Goal: Task Accomplishment & Management: Use online tool/utility

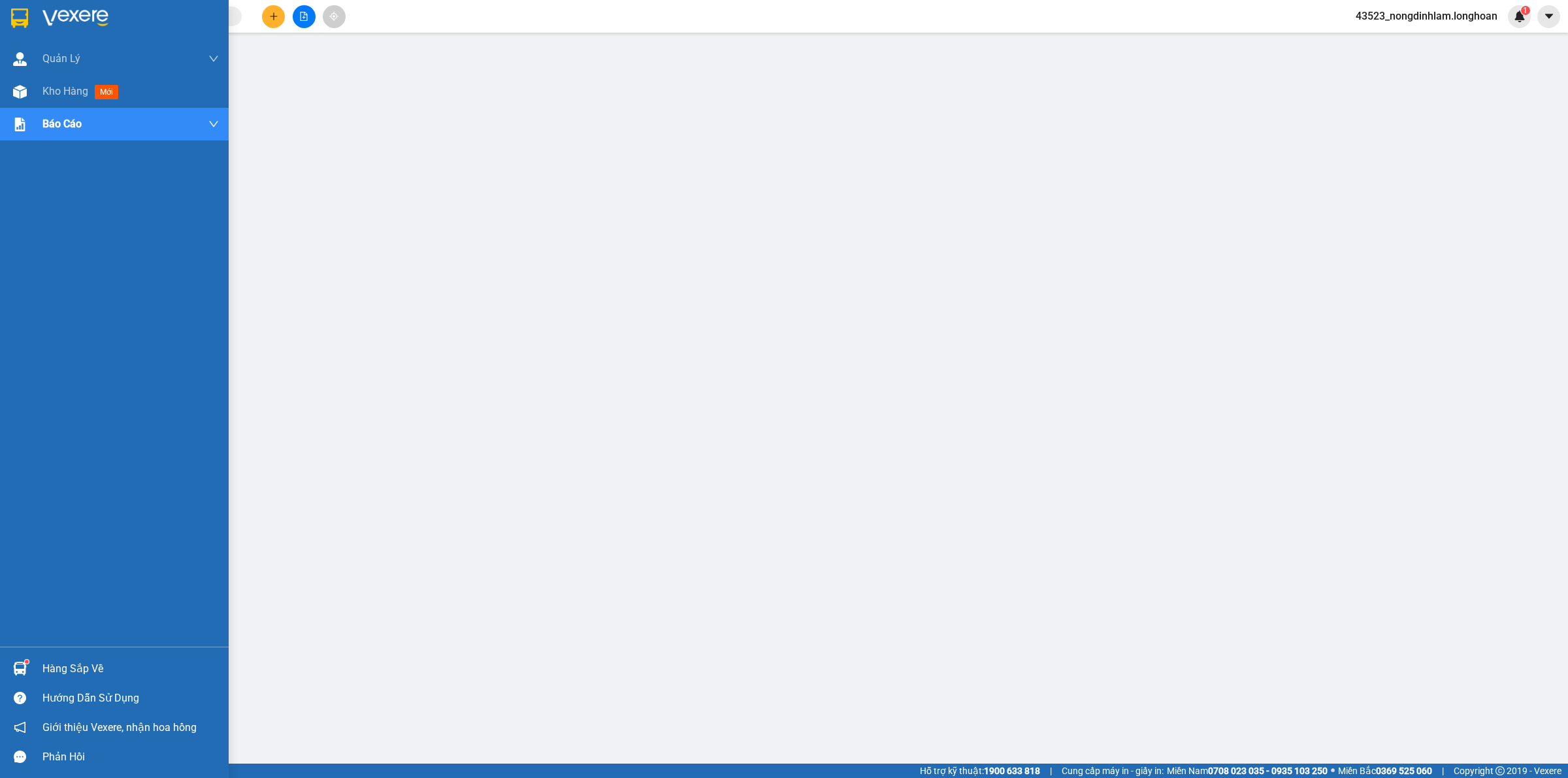
click at [0, 16] on div at bounding box center [114, 21] width 229 height 43
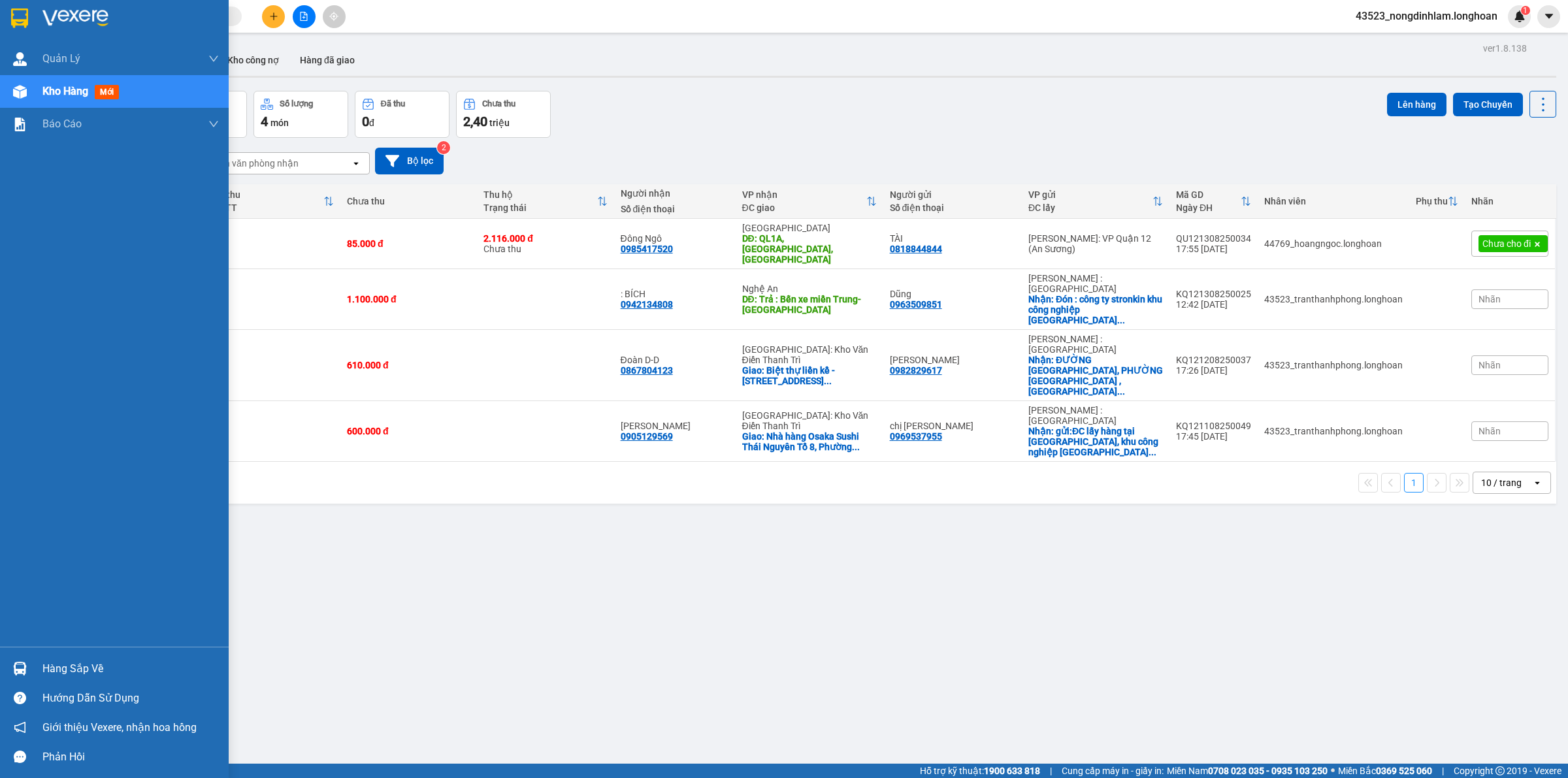
click at [18, 11] on img at bounding box center [19, 18] width 17 height 19
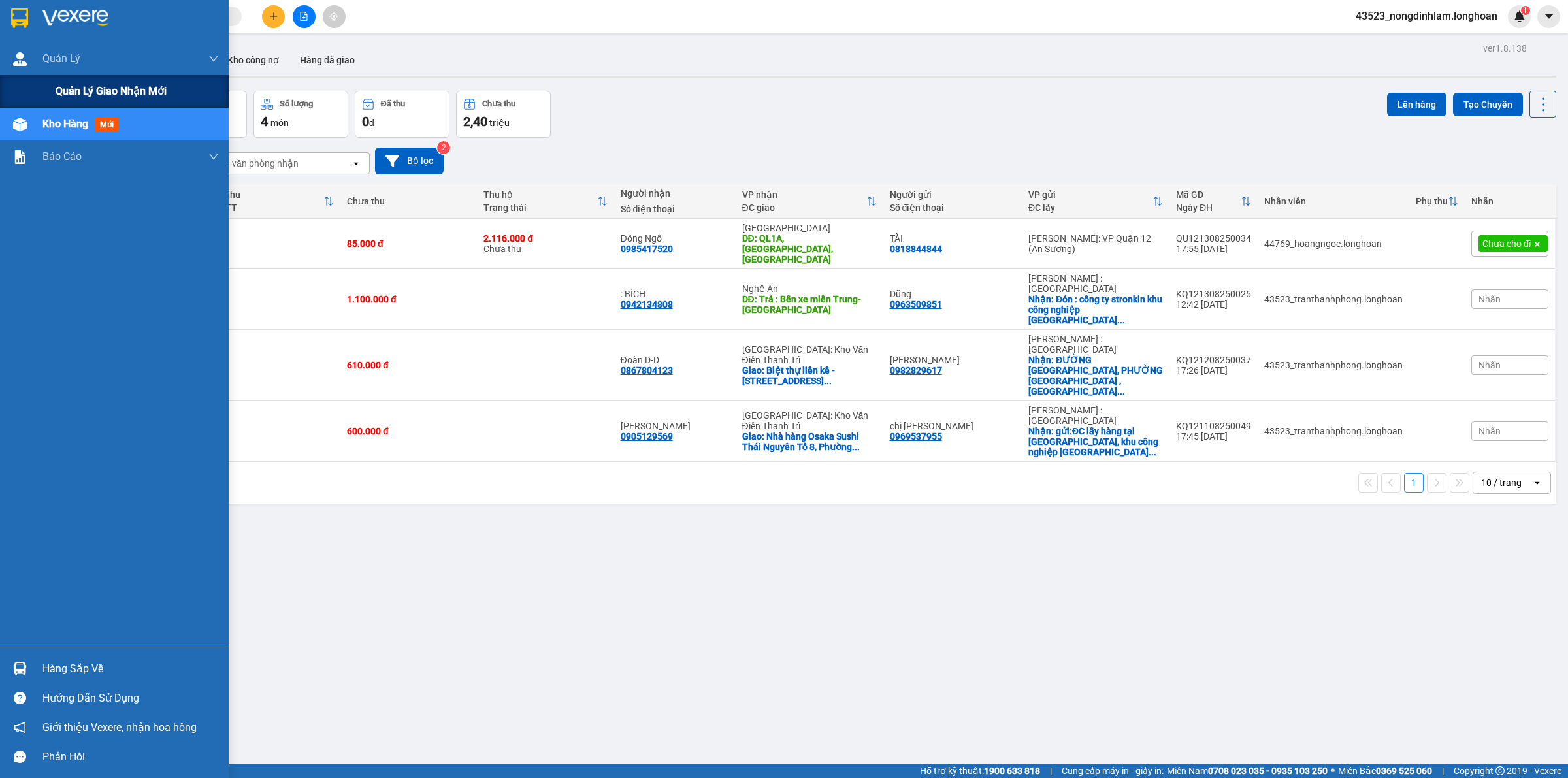
click at [85, 95] on span "Quản lý giao nhận mới" at bounding box center [111, 91] width 111 height 16
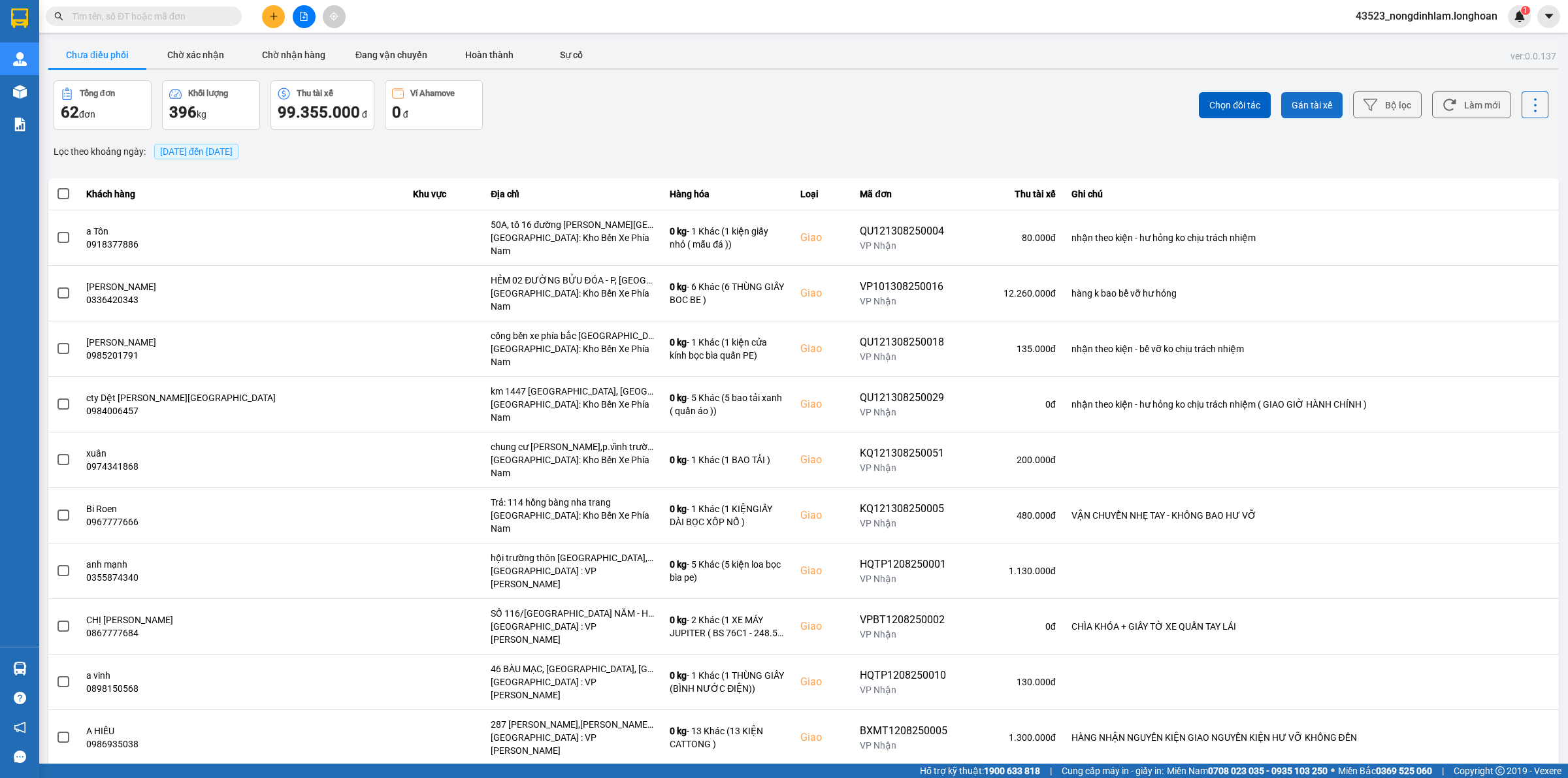
click at [1295, 102] on span "Gán tài xế" at bounding box center [1312, 105] width 40 height 13
click at [1377, 106] on button "Bộ lọc" at bounding box center [1388, 105] width 69 height 27
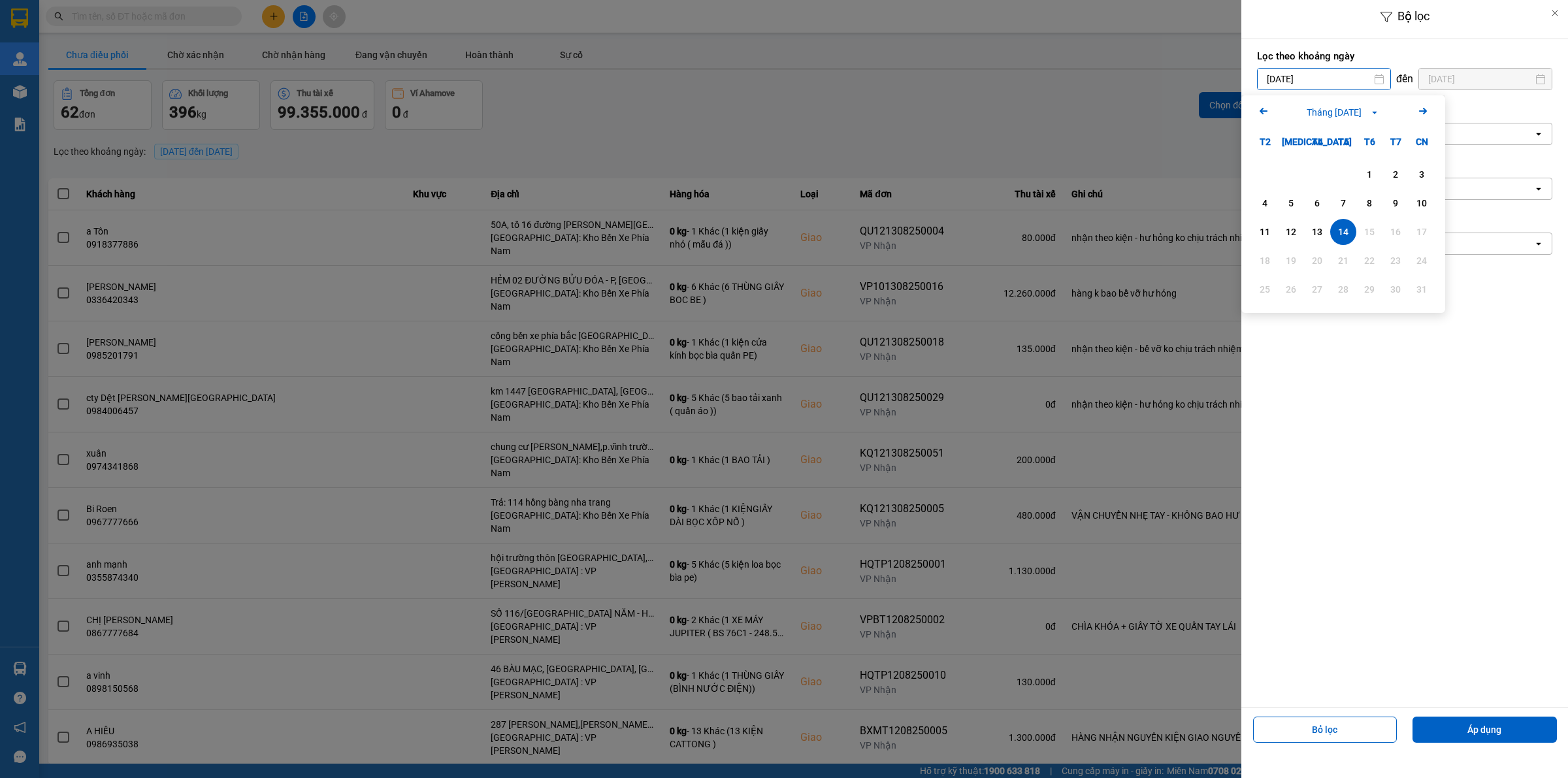
click at [1341, 78] on input "[DATE]" at bounding box center [1323, 79] width 132 height 21
click at [1265, 108] on icon "Arrow Left" at bounding box center [1264, 111] width 16 height 16
click at [1291, 170] on div "1" at bounding box center [1291, 174] width 18 height 16
type input "01/07/2025"
click at [1354, 134] on div "Chọn văn phòng" at bounding box center [1395, 134] width 276 height 21
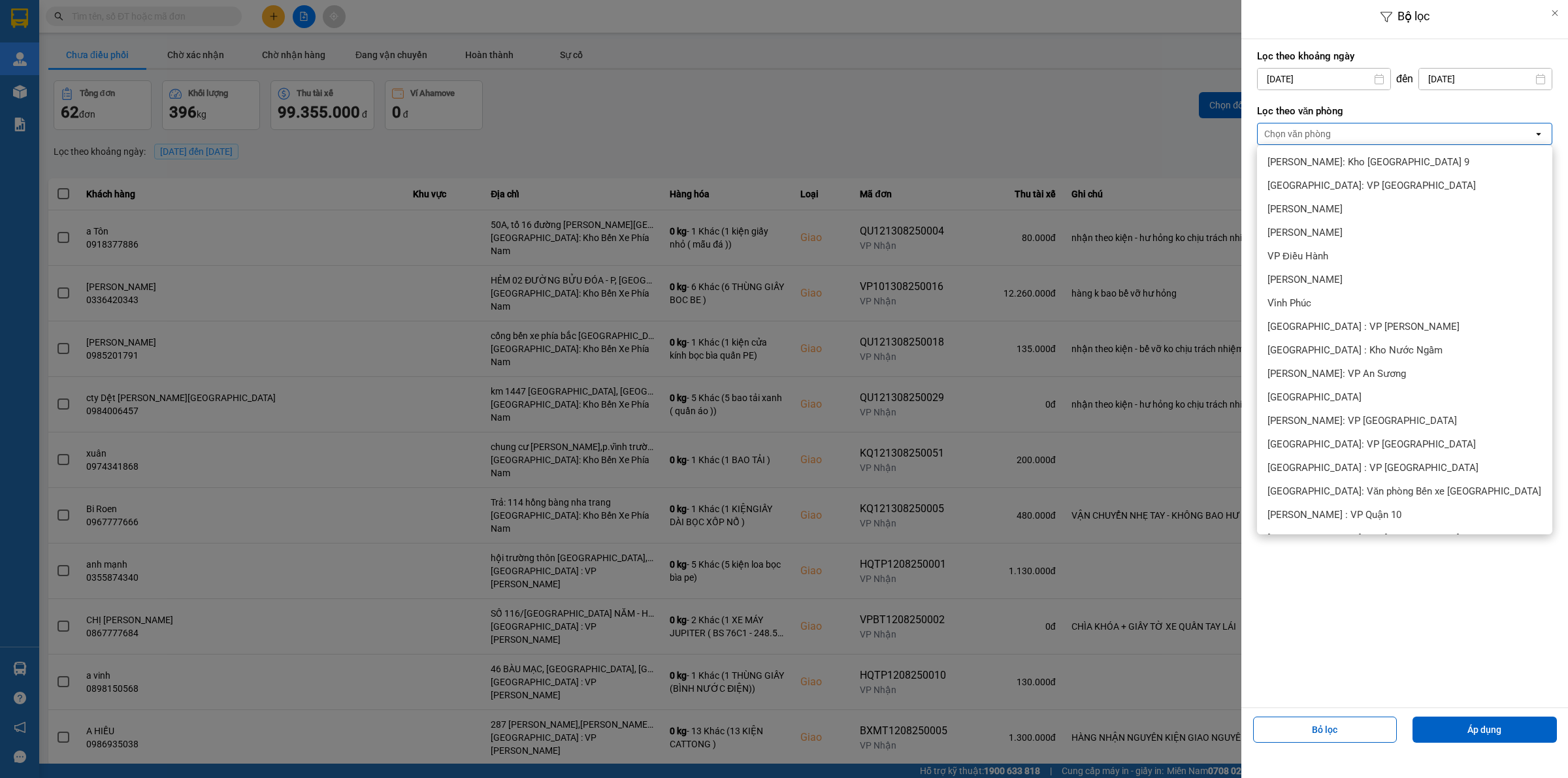
scroll to position [245, 0]
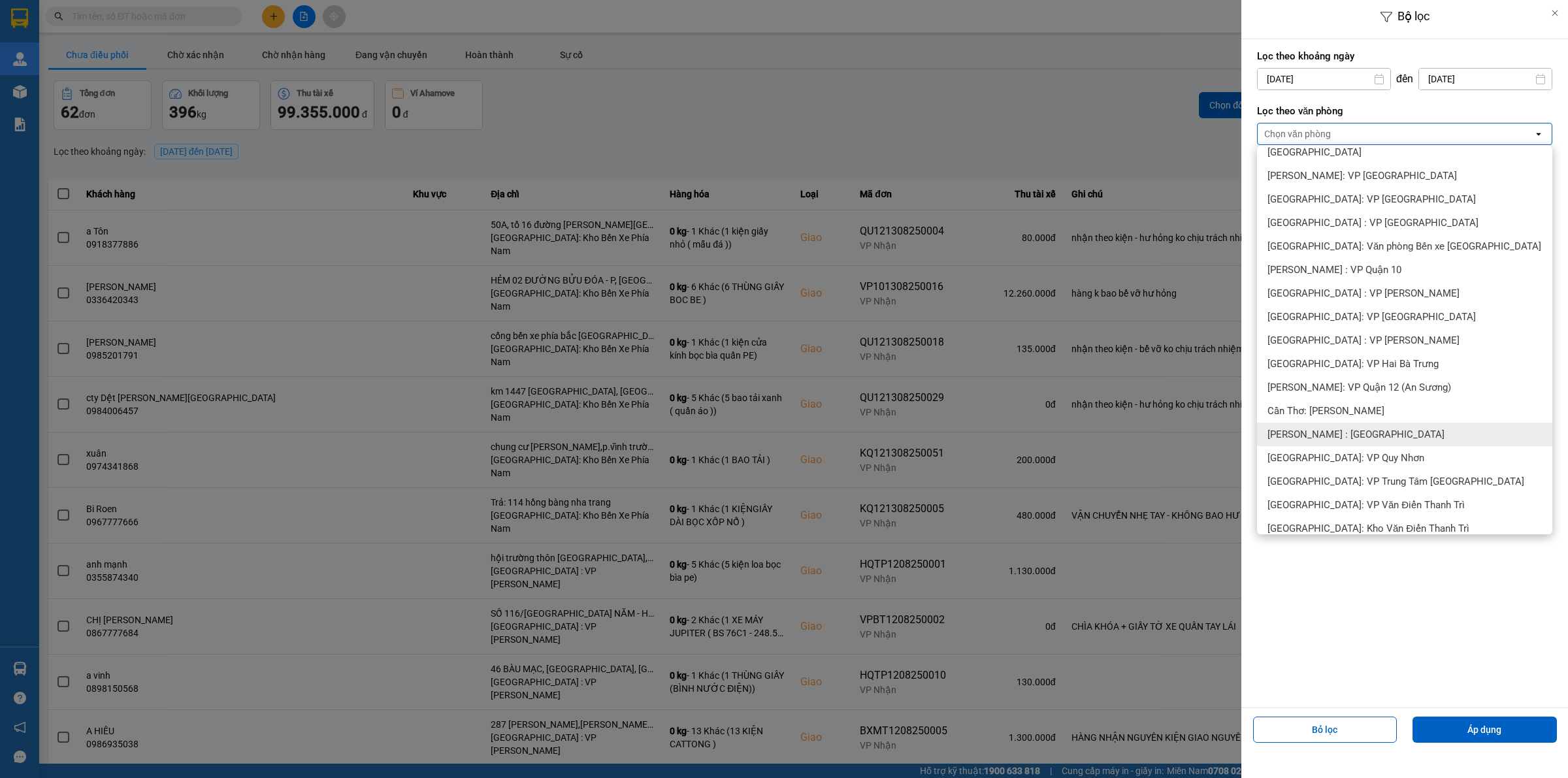
click at [1390, 432] on div "[PERSON_NAME] : [GEOGRAPHIC_DATA]" at bounding box center [1404, 433] width 295 height 23
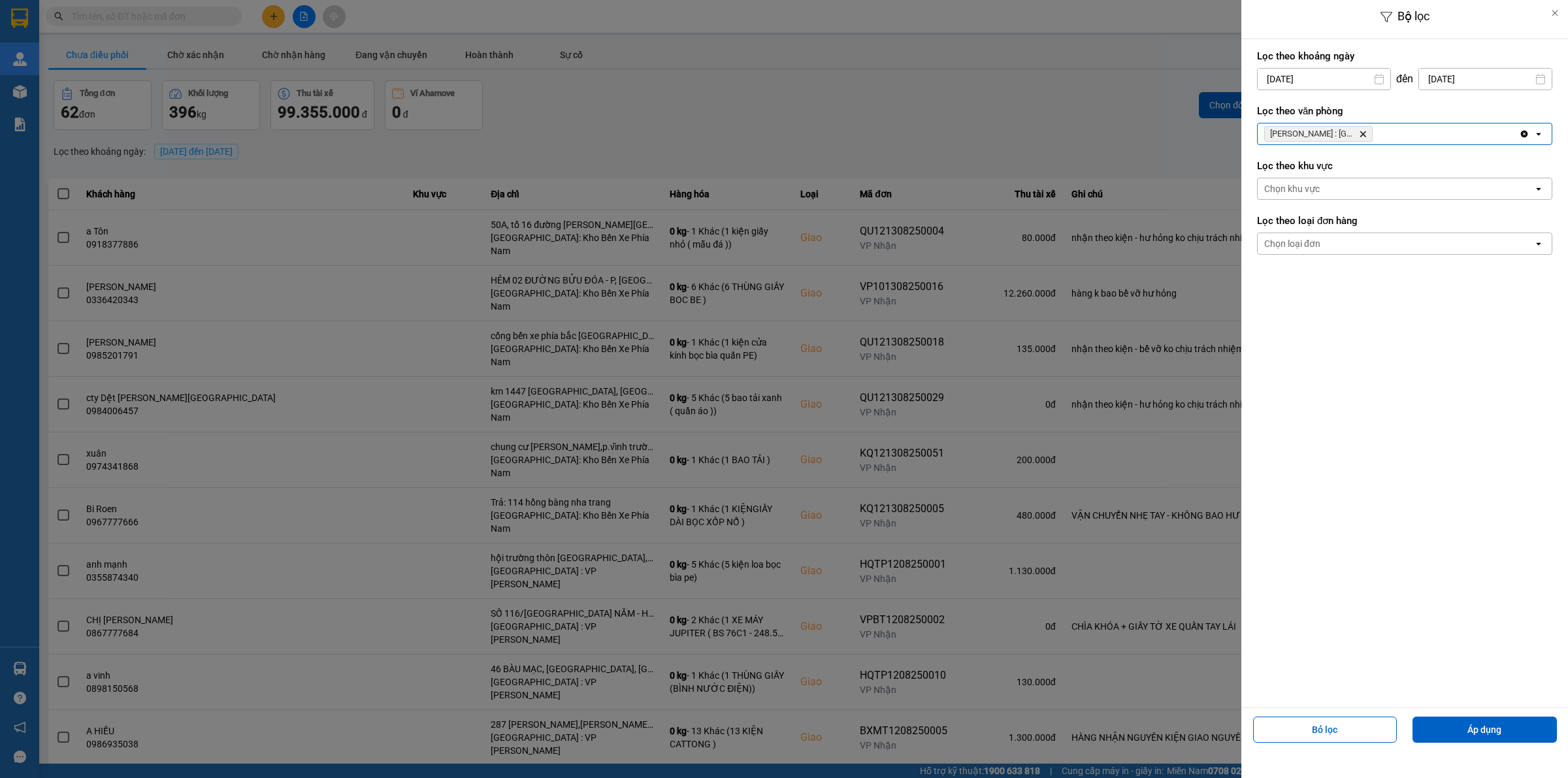
click at [1323, 246] on div "Chọn loại đơn" at bounding box center [1395, 244] width 276 height 21
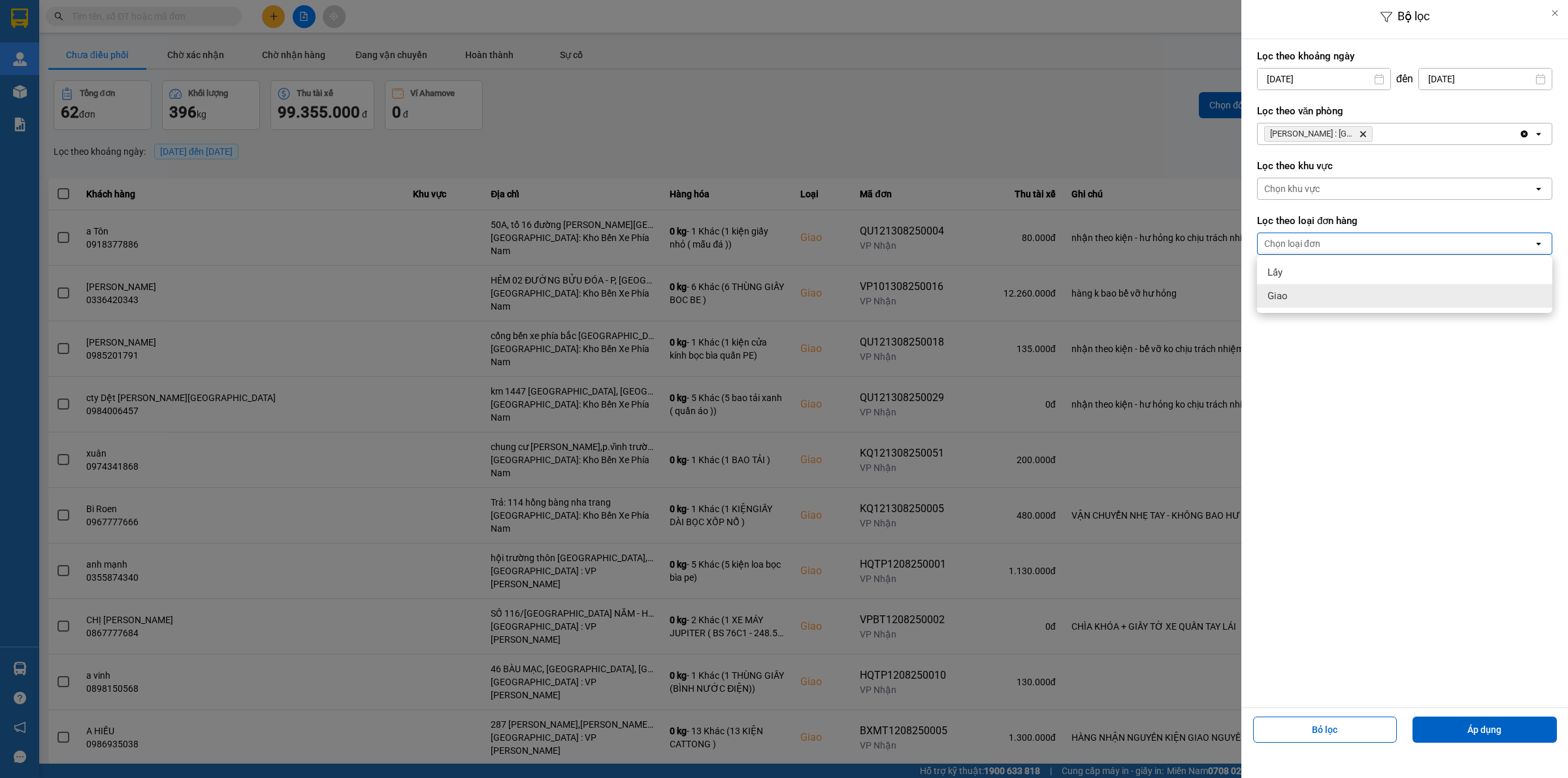
click at [1321, 301] on div "Giao" at bounding box center [1404, 295] width 295 height 23
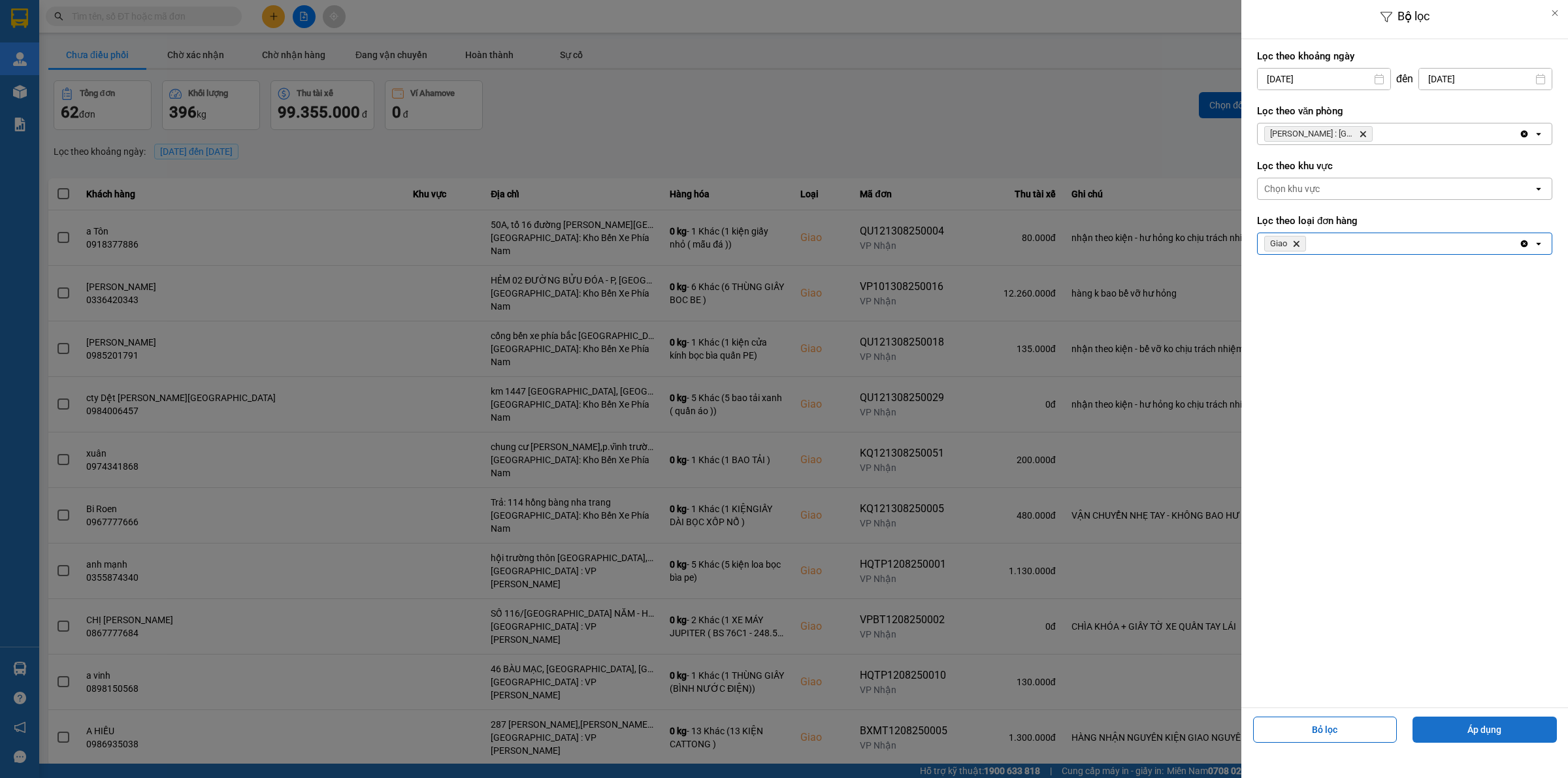
click at [1468, 725] on button "Áp dụng" at bounding box center [1484, 729] width 144 height 26
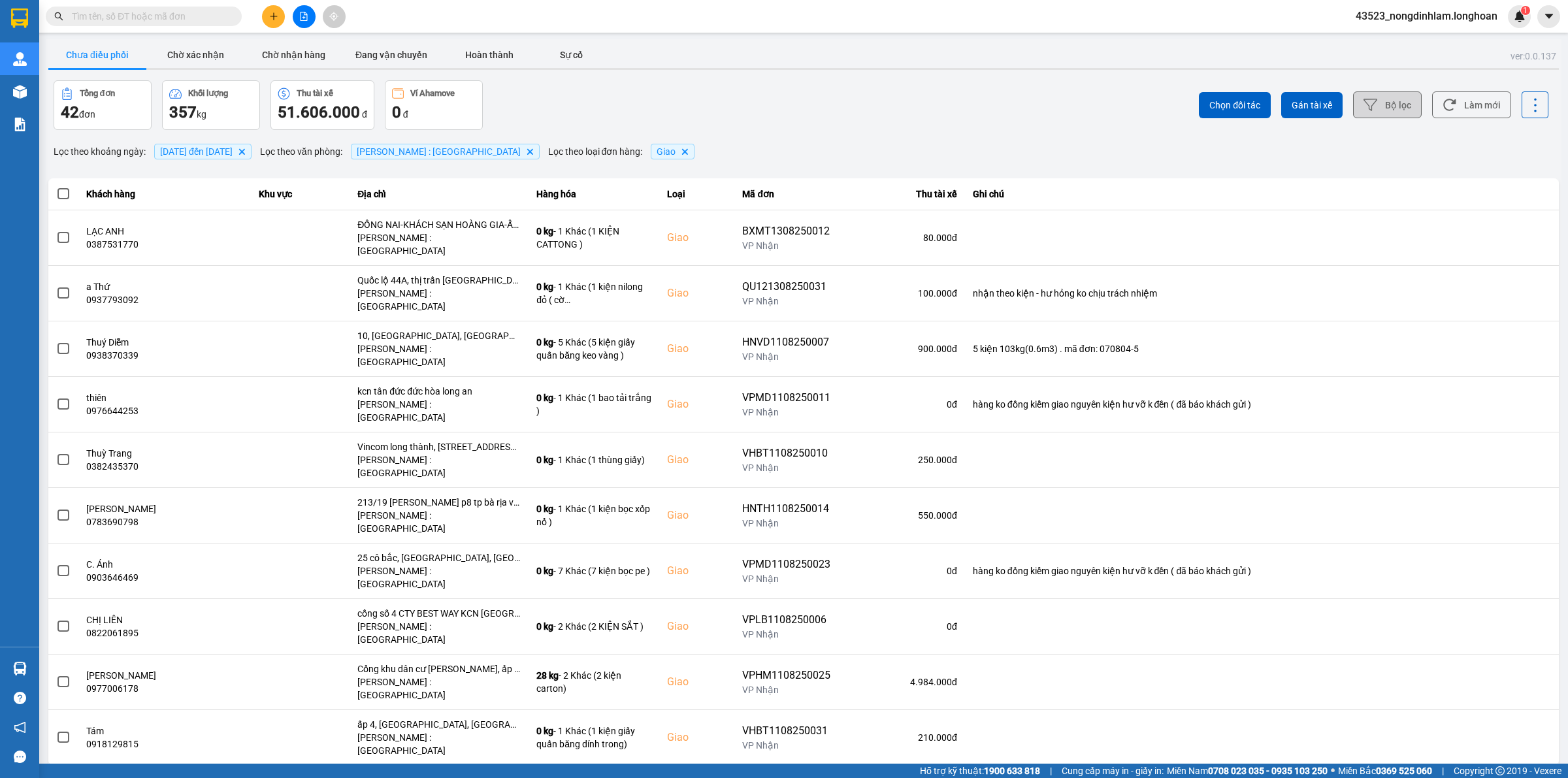
click at [1523, 770] on div "10 / trang" at bounding box center [1518, 776] width 40 height 13
click at [1501, 644] on div "100 / trang" at bounding box center [1525, 645] width 48 height 13
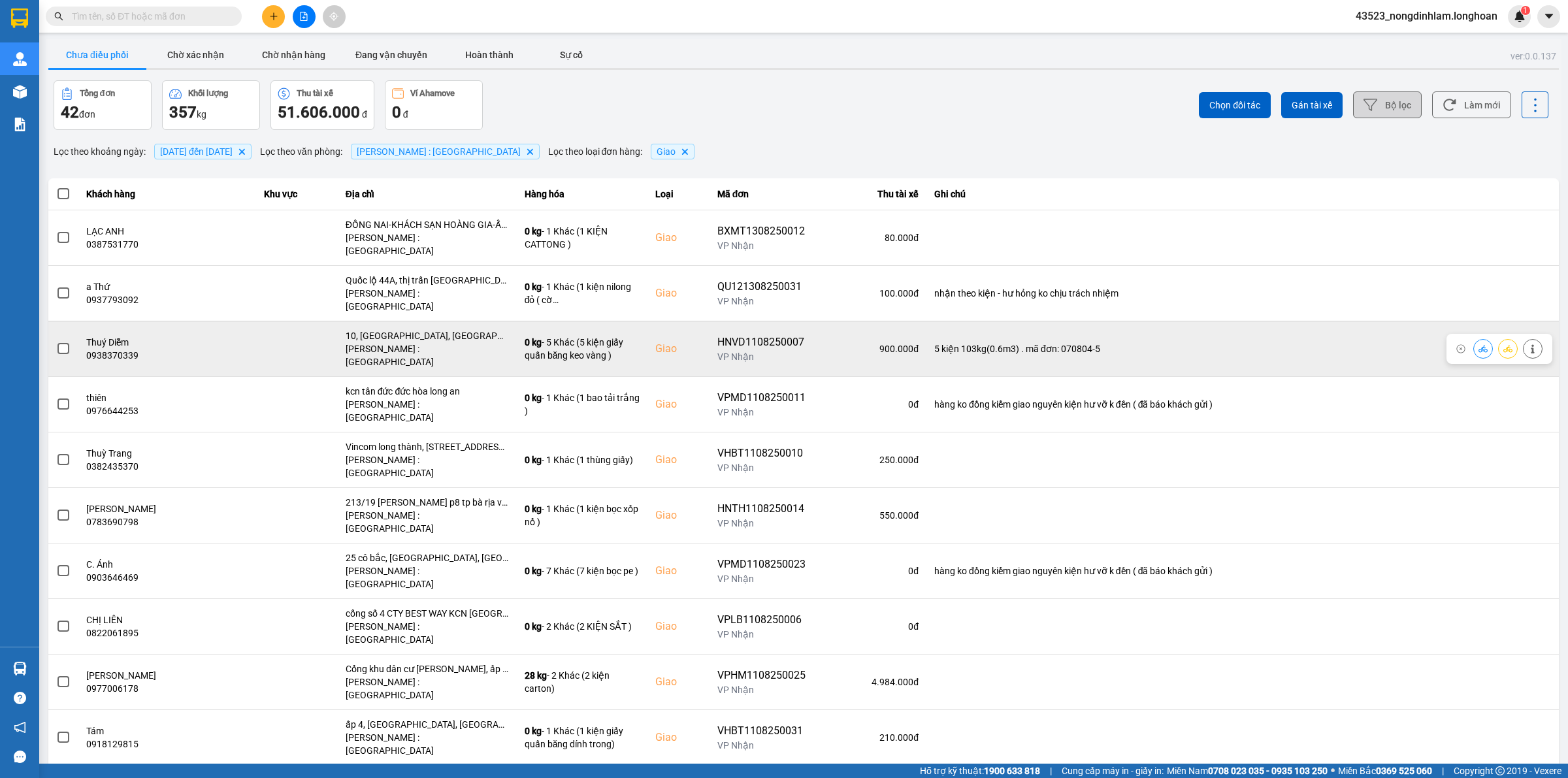
click at [65, 343] on span at bounding box center [64, 349] width 12 height 12
click at [56, 342] on input "checkbox" at bounding box center [56, 342] width 0 height 0
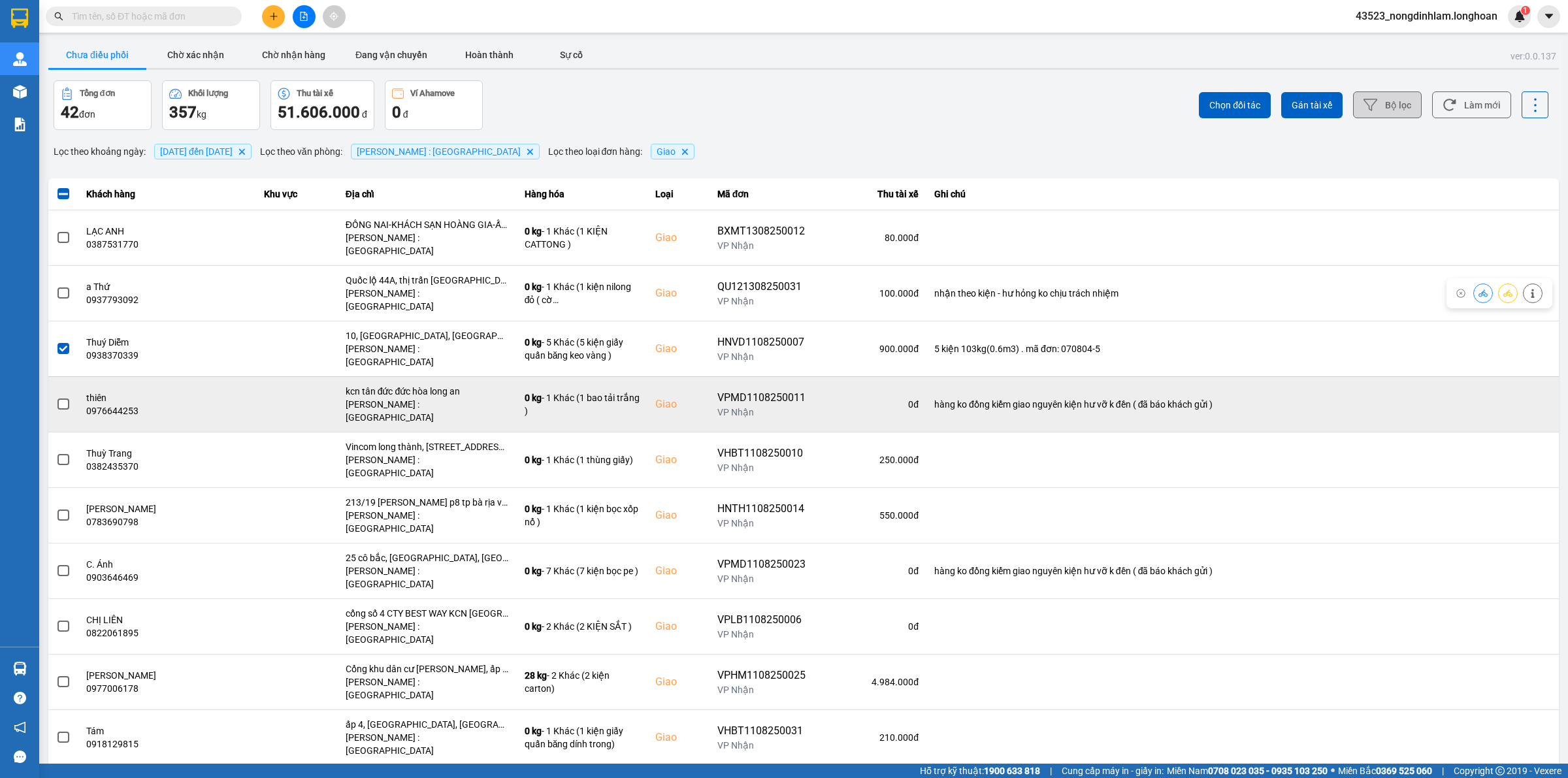
scroll to position [81, 0]
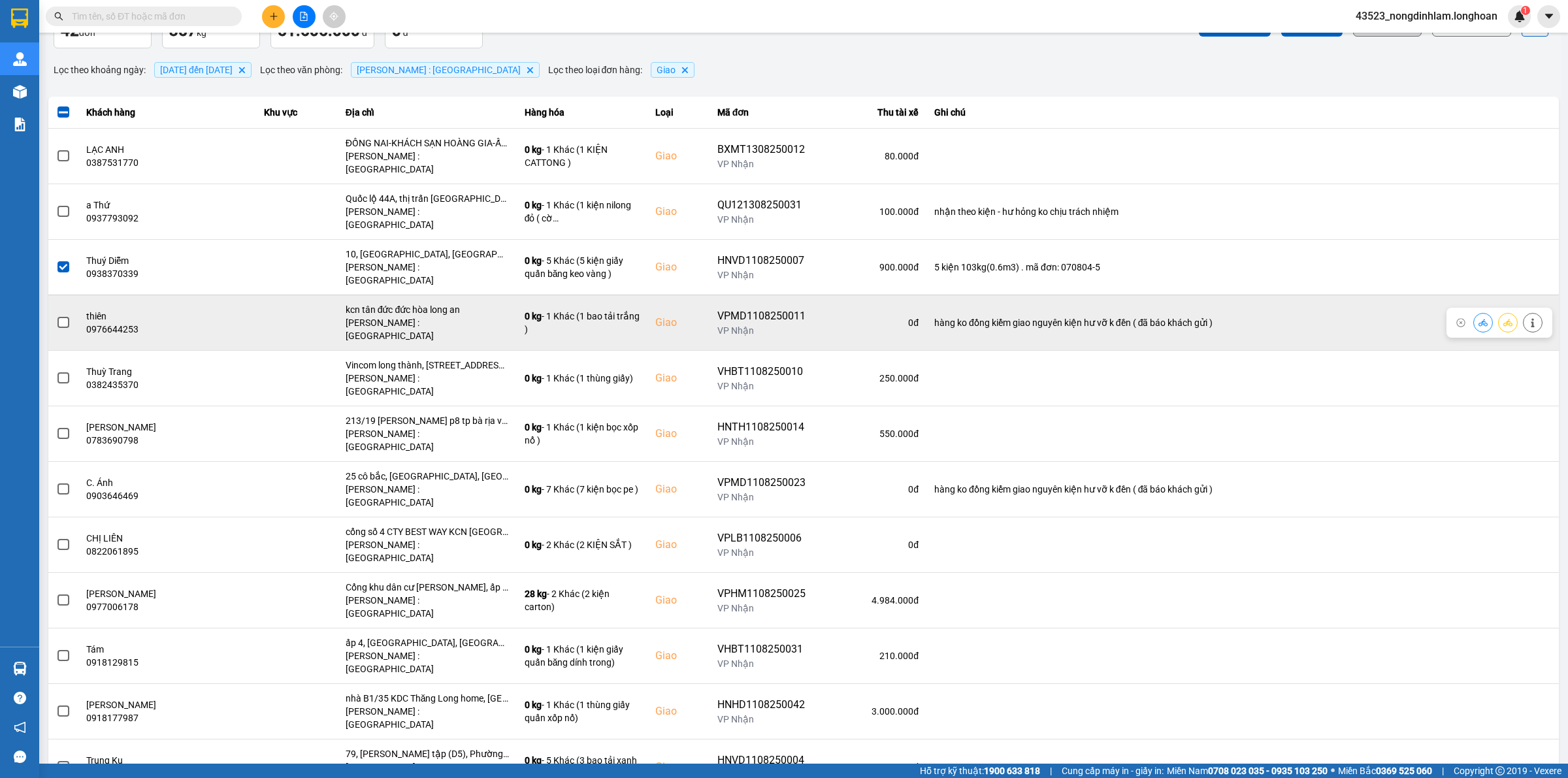
click at [69, 317] on span at bounding box center [64, 323] width 12 height 12
click at [56, 315] on input "checkbox" at bounding box center [56, 315] width 0 height 0
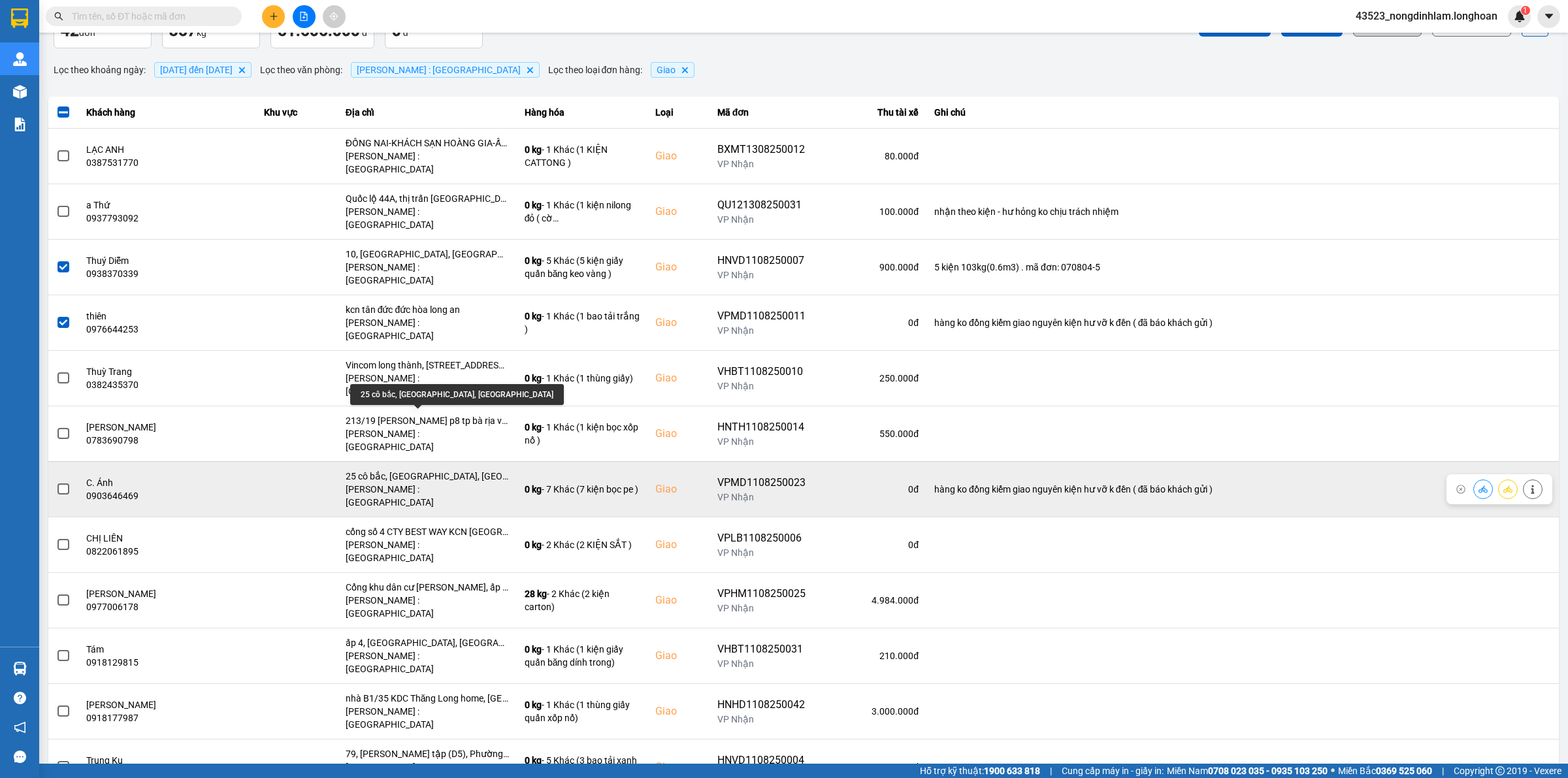
scroll to position [163, 0]
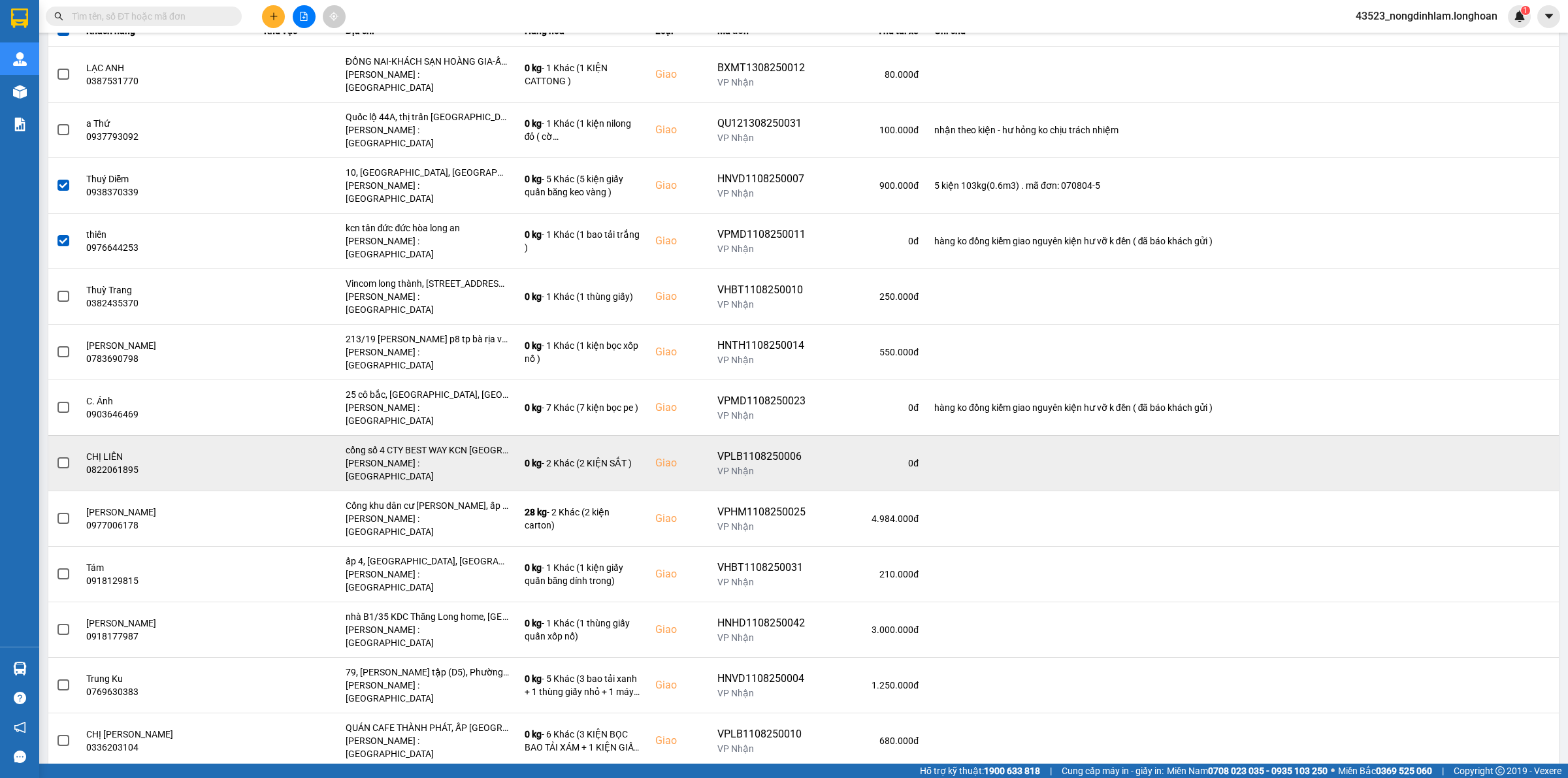
click at [61, 457] on span at bounding box center [64, 463] width 12 height 12
click at [56, 456] on input "checkbox" at bounding box center [56, 456] width 0 height 0
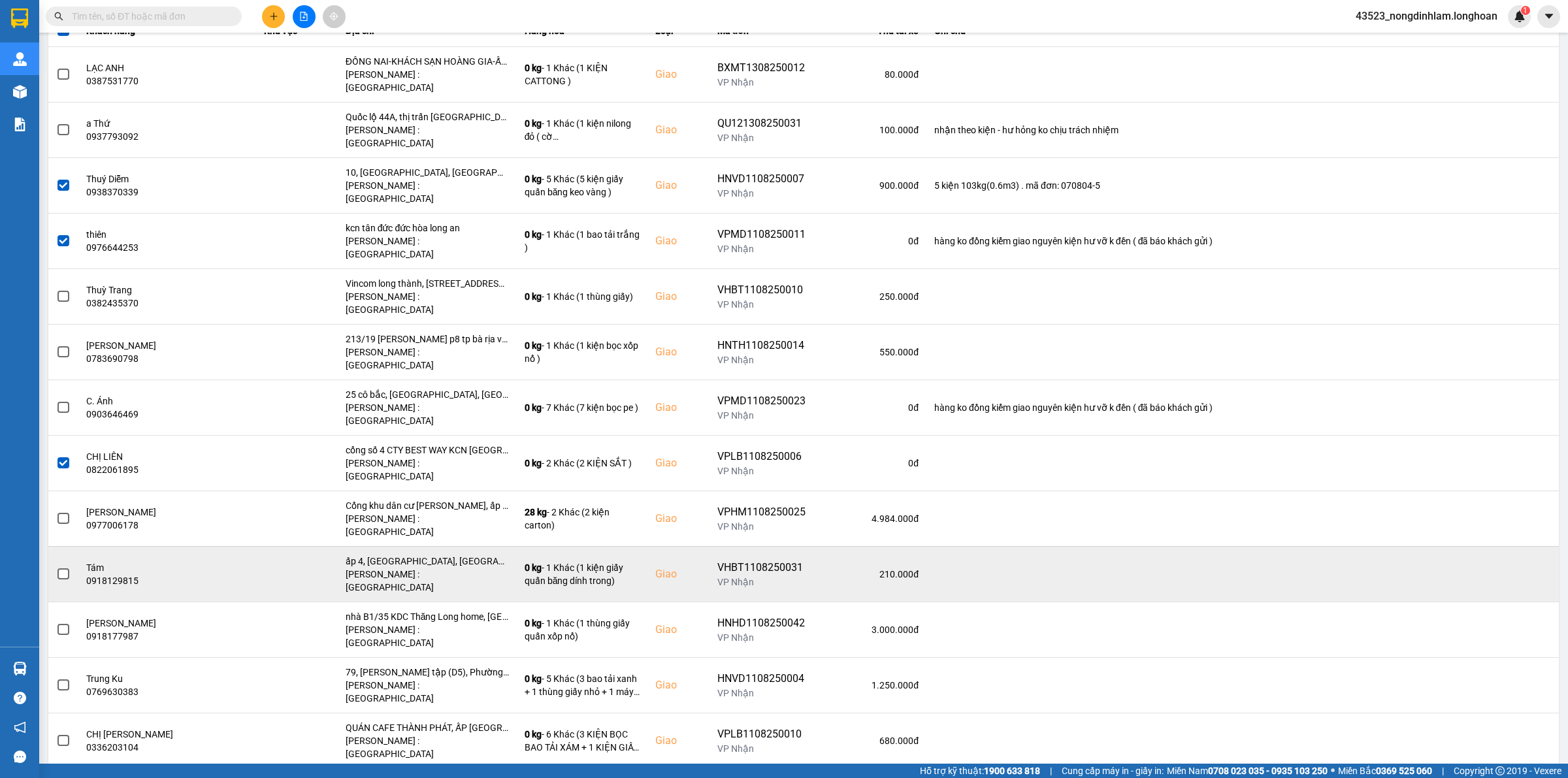
scroll to position [245, 0]
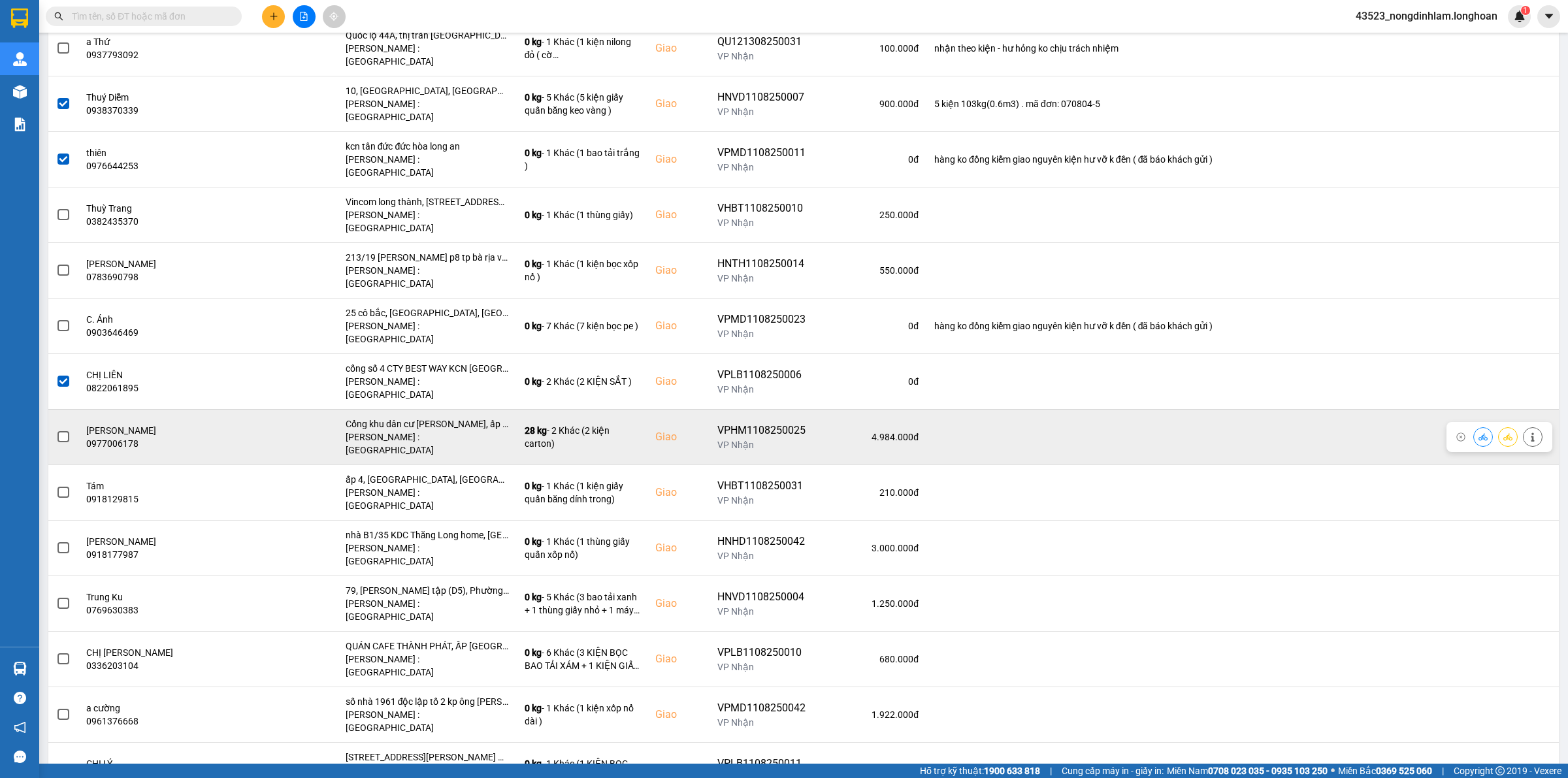
click at [65, 431] on span at bounding box center [64, 437] width 12 height 12
click at [56, 430] on input "checkbox" at bounding box center [56, 430] width 0 height 0
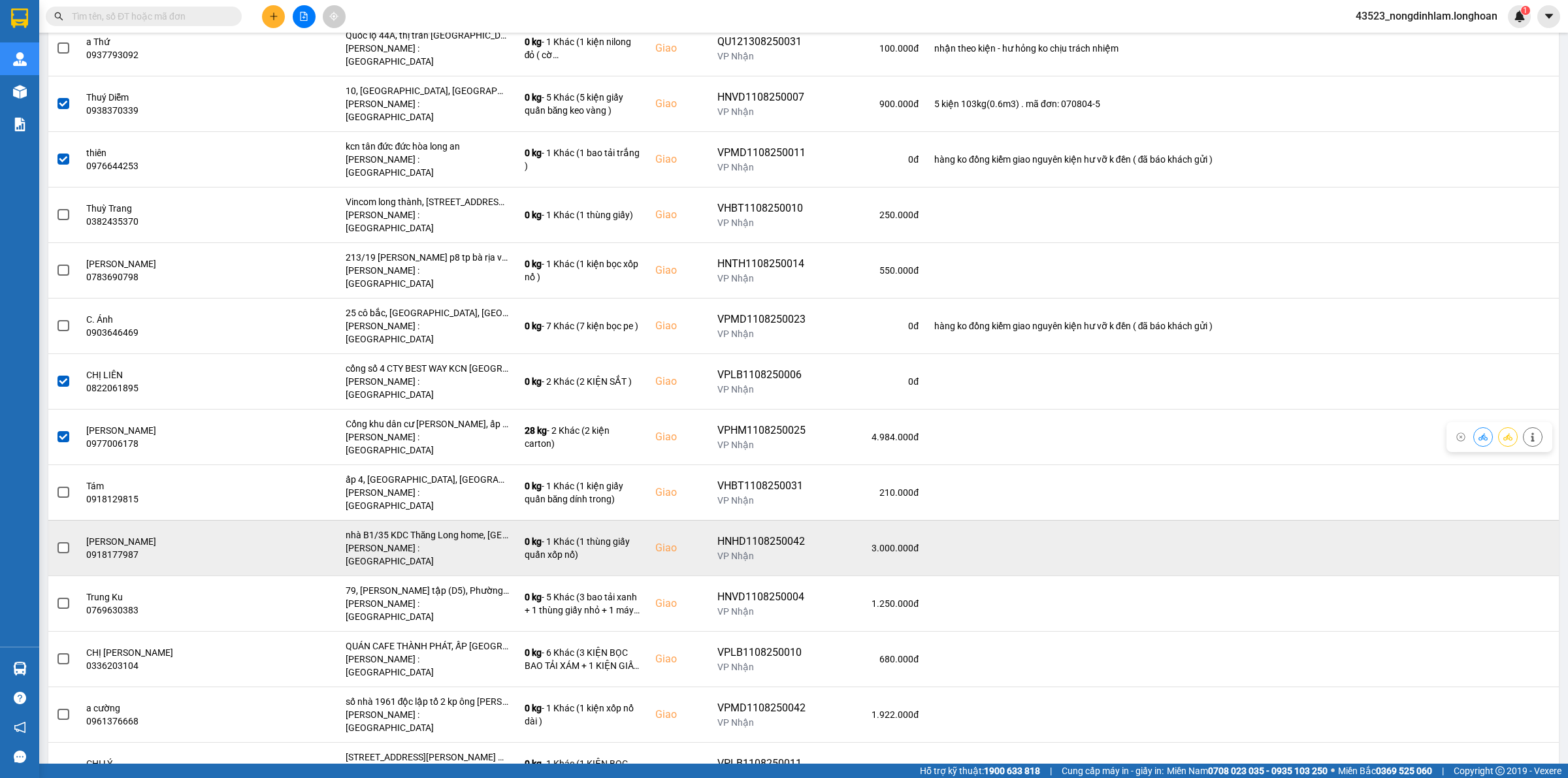
scroll to position [327, 0]
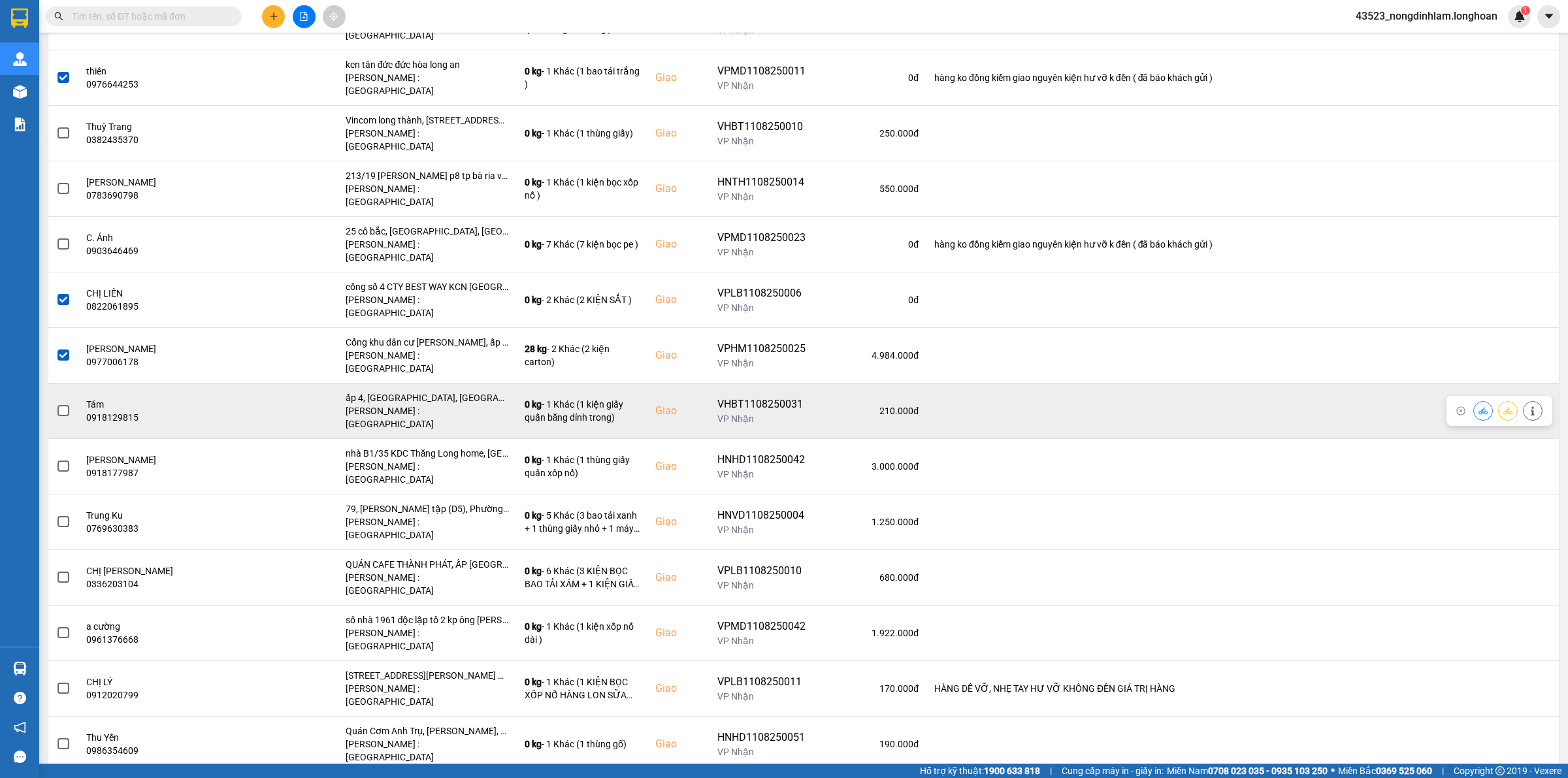
click at [61, 405] on span at bounding box center [64, 411] width 12 height 12
click at [56, 404] on input "checkbox" at bounding box center [56, 404] width 0 height 0
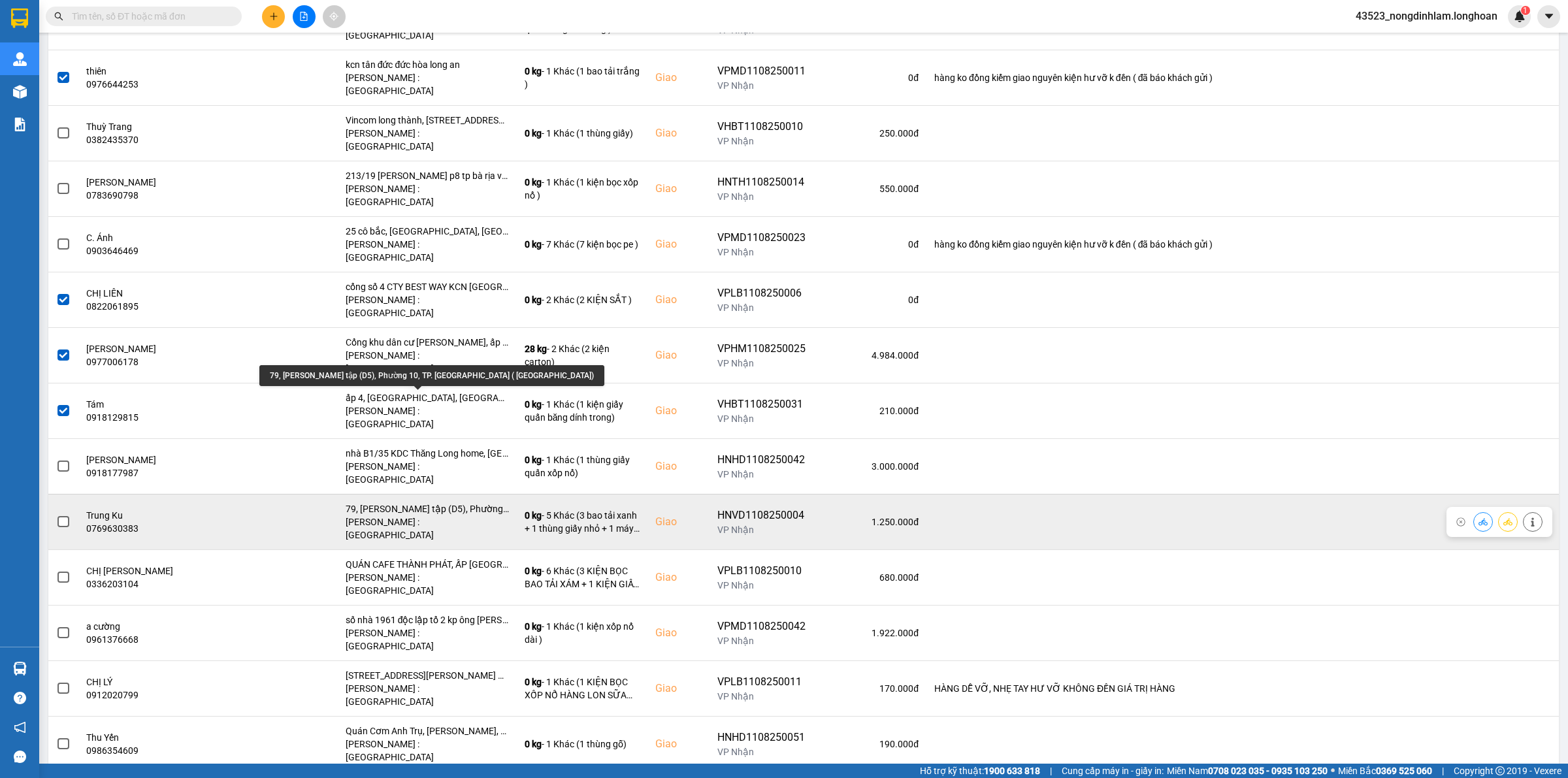
scroll to position [408, 0]
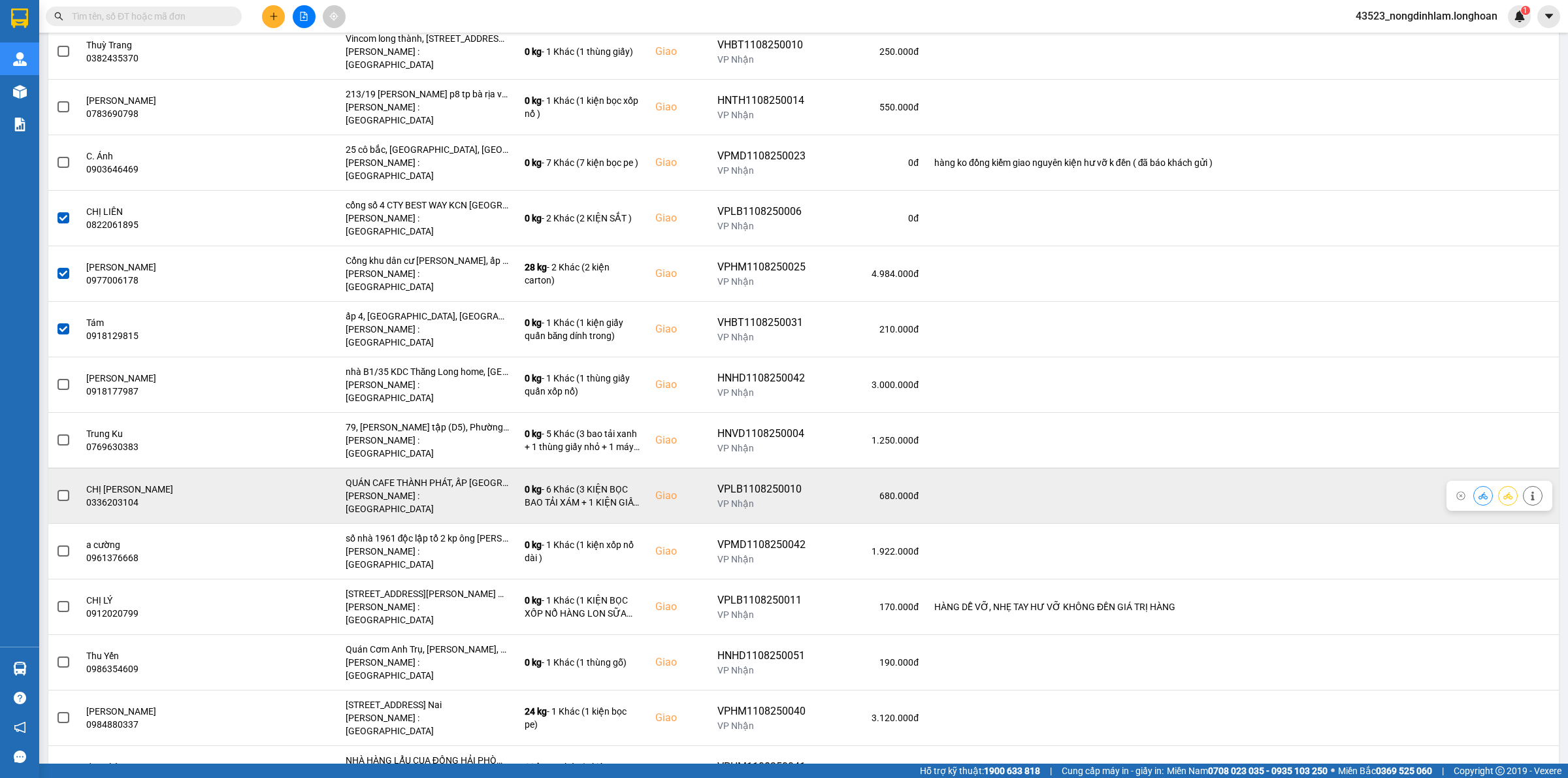
click at [65, 490] on span at bounding box center [64, 495] width 12 height 12
click at [56, 489] on input "checkbox" at bounding box center [56, 489] width 0 height 0
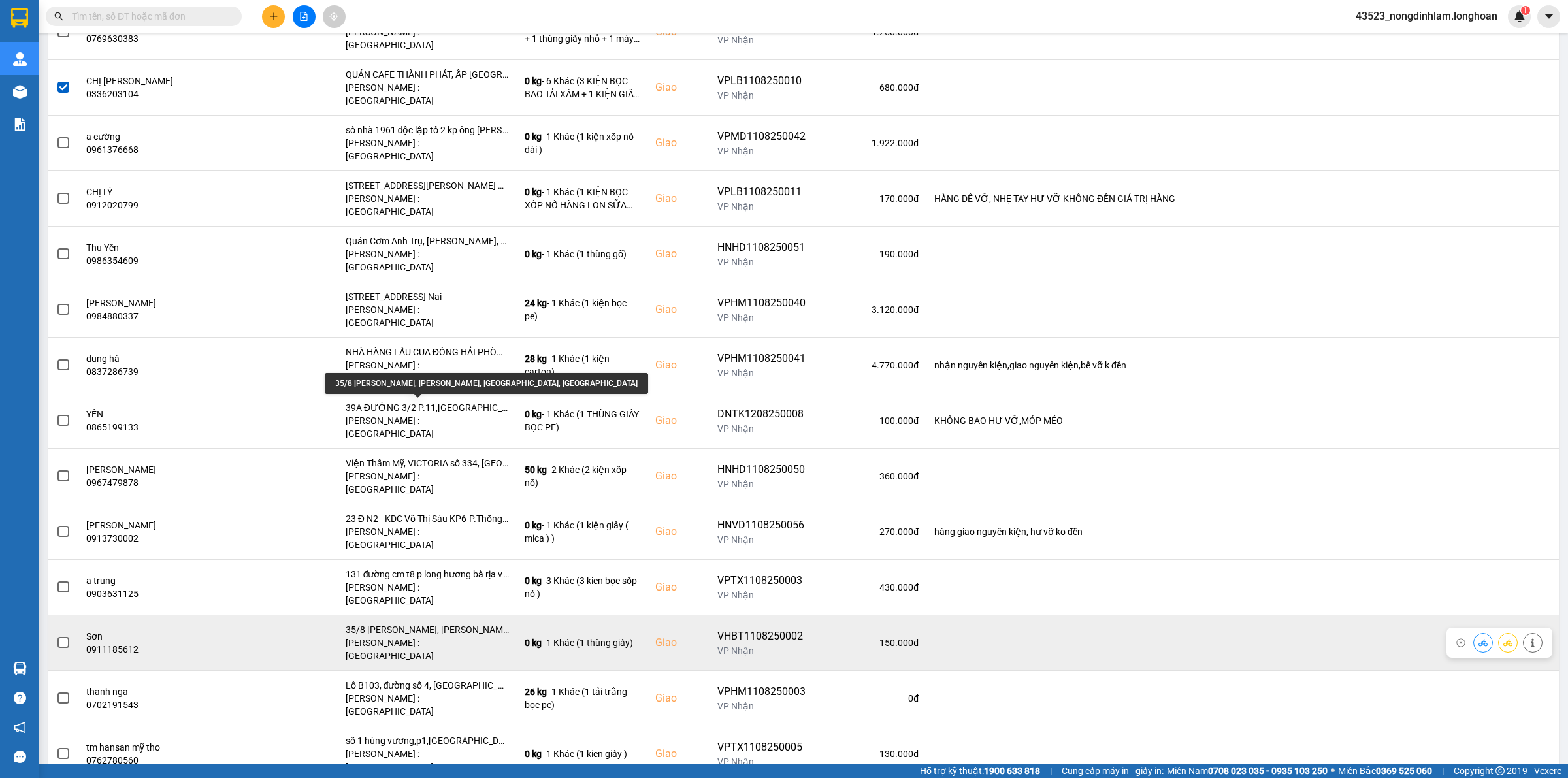
scroll to position [898, 0]
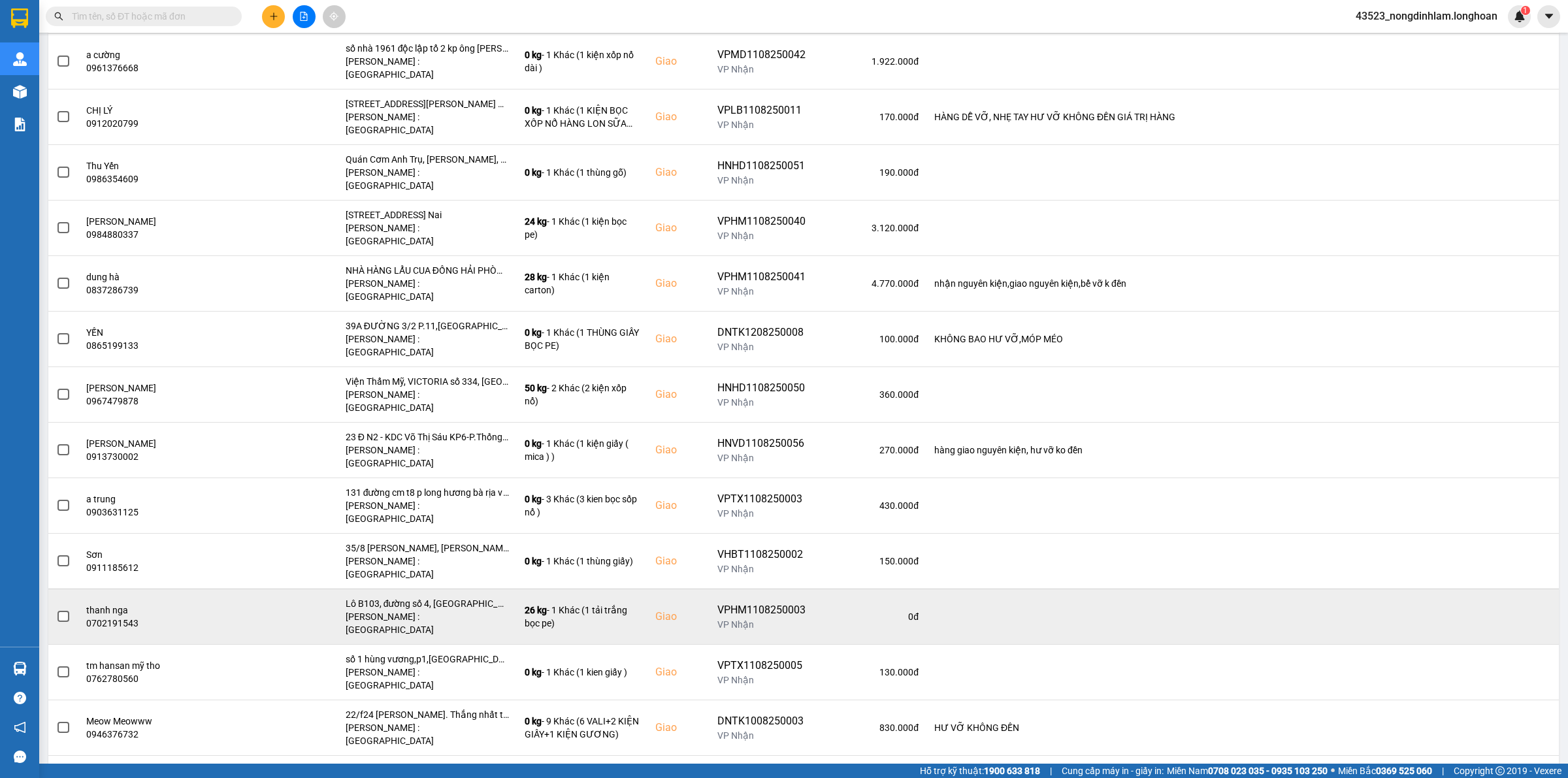
click at [65, 611] on span at bounding box center [64, 617] width 12 height 12
click at [56, 609] on input "checkbox" at bounding box center [56, 609] width 0 height 0
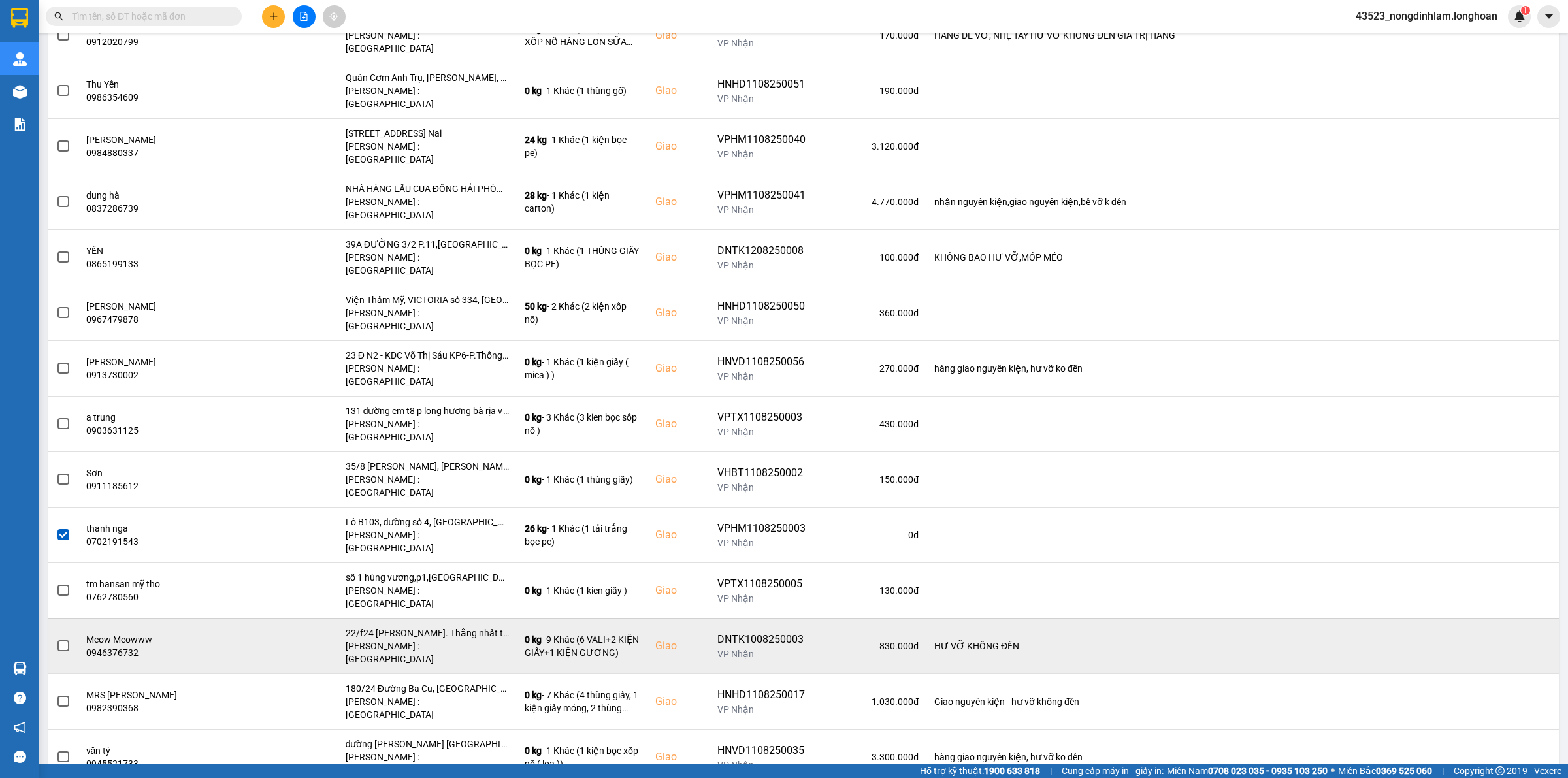
scroll to position [1061, 0]
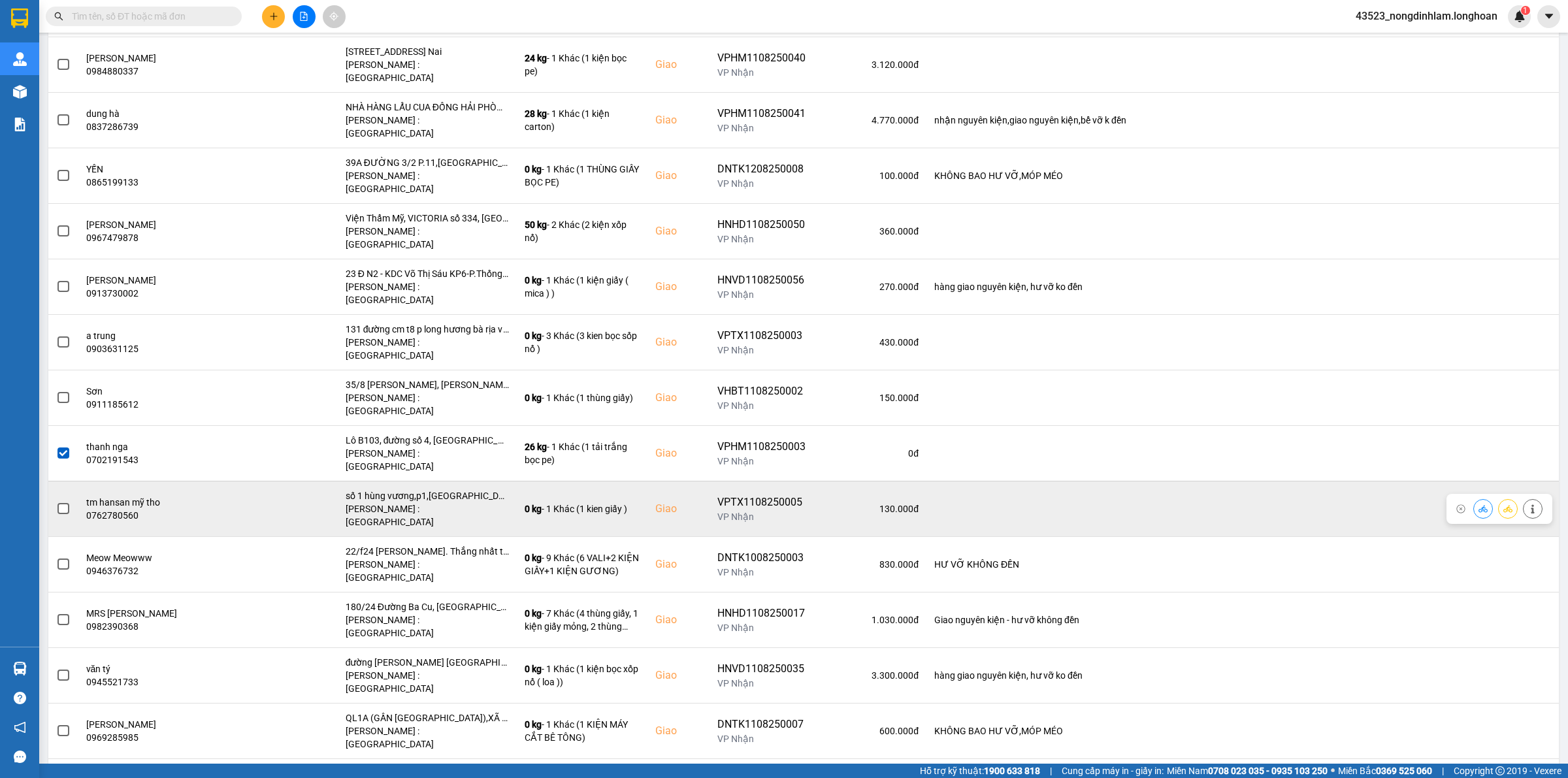
click at [66, 503] on span at bounding box center [64, 509] width 12 height 12
click at [56, 501] on input "checkbox" at bounding box center [56, 501] width 0 height 0
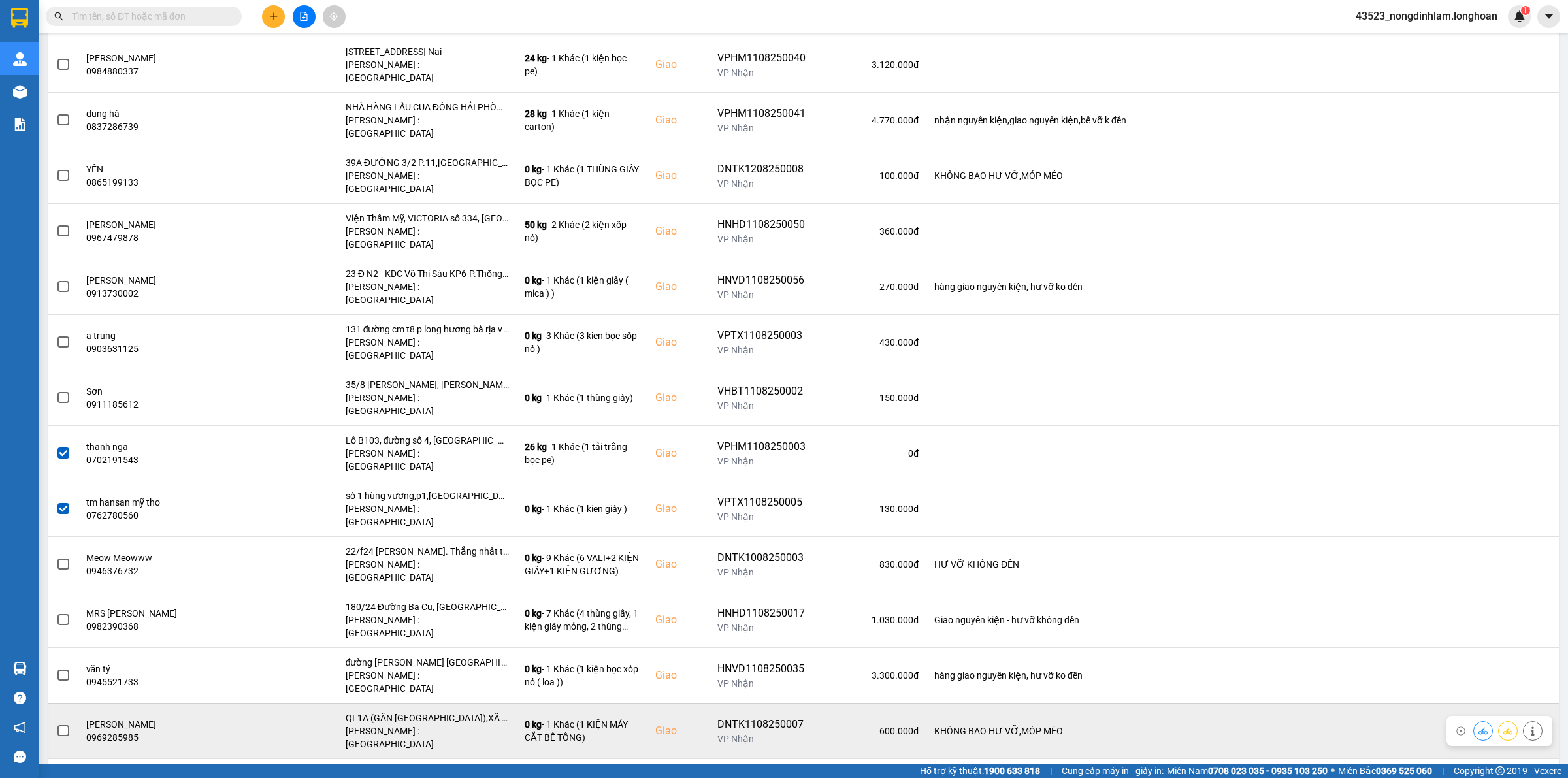
click at [67, 725] on span at bounding box center [64, 731] width 12 height 12
click at [56, 723] on input "checkbox" at bounding box center [56, 723] width 0 height 0
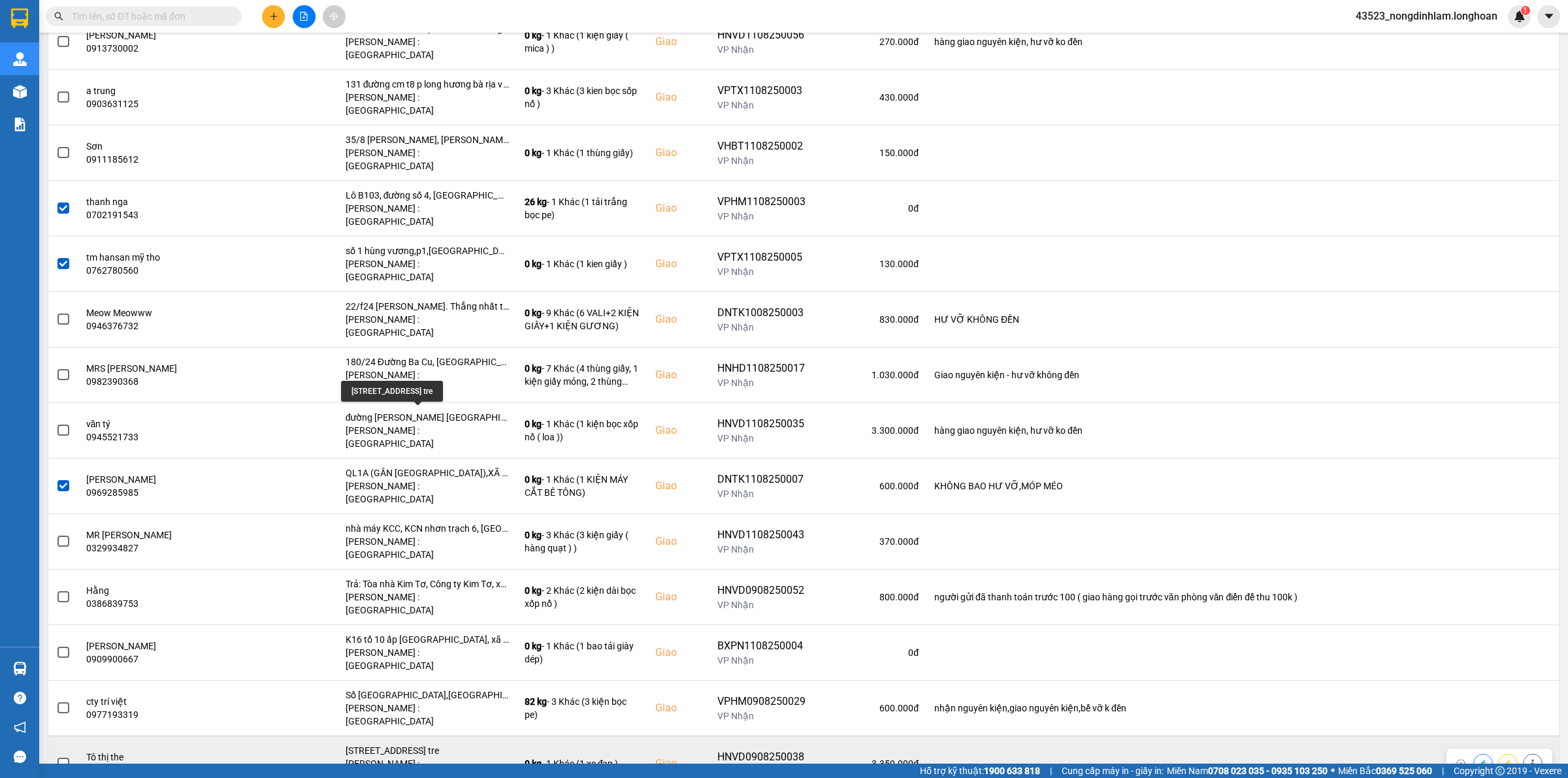
scroll to position [1376, 0]
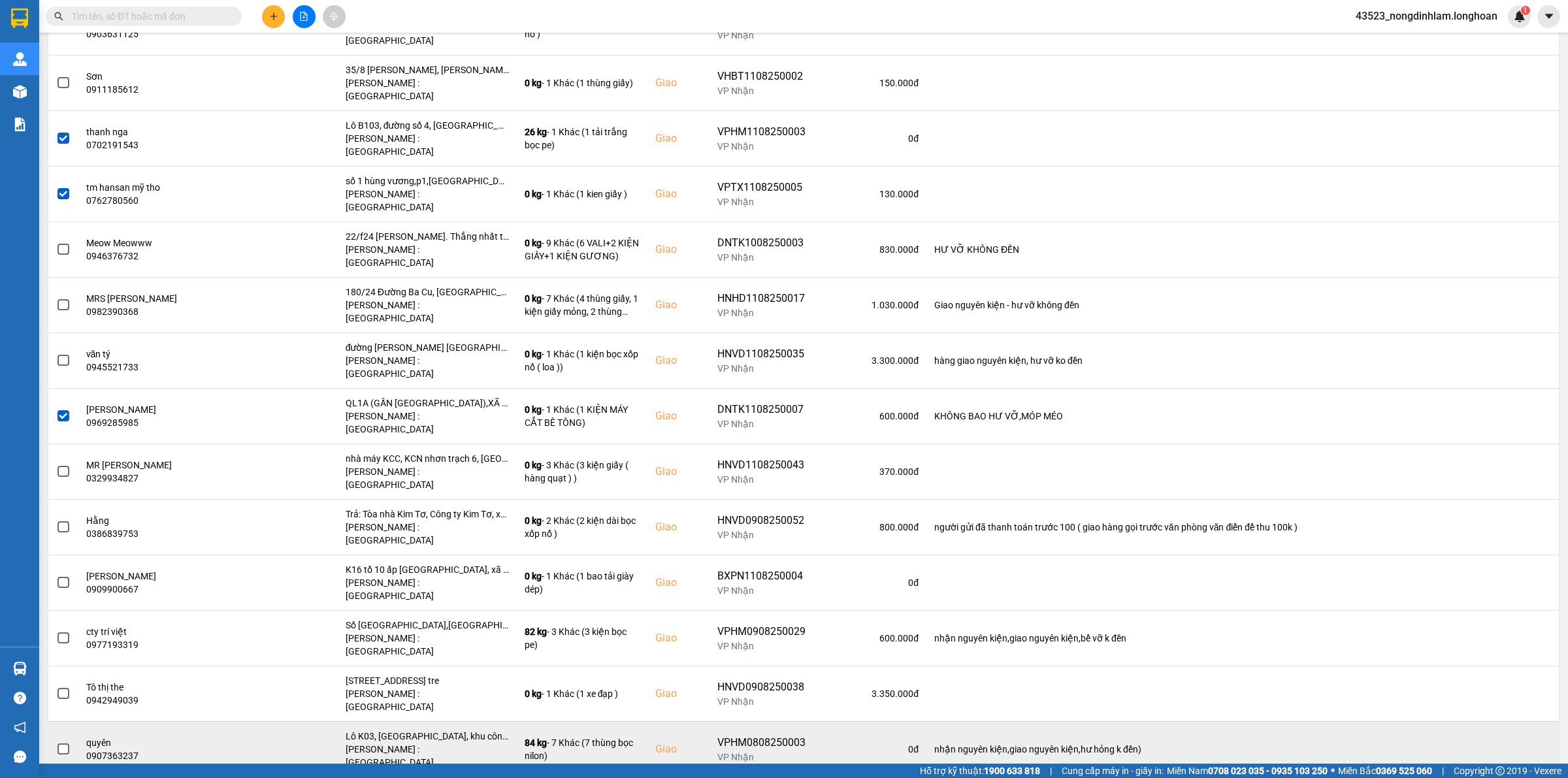
click at [59, 744] on span at bounding box center [64, 750] width 12 height 12
click at [56, 742] on input "checkbox" at bounding box center [56, 742] width 0 height 0
click at [67, 744] on span at bounding box center [64, 750] width 12 height 12
click at [56, 742] on input "checkbox" at bounding box center [56, 742] width 0 height 0
click at [105, 749] on div "0907363237" at bounding box center [167, 755] width 162 height 13
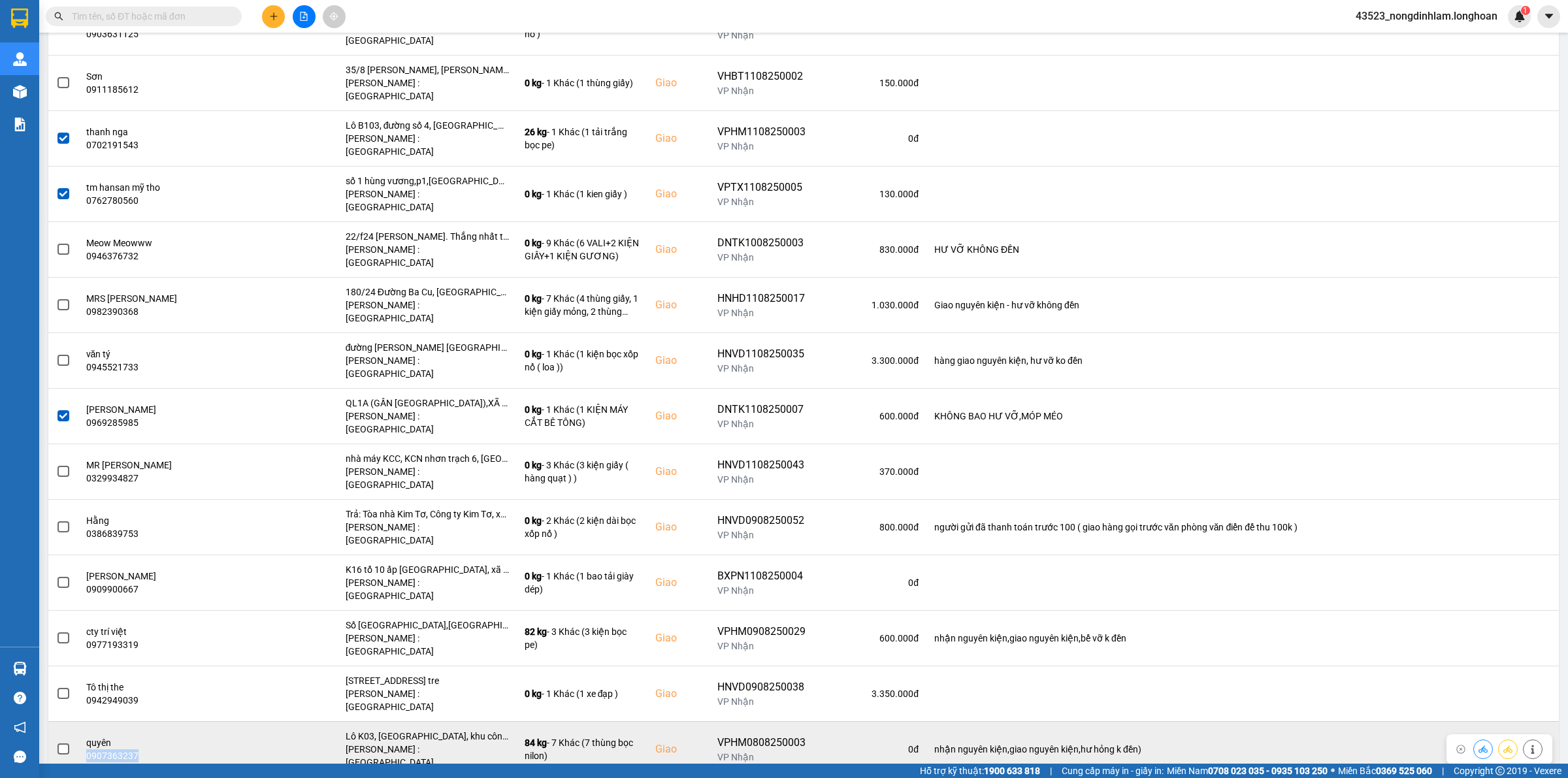
click at [105, 749] on div "0907363237" at bounding box center [167, 755] width 162 height 13
copy div "0907363237"
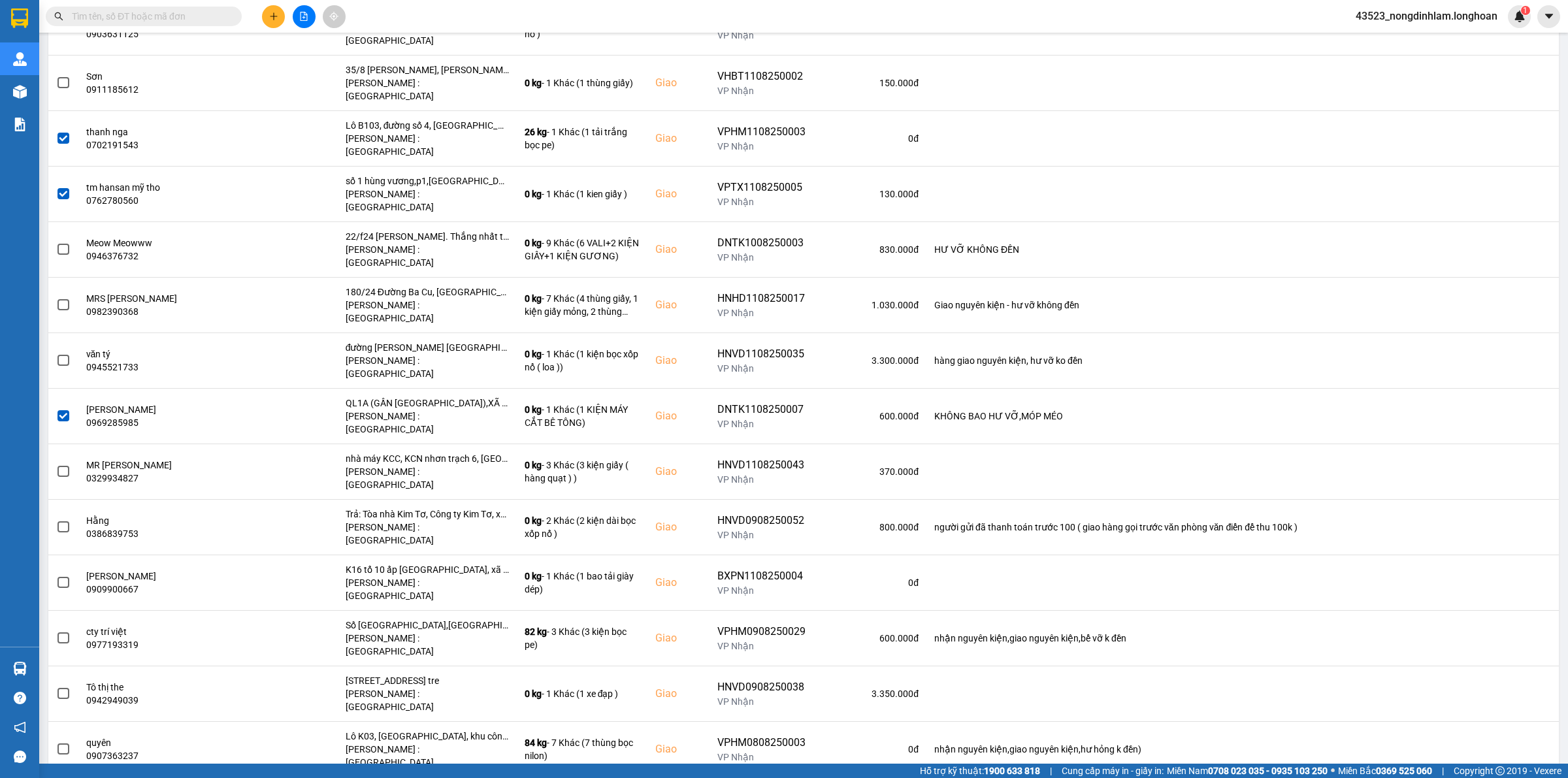
copy div "0984015815"
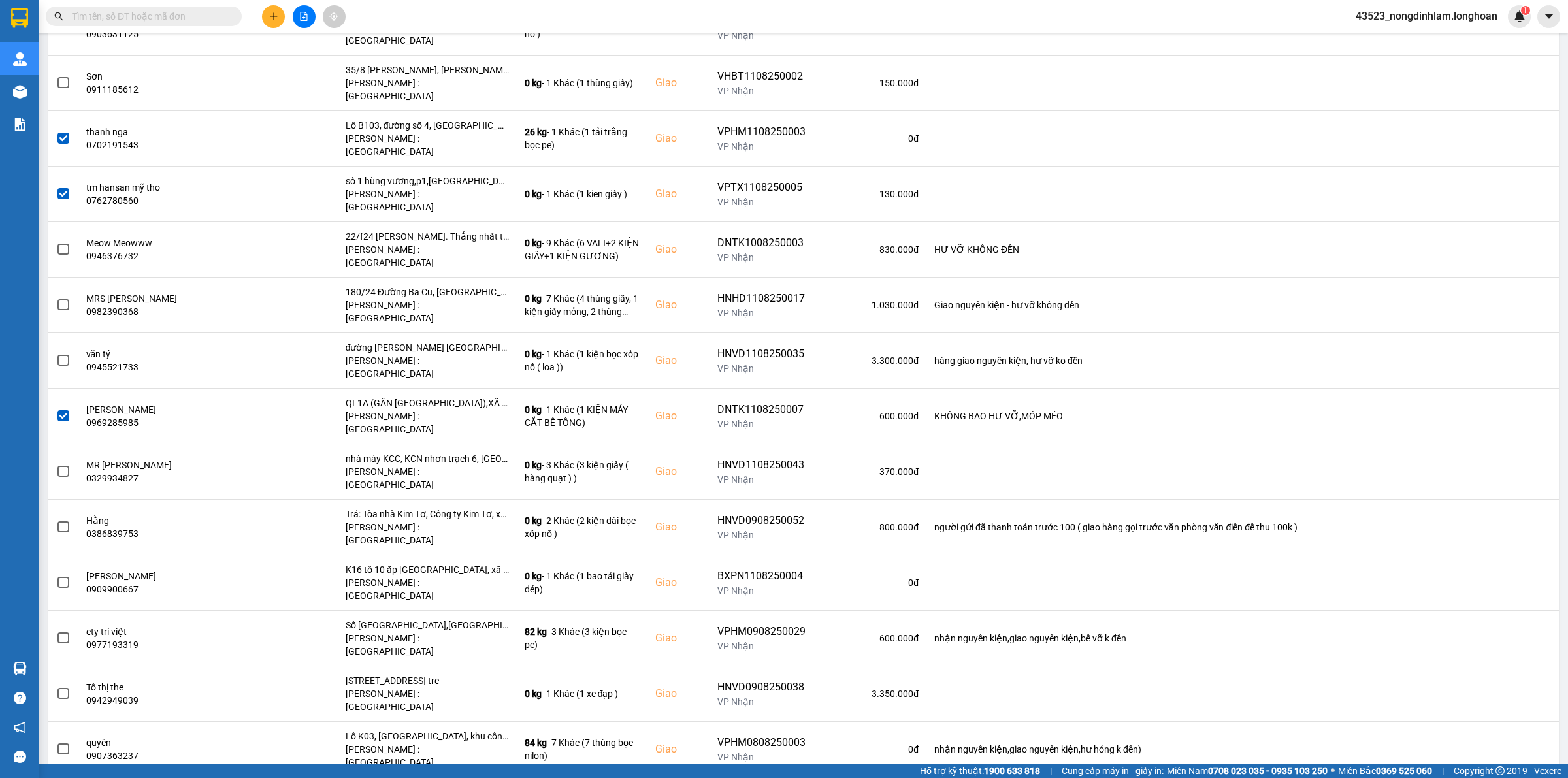
click at [1497, 714] on div "100 / trang" at bounding box center [1510, 716] width 53 height 13
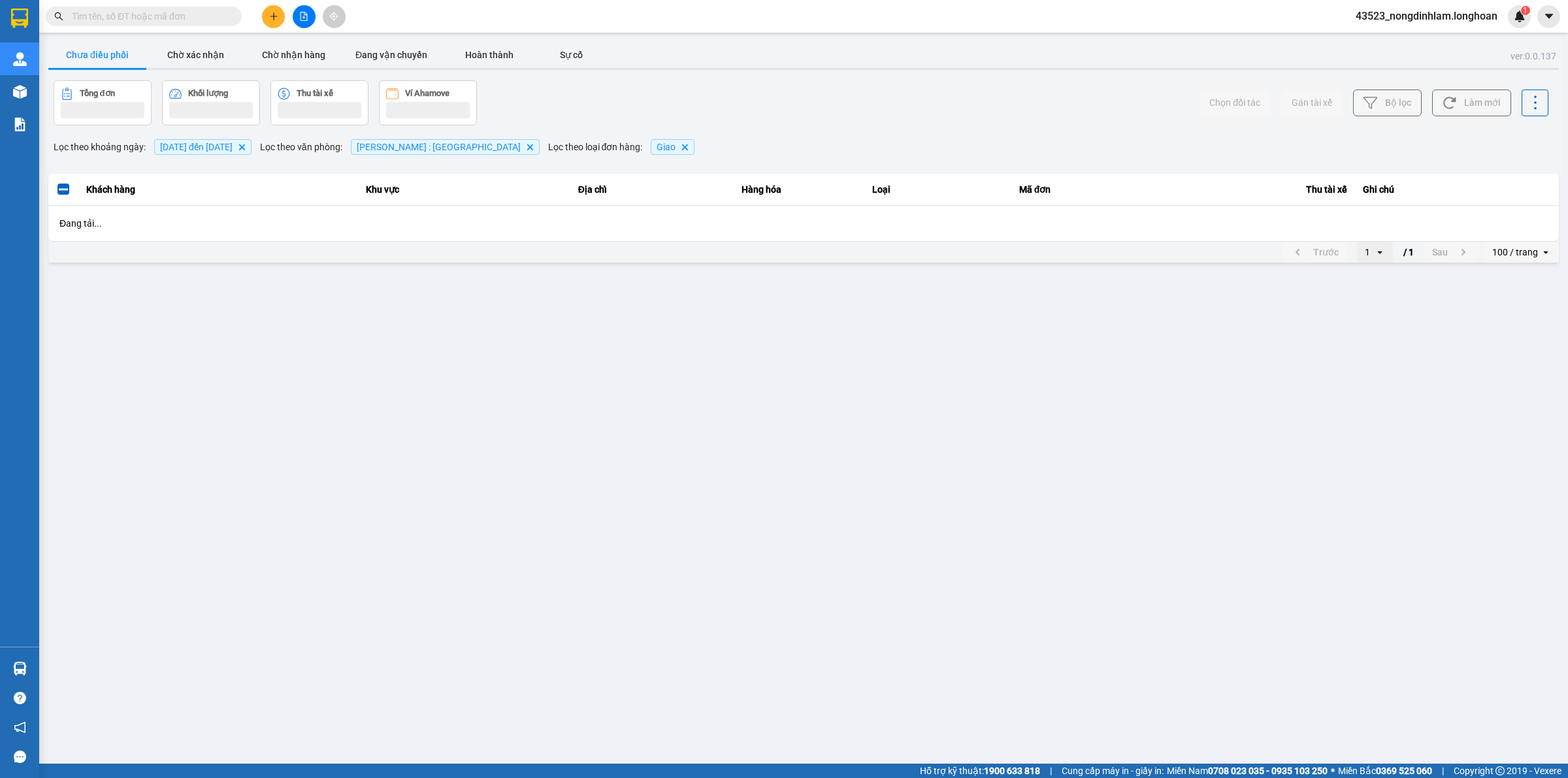
scroll to position [0, 0]
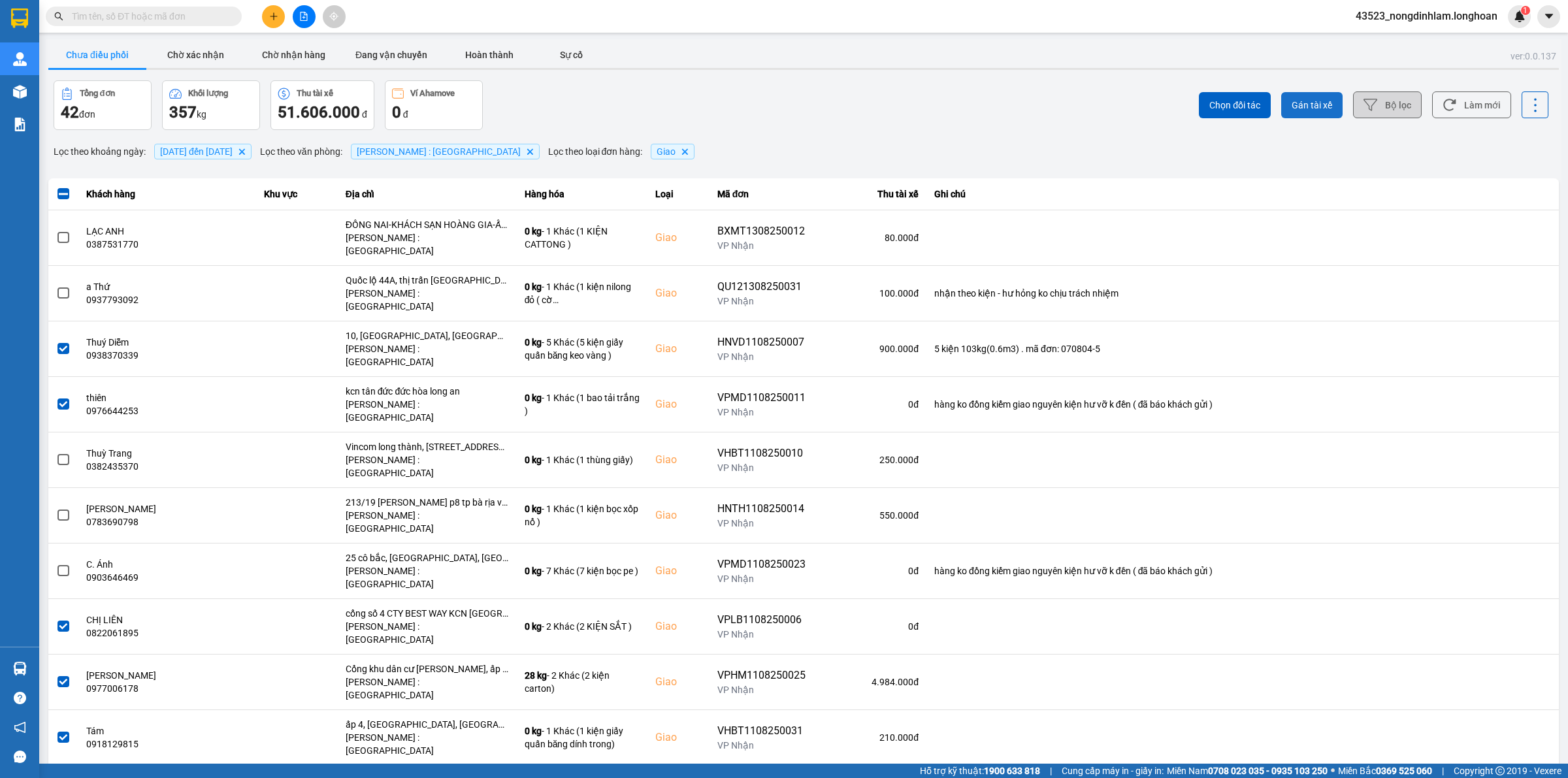
click at [1303, 102] on span "Gán tài xế" at bounding box center [1312, 105] width 40 height 13
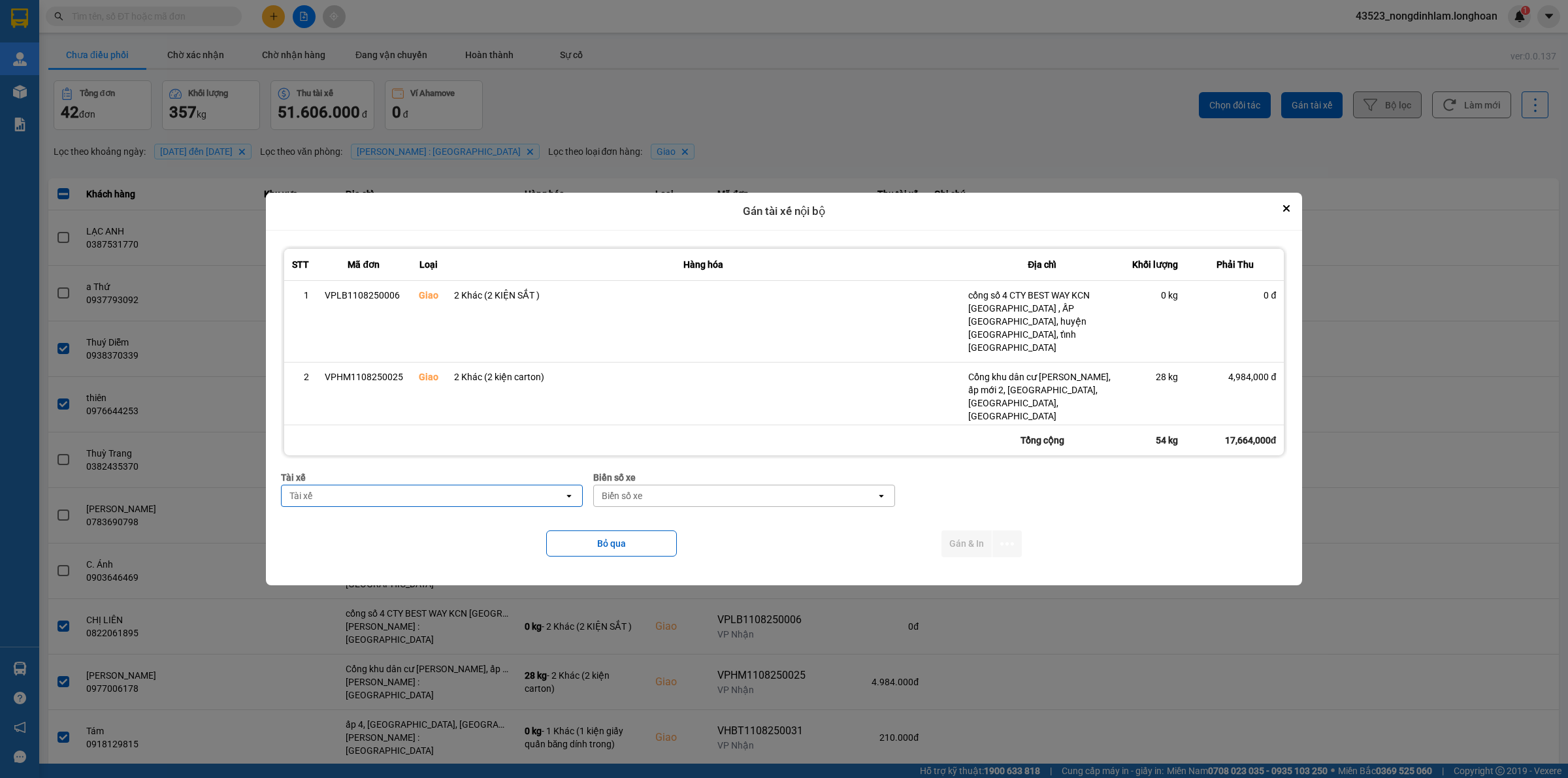
scroll to position [308, 0]
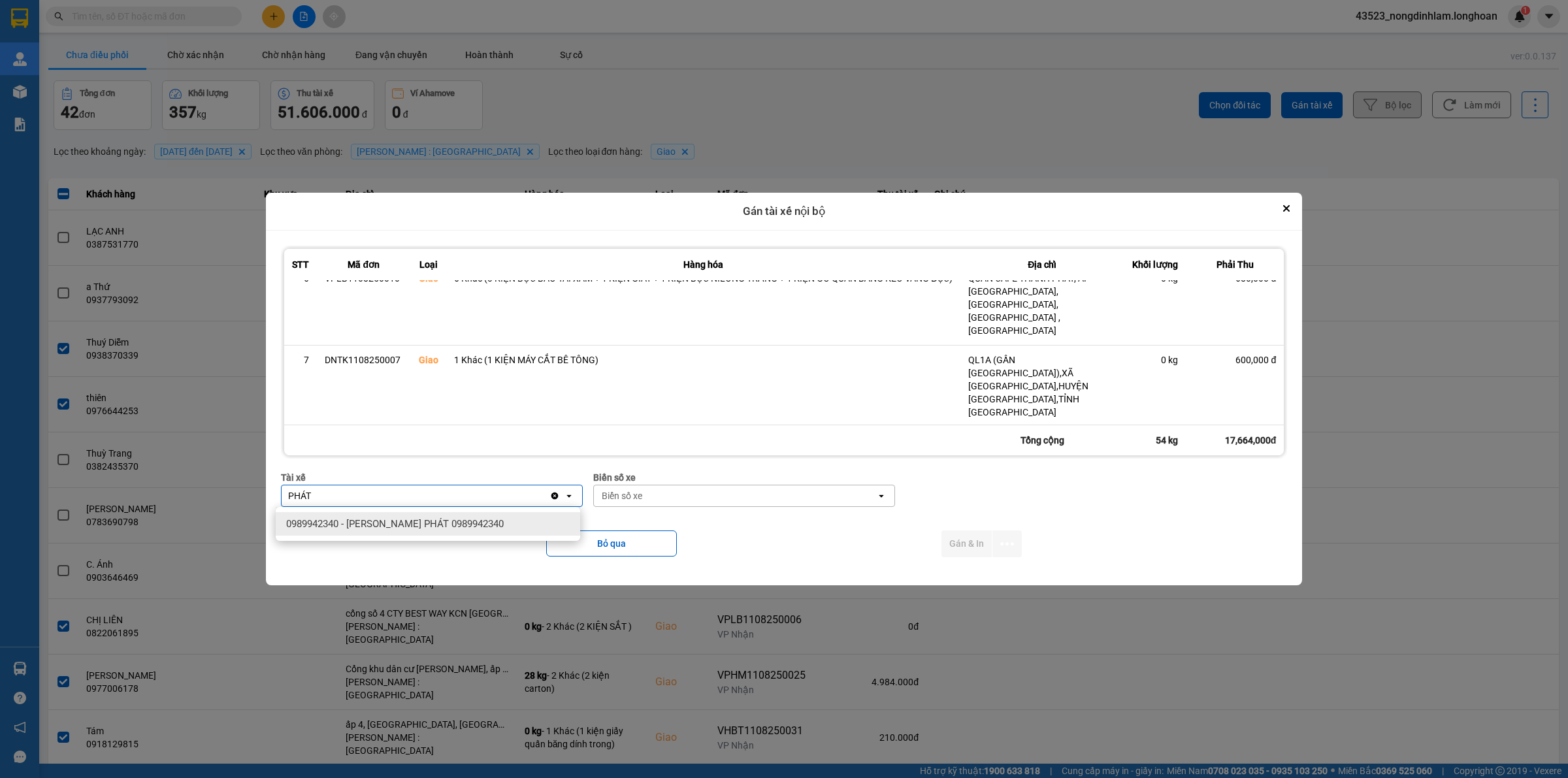
type input "PHÁT"
click at [417, 527] on span "0989942340 - LÊ TẤN PHÁT 0989942340" at bounding box center [395, 523] width 218 height 13
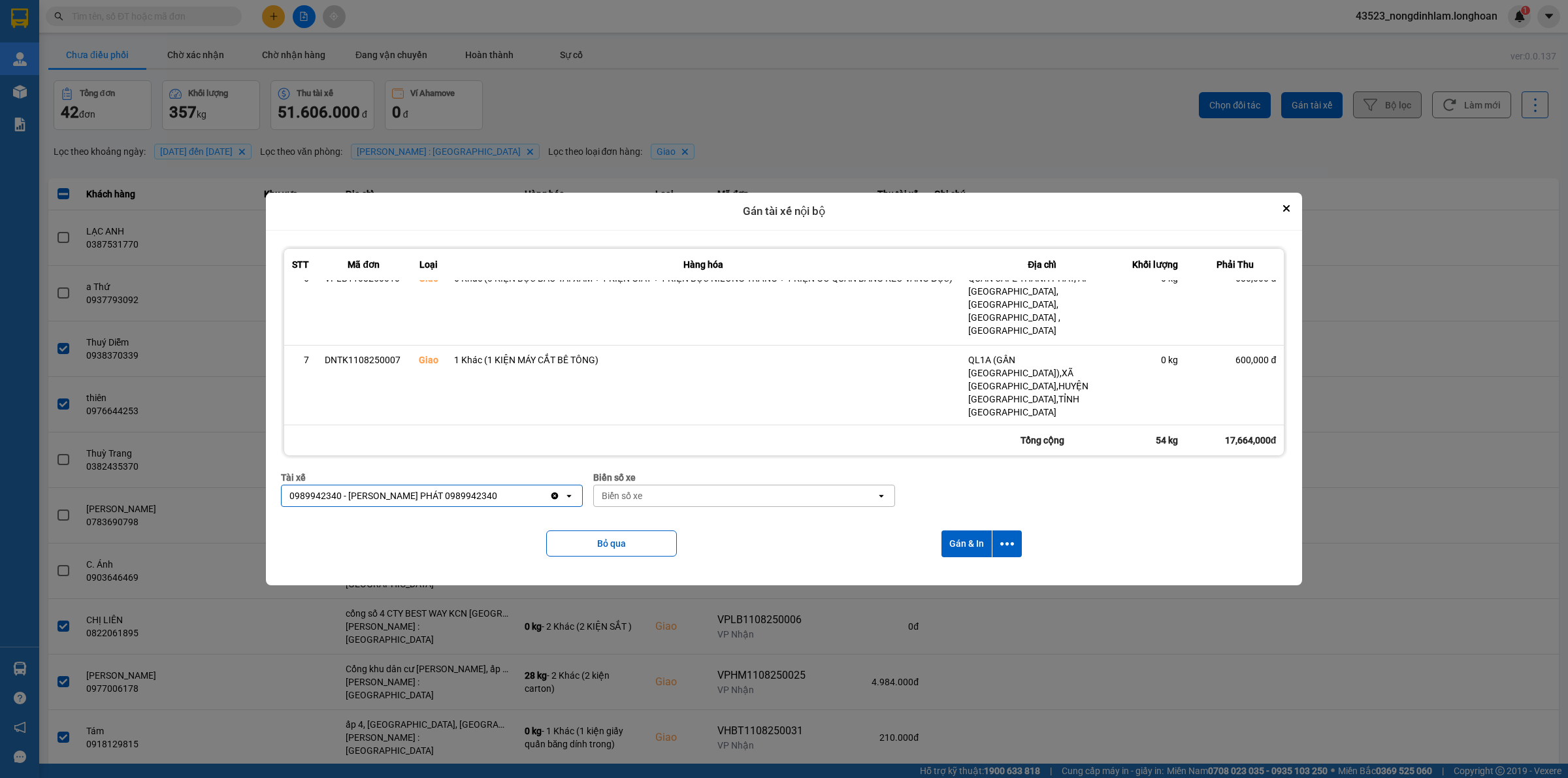
click at [661, 498] on div "Biển số xe" at bounding box center [735, 495] width 283 height 21
type input "64"
click at [648, 530] on span "29K-042.64" at bounding box center [626, 523] width 48 height 13
click at [1009, 552] on button "dialog" at bounding box center [1007, 544] width 29 height 27
click at [962, 582] on span "Chỉ gán tài" at bounding box center [957, 578] width 43 height 13
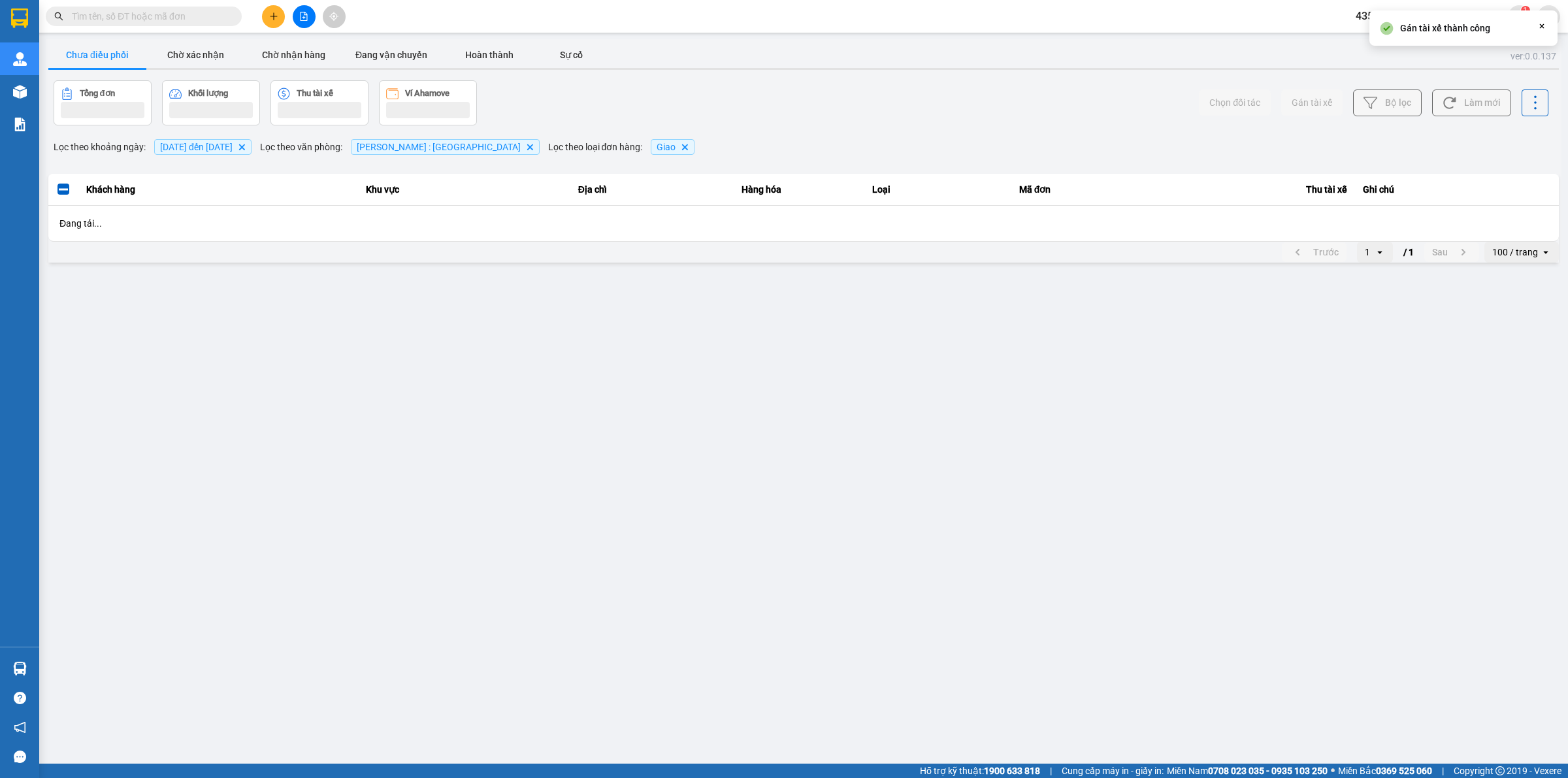
scroll to position [0, 0]
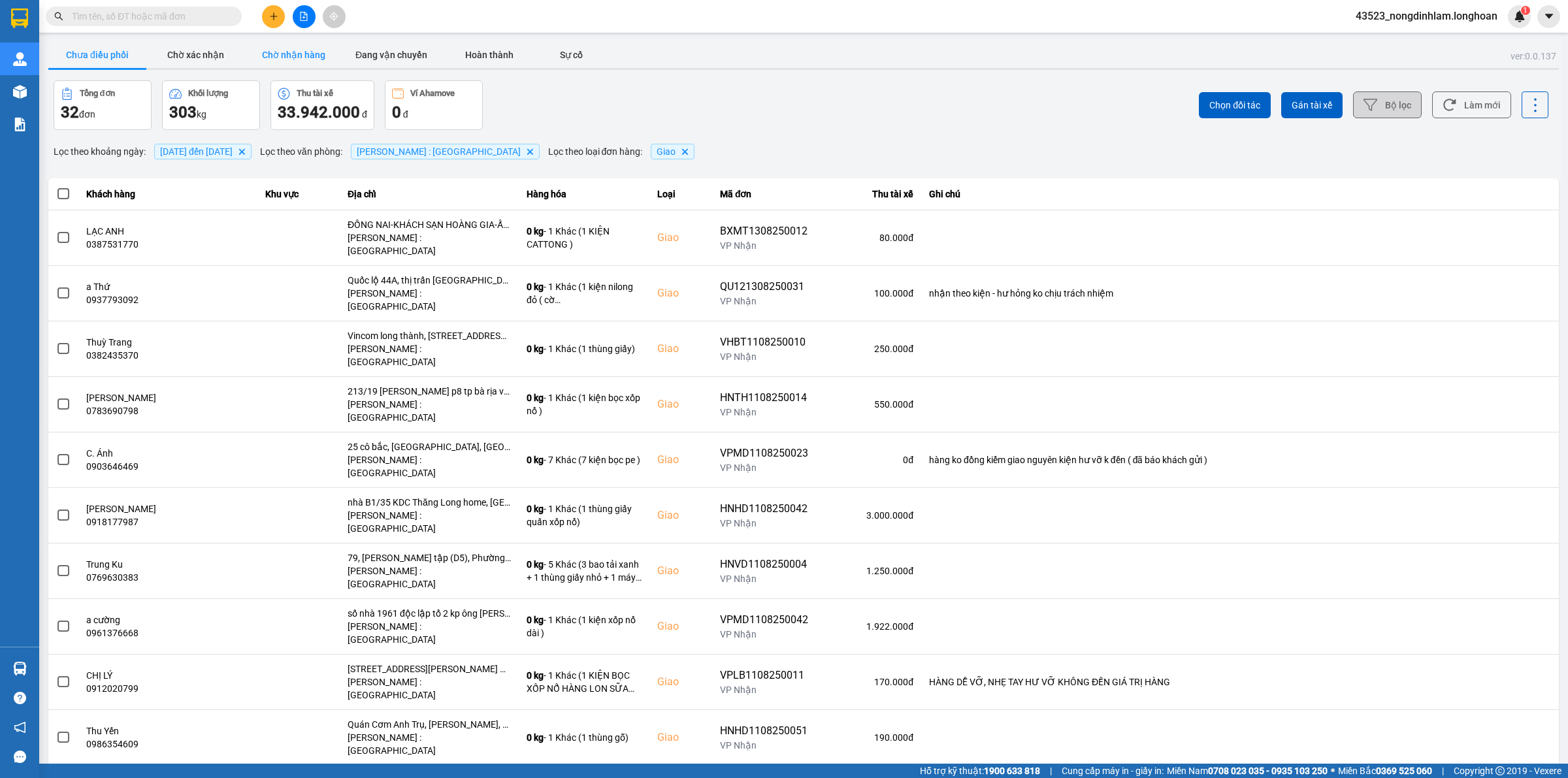
click at [289, 50] on button "Chờ nhận hàng" at bounding box center [293, 55] width 98 height 26
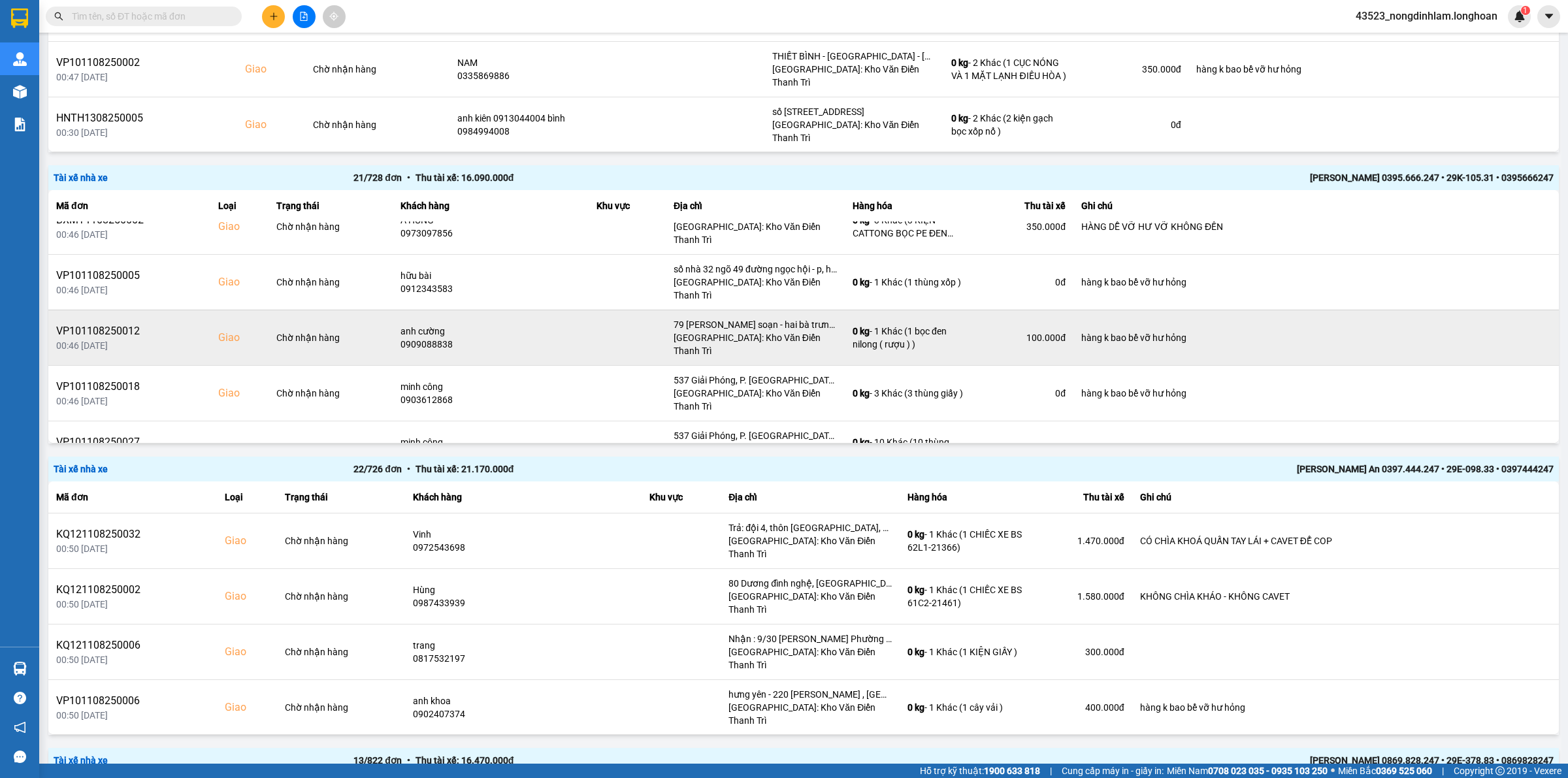
scroll to position [81, 0]
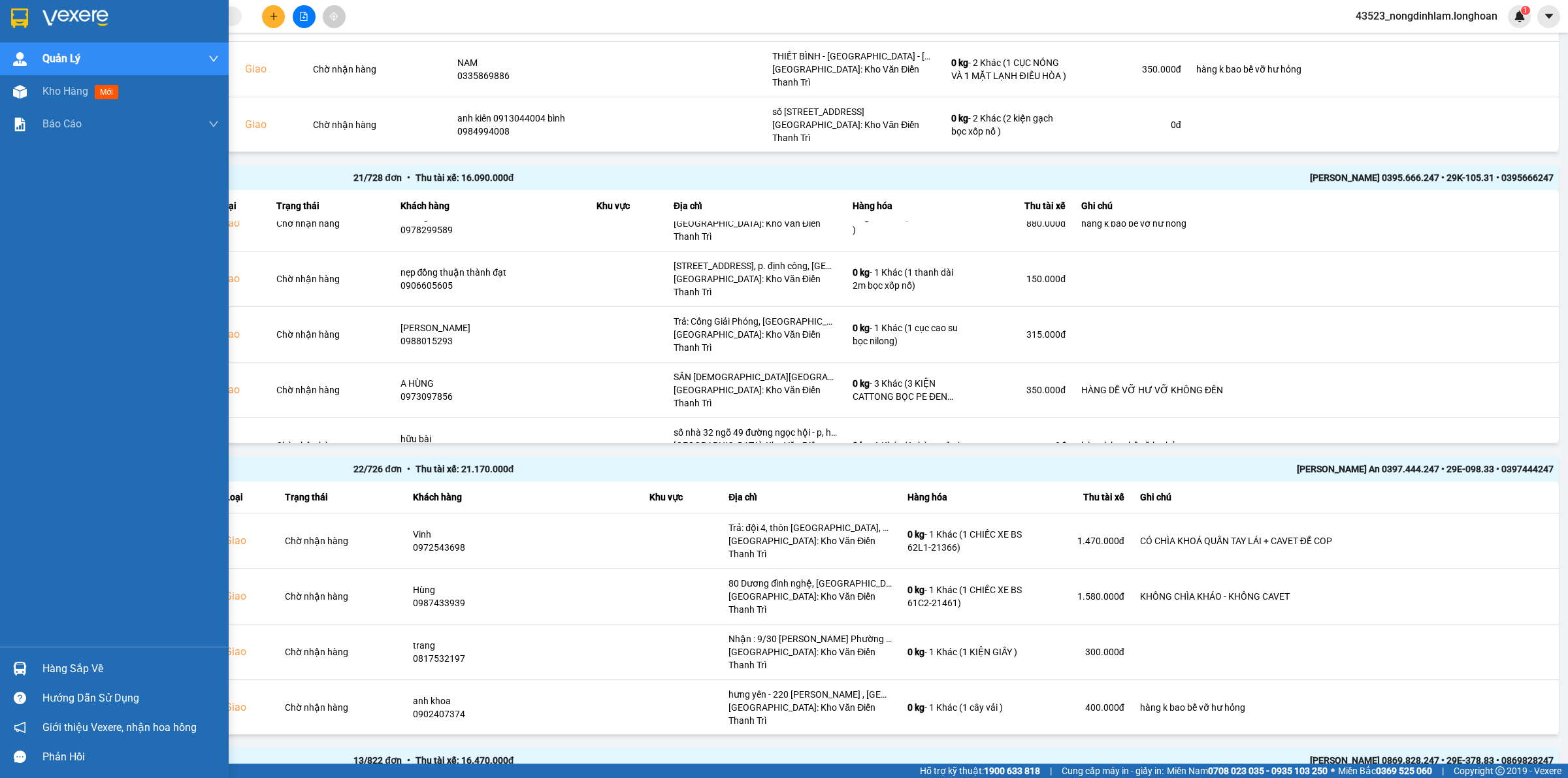
click at [93, 18] on img at bounding box center [76, 18] width 66 height 19
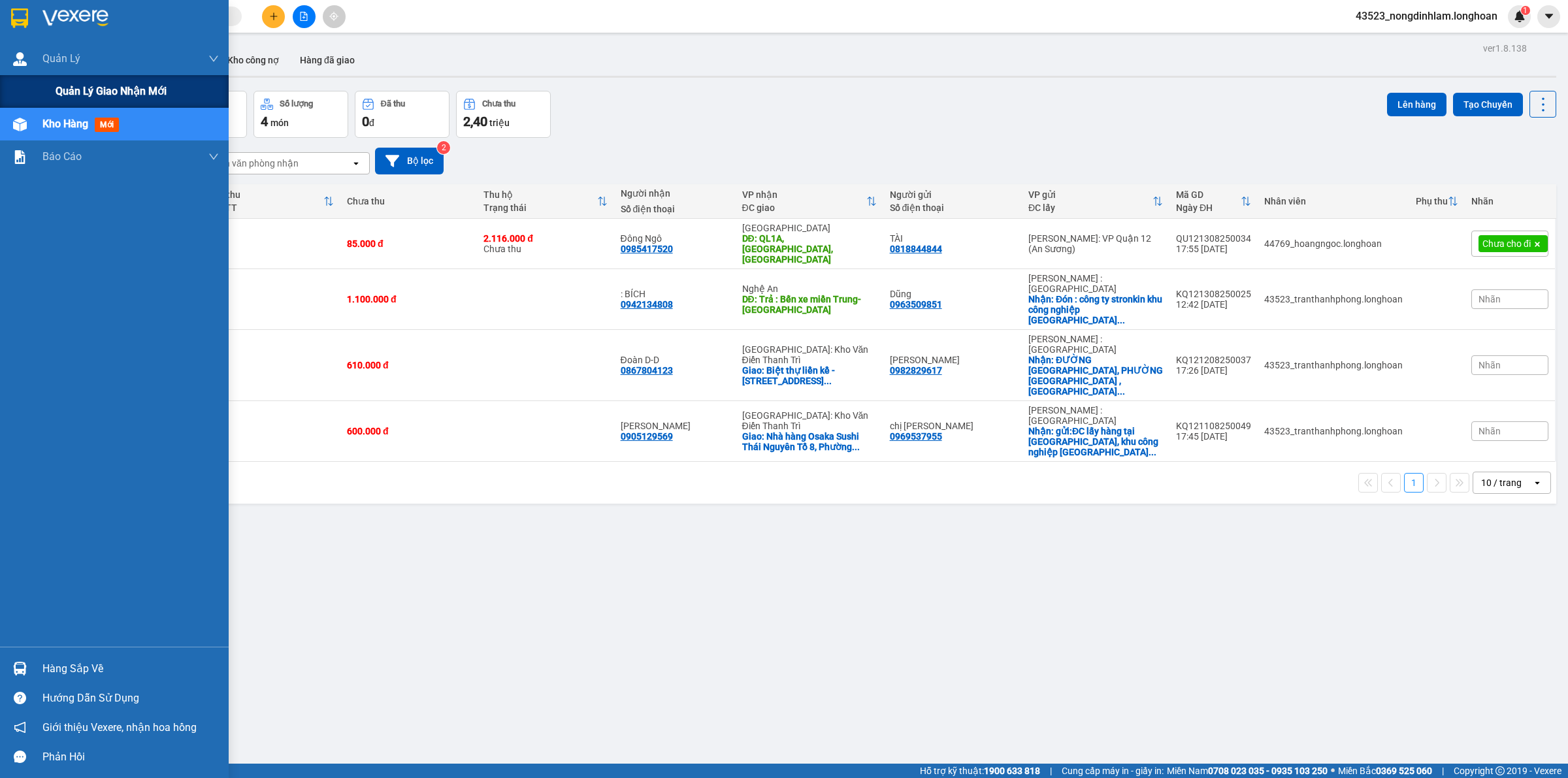
click at [38, 85] on div "Quản lý giao nhận mới" at bounding box center [114, 92] width 229 height 33
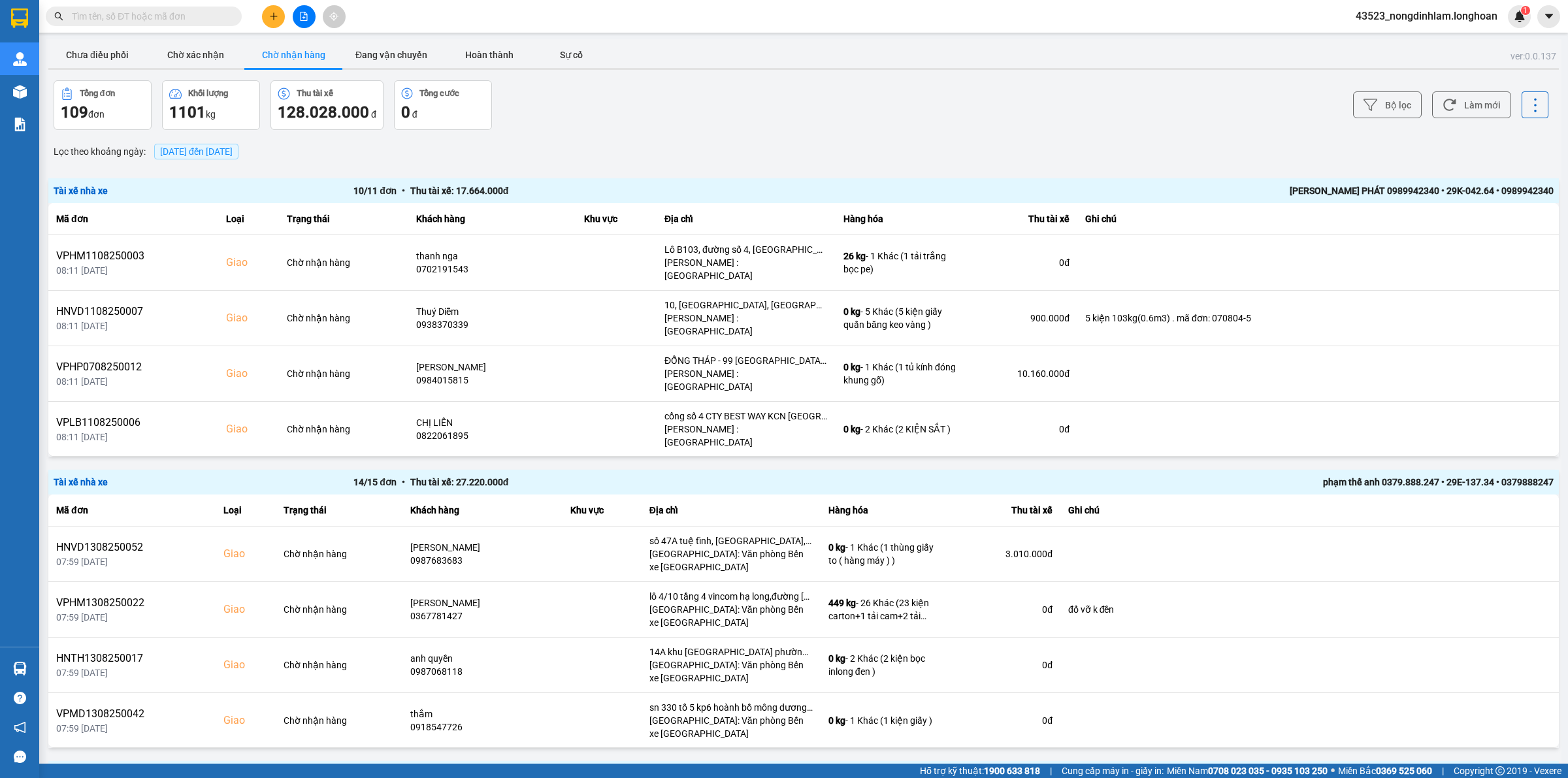
drag, startPoint x: 588, startPoint y: 203, endPoint x: 686, endPoint y: 155, distance: 109.1
click at [103, 58] on button "Chưa điều phối" at bounding box center [97, 55] width 98 height 26
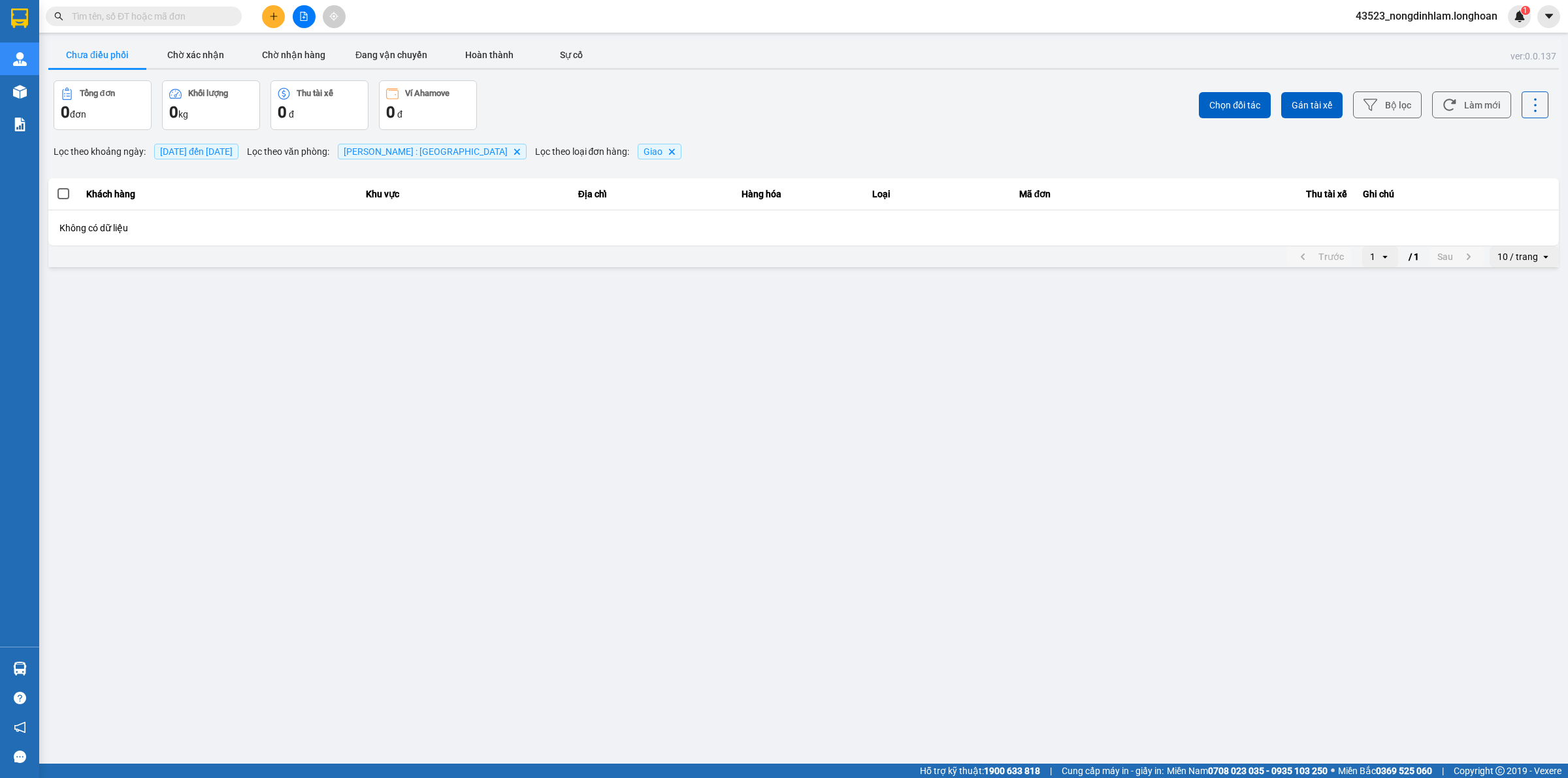
click at [162, 13] on input "text" at bounding box center [149, 16] width 154 height 14
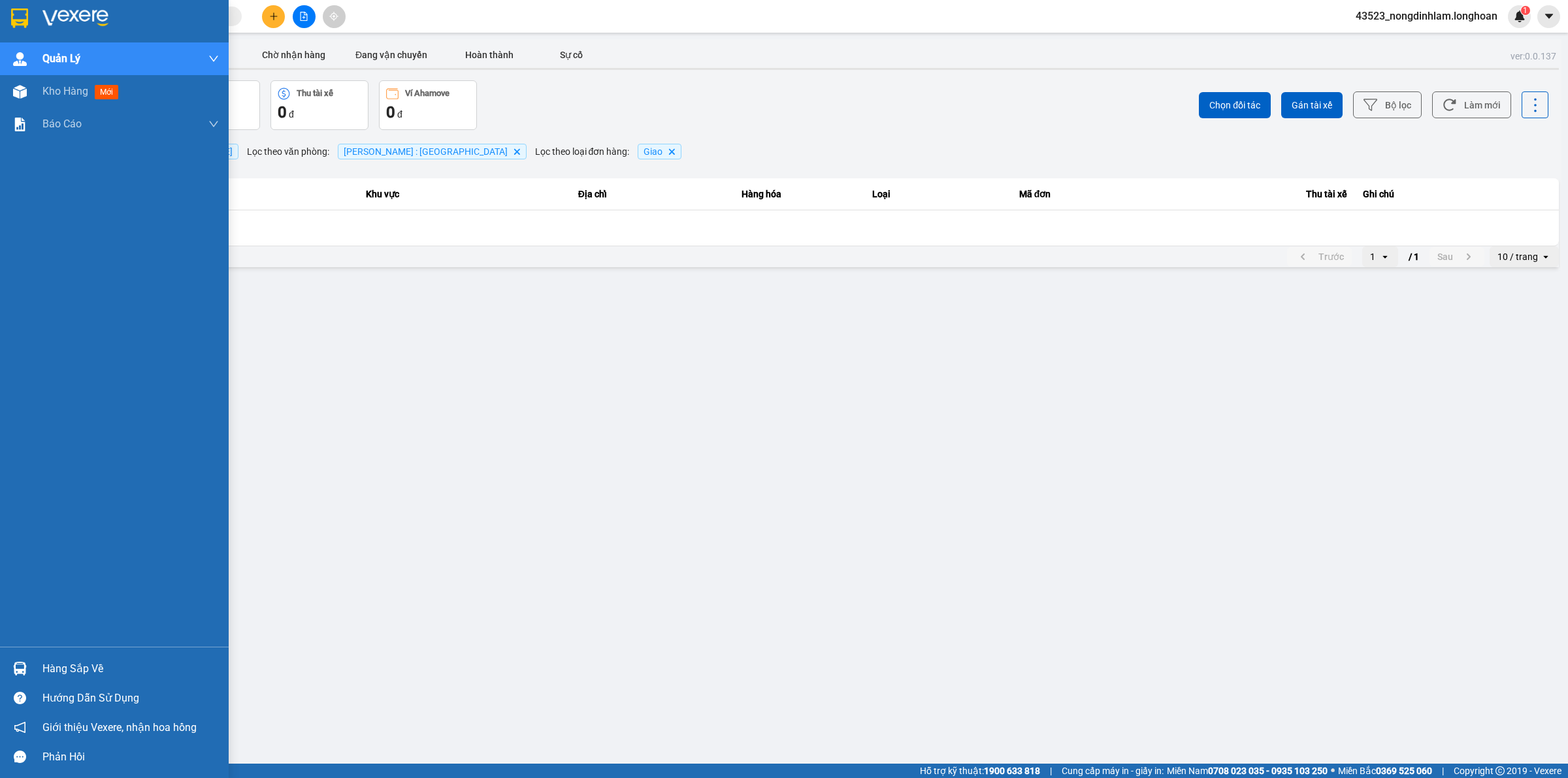
click at [19, 23] on img at bounding box center [19, 18] width 17 height 19
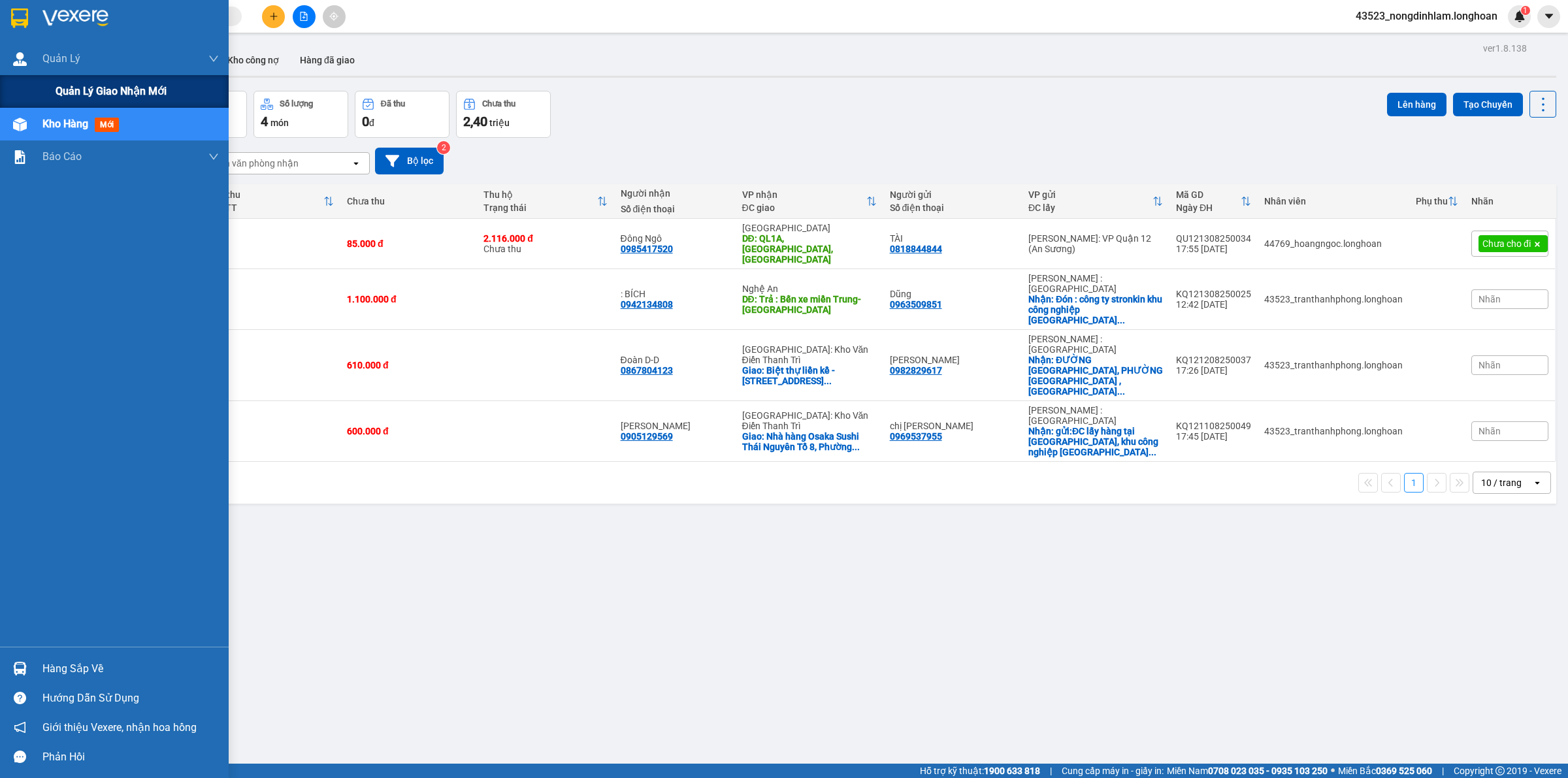
click at [43, 102] on div "Quản lý giao nhận mới" at bounding box center [114, 92] width 229 height 33
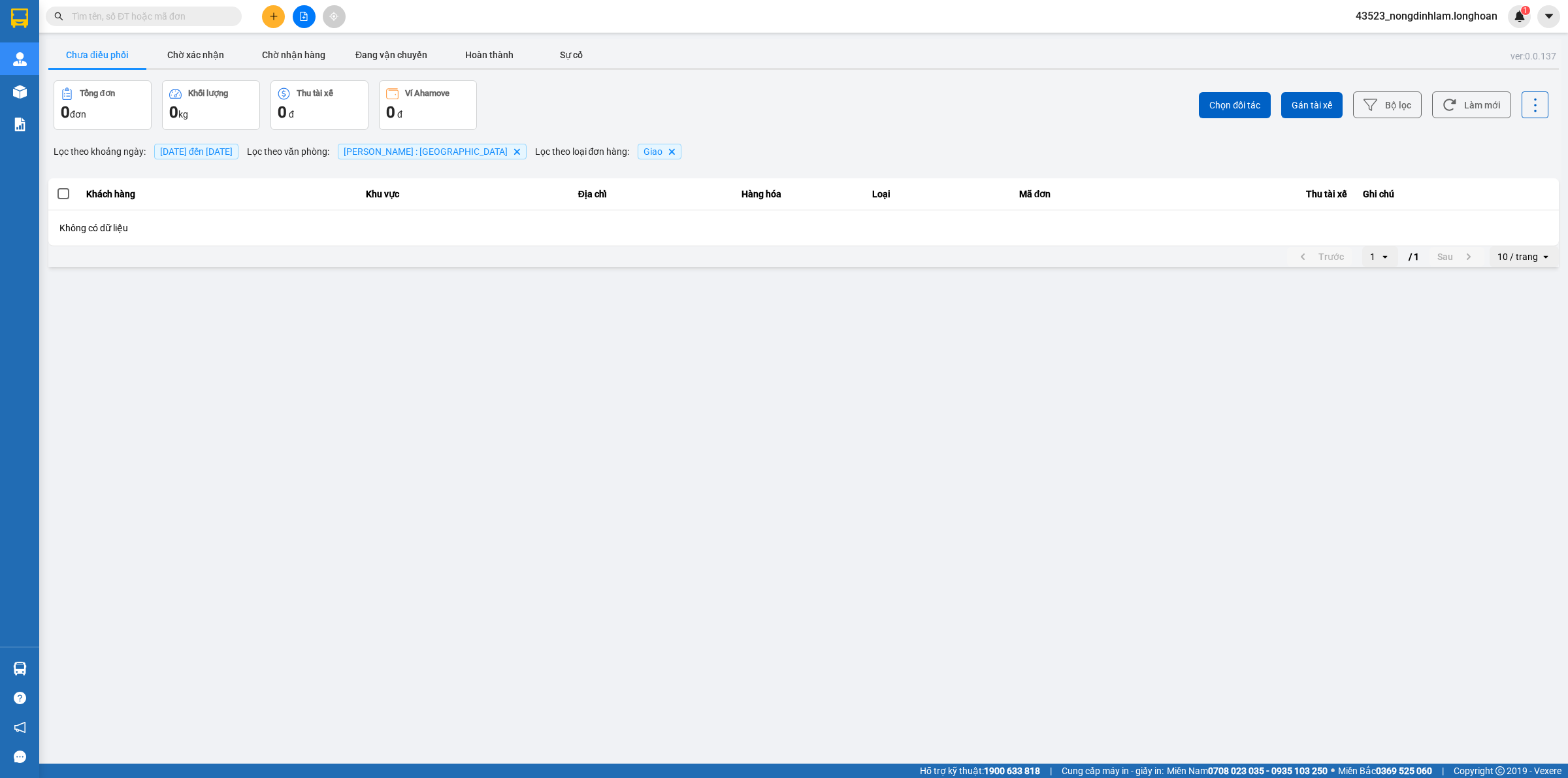
click at [230, 154] on span "14/08/2025 đến 14/08/2025" at bounding box center [196, 152] width 73 height 10
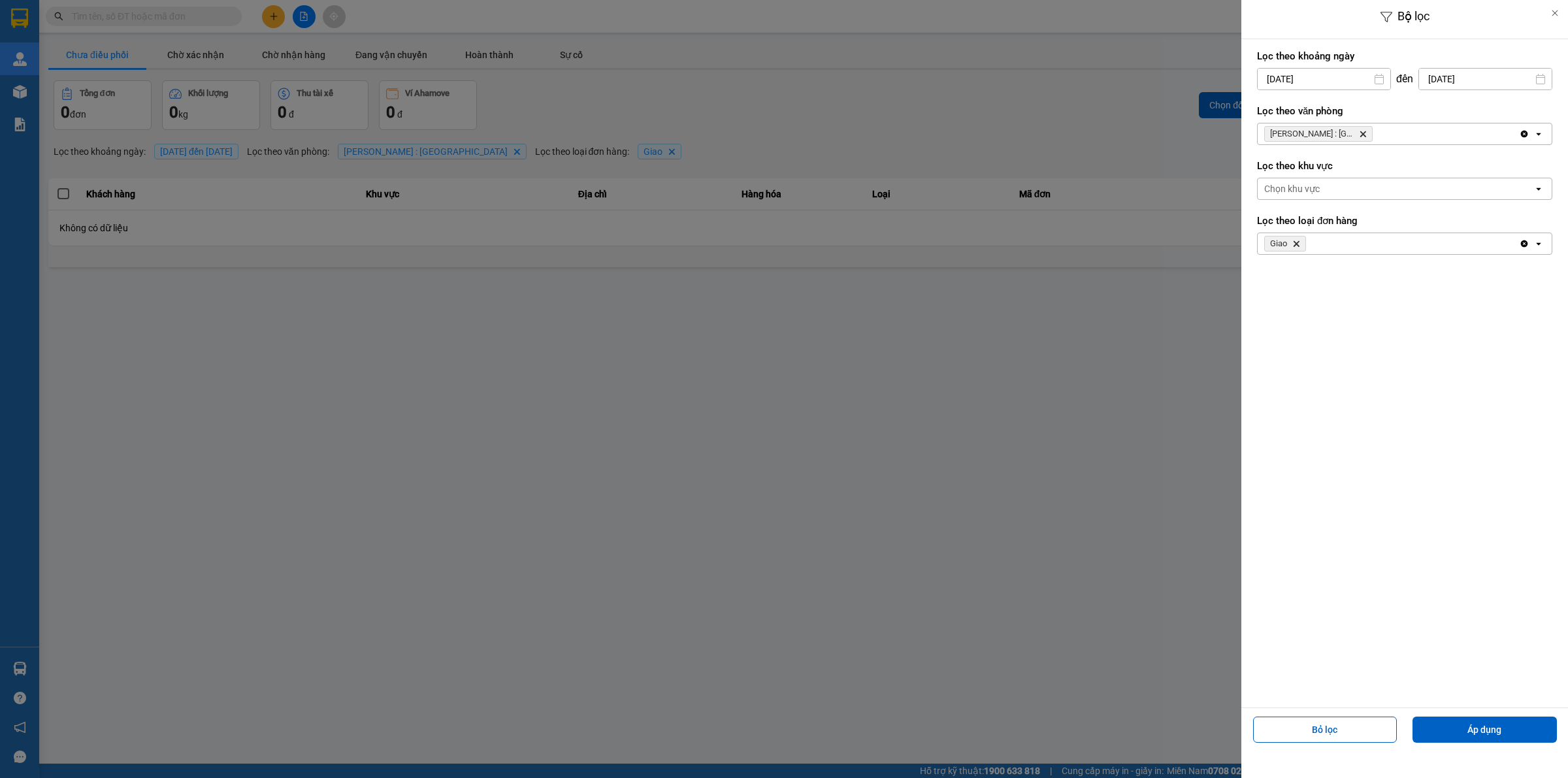
click at [1317, 76] on input "14/08/2025" at bounding box center [1323, 79] width 132 height 21
click at [1262, 111] on icon "Previous month." at bounding box center [1264, 111] width 7 height 7
click at [1291, 172] on div "1" at bounding box center [1291, 174] width 18 height 16
type input "01/07/2025"
click at [1490, 732] on button "Áp dụng" at bounding box center [1484, 729] width 144 height 26
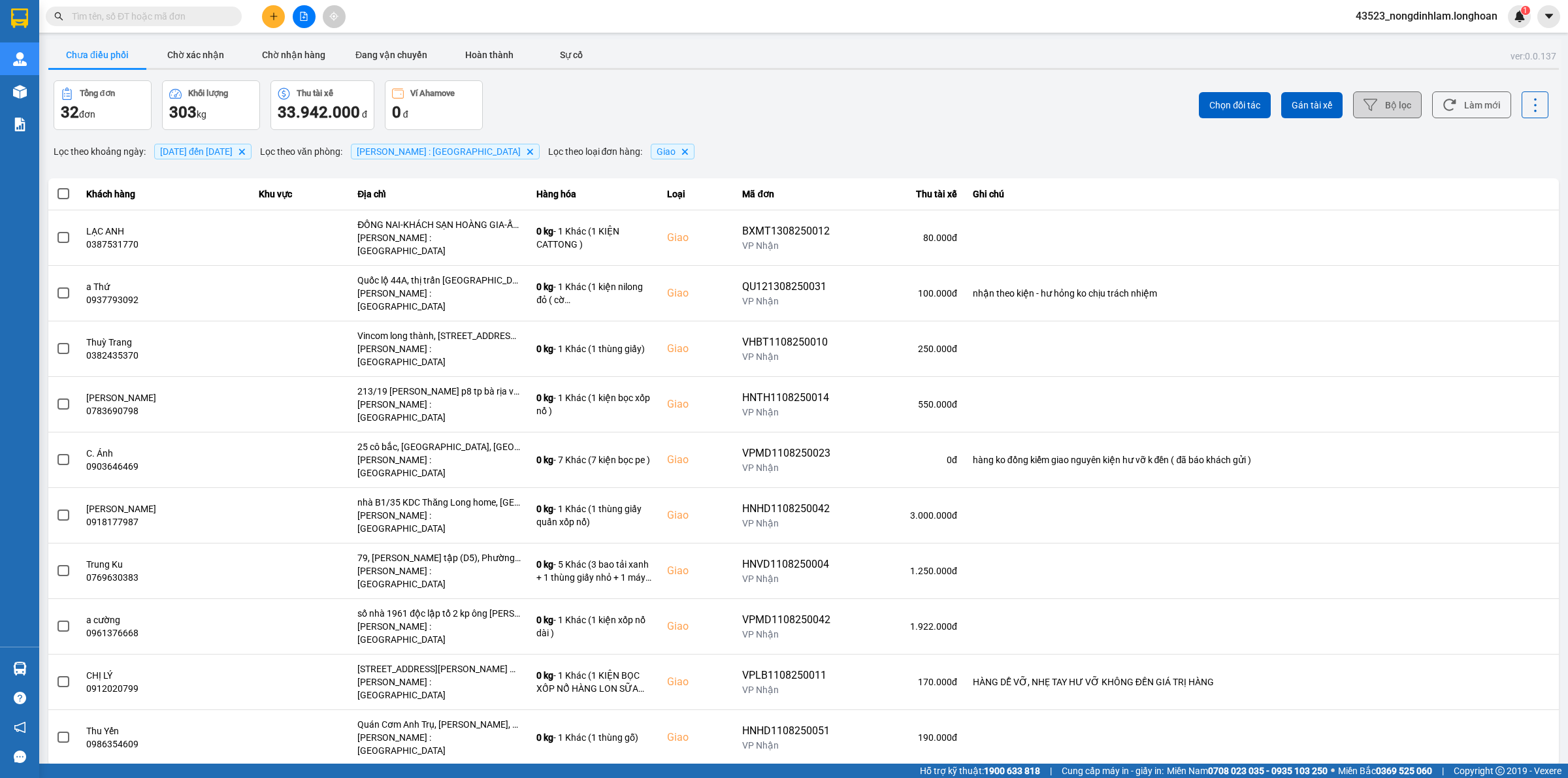
click at [1391, 100] on button "Bộ lọc" at bounding box center [1388, 105] width 69 height 27
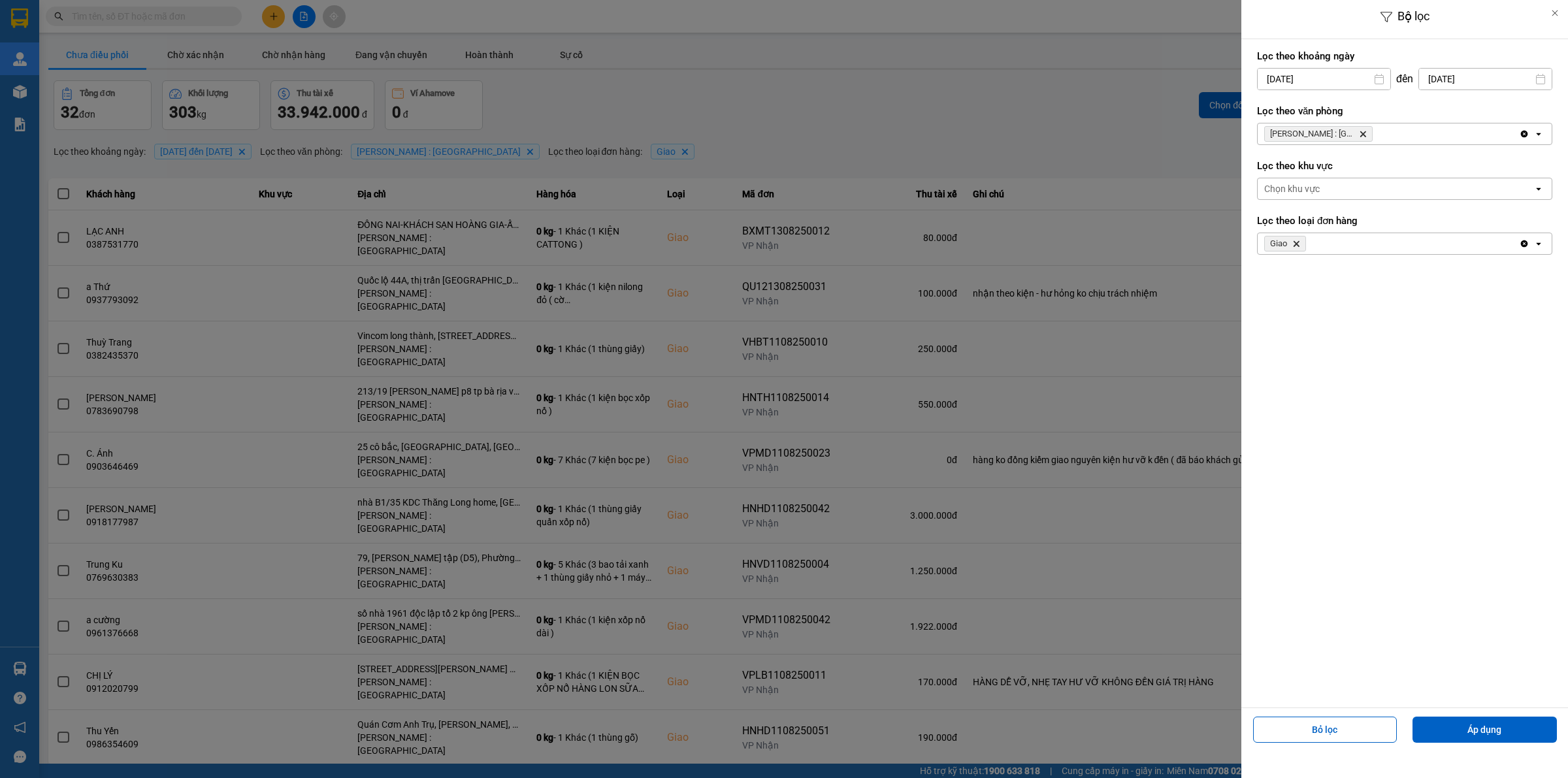
click at [938, 113] on div at bounding box center [784, 389] width 1568 height 778
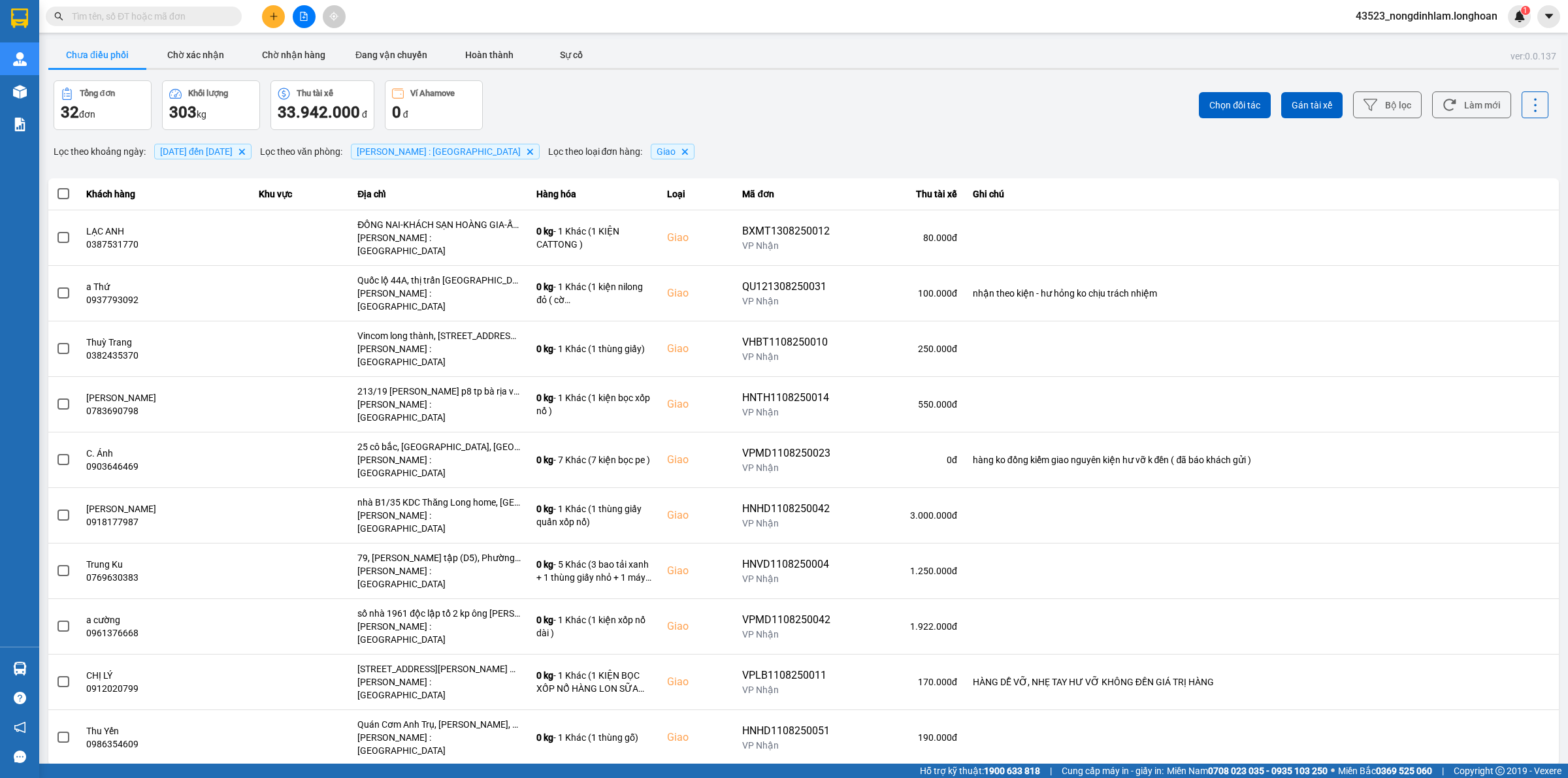
click at [1525, 770] on div "10 / trang" at bounding box center [1518, 776] width 40 height 13
click at [1552, 642] on li "100 / trang" at bounding box center [1525, 645] width 69 height 23
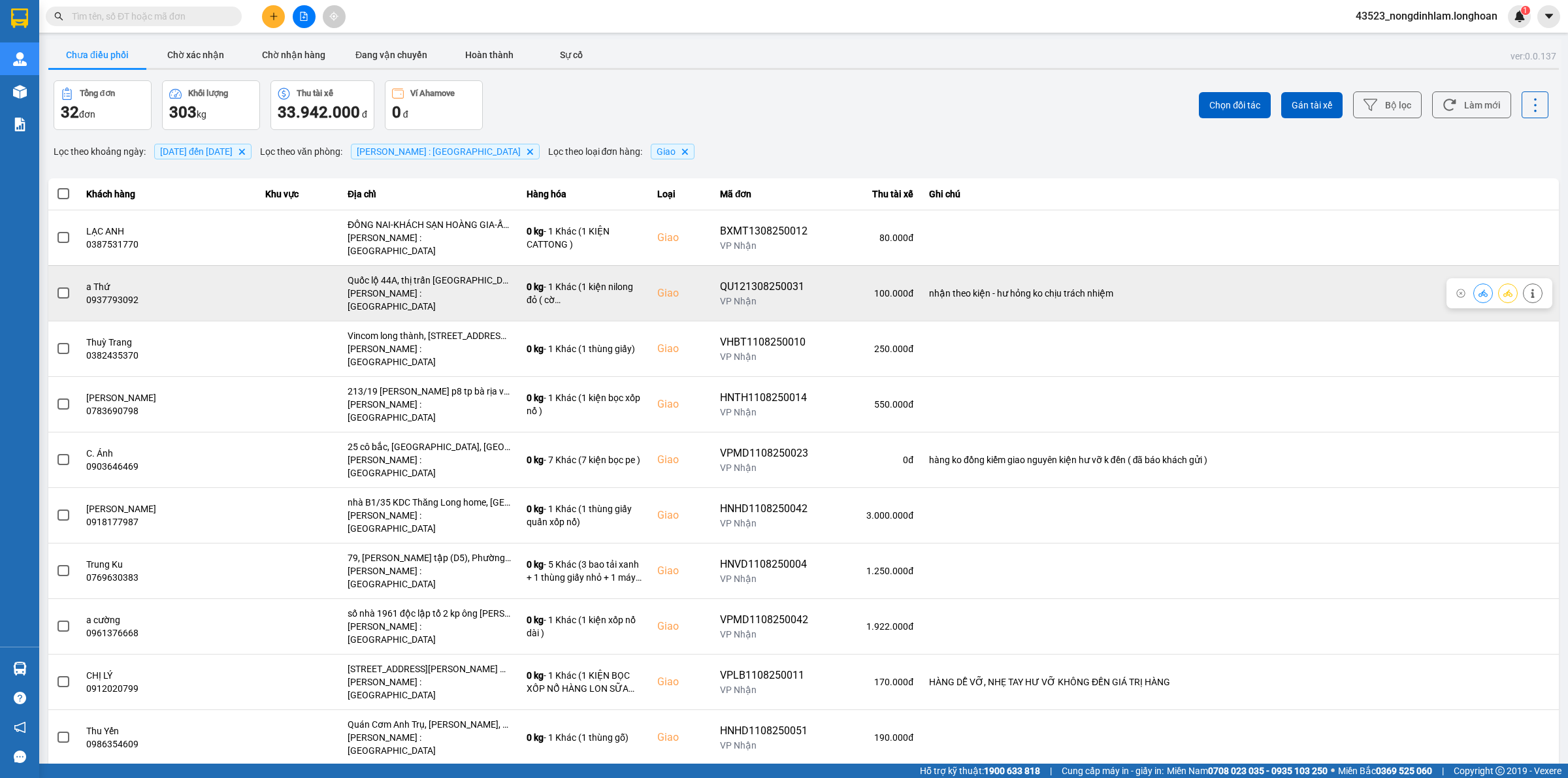
click at [65, 288] on span at bounding box center [64, 294] width 12 height 12
click at [56, 286] on input "checkbox" at bounding box center [56, 286] width 0 height 0
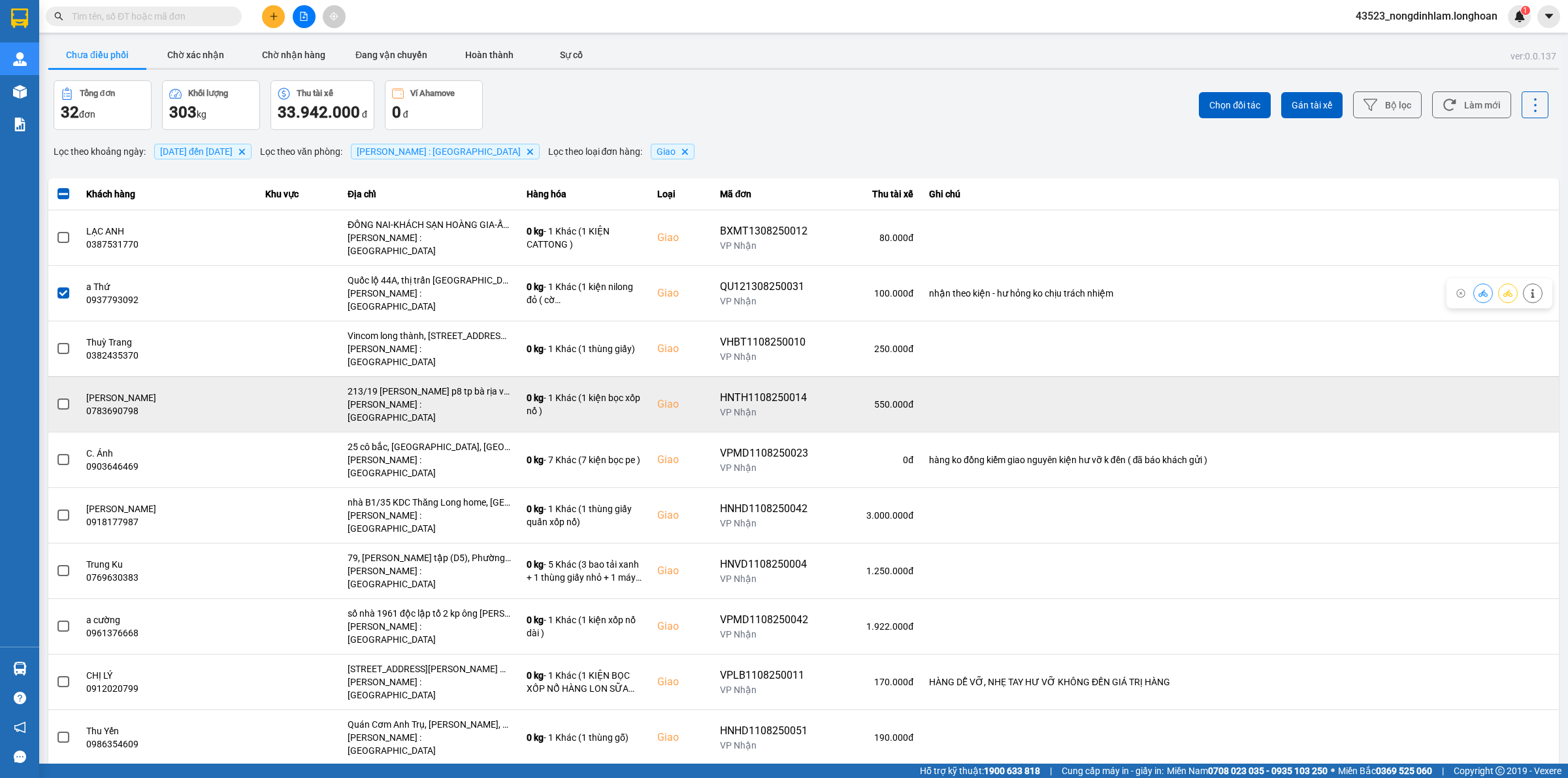
scroll to position [81, 0]
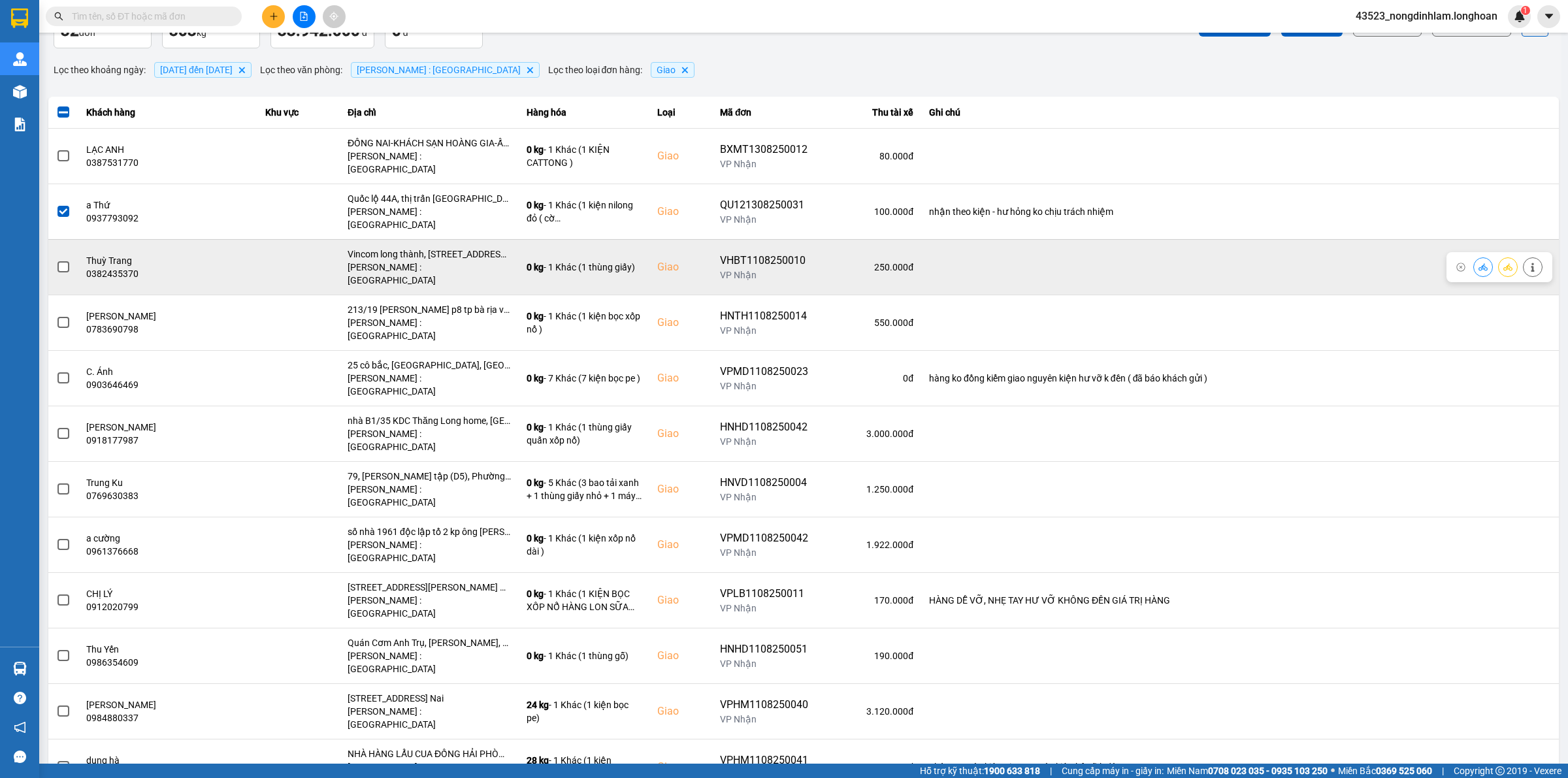
click at [67, 262] on span at bounding box center [64, 268] width 12 height 12
click at [56, 260] on input "checkbox" at bounding box center [56, 260] width 0 height 0
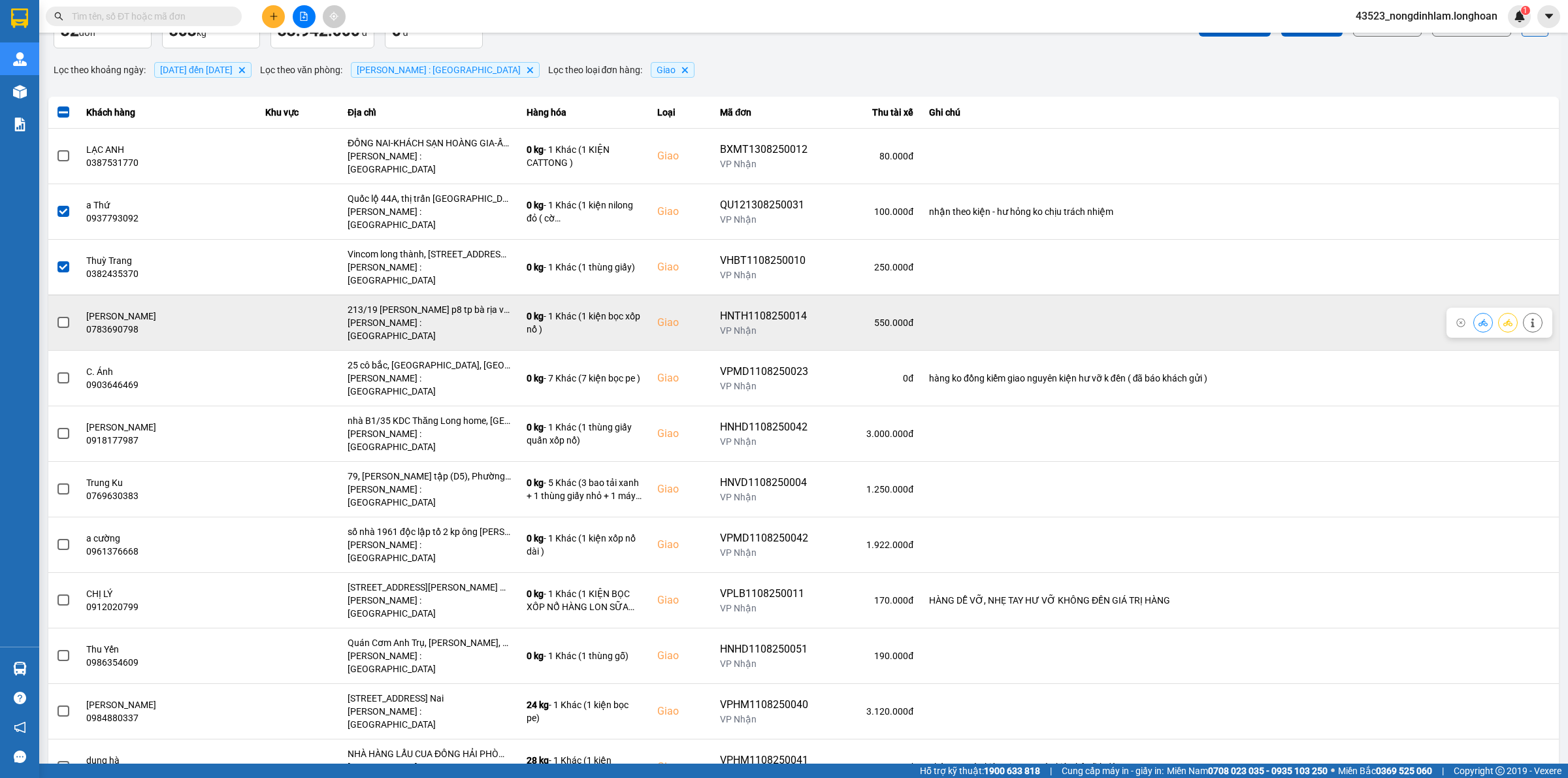
click at [60, 317] on span at bounding box center [64, 323] width 12 height 12
click at [56, 315] on input "checkbox" at bounding box center [56, 315] width 0 height 0
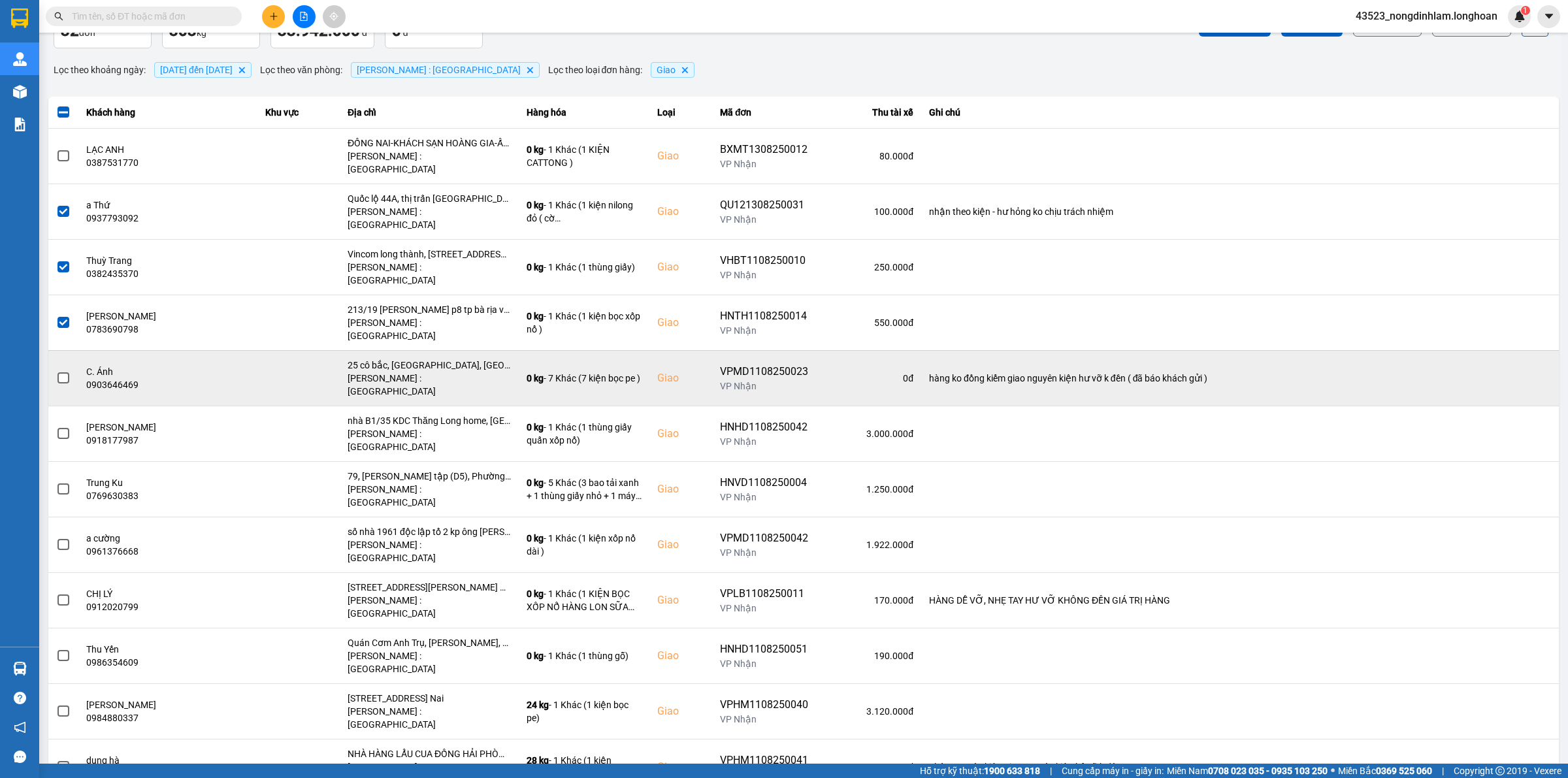
click at [60, 372] on span at bounding box center [64, 378] width 12 height 12
click at [56, 371] on input "checkbox" at bounding box center [56, 371] width 0 height 0
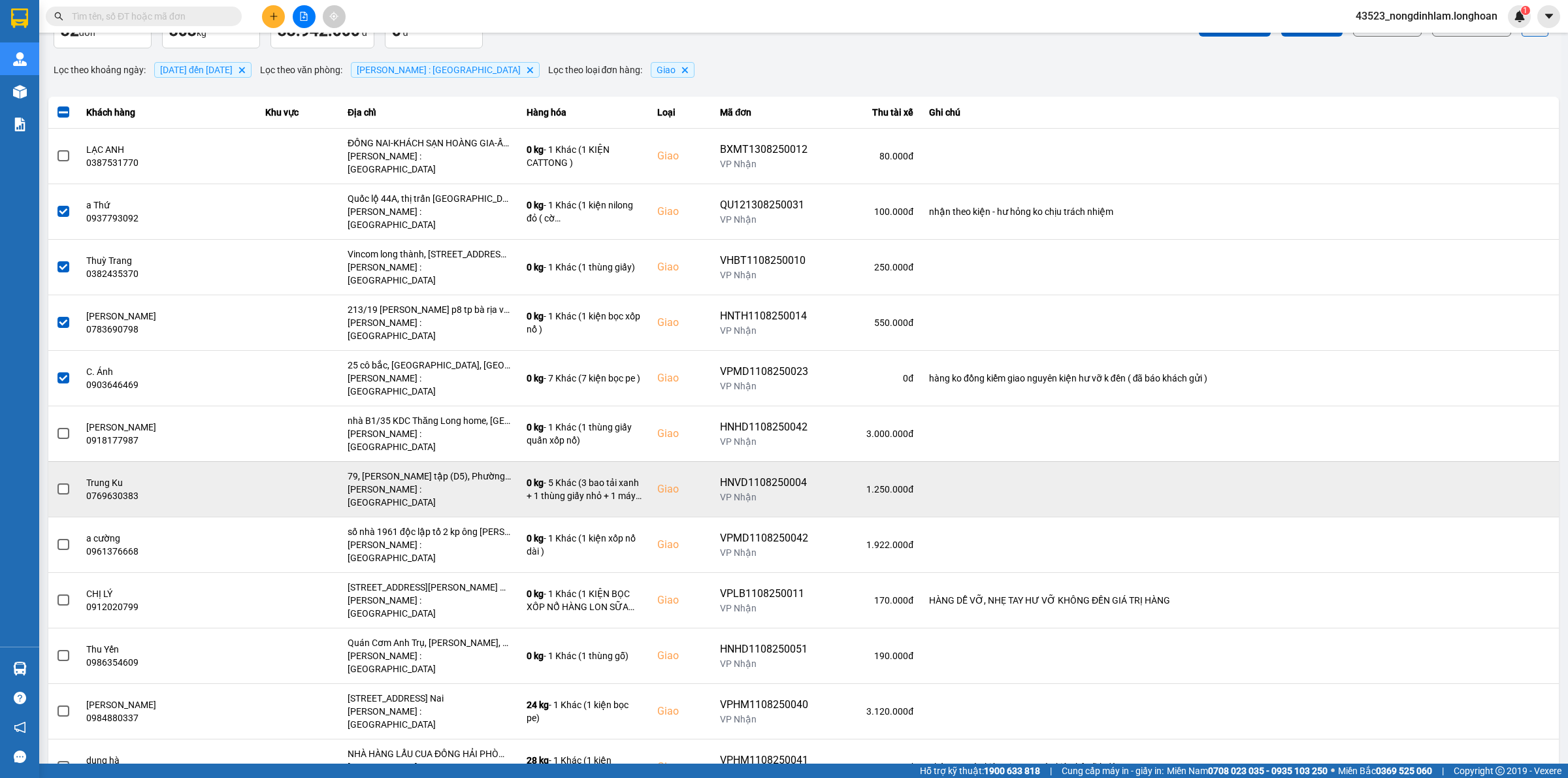
scroll to position [163, 0]
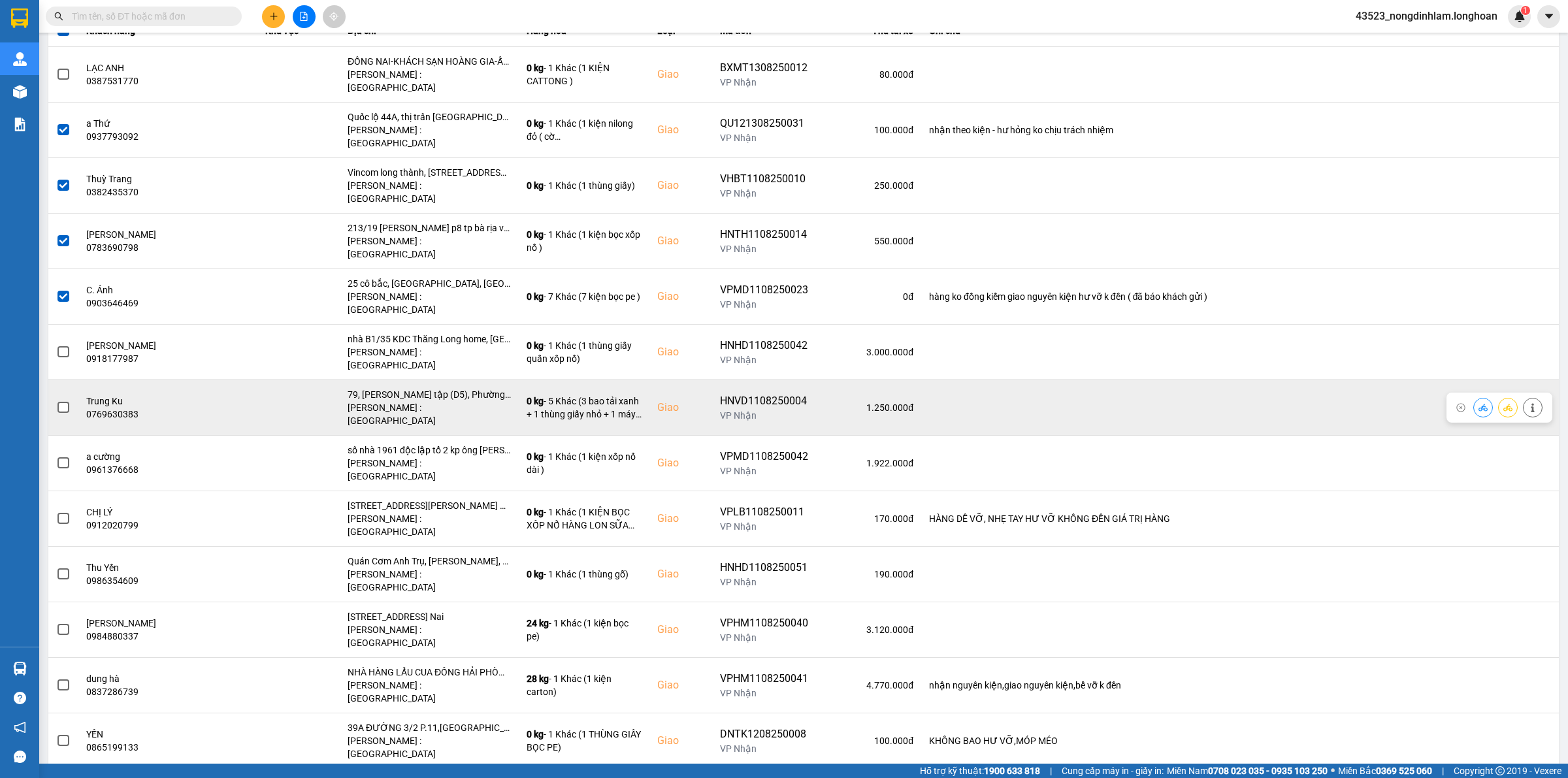
click at [62, 401] on span at bounding box center [64, 407] width 12 height 12
click at [56, 401] on input "checkbox" at bounding box center [56, 401] width 0 height 0
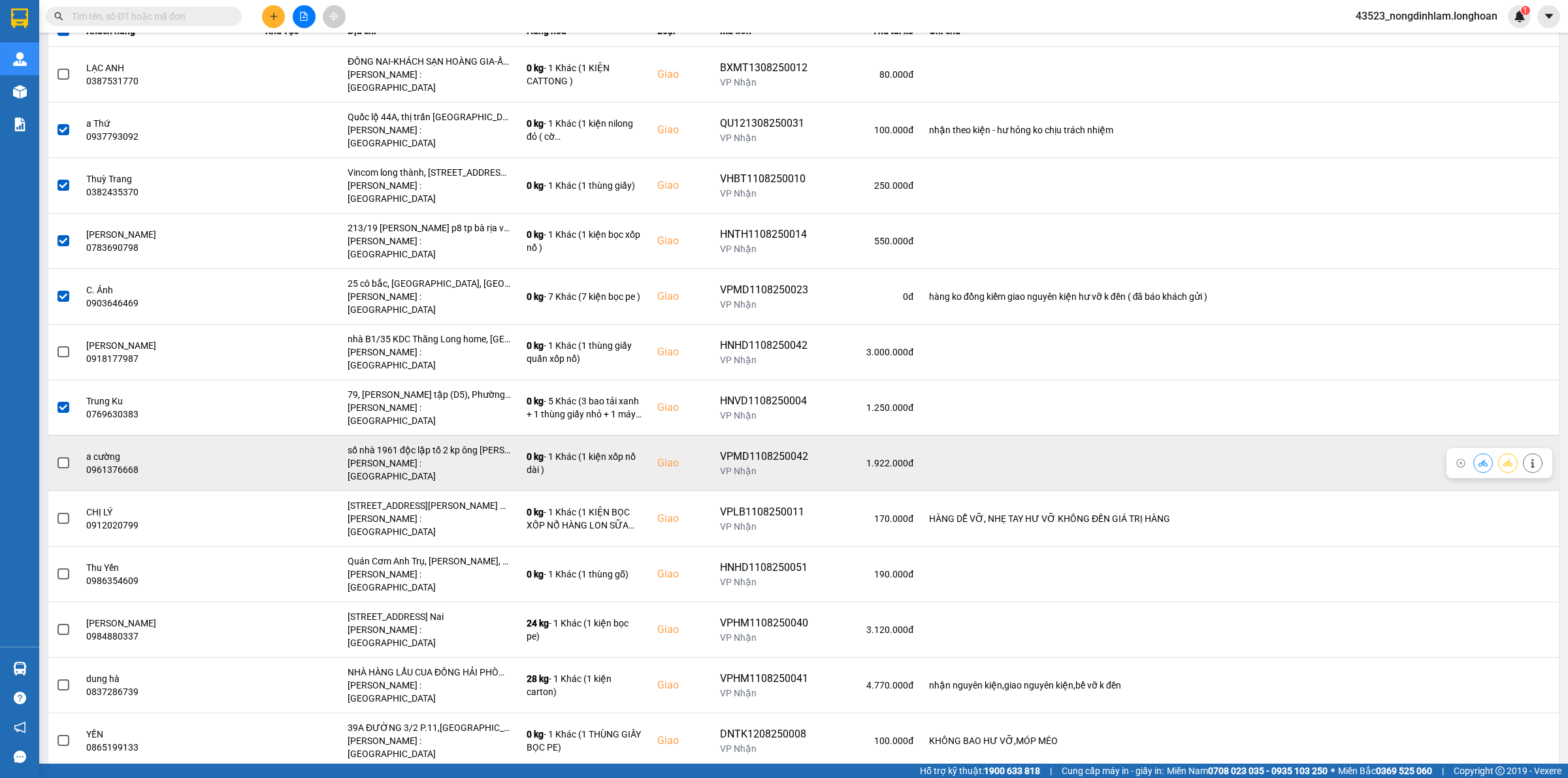
click at [60, 457] on span at bounding box center [64, 463] width 12 height 12
click at [56, 456] on input "checkbox" at bounding box center [56, 456] width 0 height 0
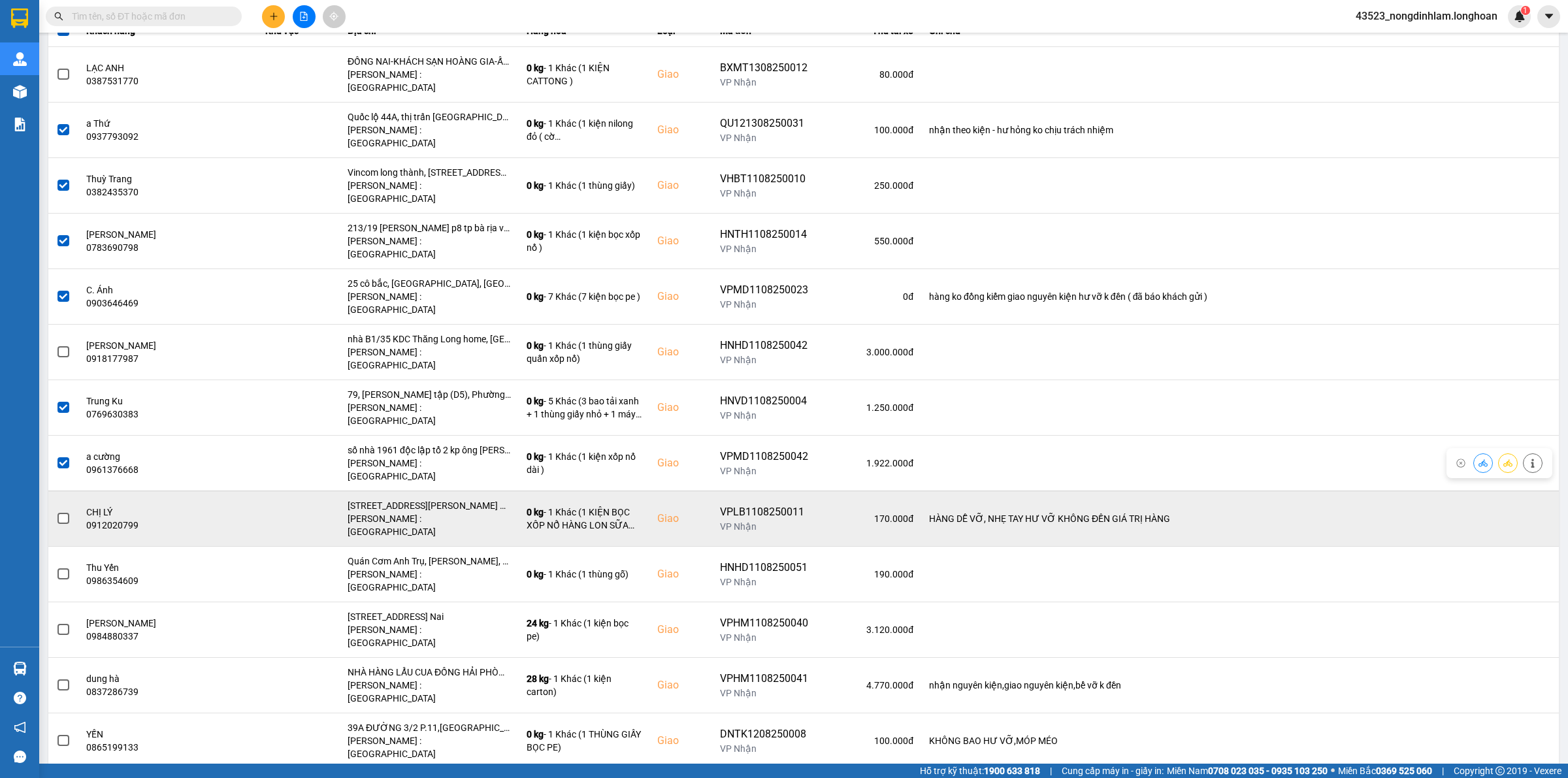
scroll to position [245, 0]
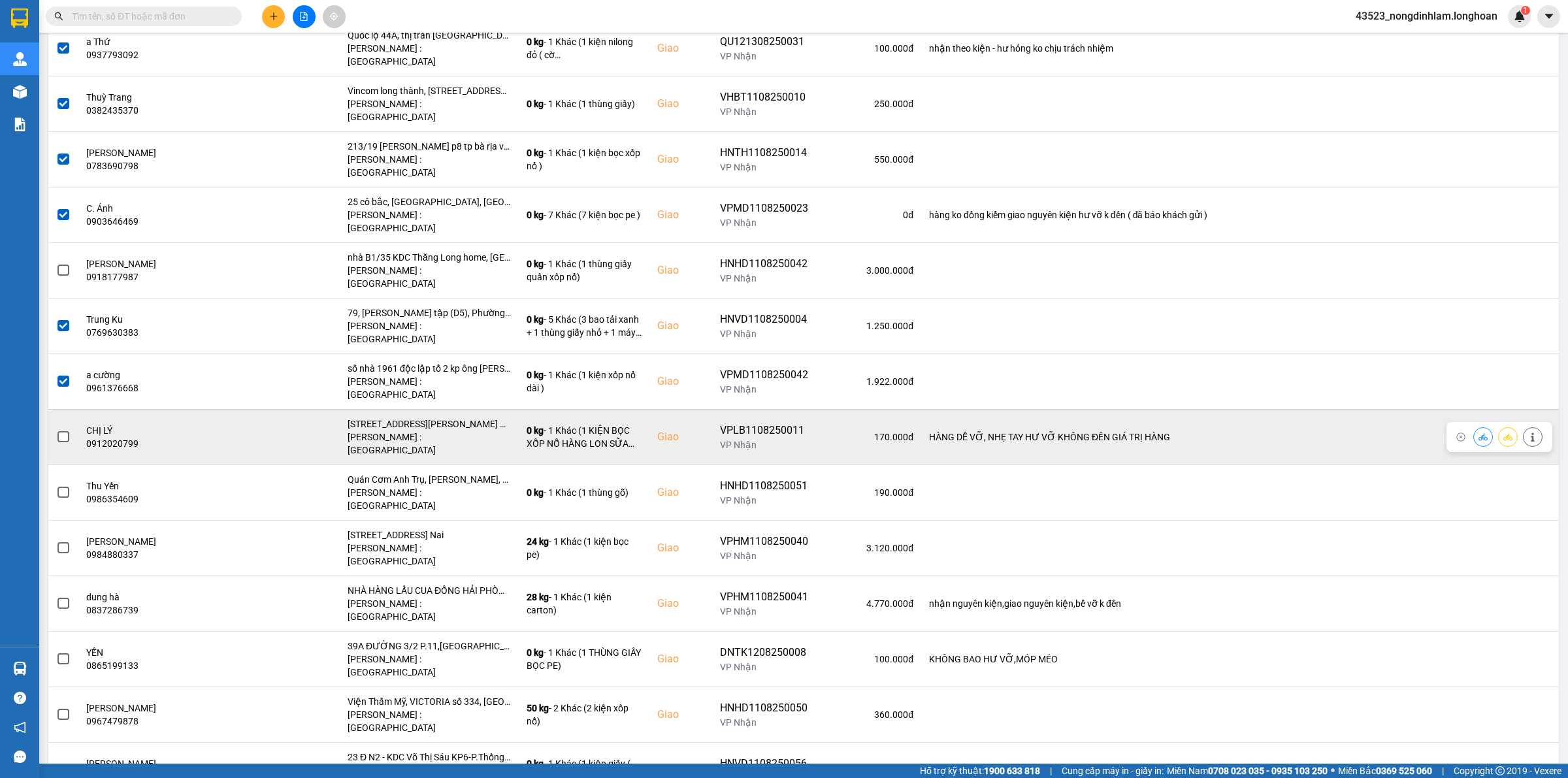
click at [66, 431] on span at bounding box center [64, 437] width 12 height 12
click at [56, 430] on input "checkbox" at bounding box center [56, 430] width 0 height 0
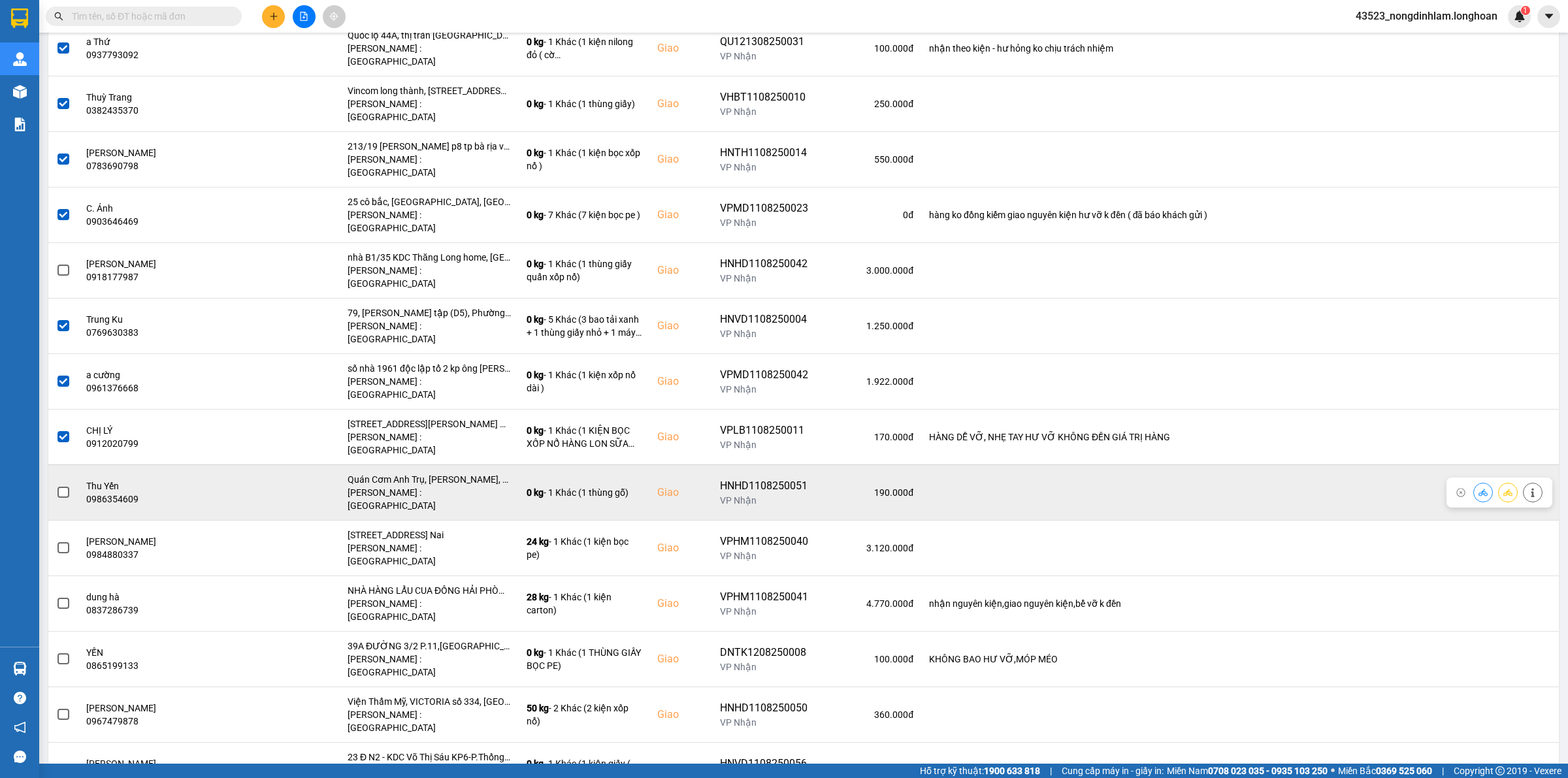
click at [63, 487] on span at bounding box center [64, 493] width 12 height 12
click at [56, 485] on input "checkbox" at bounding box center [56, 485] width 0 height 0
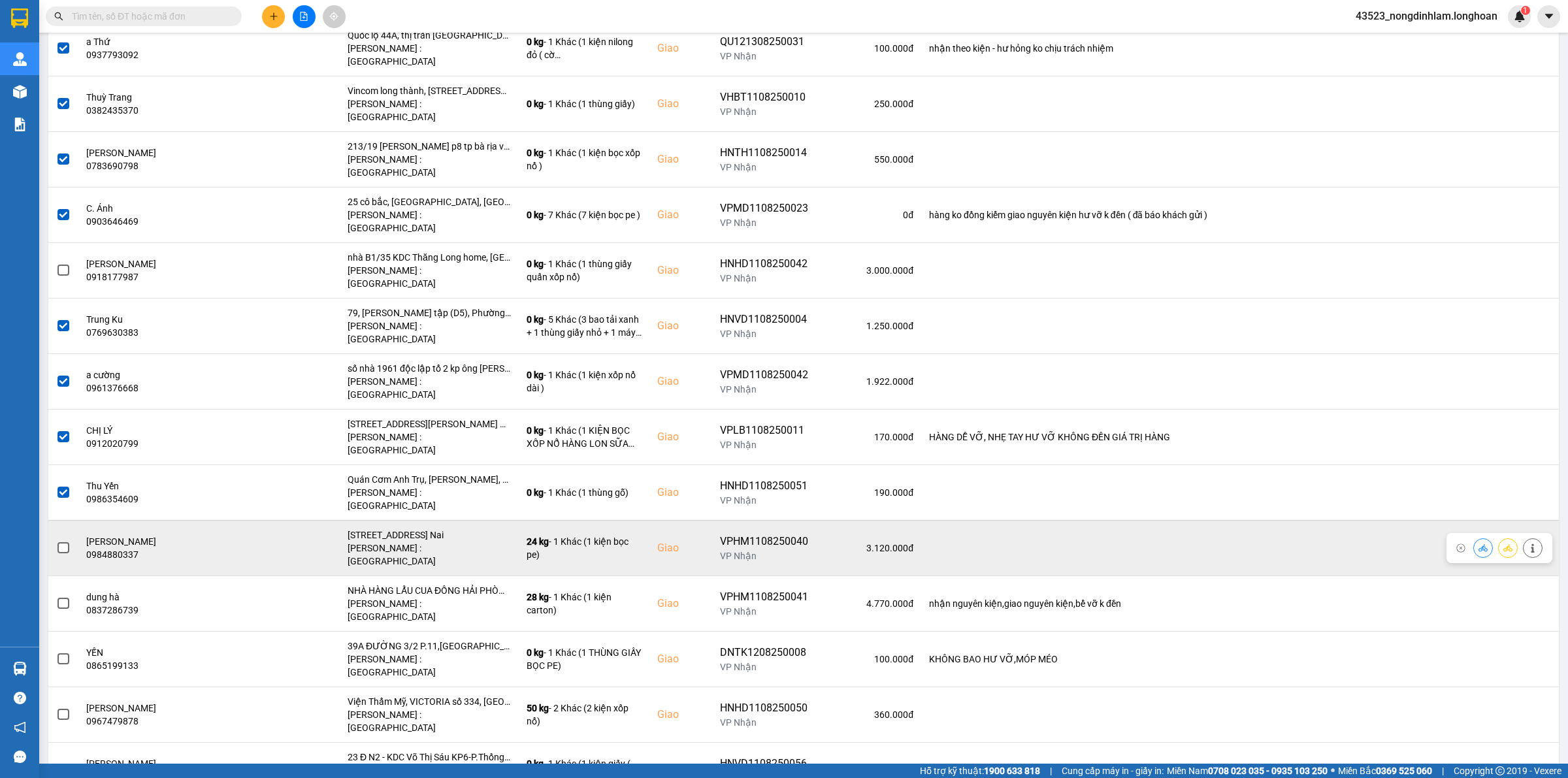
click at [63, 542] on span at bounding box center [64, 548] width 12 height 12
click at [56, 541] on input "checkbox" at bounding box center [56, 541] width 0 height 0
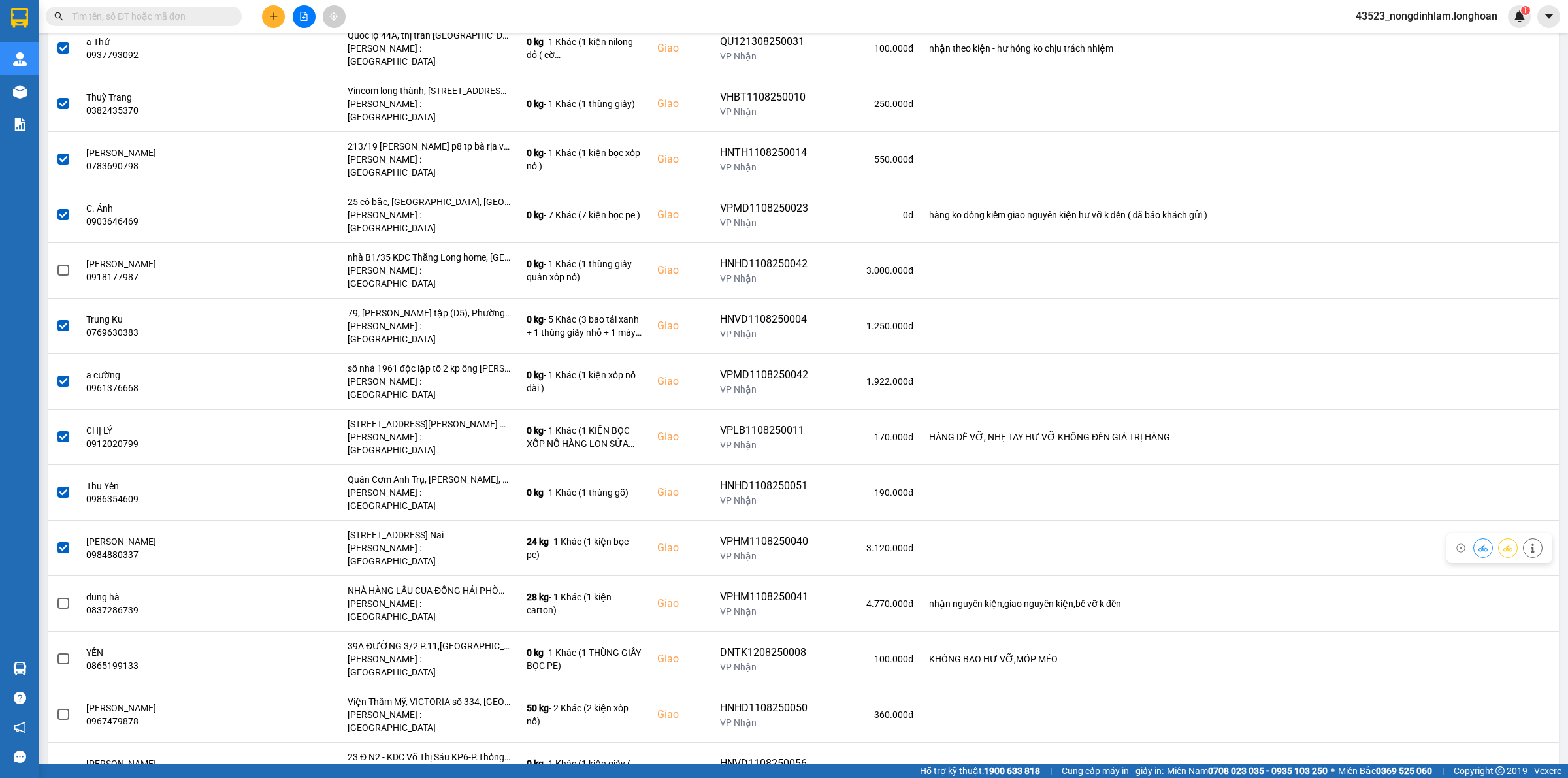
scroll to position [327, 0]
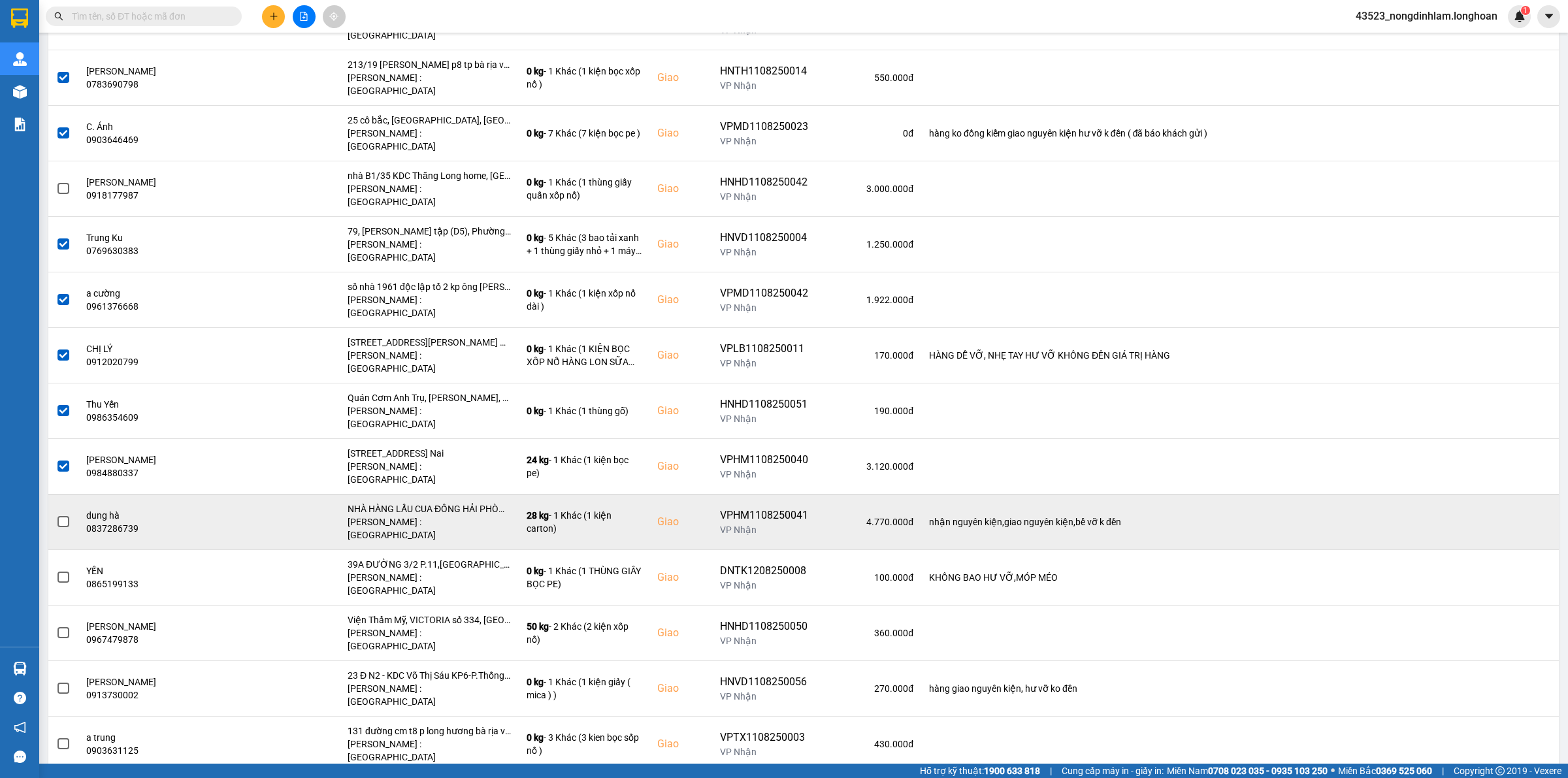
click at [62, 516] on span at bounding box center [64, 522] width 12 height 12
click at [56, 515] on input "checkbox" at bounding box center [56, 515] width 0 height 0
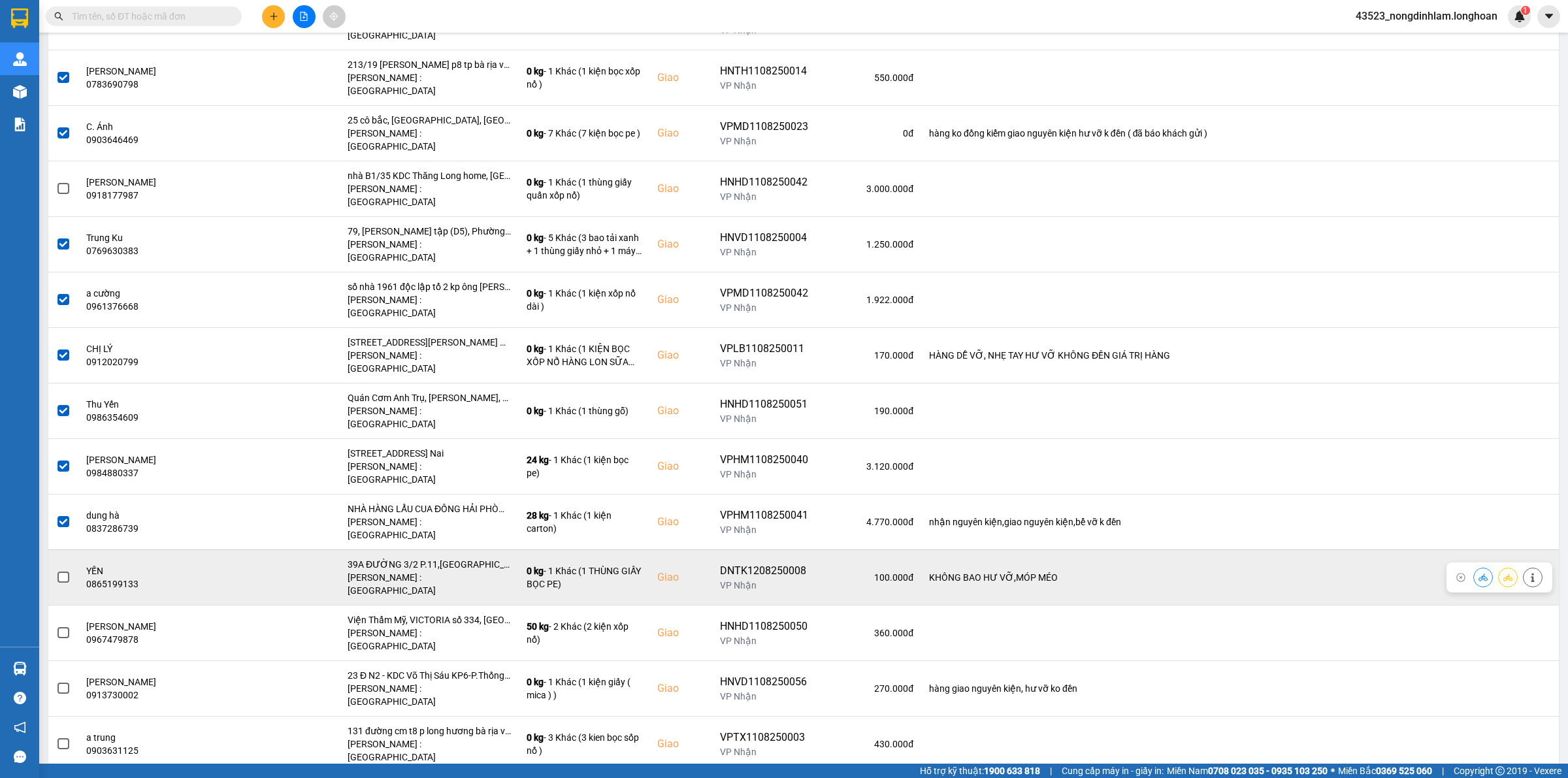
click at [62, 572] on span at bounding box center [64, 578] width 12 height 12
click at [56, 570] on input "checkbox" at bounding box center [56, 570] width 0 height 0
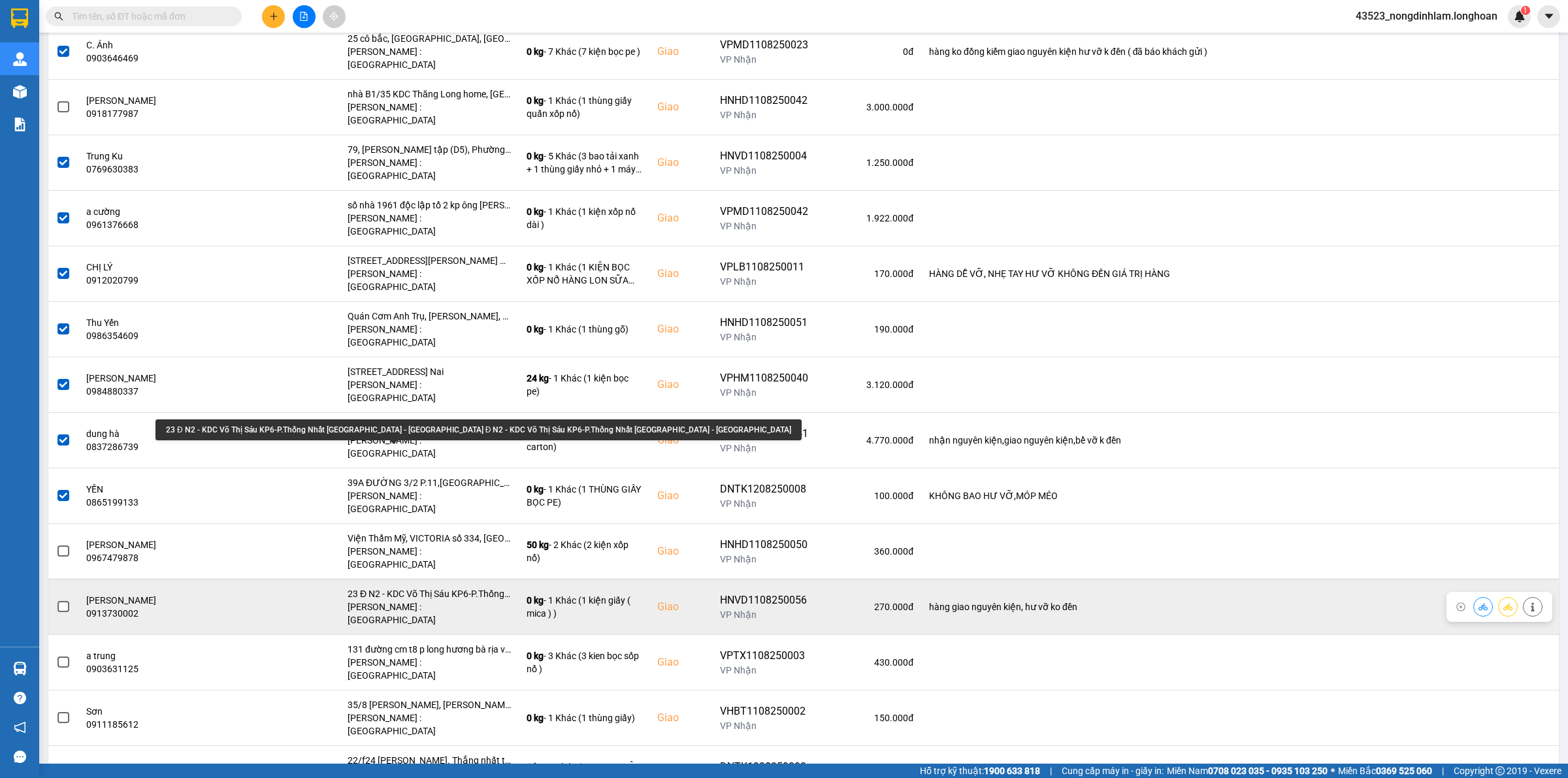
scroll to position [490, 0]
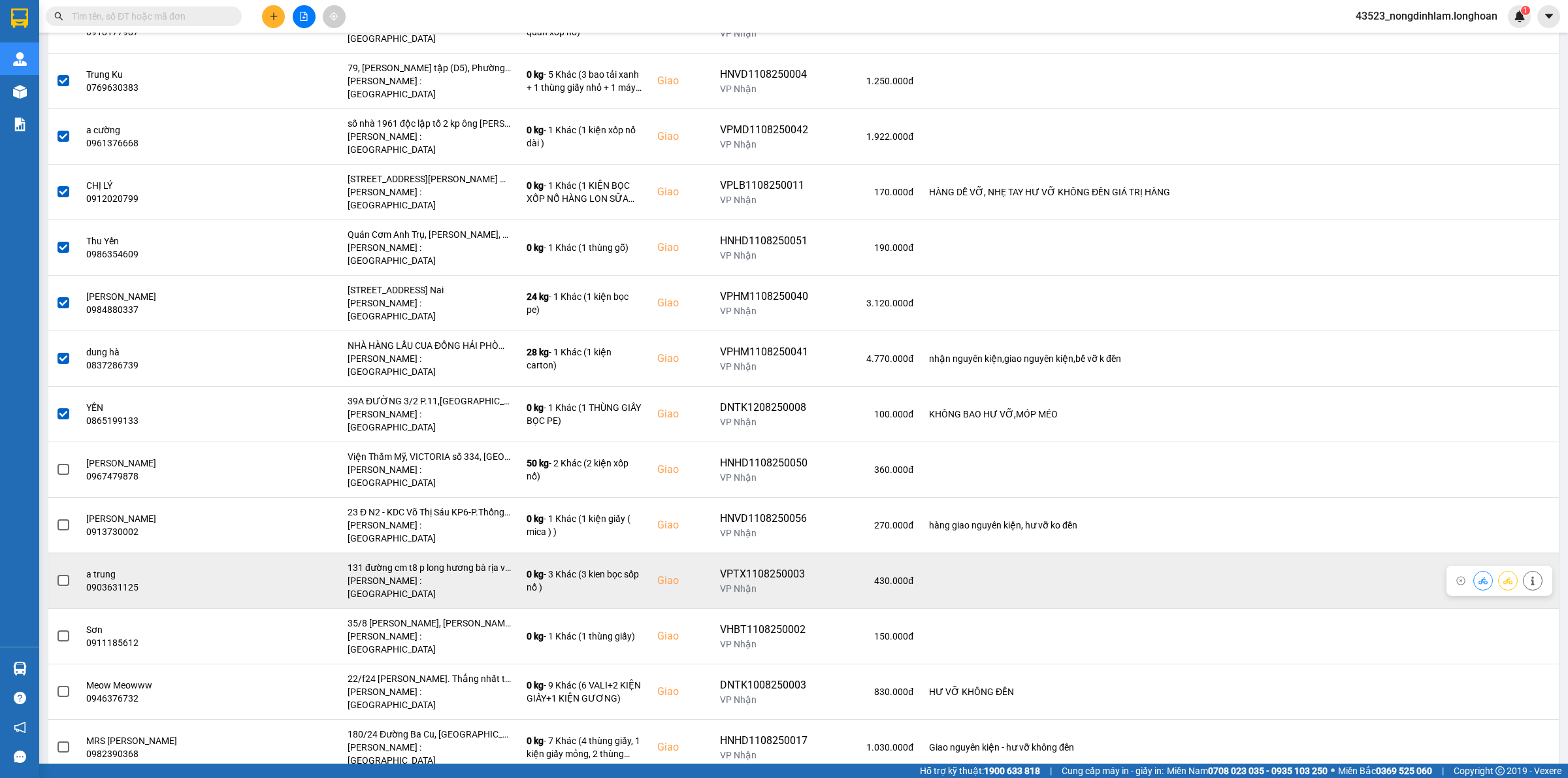
click at [64, 575] on span at bounding box center [64, 581] width 12 height 12
click at [56, 573] on input "checkbox" at bounding box center [56, 573] width 0 height 0
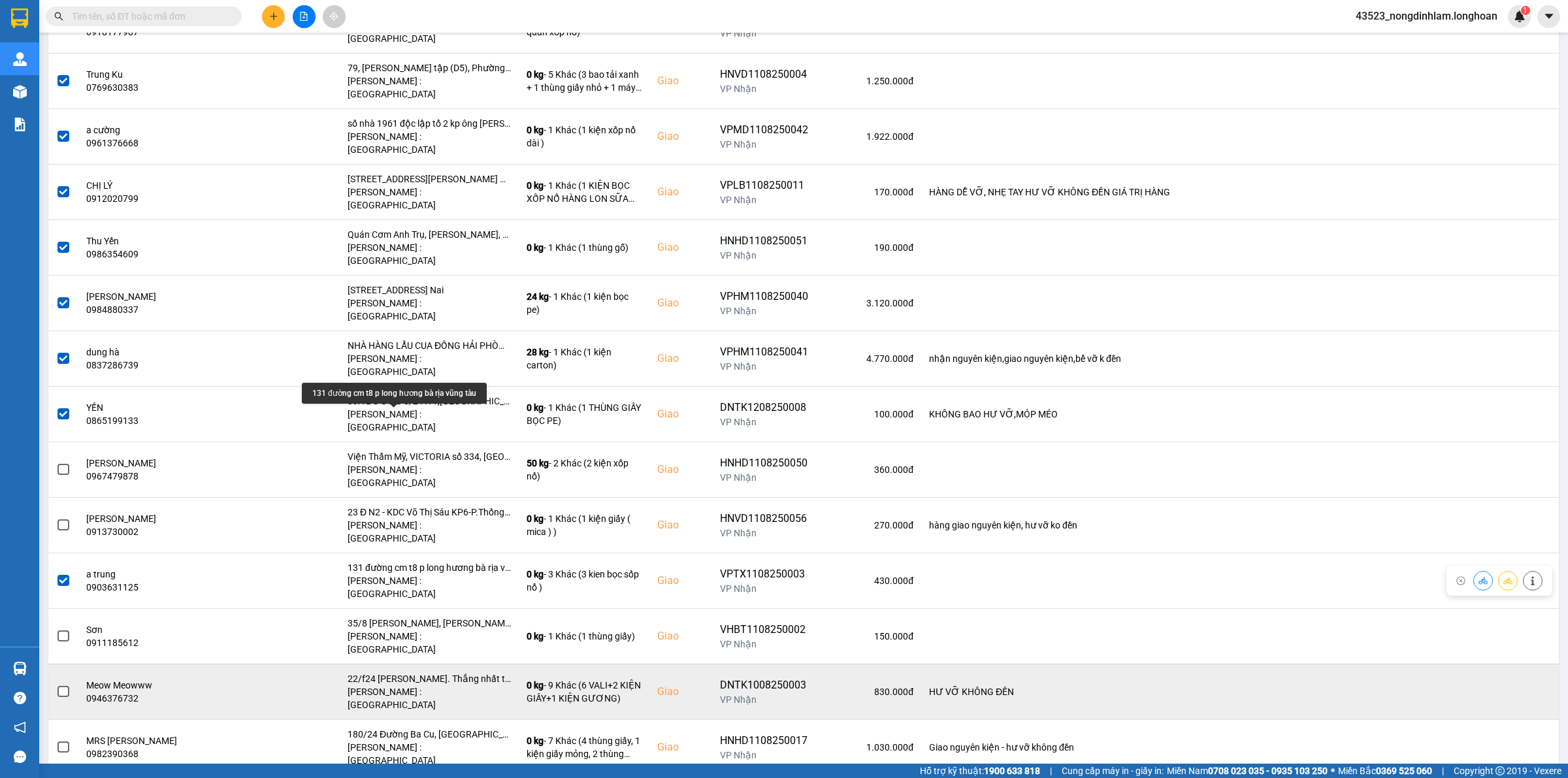
scroll to position [572, 0]
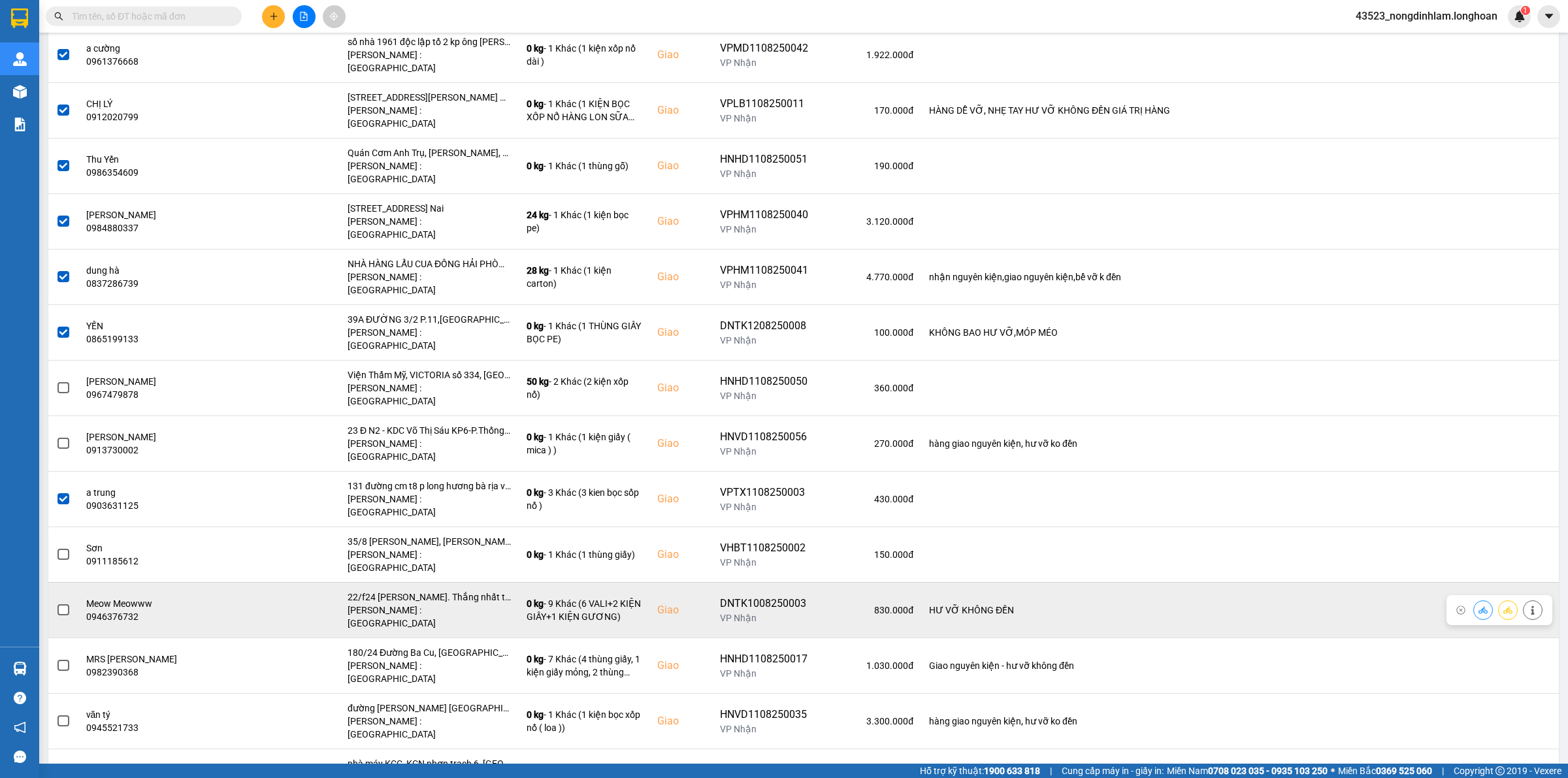
click at [64, 604] on span at bounding box center [64, 610] width 12 height 12
click at [56, 603] on input "checkbox" at bounding box center [56, 603] width 0 height 0
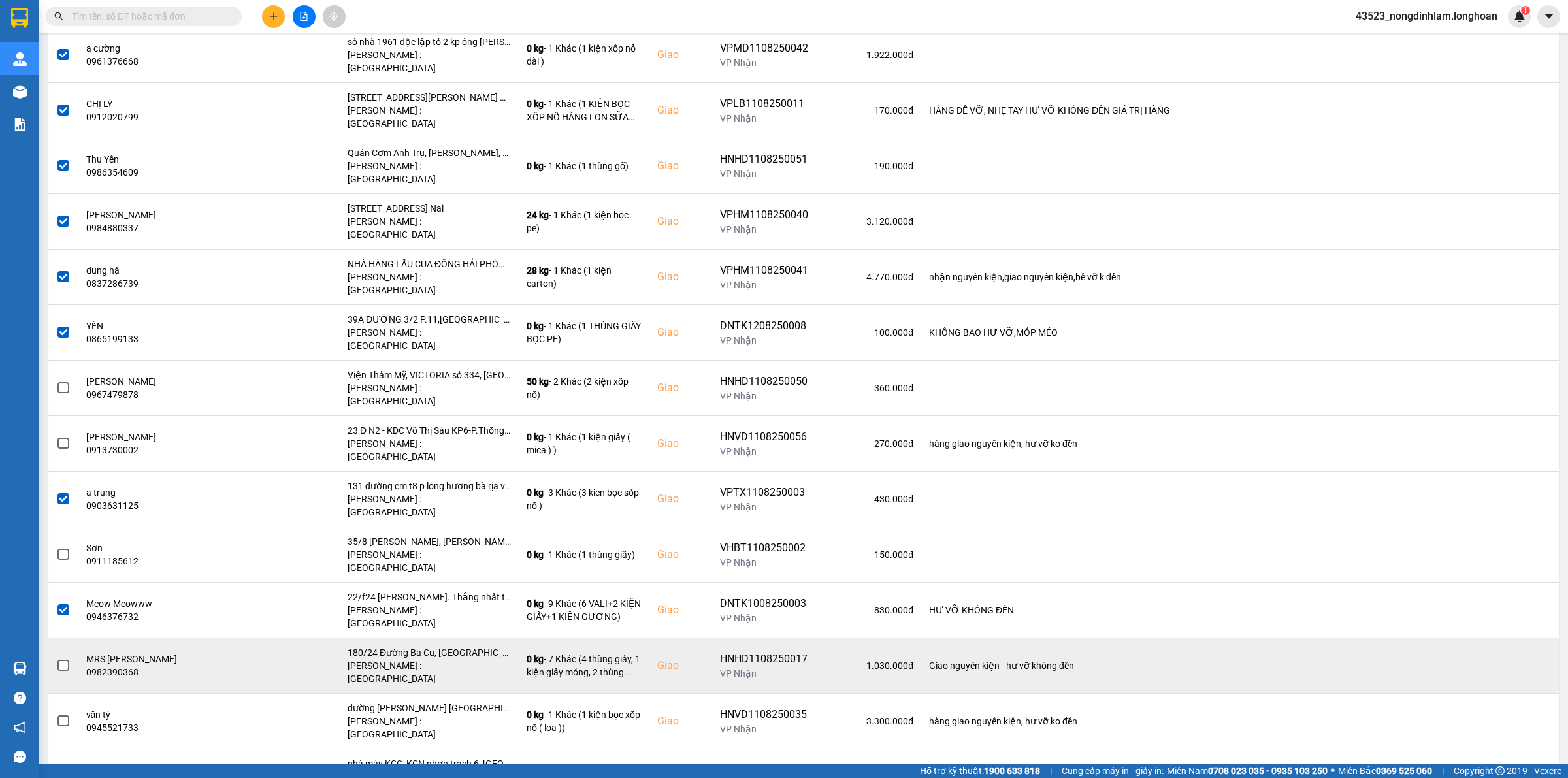
click at [64, 660] on span at bounding box center [64, 666] width 12 height 12
click at [56, 658] on input "checkbox" at bounding box center [56, 658] width 0 height 0
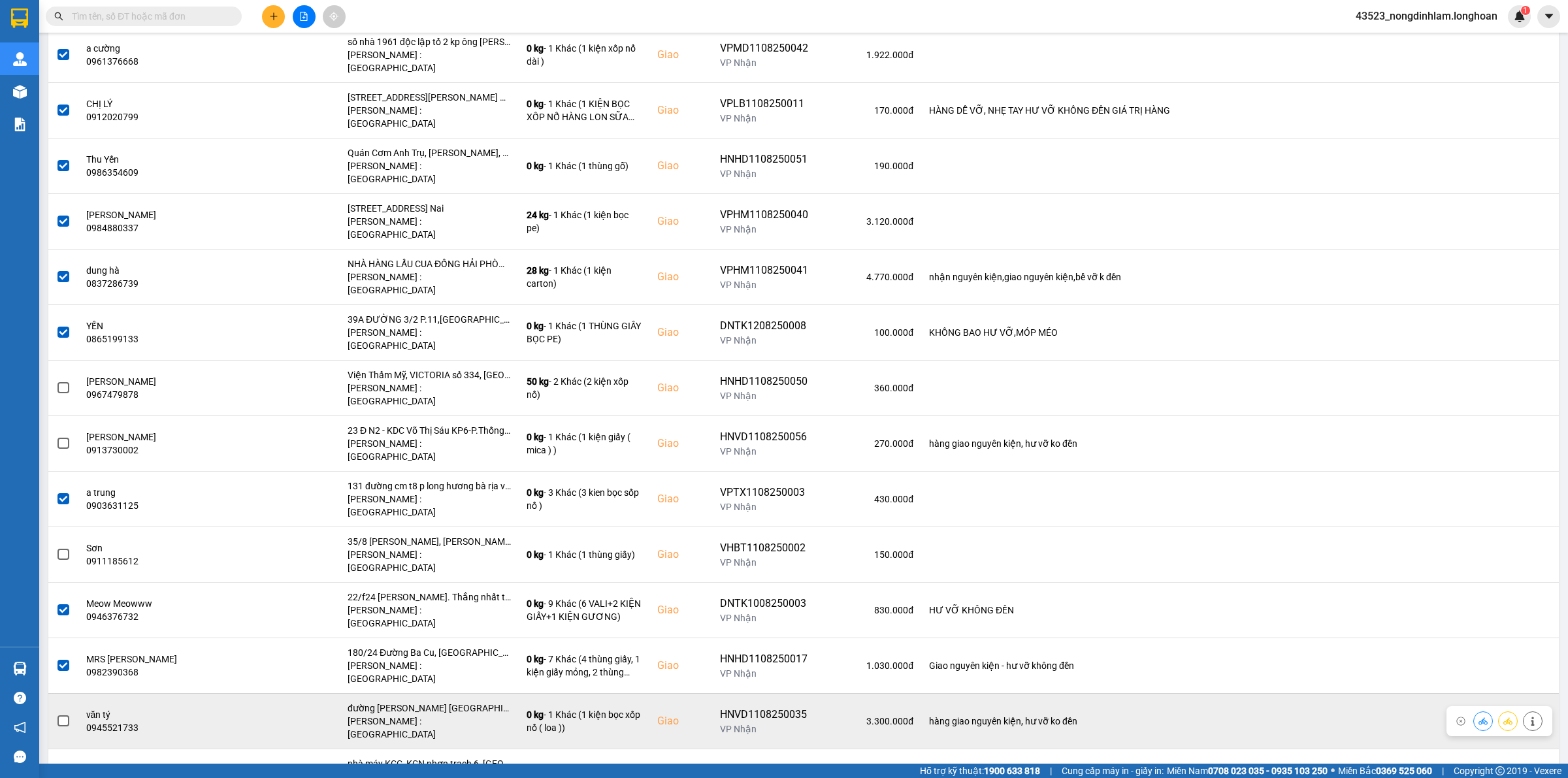
click at [64, 715] on span at bounding box center [64, 721] width 12 height 12
click at [56, 714] on input "checkbox" at bounding box center [56, 714] width 0 height 0
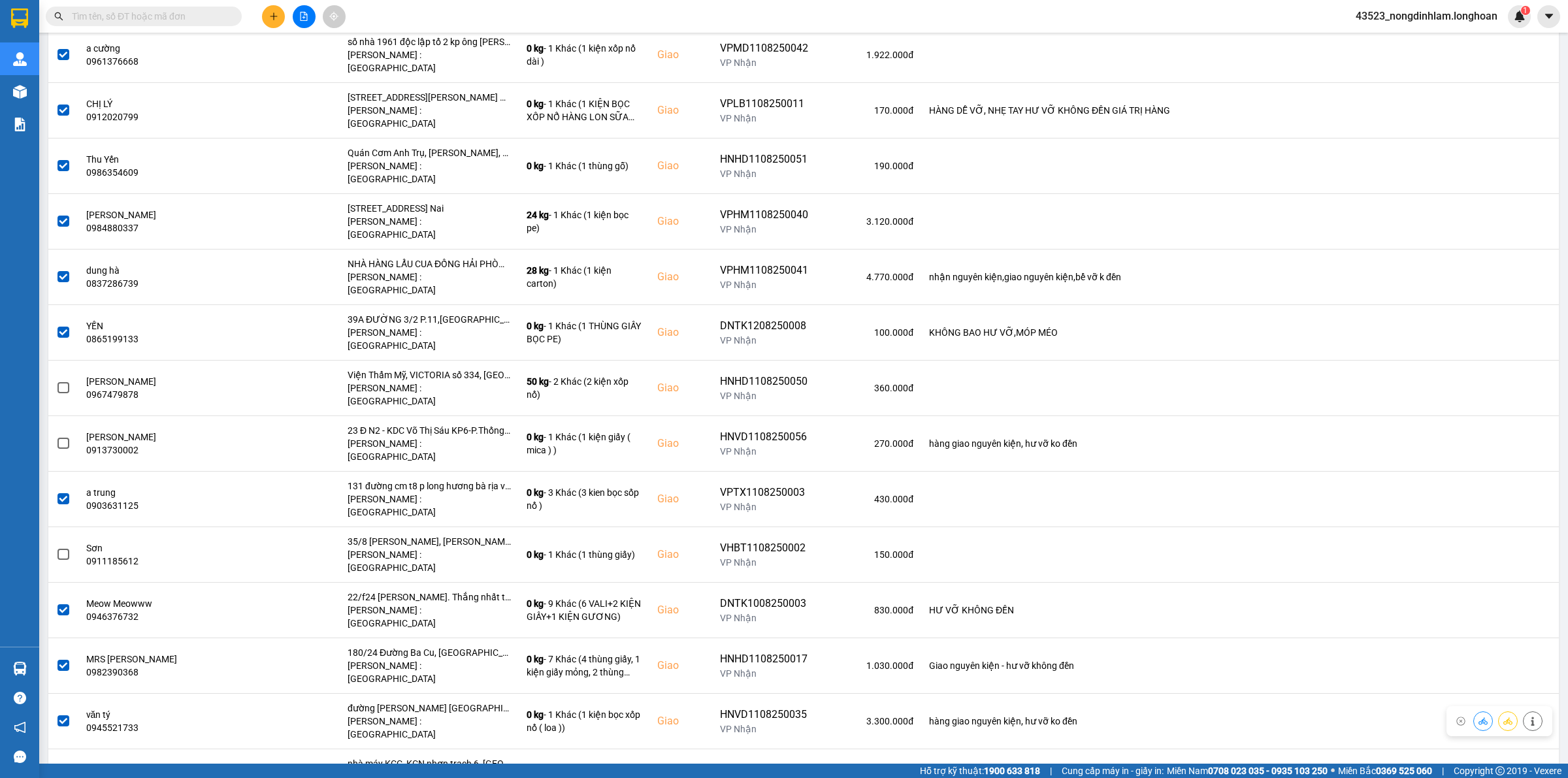
scroll to position [653, 0]
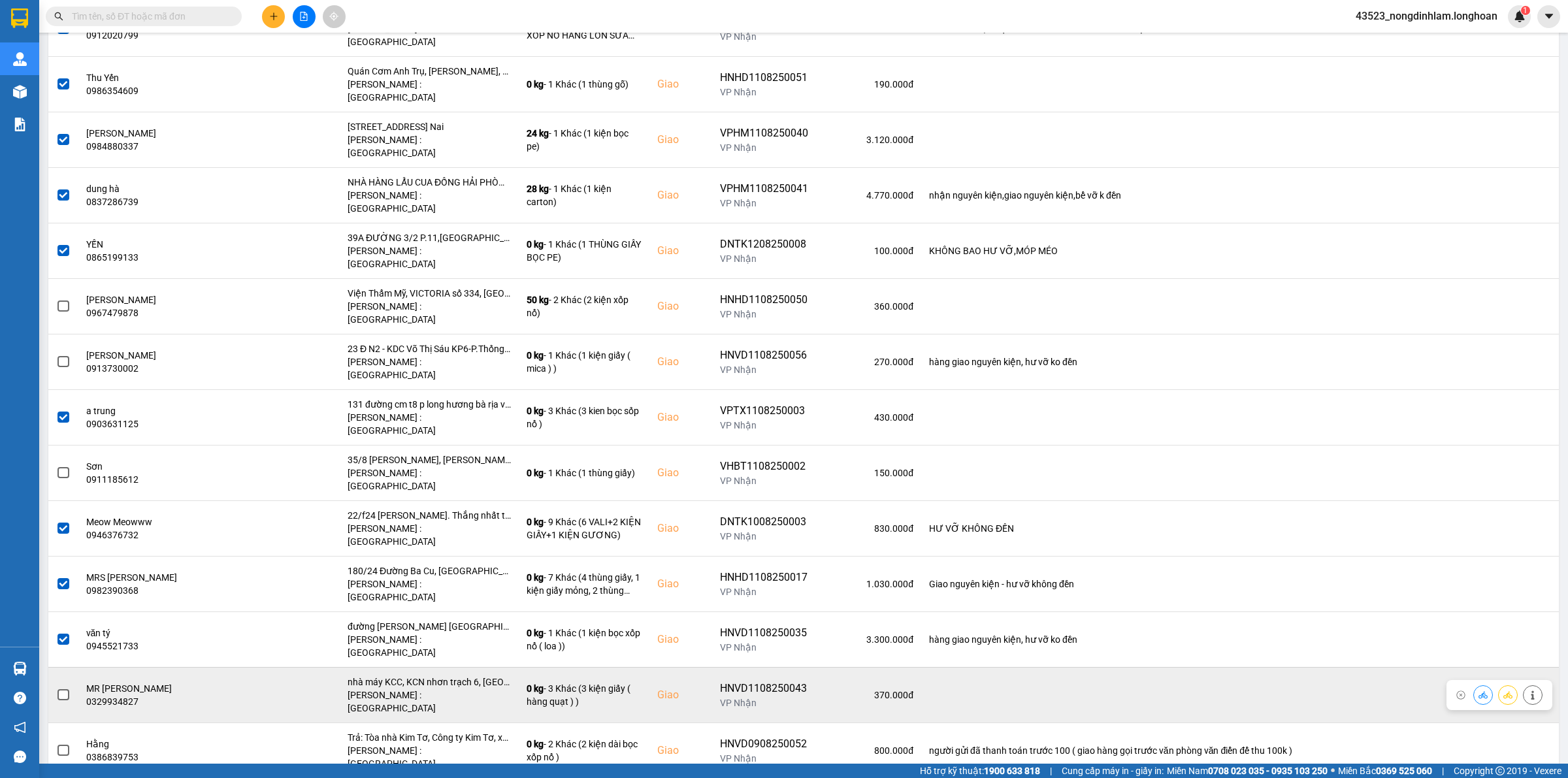
click at [67, 689] on span at bounding box center [64, 695] width 12 height 12
click at [56, 688] on input "checkbox" at bounding box center [56, 688] width 0 height 0
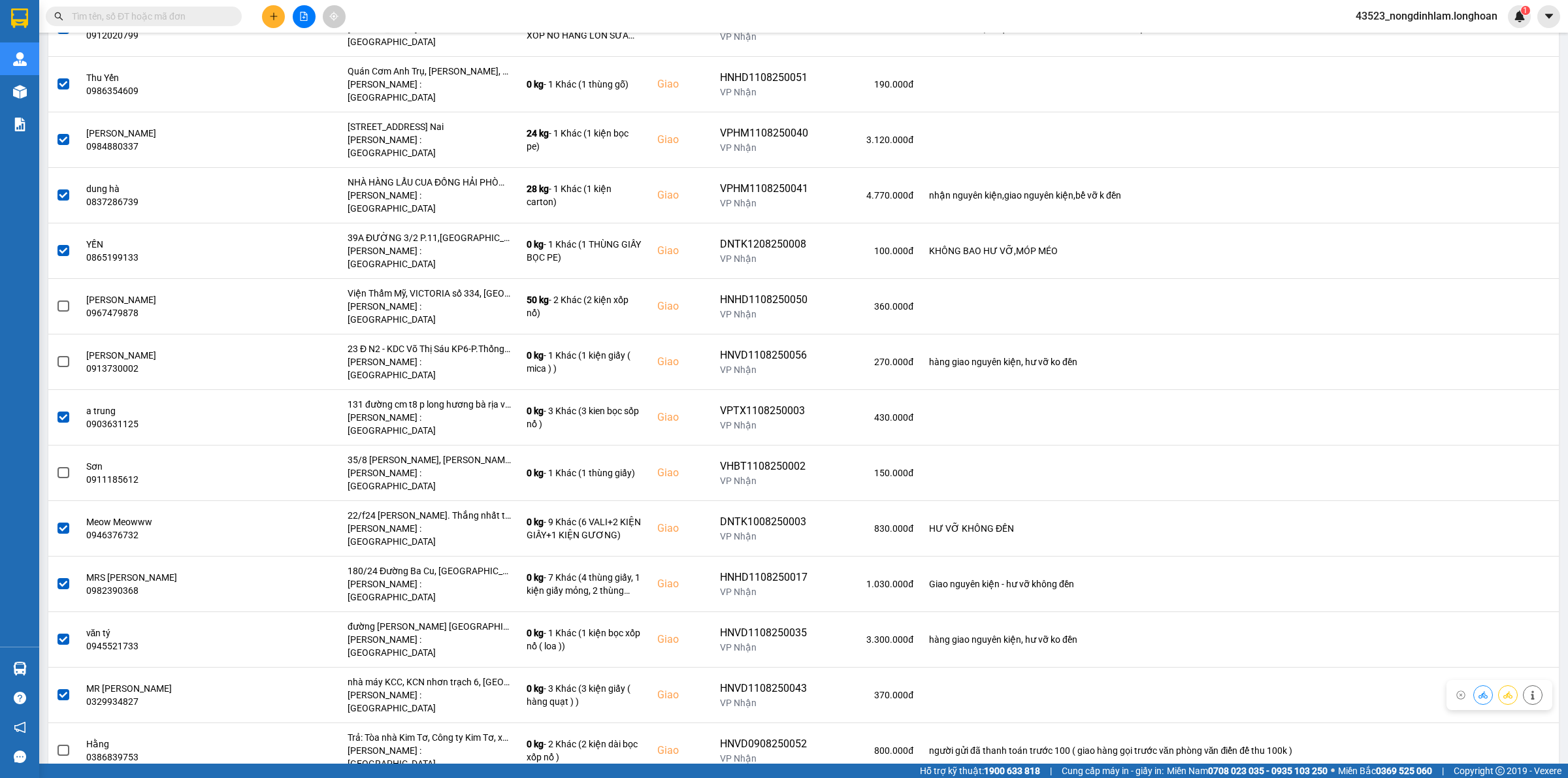
scroll to position [735, 0]
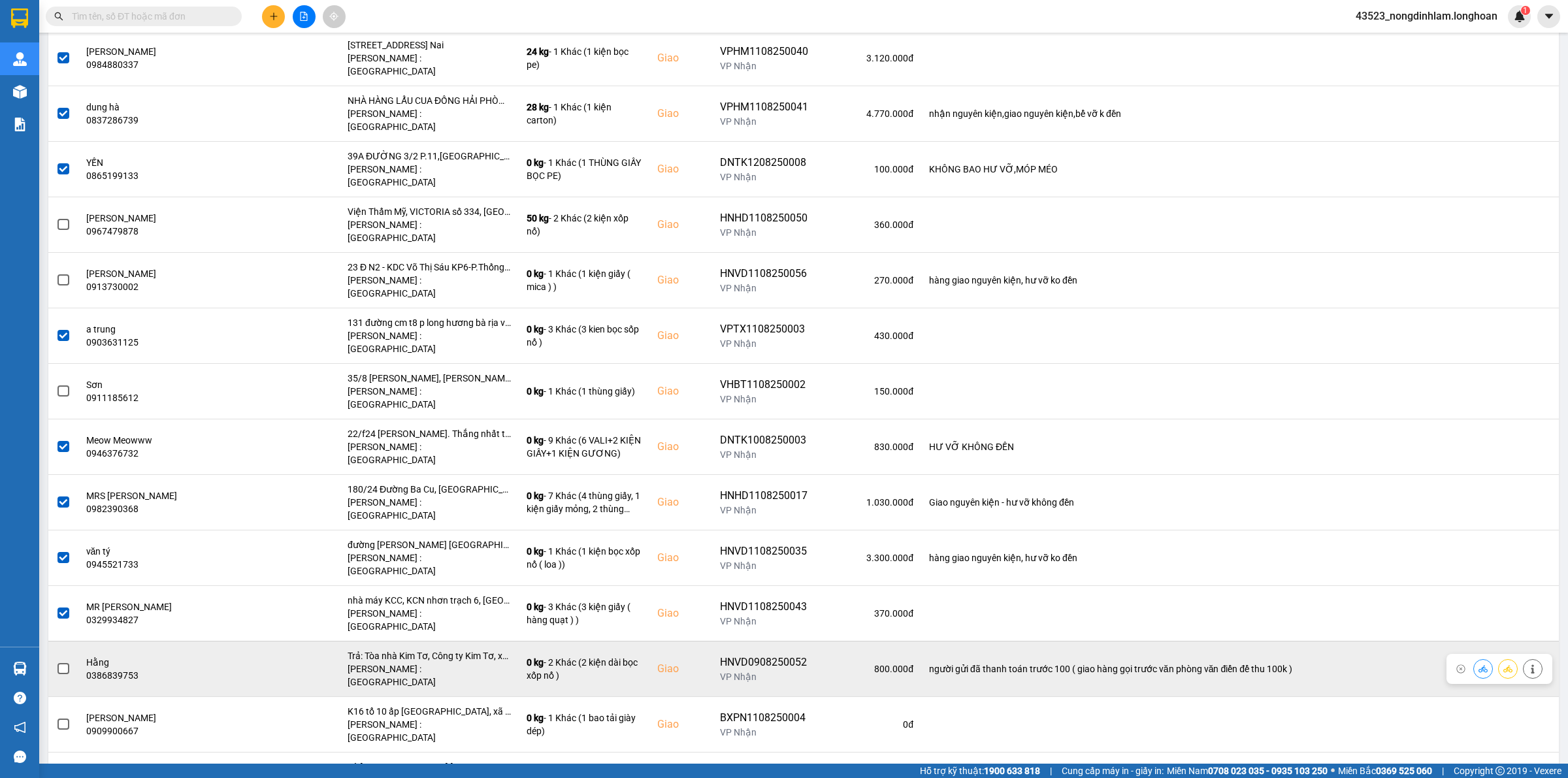
click at [64, 663] on span at bounding box center [64, 669] width 12 height 12
click at [56, 661] on input "checkbox" at bounding box center [56, 661] width 0 height 0
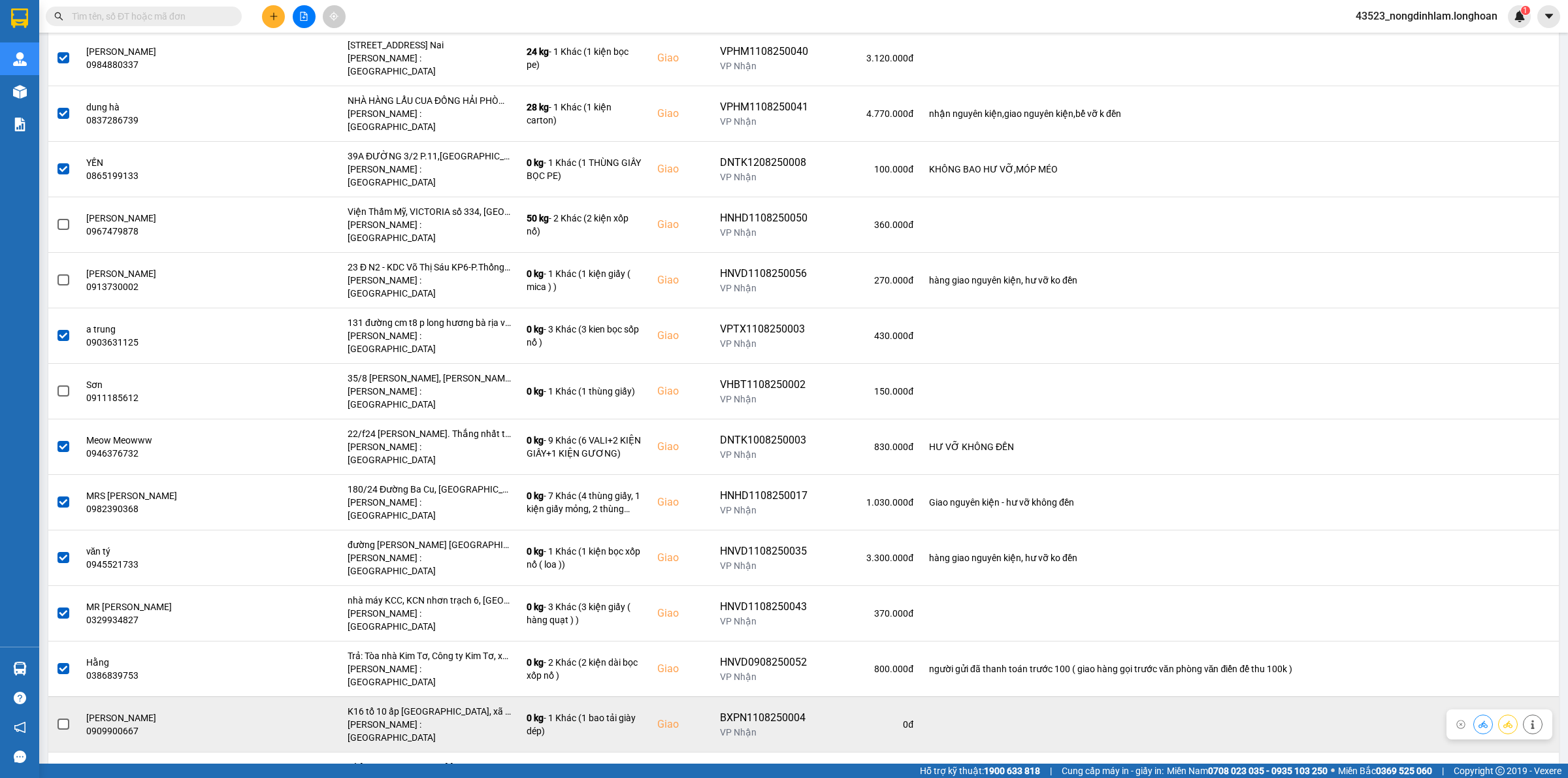
click at [64, 718] on span at bounding box center [64, 724] width 12 height 12
click at [56, 717] on input "checkbox" at bounding box center [56, 717] width 0 height 0
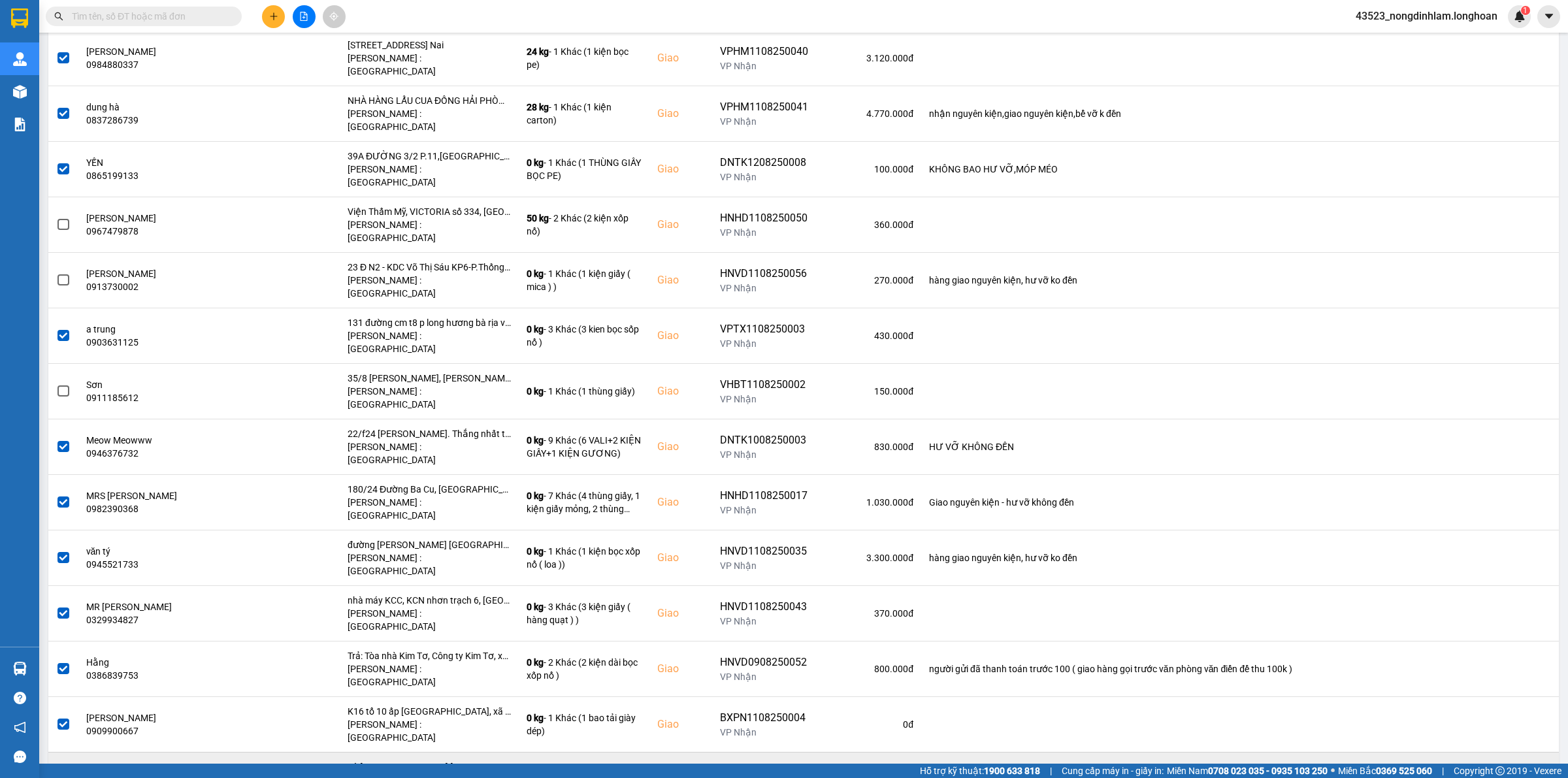
click at [64, 774] on span at bounding box center [64, 780] width 12 height 12
click at [56, 773] on input "checkbox" at bounding box center [56, 773] width 0 height 0
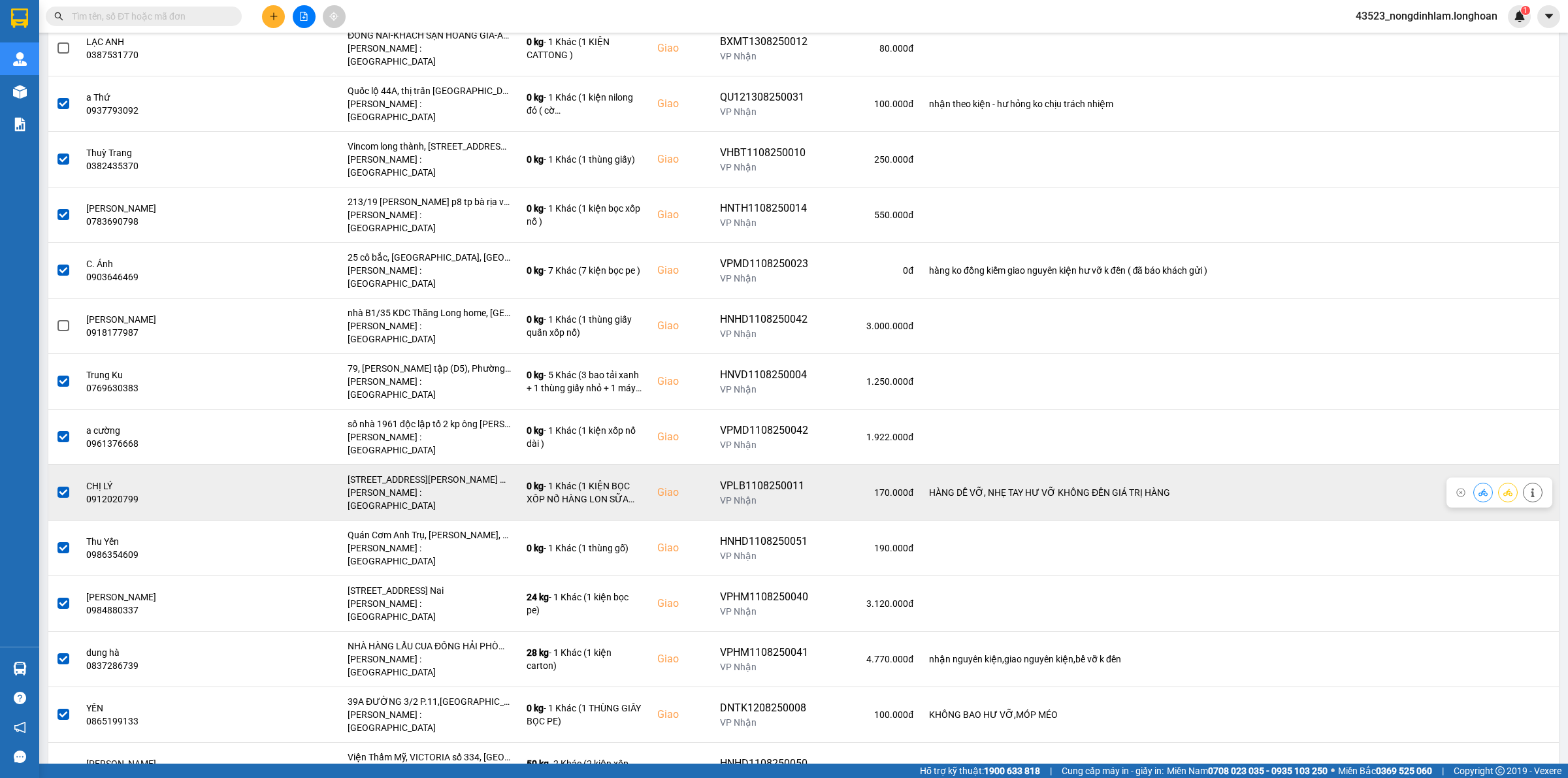
scroll to position [0, 0]
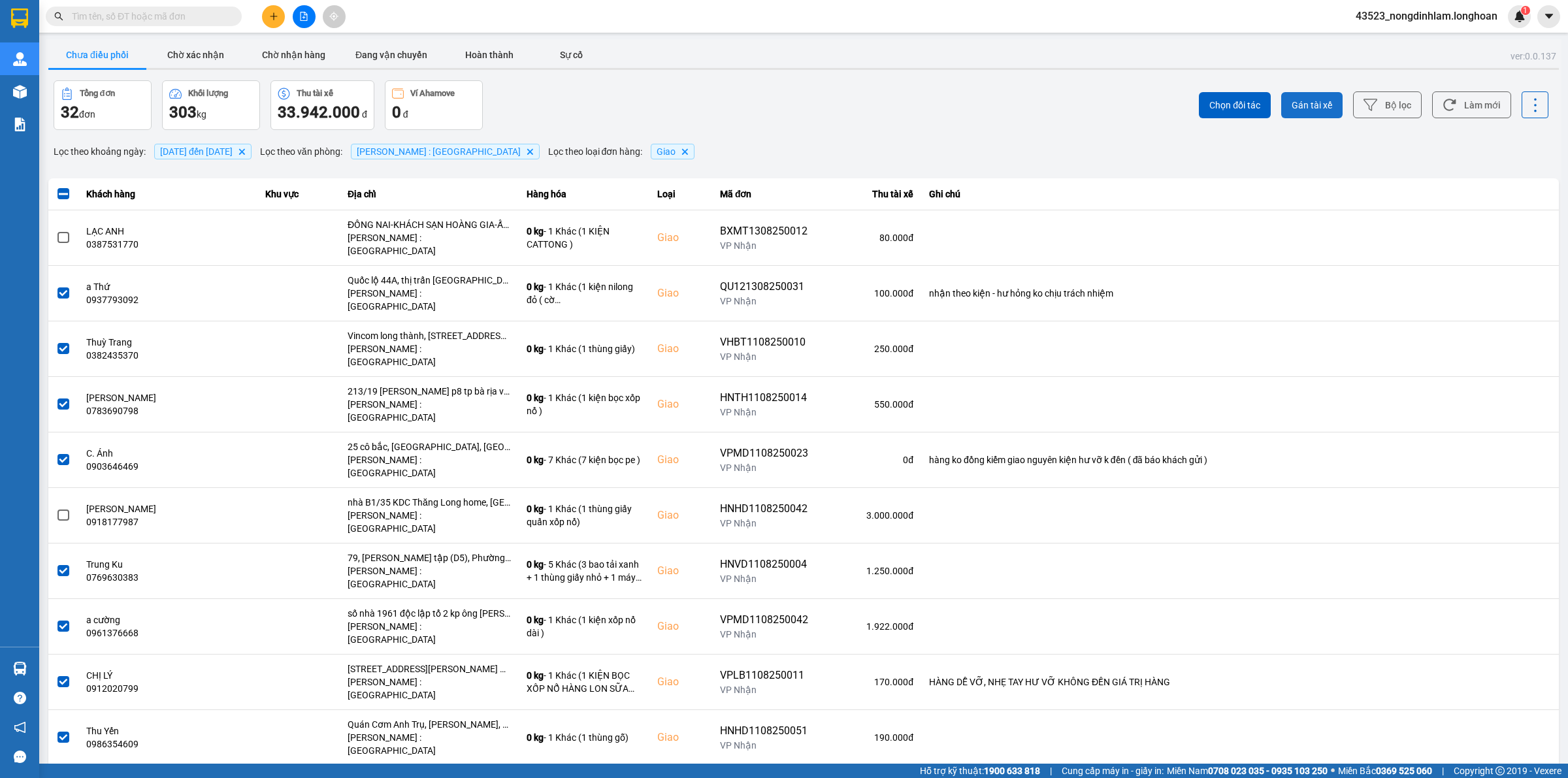
click at [1294, 99] on button "Gán tài xế" at bounding box center [1312, 105] width 61 height 26
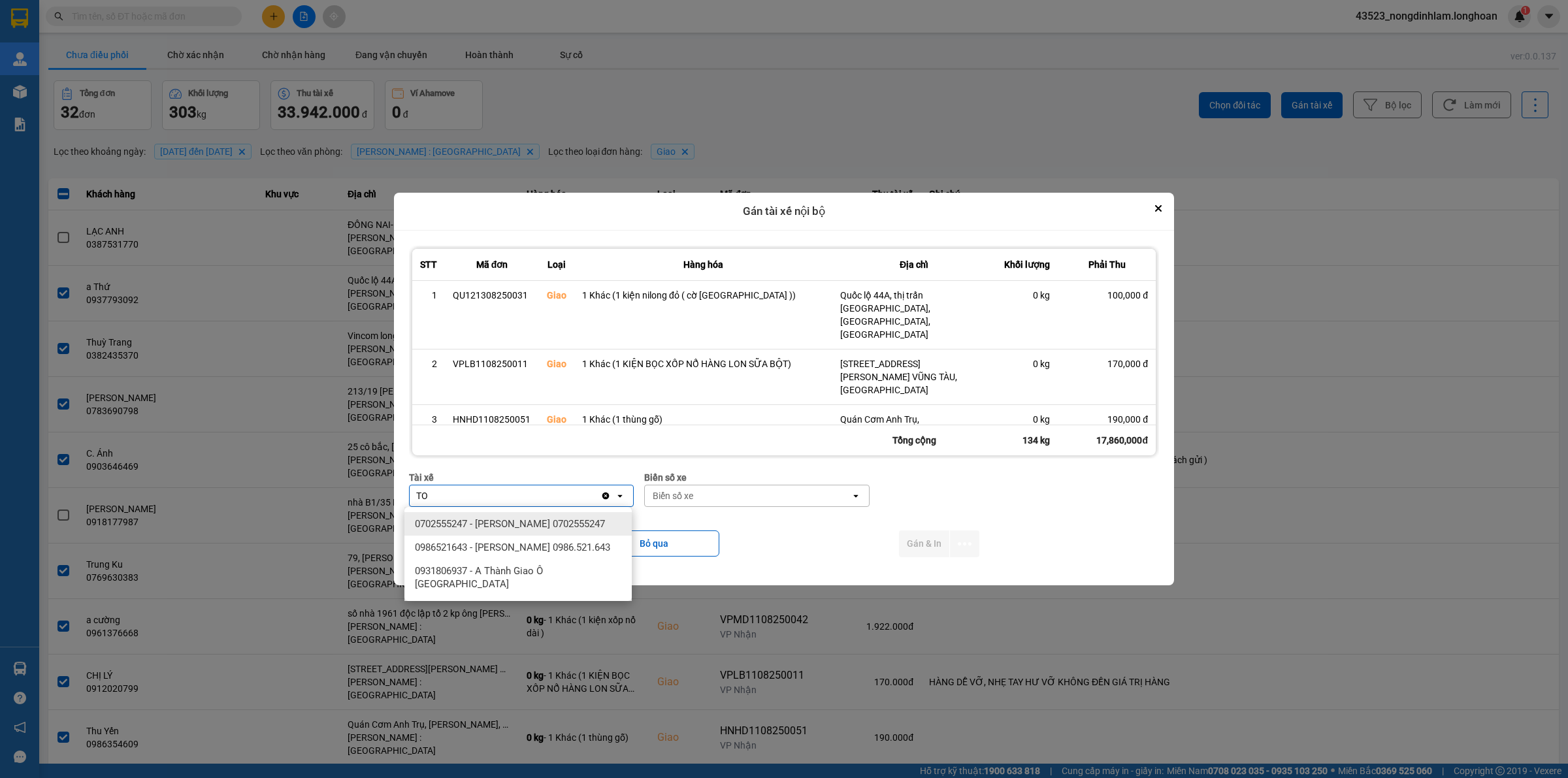
type input "TO"
click at [528, 521] on span "0702555247 - [PERSON_NAME] 0702555247" at bounding box center [510, 523] width 190 height 13
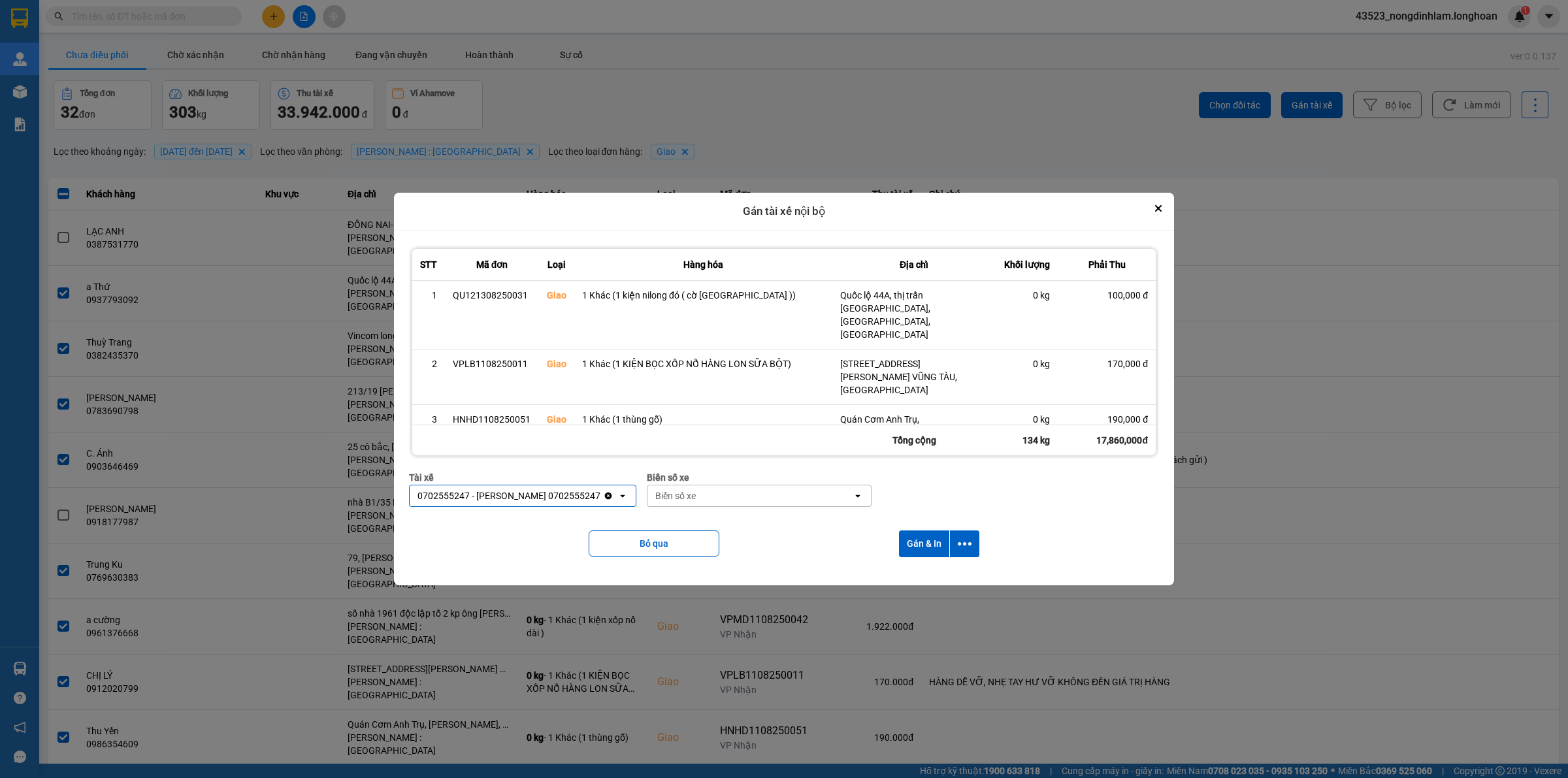
click at [744, 497] on div "Biển số xe" at bounding box center [750, 495] width 205 height 21
type input "54"
click at [693, 569] on span "29H-960.54" at bounding box center [683, 570] width 49 height 13
click at [967, 546] on icon "dialog" at bounding box center [965, 543] width 13 height 13
click at [935, 578] on span "Chỉ gán tài" at bounding box center [914, 578] width 43 height 13
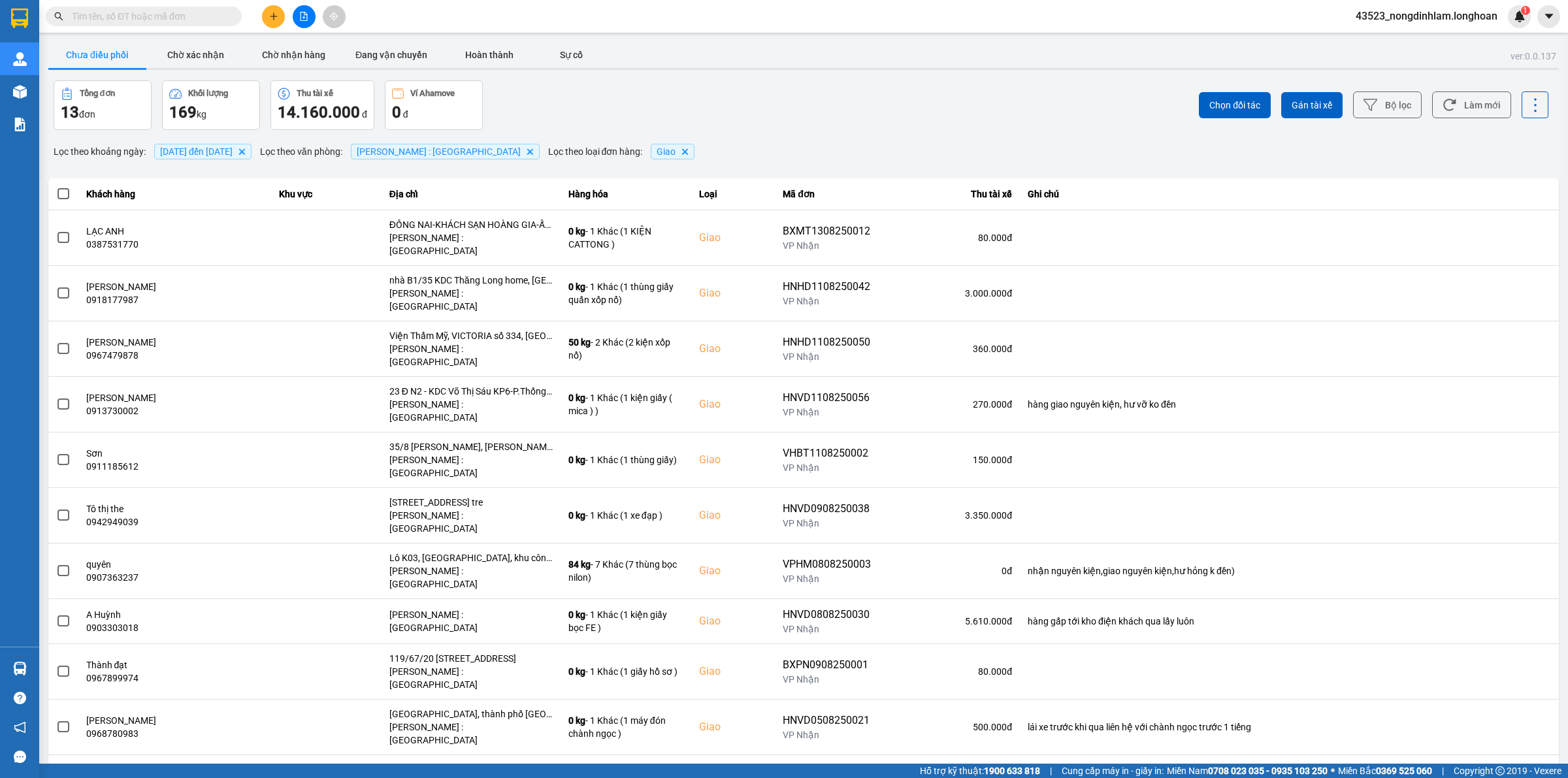
click at [79, 15] on input "text" at bounding box center [149, 16] width 154 height 14
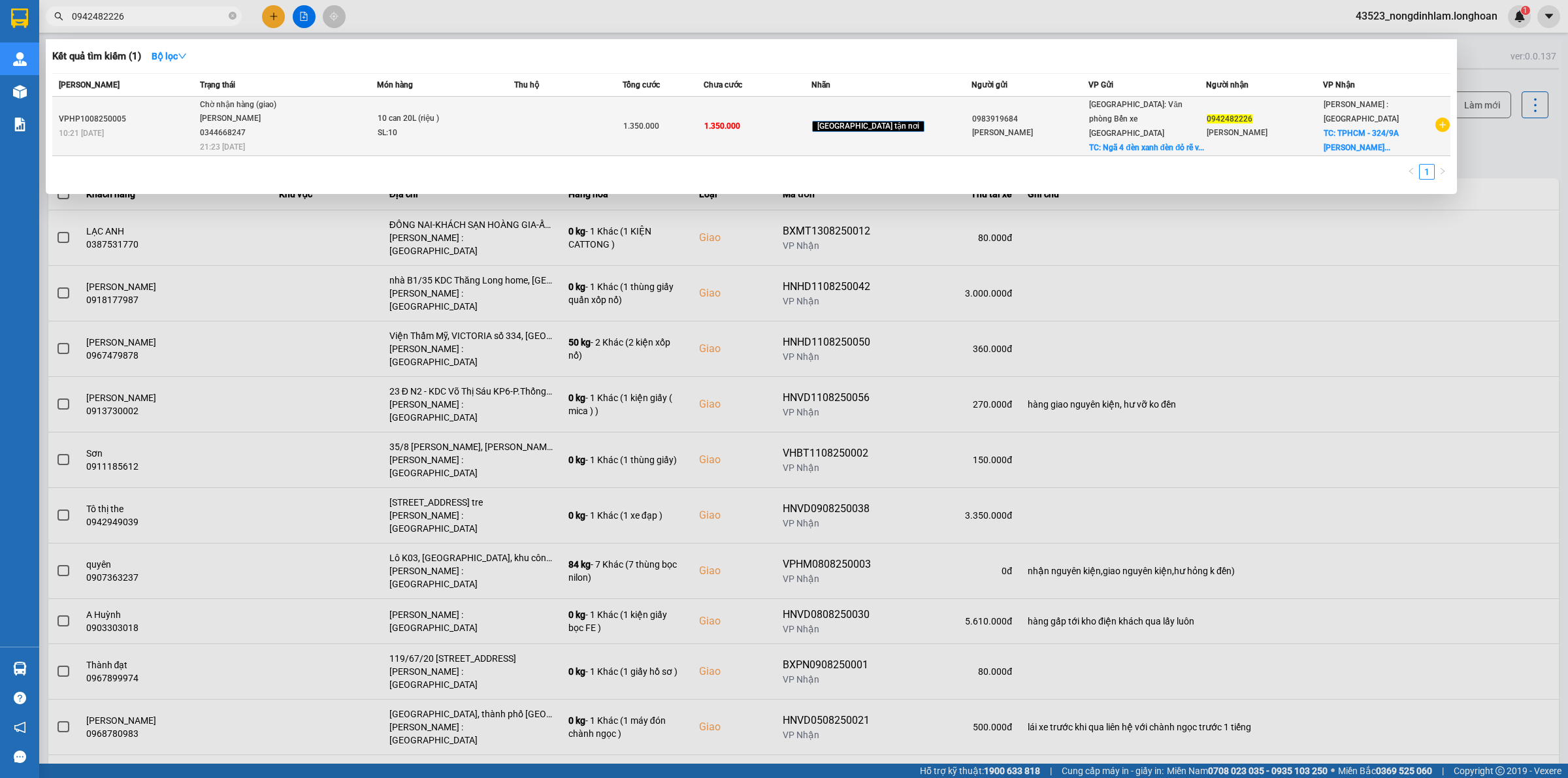
type input "0942482226"
click at [242, 124] on div "Lê Đình Nam 0344668247" at bounding box center [248, 126] width 98 height 28
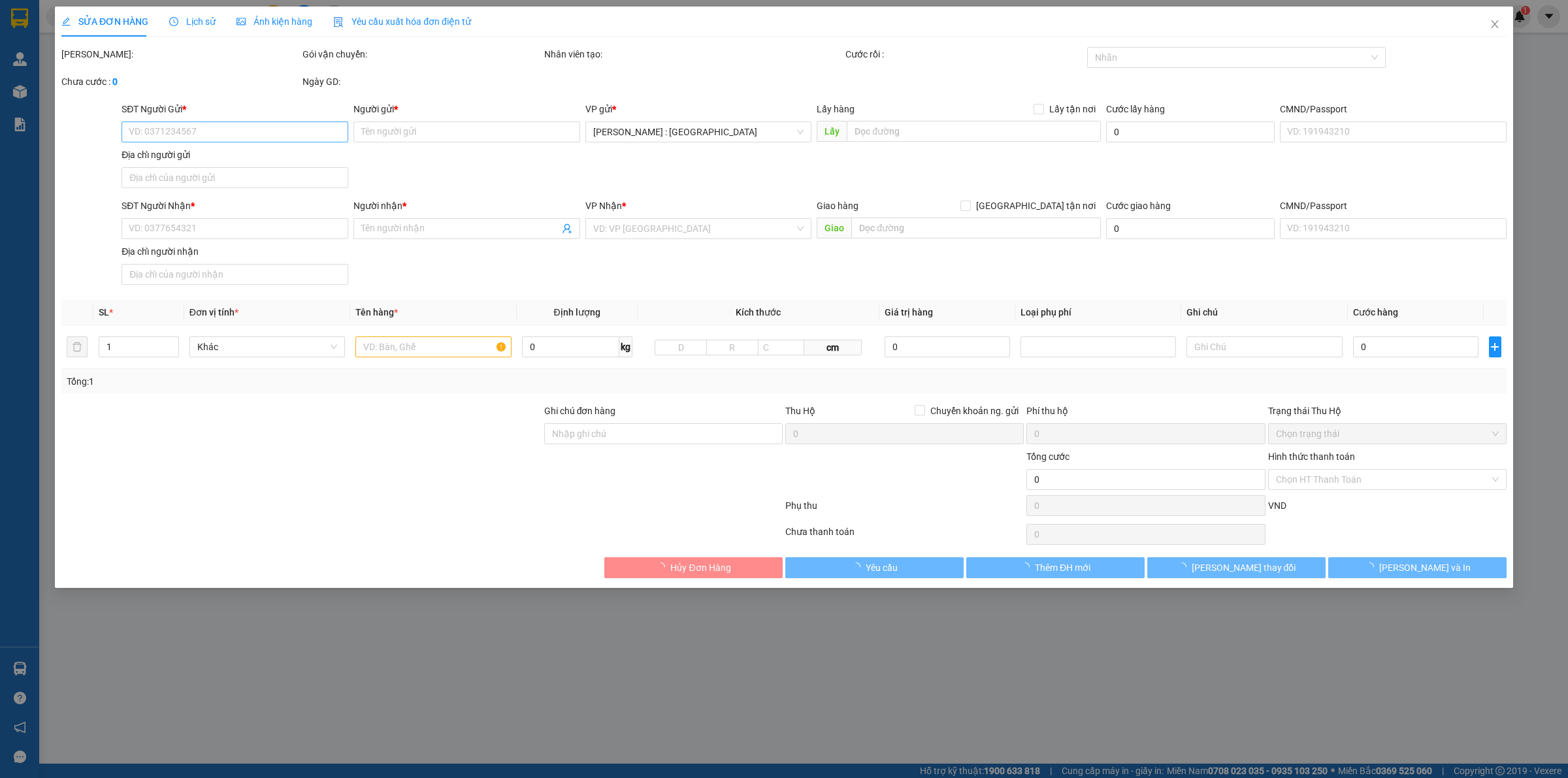
type input "0983919684"
type input "Bùi Hoàng"
checkbox input "true"
type input "Ngã 4 đèn xanh đèn đỏ rẽ vào ba vàng-uông bí- quảng ninh"
type input "0942482226"
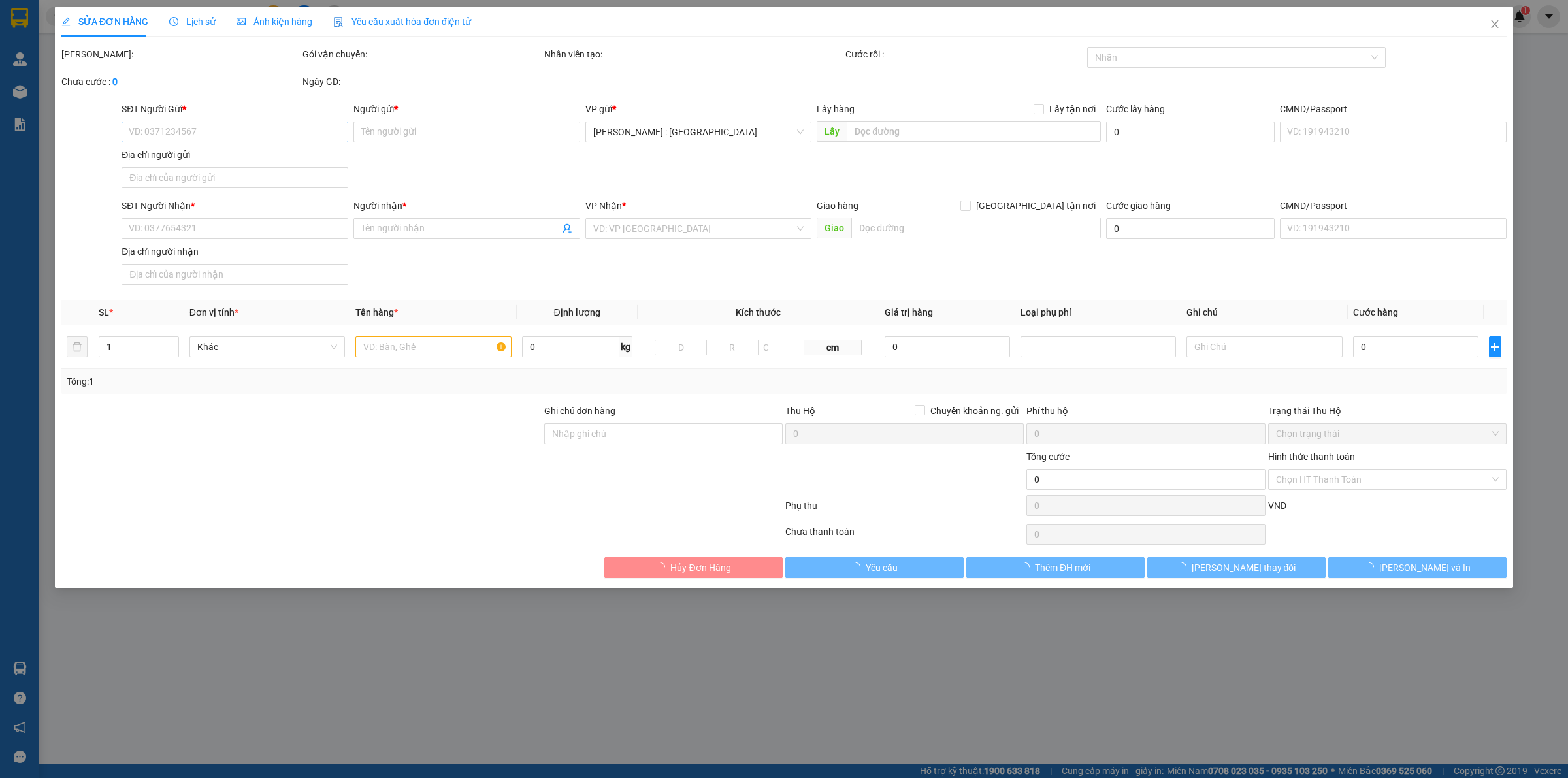
type input "Vũ Đức Dũng"
checkbox input "true"
type input "TPHCM - 324/9A Phạm Văn Bạch. Phường 15. Tân Bình"
type input "nhận nguyên kiện giao nguyên kiện - Bể vỡ không đền"
type input "1.350.000"
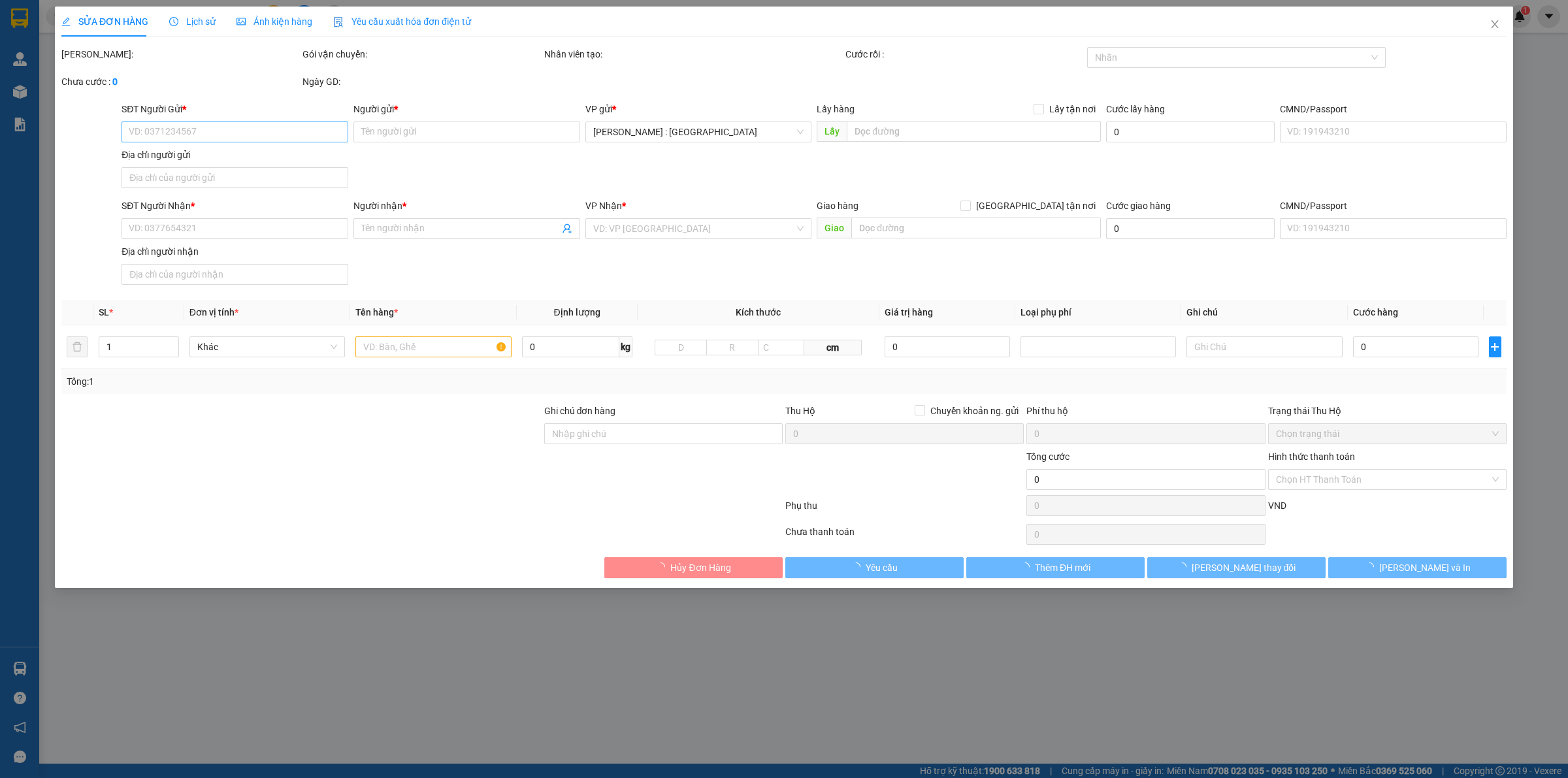
type input "1.350.000"
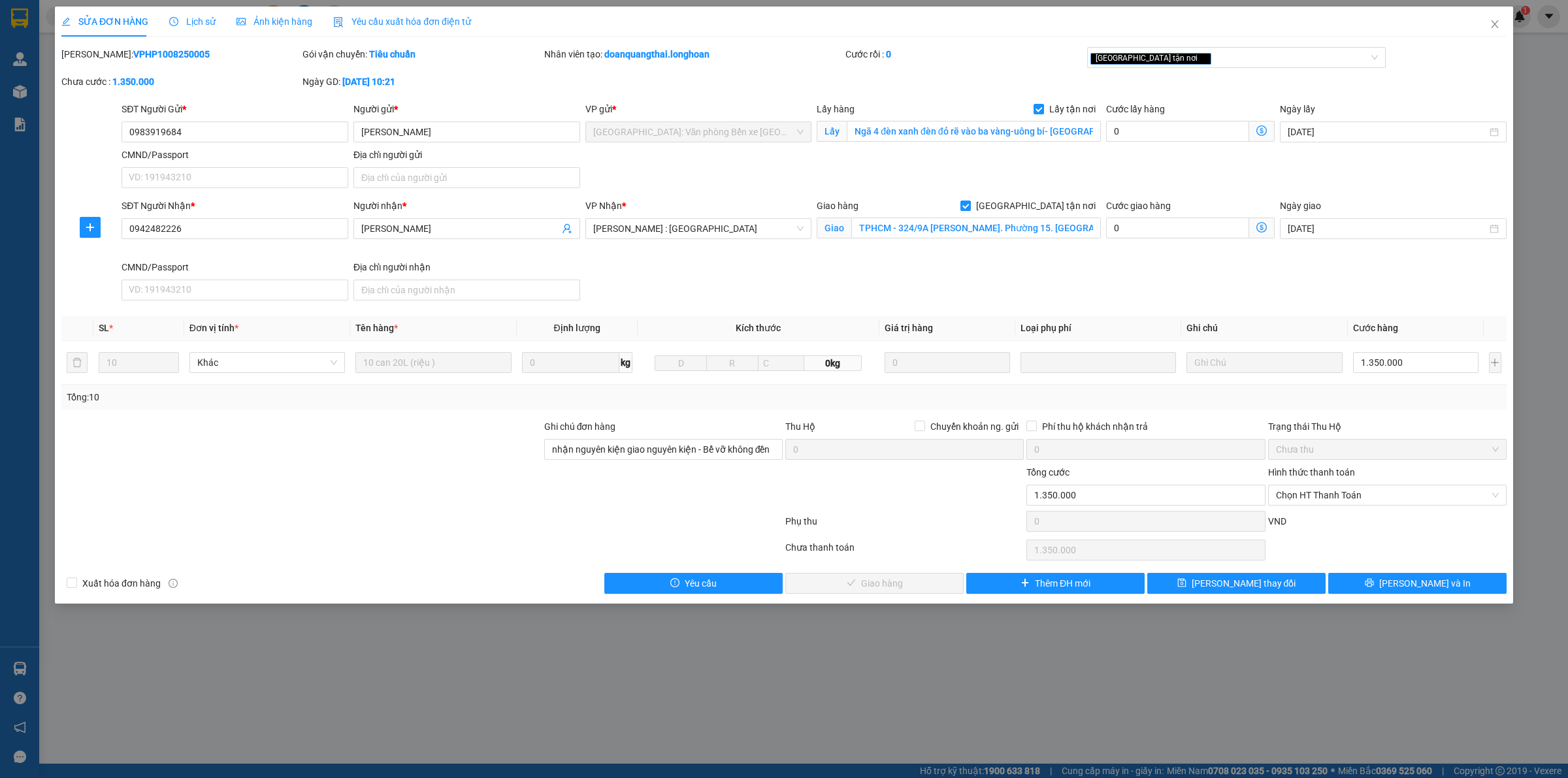
click at [158, 52] on b "VPHP1008250005" at bounding box center [171, 55] width 76 height 10
copy b "VPHP1008250005"
click at [1484, 28] on span "Close" at bounding box center [1495, 25] width 37 height 37
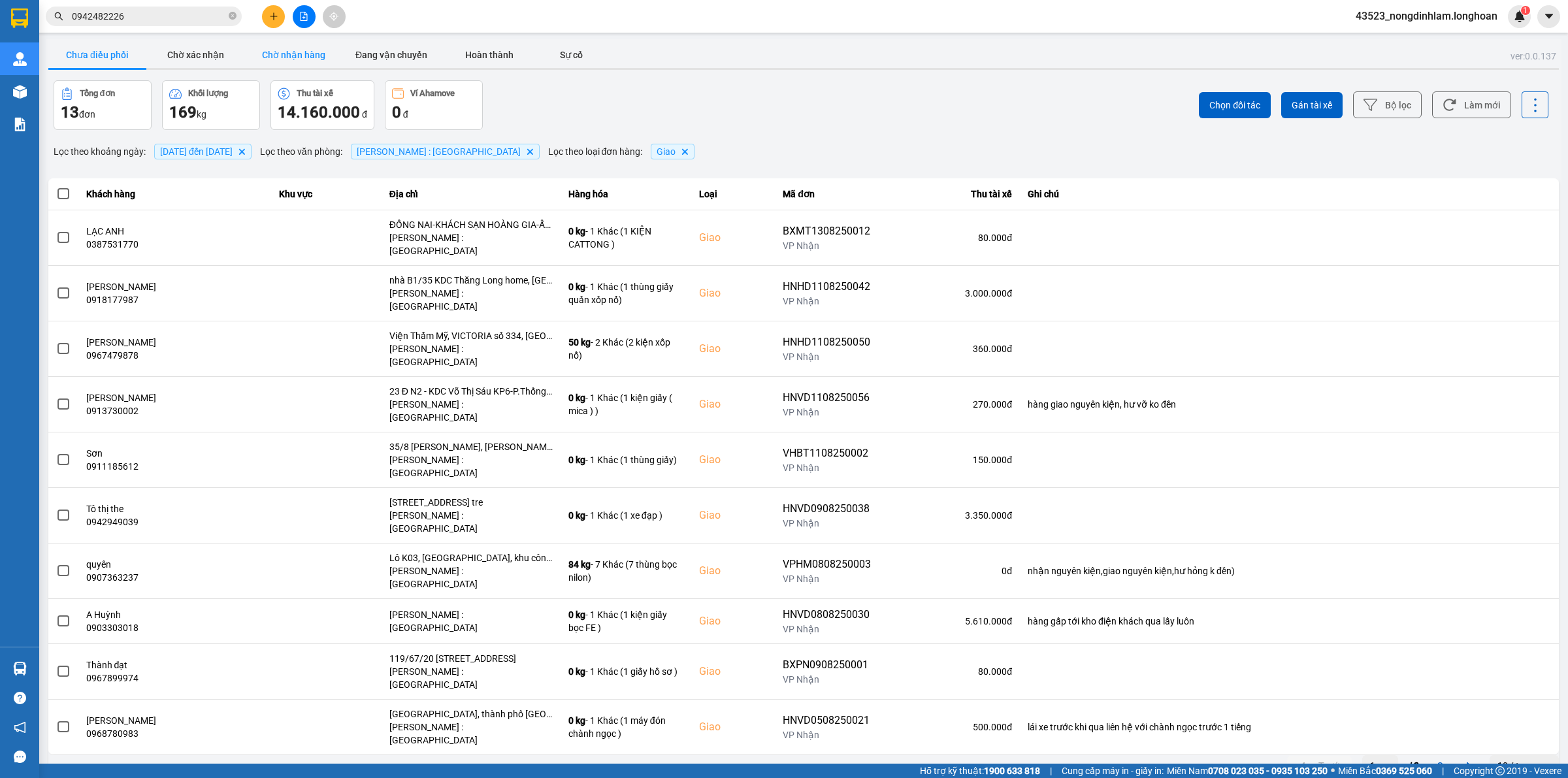
click at [298, 63] on button "Chờ nhận hàng" at bounding box center [293, 55] width 98 height 26
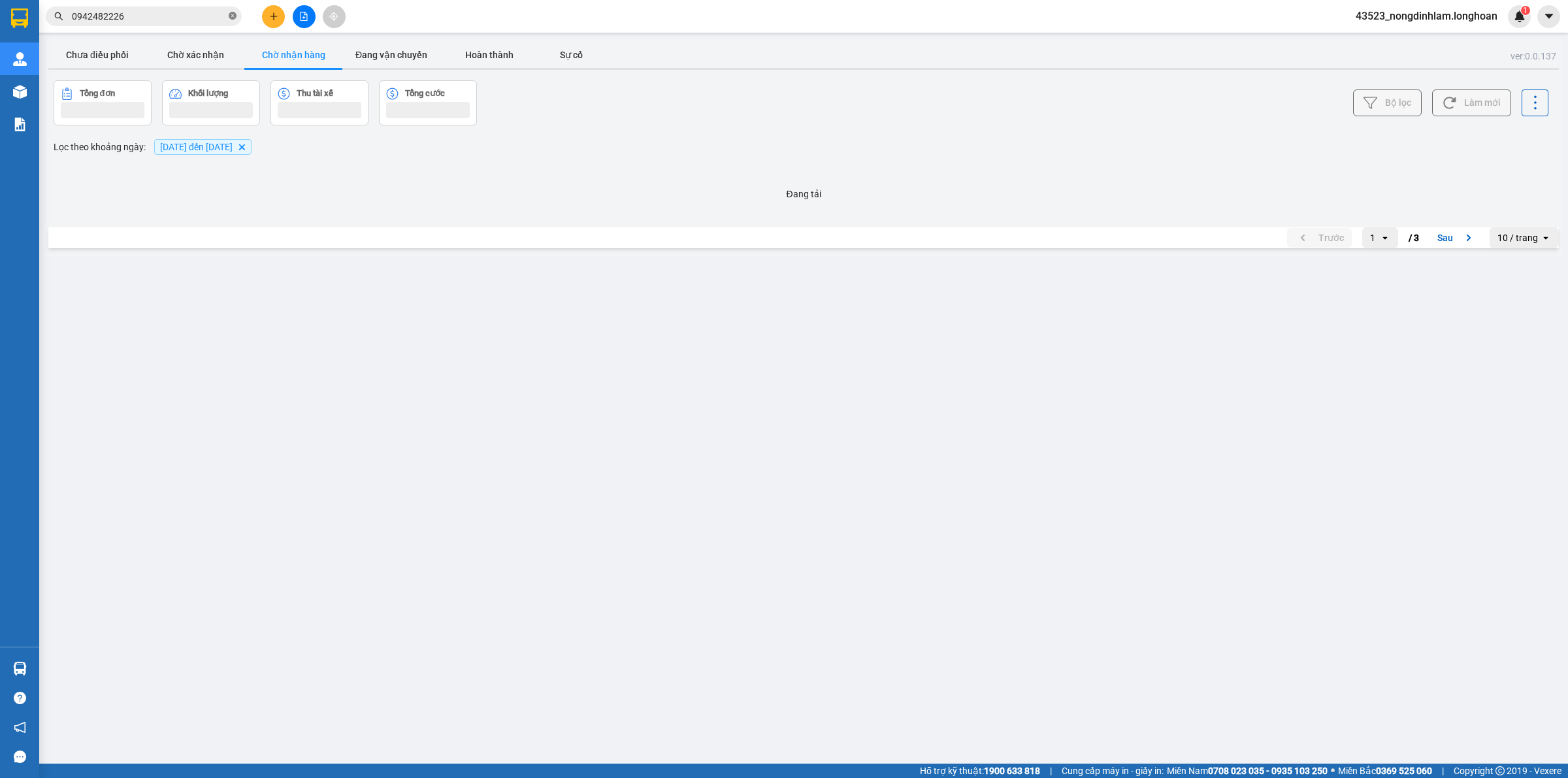
click at [233, 21] on span at bounding box center [233, 16] width 7 height 13
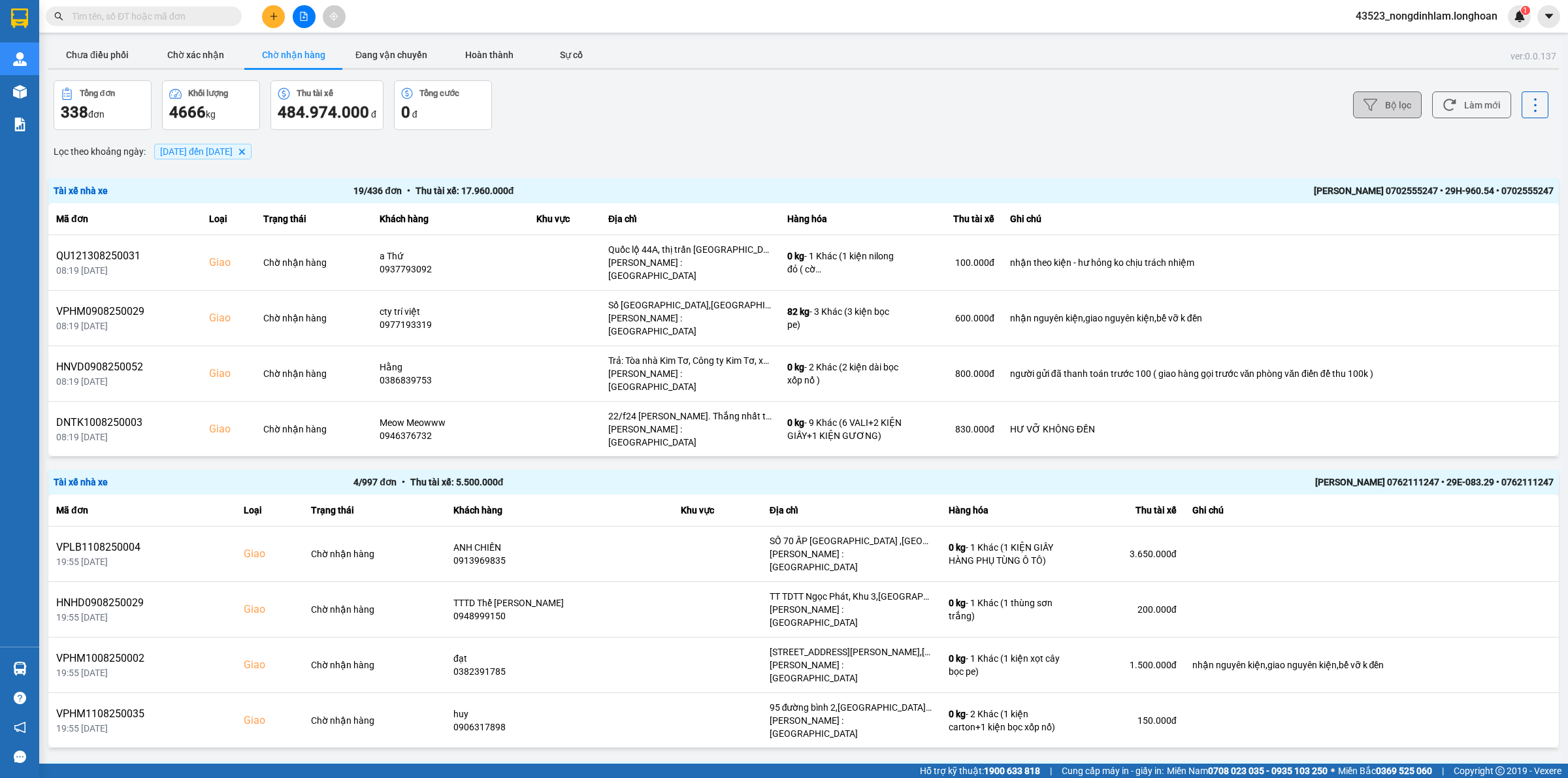
click at [1394, 105] on button "Bộ lọc" at bounding box center [1388, 105] width 69 height 27
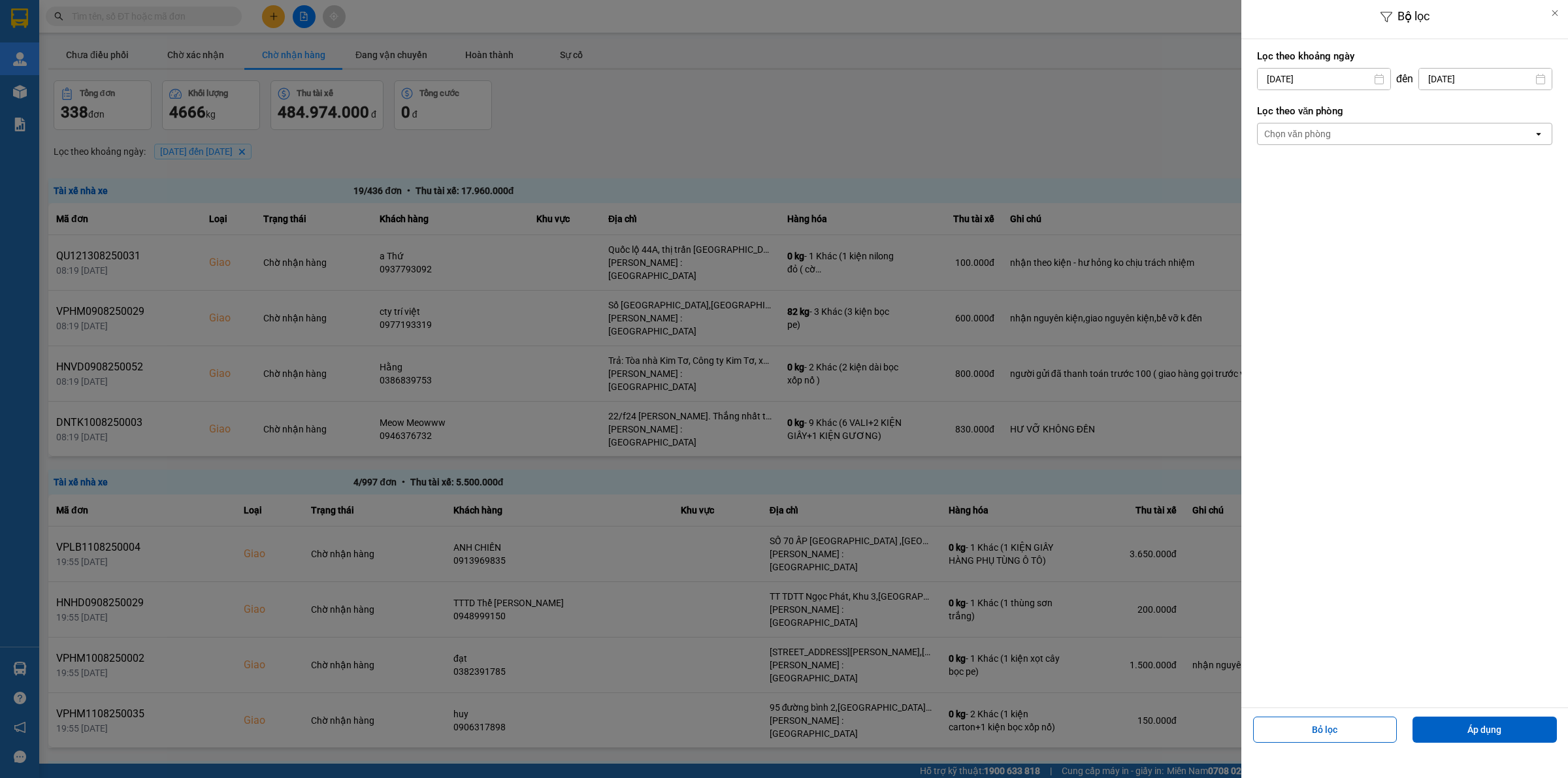
click at [1347, 128] on div "Chọn văn phòng" at bounding box center [1395, 134] width 276 height 21
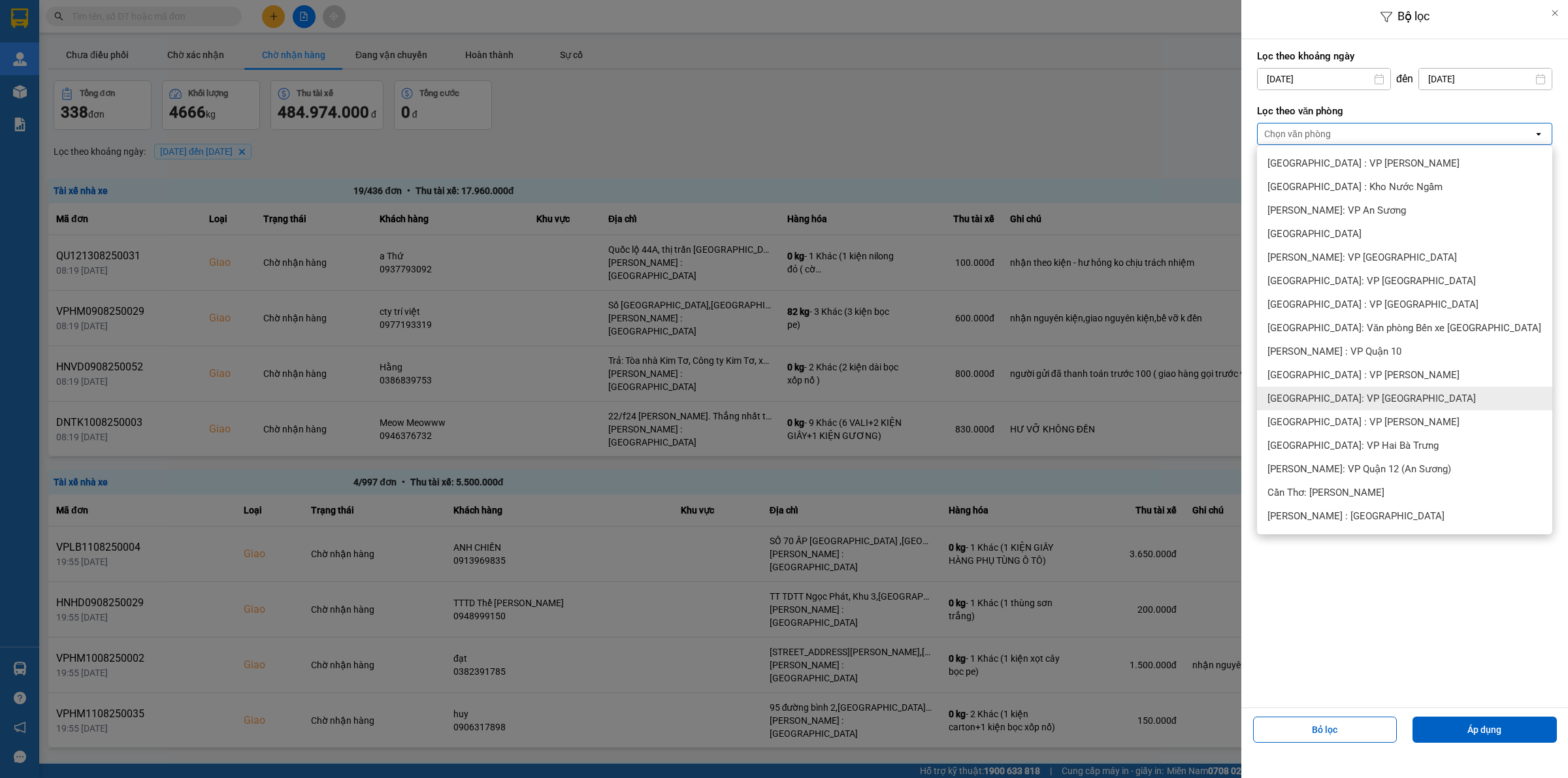
scroll to position [245, 0]
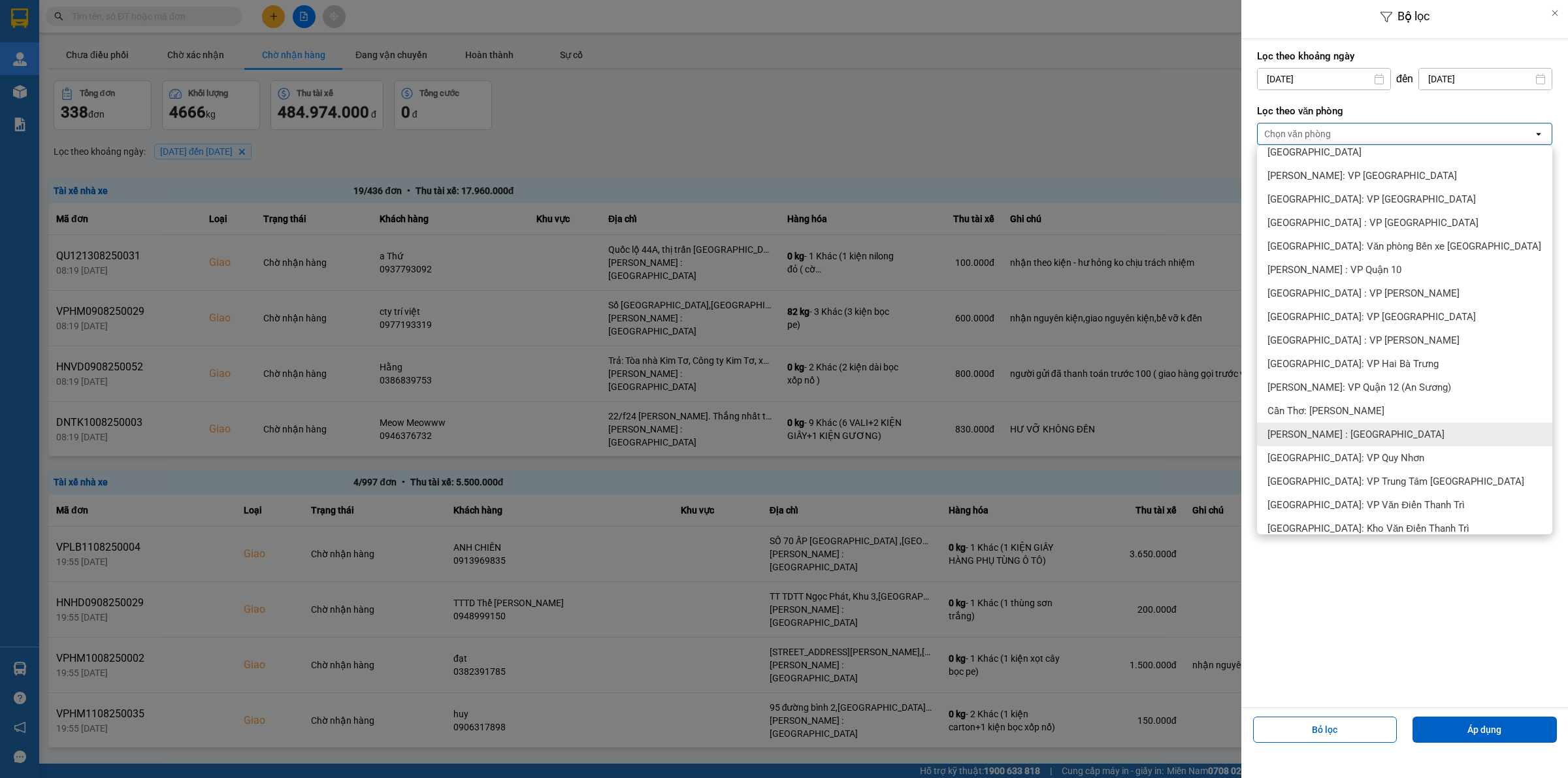
click at [1373, 436] on span "[PERSON_NAME] : [GEOGRAPHIC_DATA]" at bounding box center [1356, 433] width 177 height 13
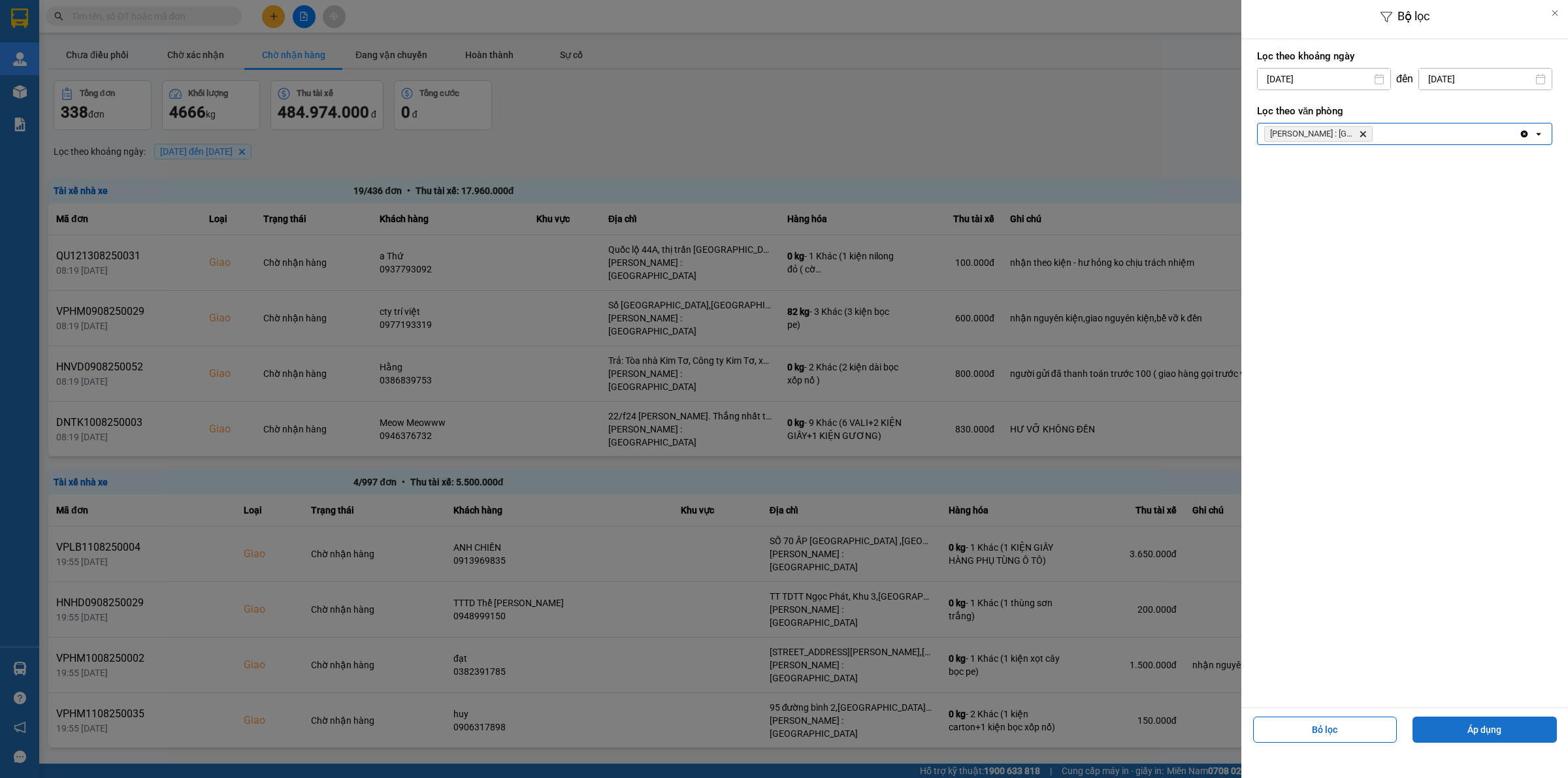
click at [1465, 729] on button "Áp dụng" at bounding box center [1484, 729] width 144 height 26
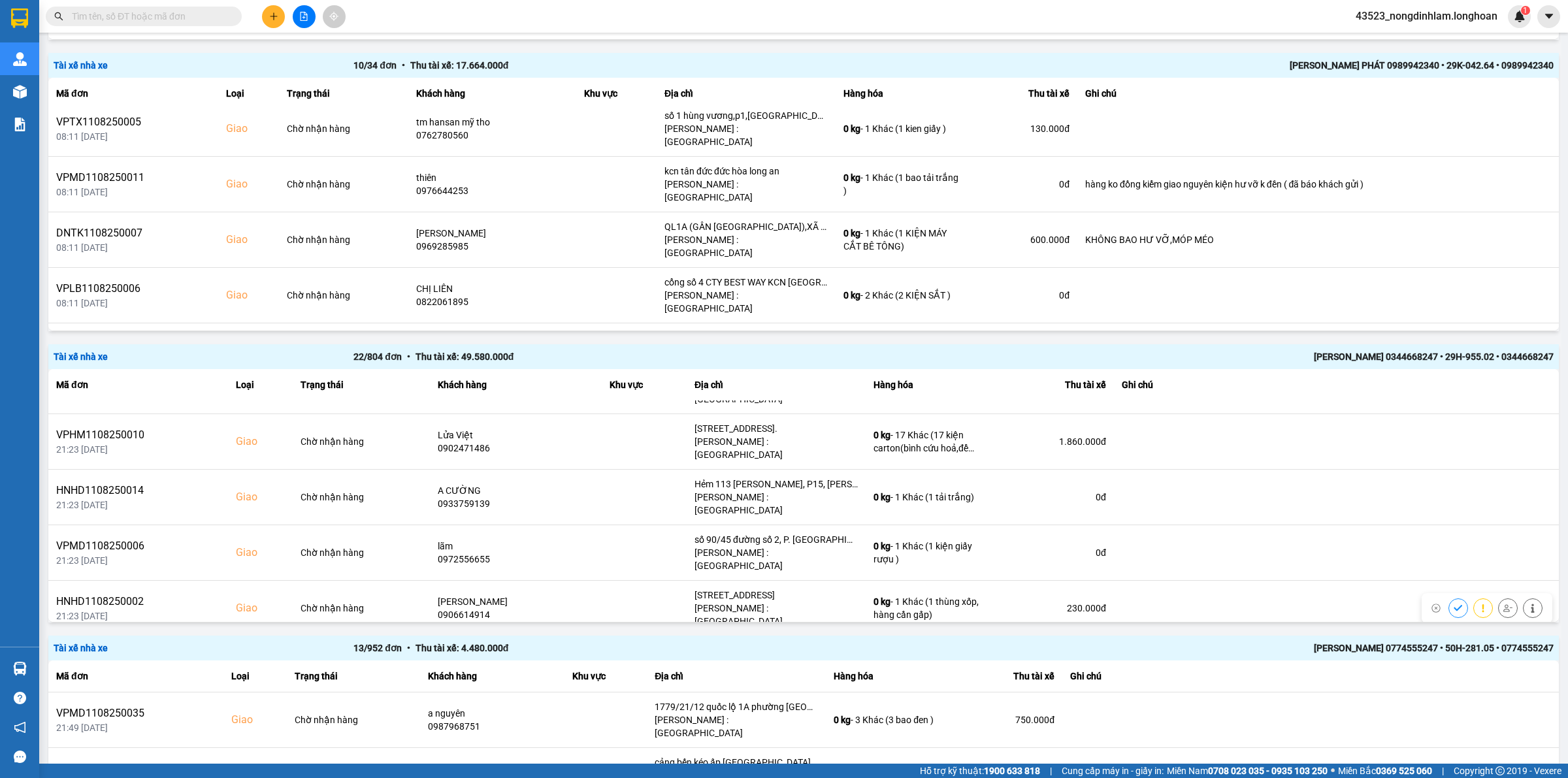
scroll to position [735, 0]
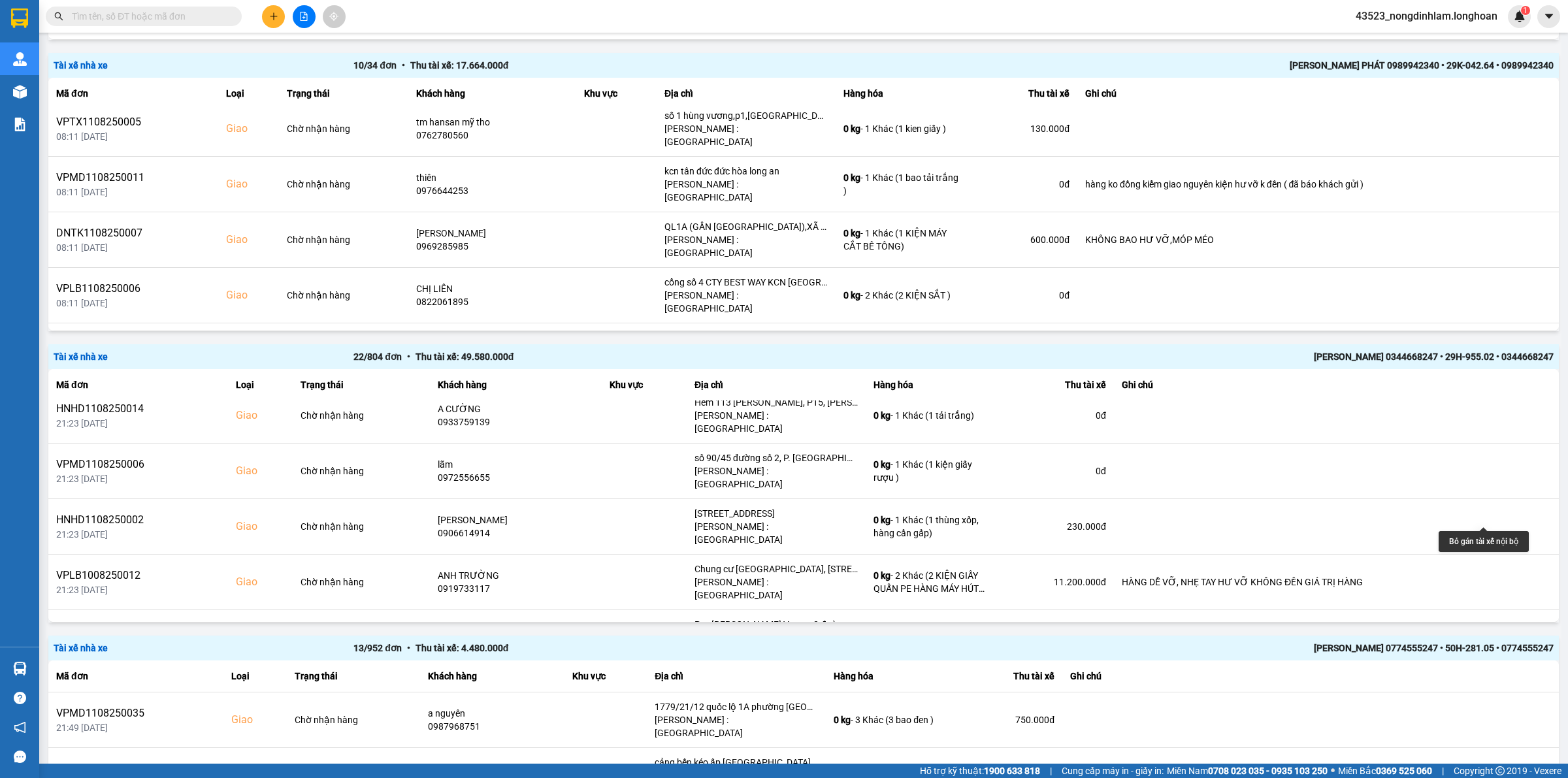
click at [1504, 744] on icon at bounding box center [1508, 748] width 9 height 9
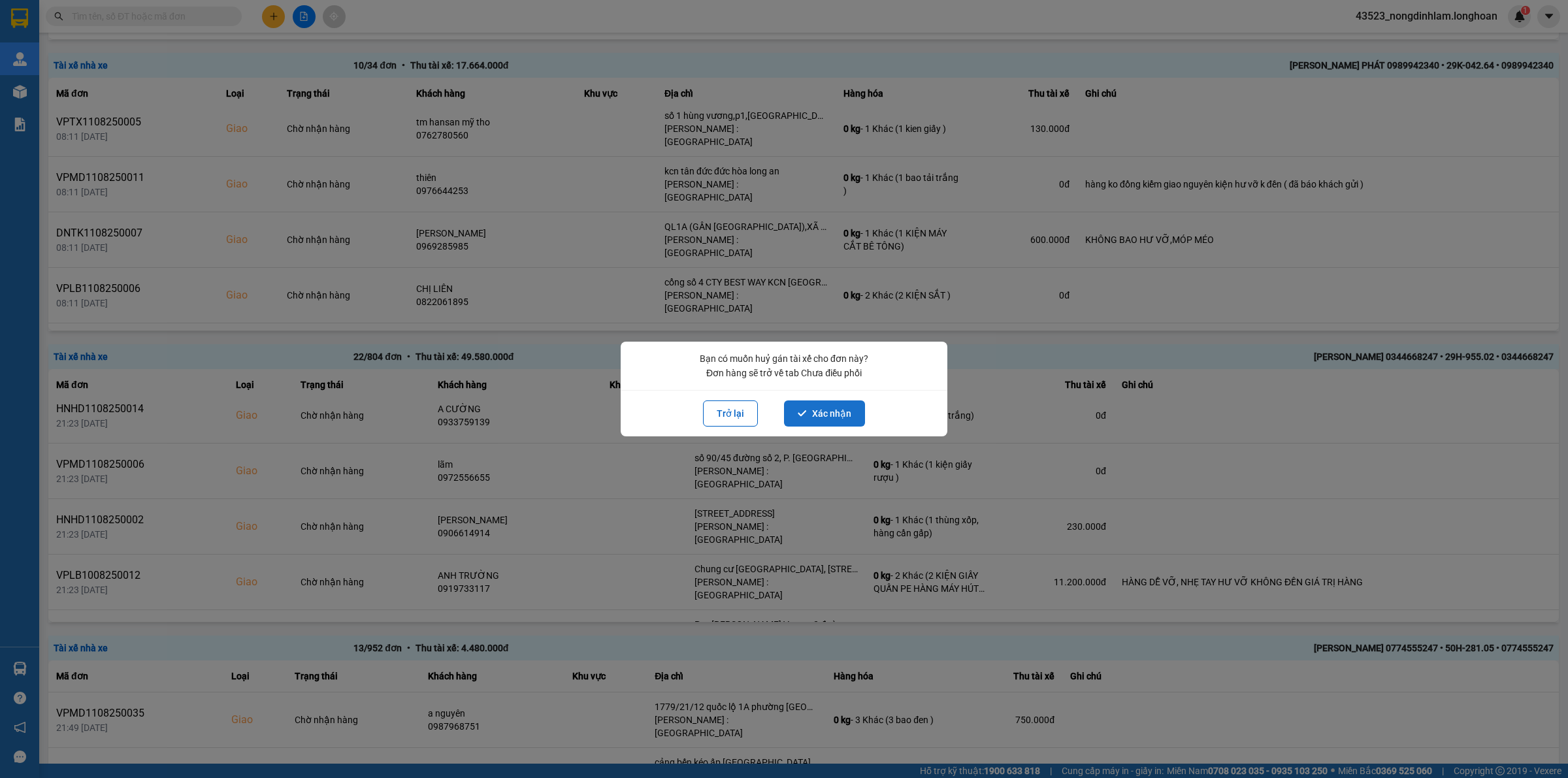
drag, startPoint x: 837, startPoint y: 412, endPoint x: 822, endPoint y: 417, distance: 15.8
click at [837, 412] on button "Xác nhận" at bounding box center [825, 413] width 81 height 26
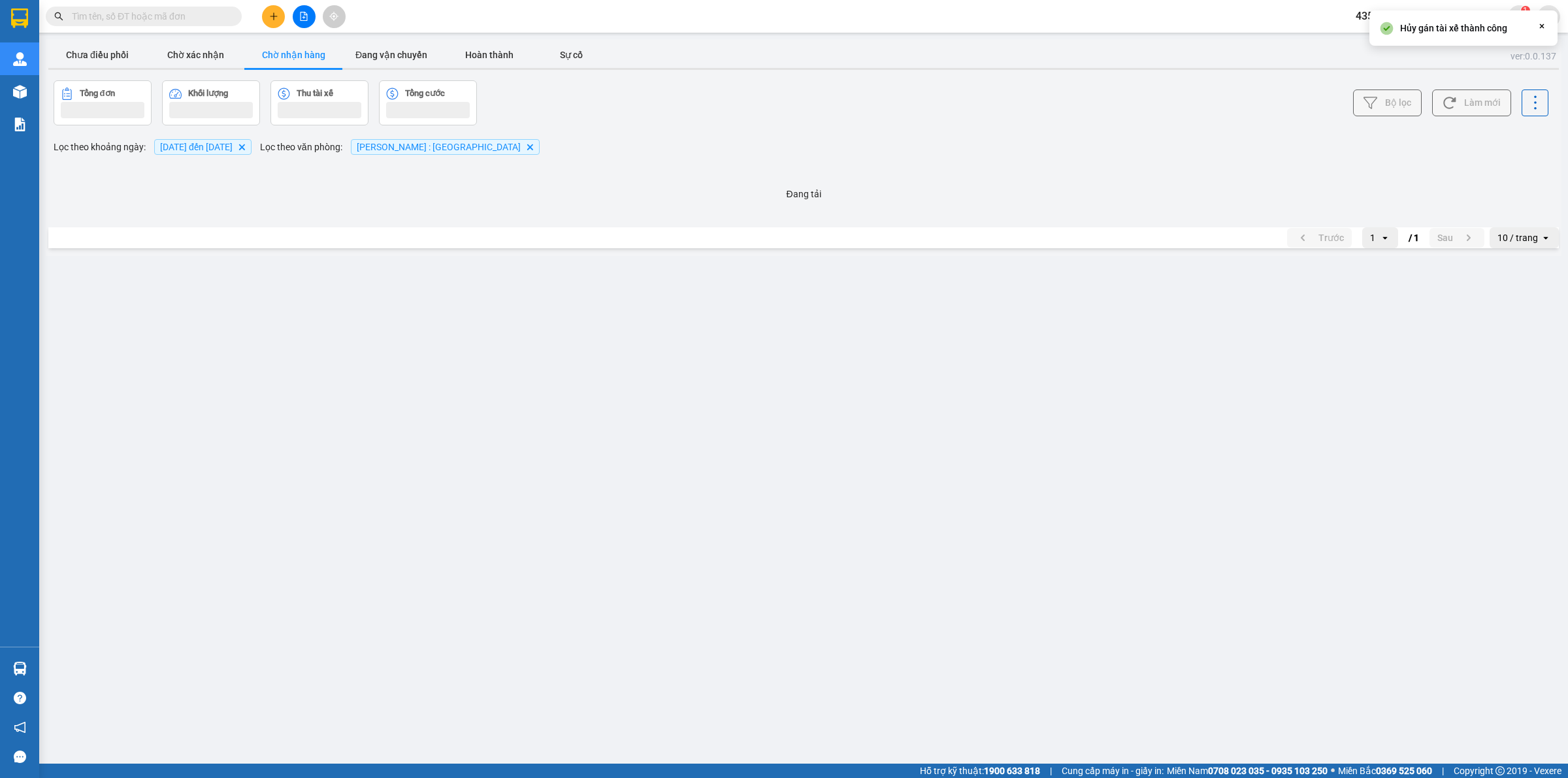
scroll to position [0, 0]
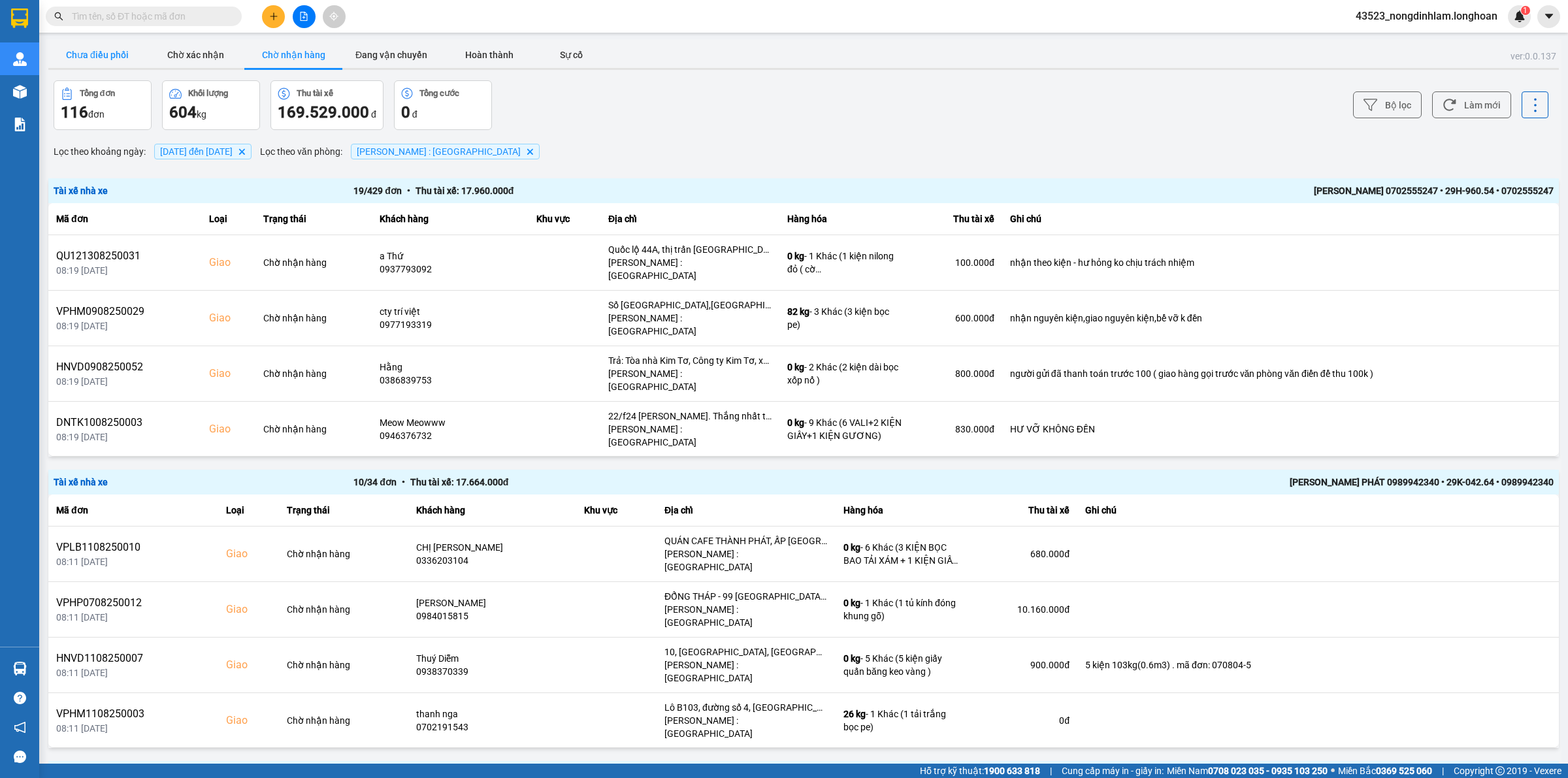
click at [105, 55] on button "Chưa điều phối" at bounding box center [97, 55] width 98 height 26
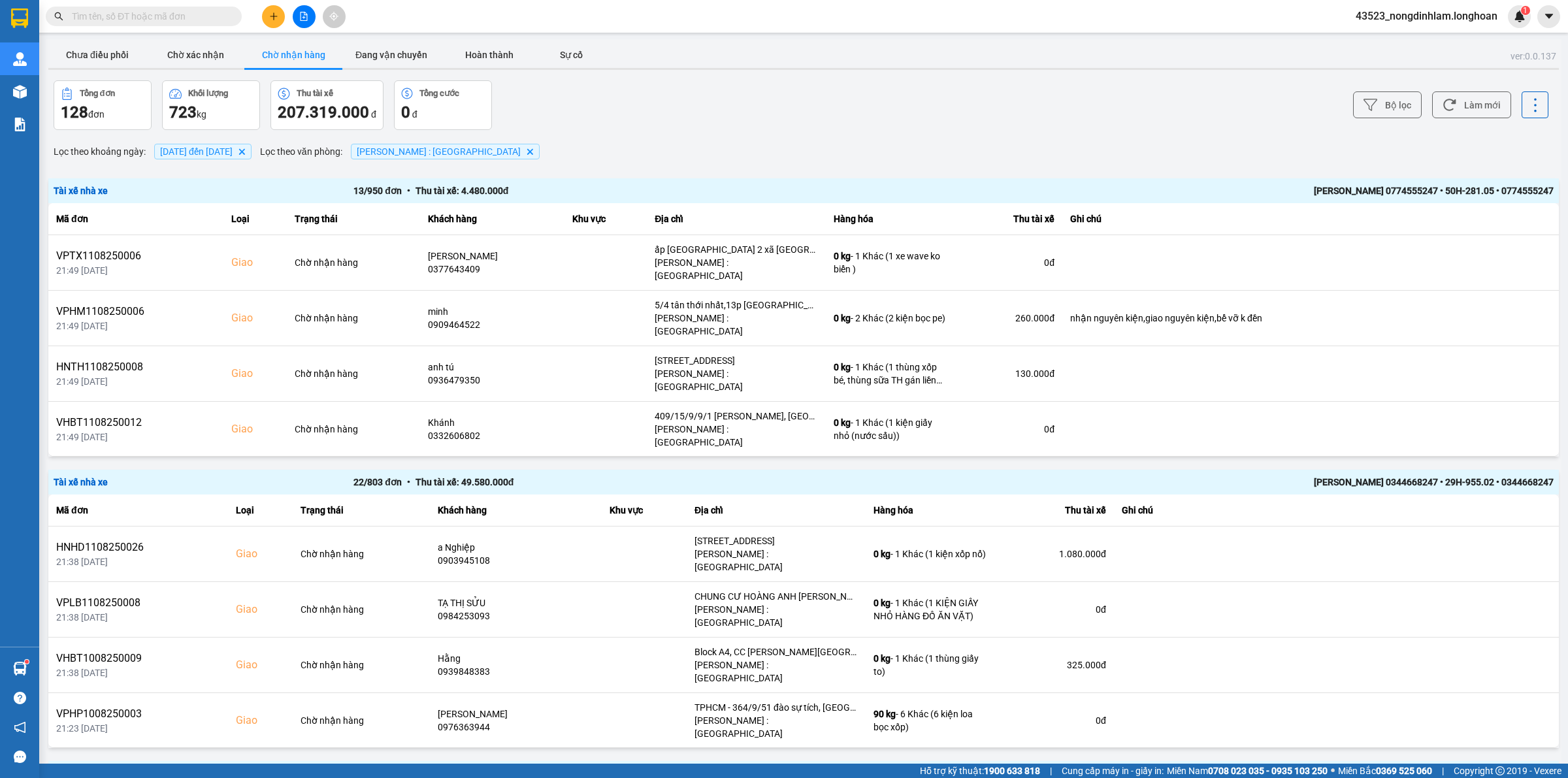
scroll to position [81, 0]
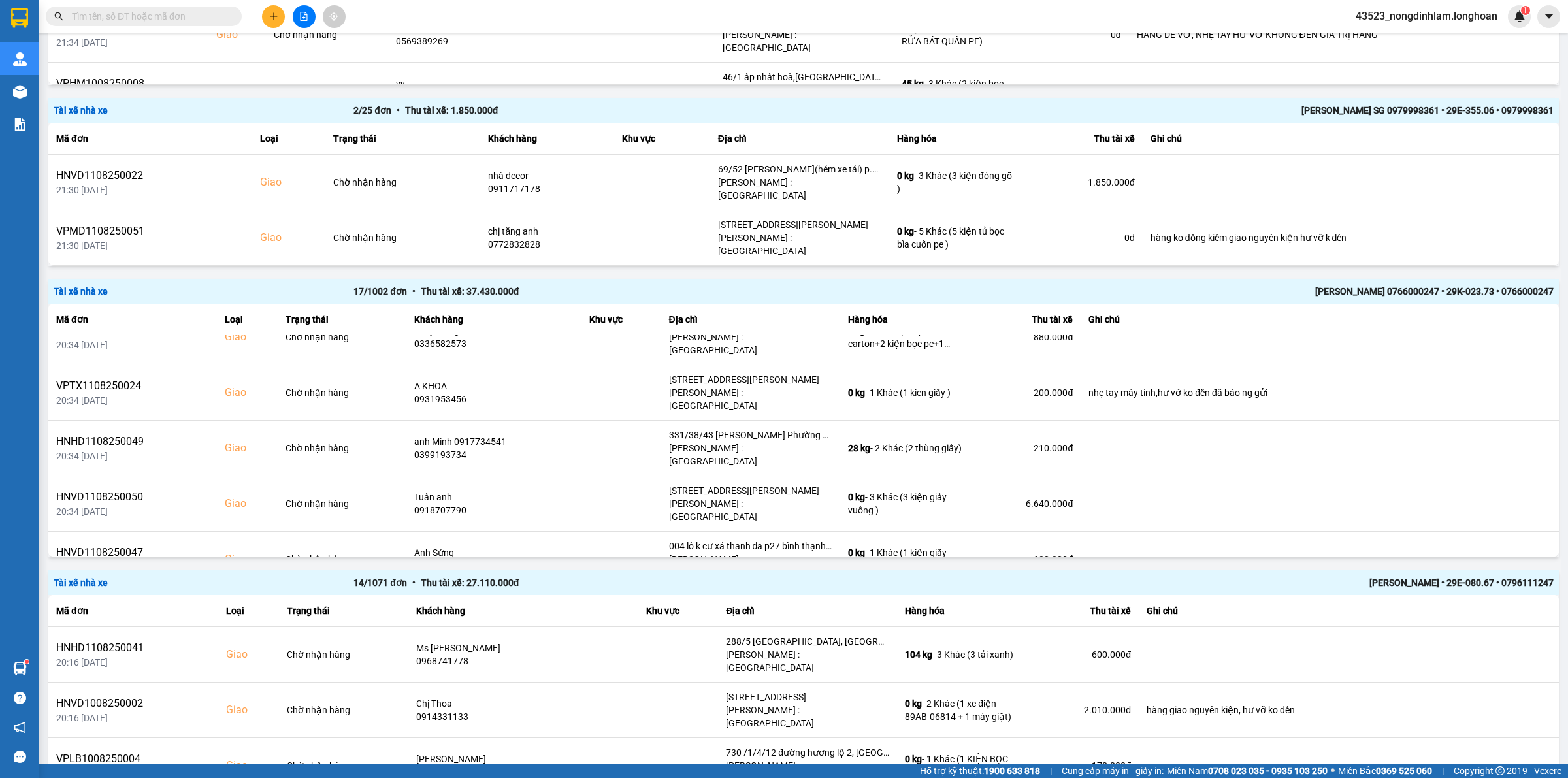
click at [163, 26] on div "Kết quả tìm kiếm ( 0 ) Bộ lọc No Data" at bounding box center [127, 16] width 255 height 23
click at [163, 18] on input "text" at bounding box center [149, 16] width 154 height 14
paste input "0907363237"
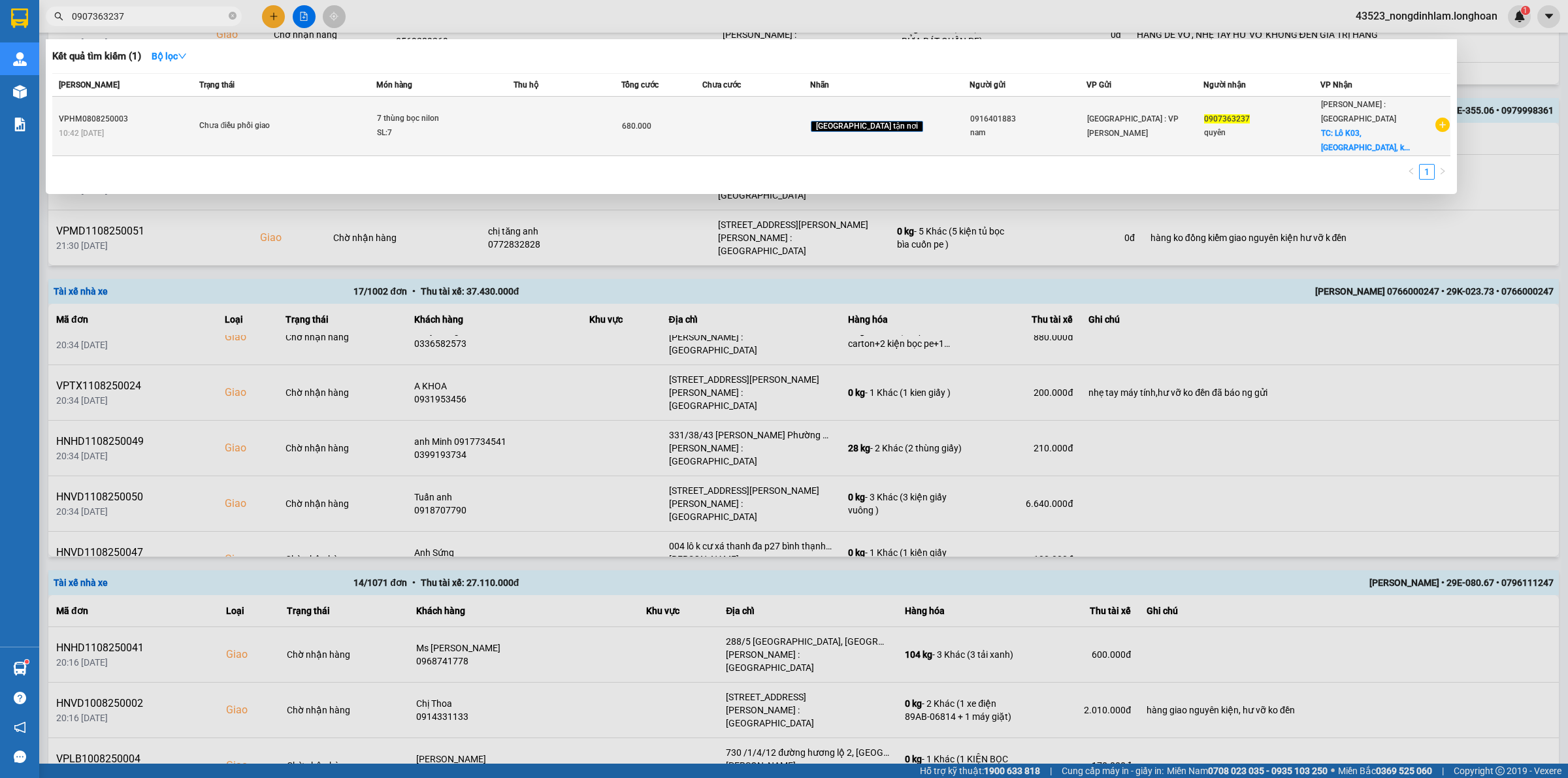
type input "0907363237"
click at [399, 114] on div "7 thùng bọc nilon" at bounding box center [425, 118] width 98 height 14
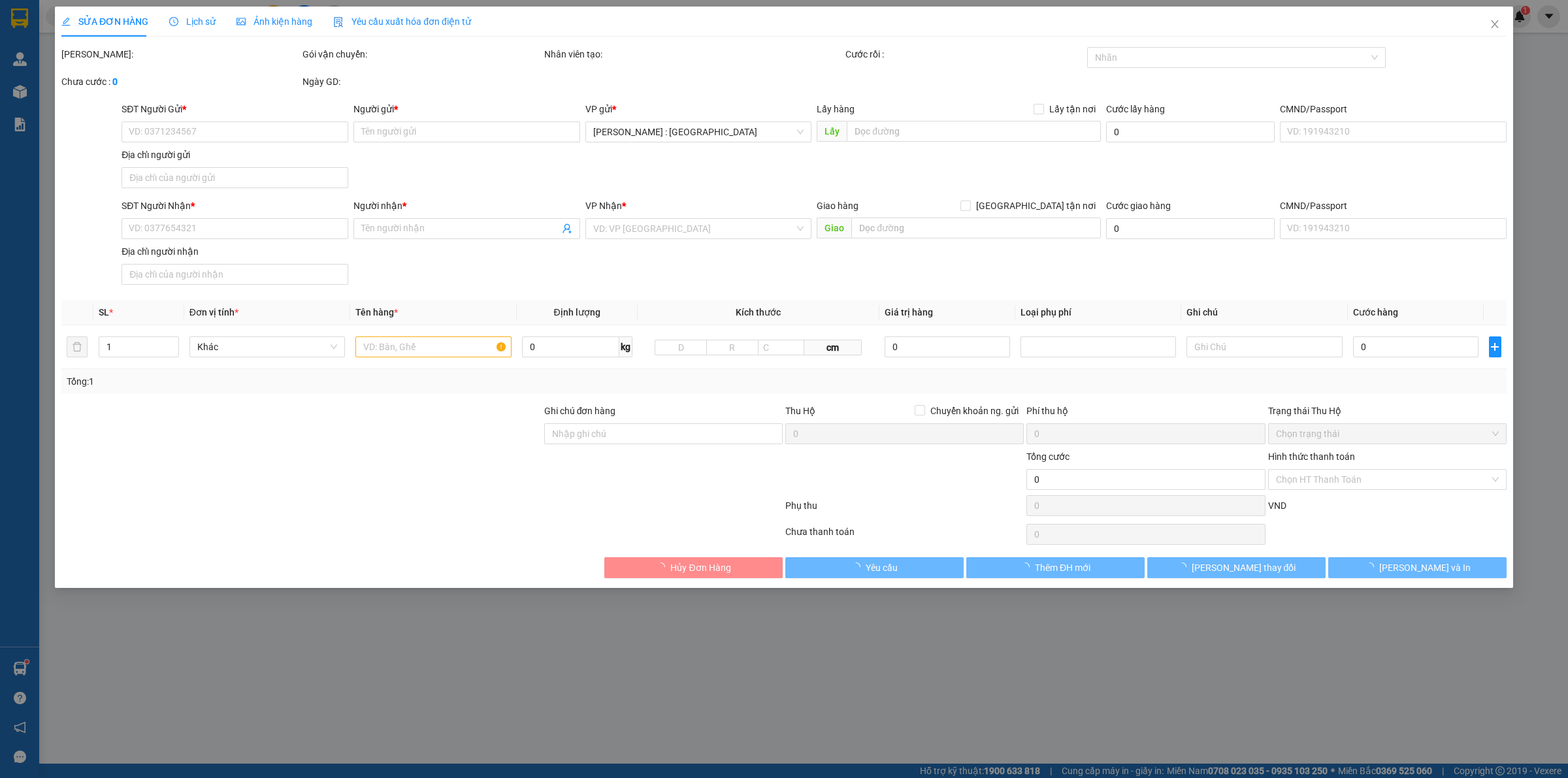
type input "0916401883"
type input "nam"
type input "0907363237"
type input "quyên"
checkbox input "true"
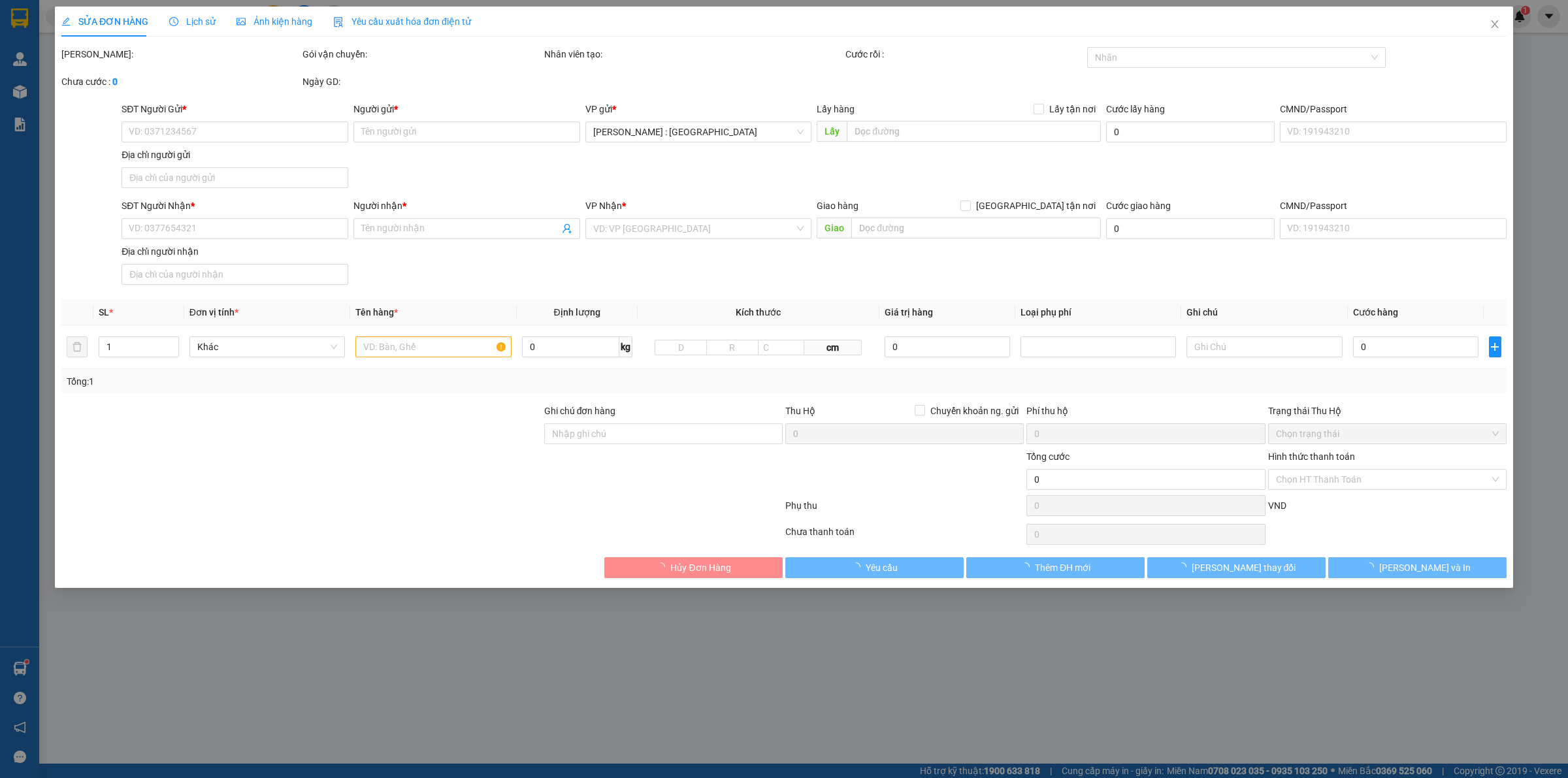
type input "Lô K03, [GEOGRAPHIC_DATA], khu công nghiệp [GEOGRAPHIC_DATA],xã [GEOGRAPHIC_DAT…"
type input "nhận nguyên kiện,giao nguyên kiện,hư hỏng k đền)"
type input "680.000"
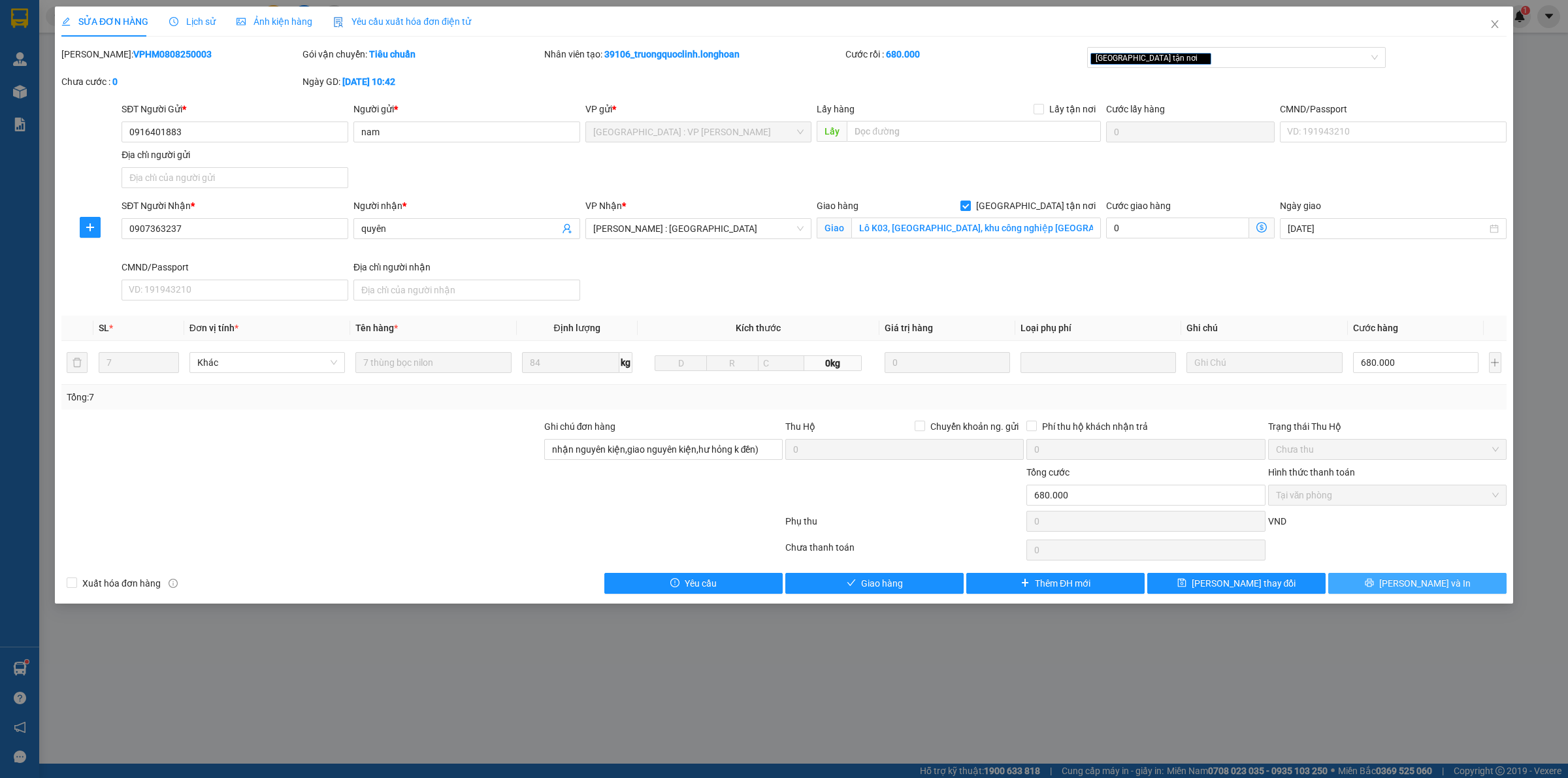
click at [1409, 585] on span "Lưu và In" at bounding box center [1425, 583] width 91 height 14
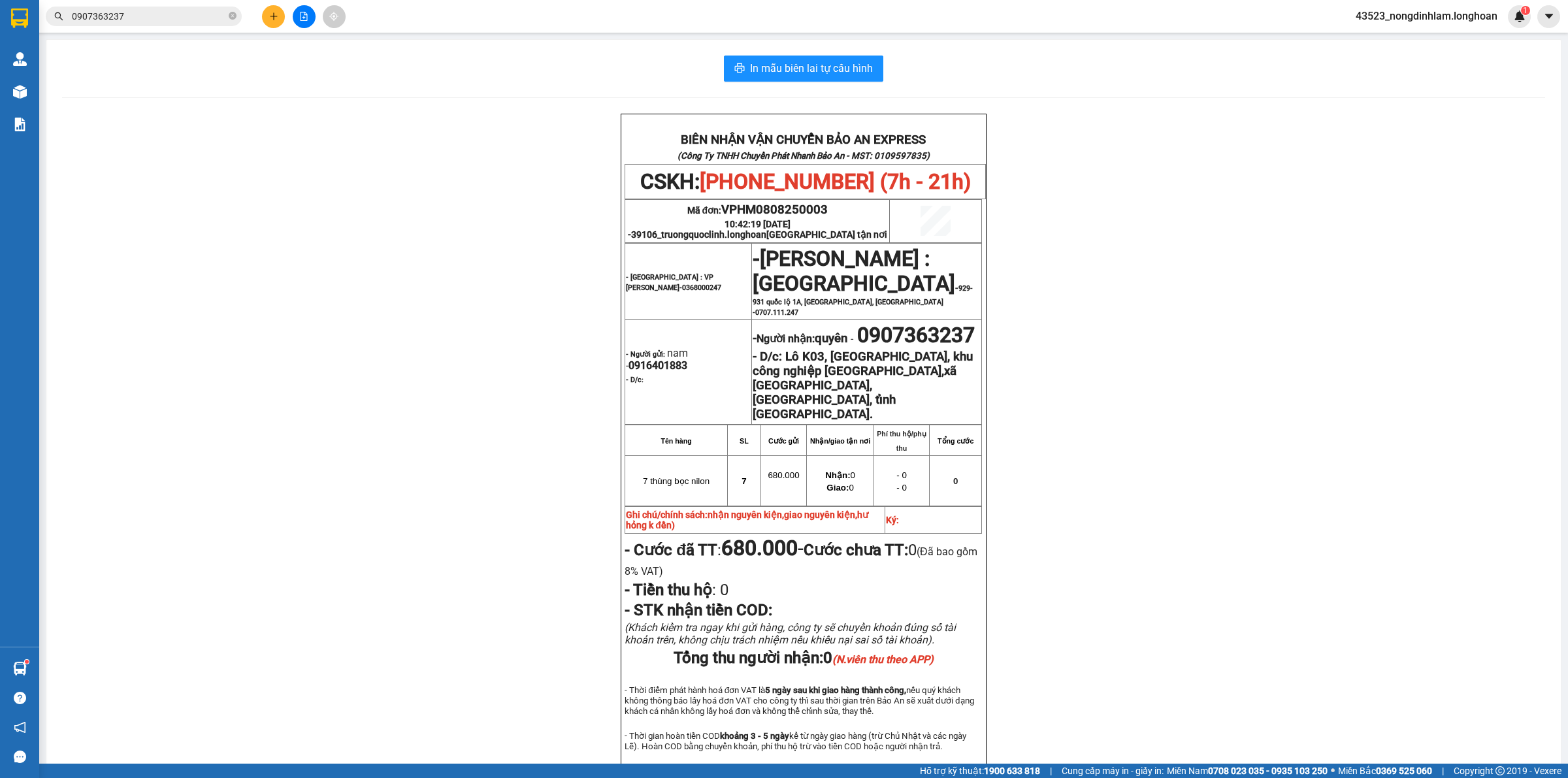
click at [168, 17] on input "0907363237" at bounding box center [149, 16] width 154 height 14
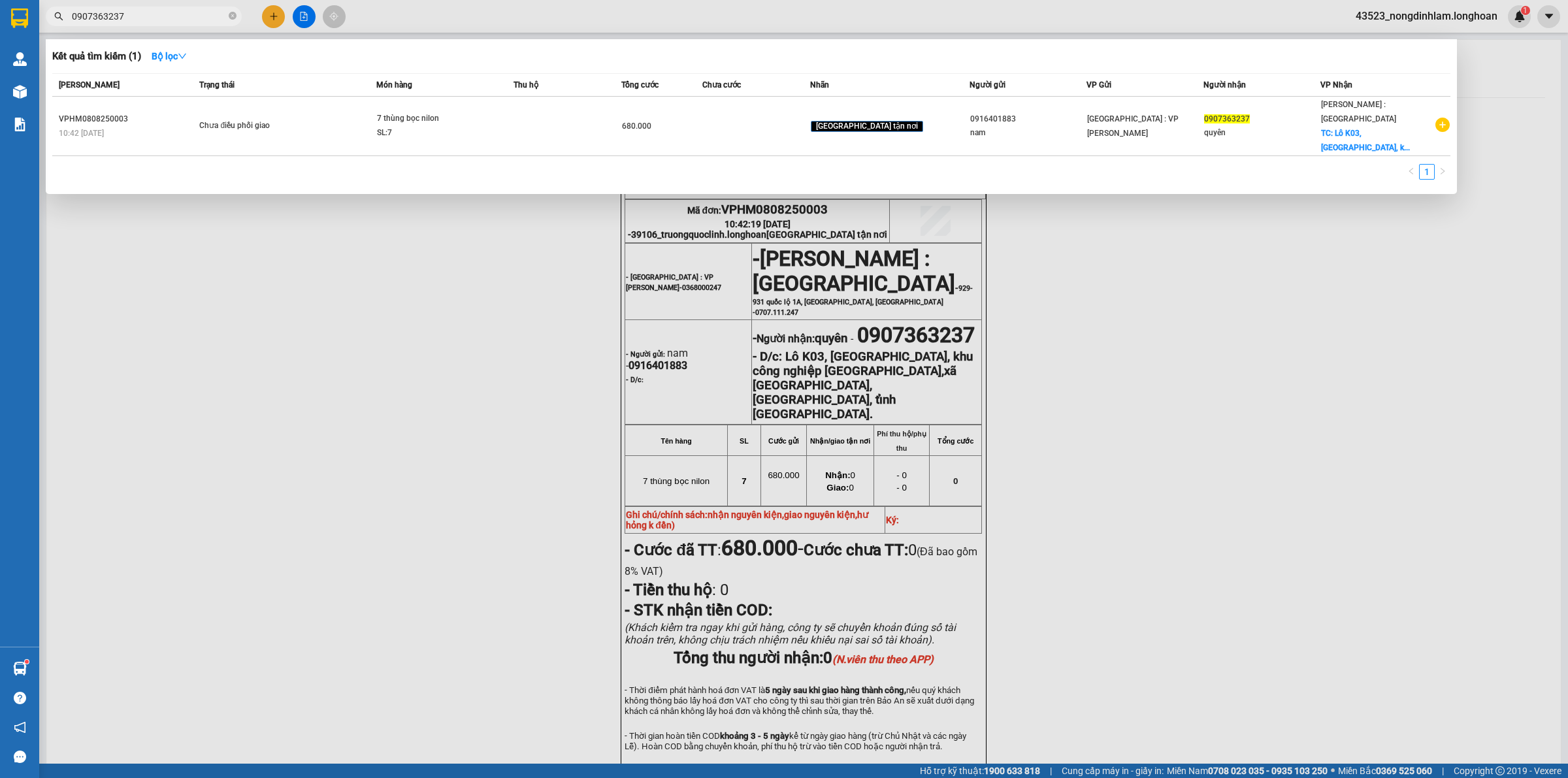
click at [168, 17] on input "0907363237" at bounding box center [149, 16] width 154 height 14
paste input "84015815"
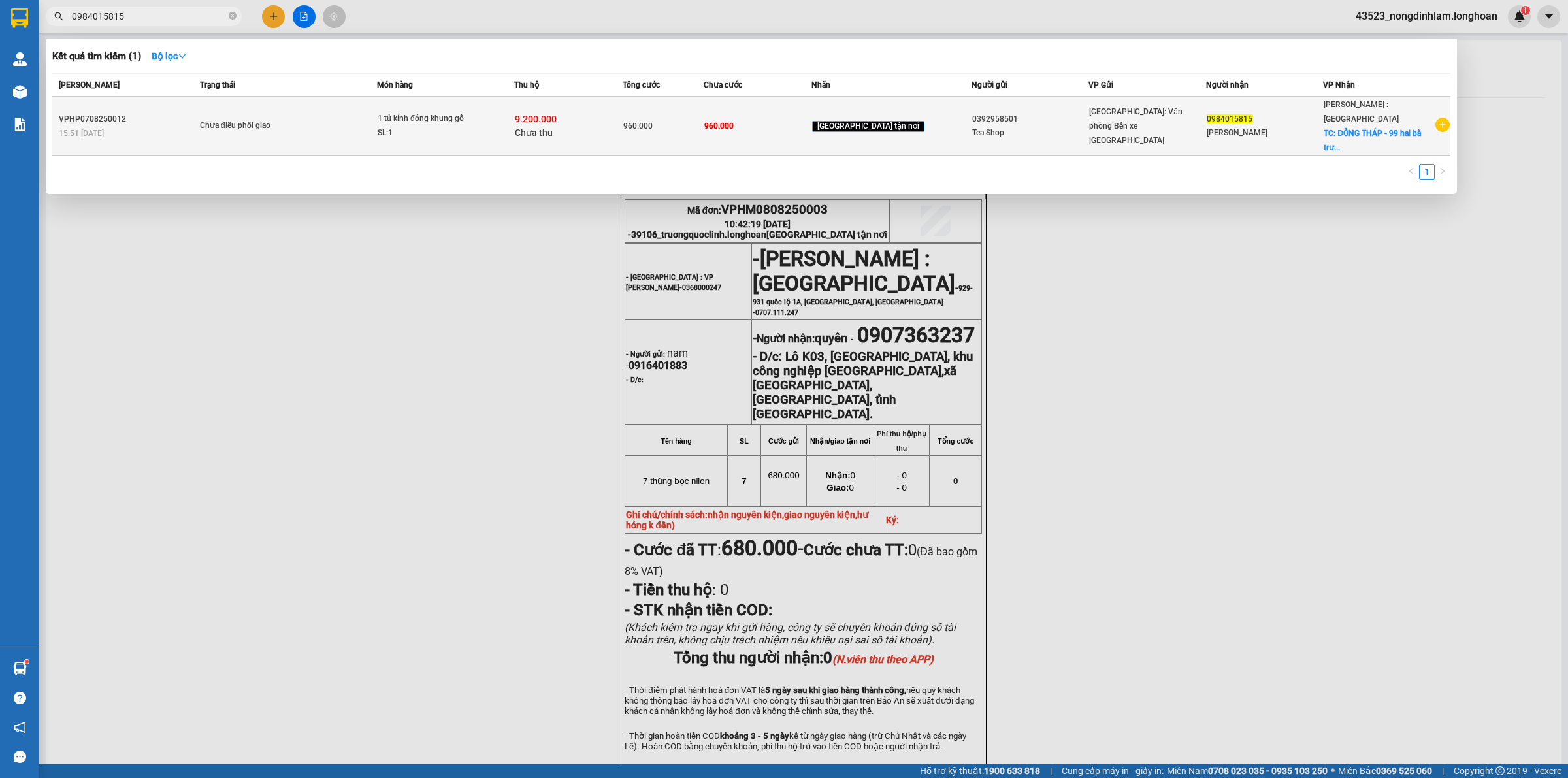
type input "0984015815"
click at [234, 119] on div "Chưa điều phối giao" at bounding box center [248, 126] width 98 height 14
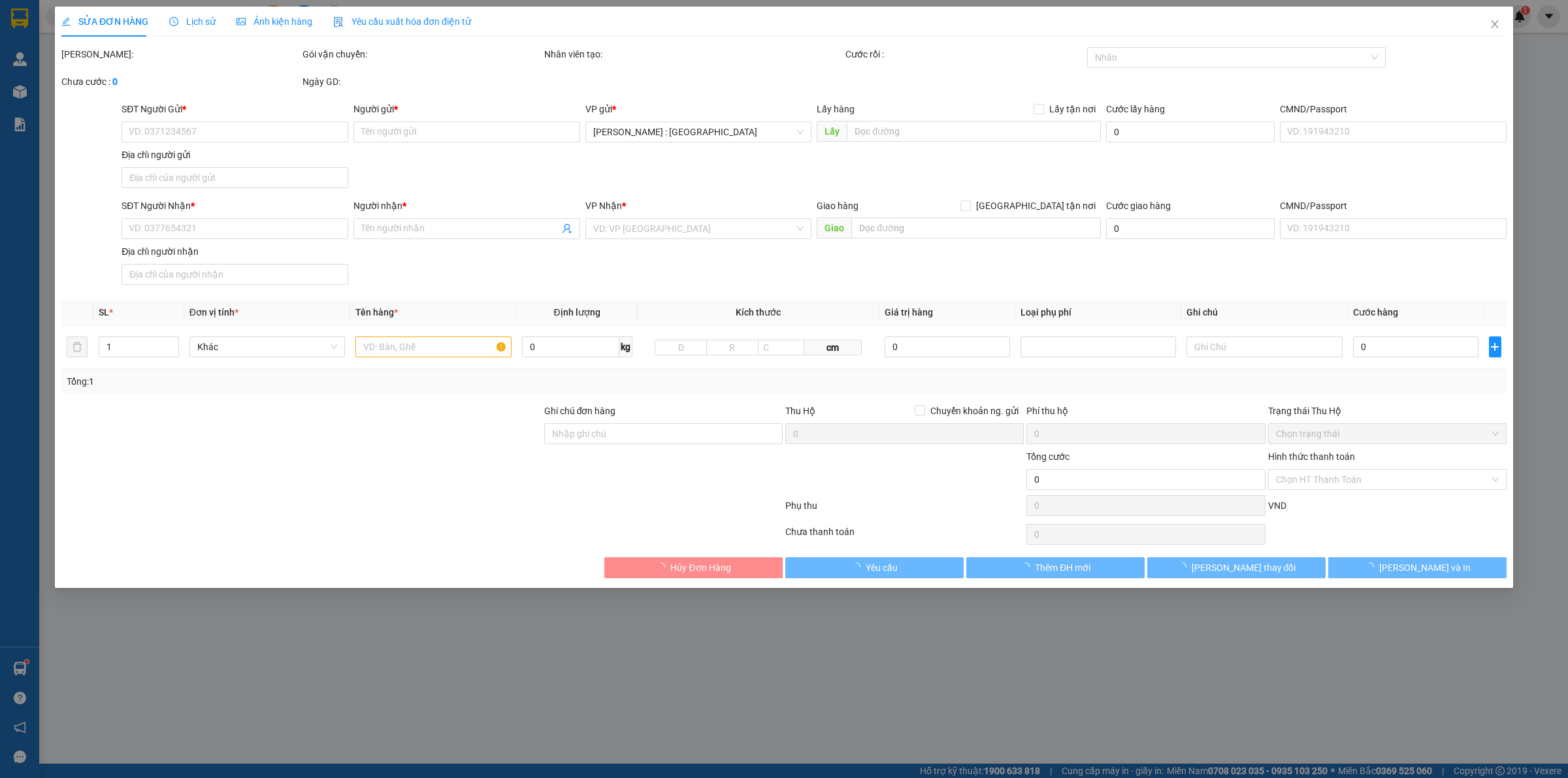
type input "0392958501"
type input "Tea Shop"
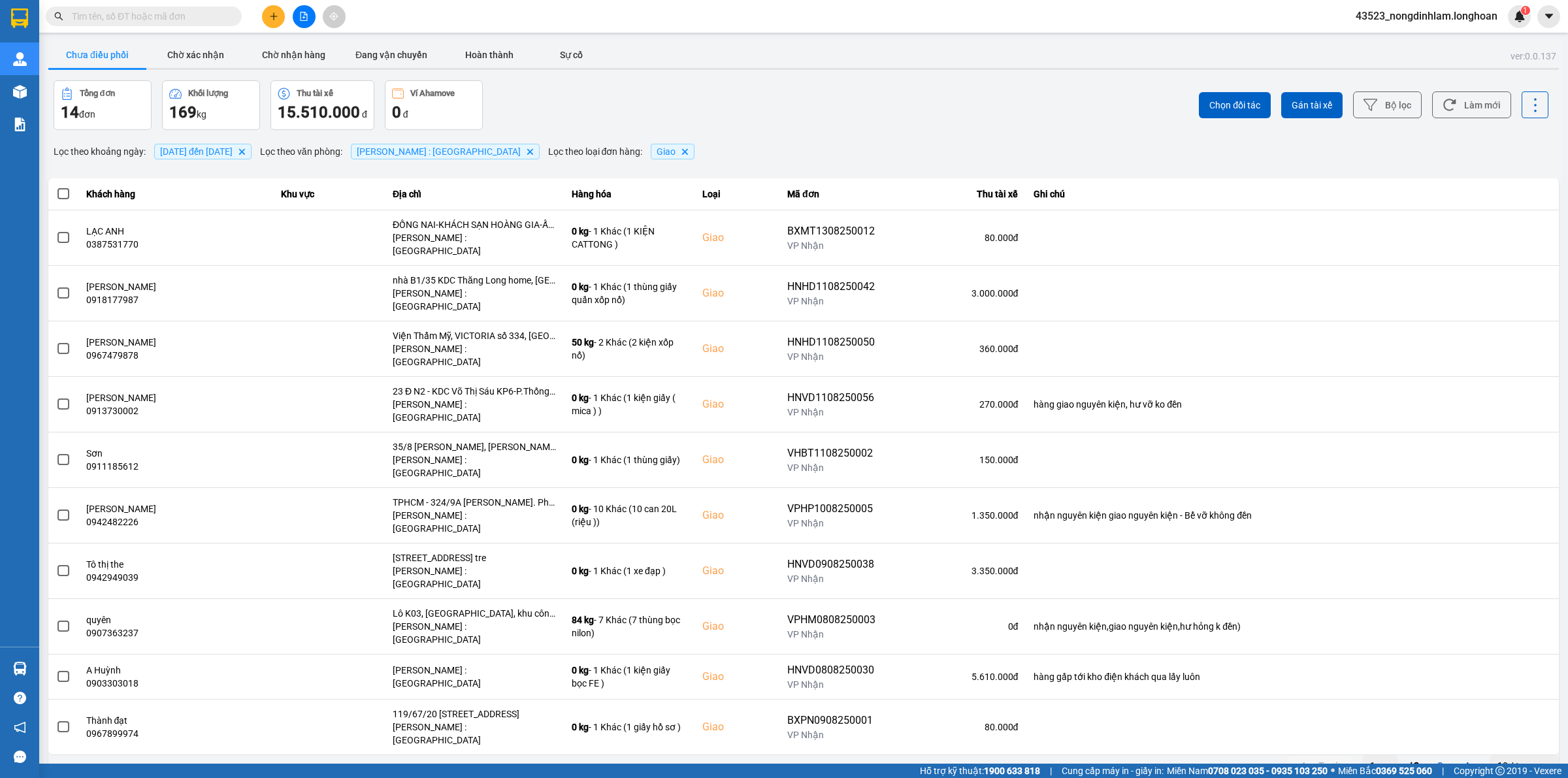
click at [1514, 759] on div "10 / trang" at bounding box center [1518, 765] width 40 height 13
click at [1511, 645] on div "100 / trang" at bounding box center [1525, 645] width 48 height 13
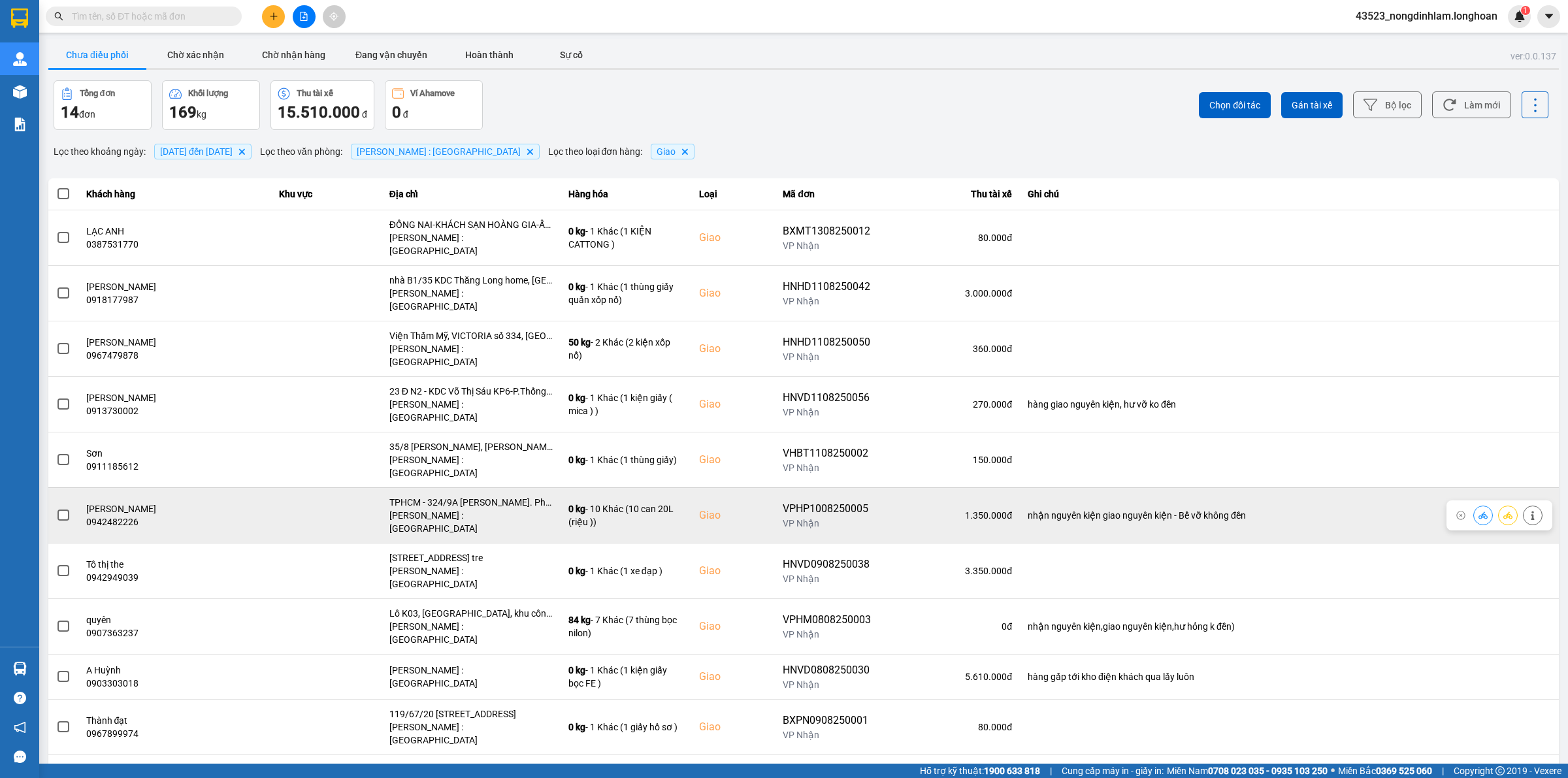
click at [61, 510] on span at bounding box center [64, 516] width 12 height 12
click at [56, 508] on input "checkbox" at bounding box center [56, 508] width 0 height 0
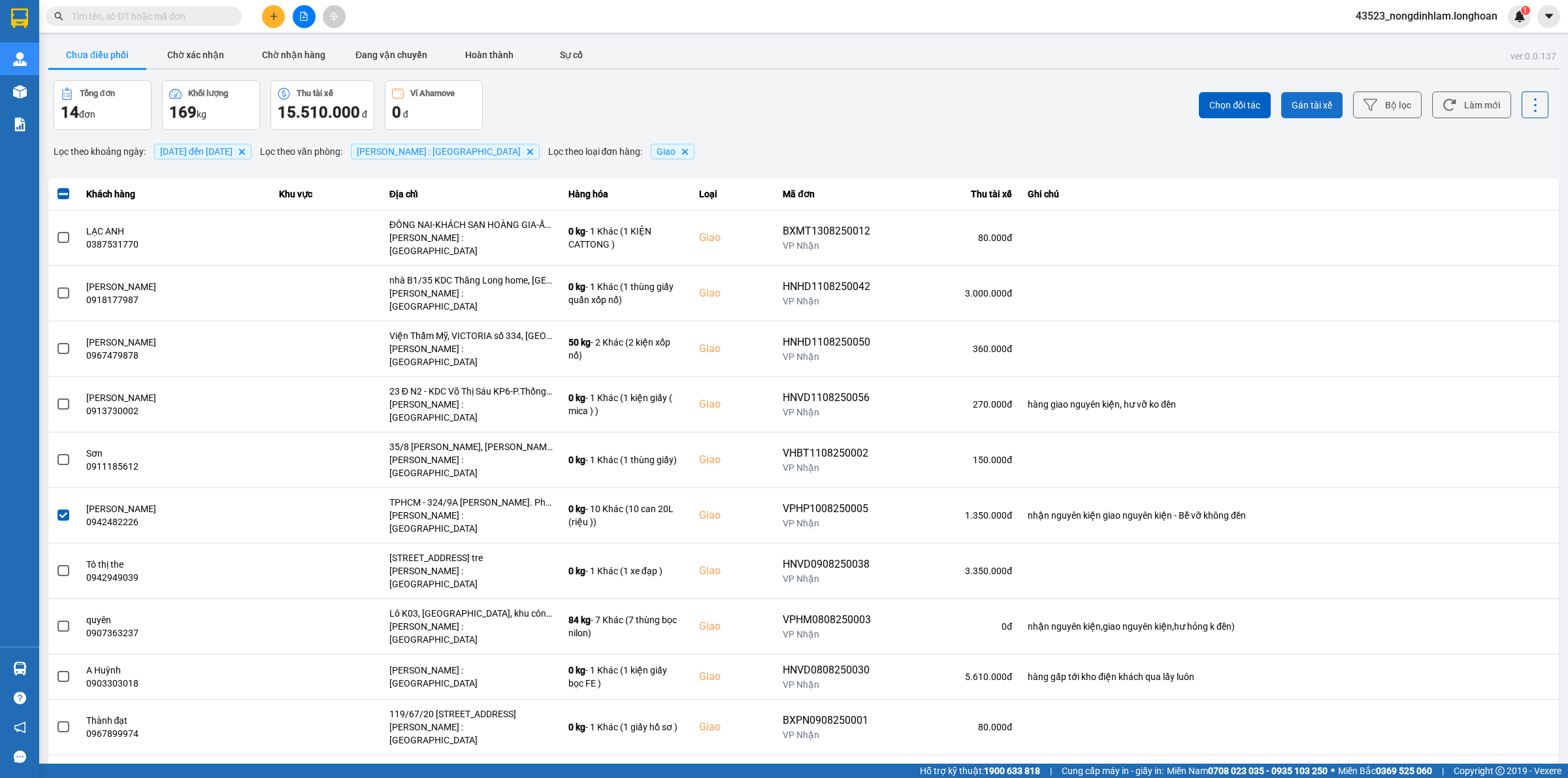
click at [1292, 105] on span "Gán tài xế" at bounding box center [1312, 105] width 40 height 13
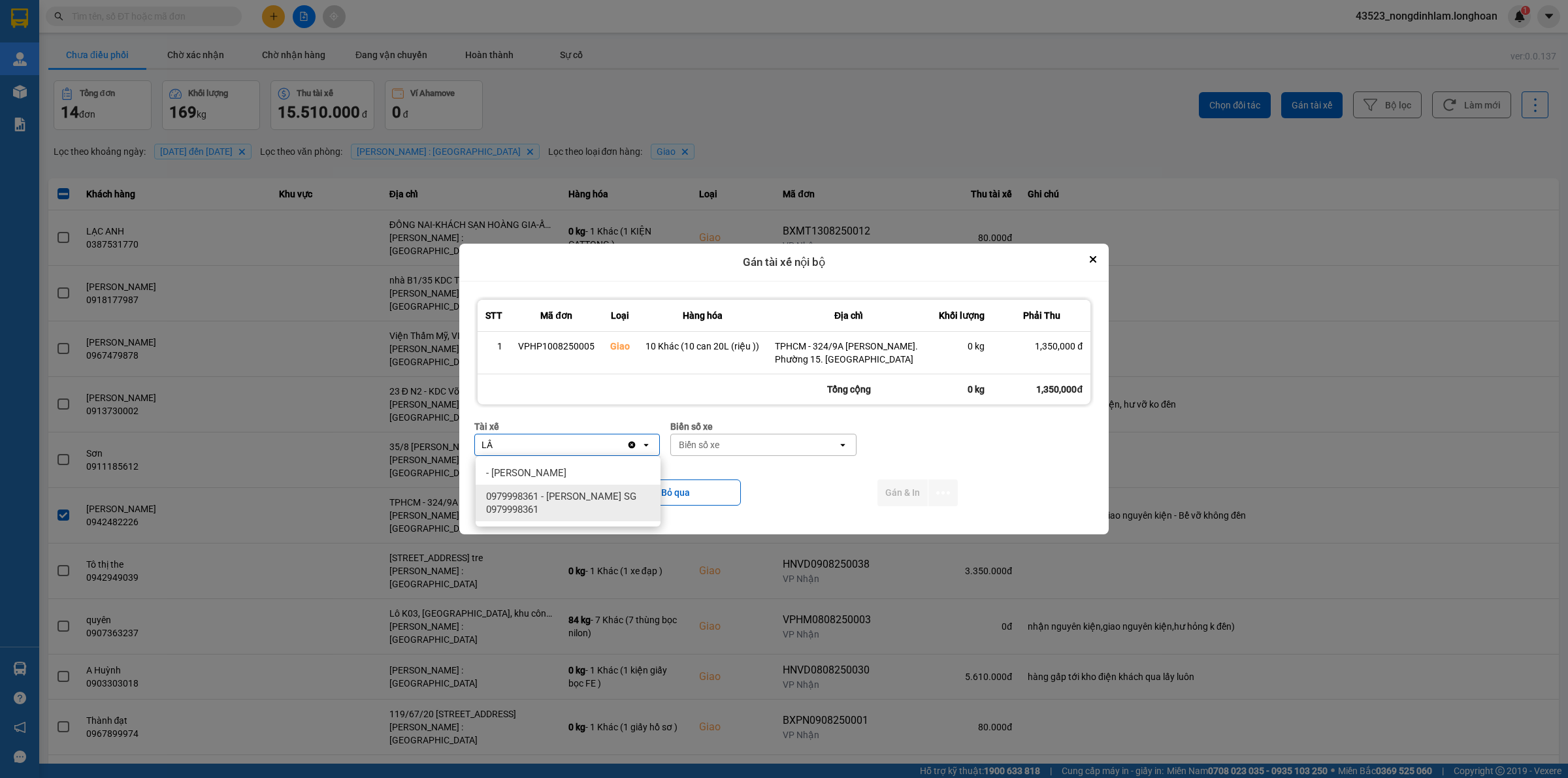
type input "LÂ"
click at [599, 500] on span "0979998361 - HOÀNG LÂN SG 0979998361" at bounding box center [571, 502] width 169 height 26
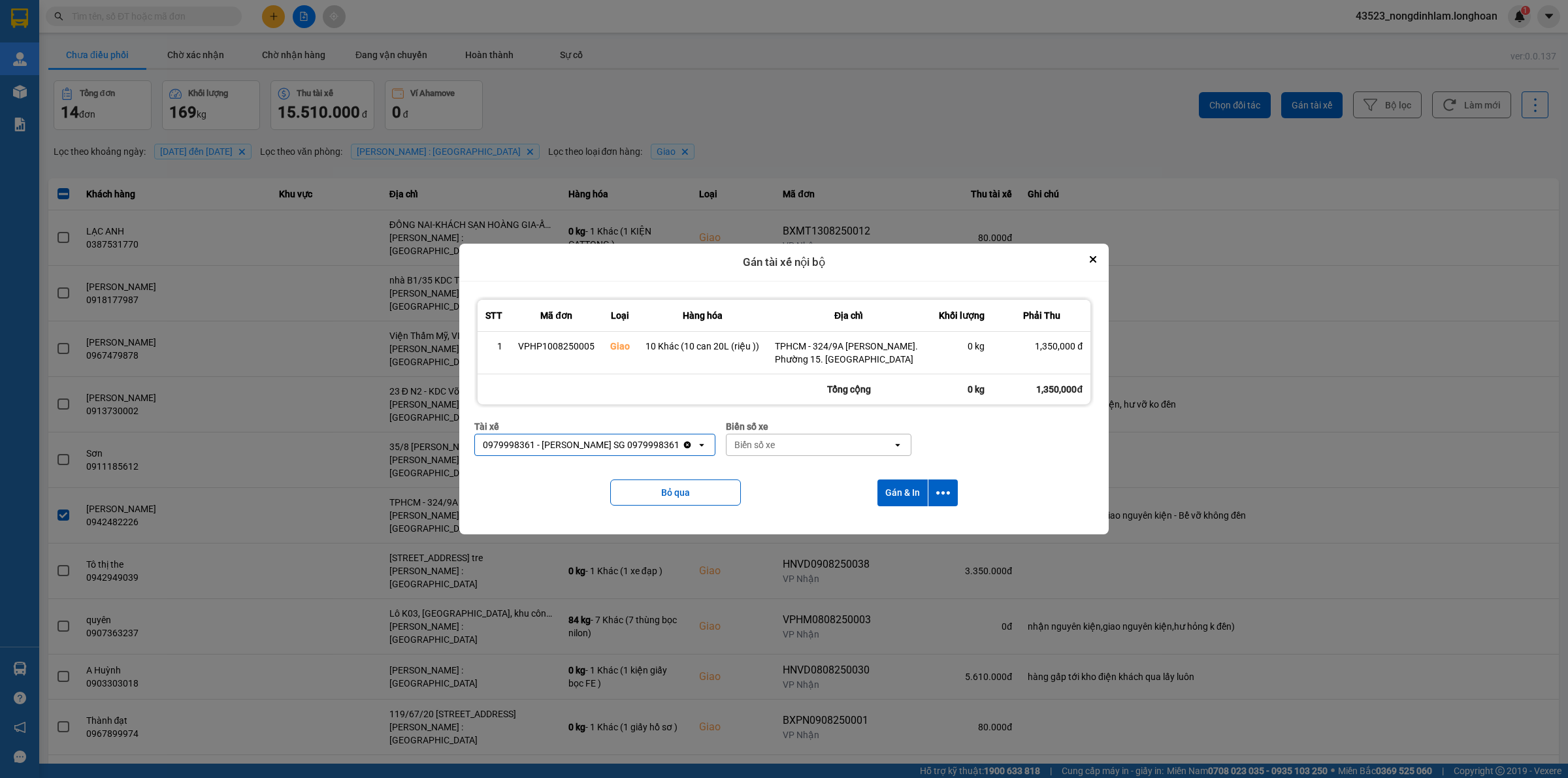
click at [758, 442] on div "Biển số xe" at bounding box center [754, 444] width 40 height 13
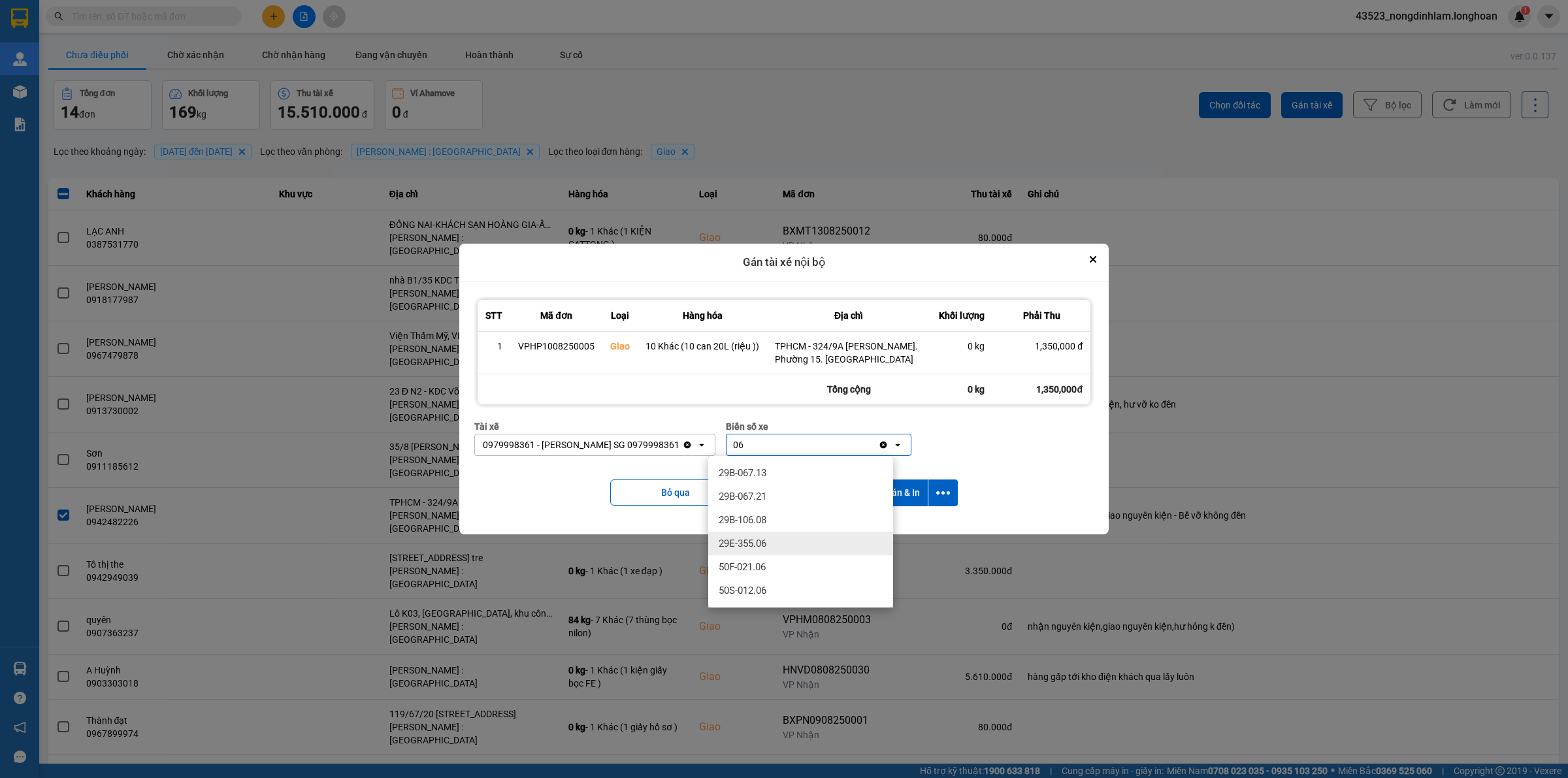
type input "06"
click at [778, 544] on div "29E-355.06" at bounding box center [800, 543] width 185 height 23
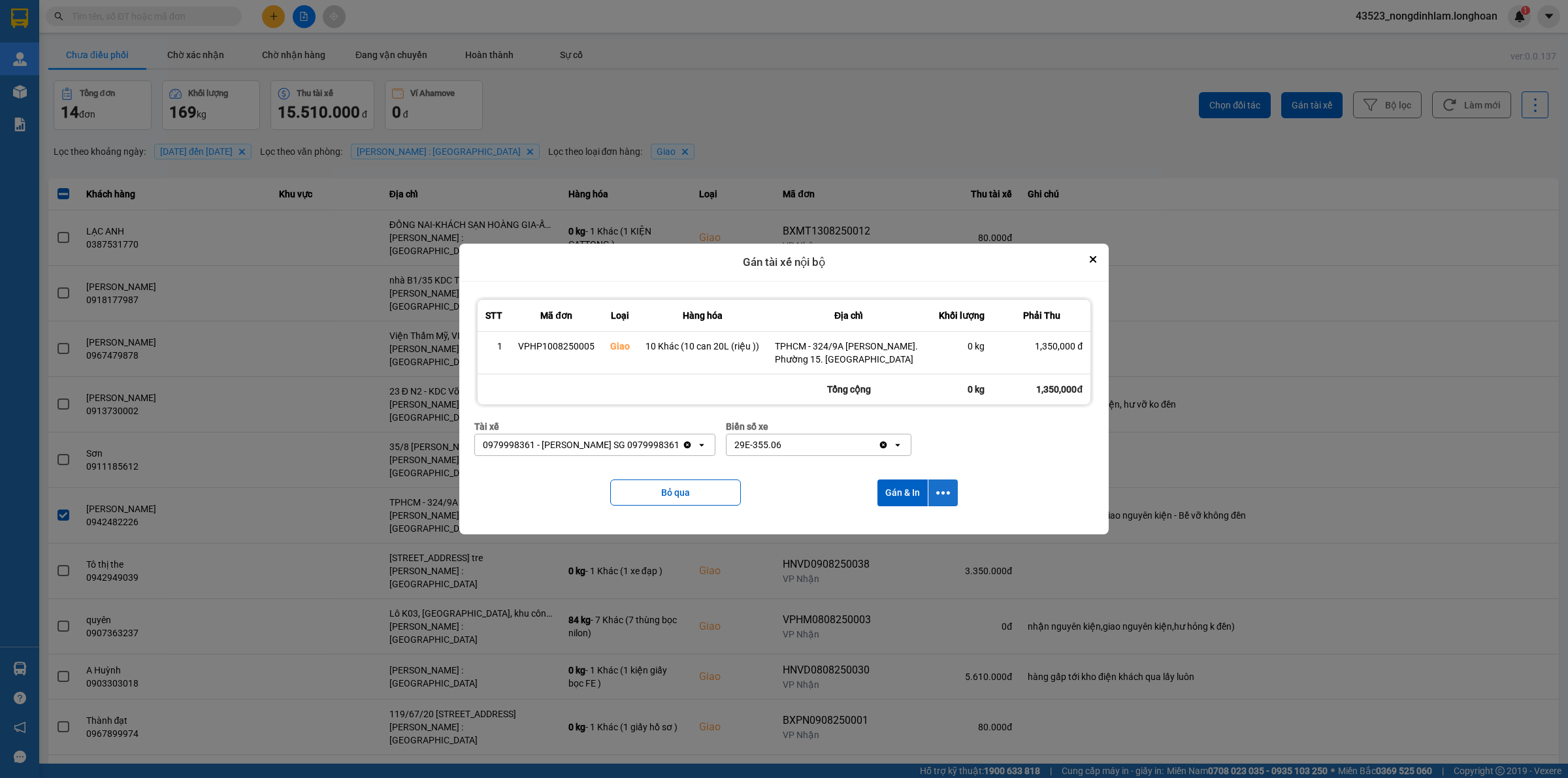
click at [944, 491] on icon "dialog" at bounding box center [943, 493] width 13 height 13
click at [910, 536] on li "Chỉ gán tài" at bounding box center [907, 528] width 98 height 23
click at [947, 481] on button "dialog" at bounding box center [943, 493] width 29 height 27
click at [900, 525] on span "Chỉ gán tài" at bounding box center [891, 528] width 43 height 13
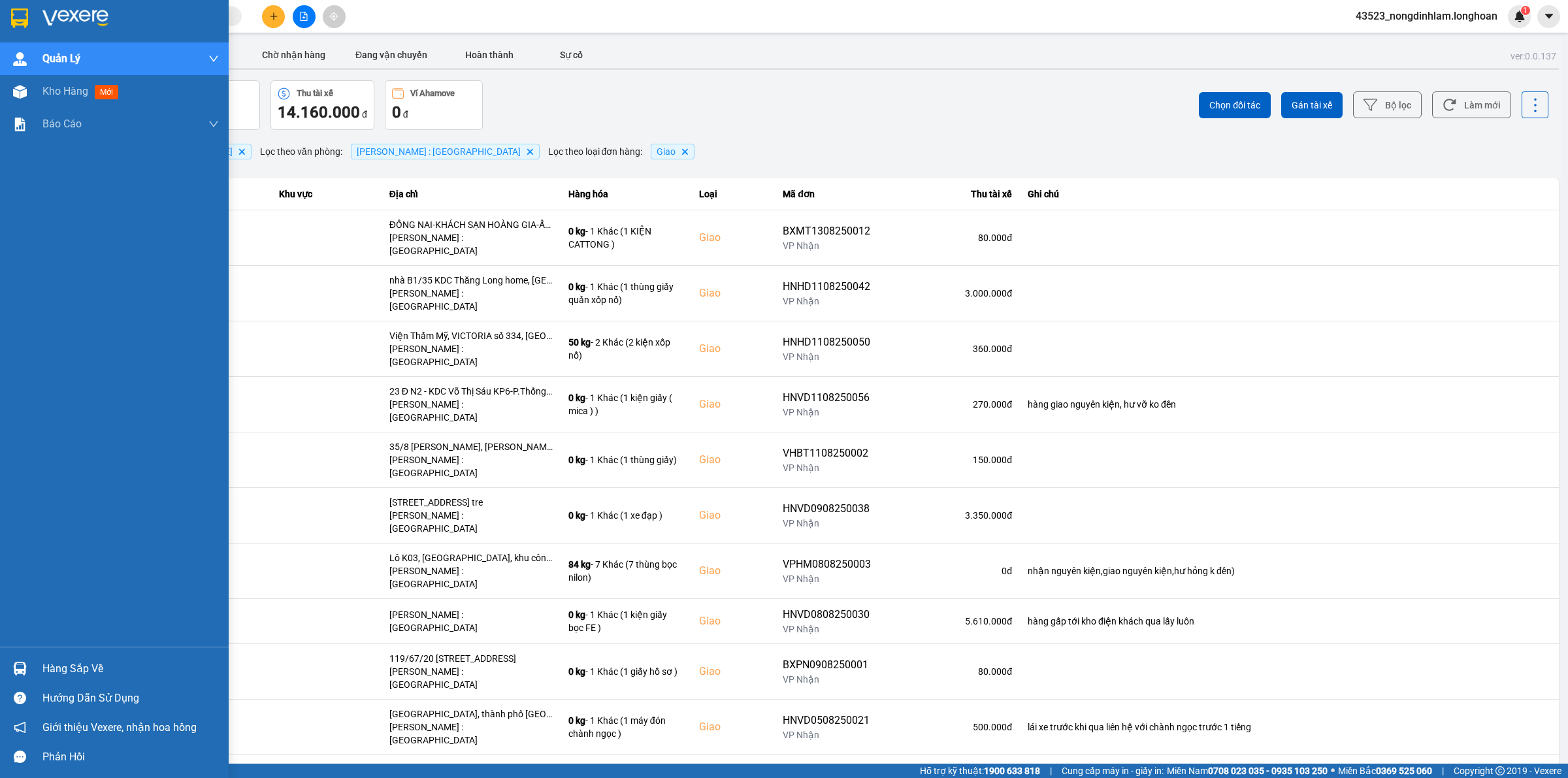
click at [11, 16] on img at bounding box center [19, 18] width 17 height 19
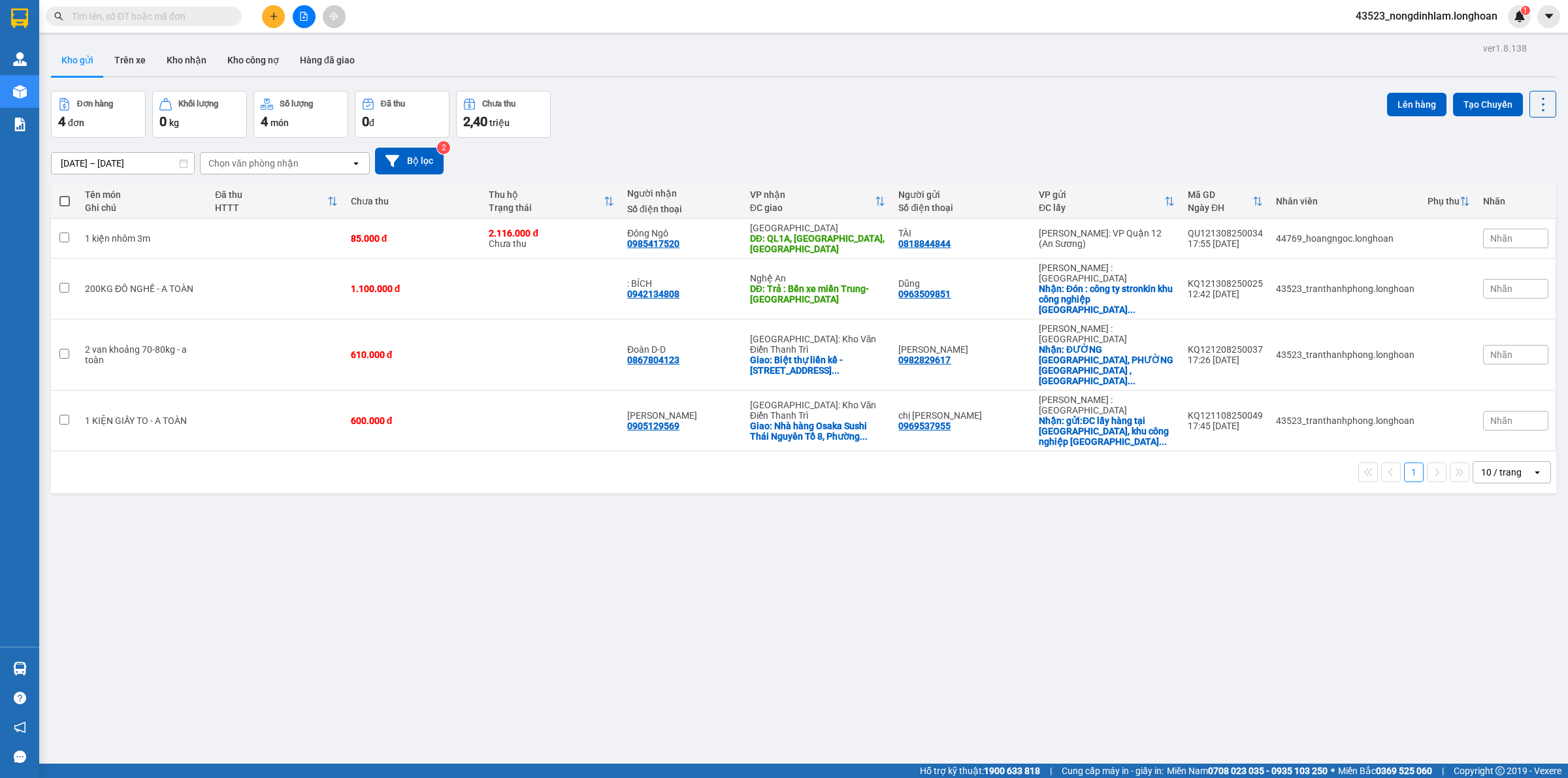
click at [205, 5] on div "Kết quả tìm kiếm ( 0 ) Bộ lọc No Data" at bounding box center [127, 16] width 255 height 23
click at [210, 23] on span at bounding box center [144, 16] width 196 height 19
click at [205, 18] on input "text" at bounding box center [149, 16] width 154 height 14
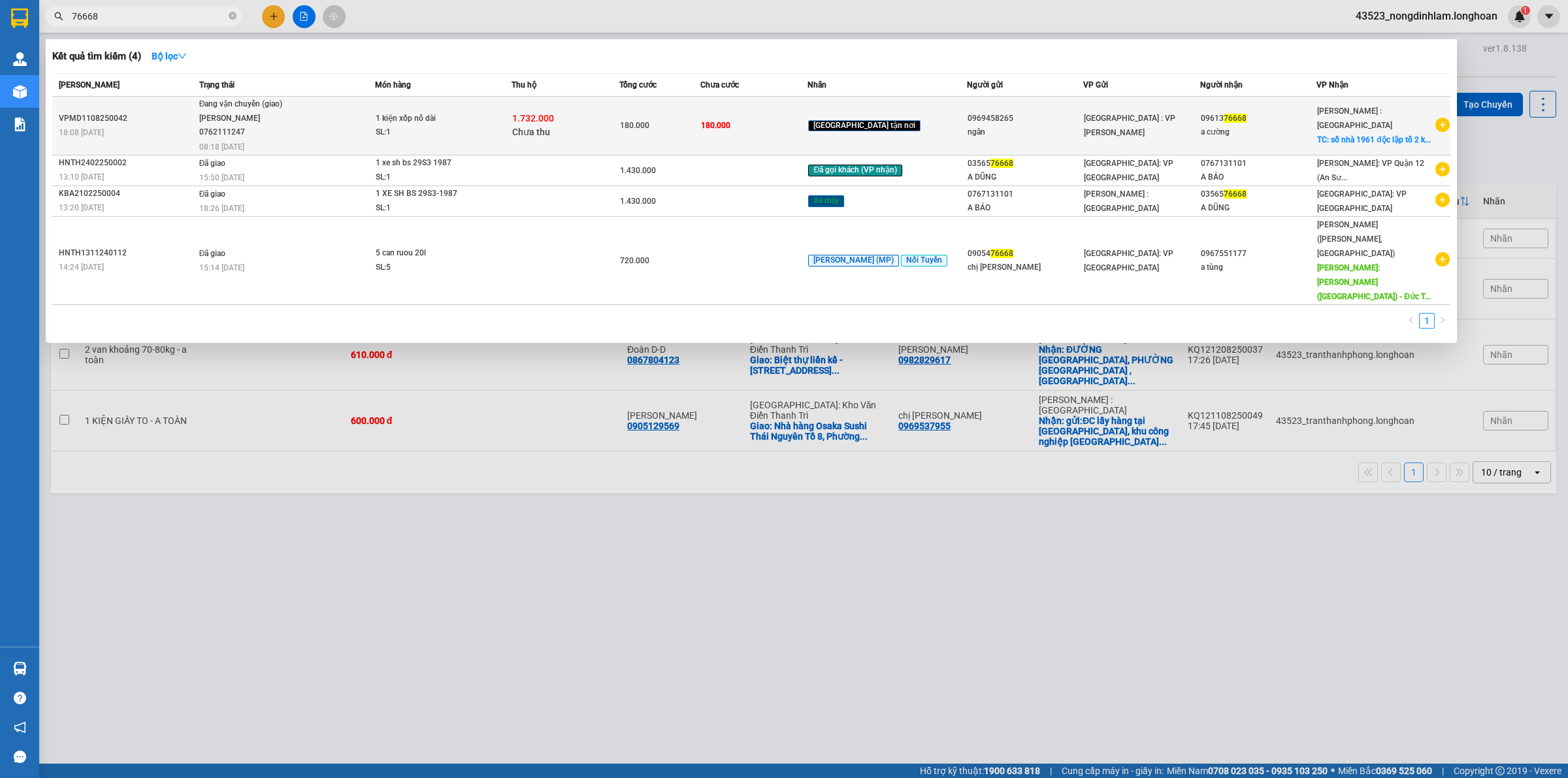
type input "76668"
click at [232, 143] on span "08:18 - 14/08" at bounding box center [222, 147] width 45 height 9
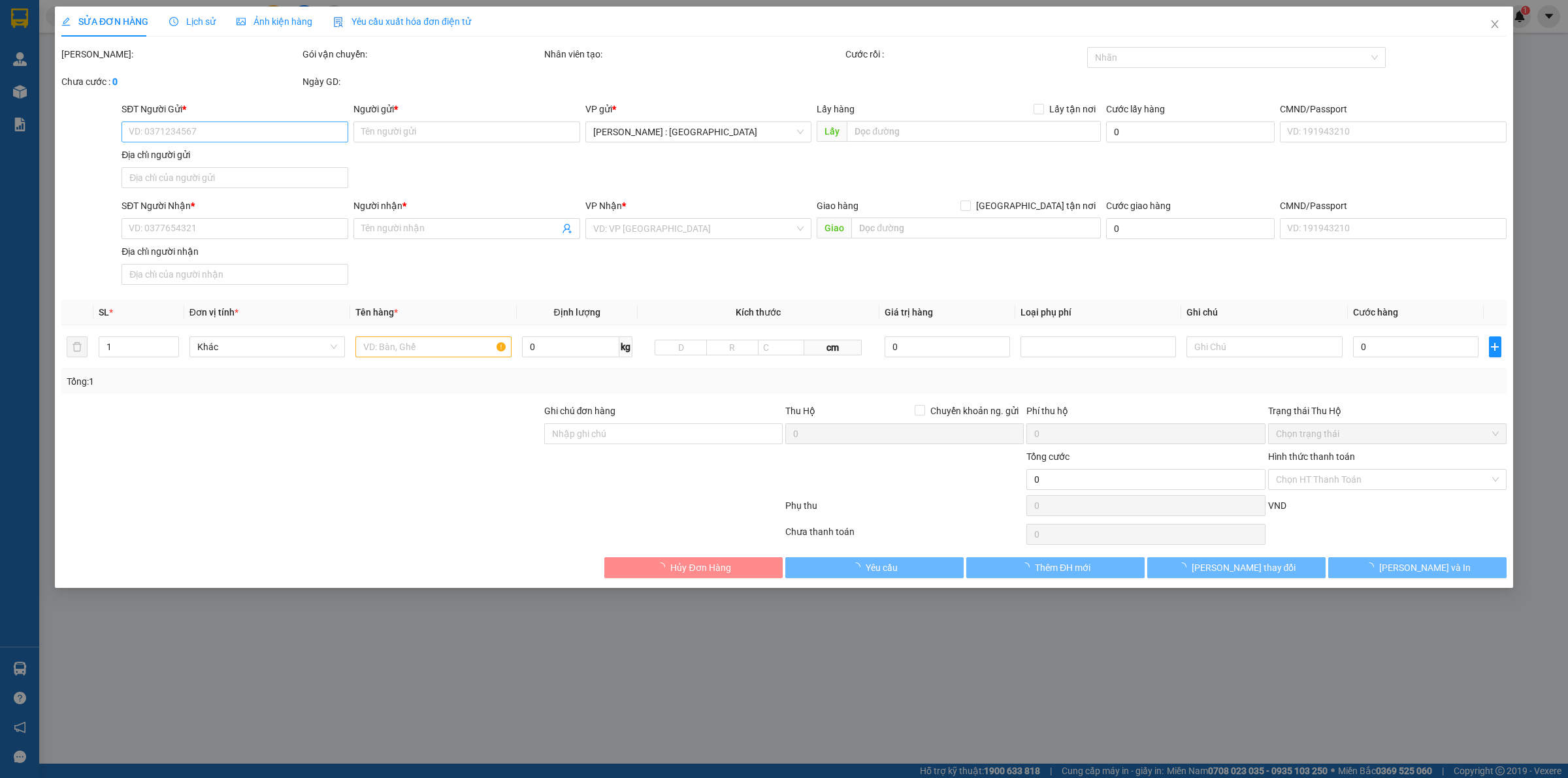
type input "0969458265"
type input "ngân"
type input "0961376668"
type input "a cường"
checkbox input "true"
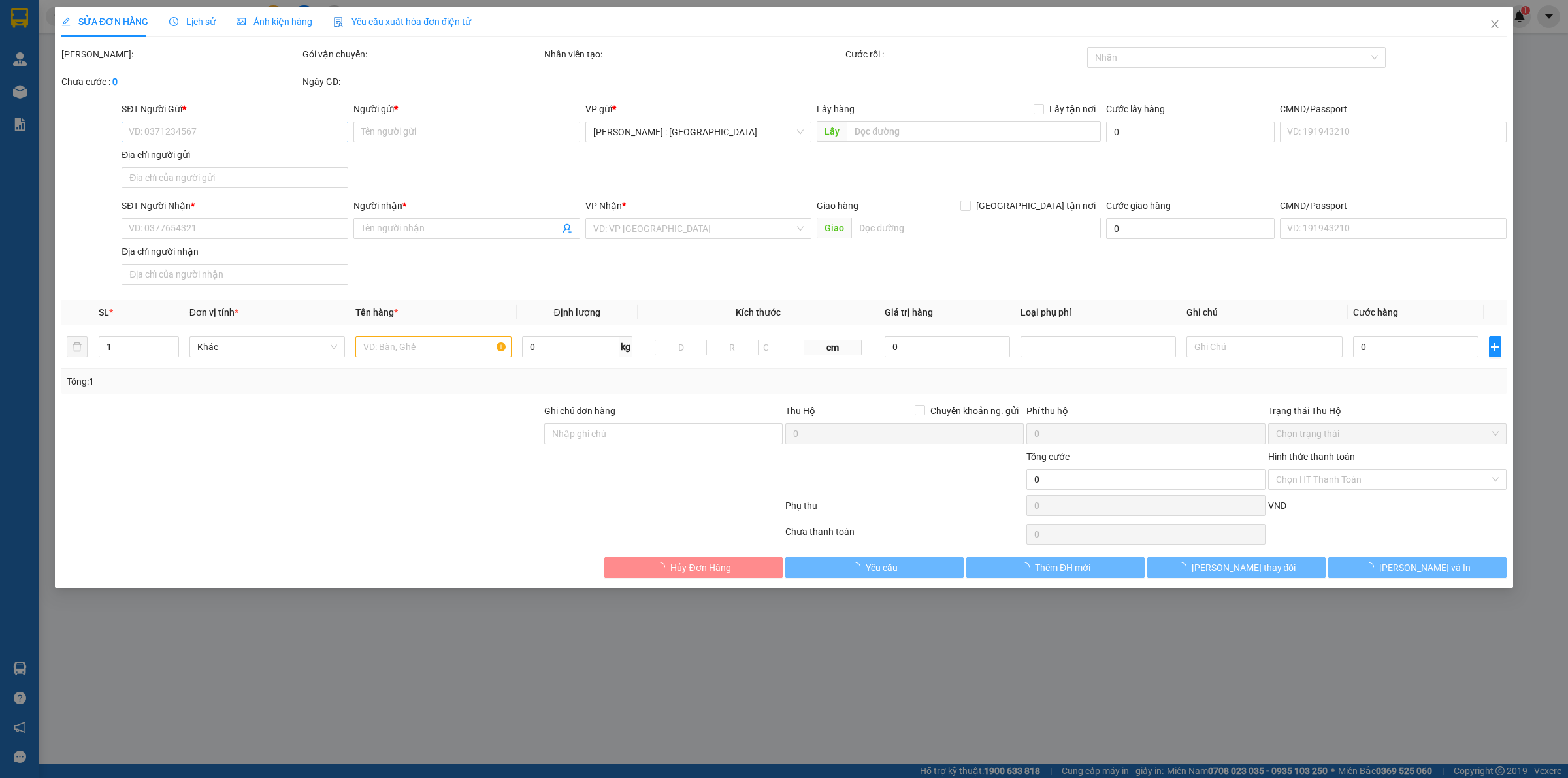
type input "số nhà 1961 độc lập tổ 2 kp ông trịnh tân phước tx phú mỹ brvt"
type input "180.000"
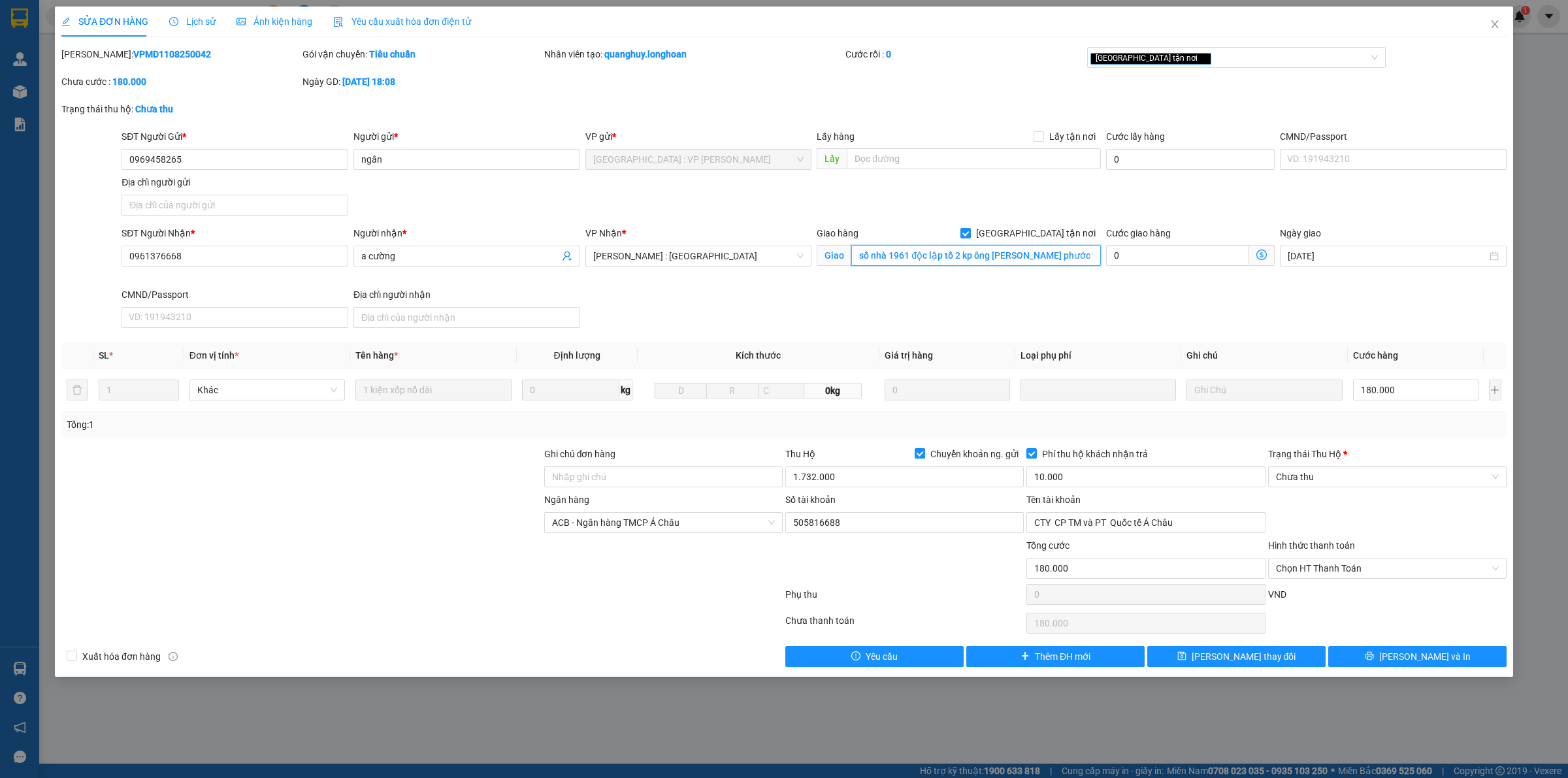
click at [1027, 258] on input "số nhà 1961 độc lập tổ 2 kp ông trịnh tân phước tx phú mỹ brvt" at bounding box center [977, 256] width 250 height 21
click at [1043, 258] on input "số nhà 1961 độc lập tổ 2 kp ông trịnh tân phước tx phú mỹ brvt" at bounding box center [977, 256] width 250 height 21
click at [200, 14] on div "Lịch sử" at bounding box center [192, 21] width 46 height 14
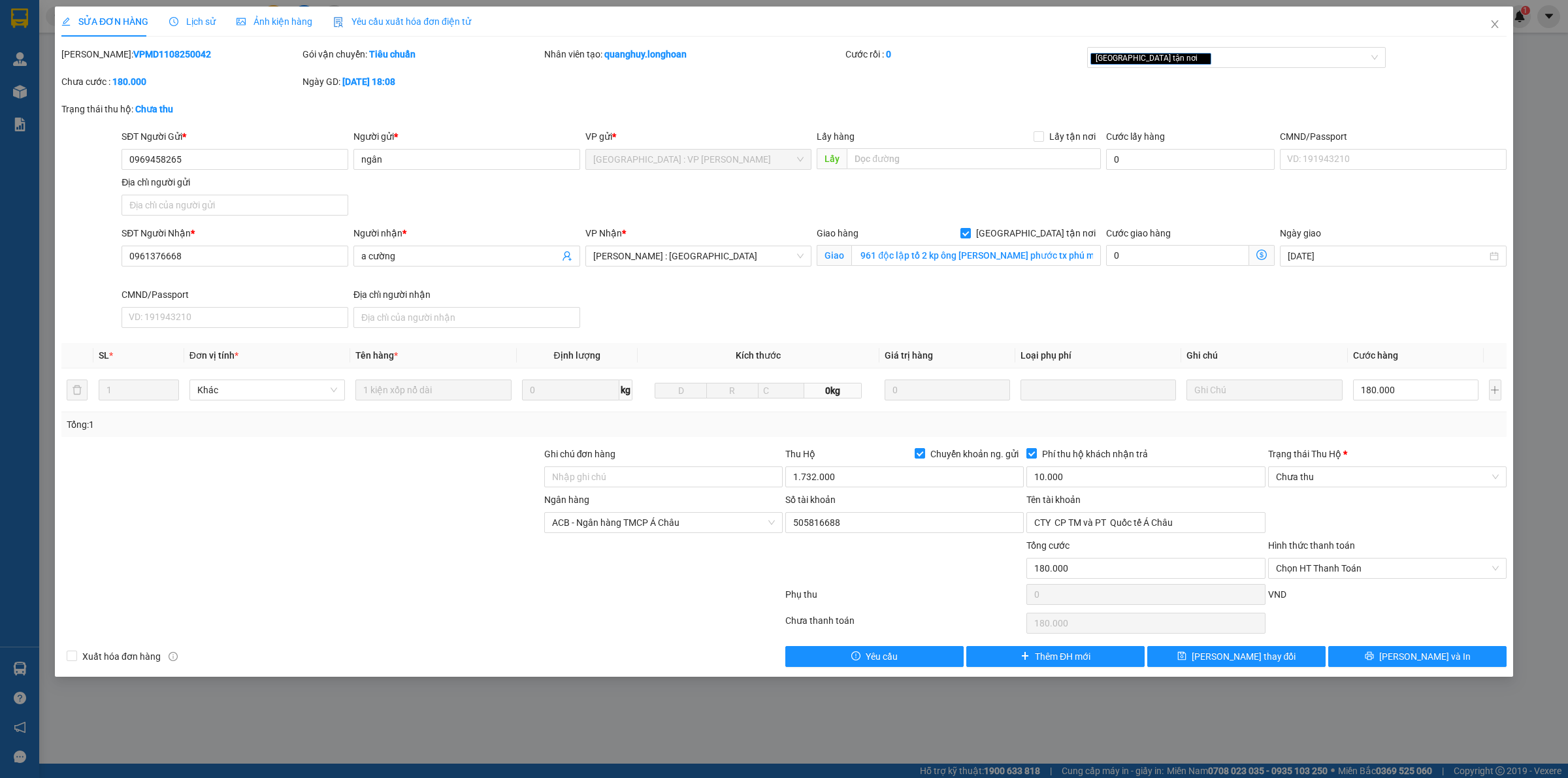
scroll to position [0, 0]
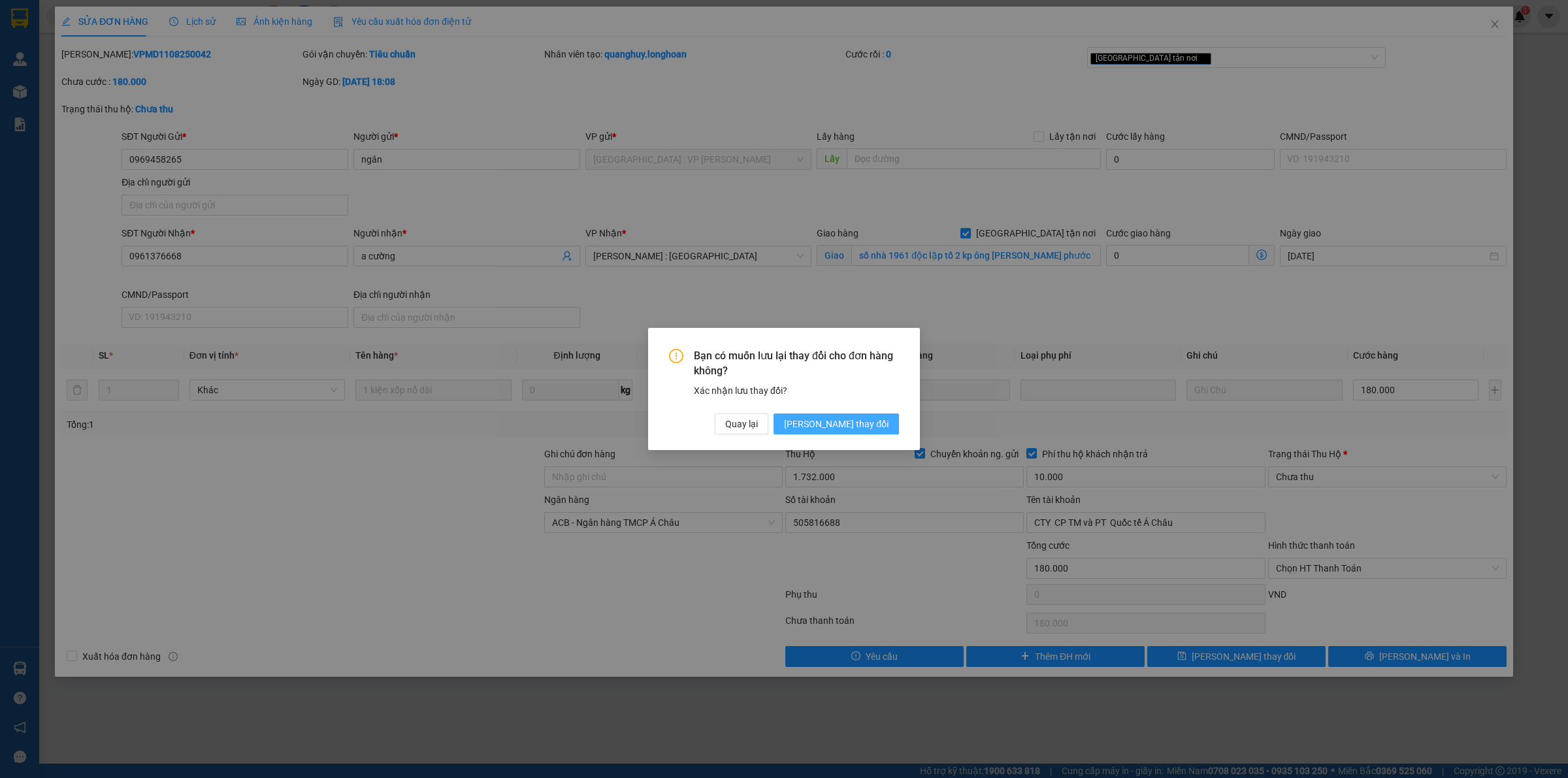
click at [873, 427] on span "Lưu thay đổi" at bounding box center [837, 424] width 105 height 14
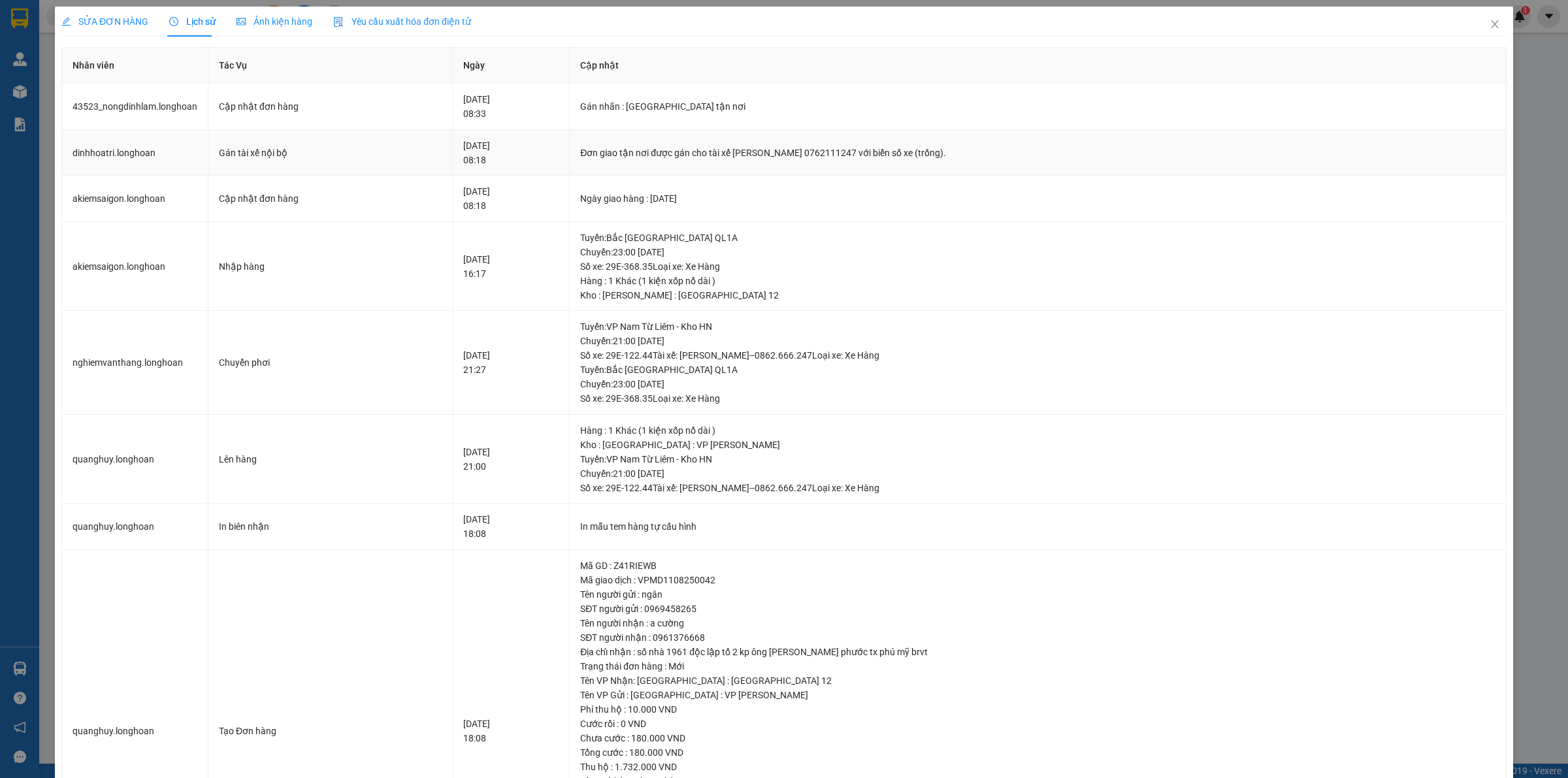
click at [787, 157] on div "Đơn giao tận nơi được gán cho tài xế ĐINH HÒA TRÍ 0762111247 với biển số xe (tr…" at bounding box center [1038, 152] width 915 height 14
click at [787, 155] on div "Đơn giao tận nơi được gán cho tài xế ĐINH HÒA TRÍ 0762111247 với biển số xe (tr…" at bounding box center [1038, 152] width 915 height 14
click at [787, 154] on div "Đơn giao tận nơi được gán cho tài xế ĐINH HÒA TRÍ 0762111247 với biển số xe (tr…" at bounding box center [1038, 152] width 915 height 14
click at [762, 144] on td "Đơn giao tận nơi được gán cho tài xế ĐINH HÒA TRÍ 0762111247 với biển số xe (tr…" at bounding box center [1038, 153] width 937 height 46
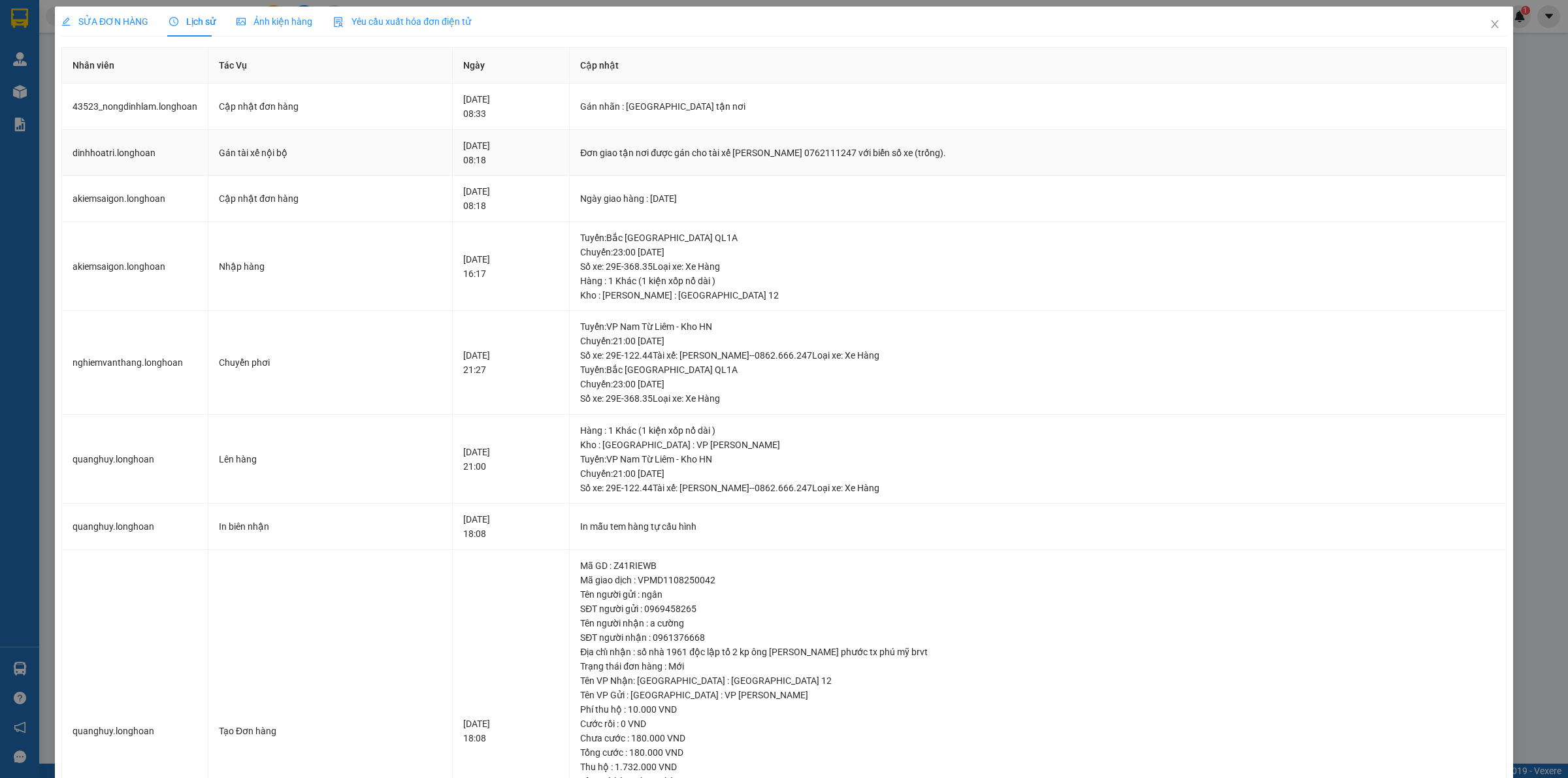
click at [148, 157] on td "dinhhoatri.longhoan" at bounding box center [135, 153] width 147 height 46
click at [690, 586] on div "Mã giao dịch : VPMD1108250042" at bounding box center [1038, 579] width 915 height 14
click at [1000, 609] on div "SĐT người gửi : 0969458265" at bounding box center [1038, 608] width 915 height 14
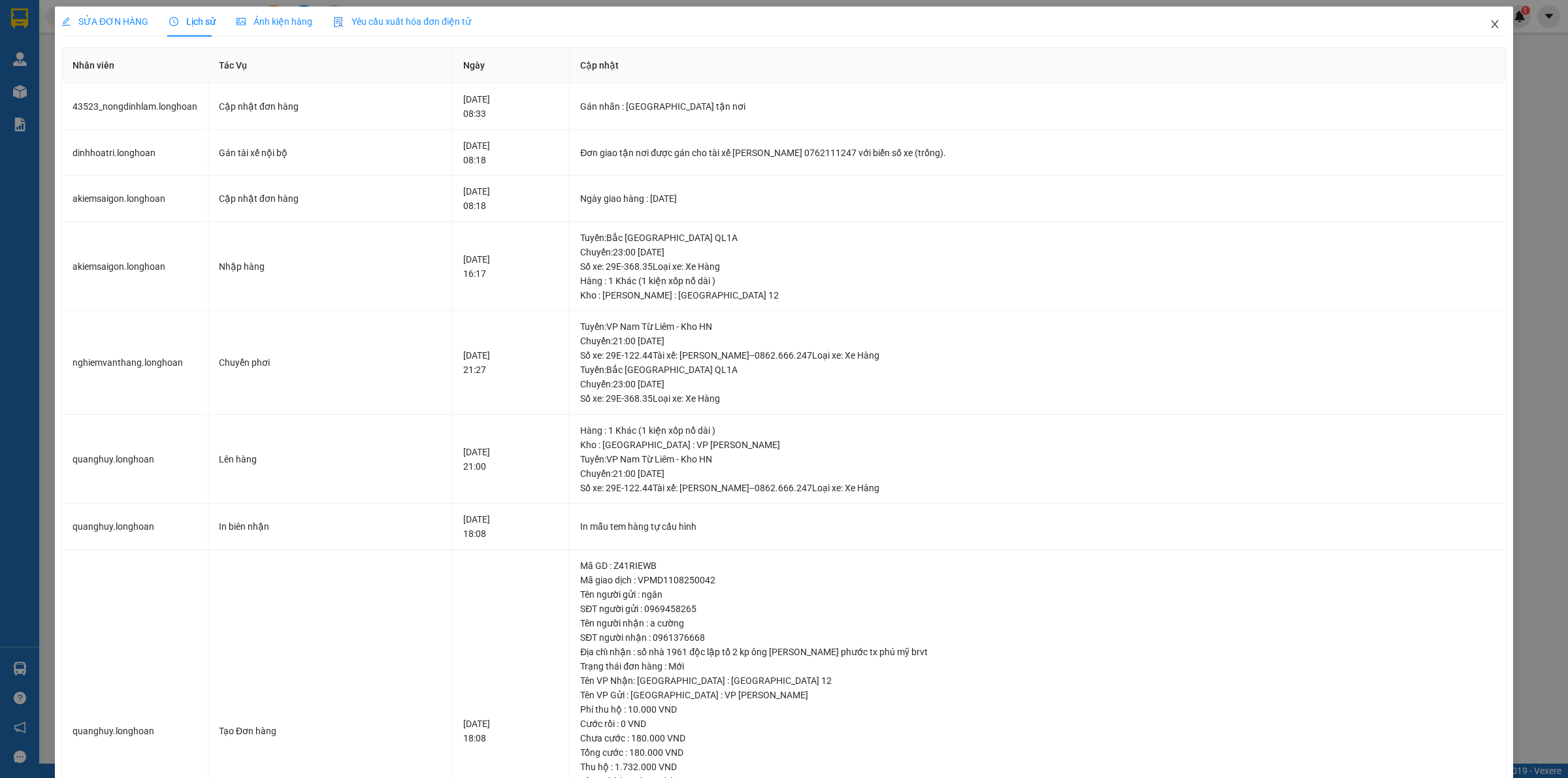
click at [1490, 28] on icon "close" at bounding box center [1495, 24] width 10 height 10
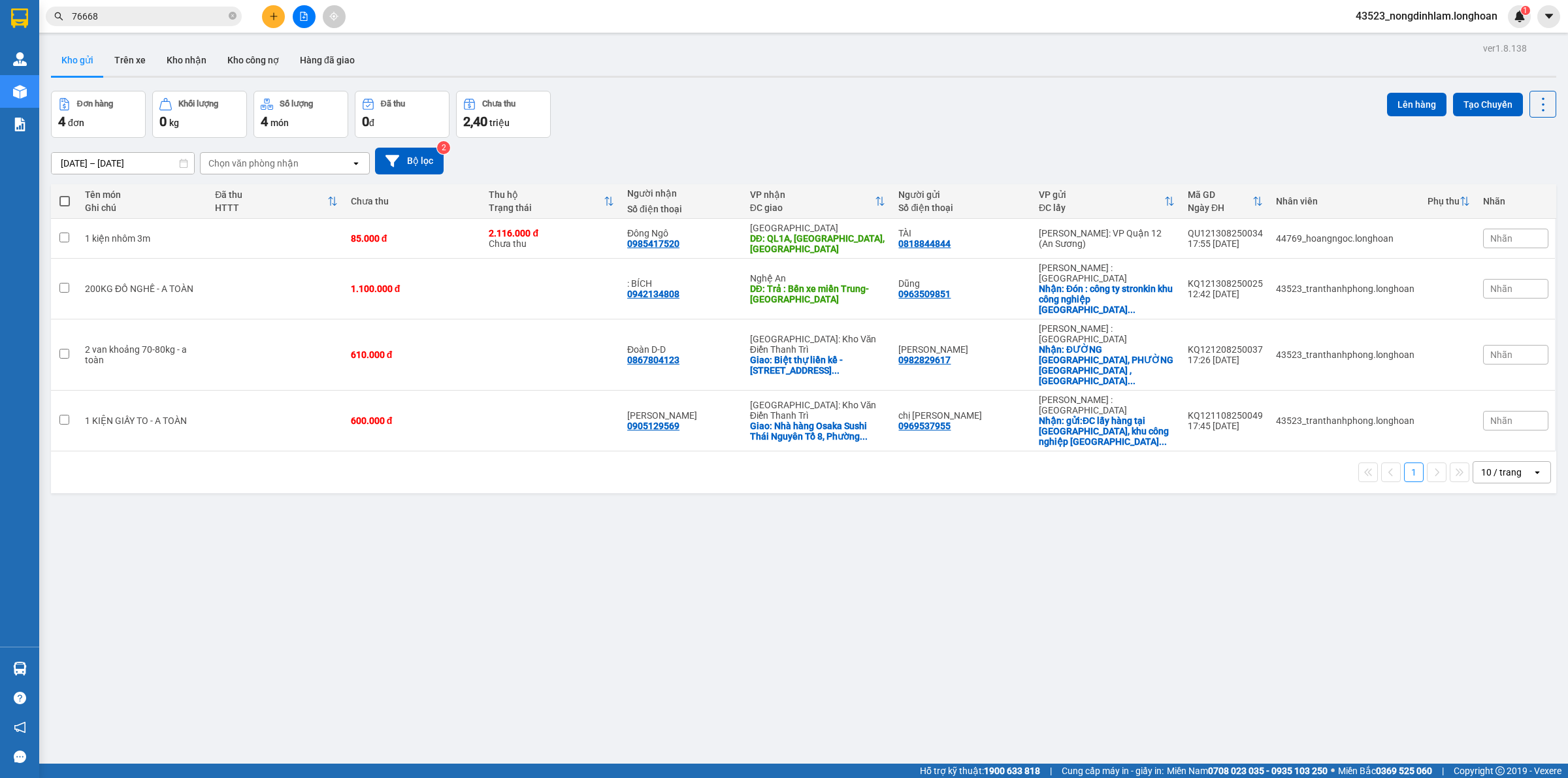
click at [194, 15] on input "76668" at bounding box center [149, 16] width 154 height 14
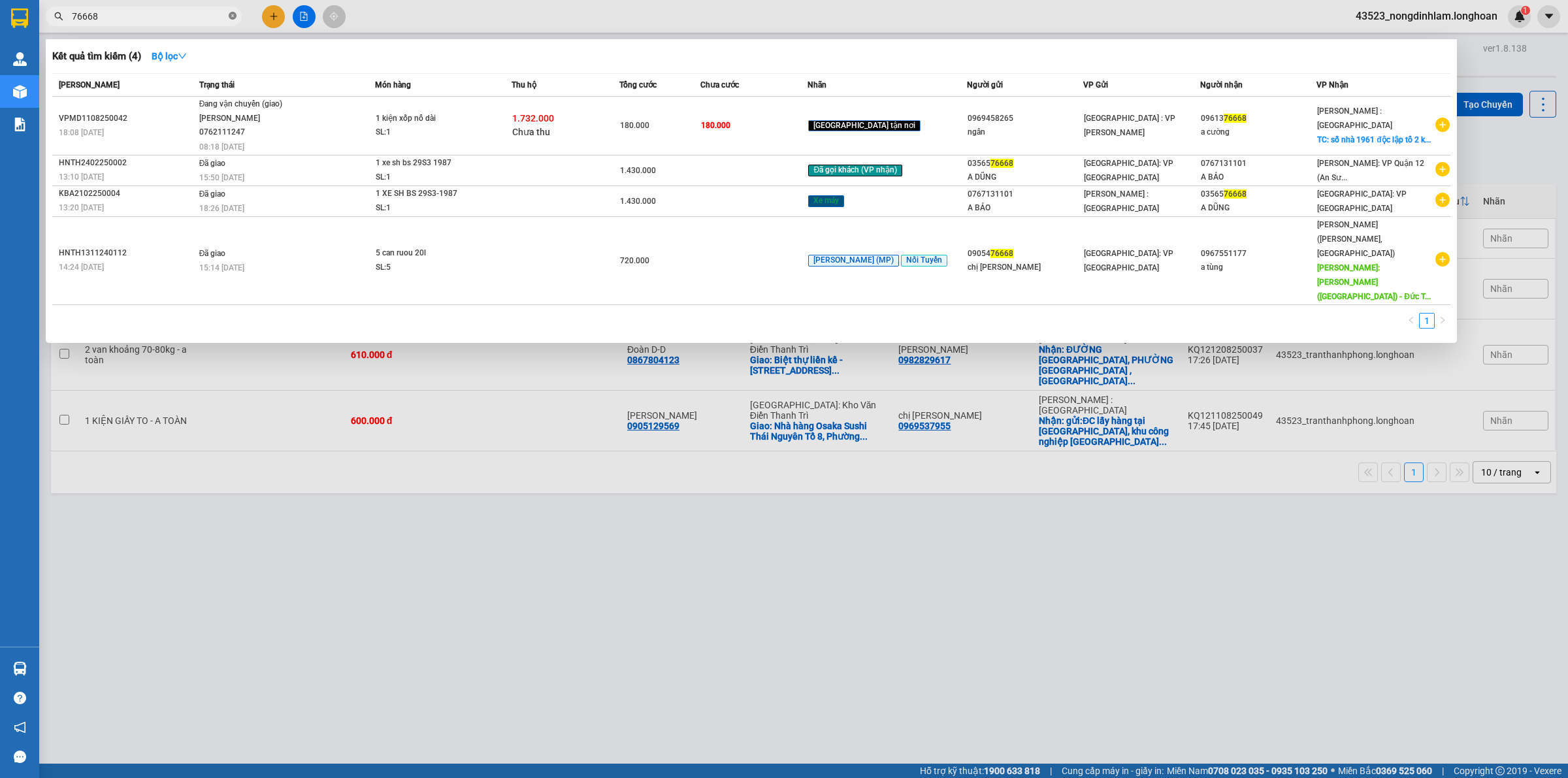
click at [230, 16] on icon "close-circle" at bounding box center [233, 16] width 7 height 7
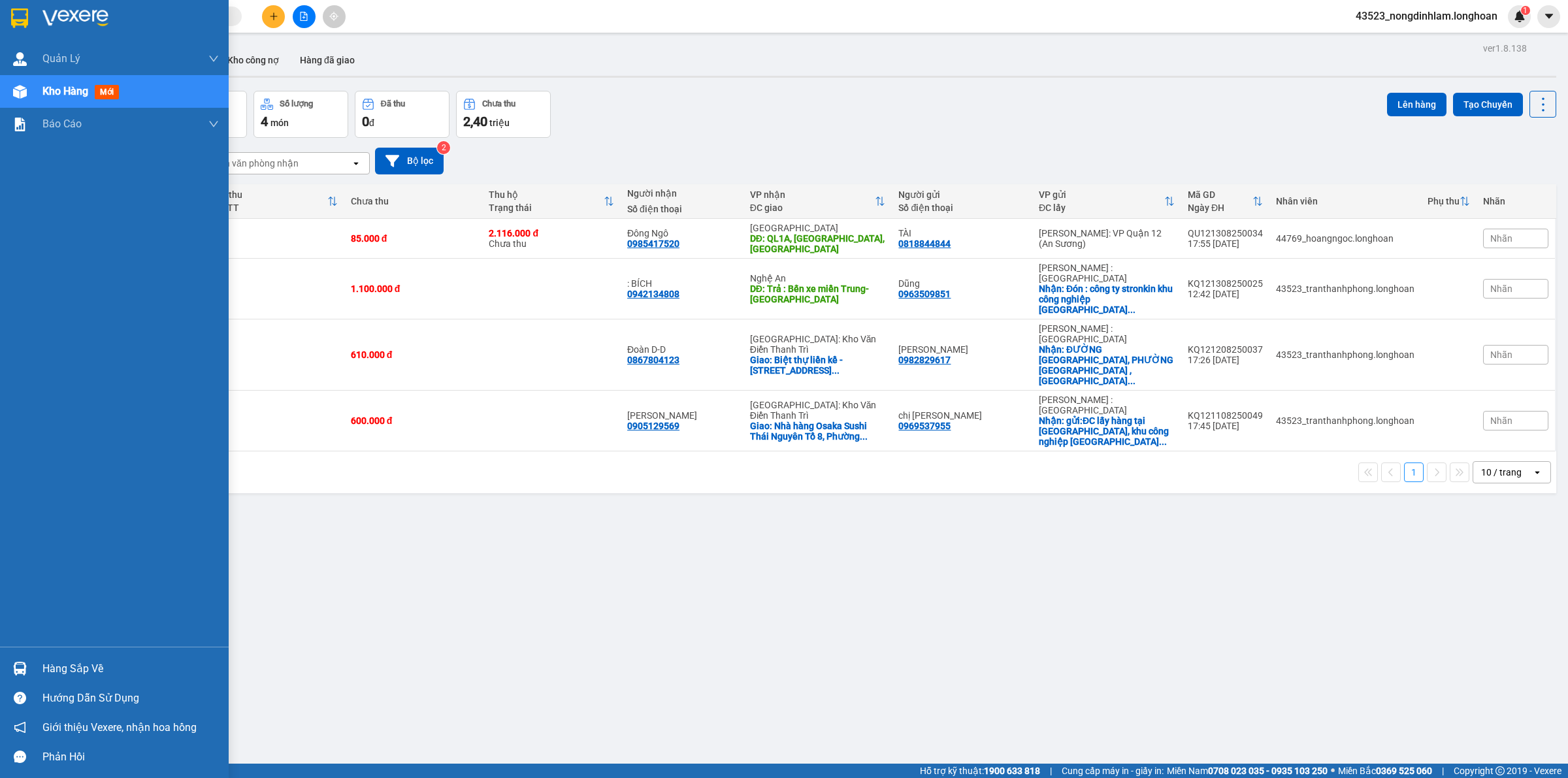
click at [16, 15] on img at bounding box center [19, 18] width 17 height 19
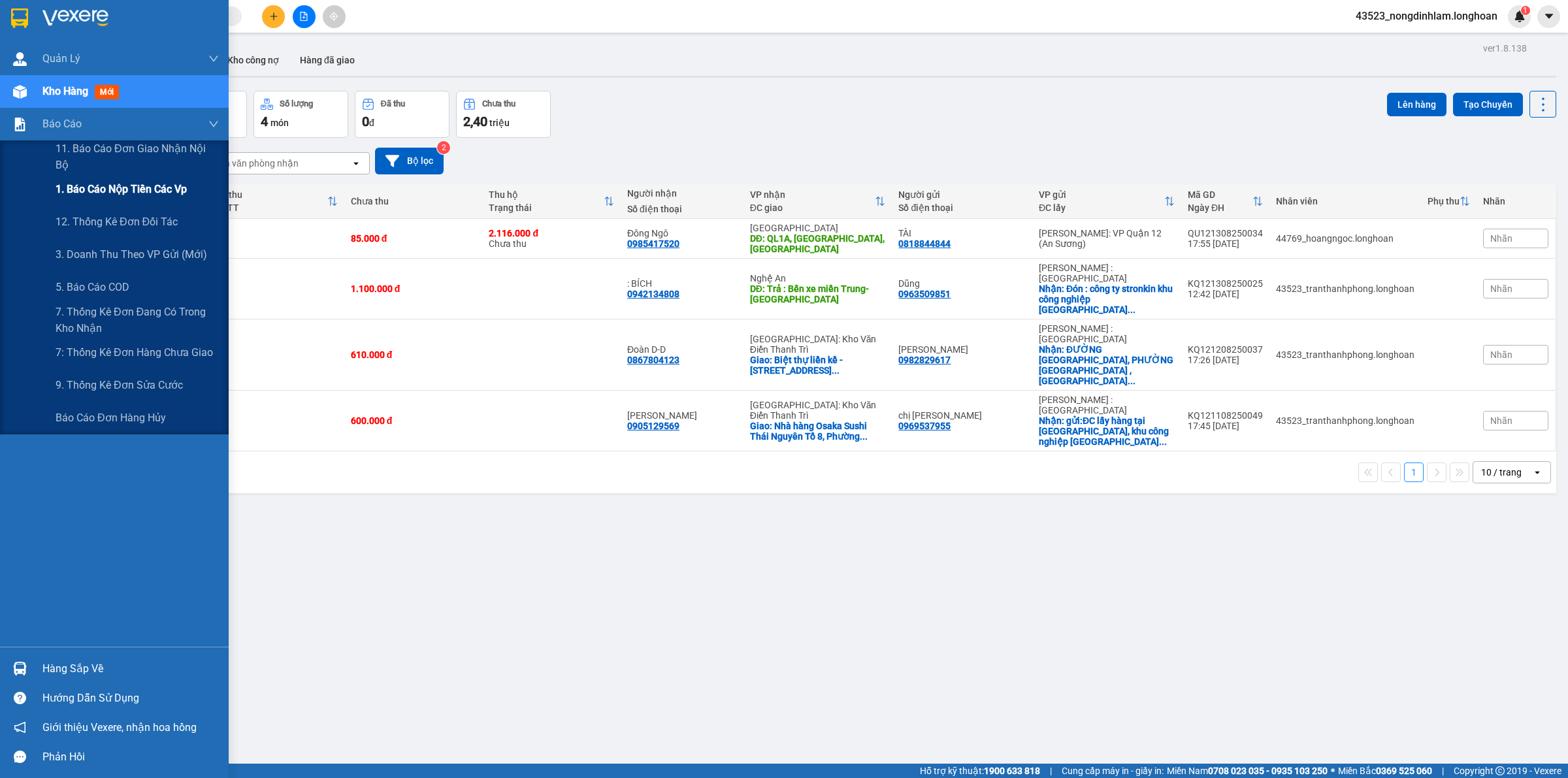
click at [138, 193] on span "1. Báo cáo nộp tiền các vp" at bounding box center [121, 189] width 132 height 16
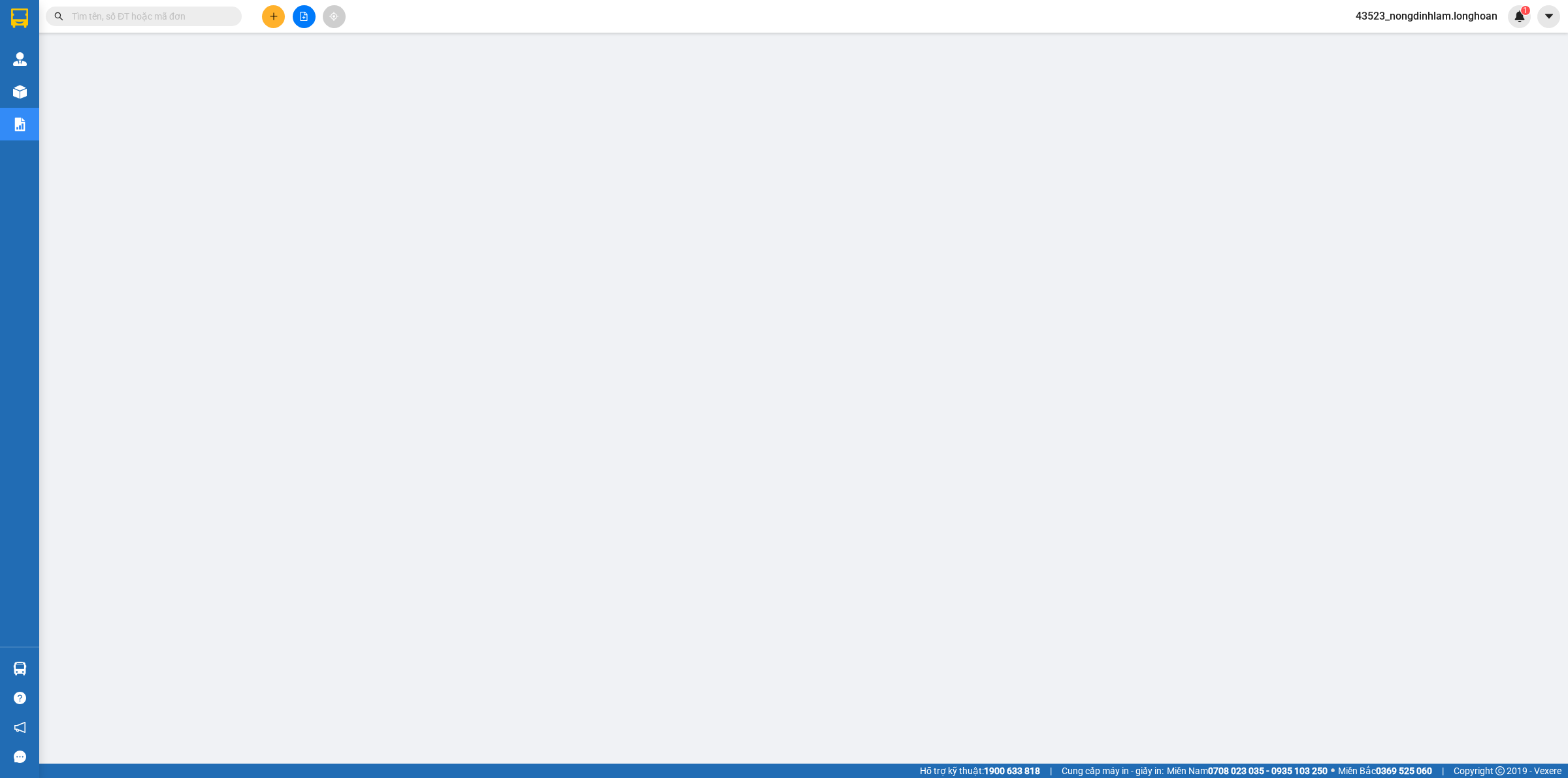
click at [154, 10] on input "text" at bounding box center [149, 16] width 154 height 14
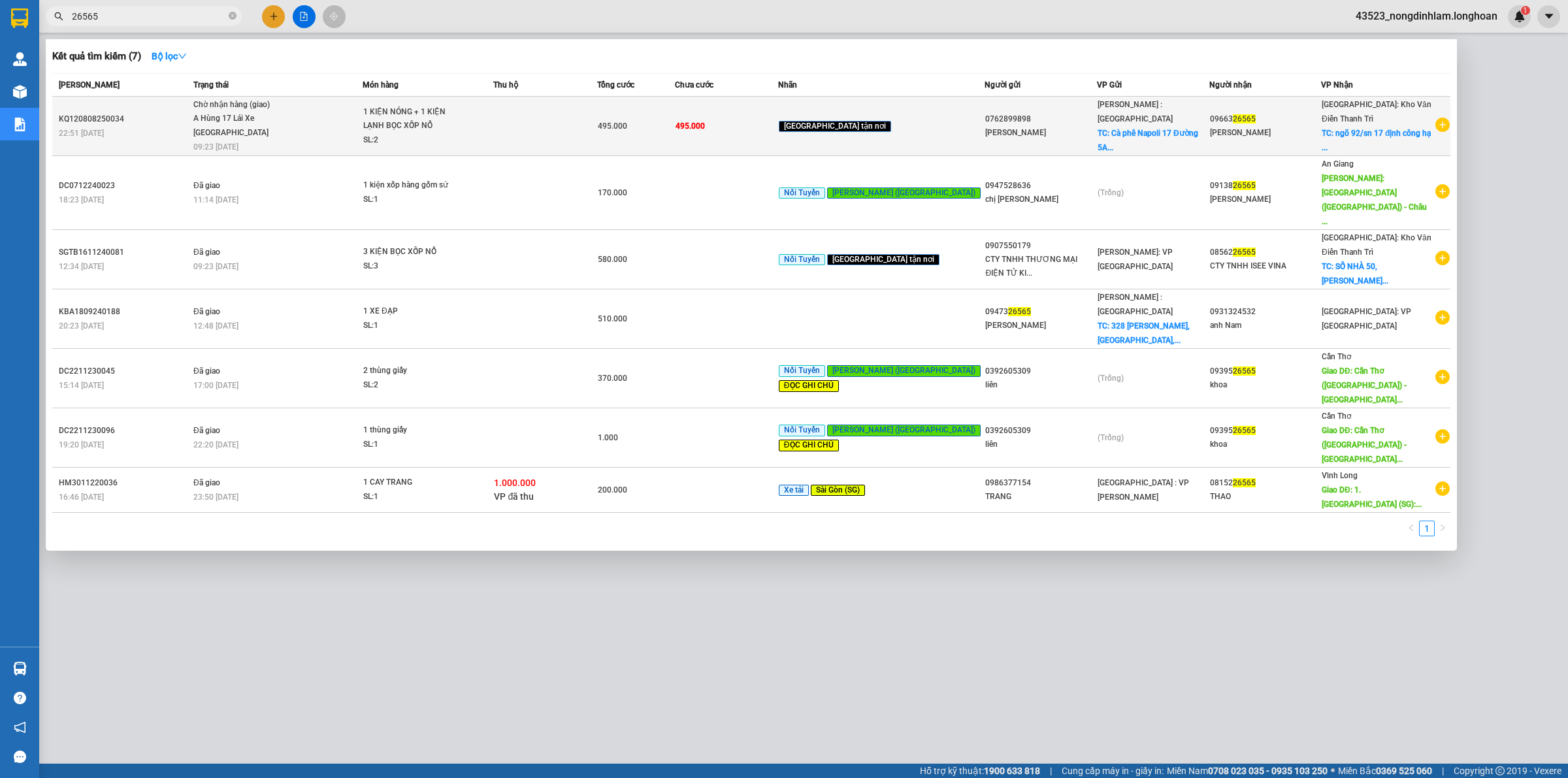
type input "26565"
click at [189, 117] on div "KQ120808250034" at bounding box center [124, 119] width 131 height 13
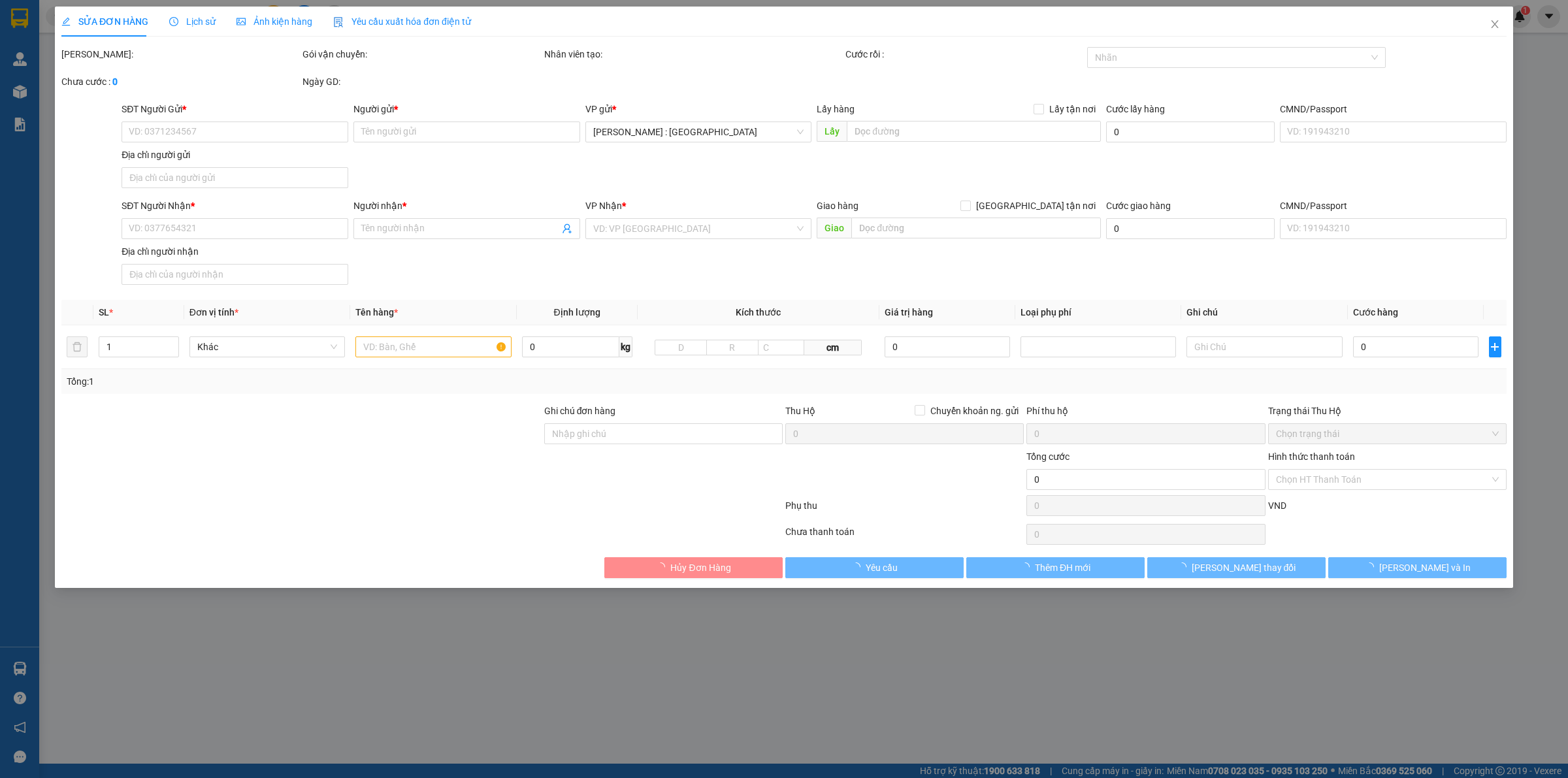
type input "0762899898"
type input "Công Phương"
checkbox input "true"
type input "Cà phê Napoli 17 Đường 5A Phước Thiện, Long Thạnh Mỹ, Q9 cũ"
type input "0966326565"
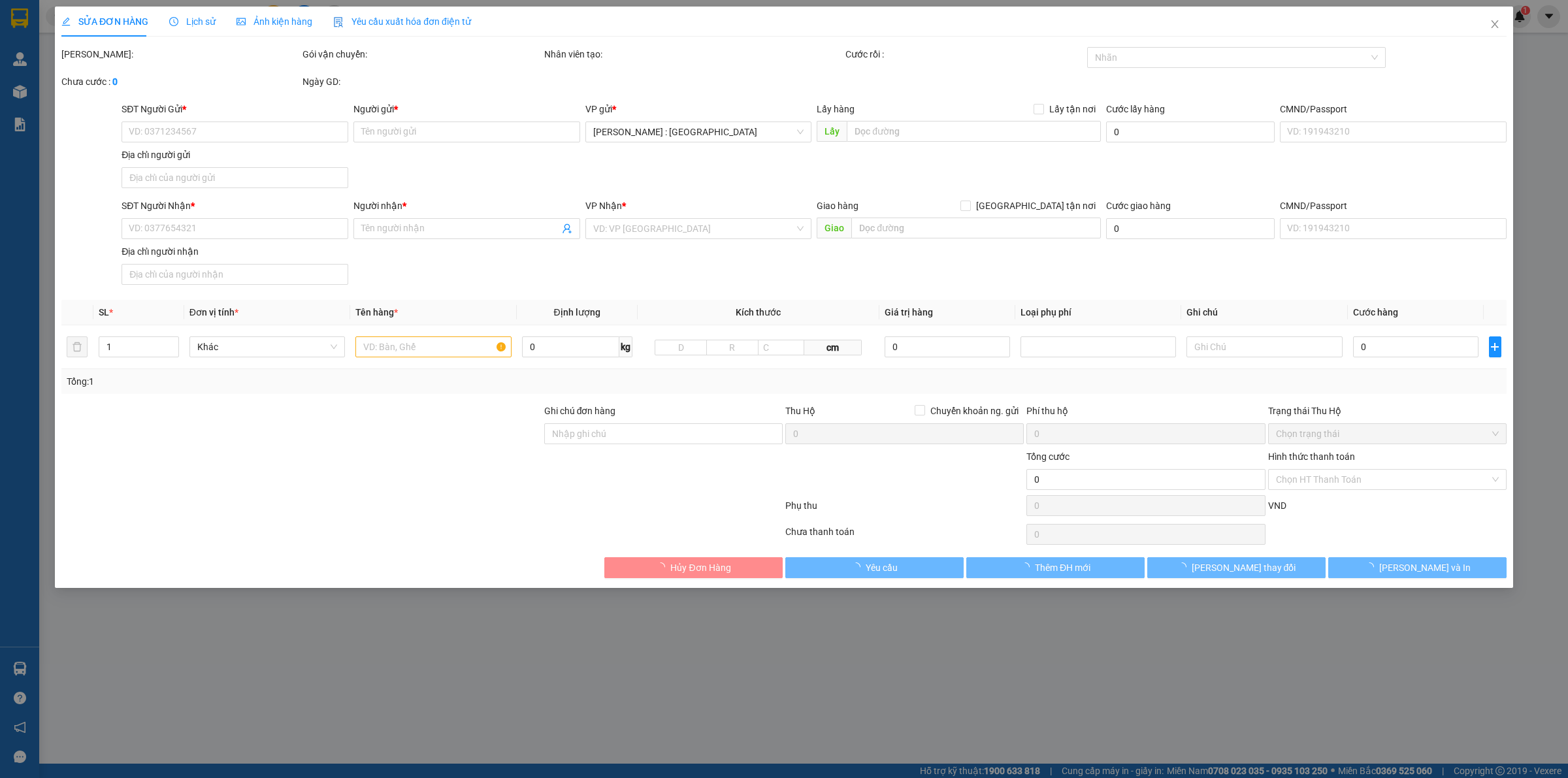
type input "Nguyễn Hiền"
checkbox input "true"
type input "ngõ 92/sn 17 định công hạ hoàng mai hn"
type input "495.000"
type input "30.000"
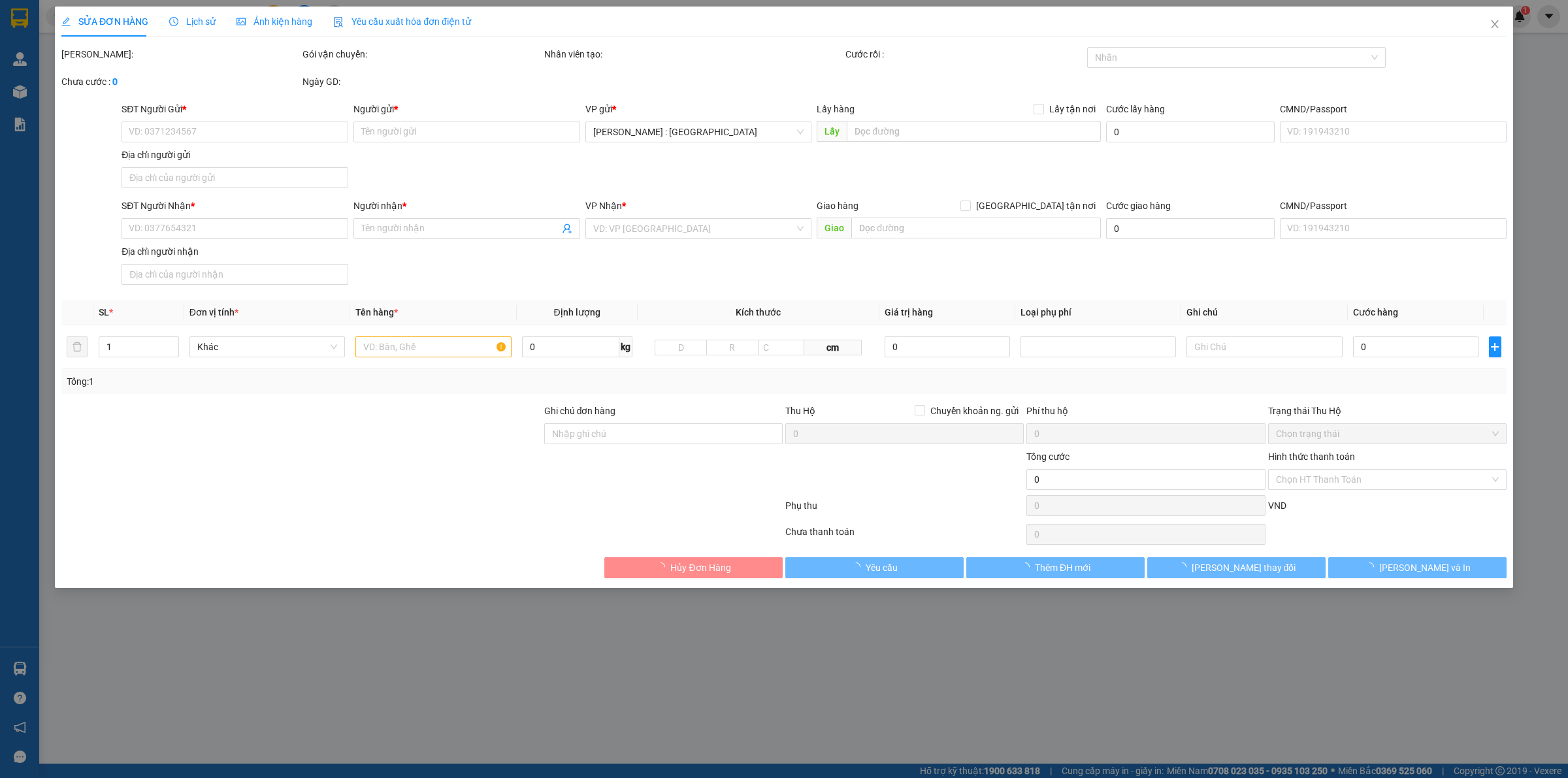
type input "495.000"
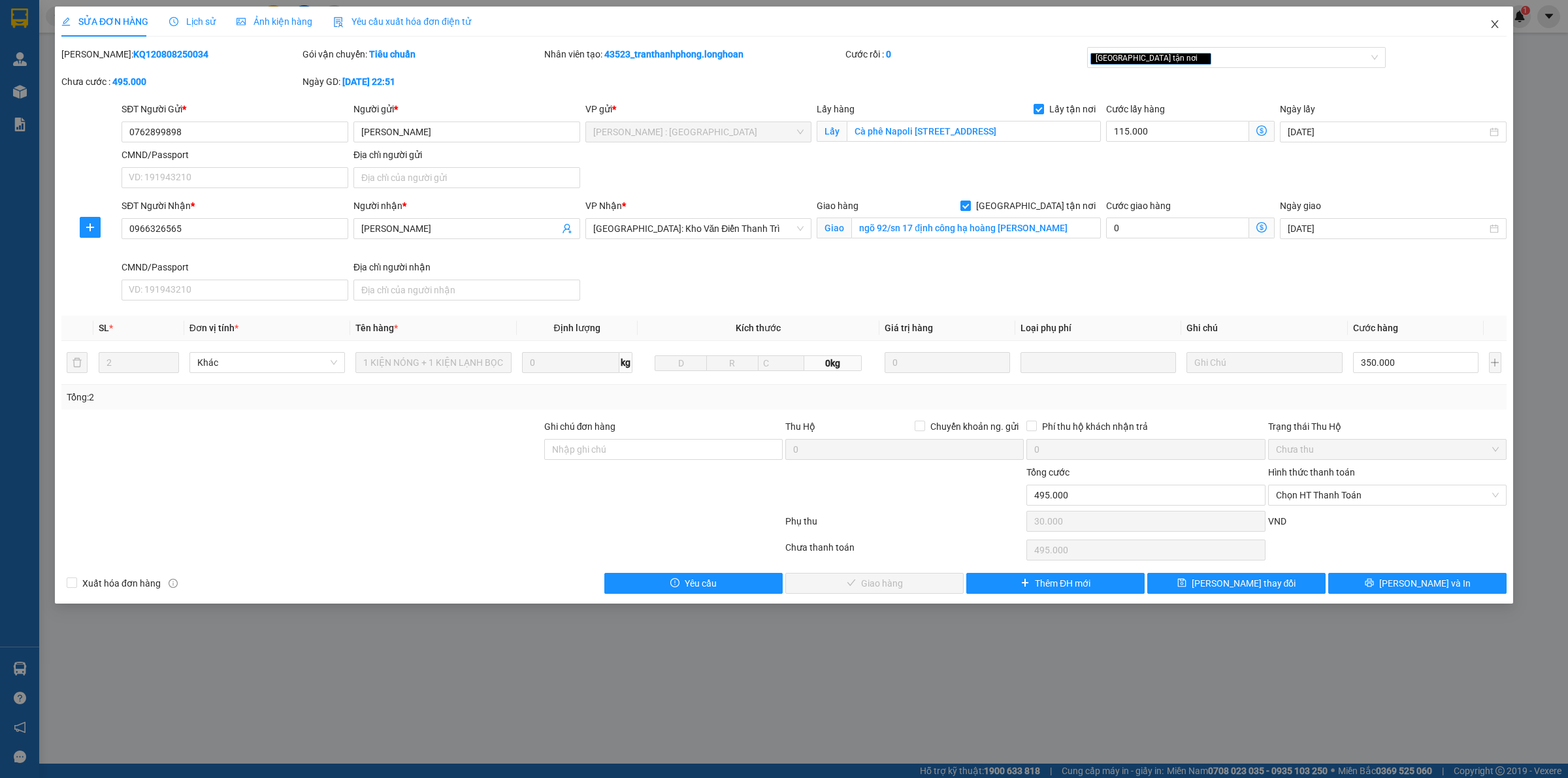
click at [1490, 31] on span "Close" at bounding box center [1495, 25] width 37 height 37
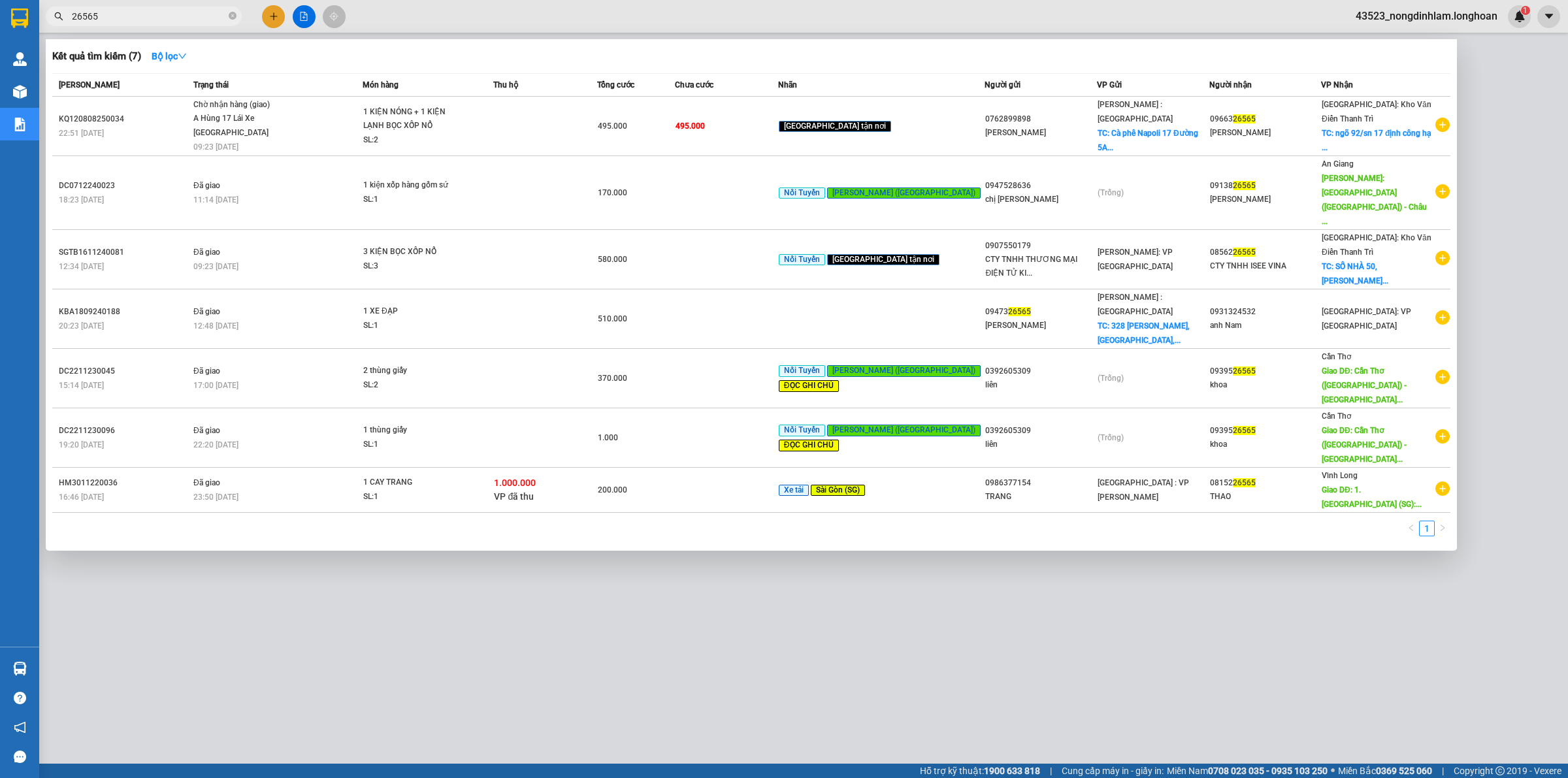
click at [124, 17] on input "26565" at bounding box center [149, 16] width 154 height 14
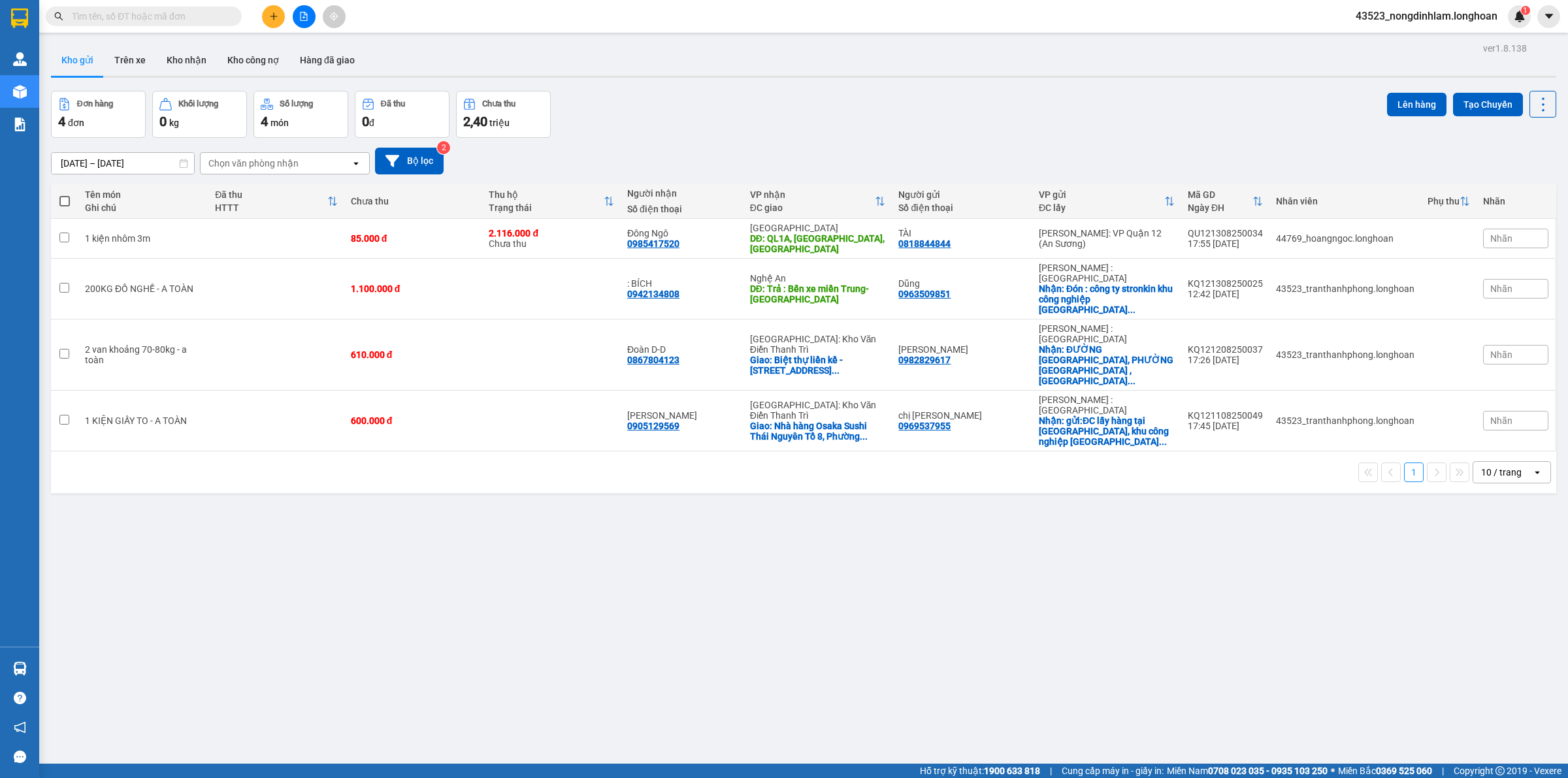
click at [161, 16] on input "text" at bounding box center [149, 16] width 154 height 14
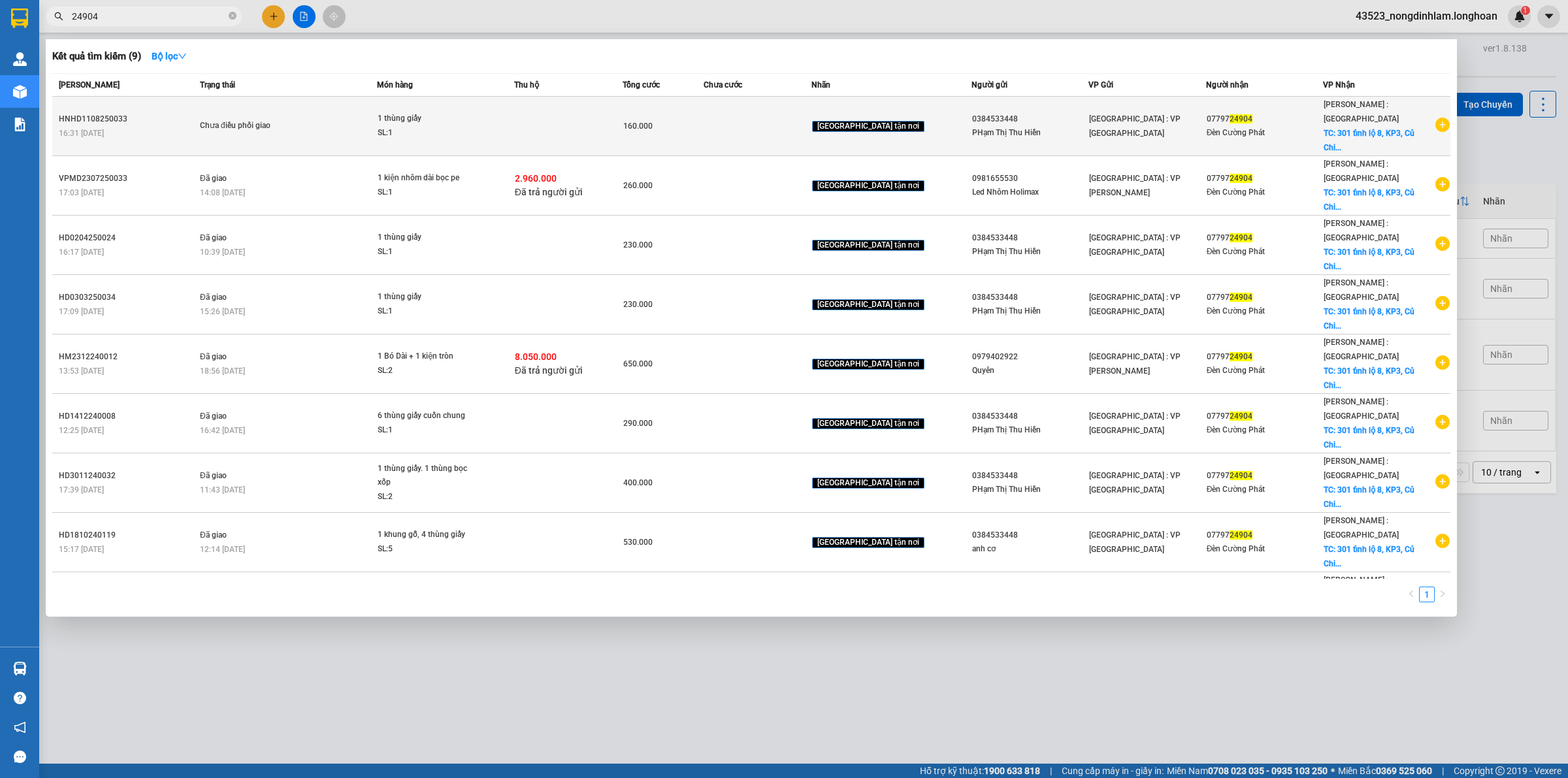
type input "24904"
click at [108, 112] on div "HNHD1108250033" at bounding box center [128, 119] width 138 height 13
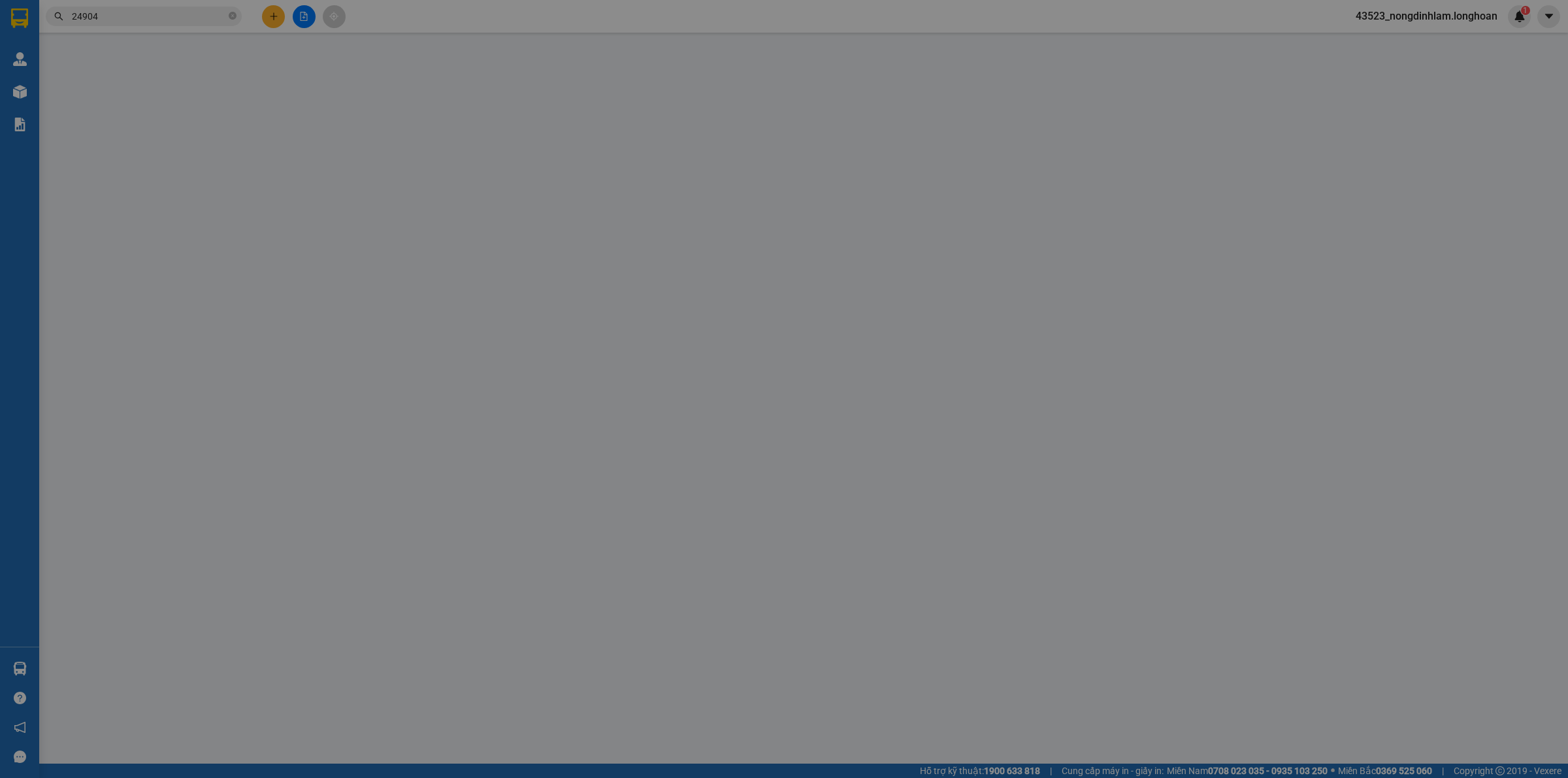
click at [108, 108] on div at bounding box center [90, 147] width 60 height 91
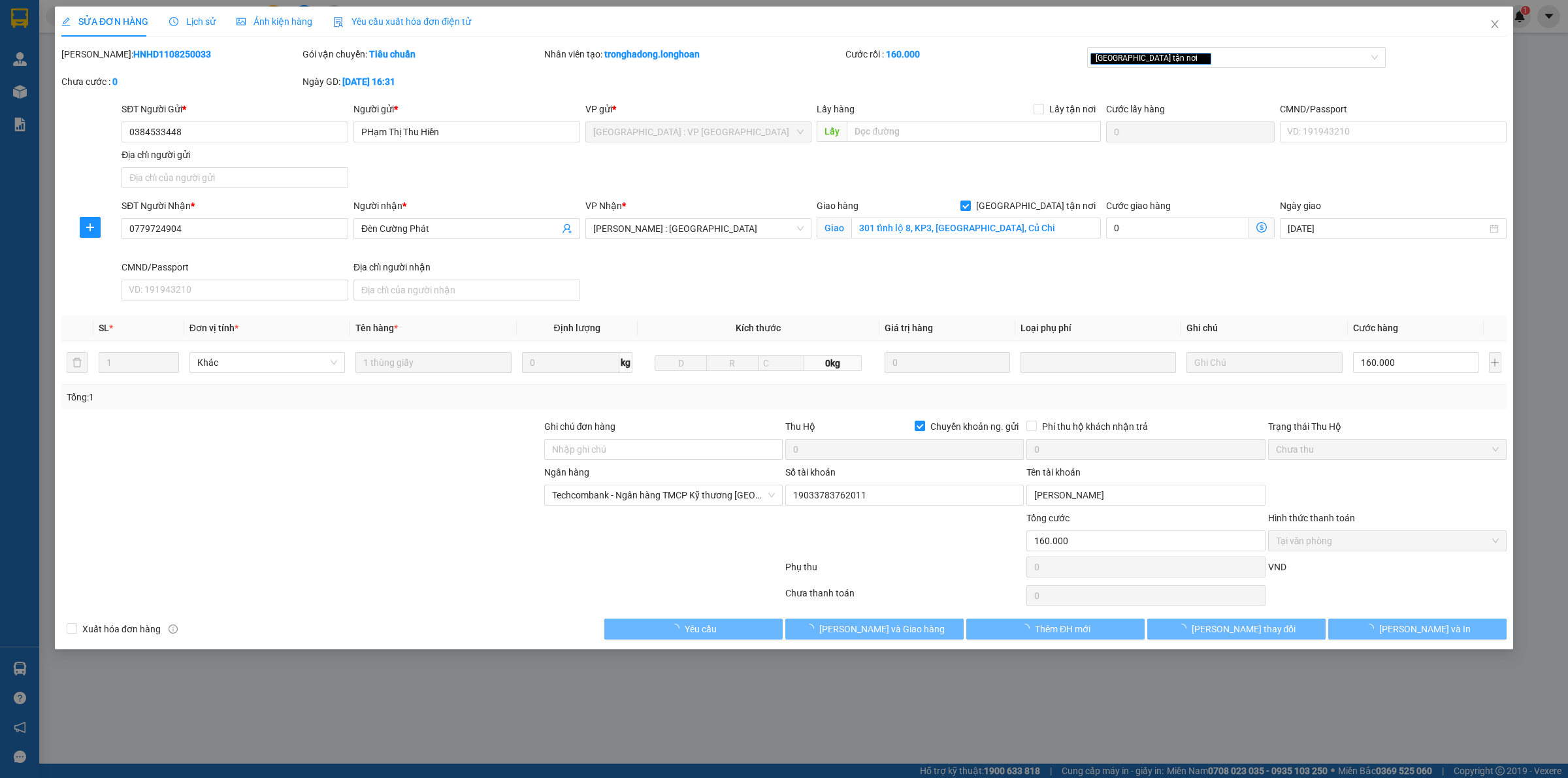
type input "0384533448"
type input "PHạm Thị Thu Hiền"
type input "0779724904"
type input "Đèn Cường Phát"
checkbox input "true"
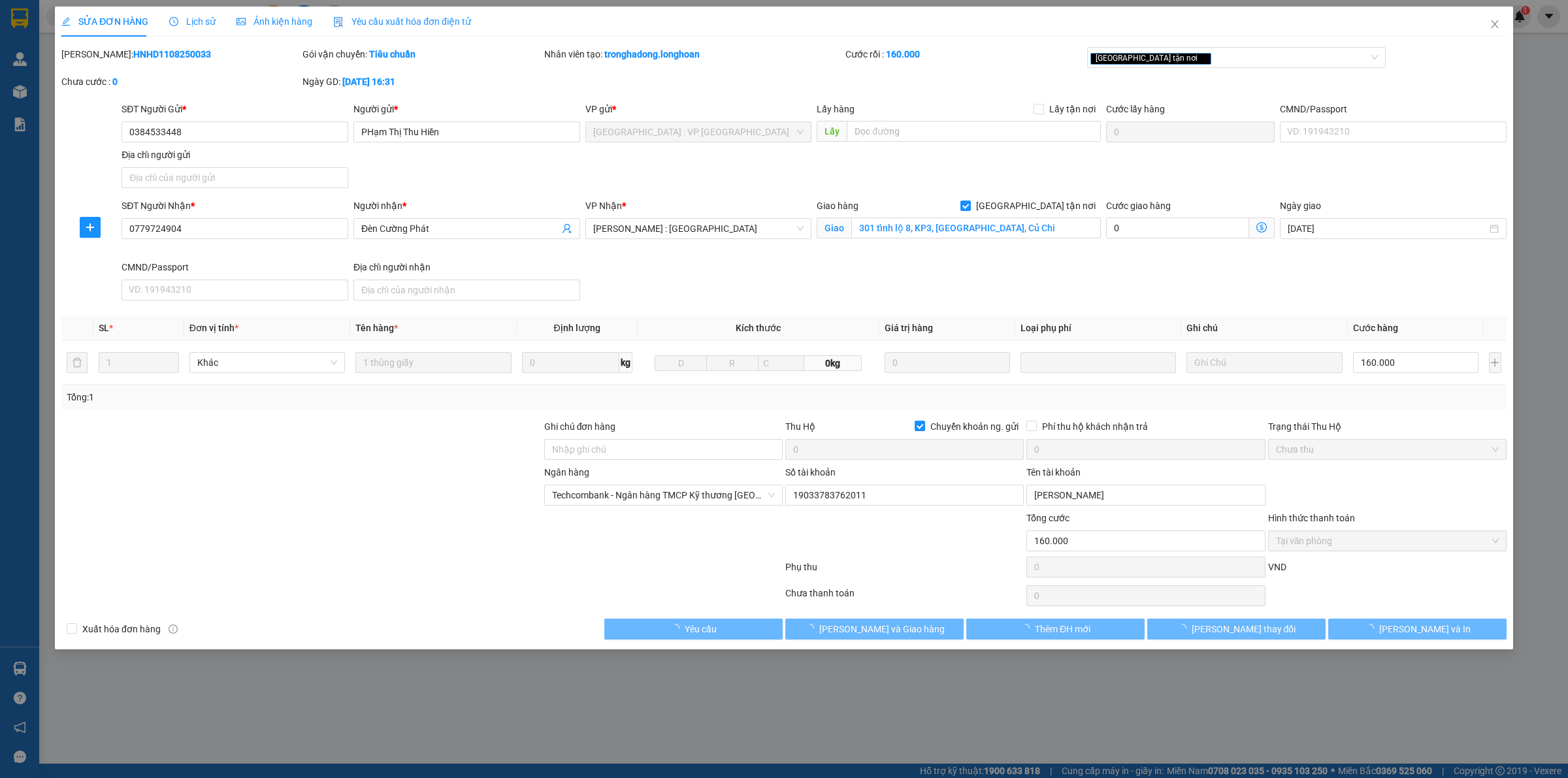
type input "301 tỉnh lộ 8, KP3, [GEOGRAPHIC_DATA], Củ Chi"
checkbox input "true"
type input "160.000"
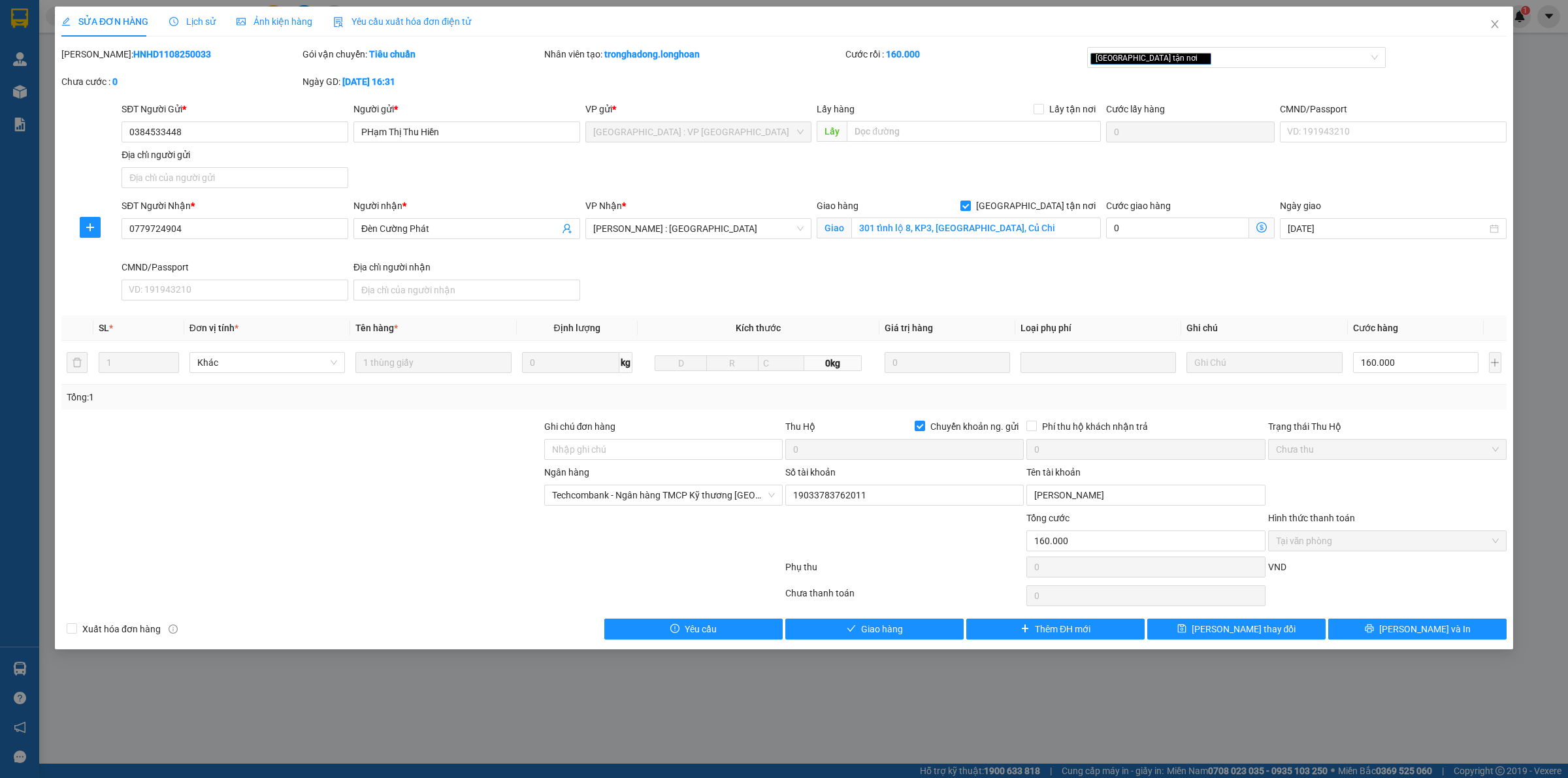
click at [151, 54] on b "HNHD1108250033" at bounding box center [172, 55] width 78 height 10
copy b "HNHD1108250033"
click at [1505, 26] on span "Close" at bounding box center [1495, 25] width 37 height 37
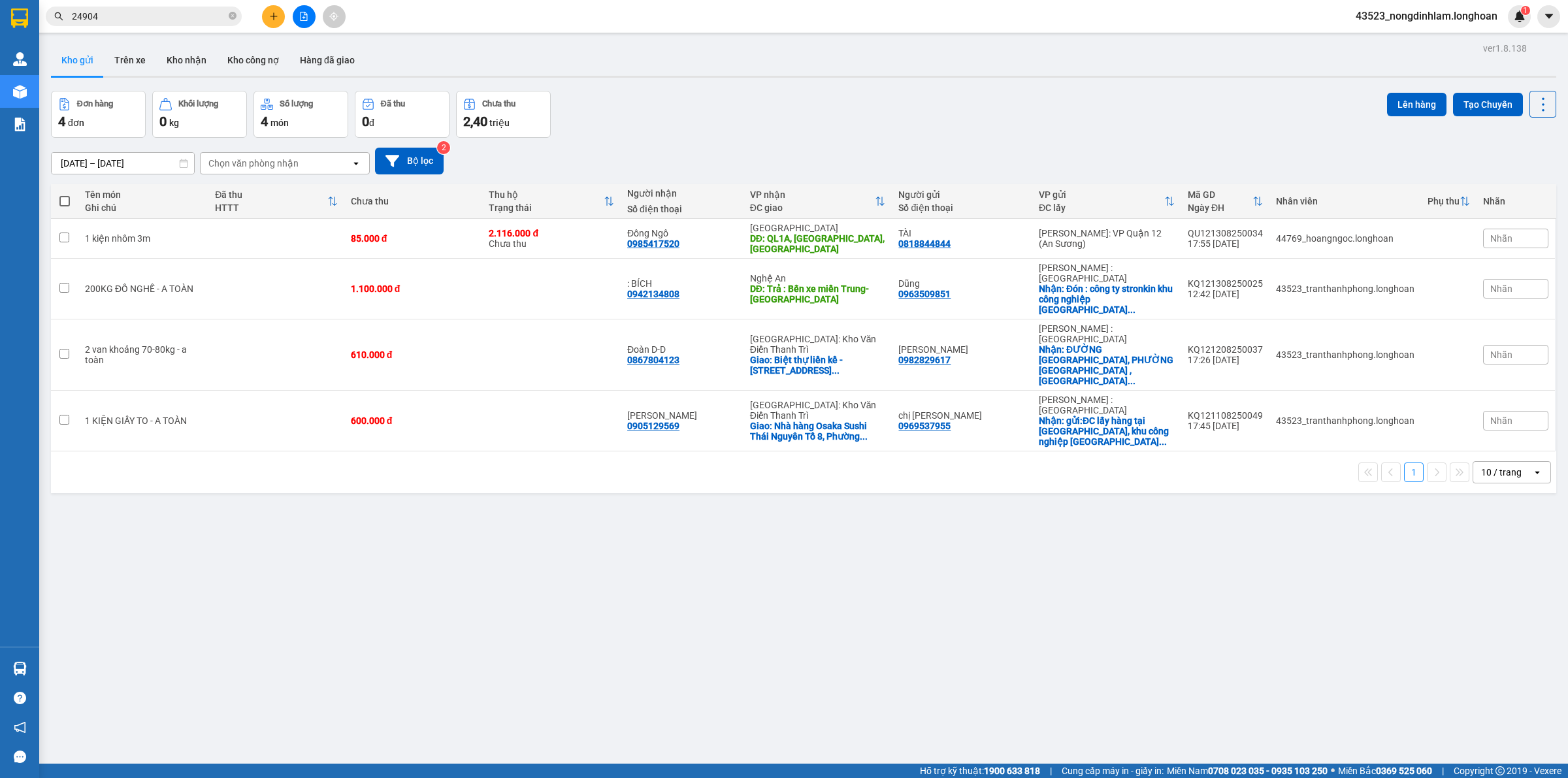
click at [232, 18] on icon "close-circle" at bounding box center [233, 16] width 7 height 7
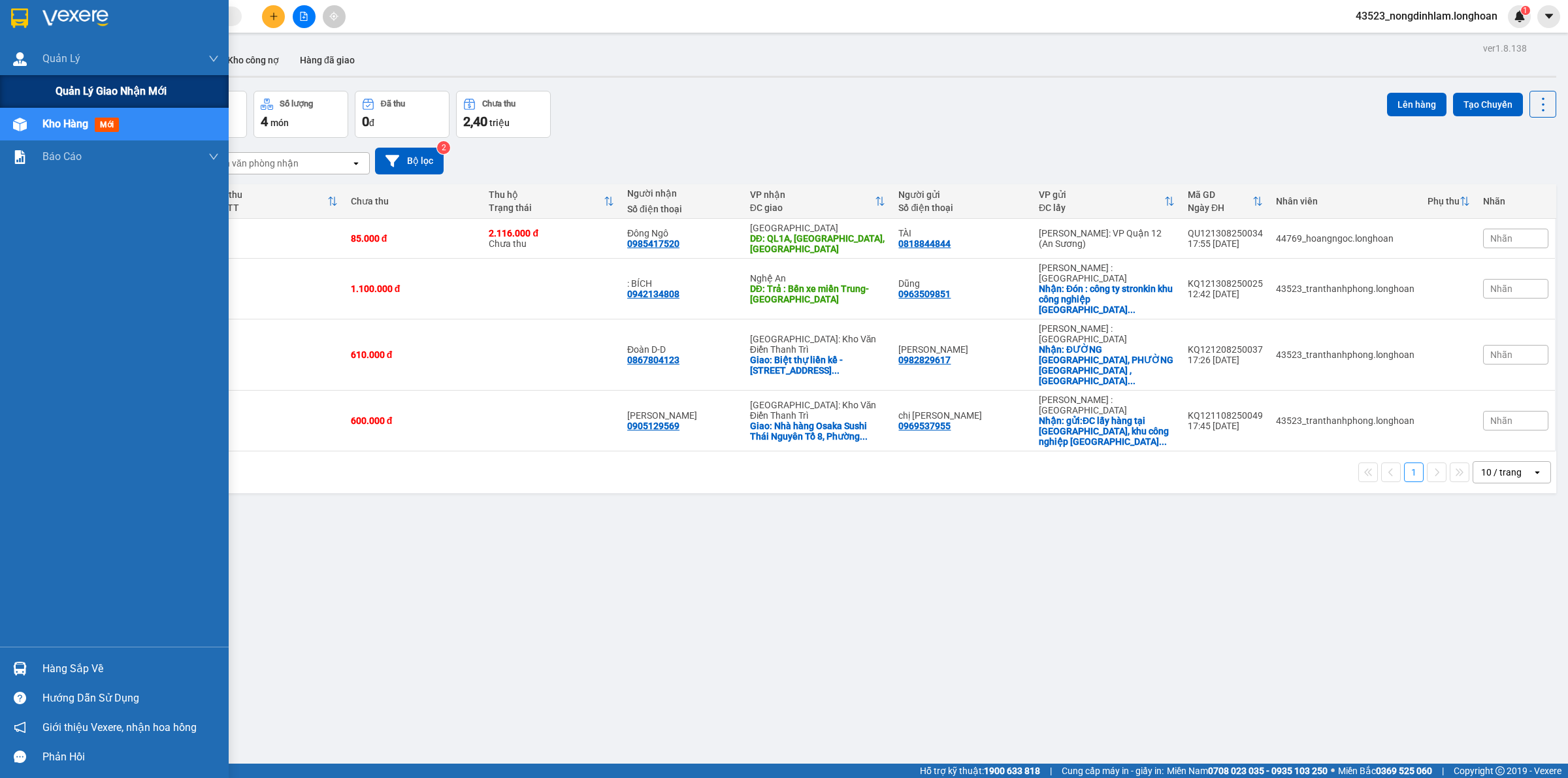
click at [72, 91] on span "Quản lý giao nhận mới" at bounding box center [111, 91] width 111 height 16
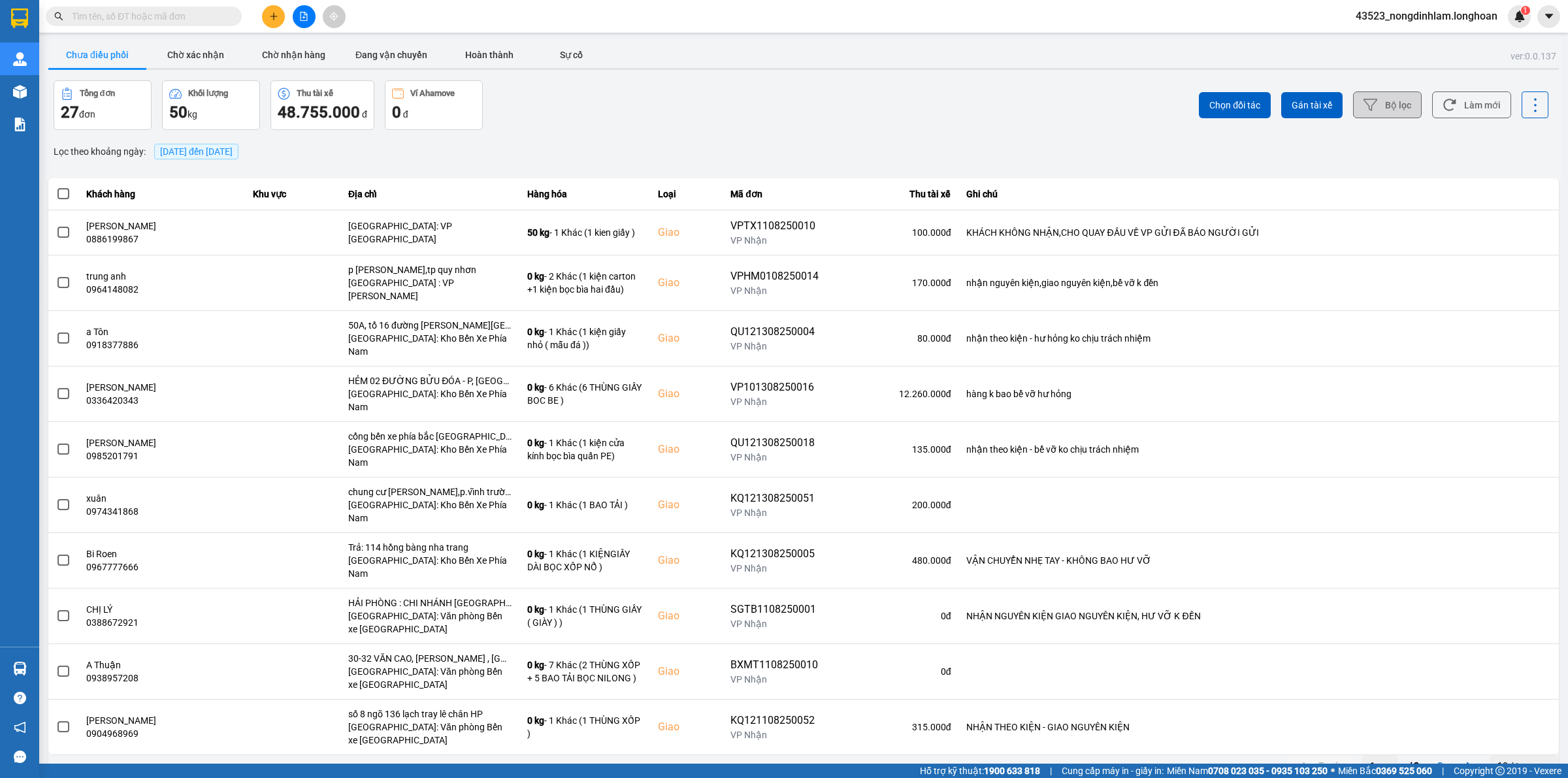
click at [1377, 108] on icon at bounding box center [1371, 105] width 13 height 13
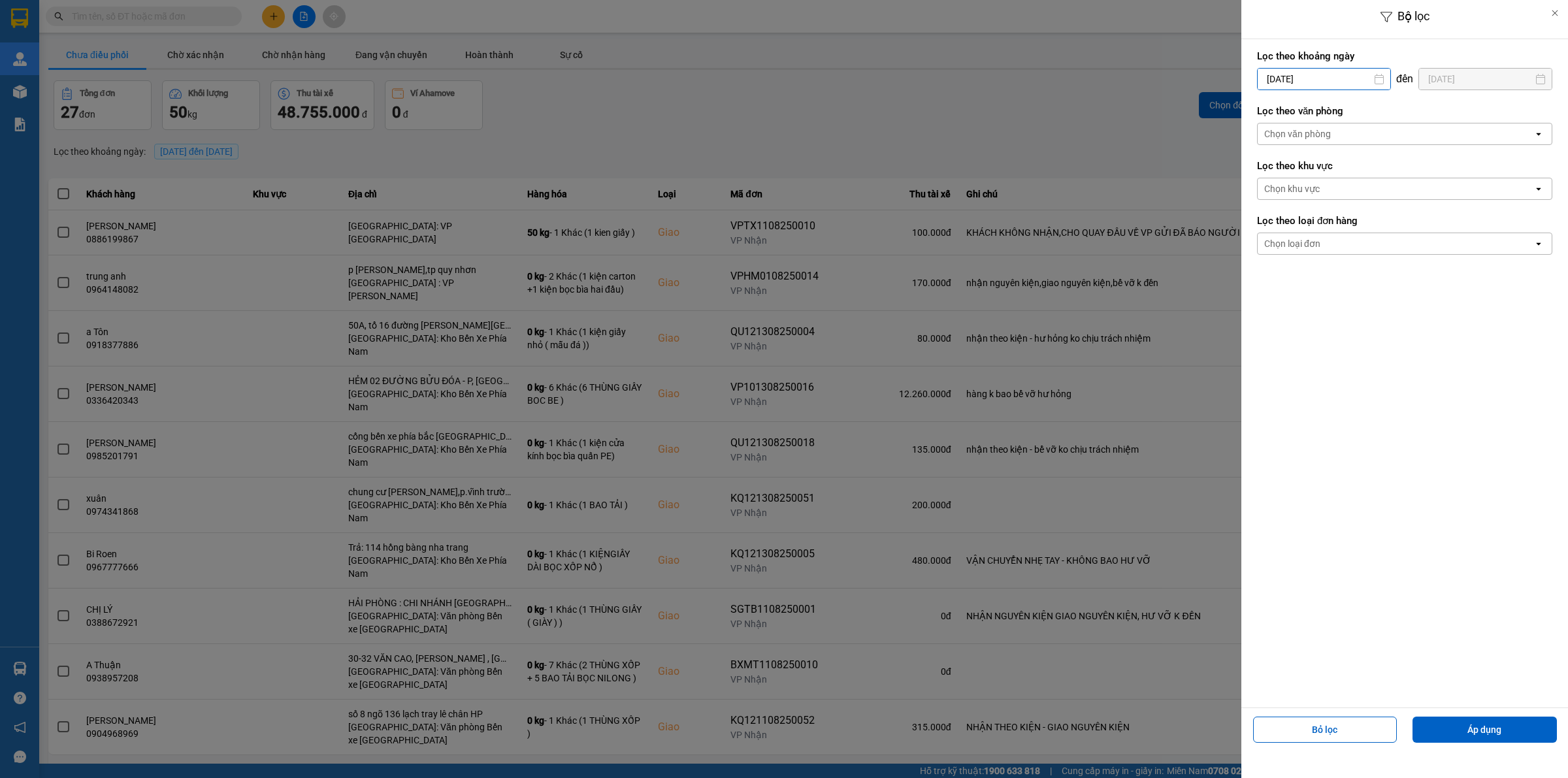
click at [1327, 82] on input "14/08/2025" at bounding box center [1323, 79] width 132 height 21
click at [1264, 108] on icon "Arrow Left" at bounding box center [1264, 111] width 16 height 16
click at [1288, 171] on div "1" at bounding box center [1291, 174] width 18 height 16
type input "01/07/2025"
click at [1361, 126] on div "Chọn văn phòng" at bounding box center [1395, 134] width 276 height 21
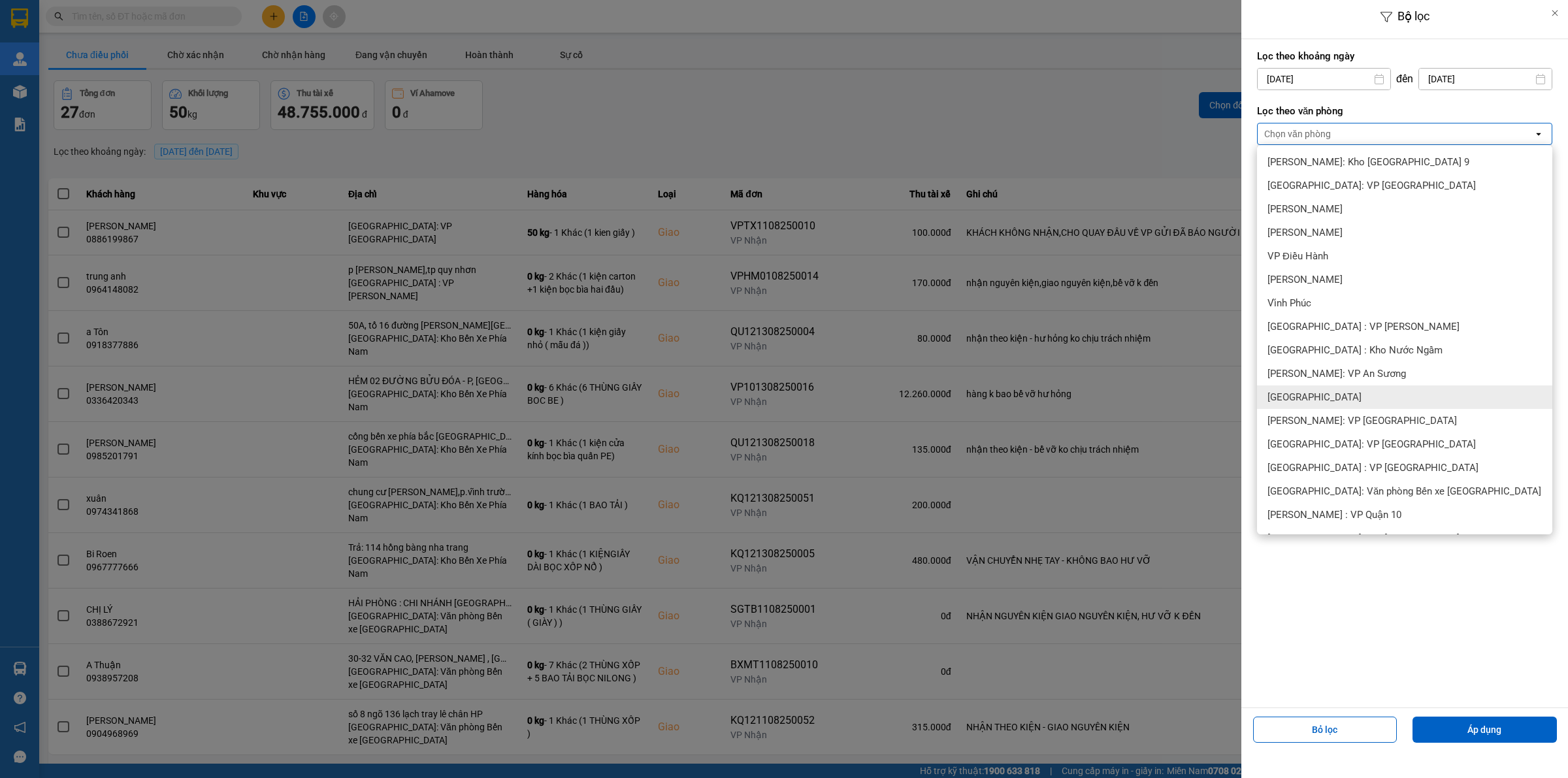
scroll to position [163, 0]
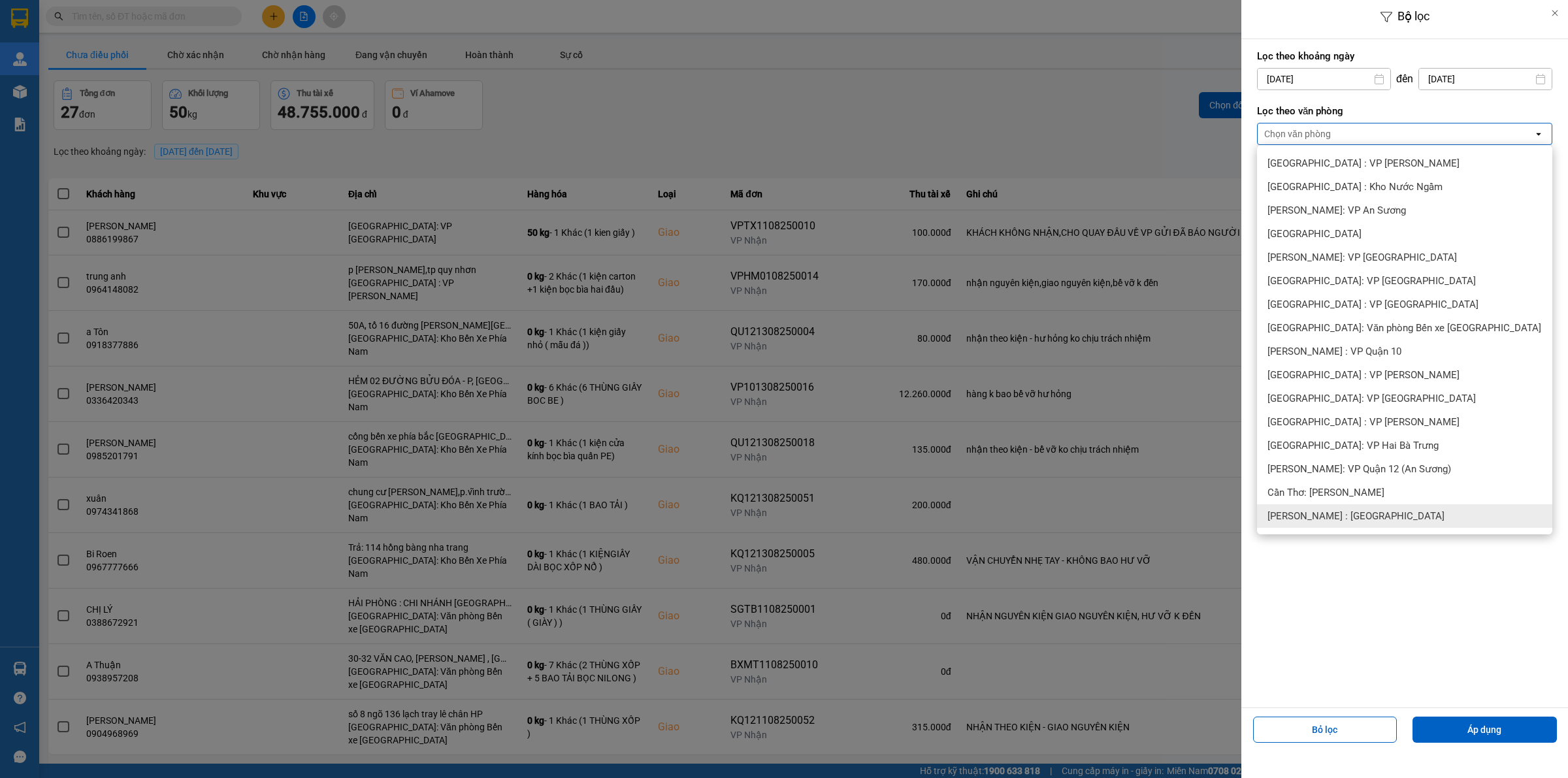
click at [1364, 516] on span "[PERSON_NAME] : [GEOGRAPHIC_DATA]" at bounding box center [1356, 516] width 177 height 13
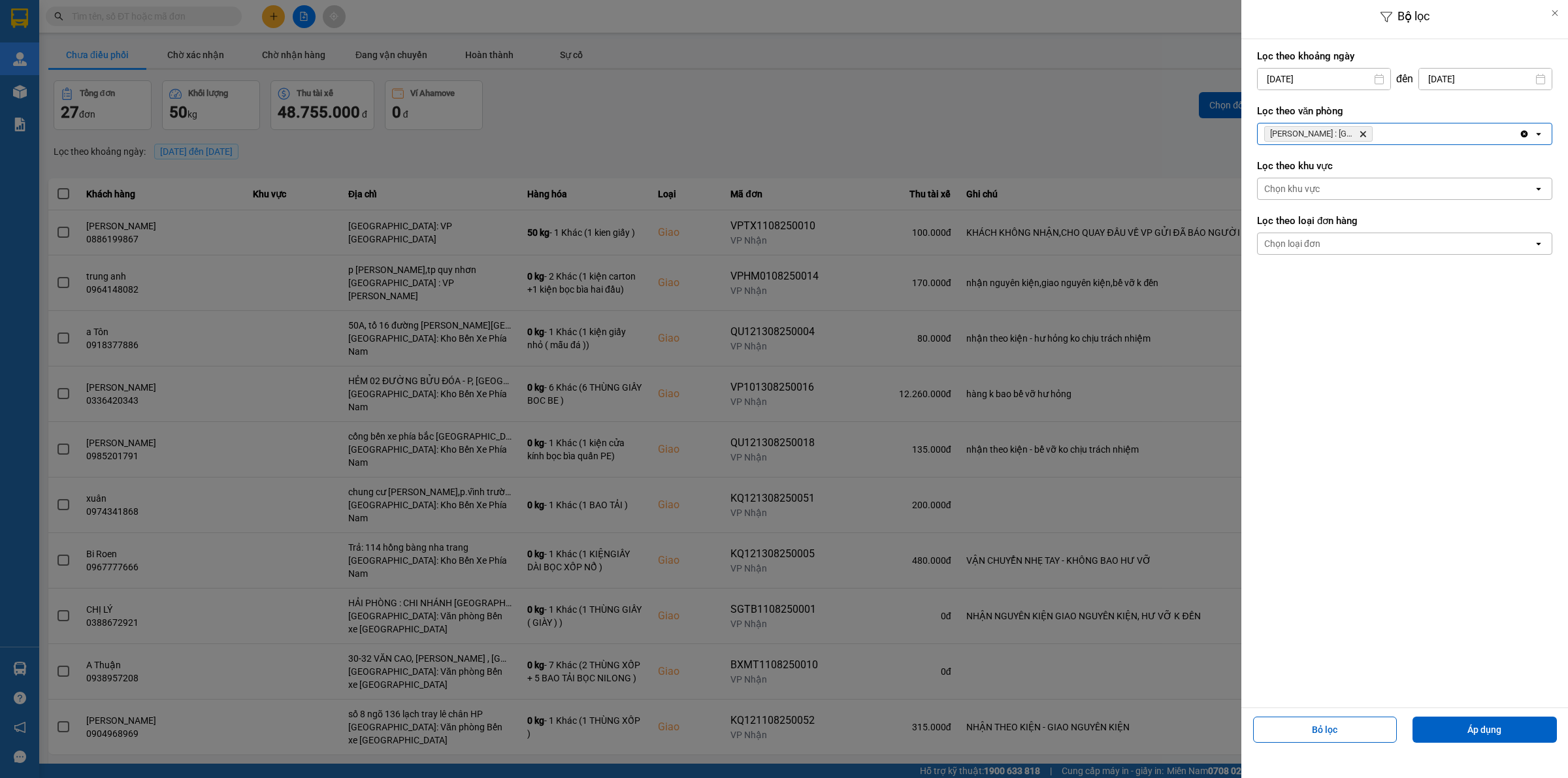
click at [1359, 188] on div "Chọn khu vực" at bounding box center [1395, 189] width 276 height 21
click at [1397, 318] on div "Lọc theo khoảng ngày 01/07/2025 Press the down arrow key to interact with the c…" at bounding box center [1405, 373] width 327 height 668
click at [1377, 246] on div "Chọn loại đơn" at bounding box center [1395, 244] width 276 height 21
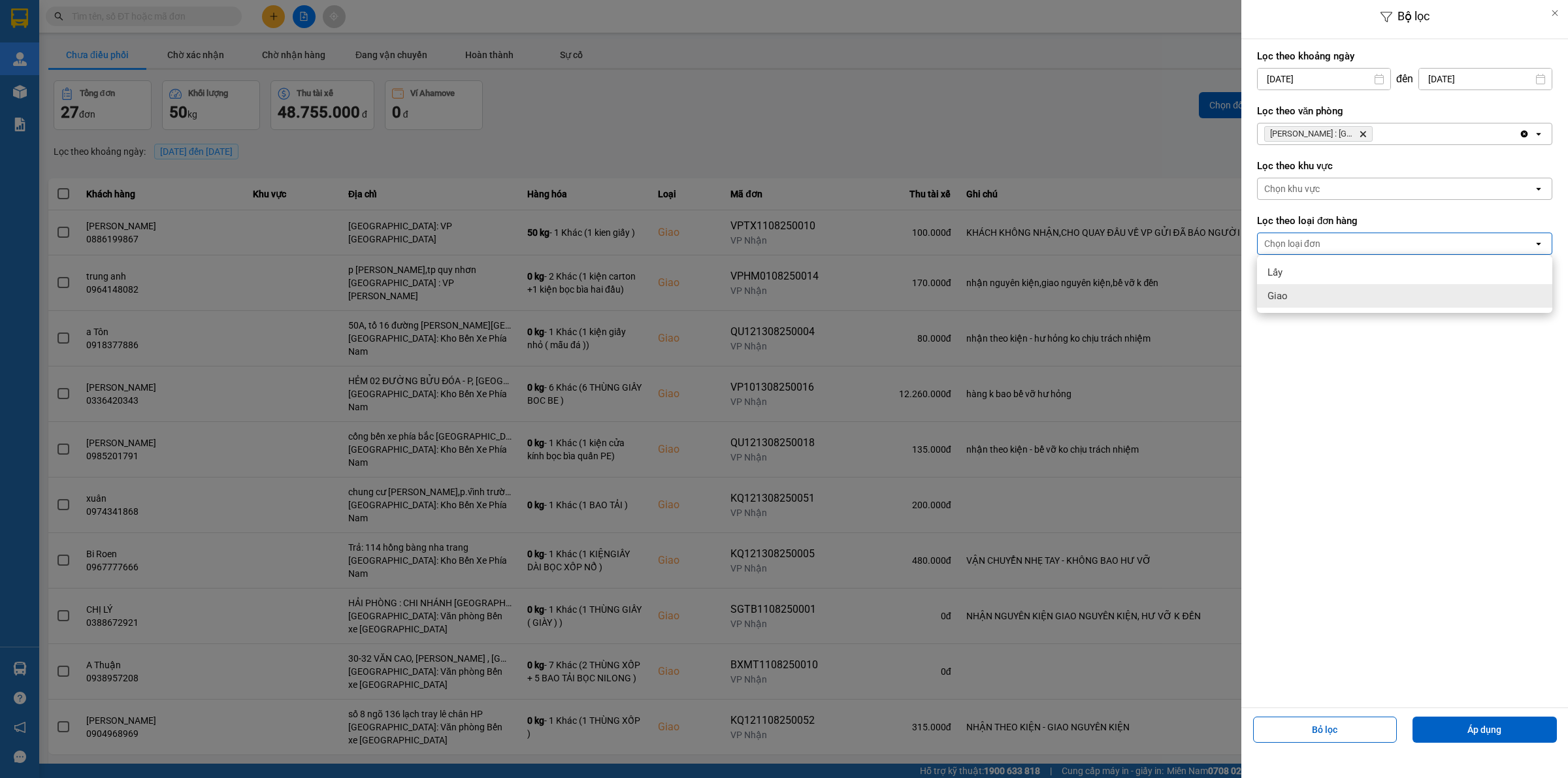
click at [1319, 301] on div "Giao" at bounding box center [1404, 295] width 295 height 23
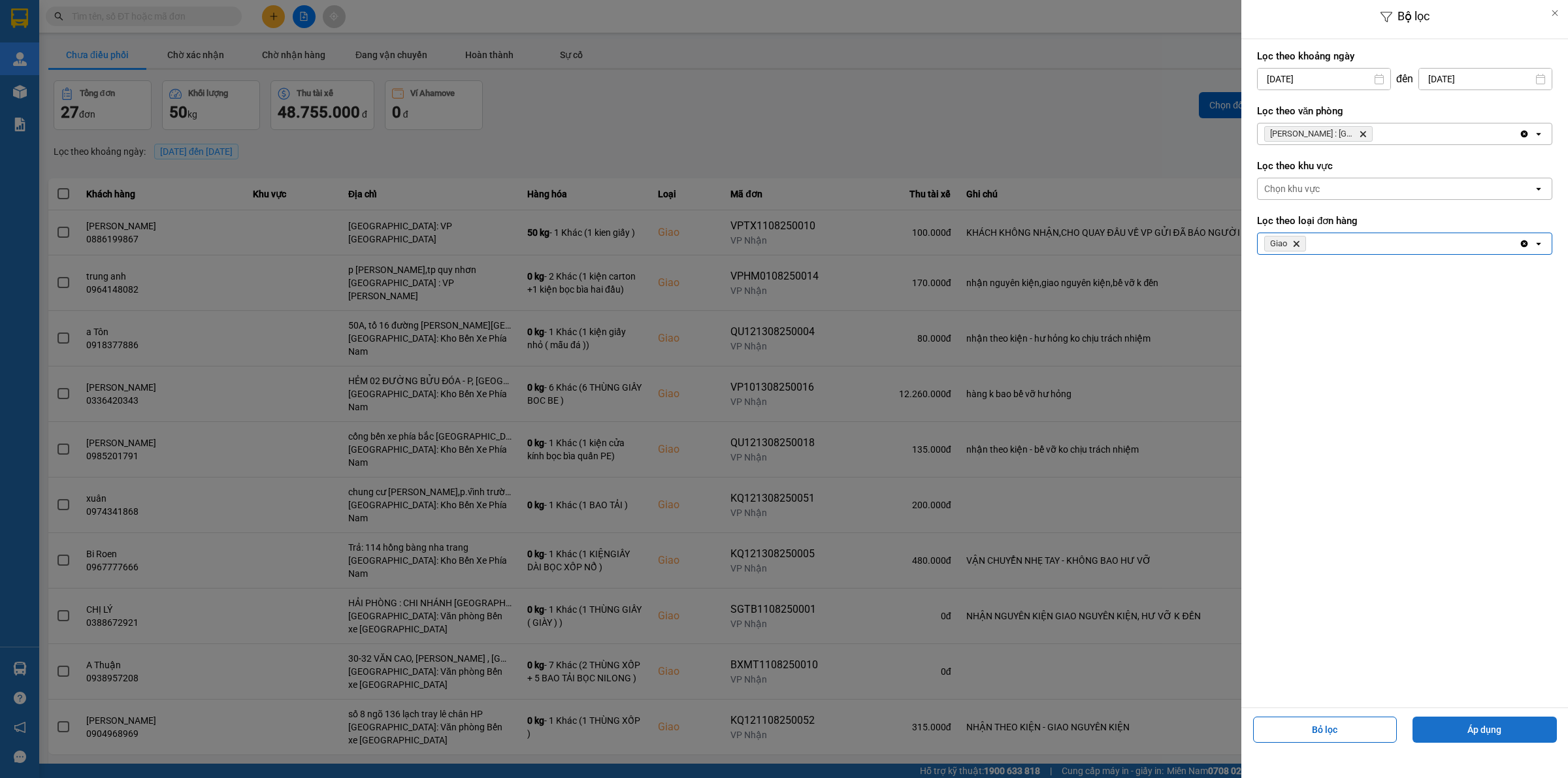
click at [1488, 730] on button "Áp dụng" at bounding box center [1484, 729] width 144 height 26
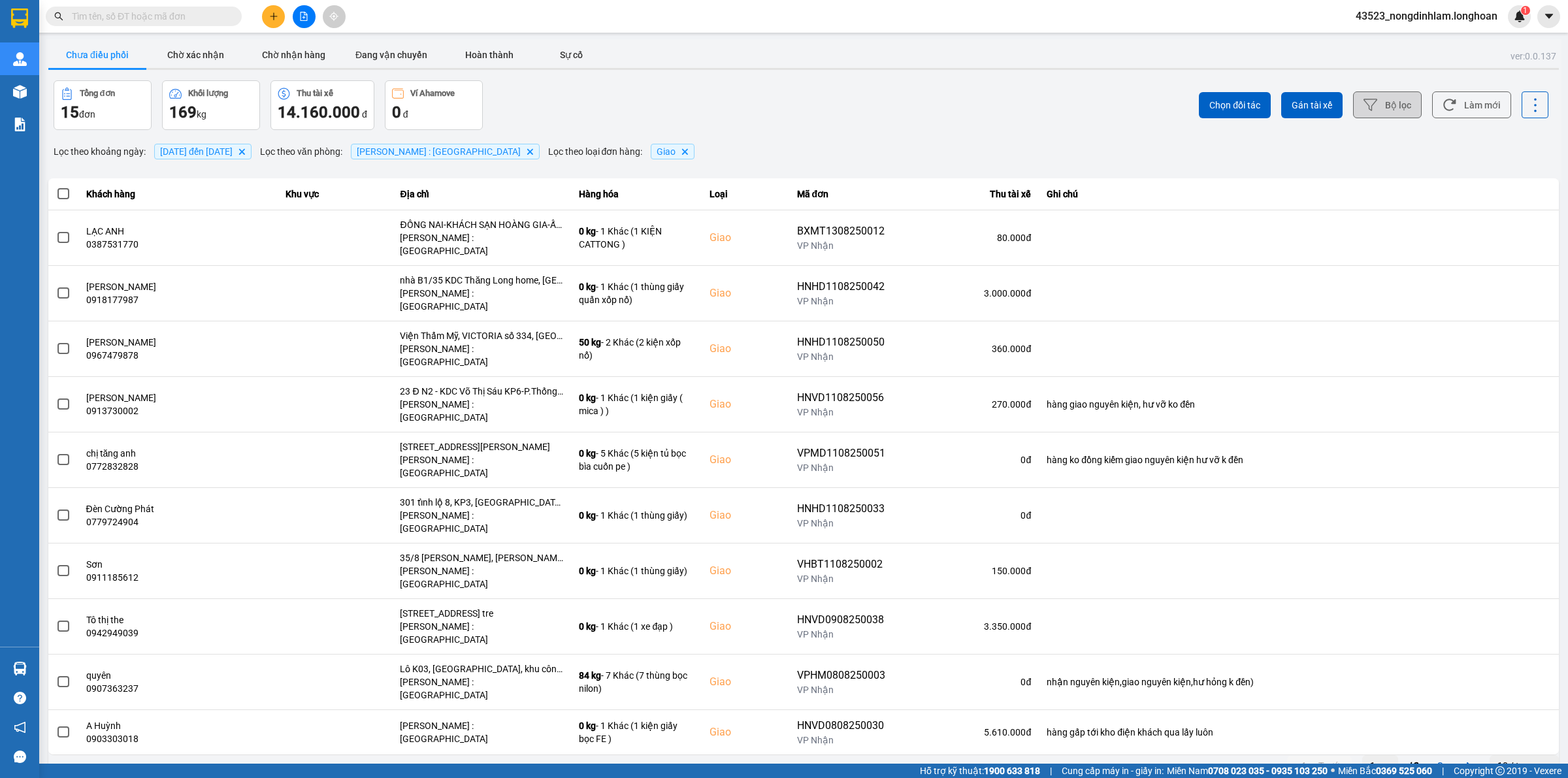
click at [1510, 759] on div "10 / trang" at bounding box center [1518, 765] width 40 height 13
click at [1507, 645] on div "100 / trang" at bounding box center [1525, 645] width 48 height 13
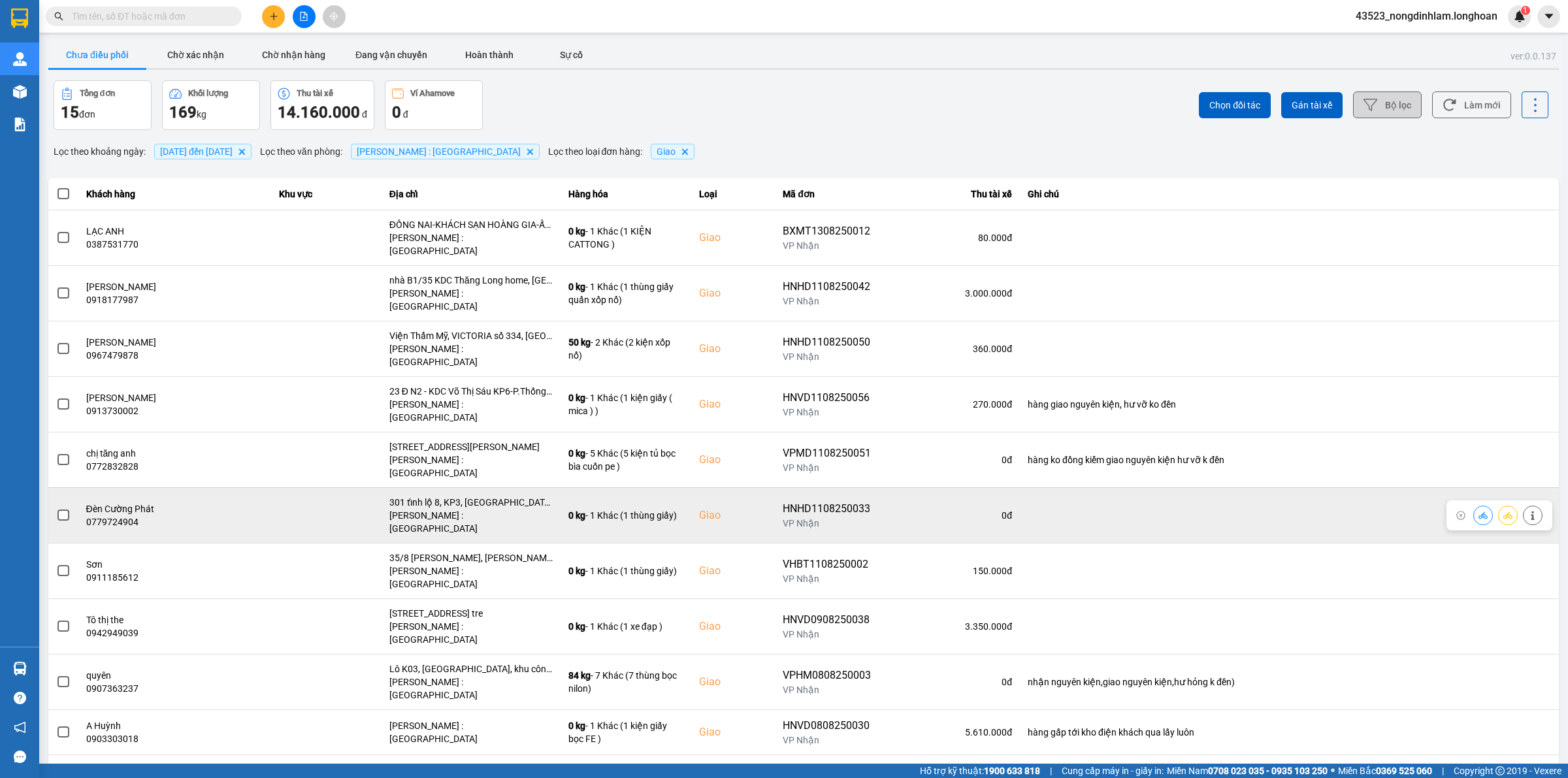
scroll to position [81, 0]
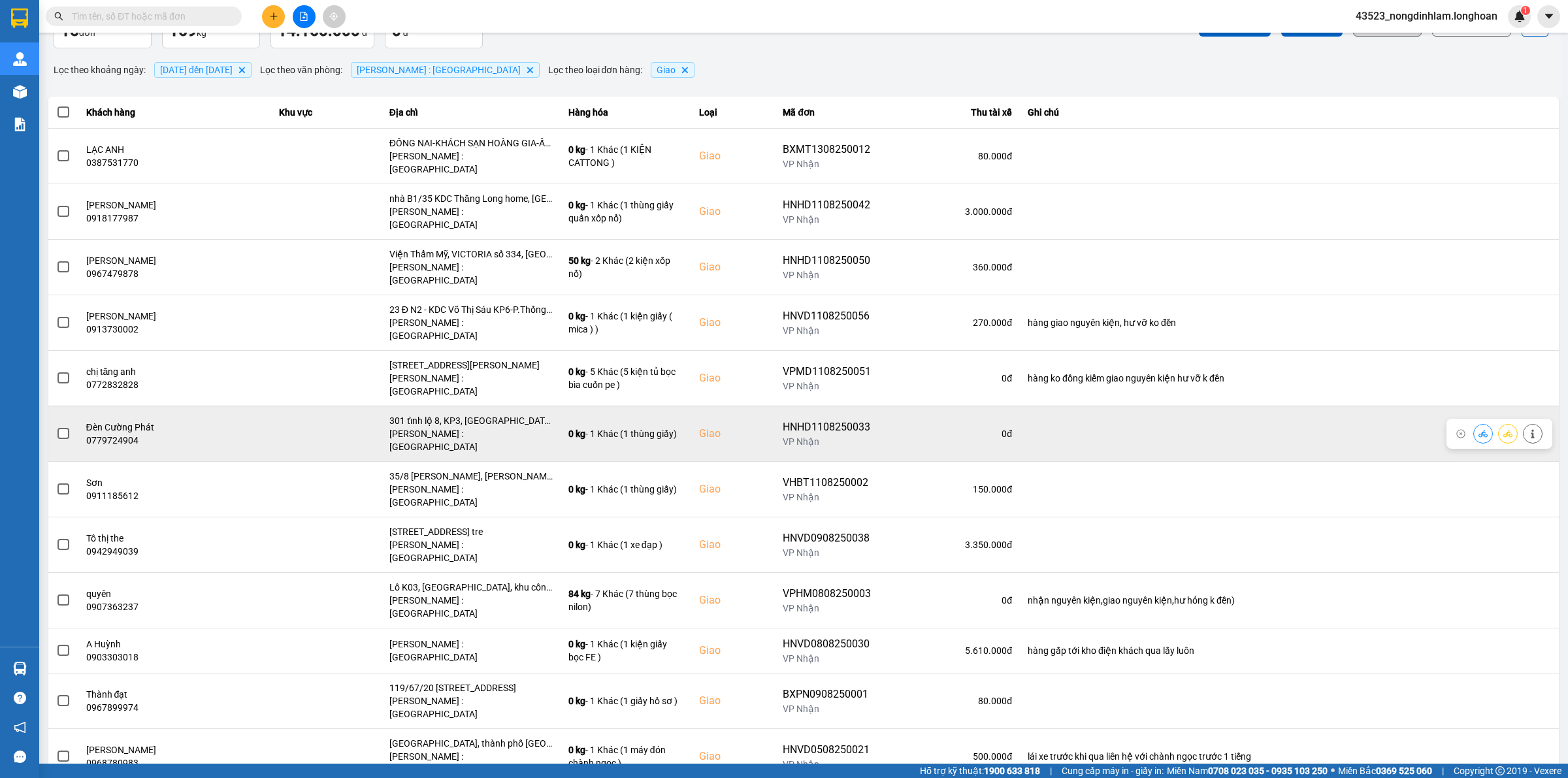
click at [63, 427] on span at bounding box center [64, 433] width 12 height 12
click at [56, 427] on input "checkbox" at bounding box center [56, 427] width 0 height 0
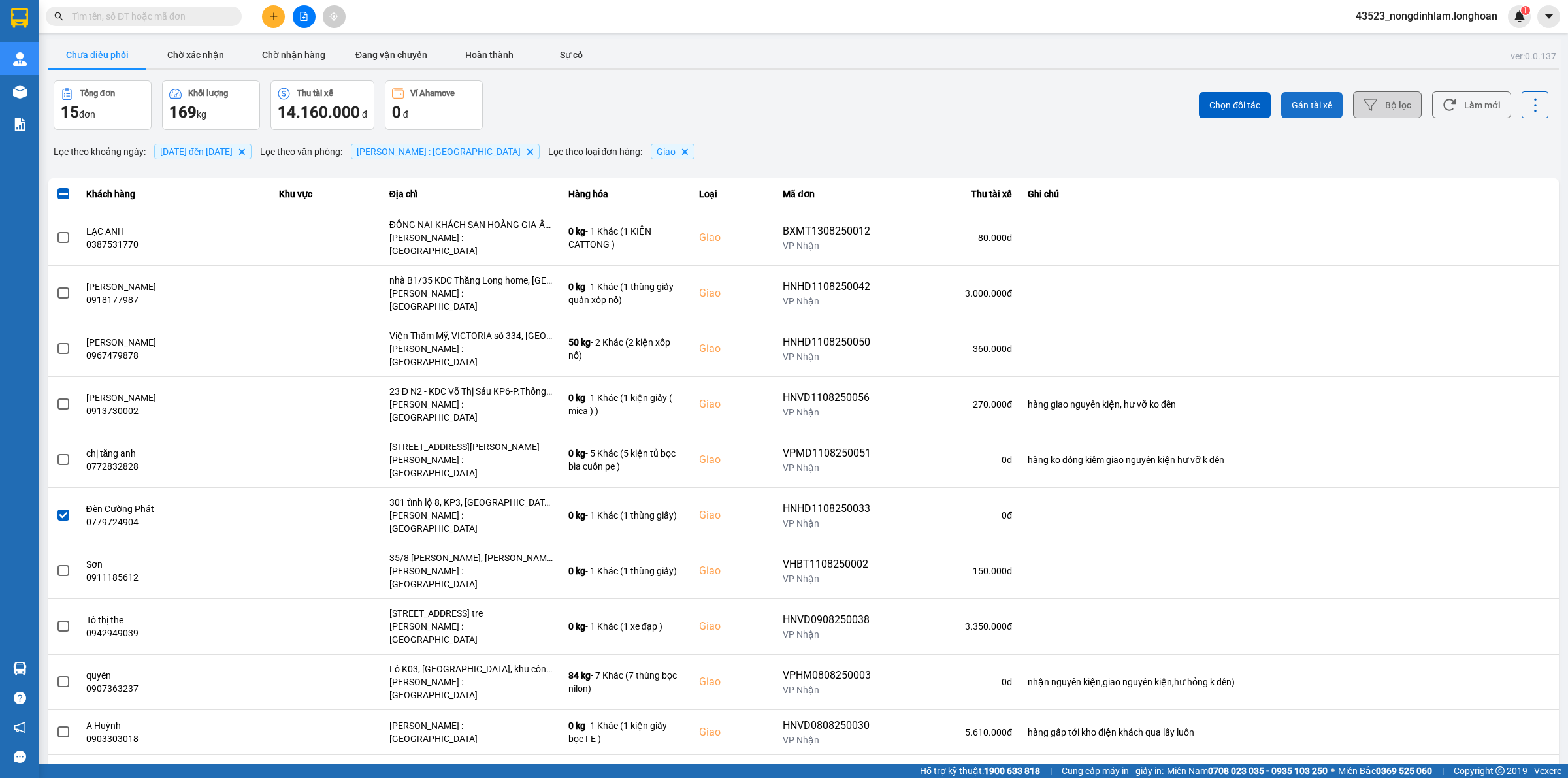
click at [1292, 101] on span "Gán tài xế" at bounding box center [1312, 105] width 40 height 13
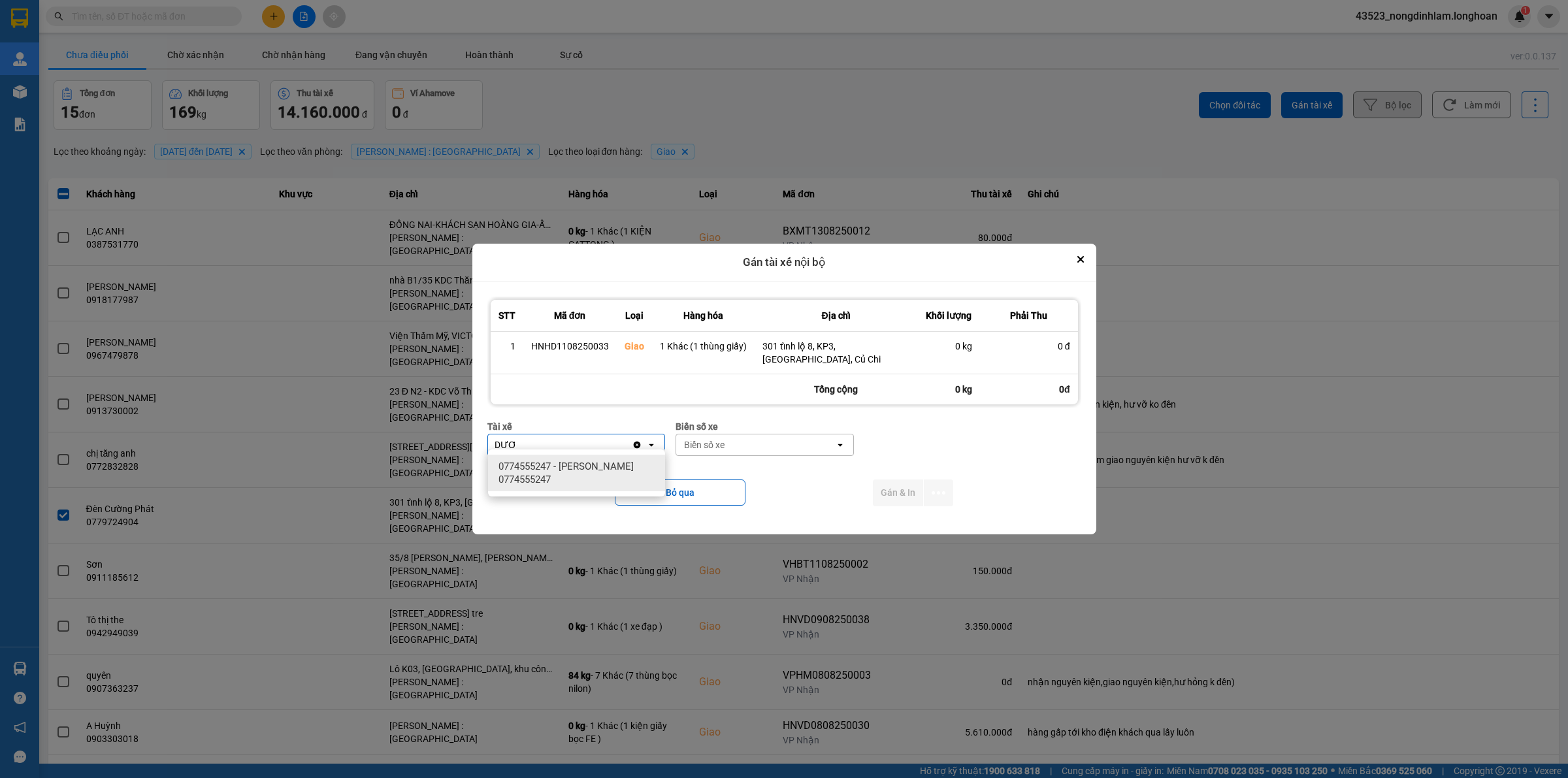
type input "DƯƠ"
click at [593, 469] on span "0774555247 - TRƯƠNG DUY DƯƠNG 0774555247" at bounding box center [579, 472] width 162 height 26
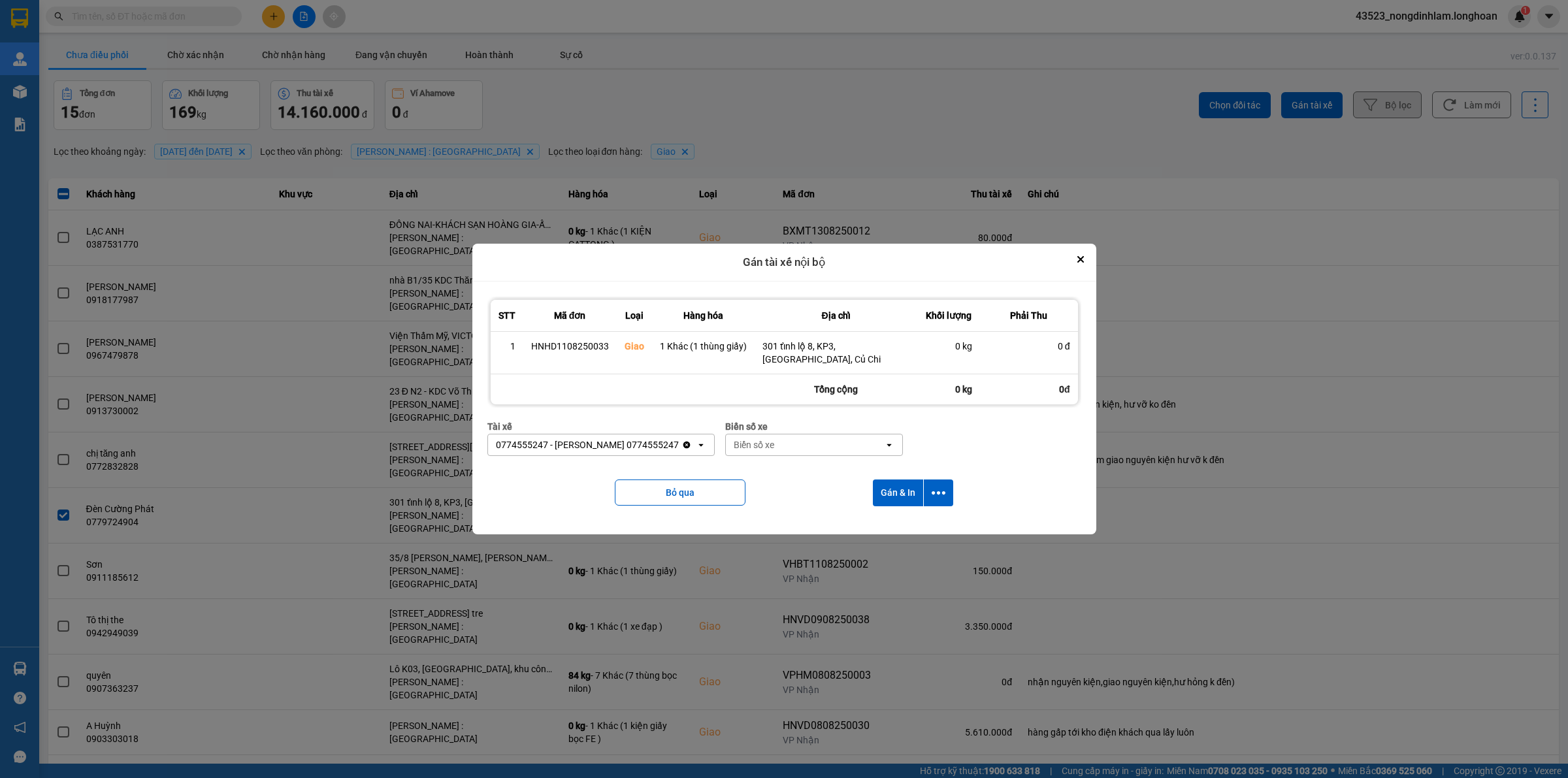
click at [797, 439] on div "Biển số xe" at bounding box center [805, 445] width 159 height 21
type input "05"
click at [801, 533] on span "50H-281.05" at bounding box center [781, 537] width 49 height 13
click at [943, 491] on icon "dialog" at bounding box center [938, 493] width 13 height 3
click at [890, 524] on span "Chỉ gán tài" at bounding box center [887, 522] width 43 height 13
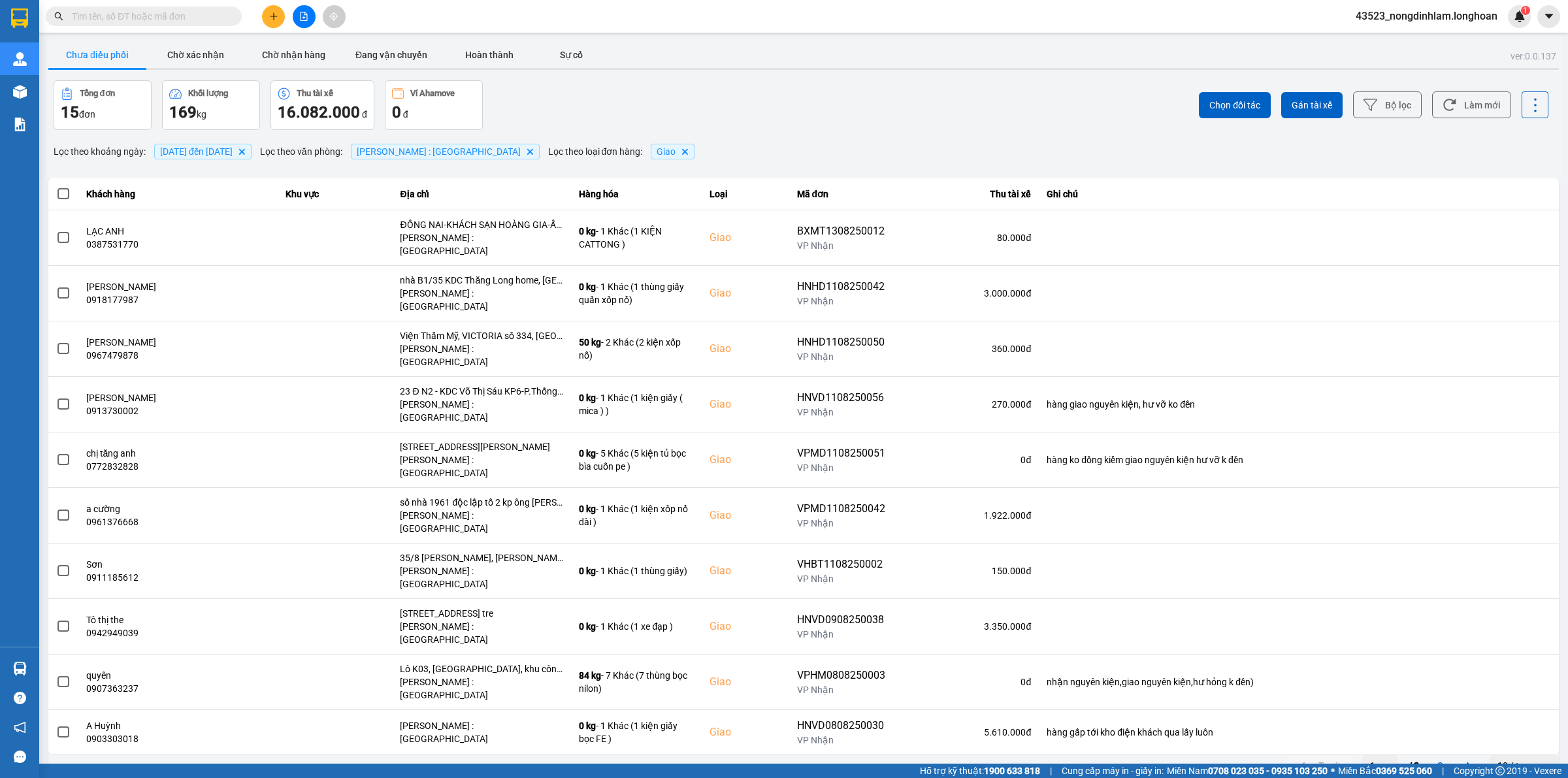
click at [1516, 759] on div "10 / trang" at bounding box center [1518, 765] width 40 height 13
click at [1510, 647] on div "100 / trang" at bounding box center [1525, 645] width 48 height 13
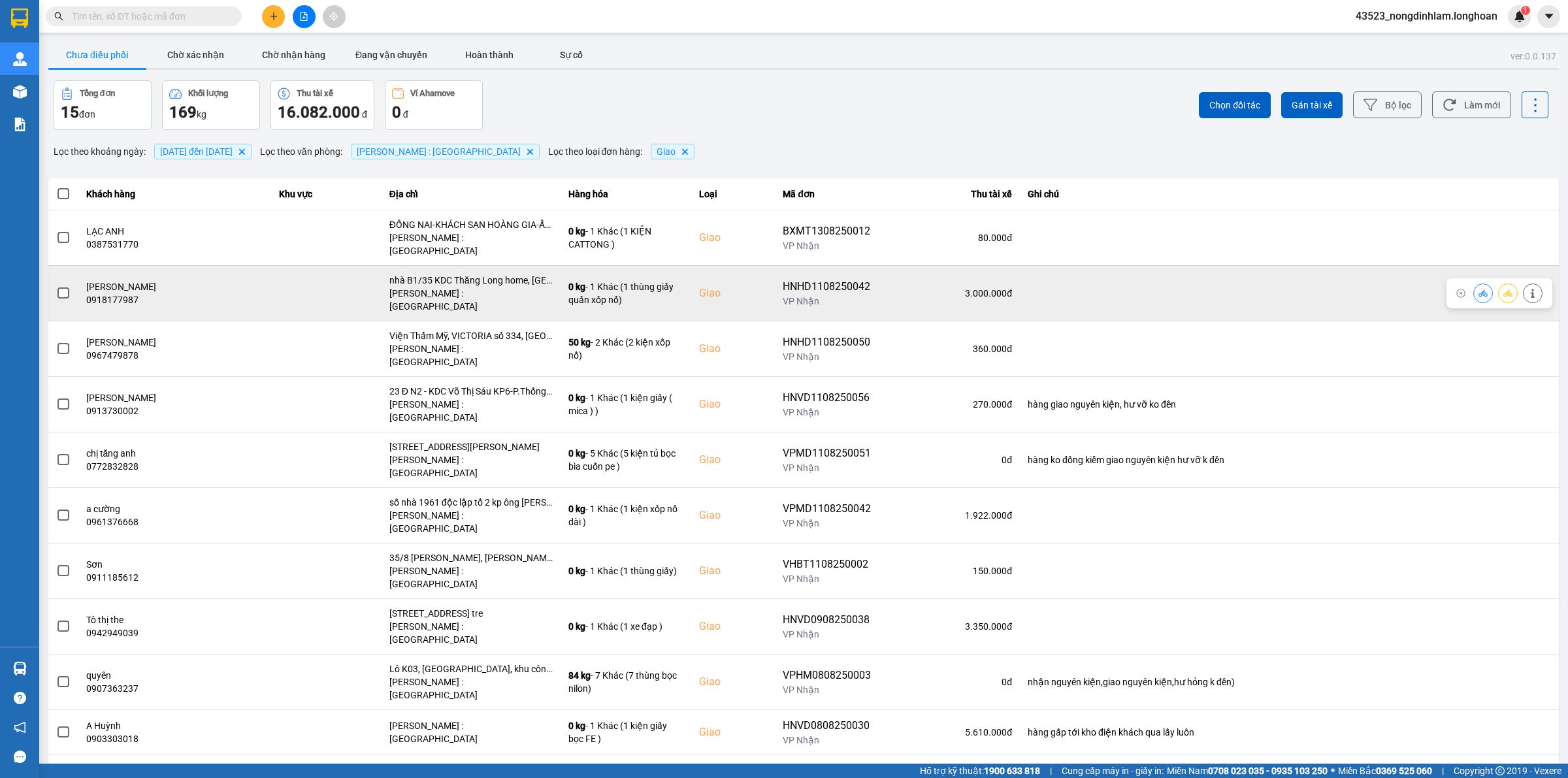
click at [62, 288] on span at bounding box center [64, 294] width 12 height 12
click at [56, 286] on input "checkbox" at bounding box center [56, 286] width 0 height 0
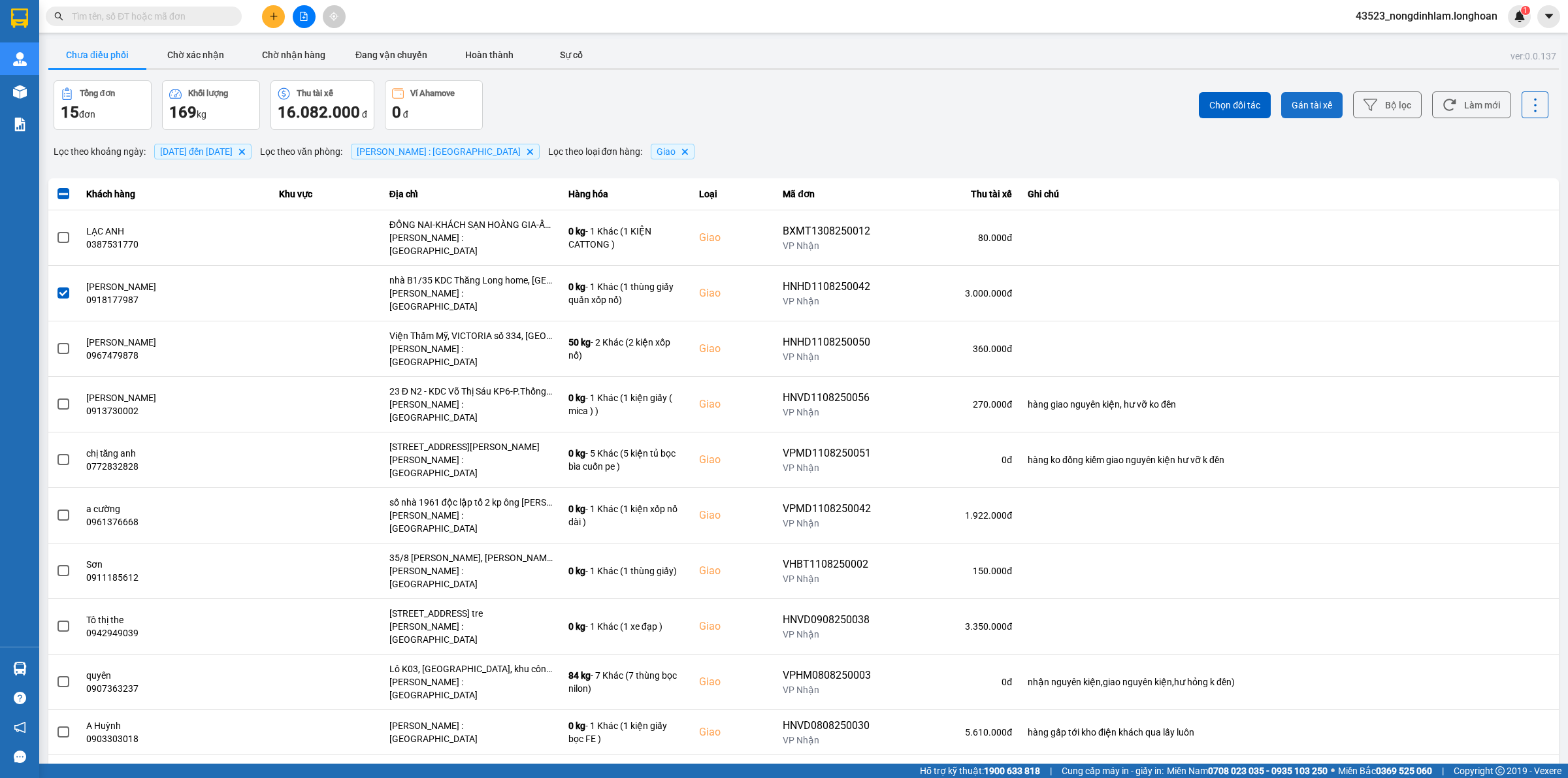
click at [1292, 102] on span "Gán tài xế" at bounding box center [1312, 105] width 40 height 13
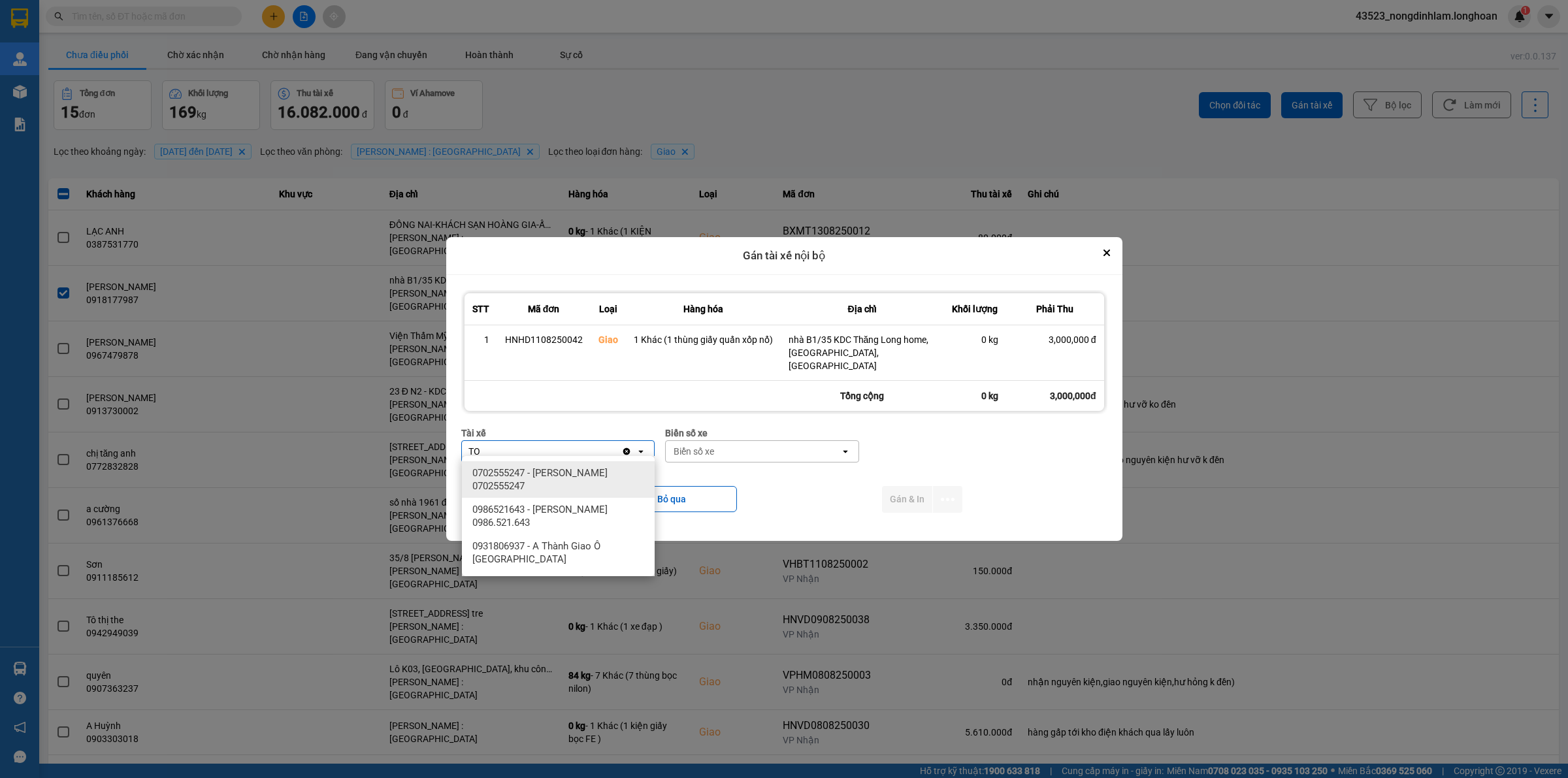
type input "TO"
click at [559, 475] on span "0702555247 - [PERSON_NAME] 0702555247" at bounding box center [561, 479] width 177 height 26
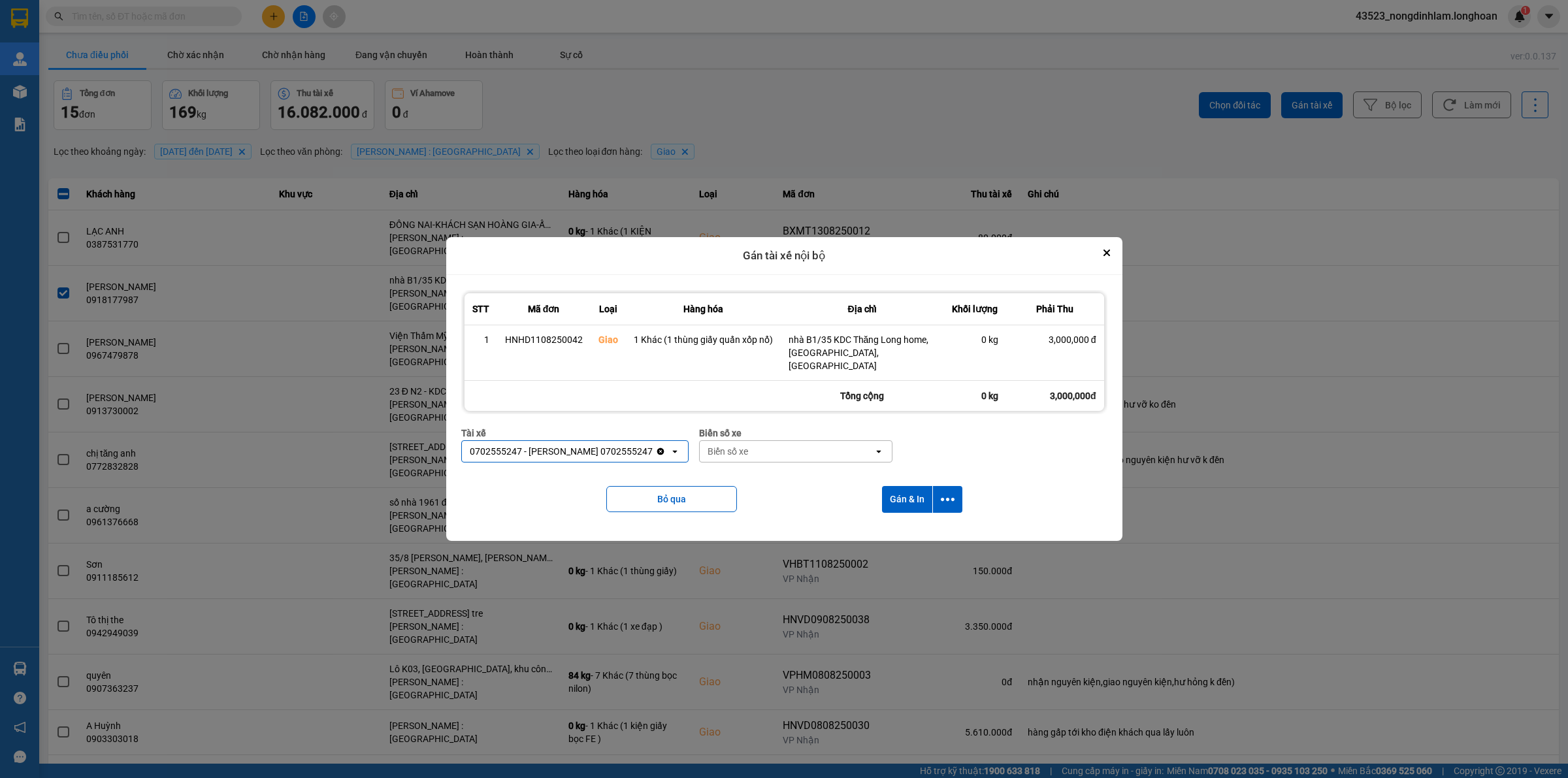
click at [760, 446] on div "Biển số xe" at bounding box center [787, 451] width 174 height 21
type input "54"
click at [765, 518] on span "29H-960.54" at bounding box center [741, 519] width 49 height 13
click at [941, 500] on icon "dialog" at bounding box center [947, 499] width 13 height 13
click at [878, 533] on span "Chỉ gán tài" at bounding box center [895, 528] width 43 height 13
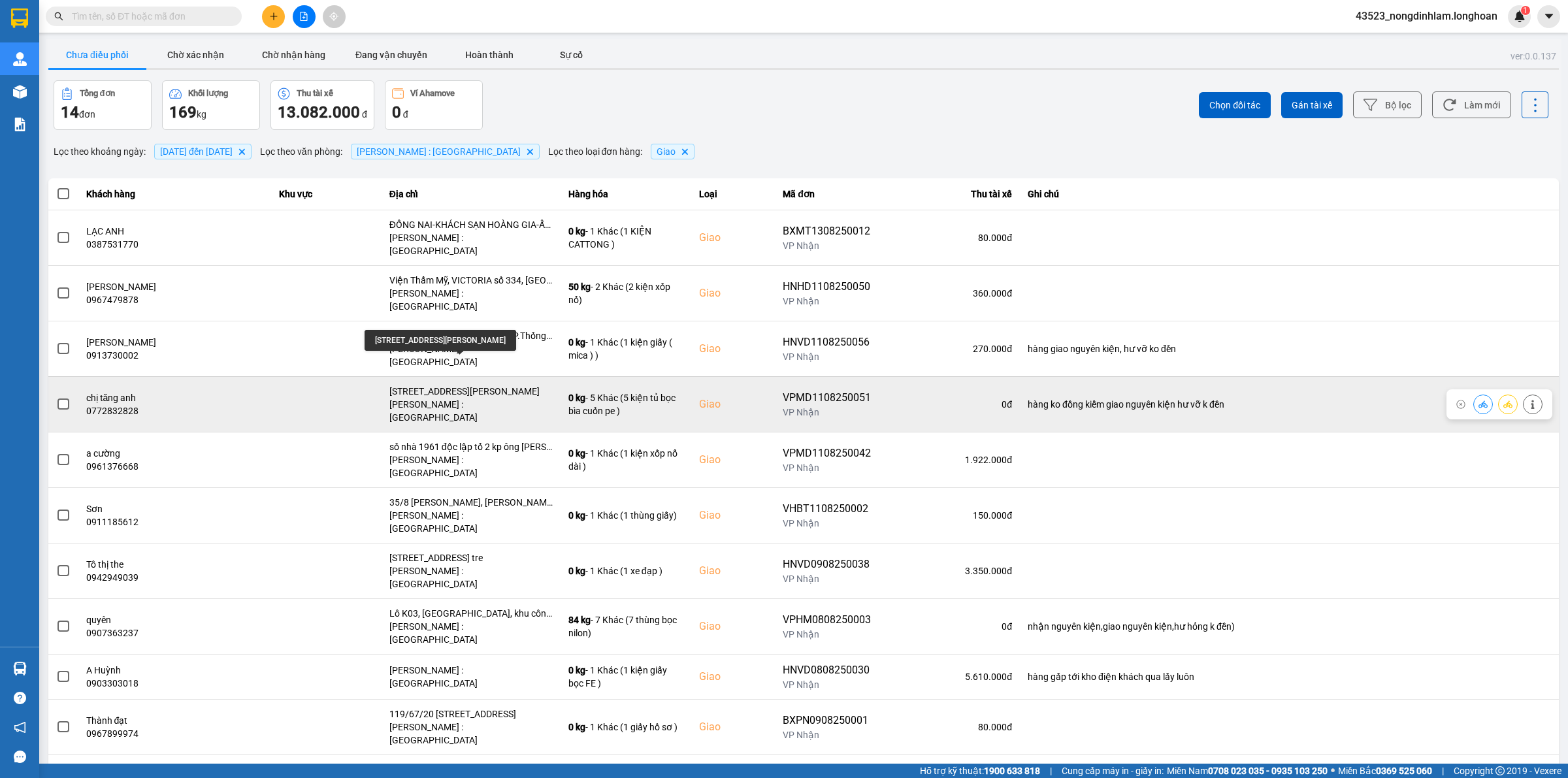
scroll to position [81, 0]
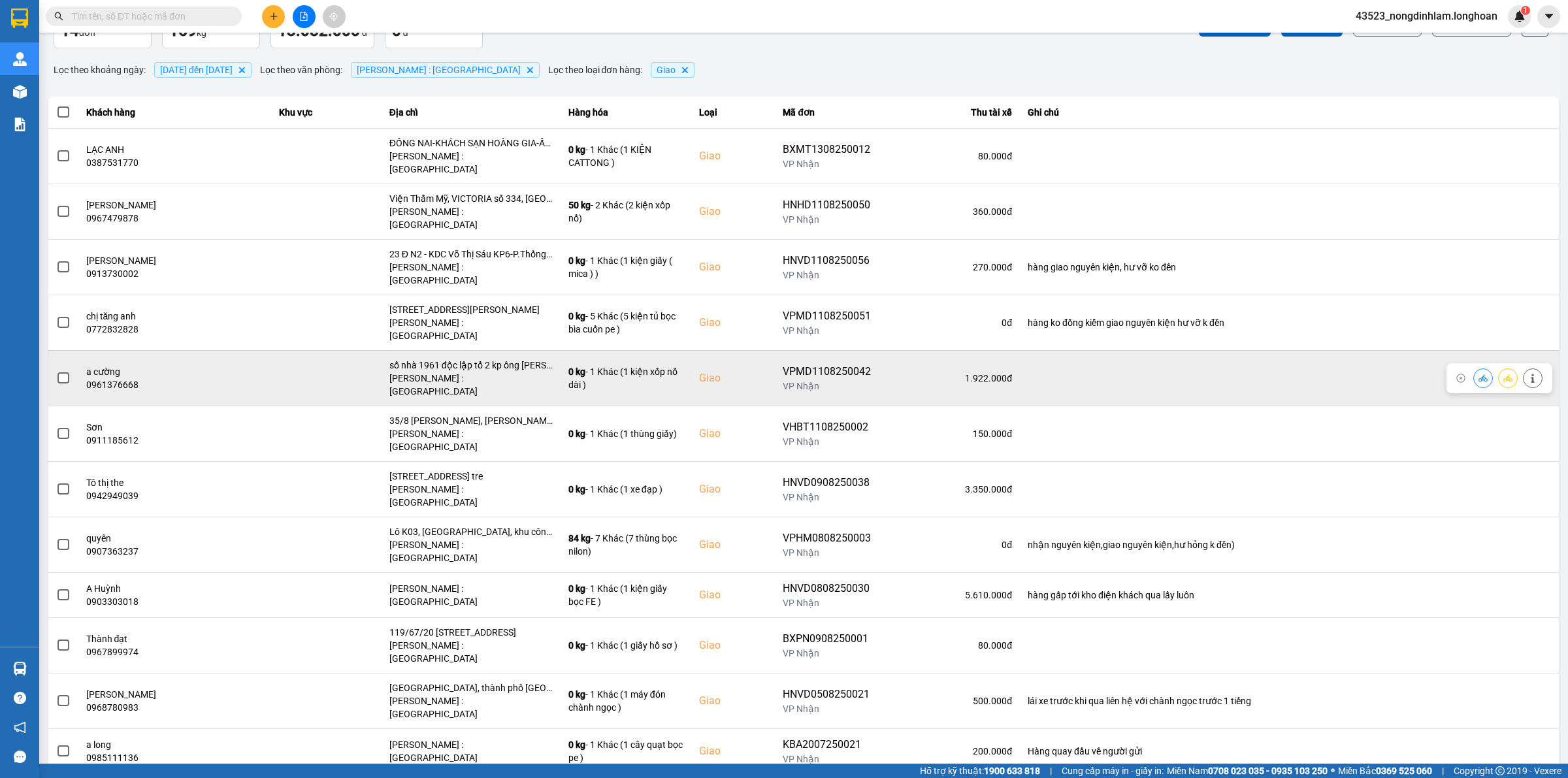
click at [56, 371] on label at bounding box center [63, 377] width 14 height 14
click at [56, 371] on input "checkbox" at bounding box center [56, 371] width 0 height 0
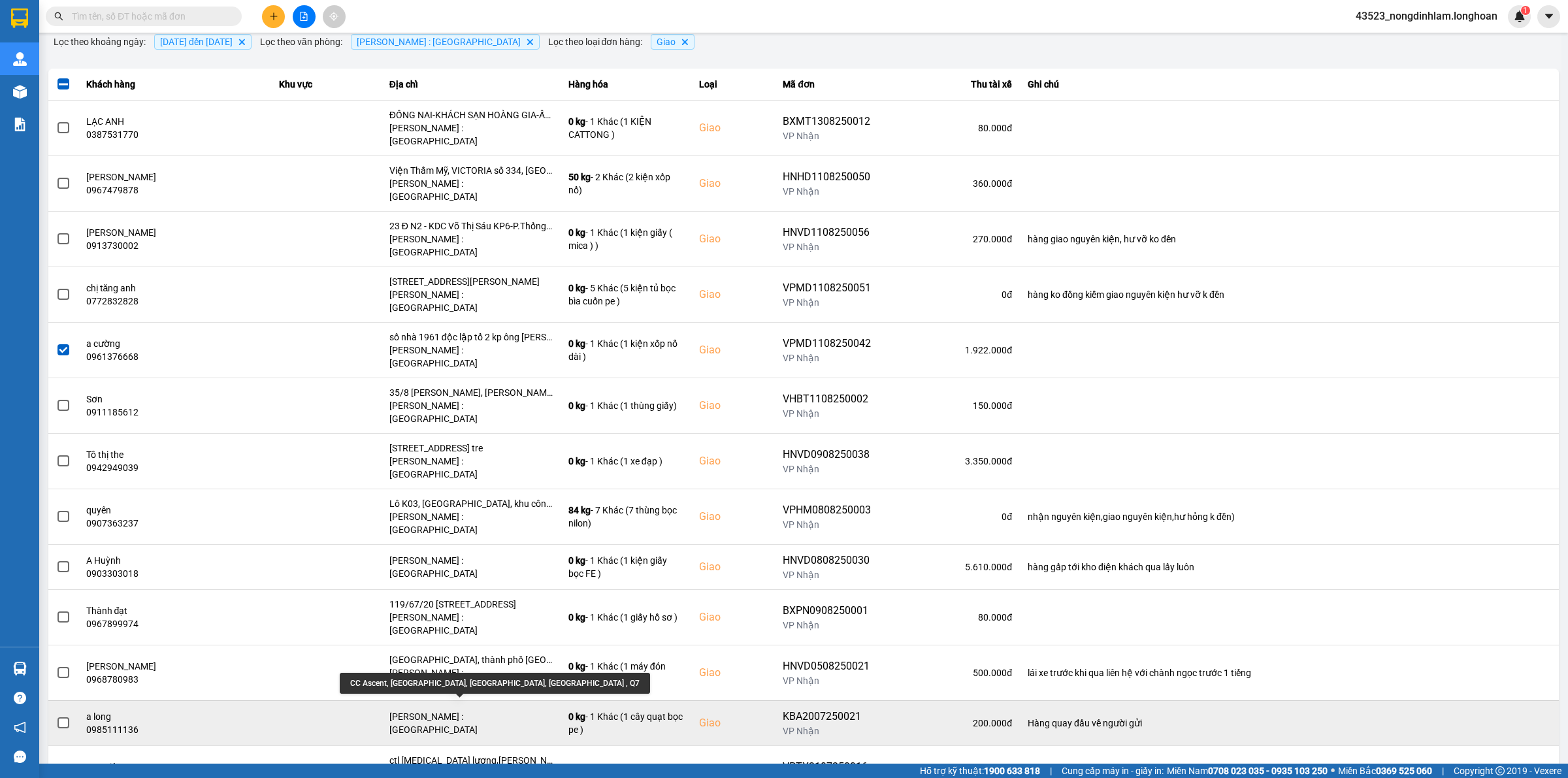
scroll to position [0, 0]
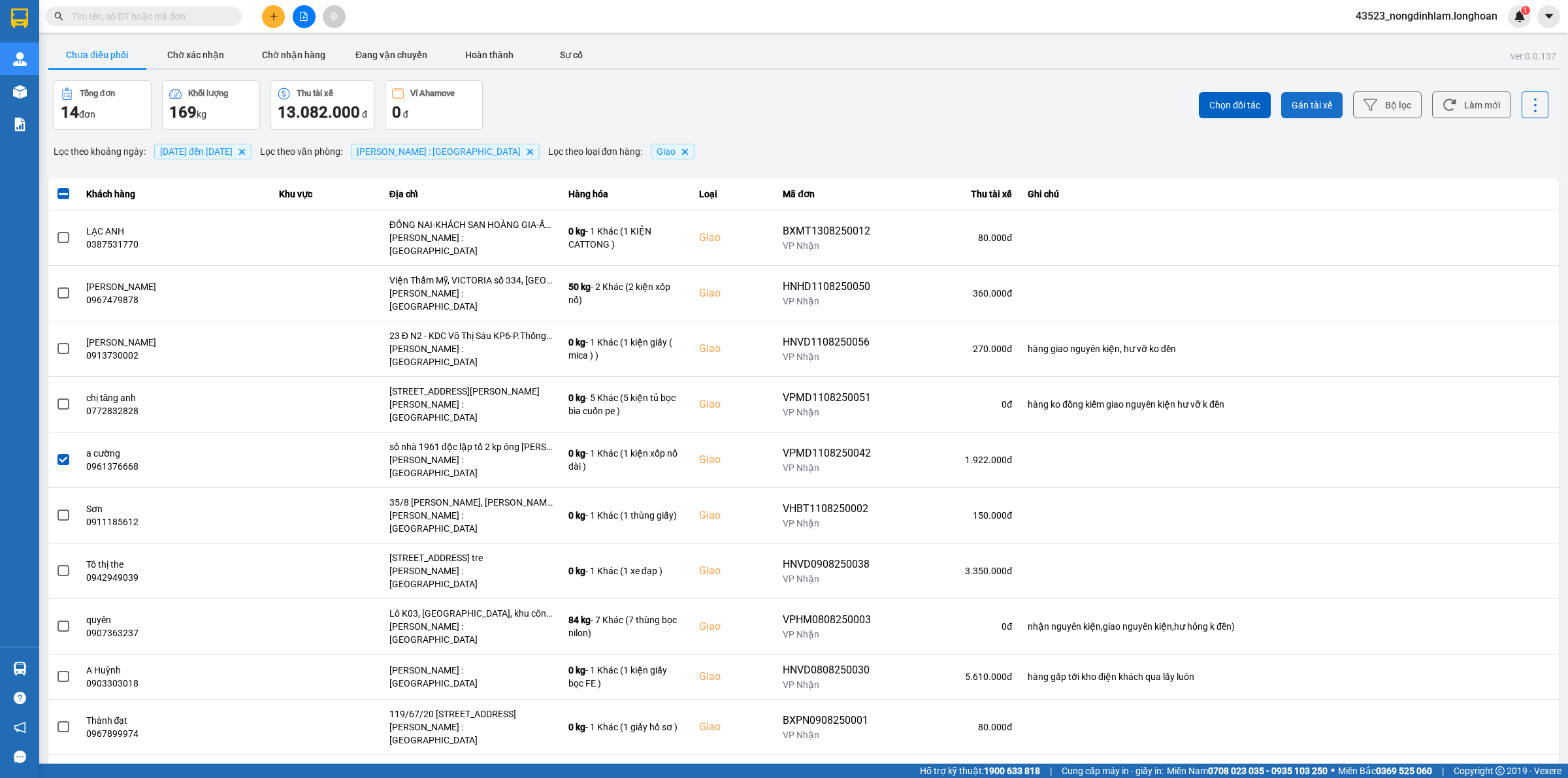
click at [1309, 96] on button "Gán tài xế" at bounding box center [1312, 105] width 61 height 26
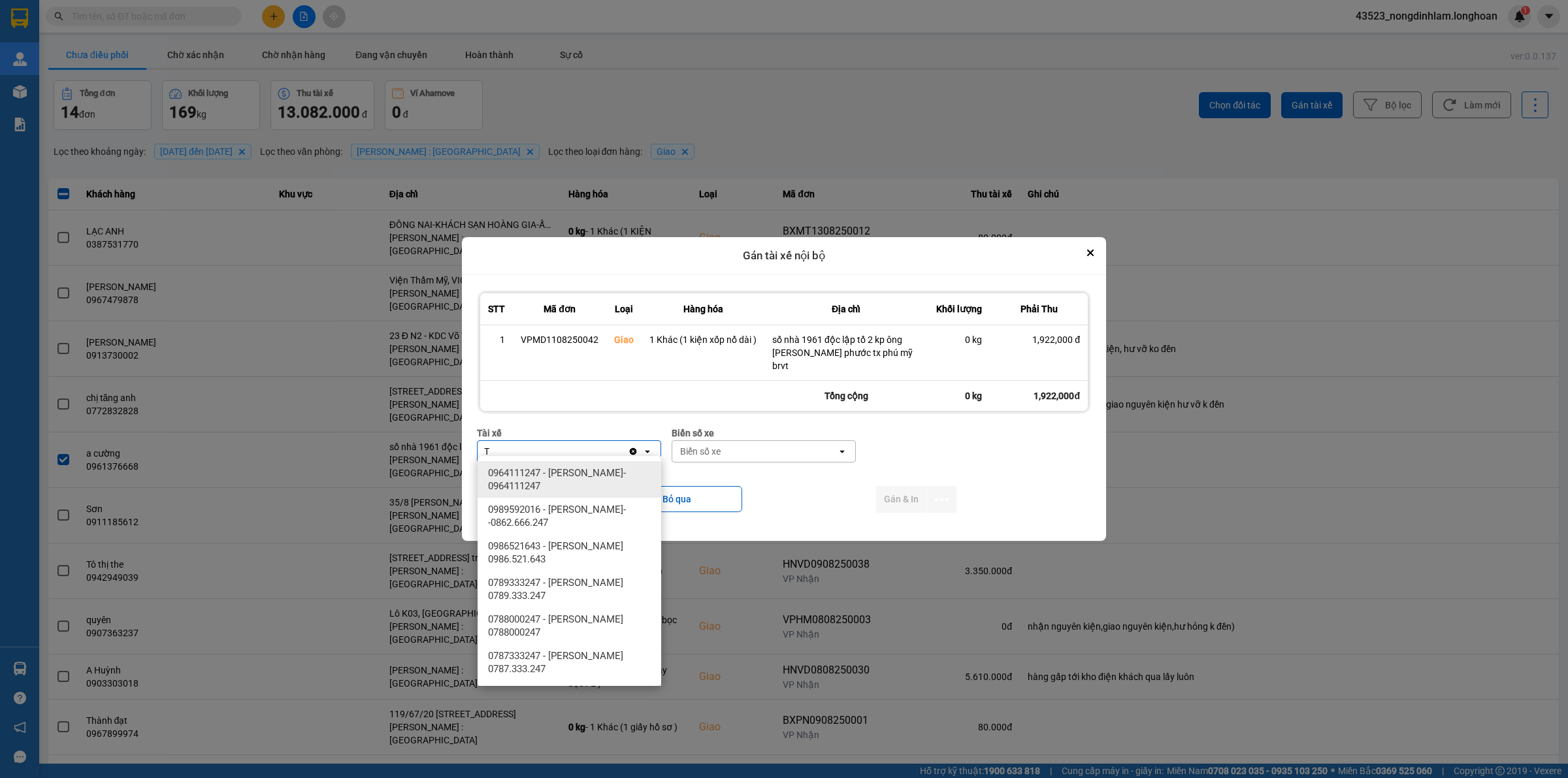
type input "T"
click at [588, 477] on span "0964111247 - [PERSON_NAME]- 0964111247" at bounding box center [572, 479] width 168 height 26
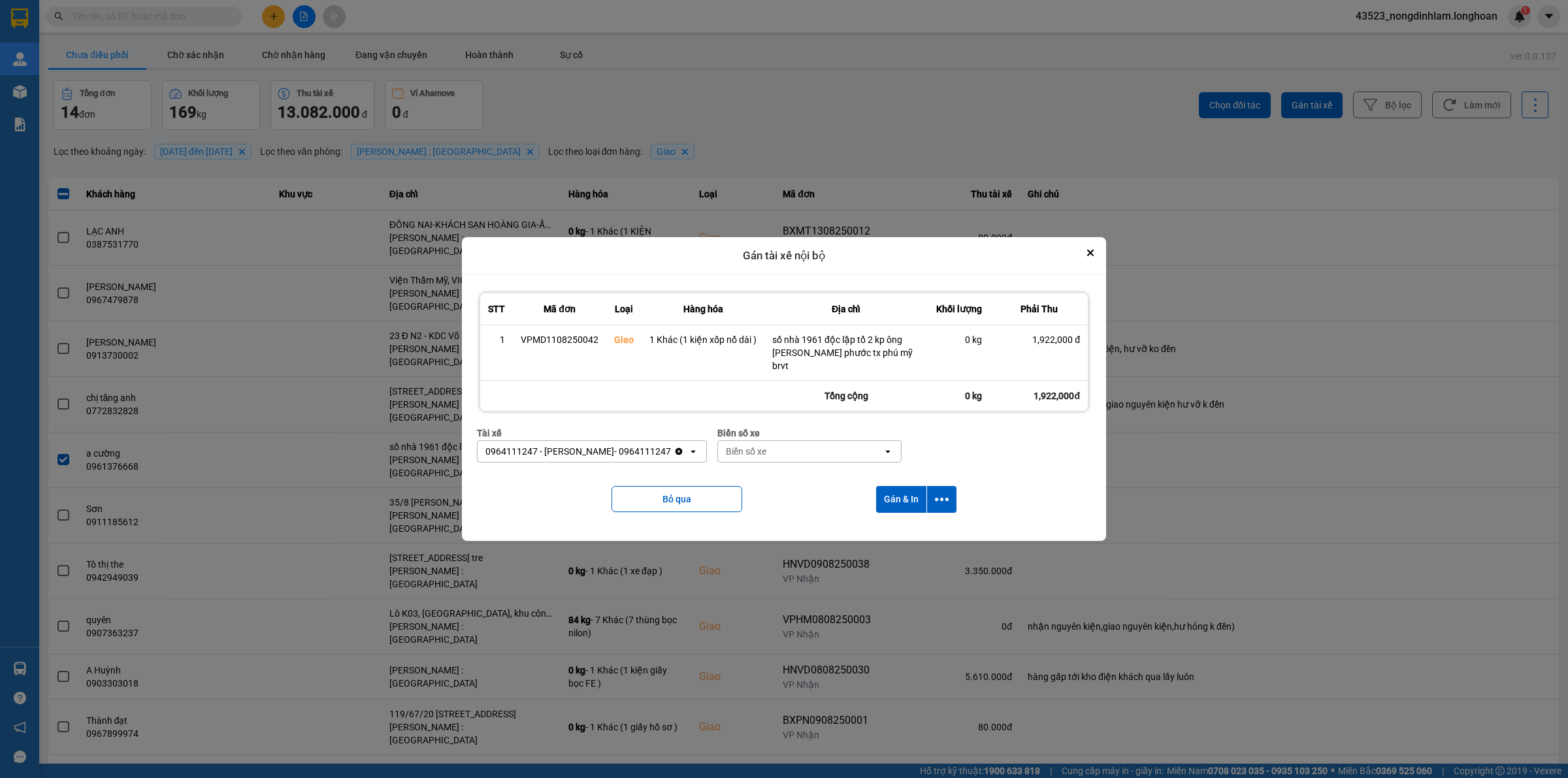
click at [683, 448] on icon "Clear value" at bounding box center [680, 452] width 7 height 7
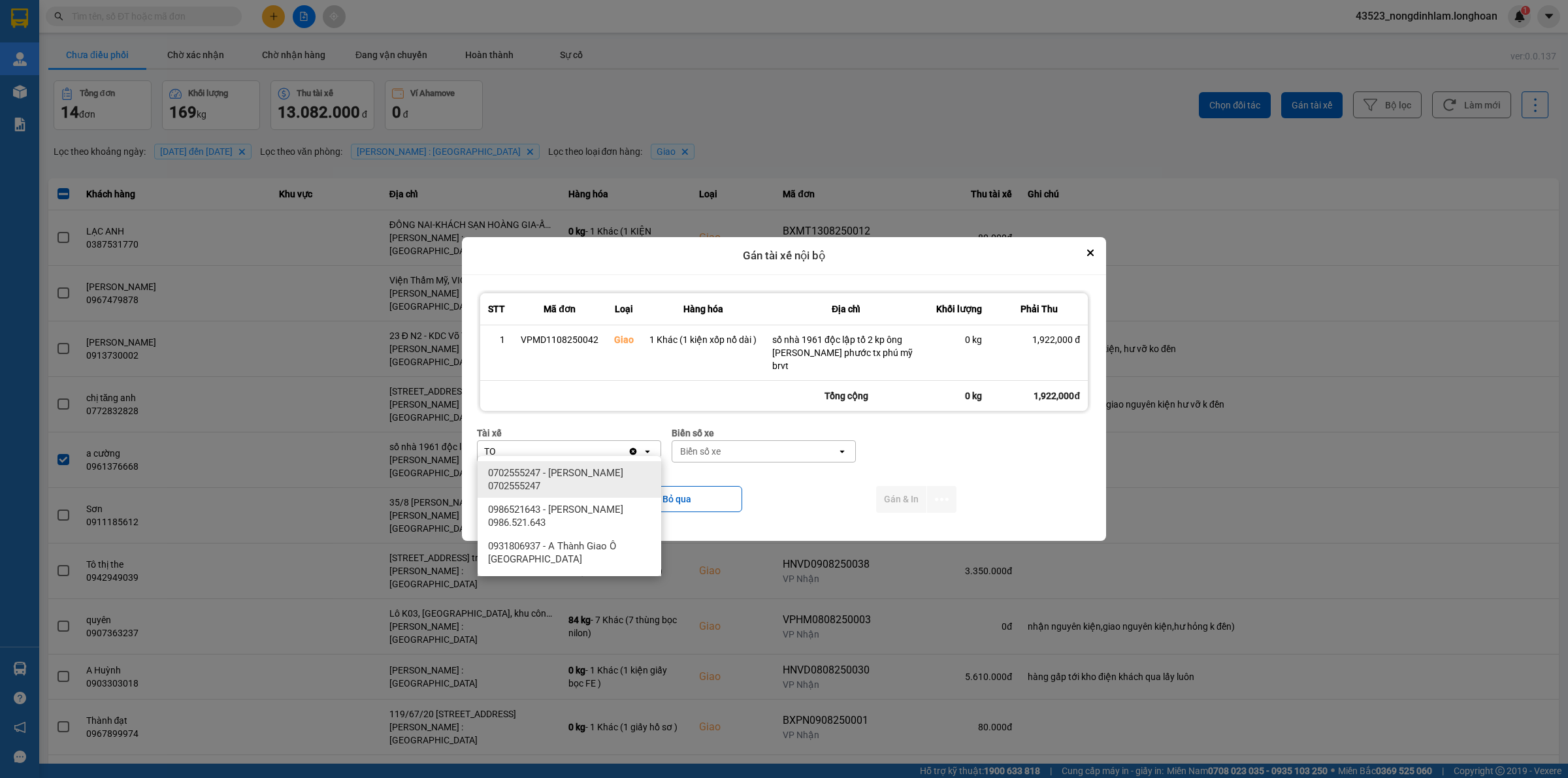
type input "TO"
click at [593, 479] on span "0702555247 - [PERSON_NAME] 0702555247" at bounding box center [572, 479] width 168 height 26
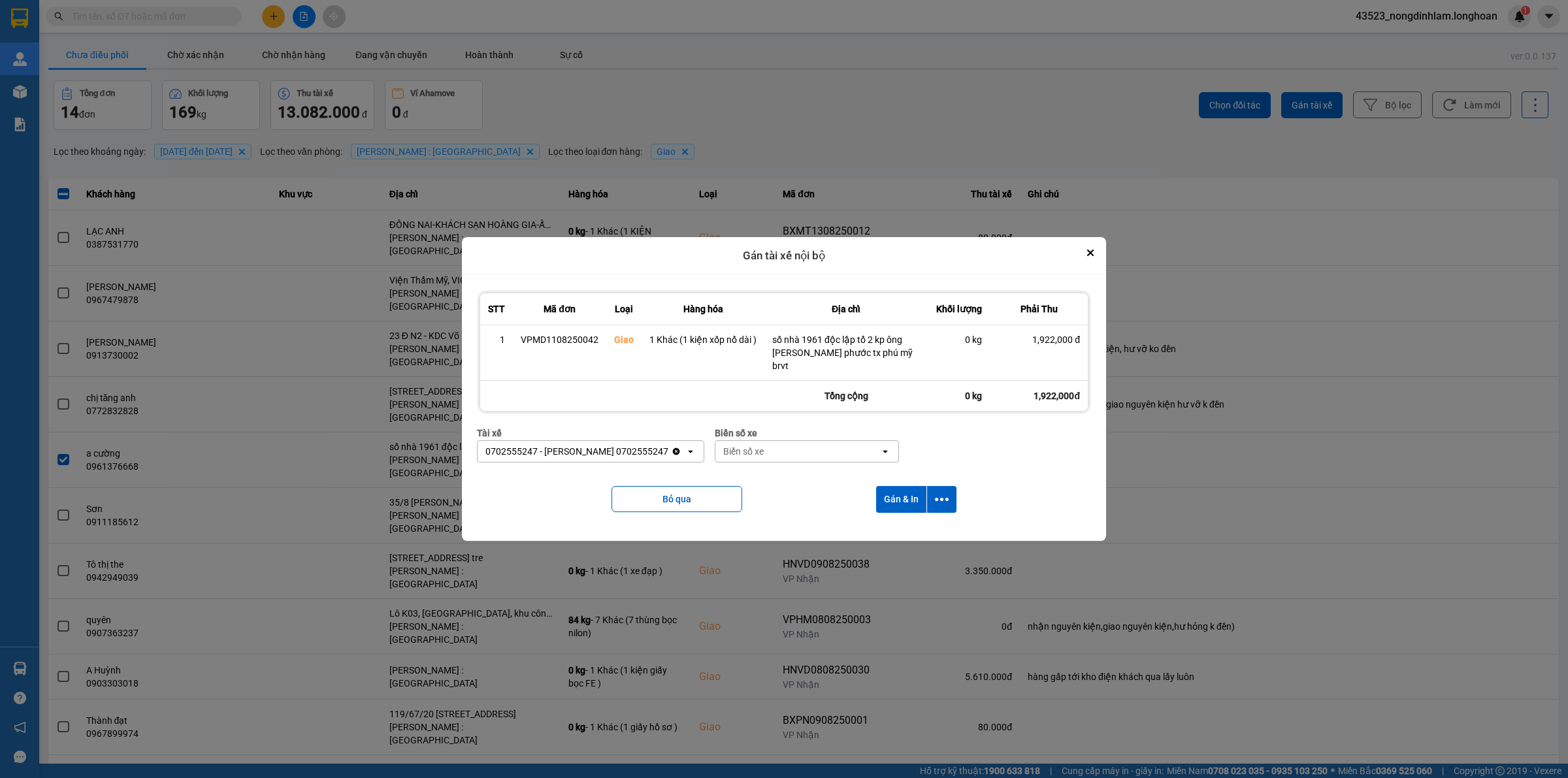
click at [764, 448] on div "Biển số xe" at bounding box center [743, 451] width 40 height 13
type input "54"
click at [769, 523] on span "29H-960.54" at bounding box center [756, 519] width 49 height 13
click at [945, 493] on icon "dialog" at bounding box center [942, 499] width 13 height 13
click at [897, 532] on span "Chỉ gán tài" at bounding box center [890, 528] width 43 height 13
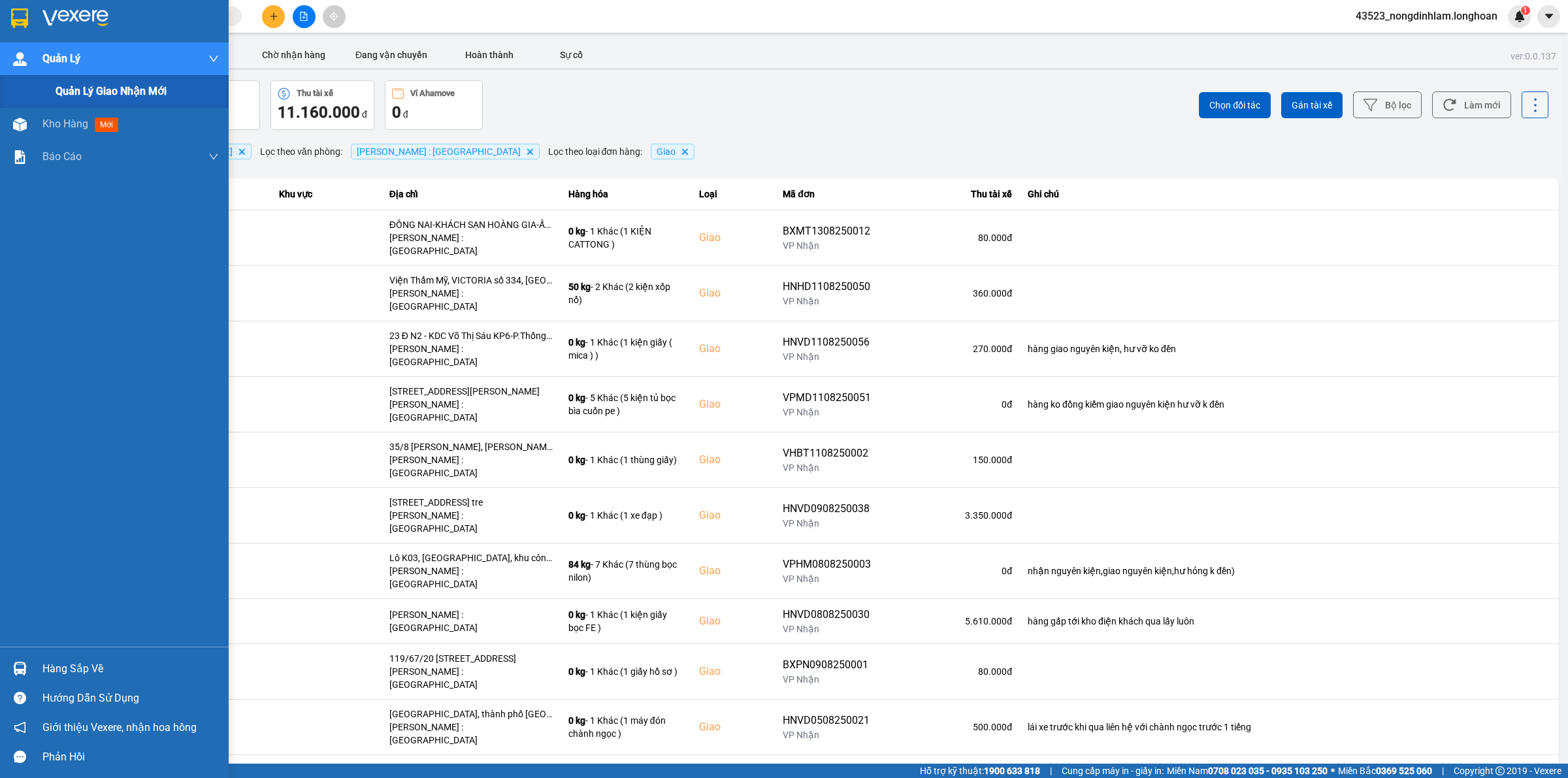
click at [70, 98] on span "Quản lý giao nhận mới" at bounding box center [111, 91] width 111 height 16
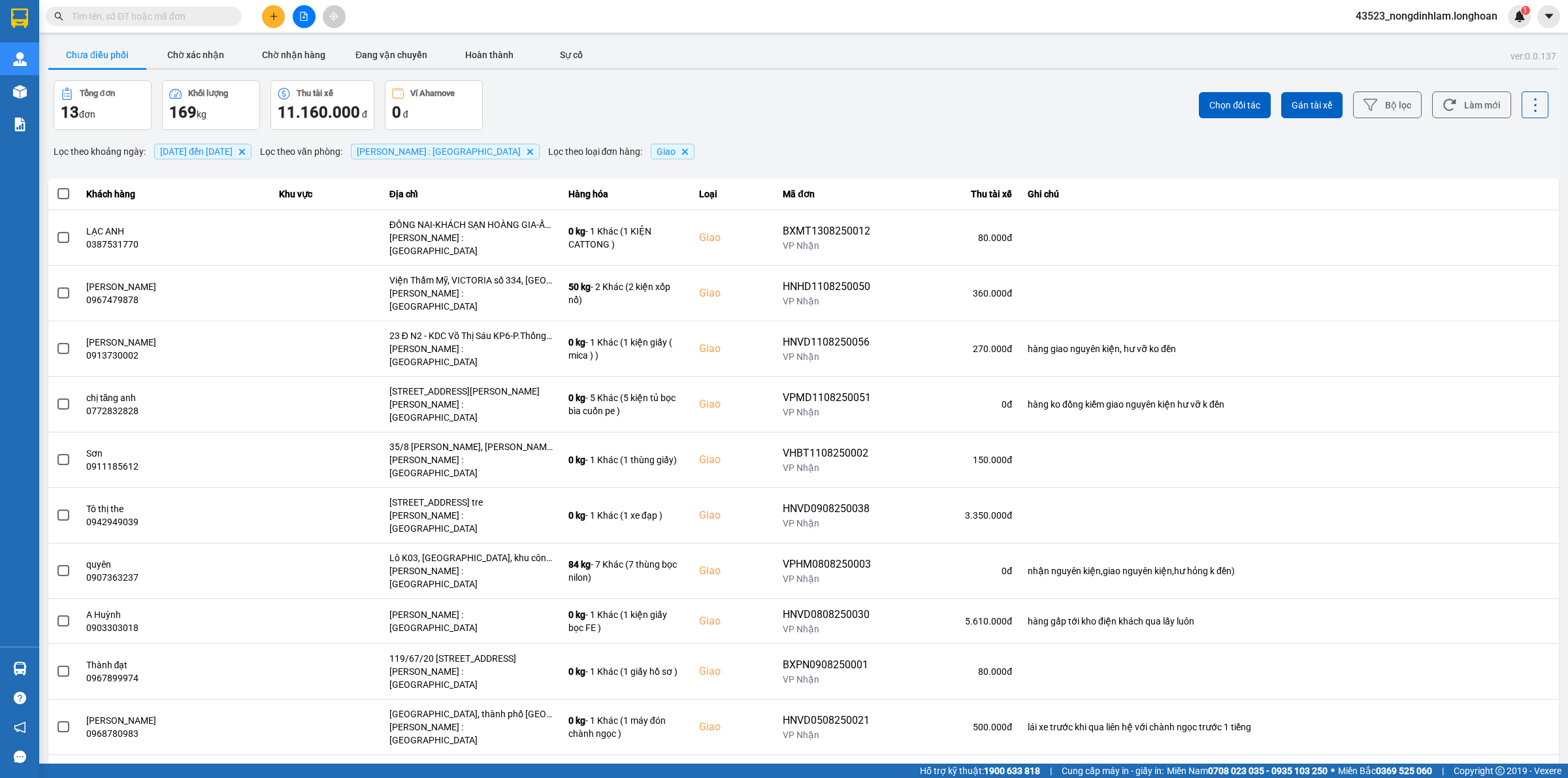
click at [188, 20] on input "text" at bounding box center [149, 16] width 154 height 14
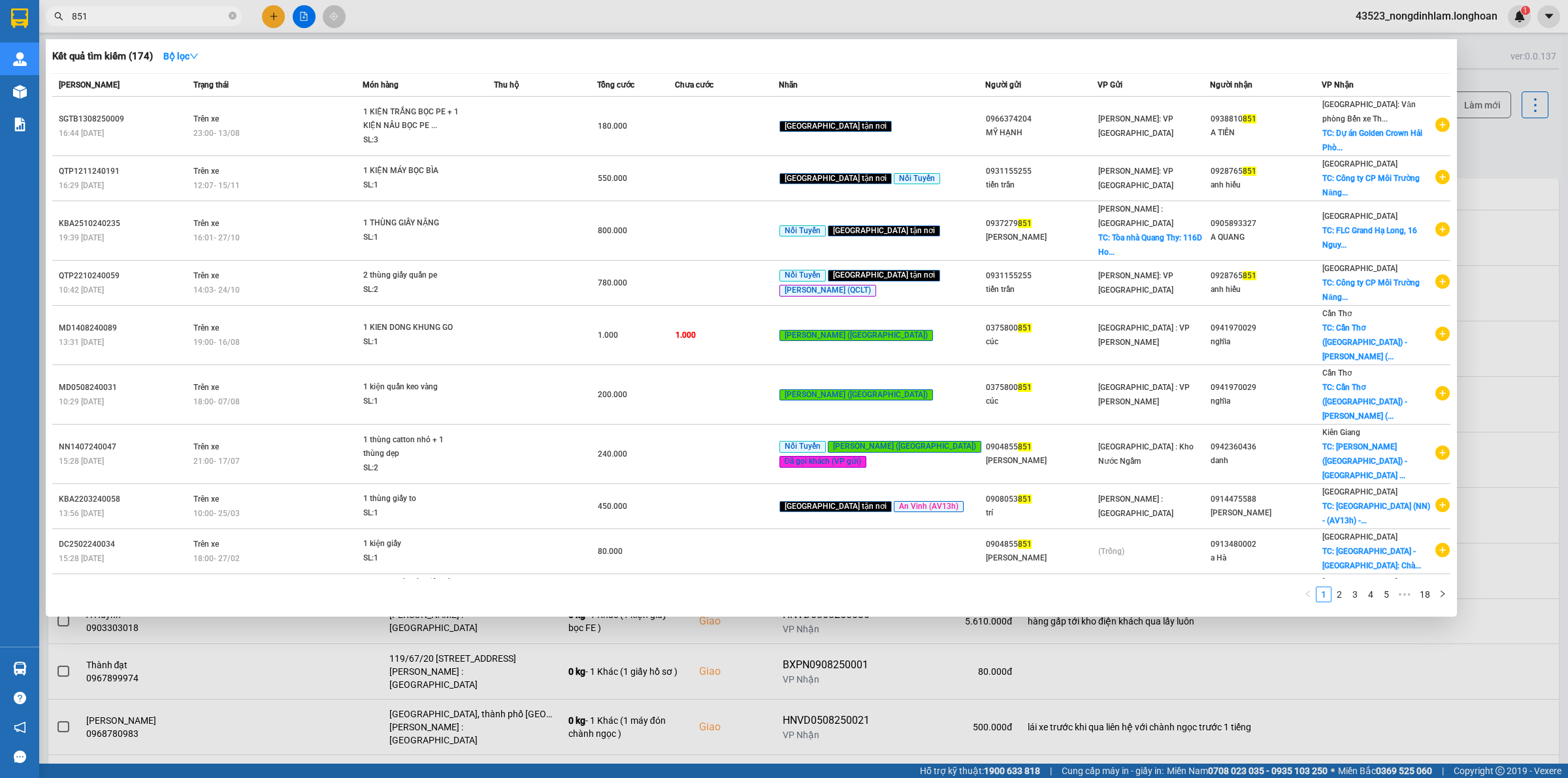
click at [119, 11] on input "851" at bounding box center [149, 16] width 154 height 14
type input "851"
click at [117, 7] on span "851" at bounding box center [144, 16] width 196 height 19
click at [111, 18] on input "851" at bounding box center [149, 16] width 154 height 14
click at [111, 20] on input "851" at bounding box center [149, 16] width 154 height 14
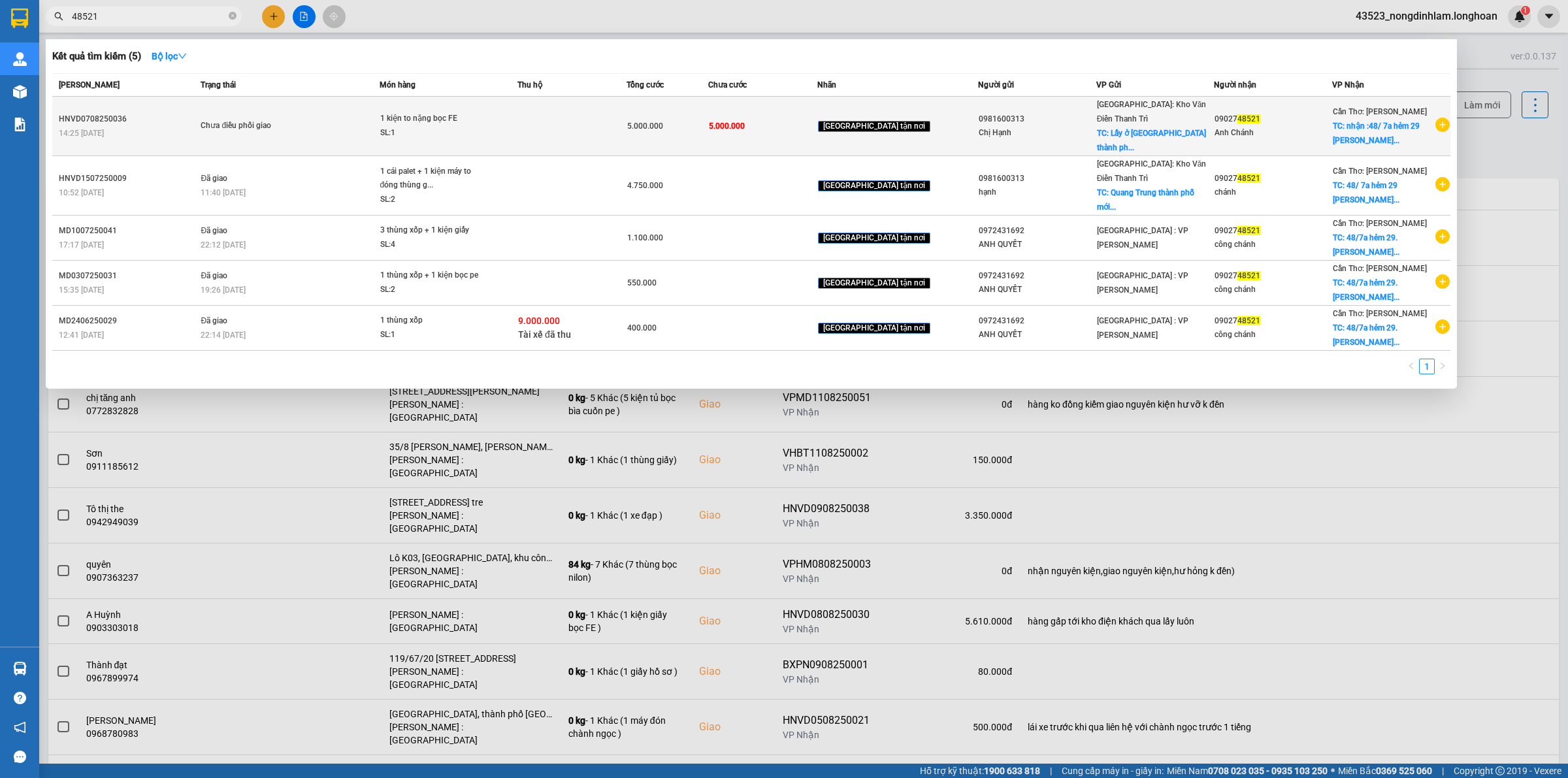
type input "48521"
click at [117, 112] on div "HNVD0708250036" at bounding box center [128, 119] width 138 height 13
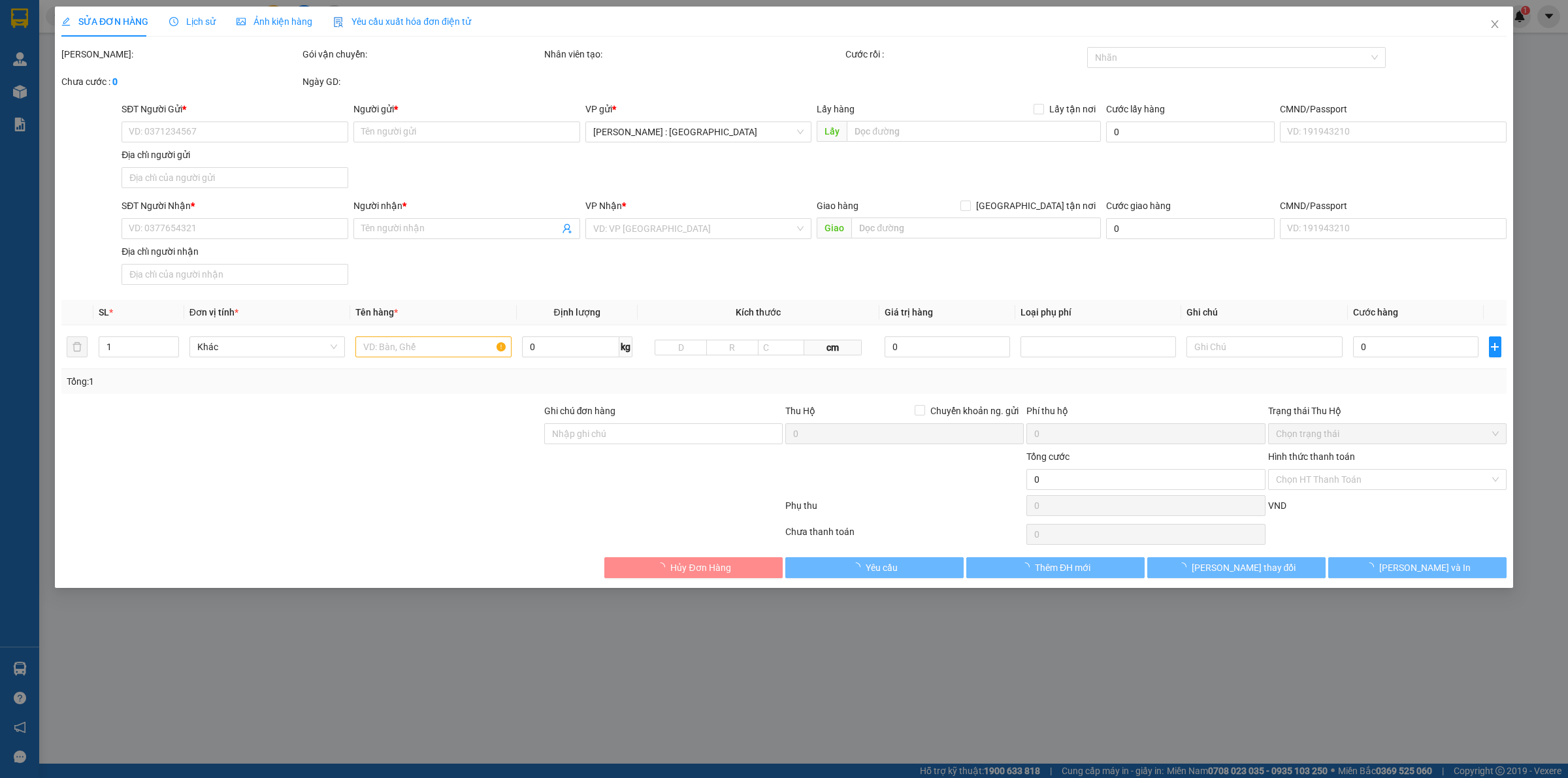
type input "0981600313"
type input "Chị Hạnh"
checkbox input "true"
type input "Lấy ở Quang Trung thành phố mới Quế Võ Bắc Ninh"
type input "0902748521"
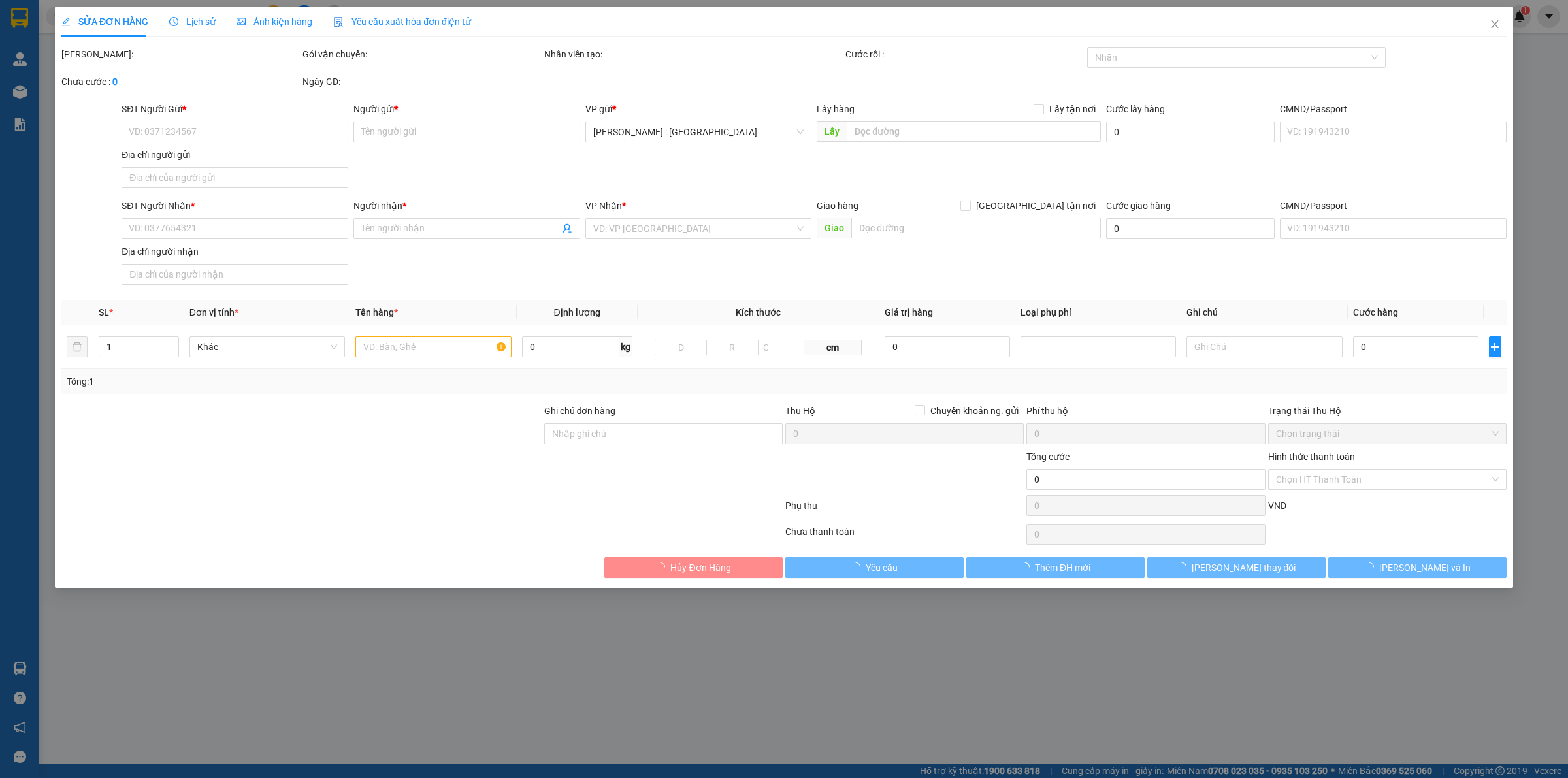
type input "Anh Chánh"
checkbox input "true"
type input "nhận :48/ 7a hẻm 29 lê hồng phong trà nóc bình thuỷ cần thơ"
type input "khách muốn nhận hàng ngày 24/8 nha các anh"
type input "5.000.000"
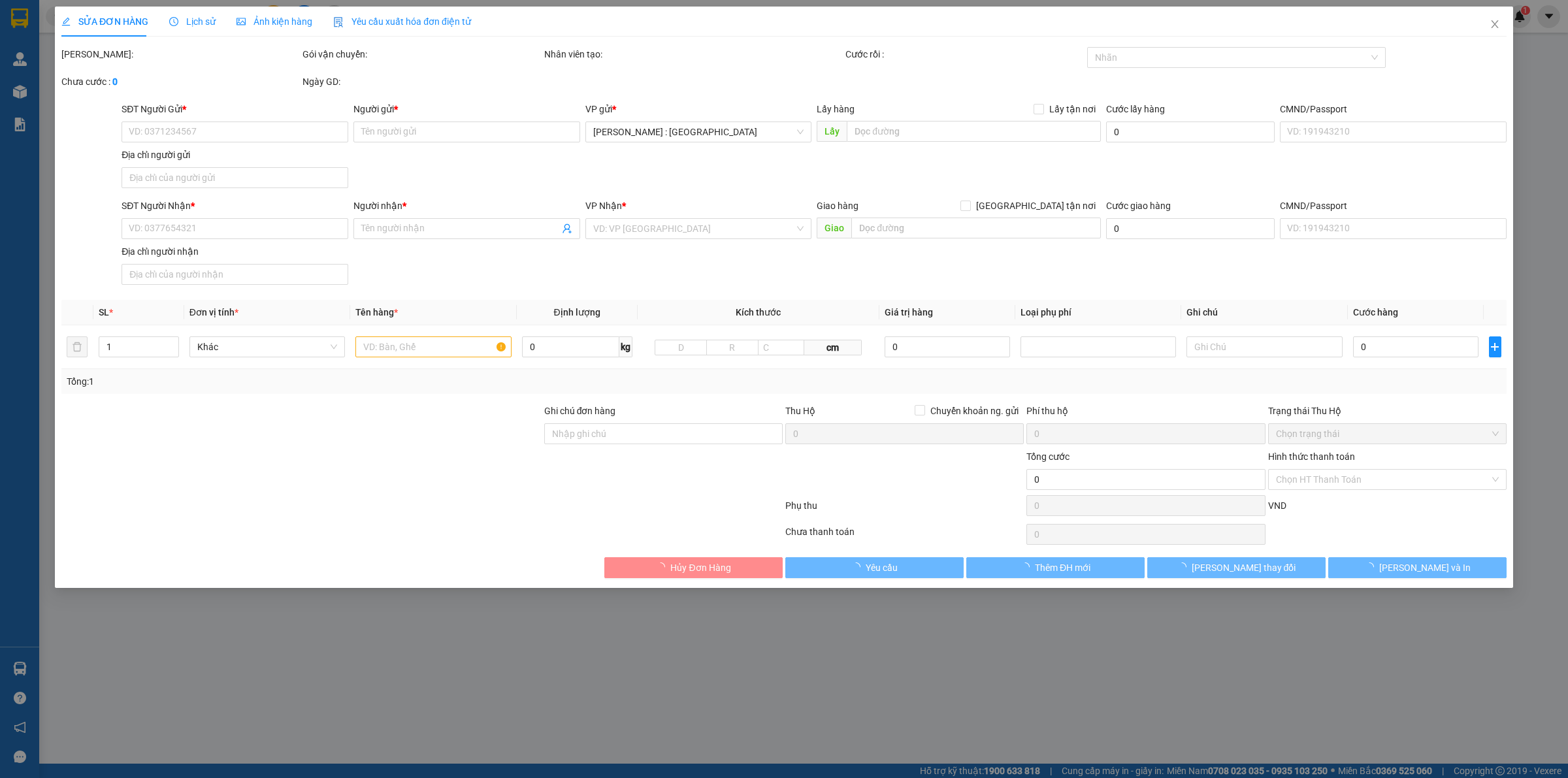
type input "5.000.000"
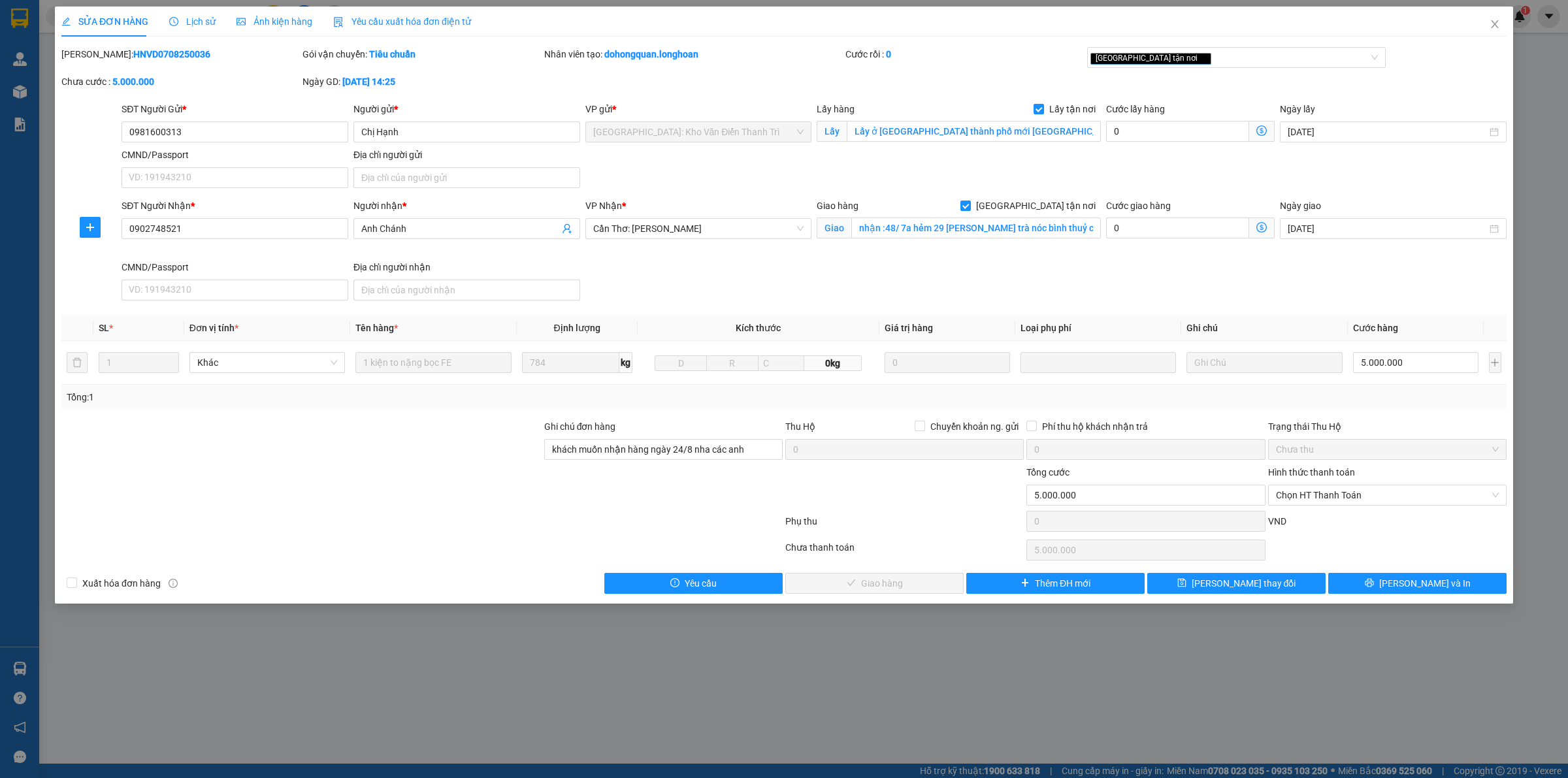
click at [150, 52] on b "HNVD0708250036" at bounding box center [171, 55] width 77 height 10
click at [151, 52] on b "HNVD0708250036" at bounding box center [171, 55] width 77 height 10
copy b "HNVD0708250036"
click at [1493, 23] on icon "close" at bounding box center [1495, 24] width 7 height 7
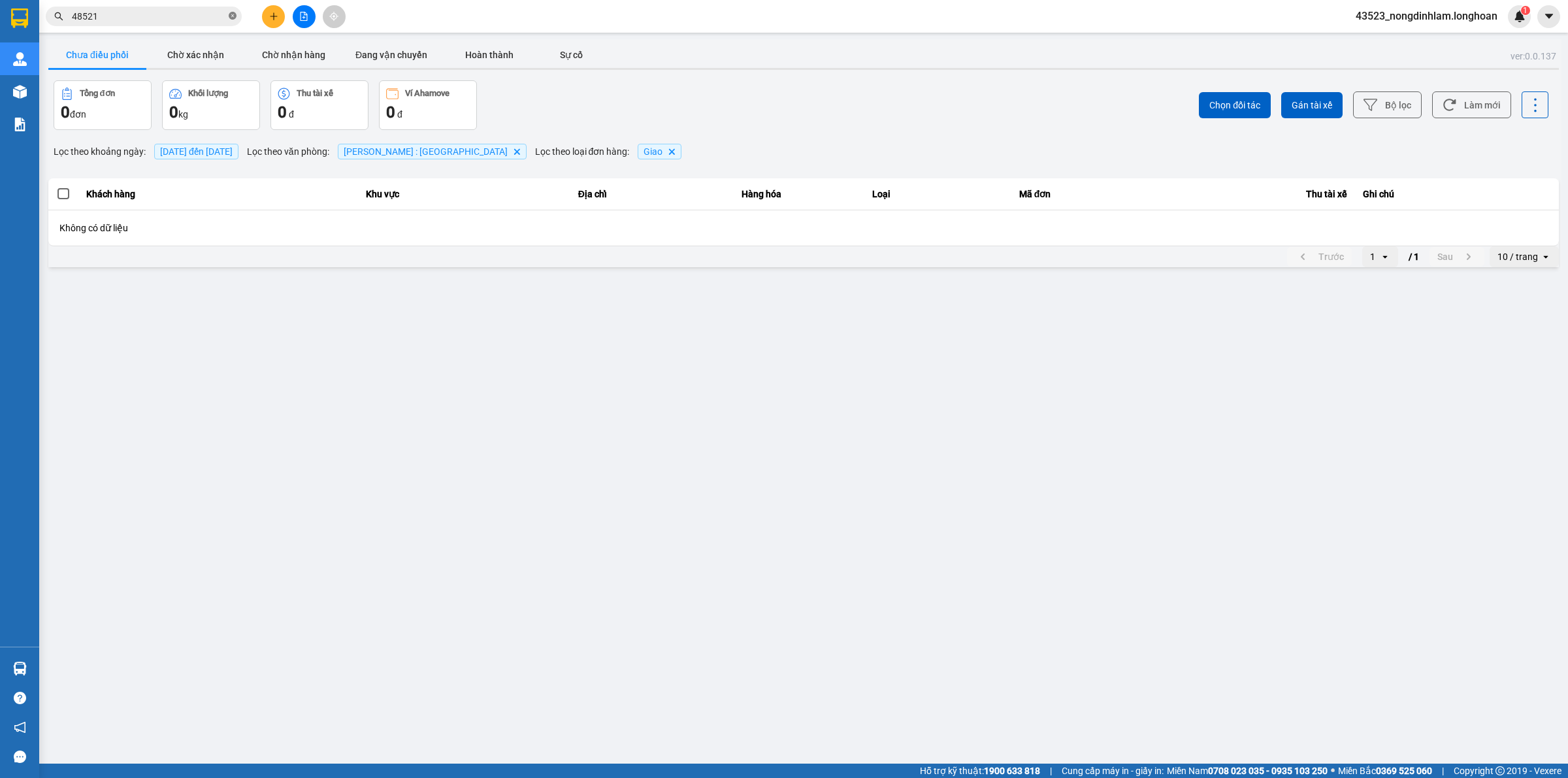
click at [234, 18] on icon "close-circle" at bounding box center [233, 16] width 7 height 7
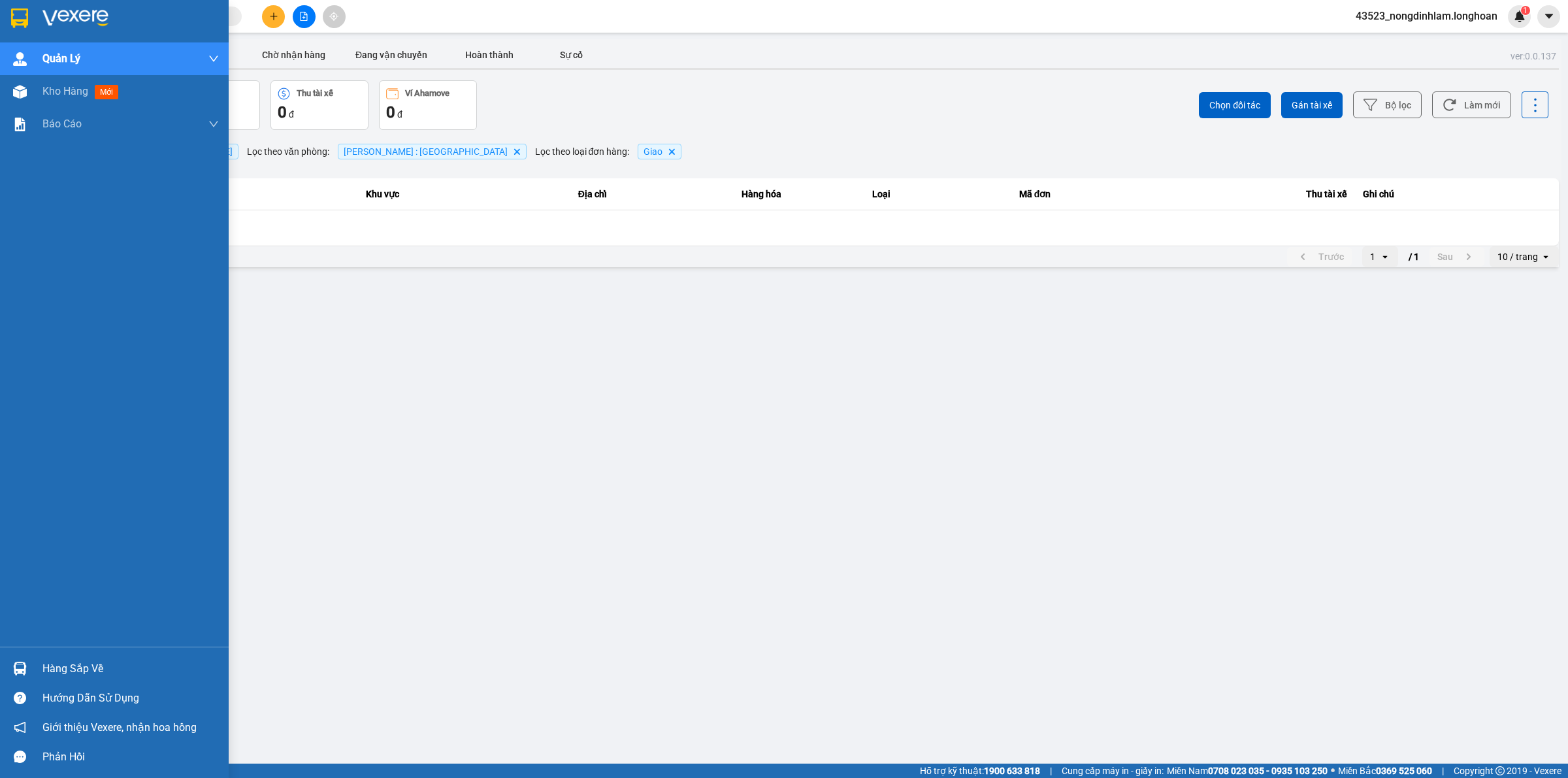
click at [28, 14] on img at bounding box center [19, 18] width 17 height 19
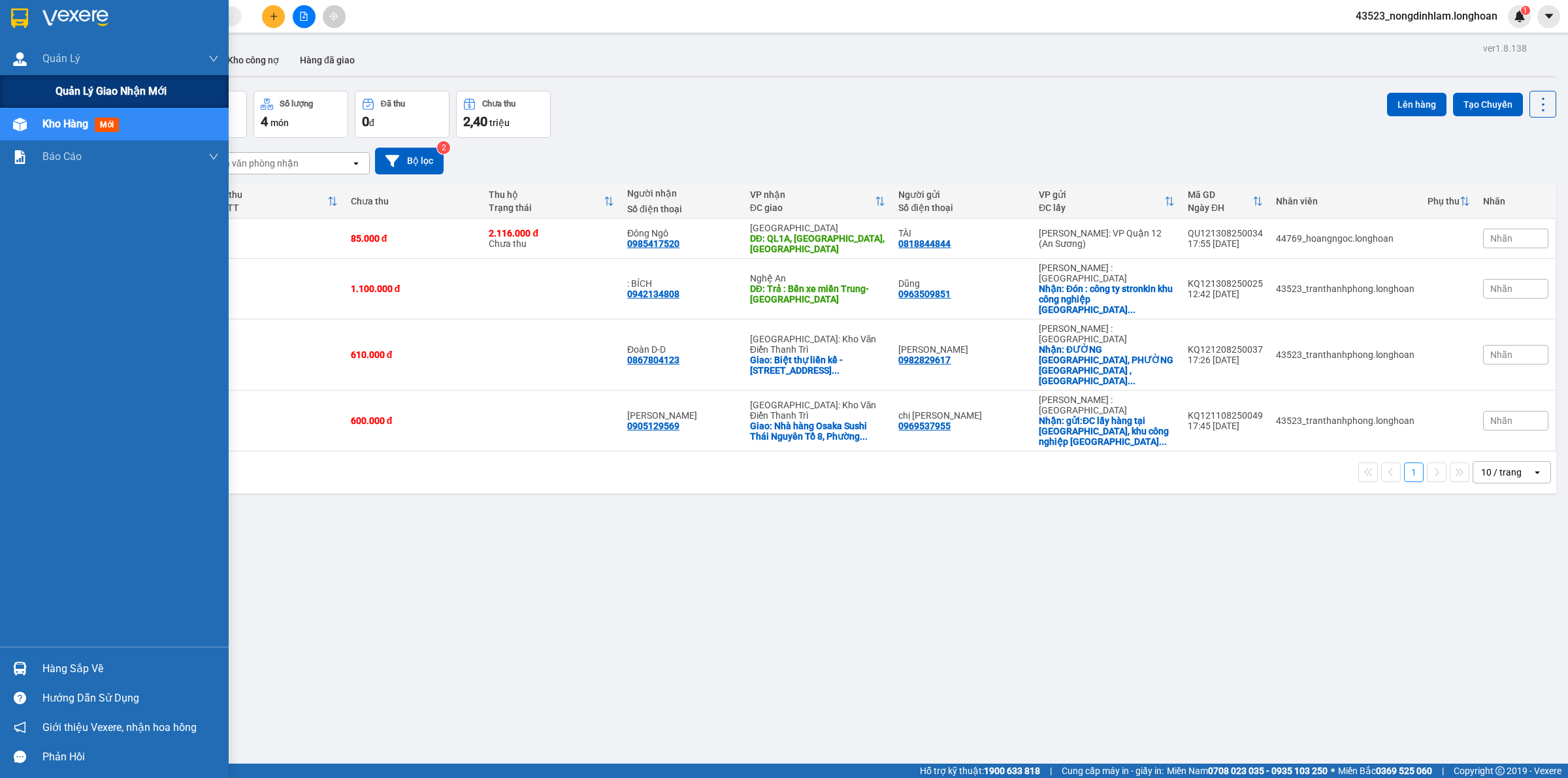
click at [55, 98] on span "Quản lý giao nhận mới" at bounding box center [111, 91] width 111 height 16
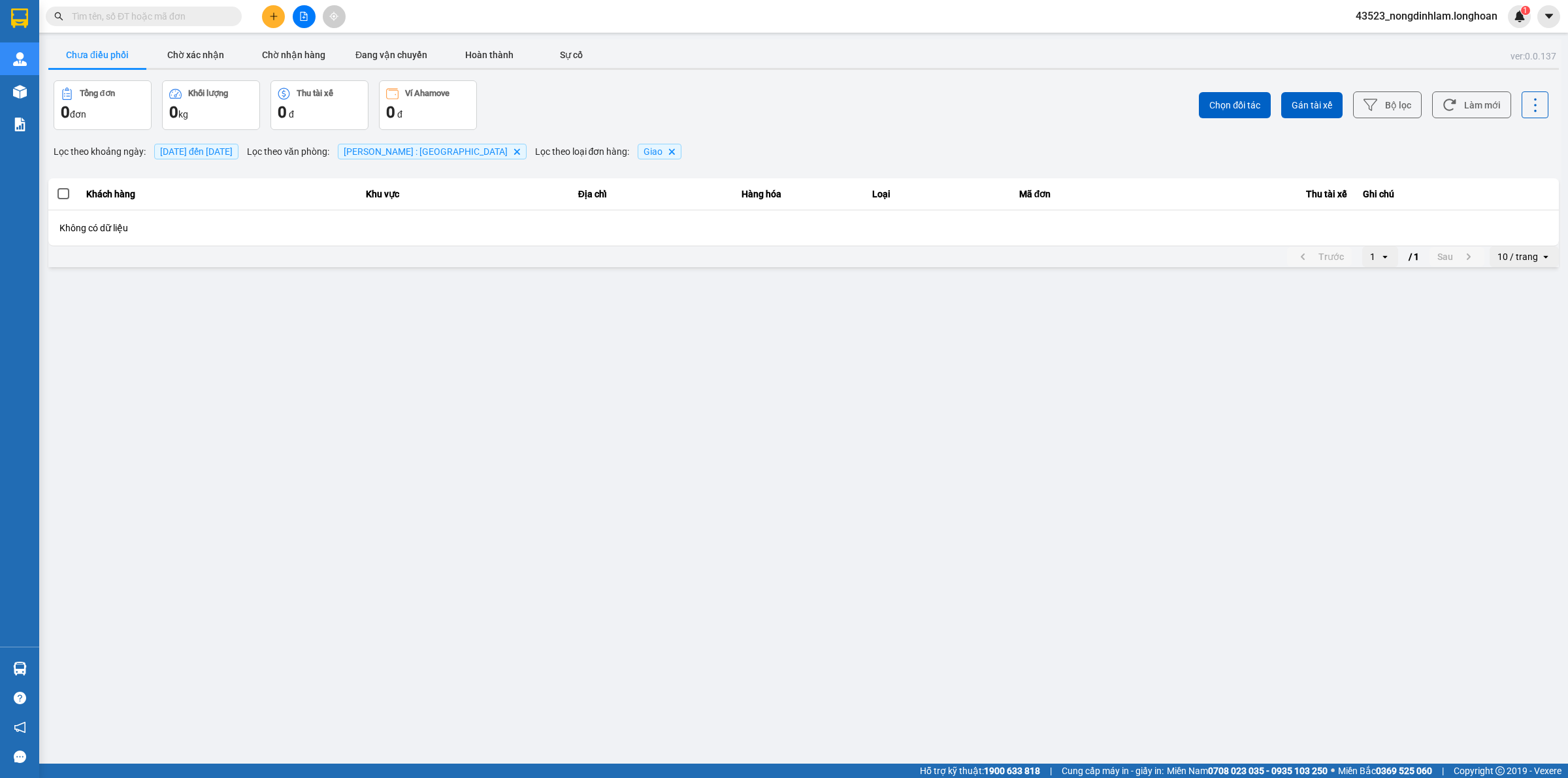
click at [233, 152] on span "14/08/2025 đến 14/08/2025" at bounding box center [196, 152] width 73 height 10
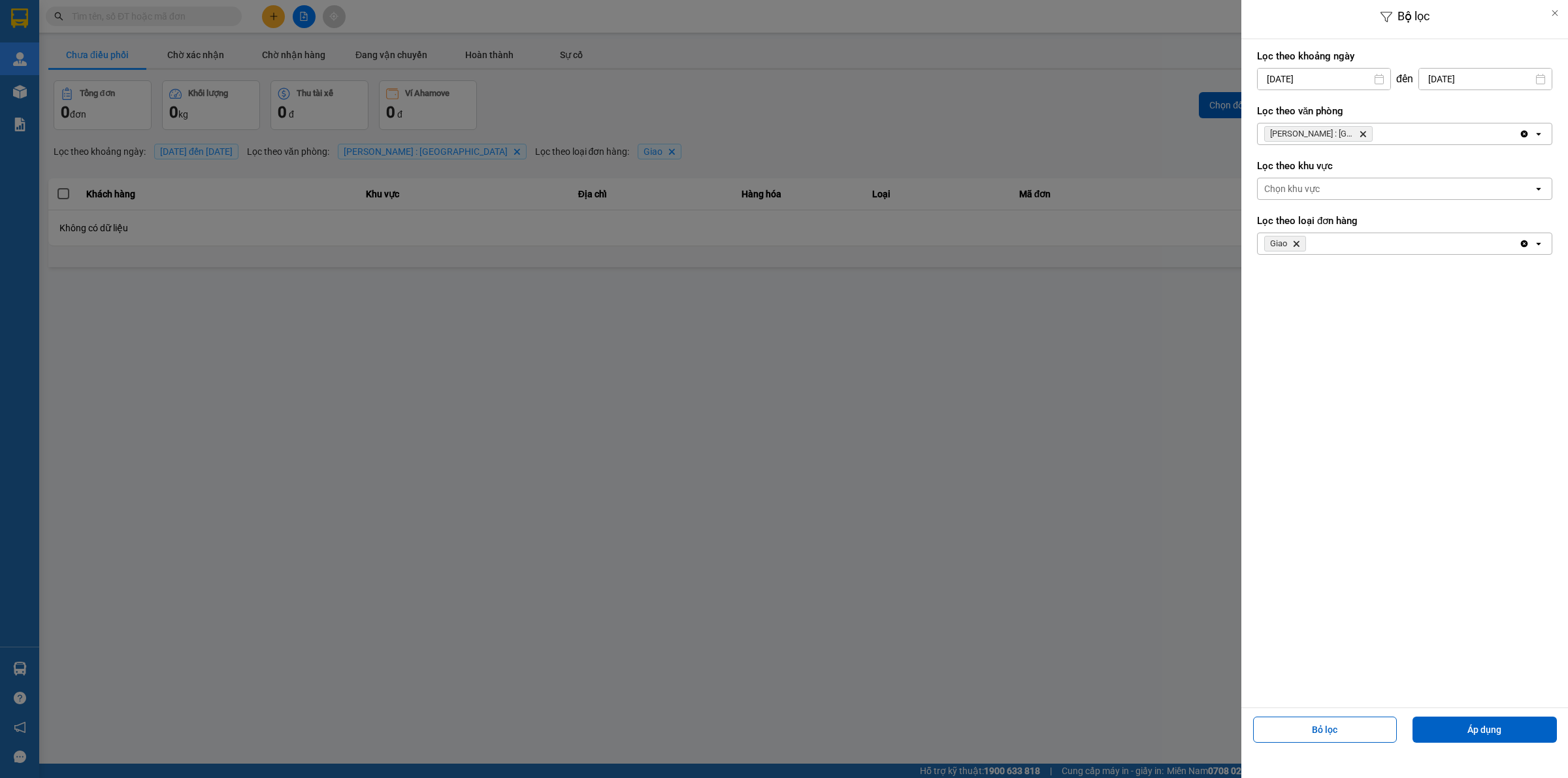
click at [1338, 79] on input "[DATE]" at bounding box center [1323, 79] width 132 height 21
click at [1373, 176] on div "1" at bounding box center [1370, 174] width 18 height 16
click at [1276, 80] on input "01/08/2025" at bounding box center [1323, 79] width 132 height 21
click at [1260, 111] on icon "Arrow Left" at bounding box center [1264, 111] width 16 height 16
click at [1294, 175] on div "1" at bounding box center [1291, 174] width 18 height 16
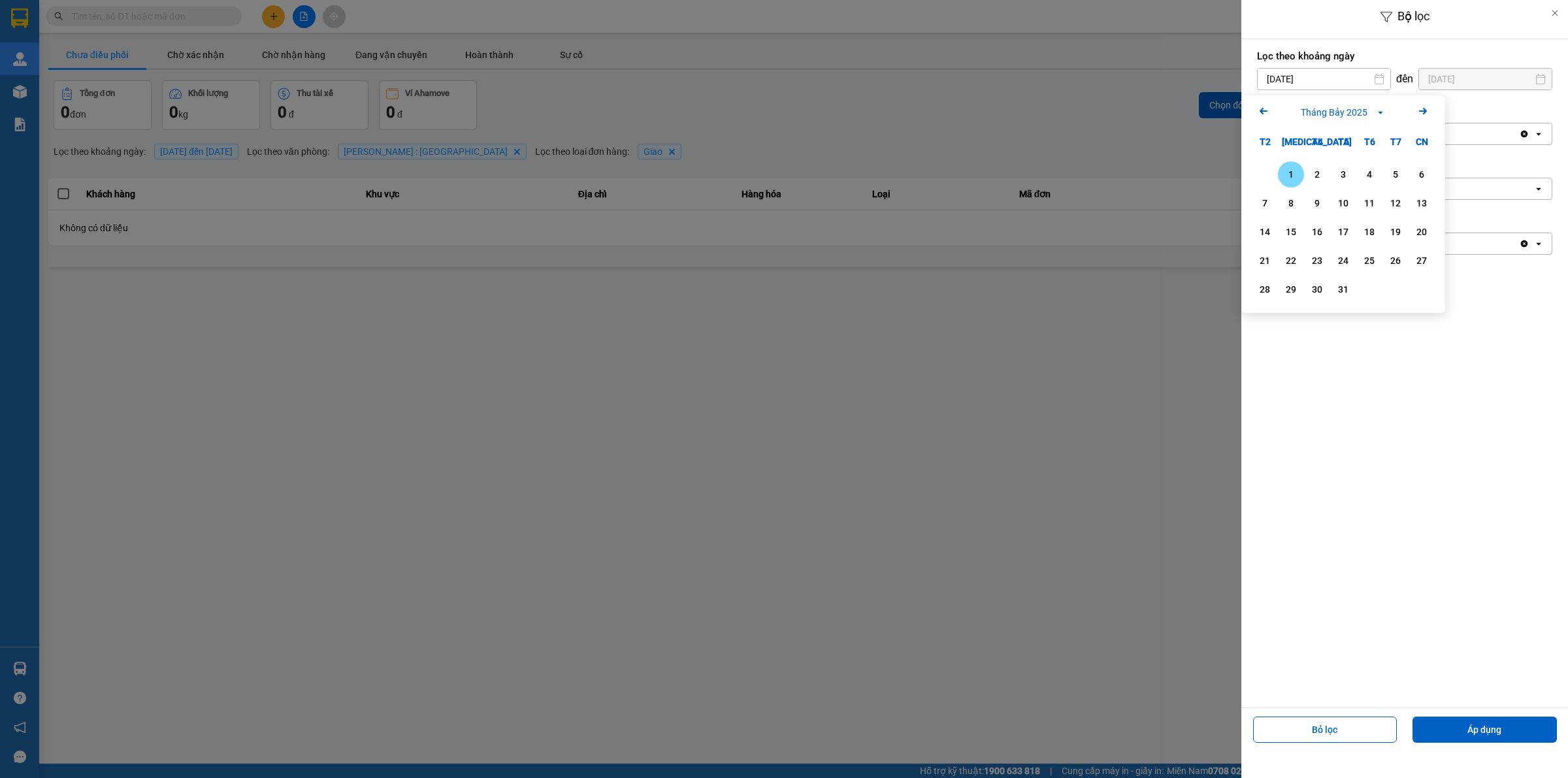
type input "01/07/2025"
drag, startPoint x: 1484, startPoint y: 723, endPoint x: 1387, endPoint y: 661, distance: 115.1
click at [1484, 723] on button "Áp dụng" at bounding box center [1484, 729] width 144 height 26
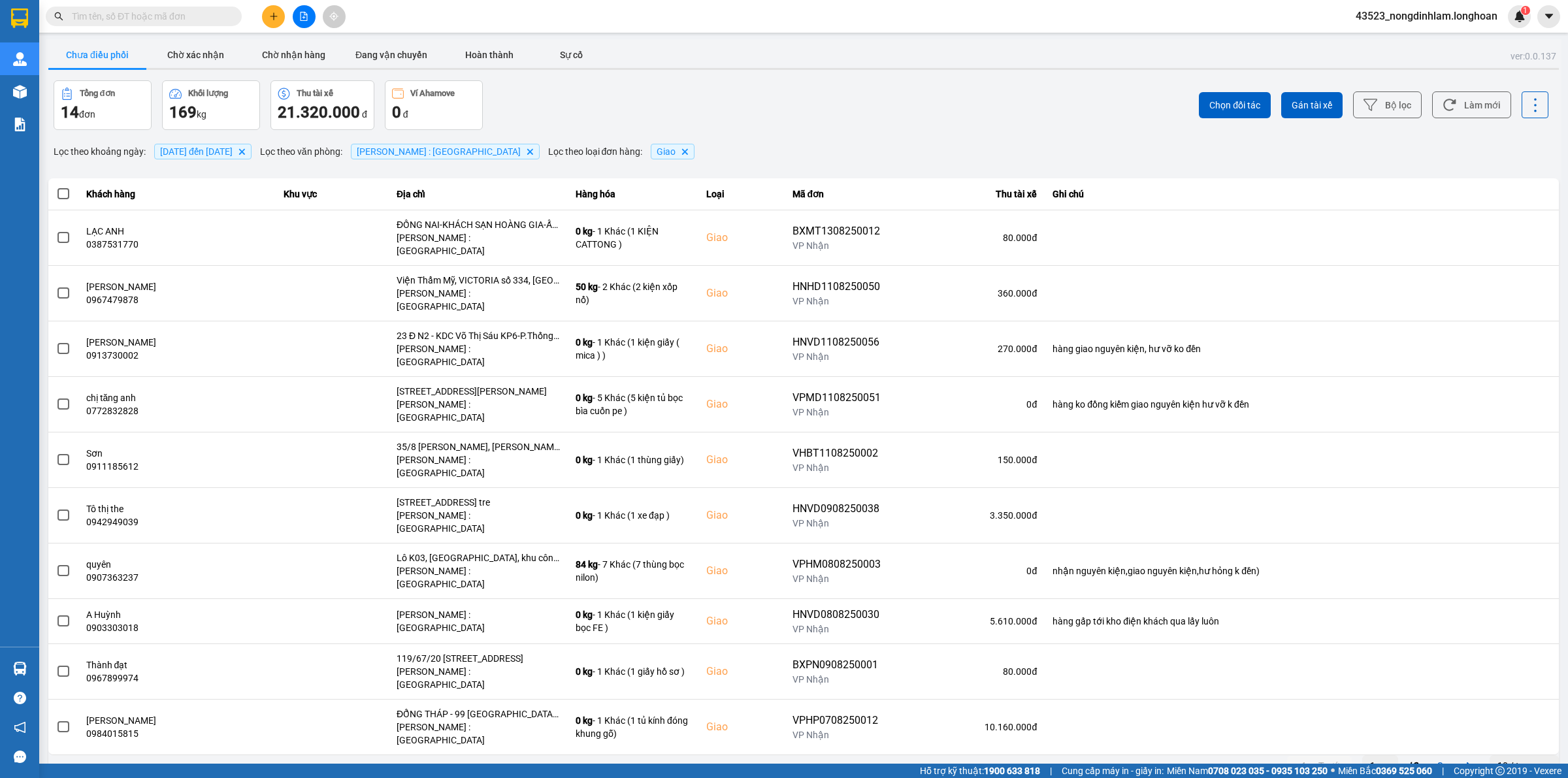
click at [1498, 759] on div "10 / trang" at bounding box center [1518, 765] width 40 height 13
click at [1504, 642] on div "100 / trang" at bounding box center [1525, 645] width 48 height 13
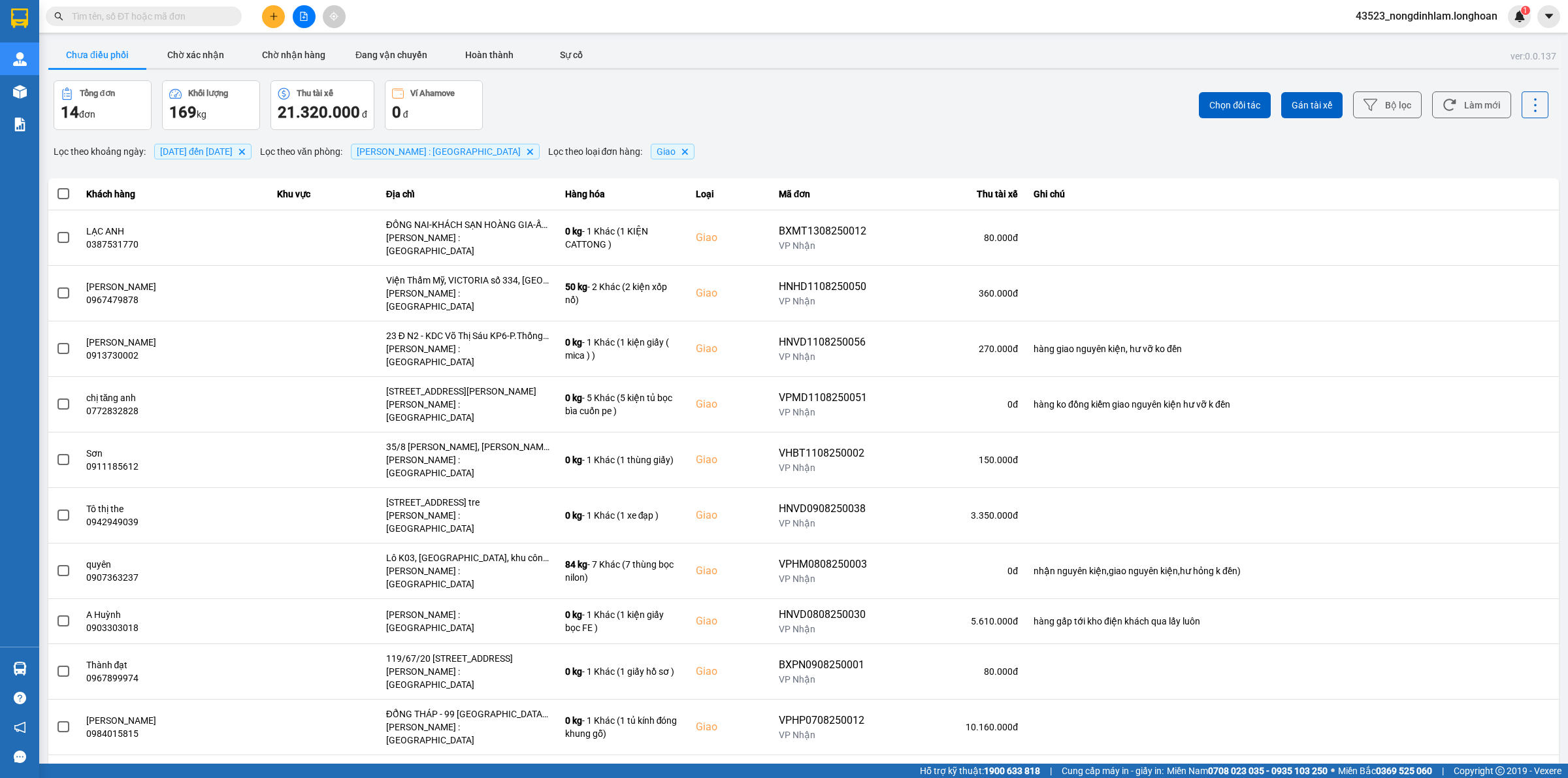
click at [233, 147] on span "[DATE] đến [DATE]" at bounding box center [196, 152] width 73 height 10
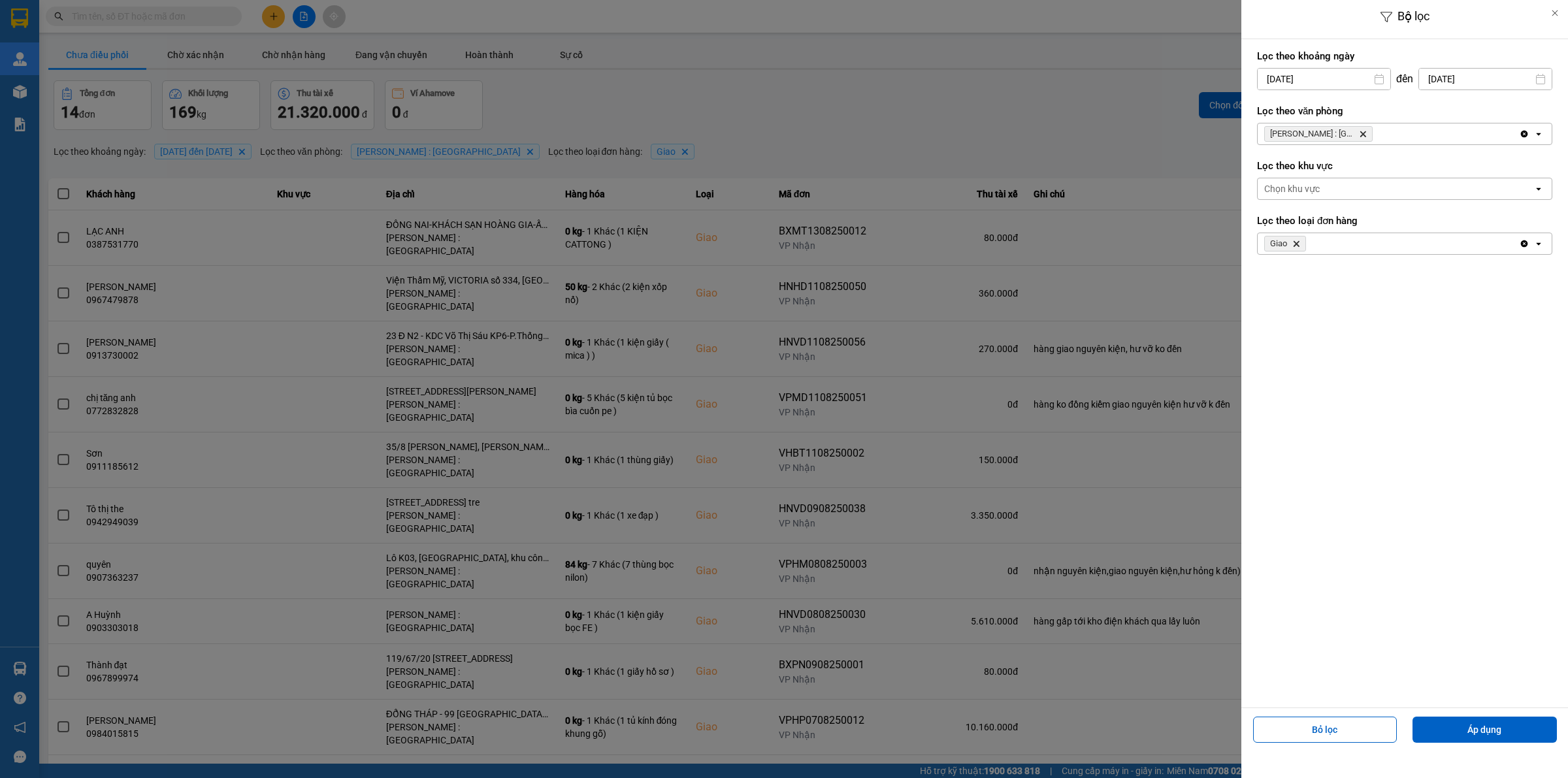
click at [1088, 132] on div at bounding box center [784, 389] width 1568 height 778
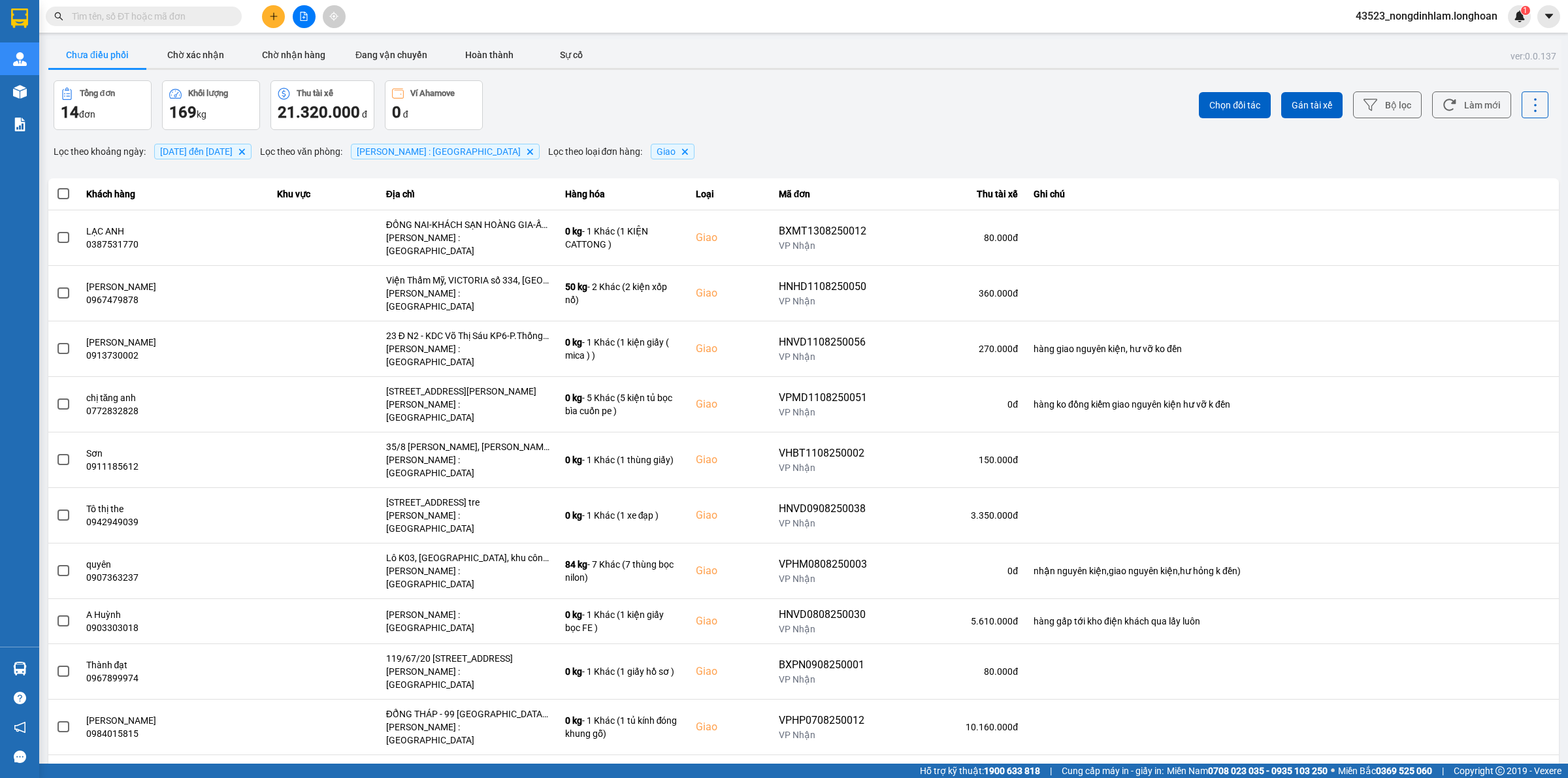
click at [462, 157] on span "[PERSON_NAME] : [GEOGRAPHIC_DATA]" at bounding box center [438, 152] width 164 height 10
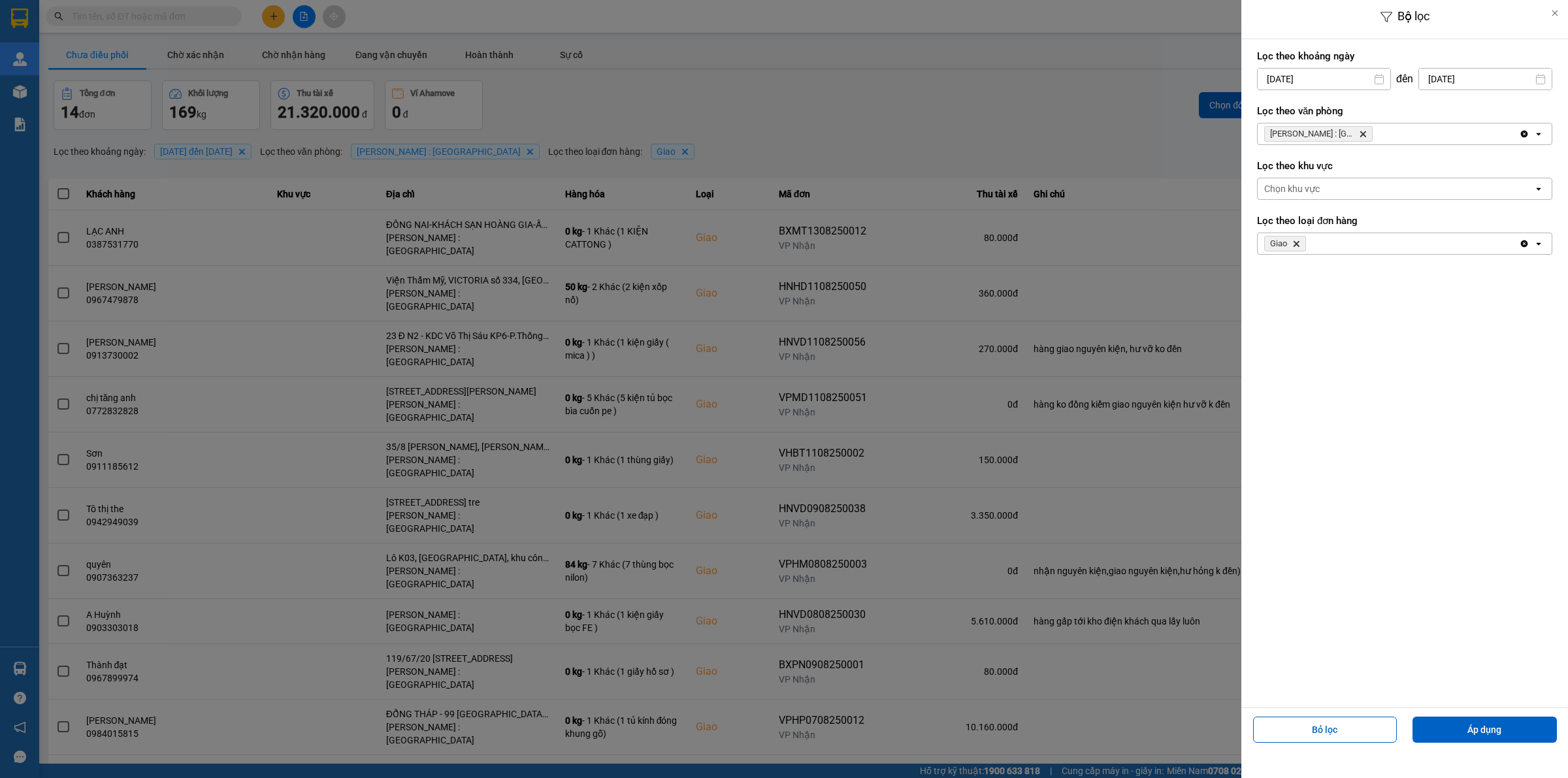
click at [1362, 134] on icon "Hồ Chí Minh : Kho Quận 12, close by backspace" at bounding box center [1364, 135] width 6 height 6
click at [1358, 132] on div "Chọn văn phòng" at bounding box center [1395, 134] width 276 height 21
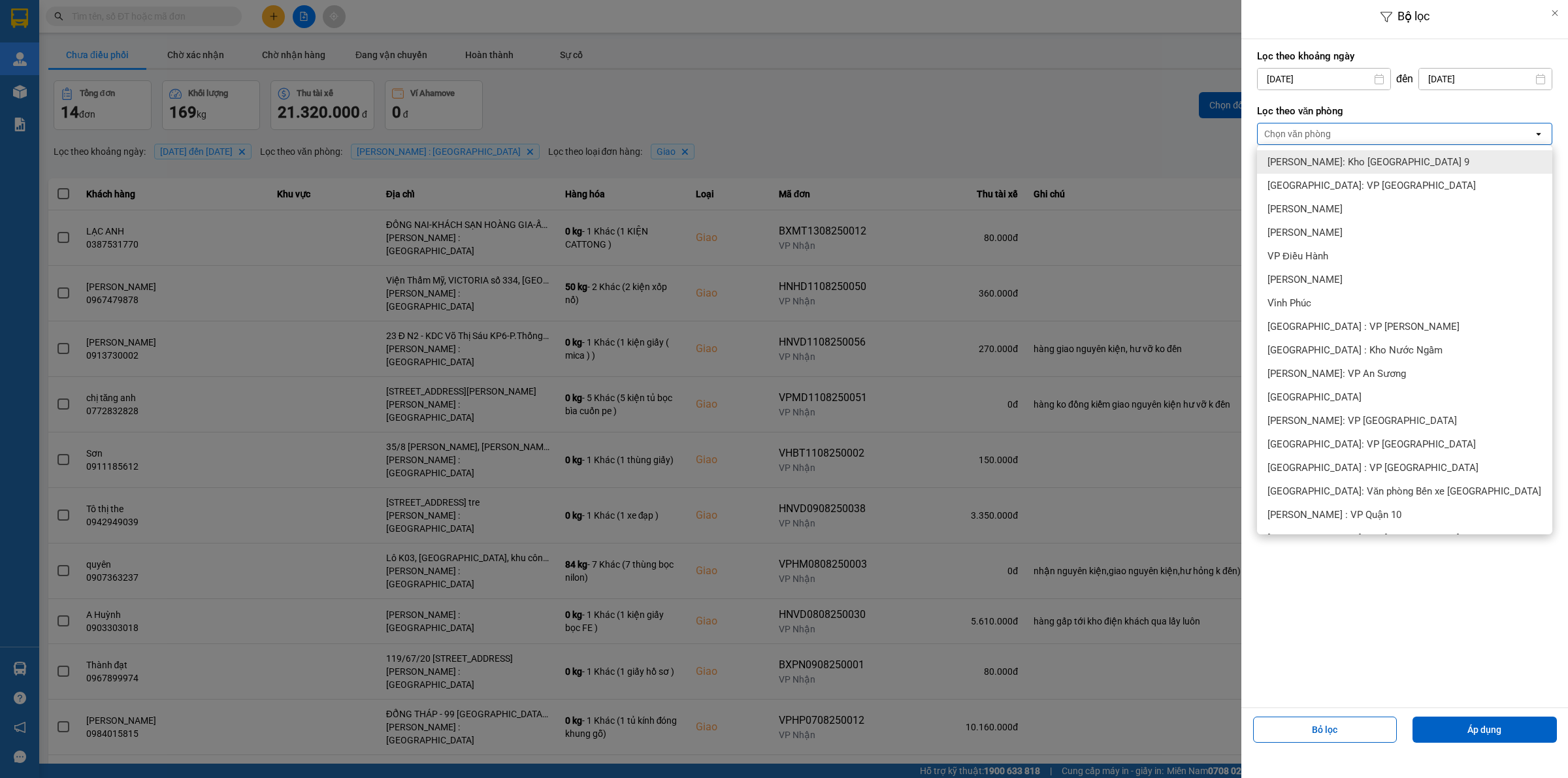
click at [1145, 132] on div at bounding box center [784, 389] width 1568 height 778
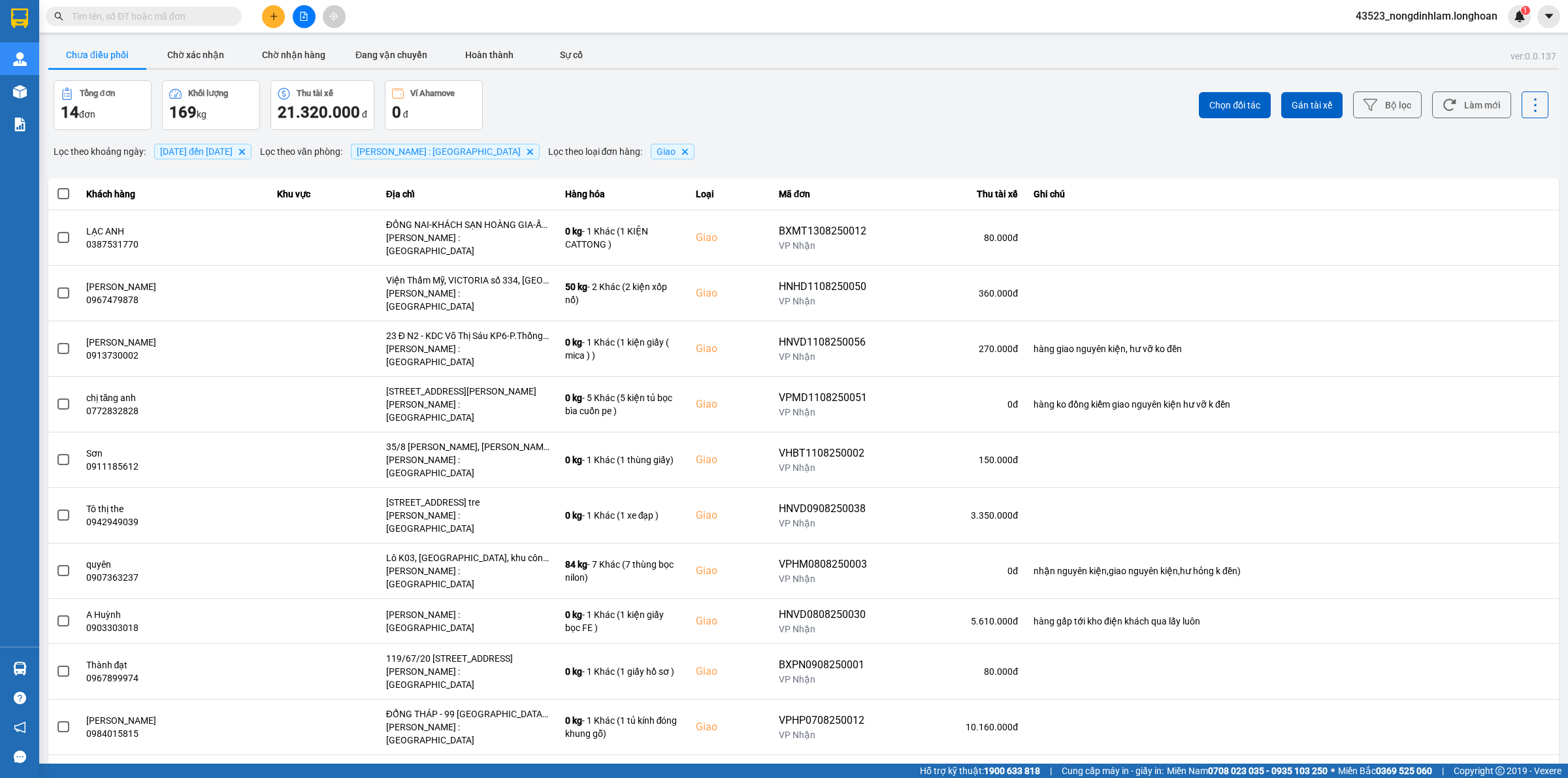
click at [156, 14] on input "text" at bounding box center [149, 16] width 154 height 14
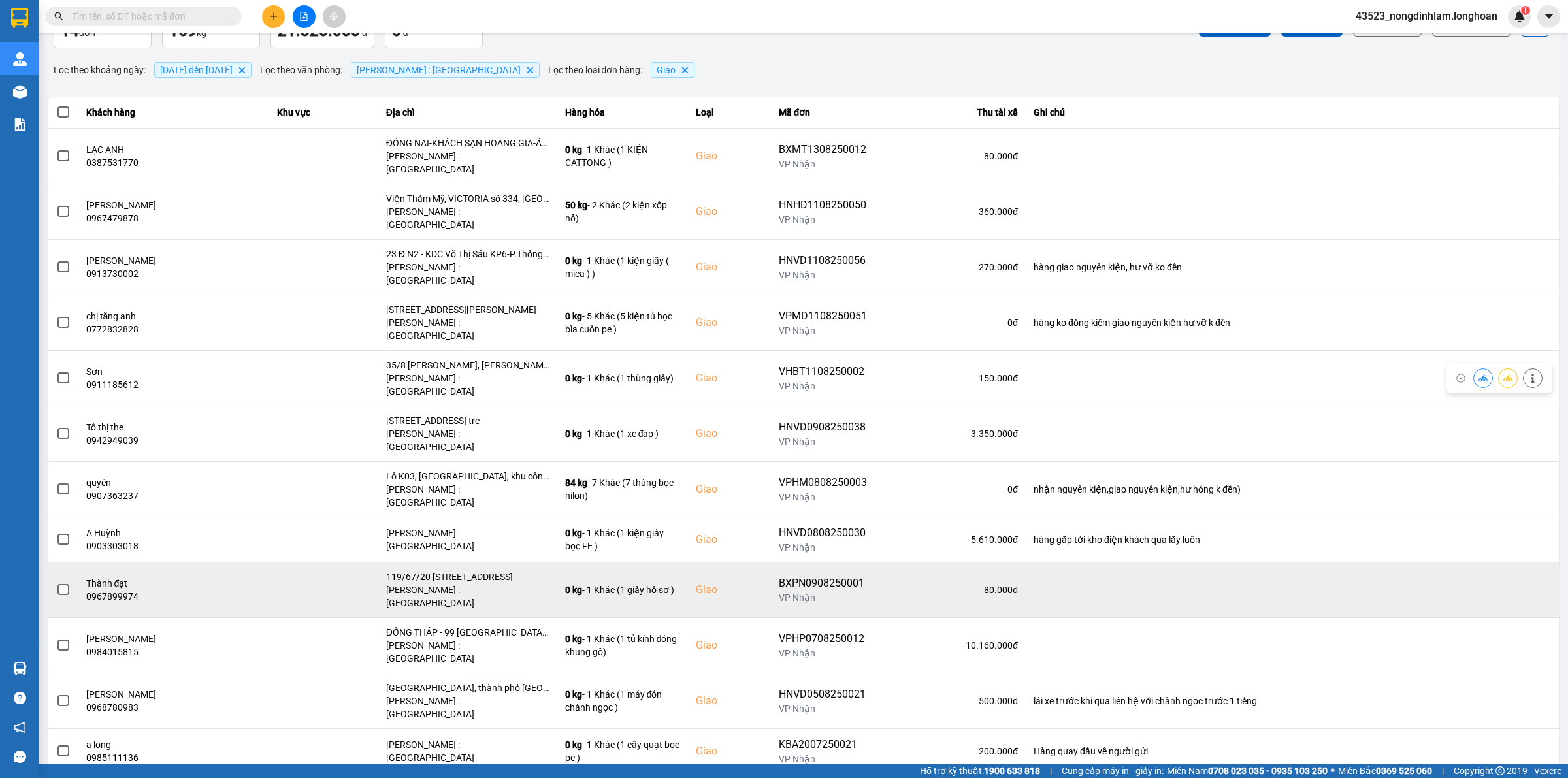
scroll to position [110, 0]
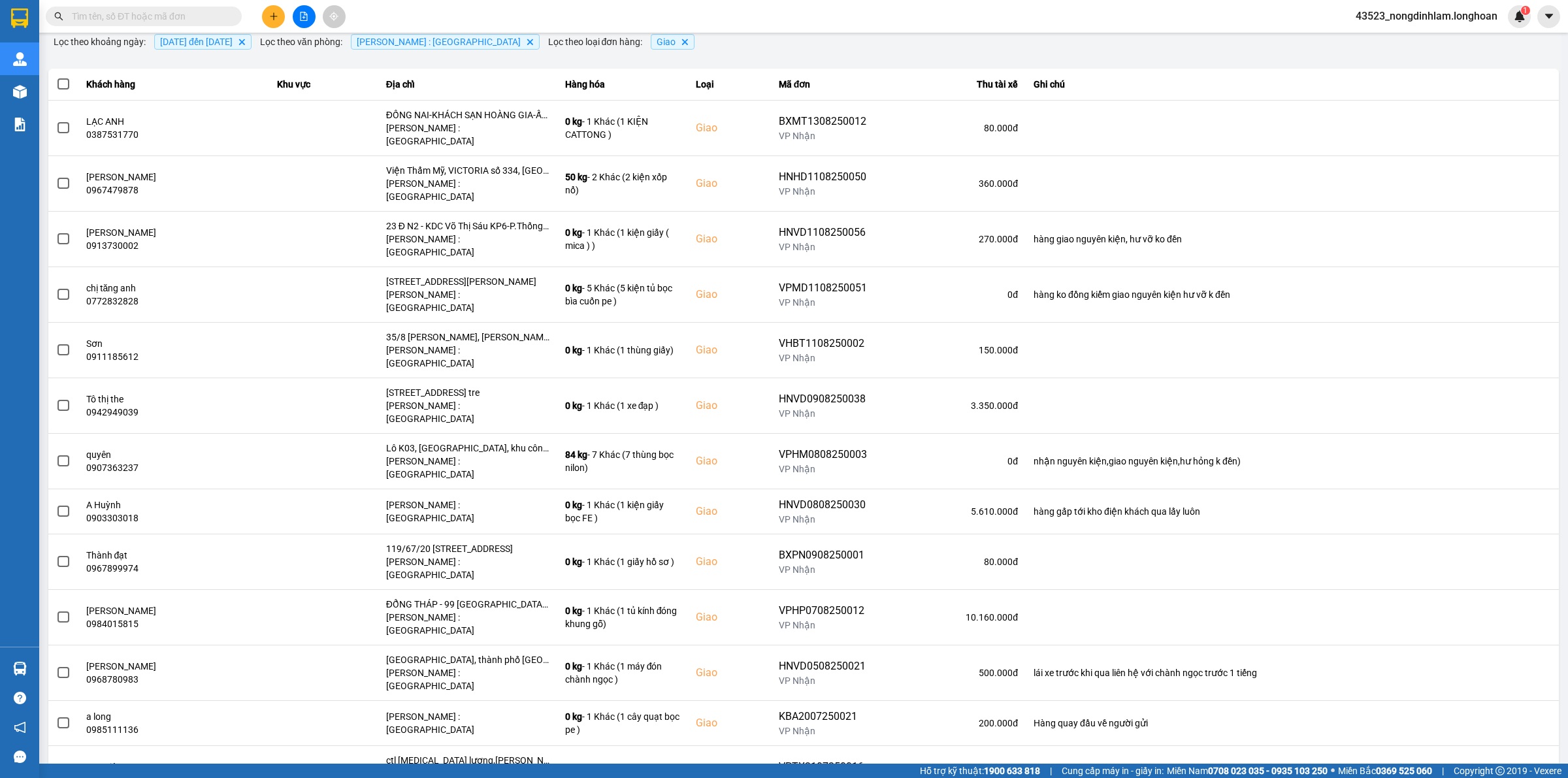
click at [1485, 720] on div "100 / trang" at bounding box center [1510, 716] width 53 height 13
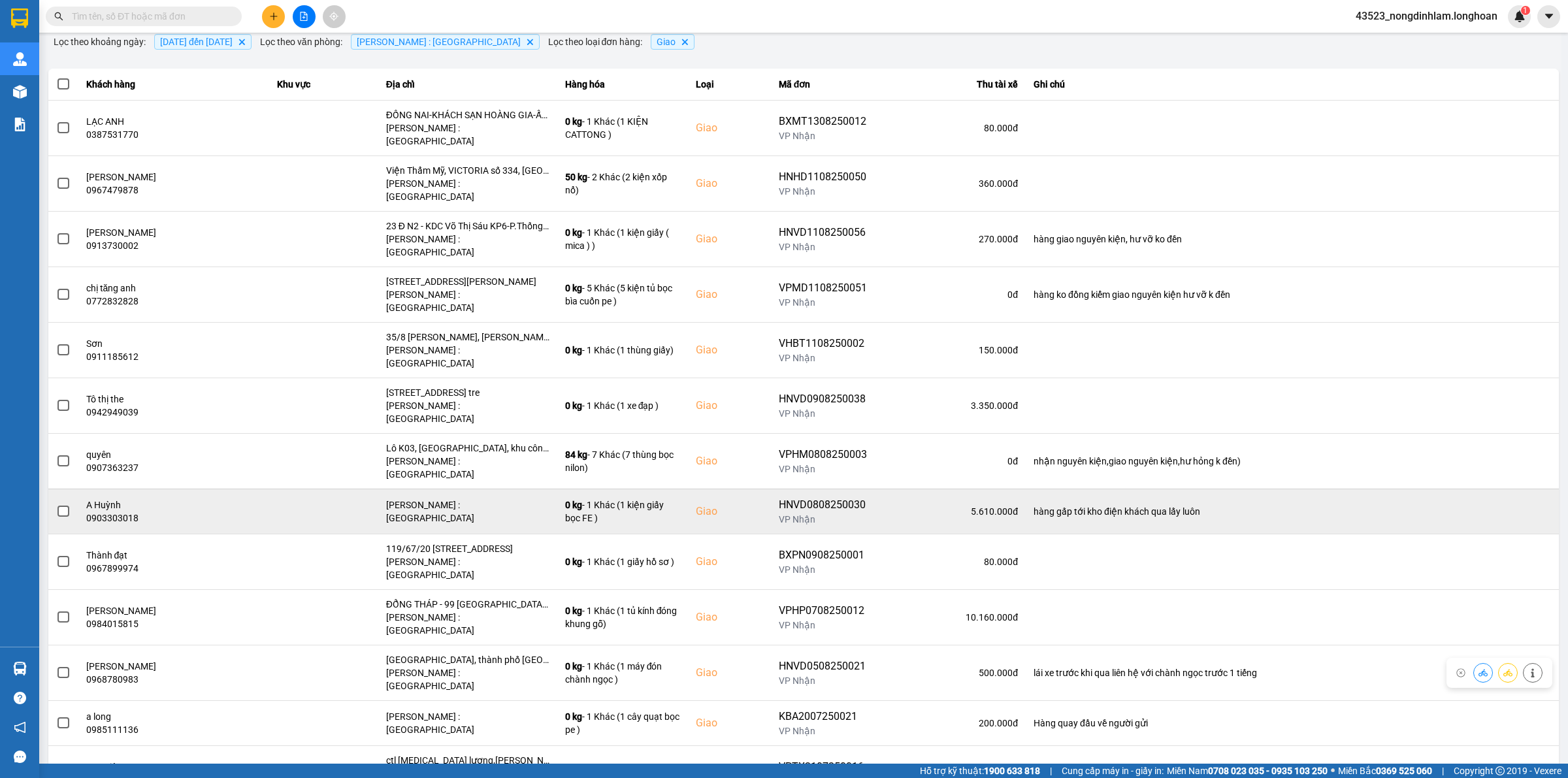
scroll to position [0, 0]
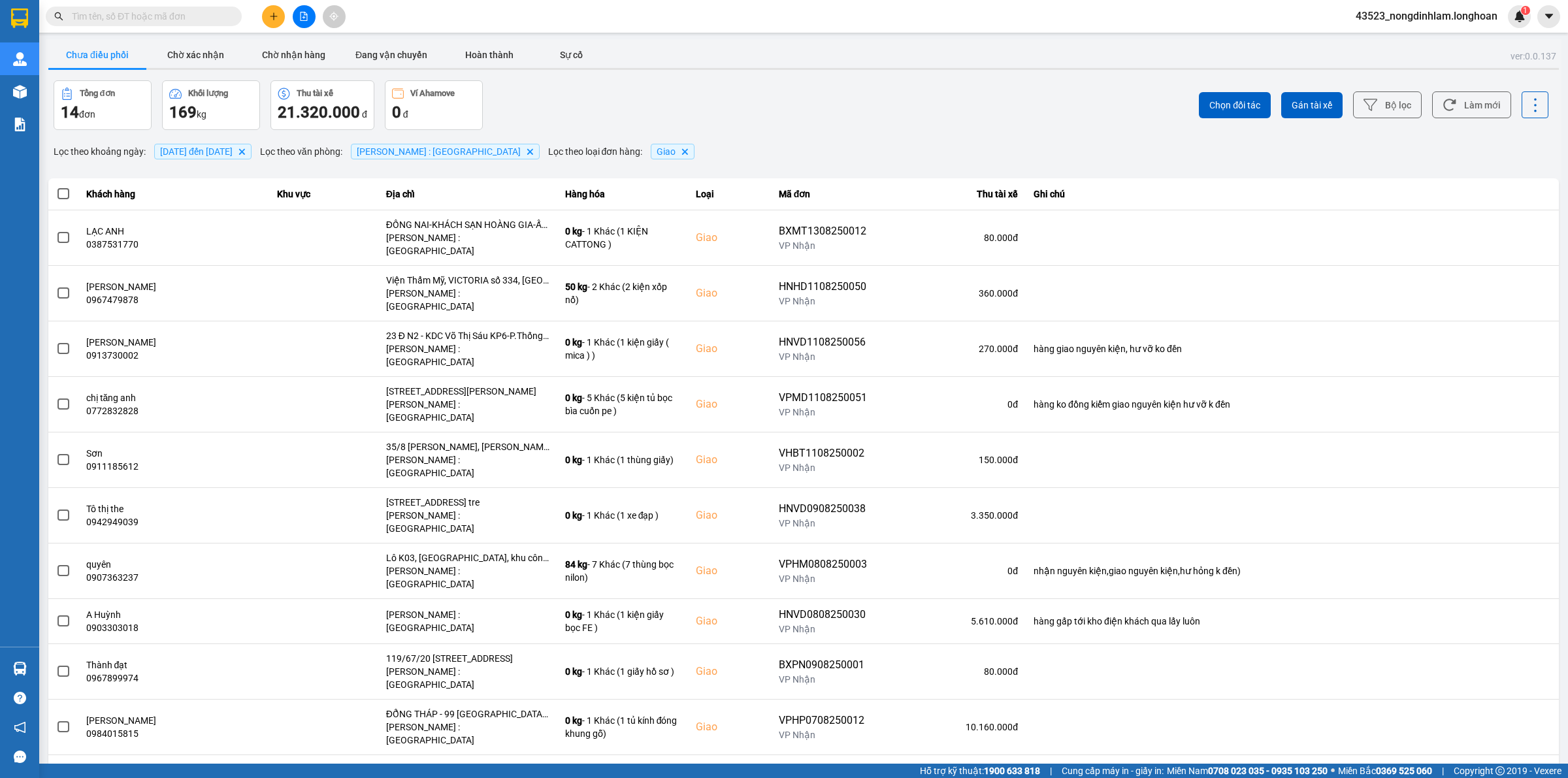
click at [233, 152] on span "[DATE] đến [DATE]" at bounding box center [196, 152] width 73 height 10
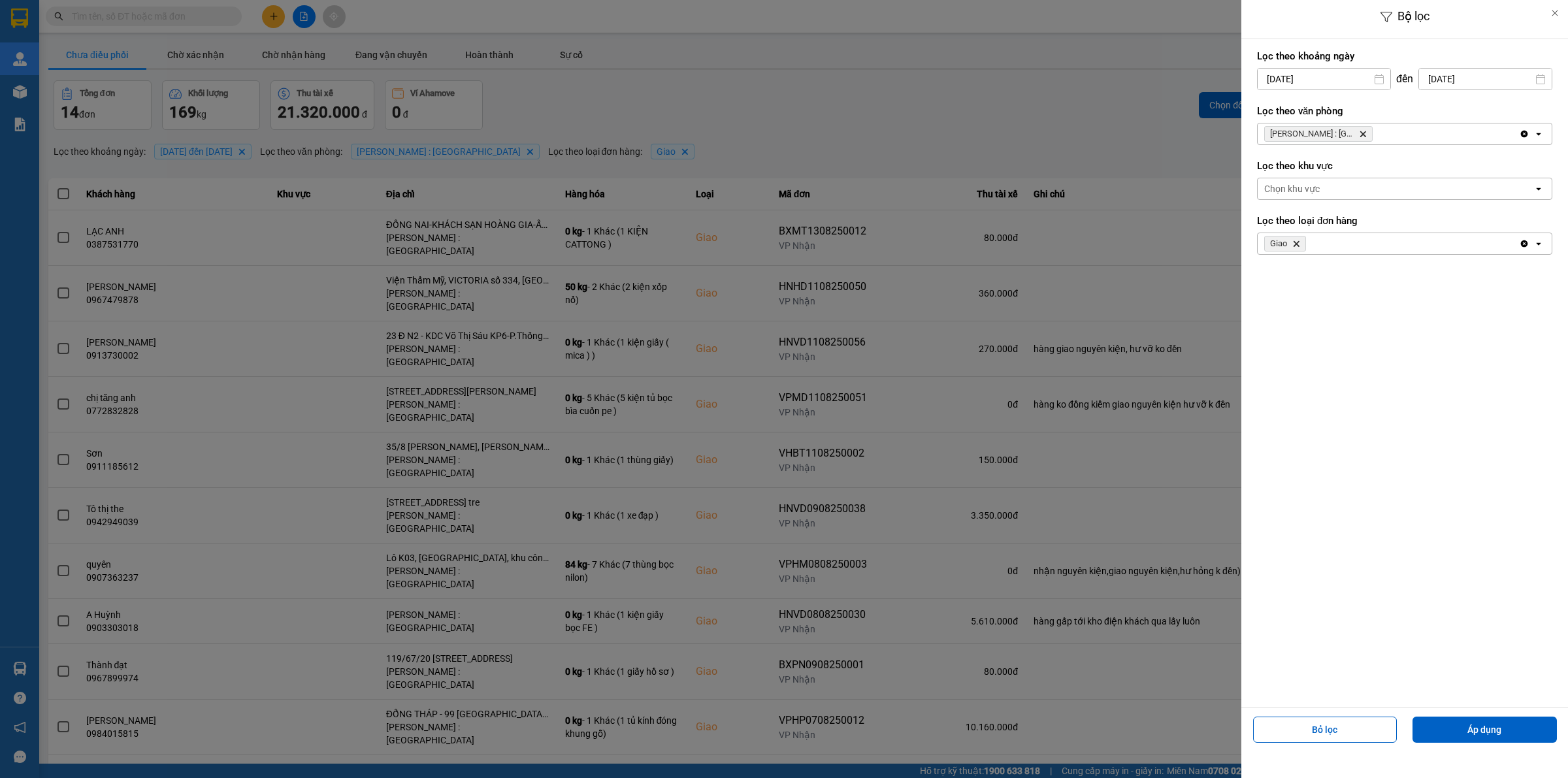
click at [1303, 78] on input "01/07/2025" at bounding box center [1323, 79] width 132 height 21
click at [977, 127] on div at bounding box center [784, 389] width 1568 height 778
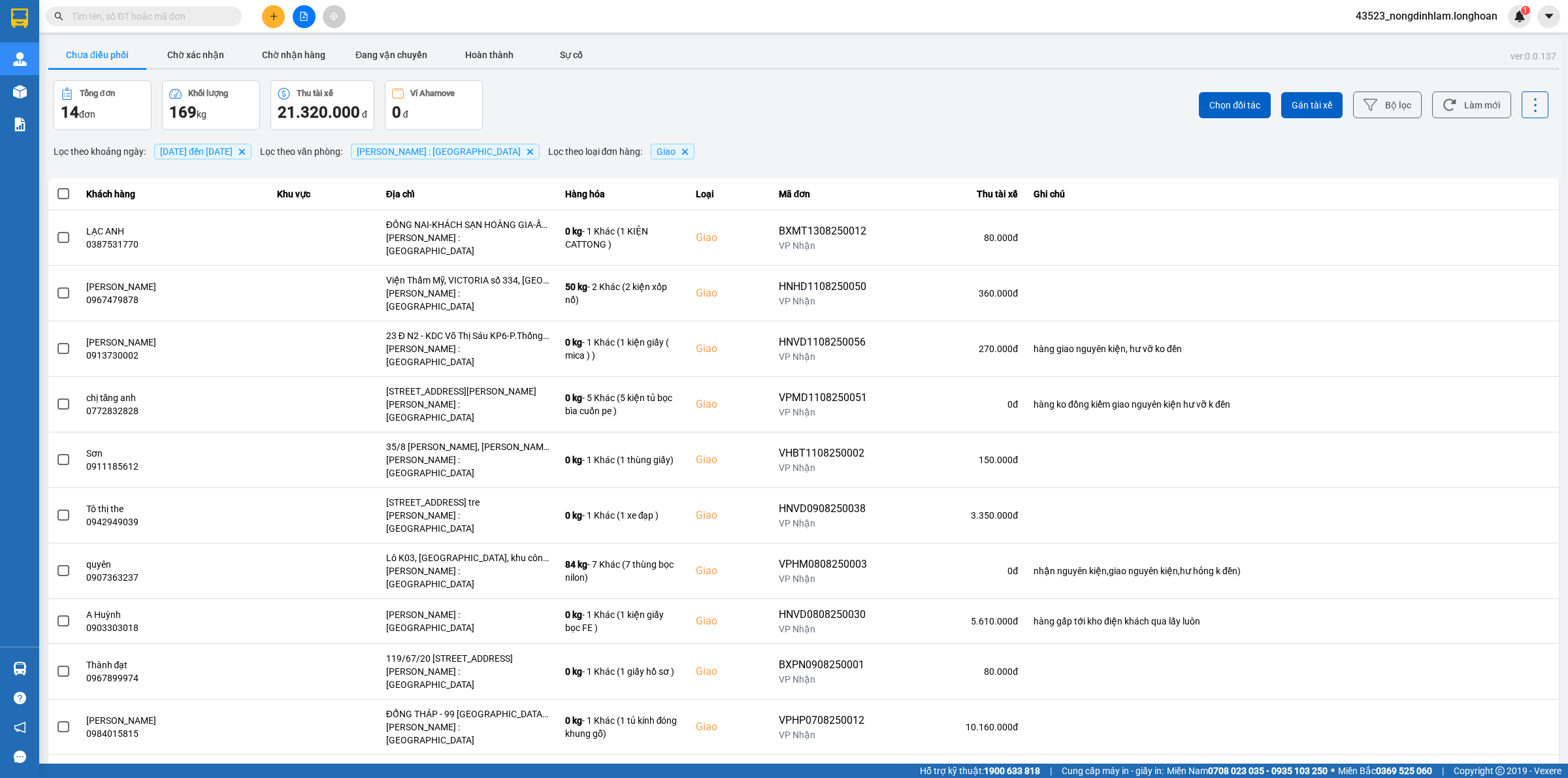
click at [215, 11] on input "text" at bounding box center [149, 16] width 154 height 14
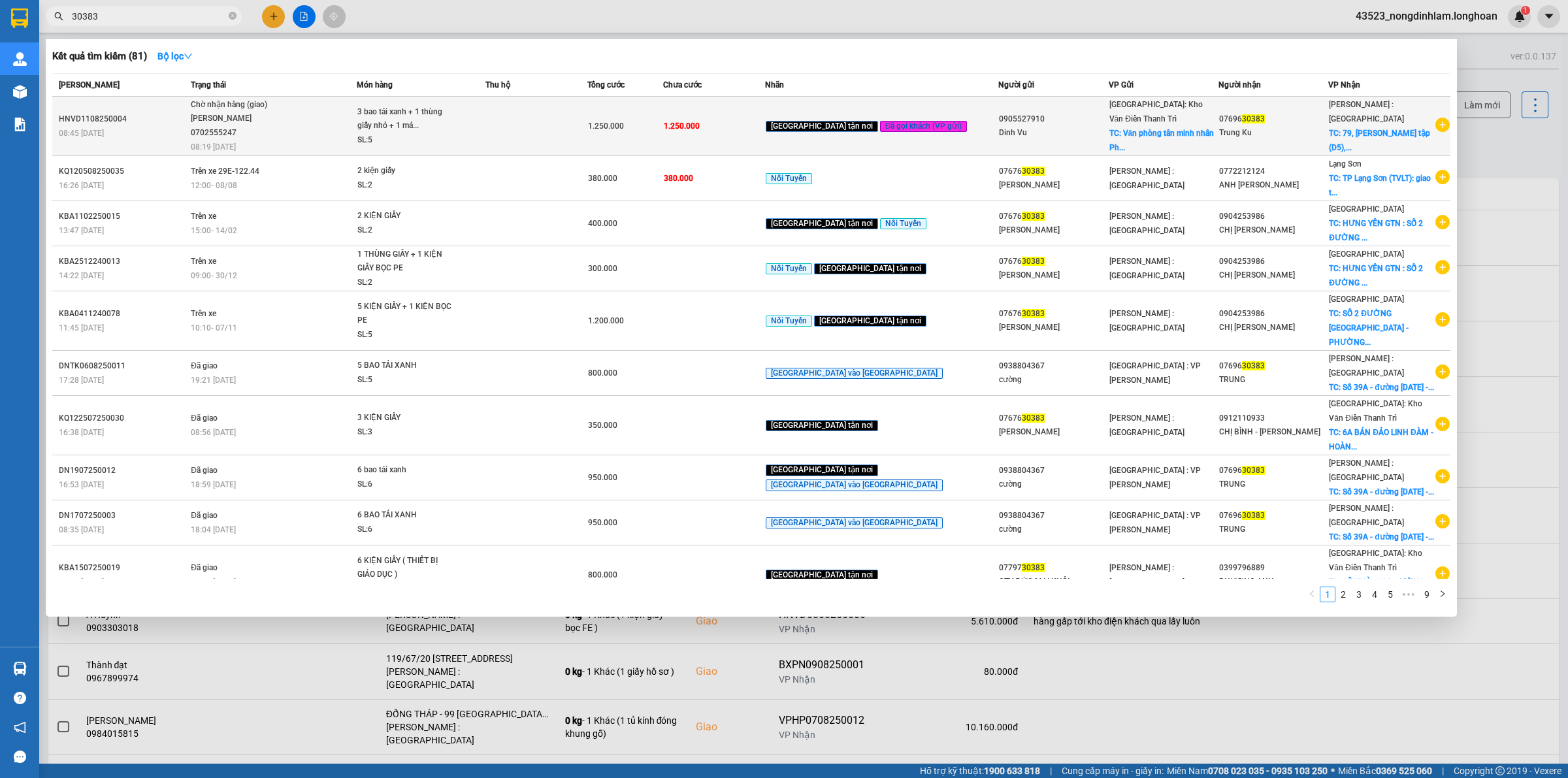
type input "30383"
click at [256, 110] on div "Chờ nhận hàng (giao)" at bounding box center [239, 105] width 98 height 14
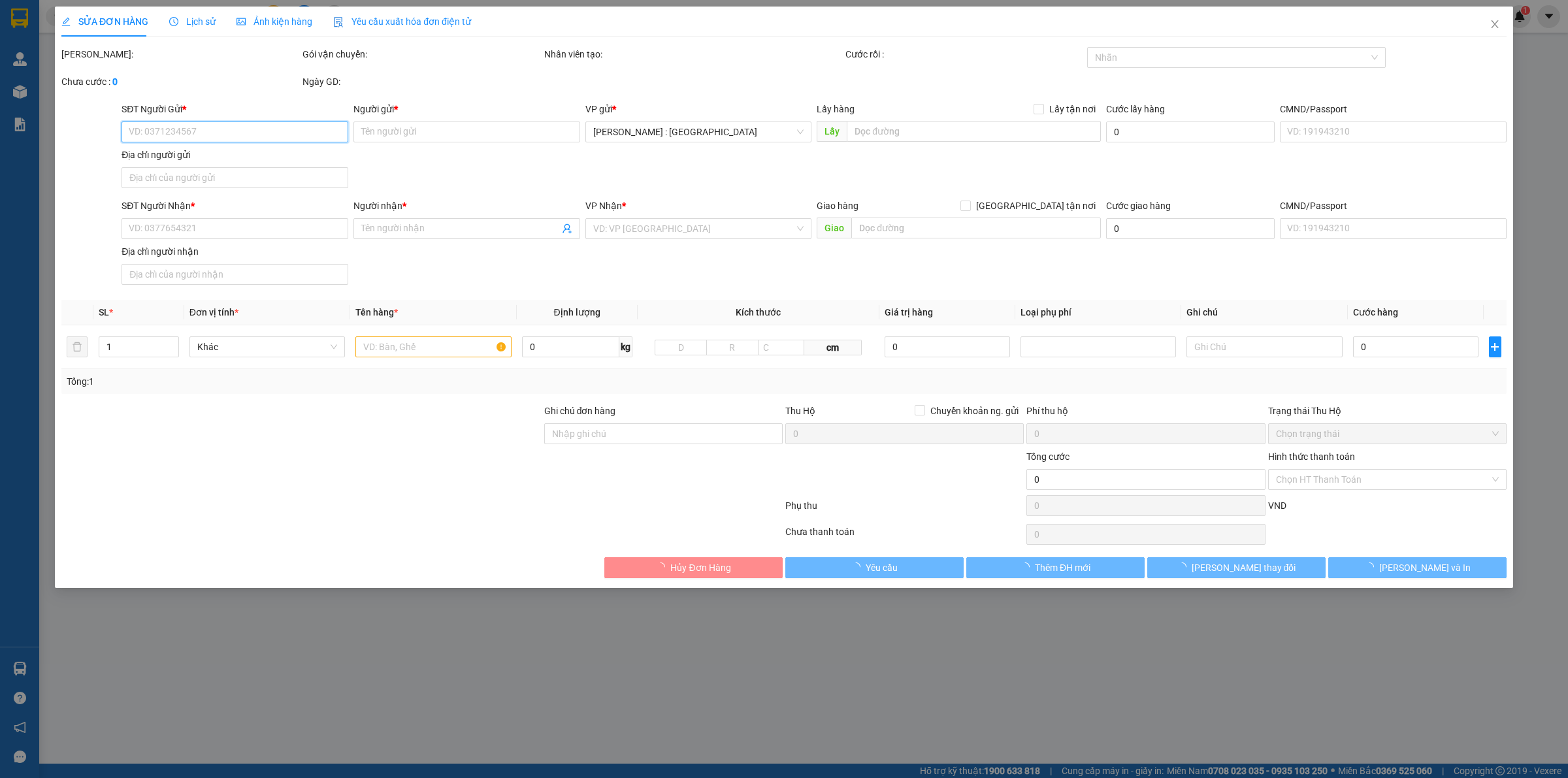
type input "0905527910"
type input "Dinh Vu"
checkbox input "true"
type input "Văn phòng tân minh nhân Phường lam hạ phủ lý hà nam."
type input "0769630383"
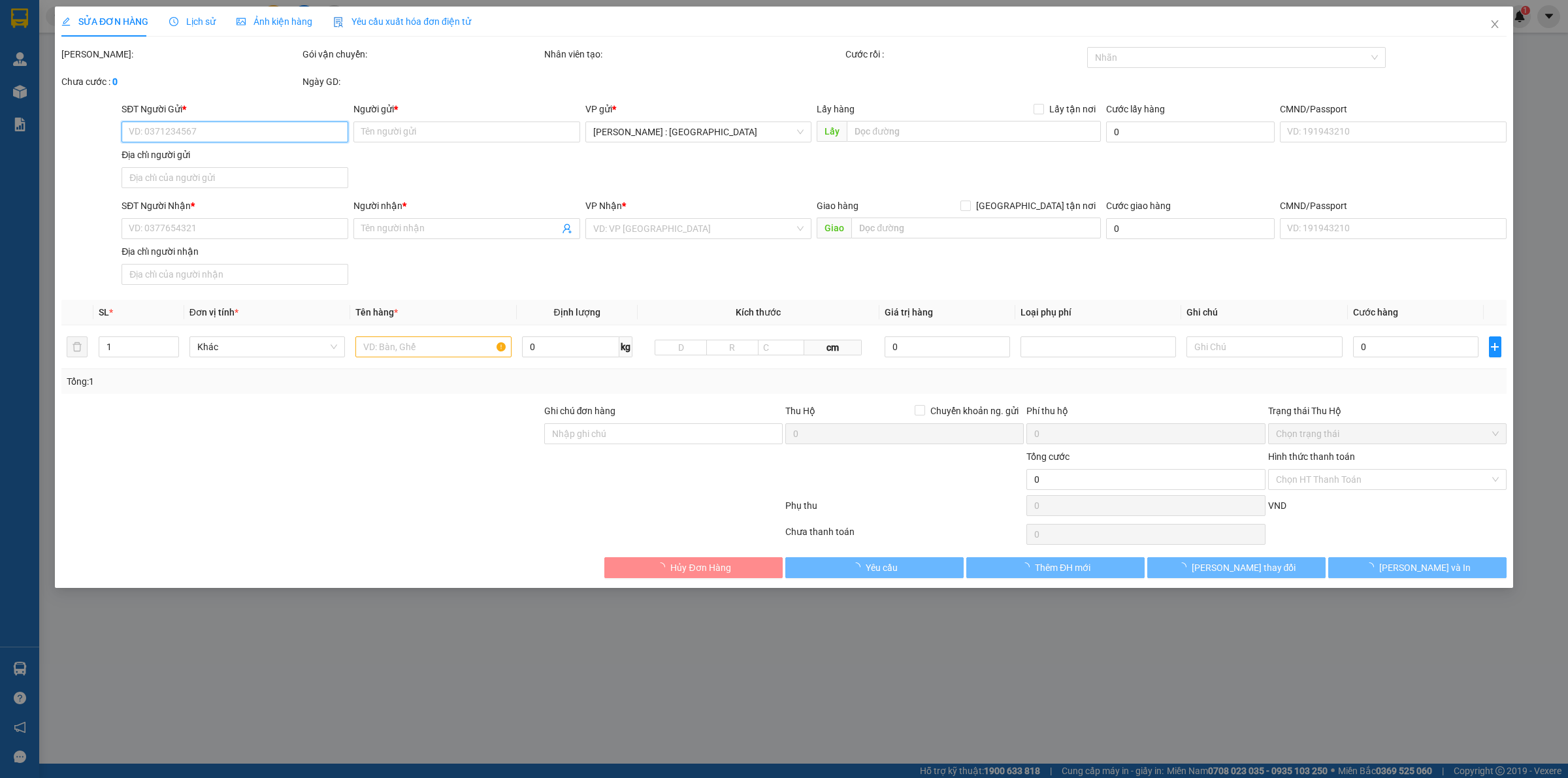
type input "Trung Ku"
checkbox input "true"
type input "79, Đường Hà Huy tập (D5), Phường 10, TP. Vũng Tàu ( Aria Hotel & Resort Vũng T…"
type input "1.250.000"
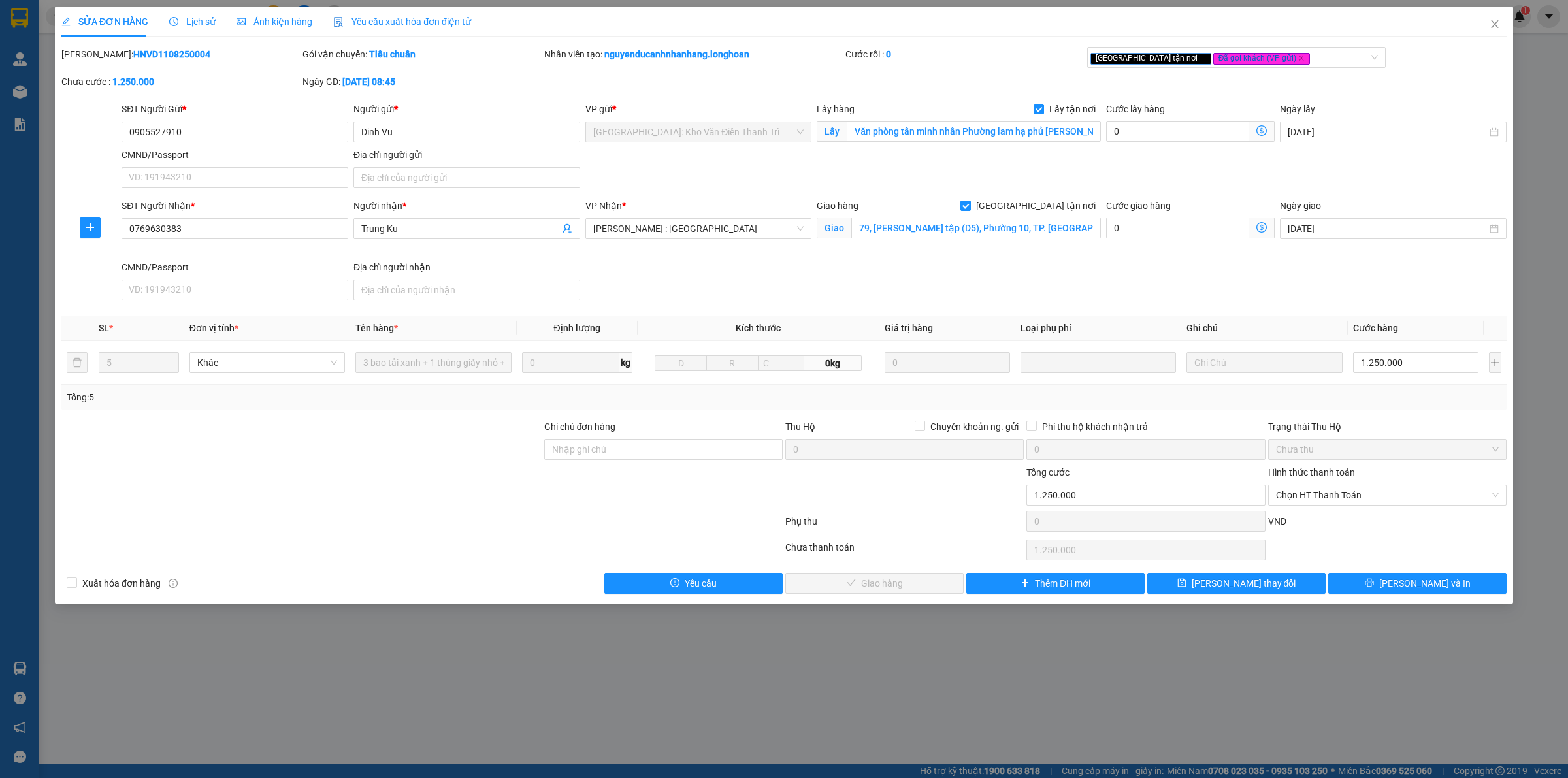
click at [185, 24] on span "Lịch sử" at bounding box center [192, 22] width 46 height 10
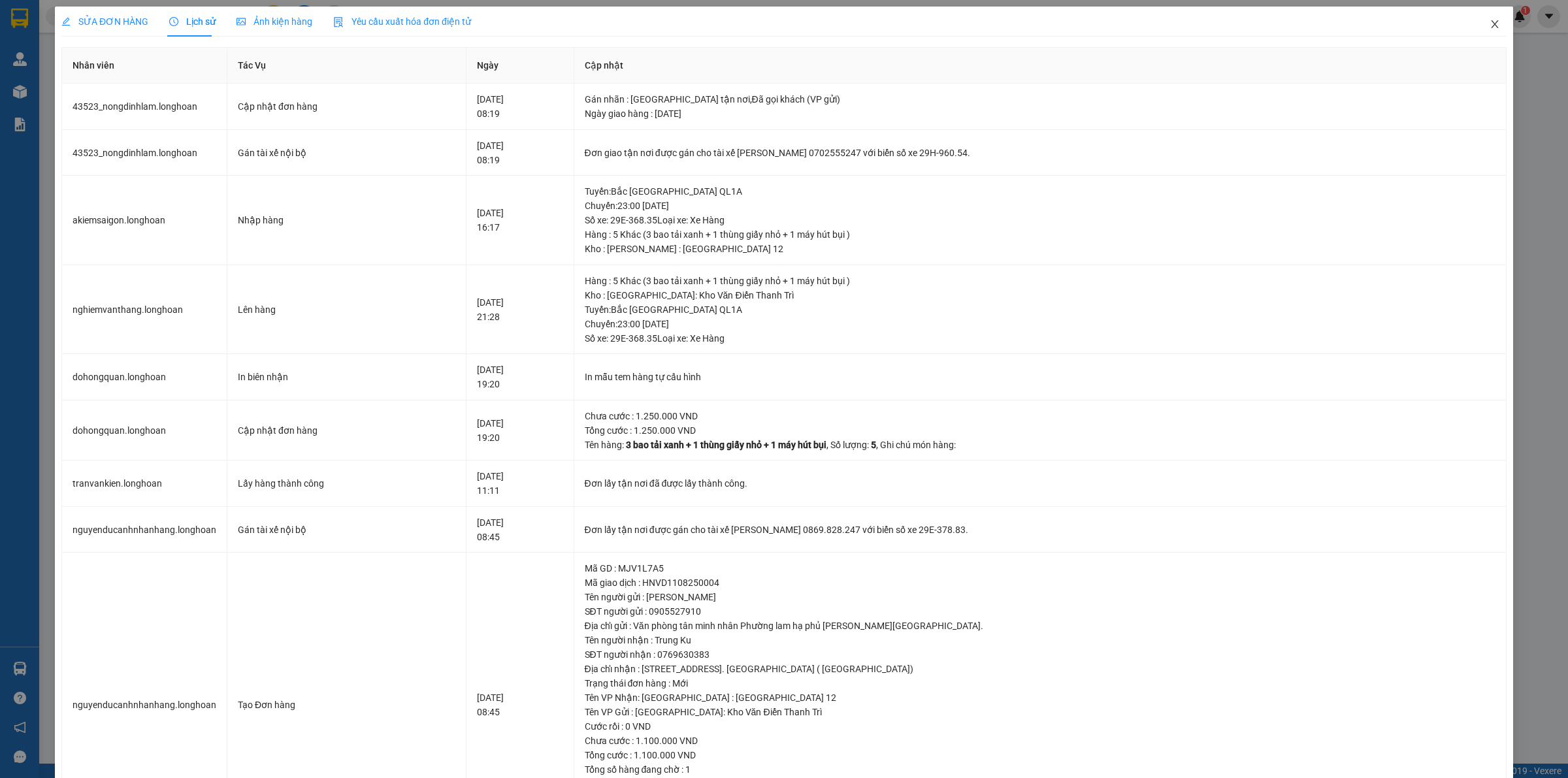
click at [1490, 23] on icon "close" at bounding box center [1495, 24] width 10 height 10
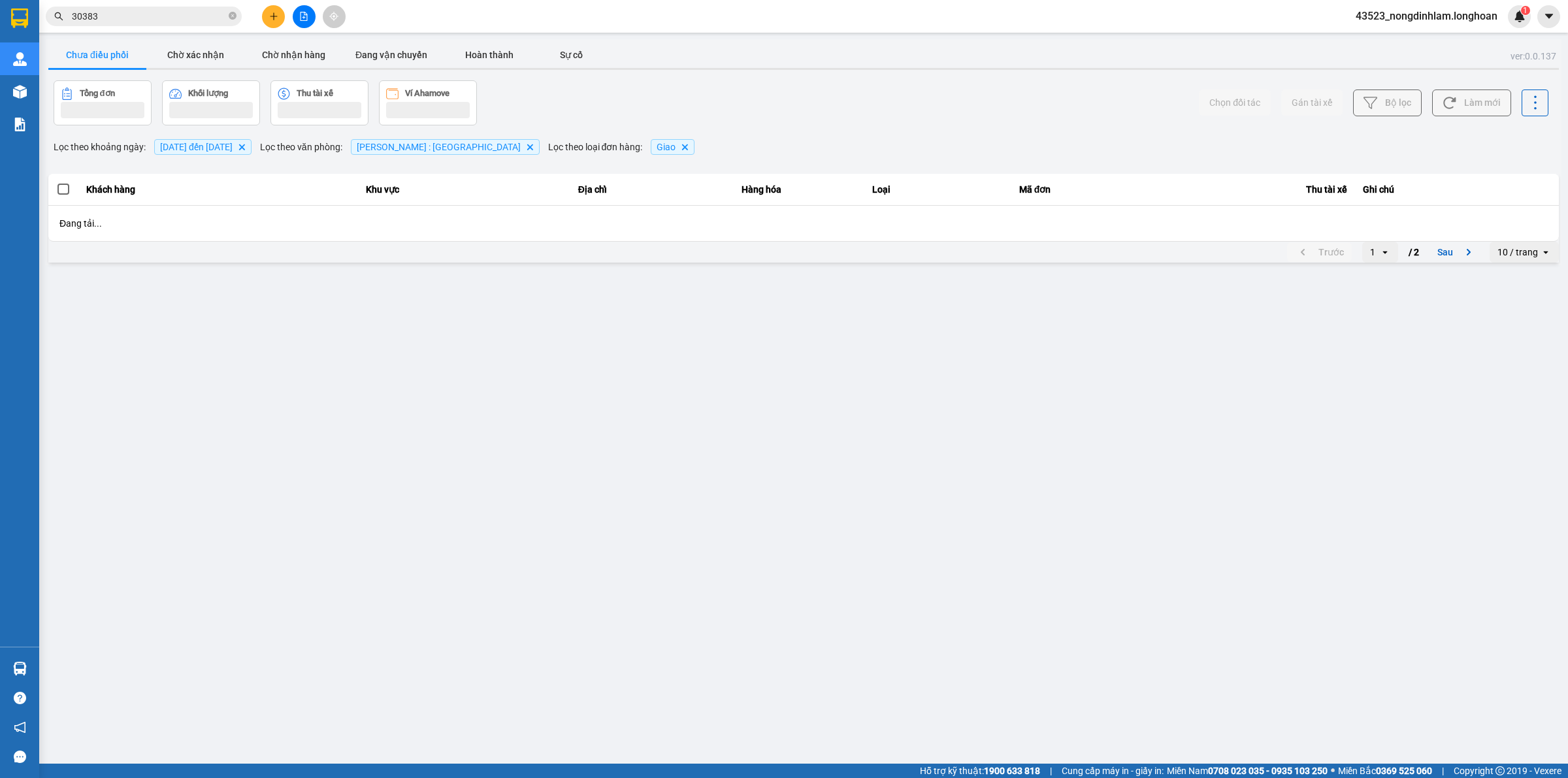
click at [194, 16] on input "30383" at bounding box center [149, 16] width 154 height 14
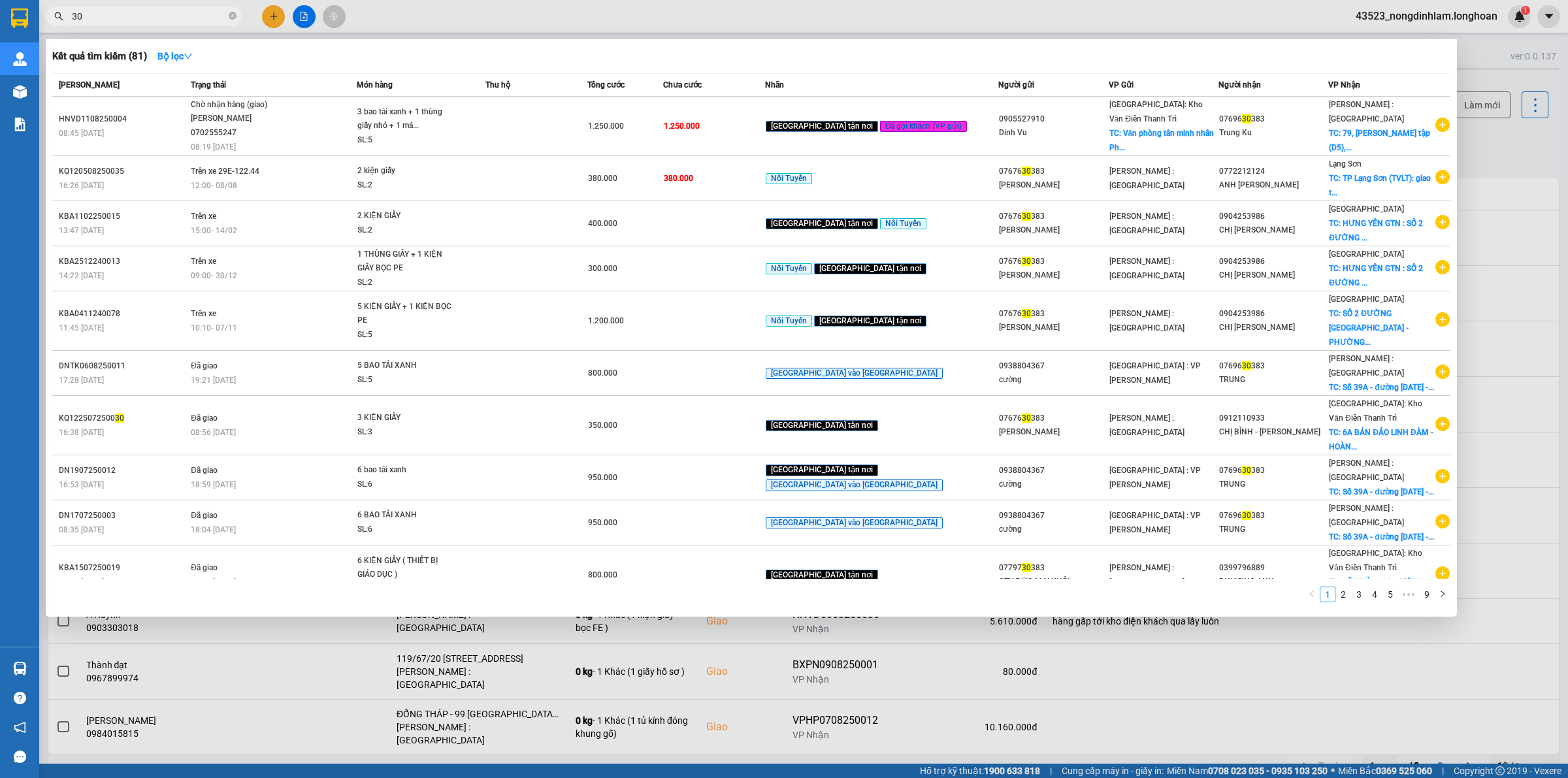
type input "3"
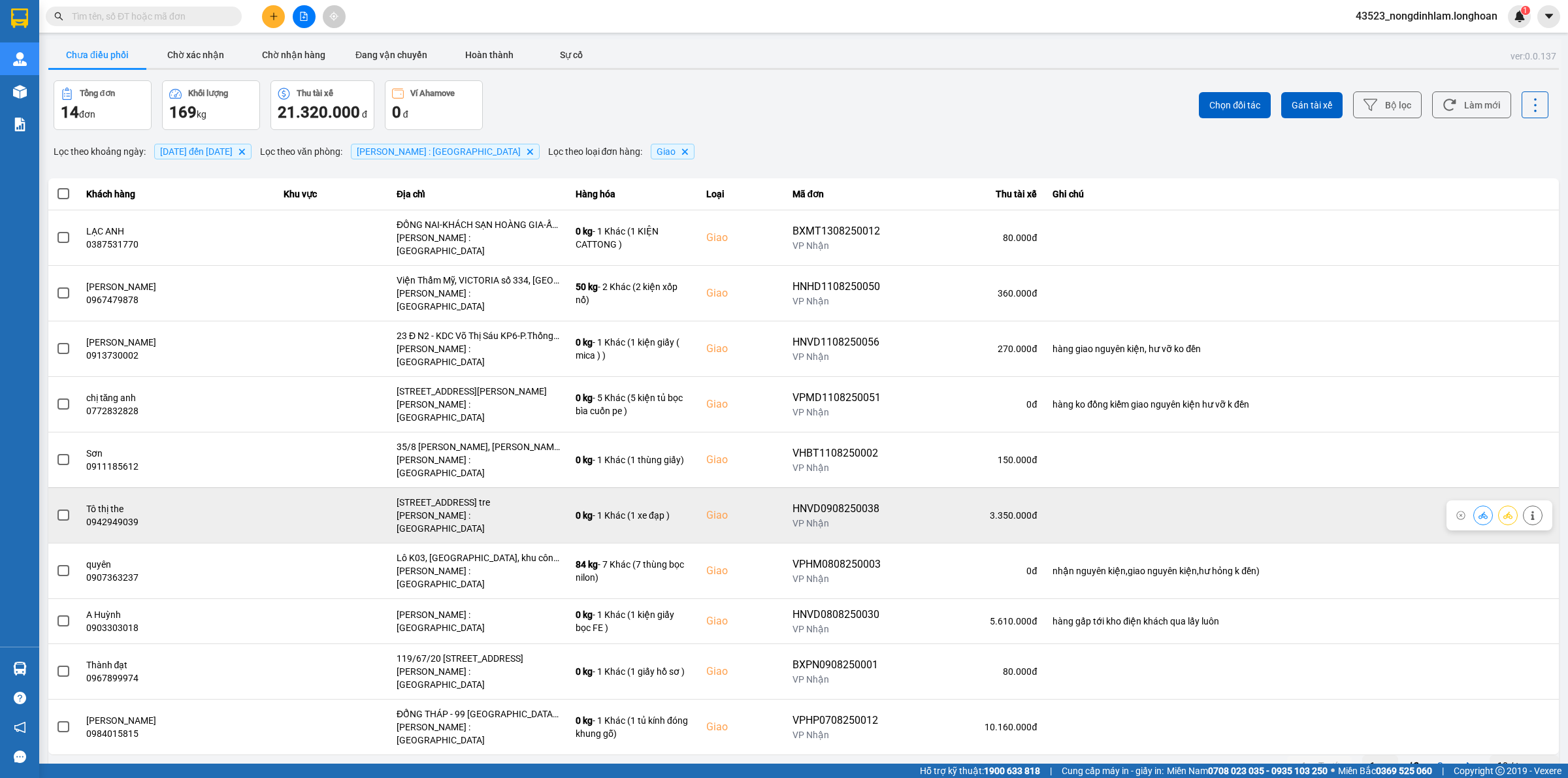
type input "6"
type input "3"
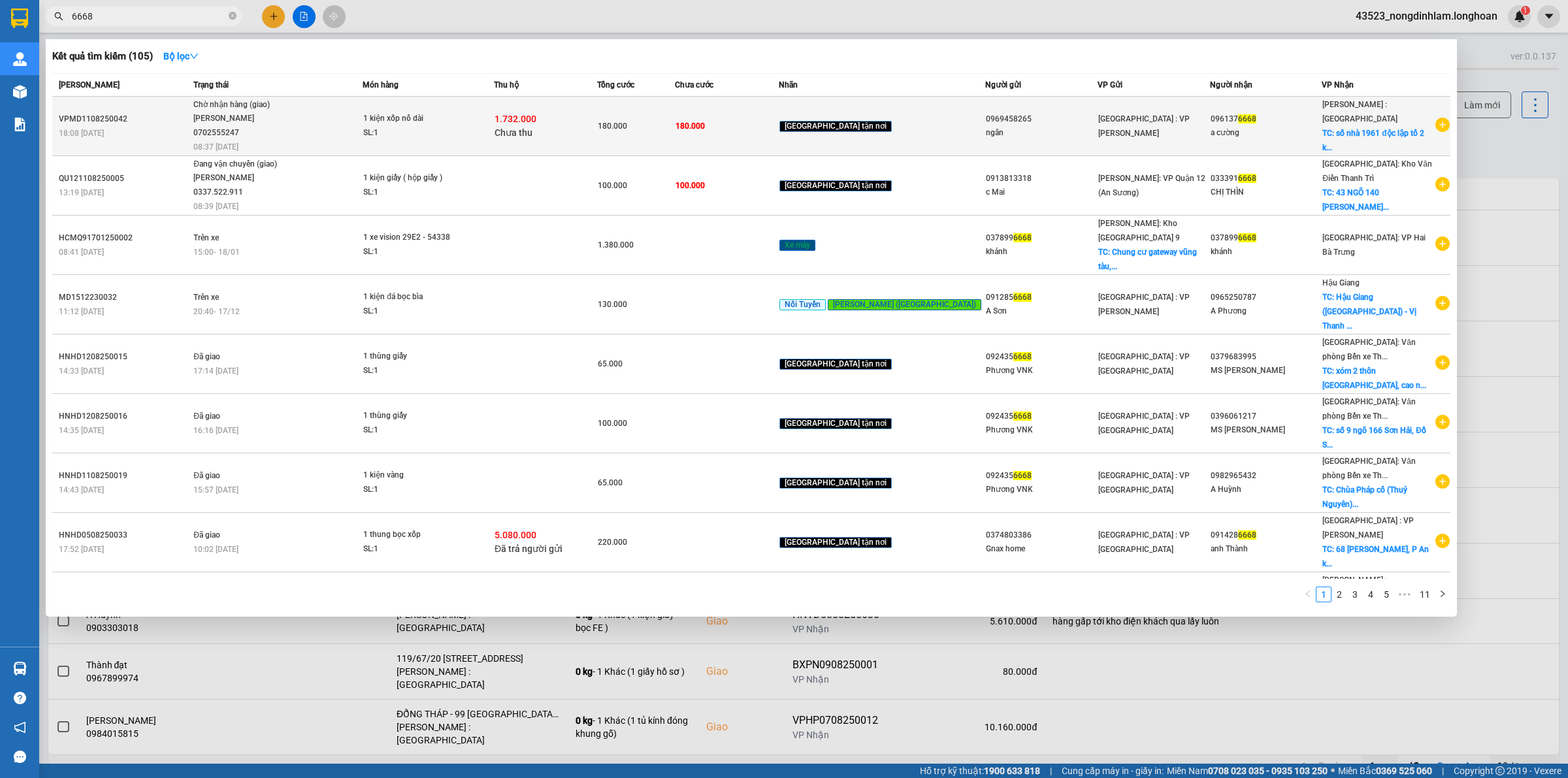
type input "6668"
click at [405, 112] on div "1 kiện xốp nổ dài" at bounding box center [412, 118] width 98 height 14
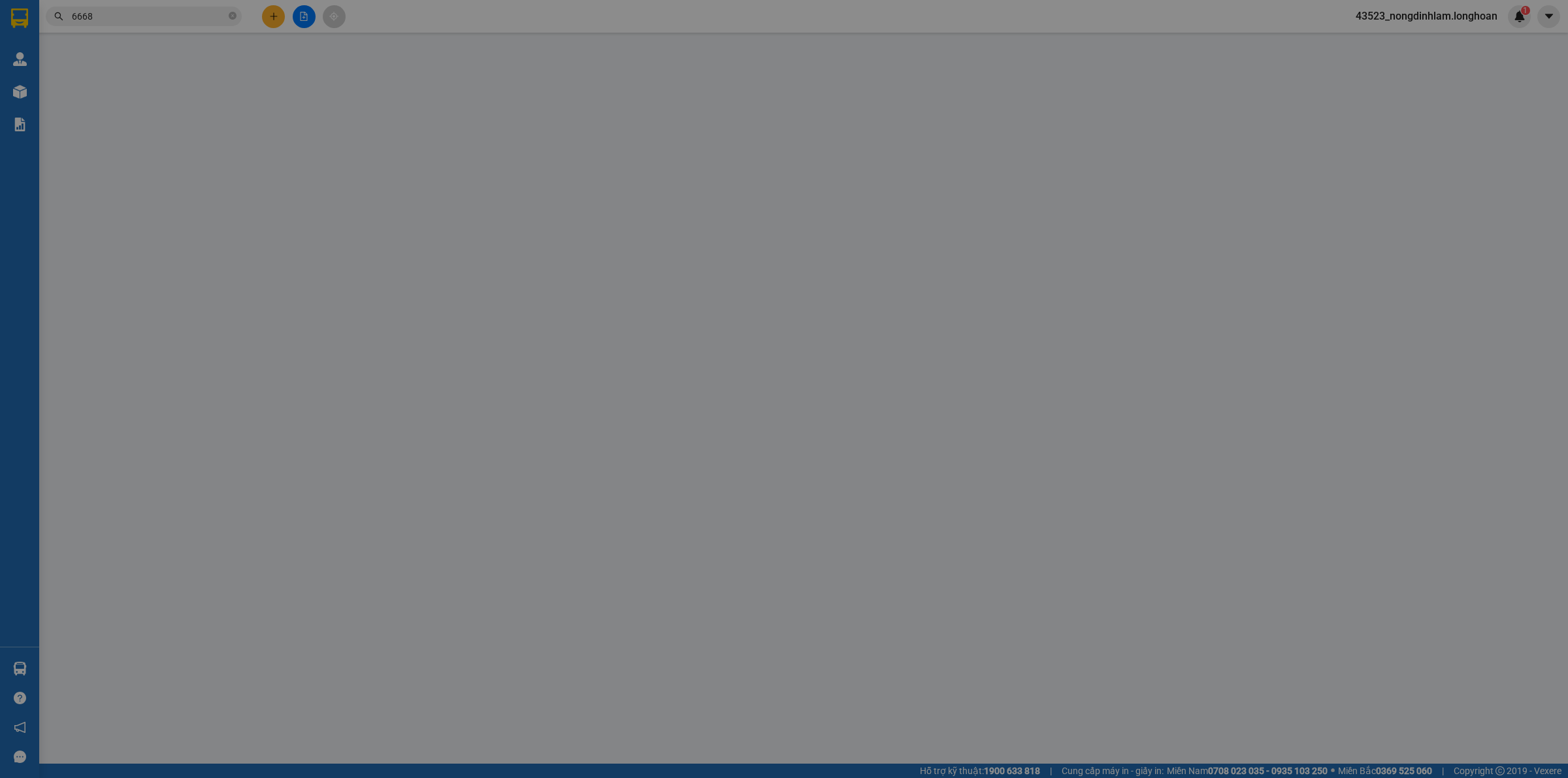
type input "0969458265"
type input "ngân"
type input "0961376668"
type input "a cường"
checkbox input "true"
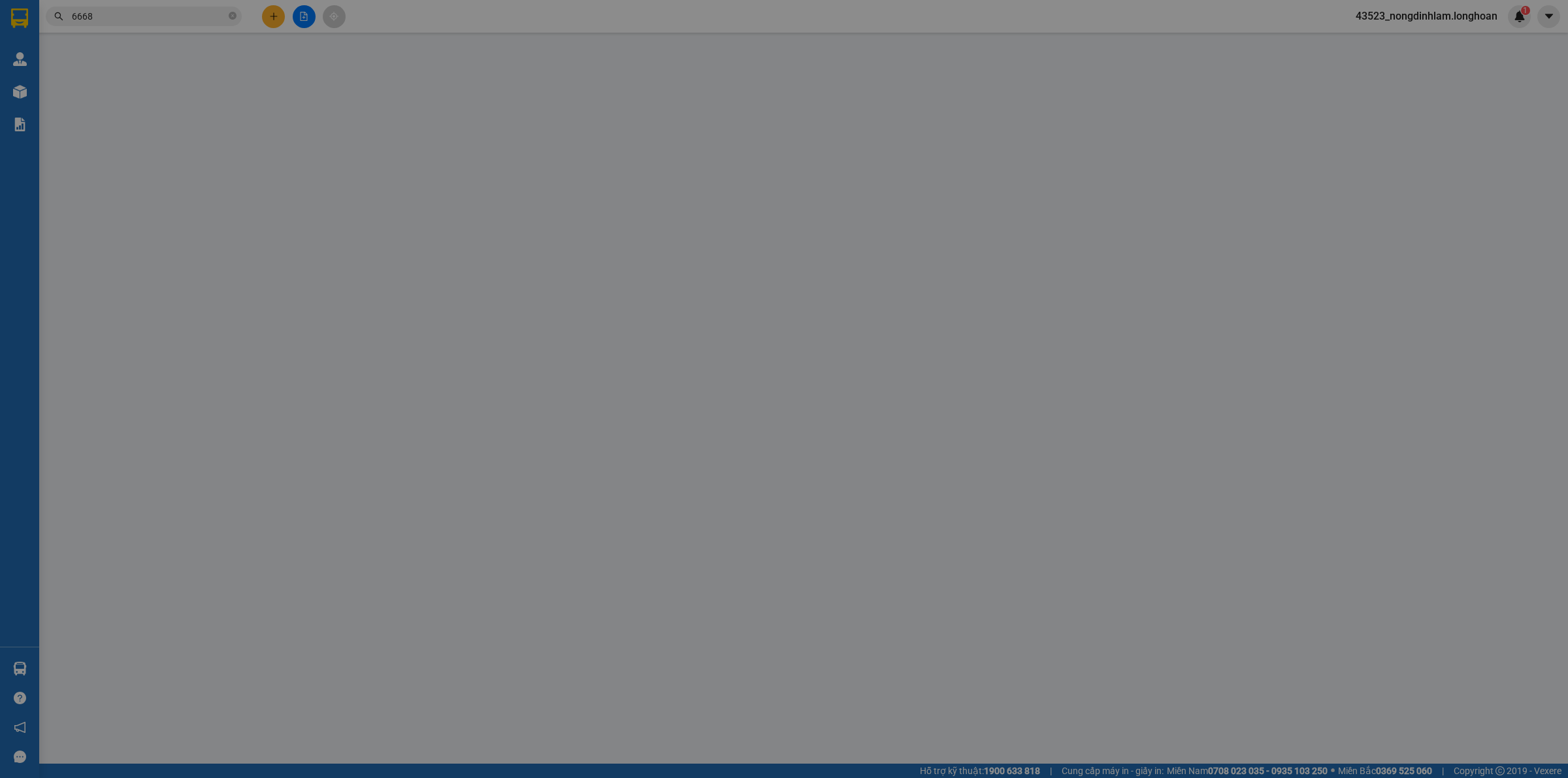
type input "số nhà 1961 độc lập tổ 2 kp ông trịnh tân phước tx phú mỹ brvt"
type input "180.000"
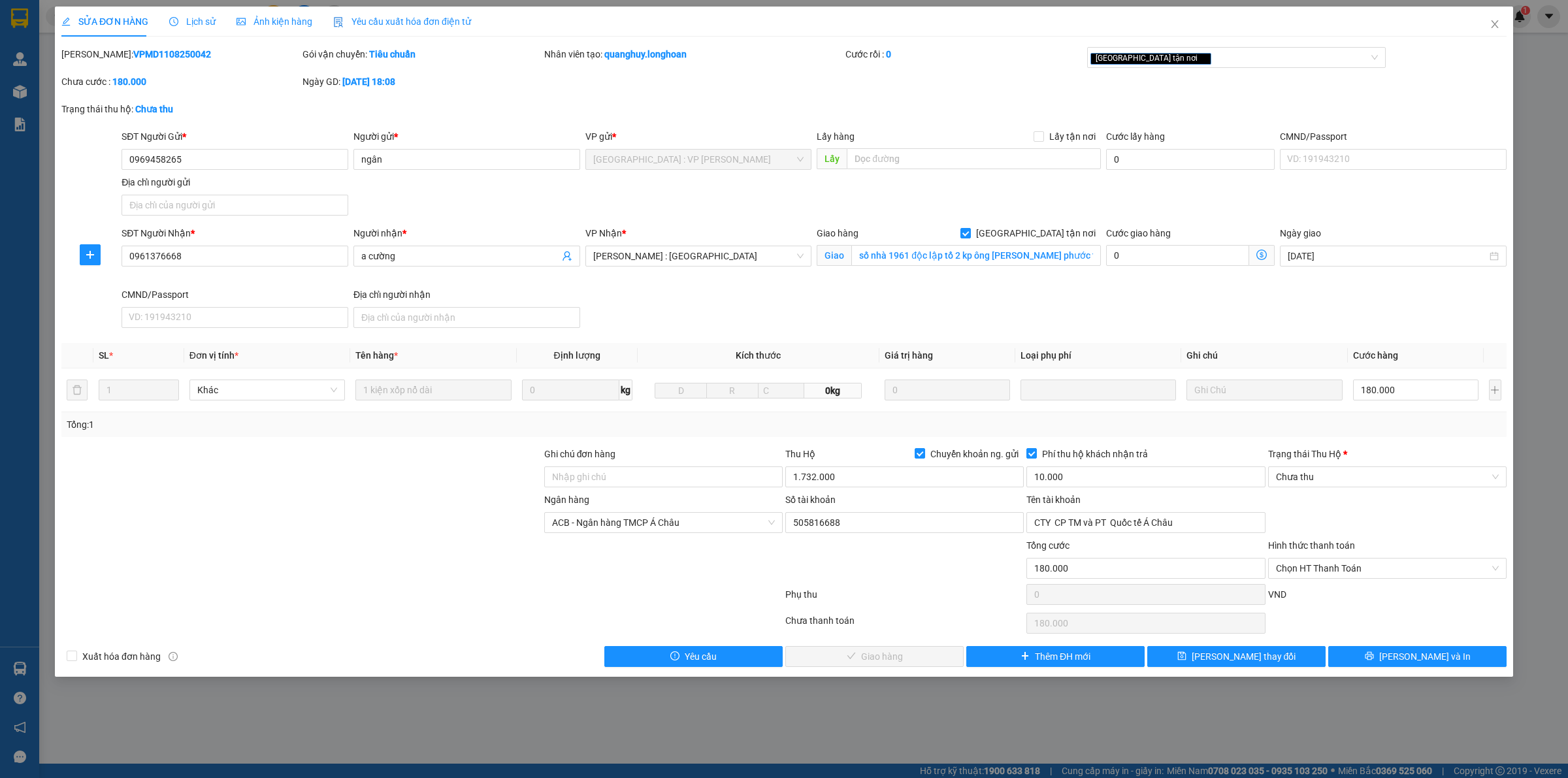
click at [189, 21] on span "Lịch sử" at bounding box center [192, 22] width 46 height 10
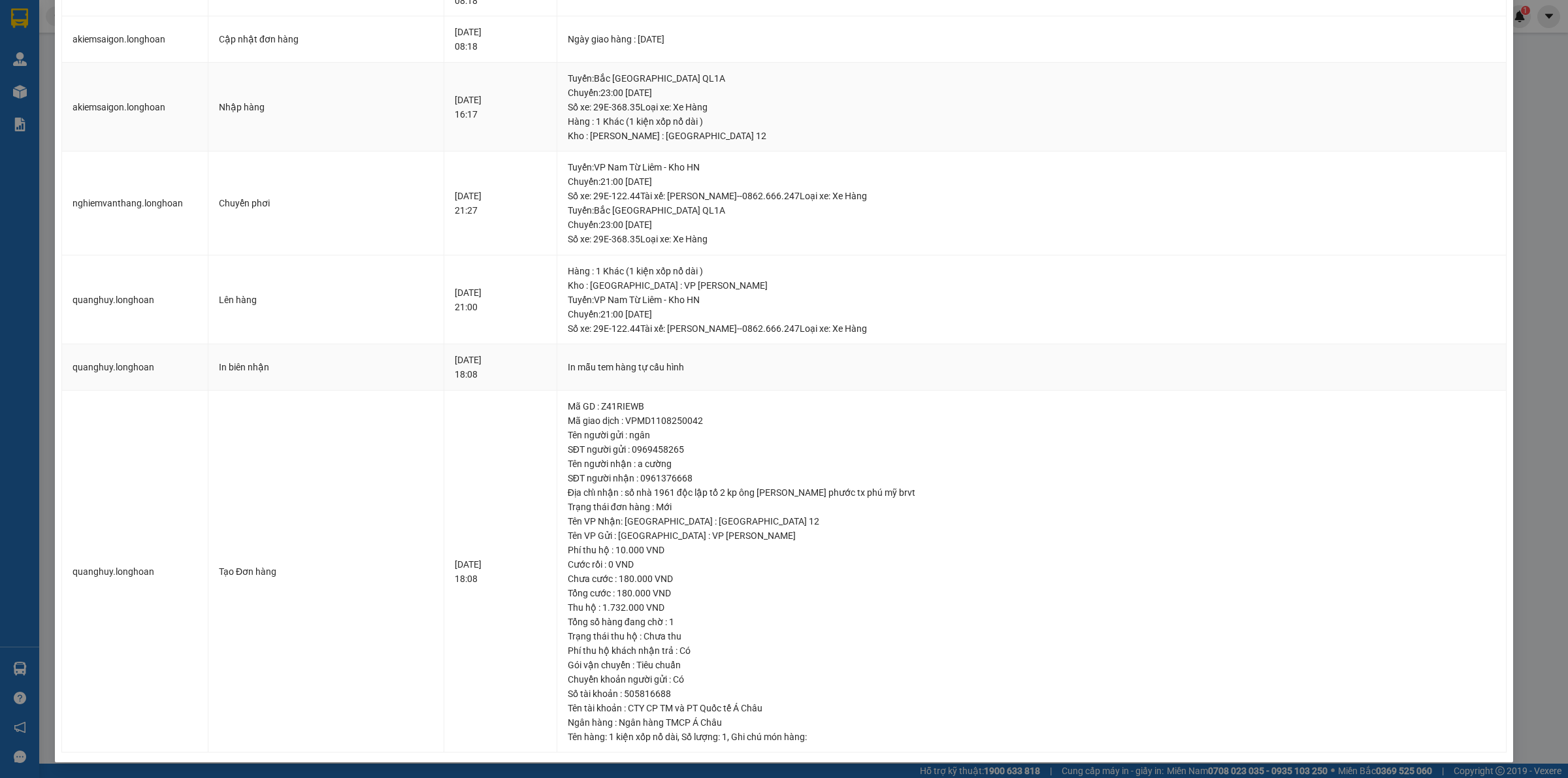
scroll to position [7, 0]
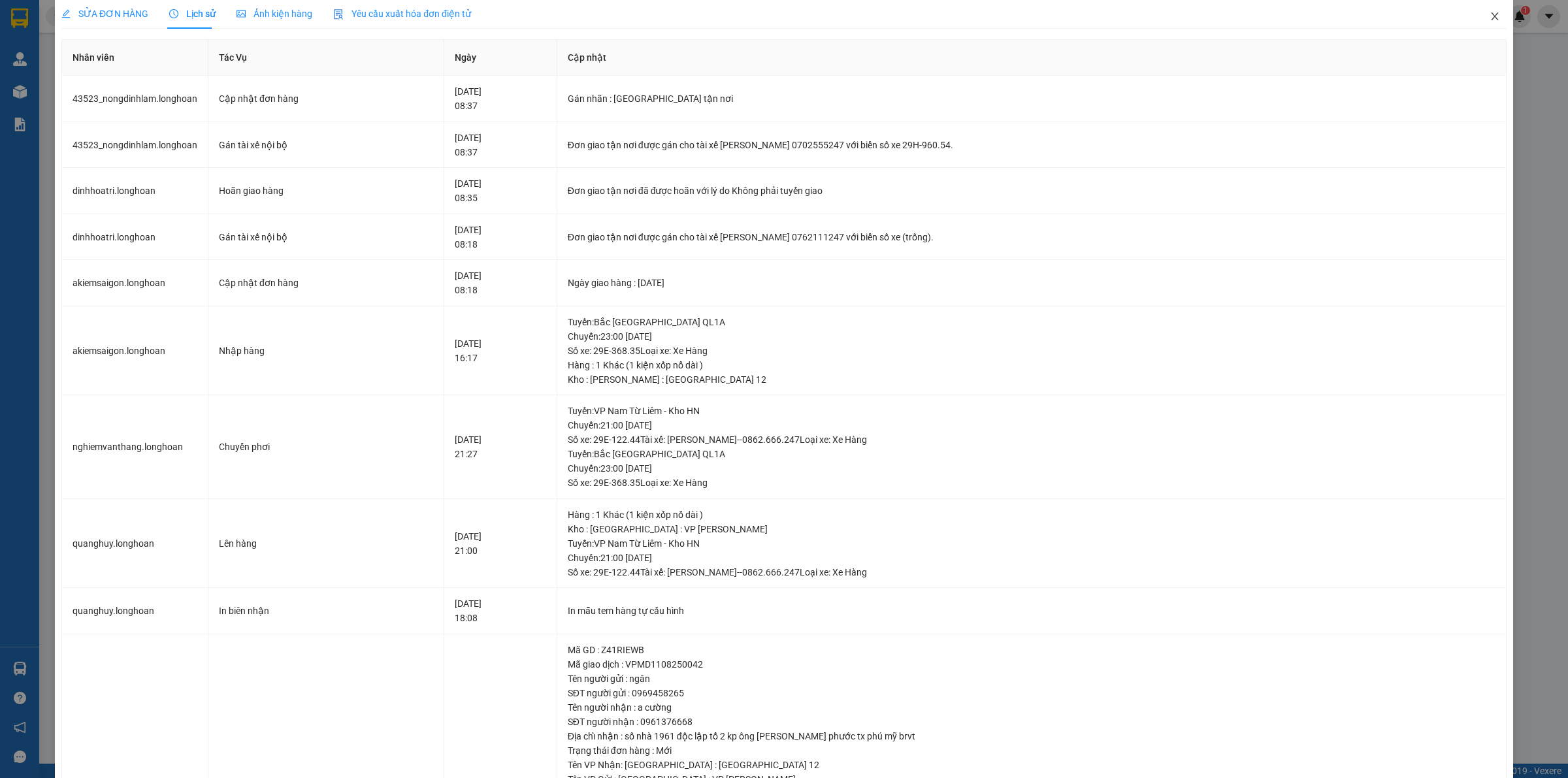
click at [1490, 13] on icon "close" at bounding box center [1495, 16] width 10 height 10
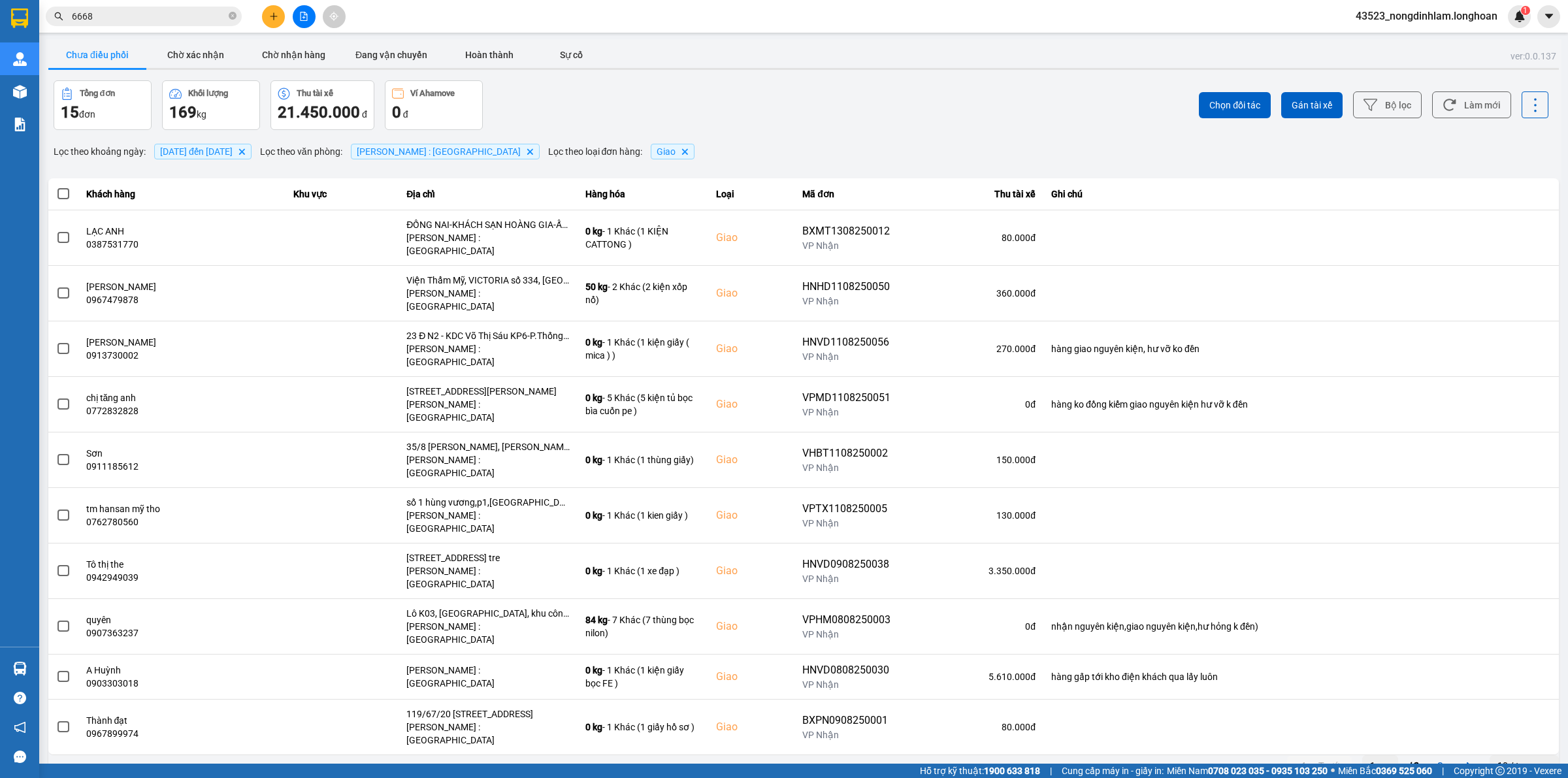
click at [135, 13] on input "6668" at bounding box center [149, 16] width 154 height 14
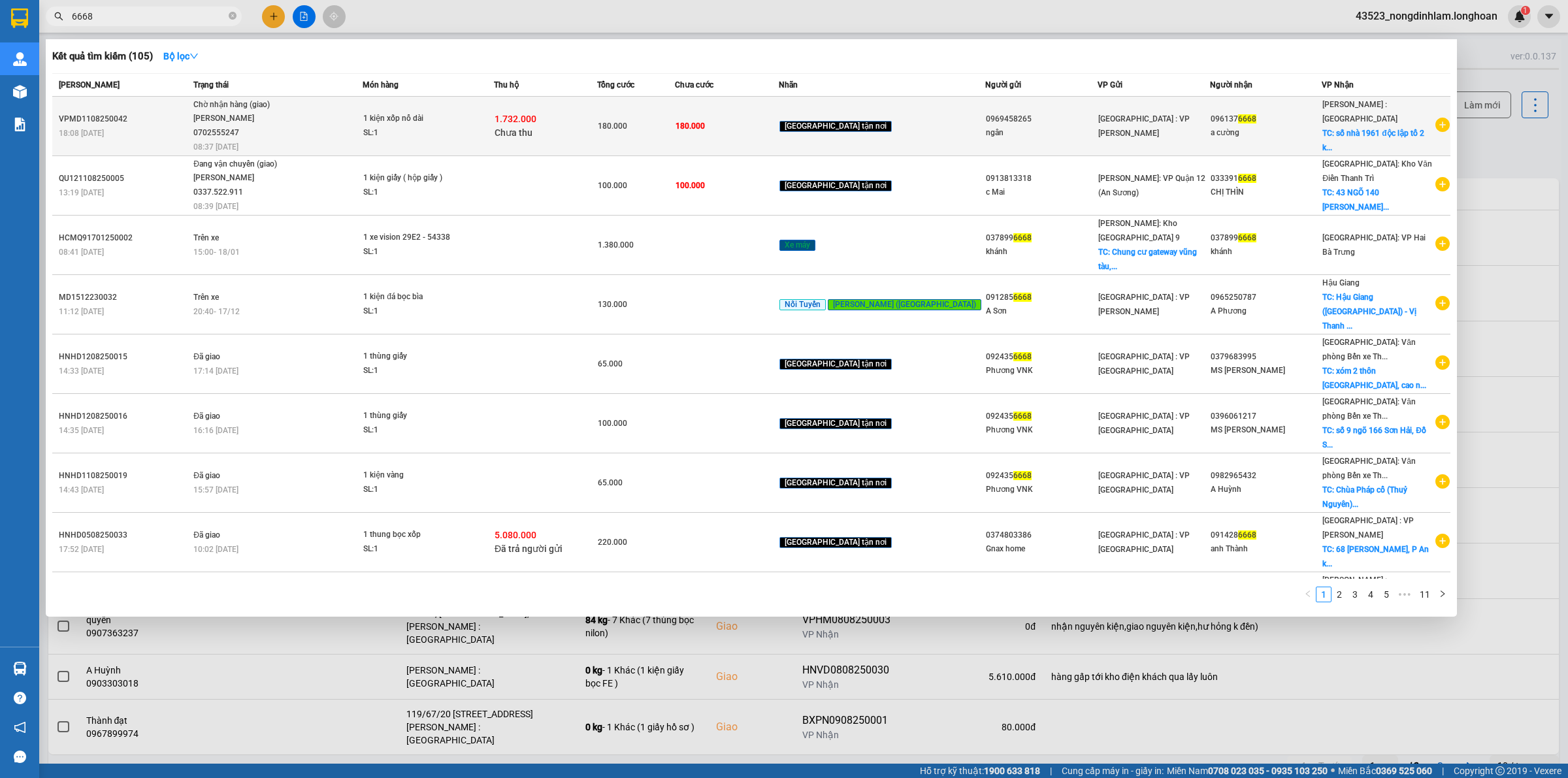
click at [347, 128] on span "Chờ nhận hàng (giao) TRẦN XUÂN TOÀN 0702555247 08:37 - 14/08" at bounding box center [277, 125] width 168 height 55
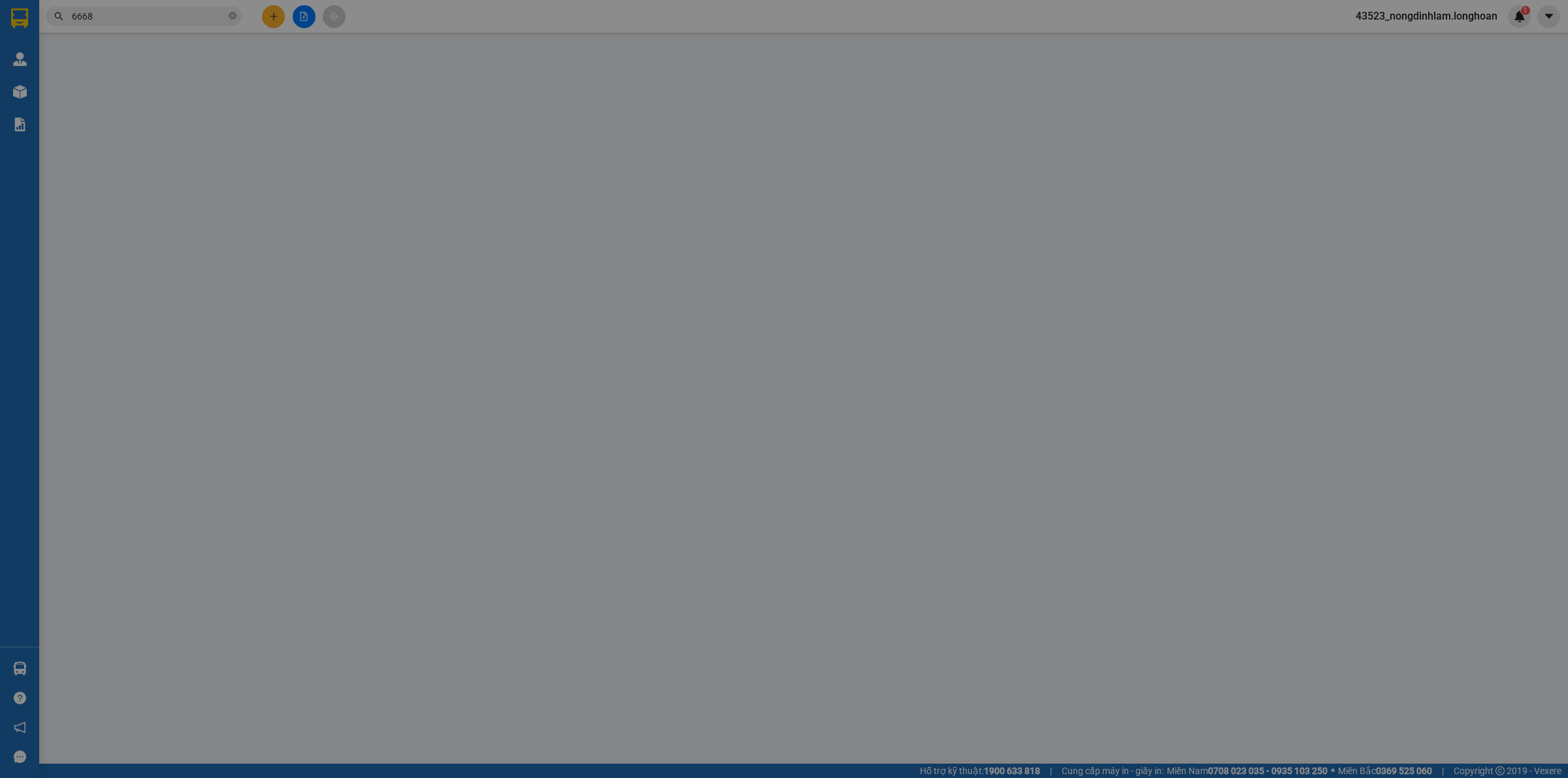
type input "0969458265"
type input "ngân"
type input "0961376668"
type input "a cường"
checkbox input "true"
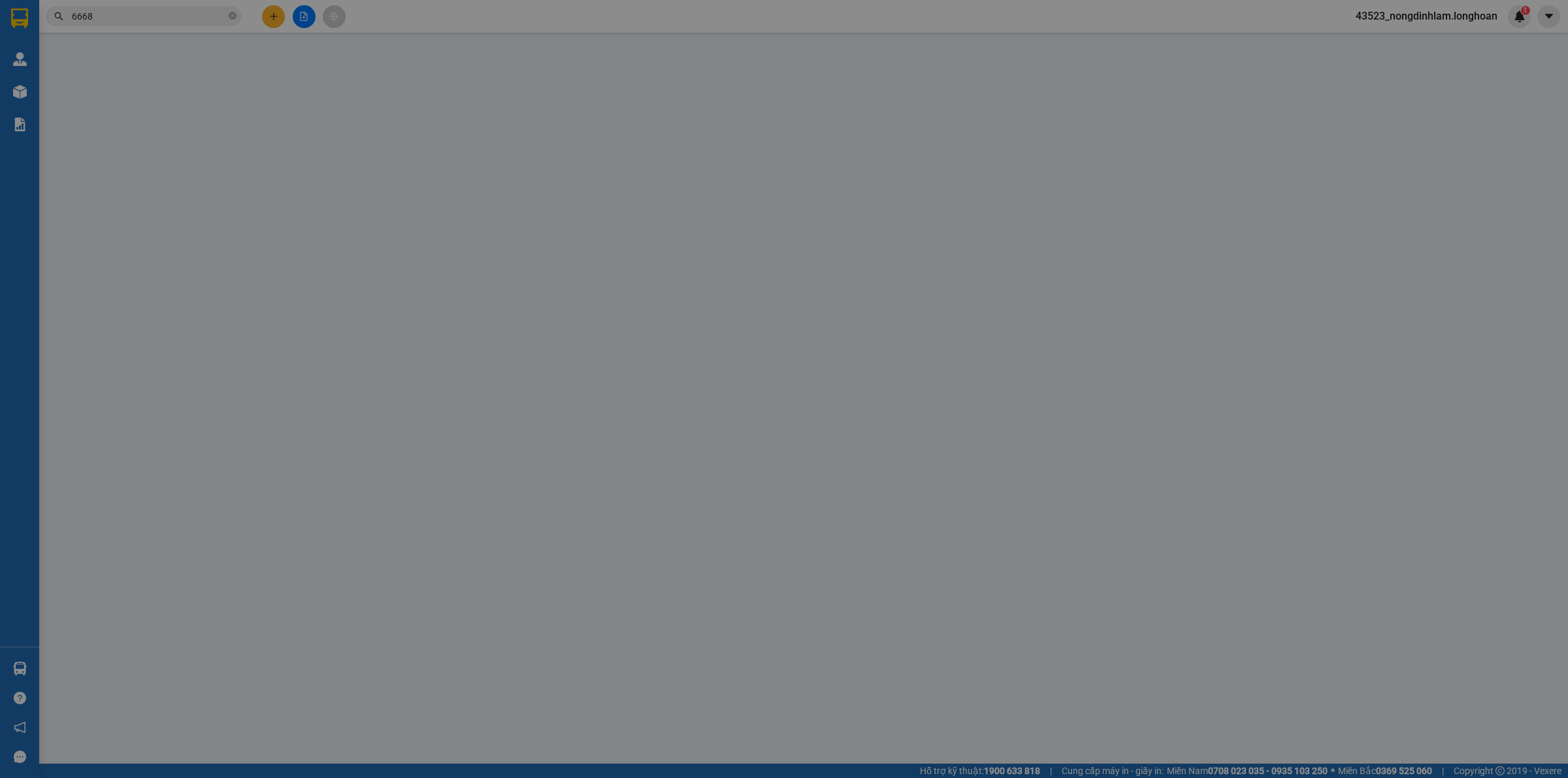
type input "số nhà 1961 độc lập tổ 2 kp ông trịnh tân phước tx phú mỹ brvt"
type input "180.000"
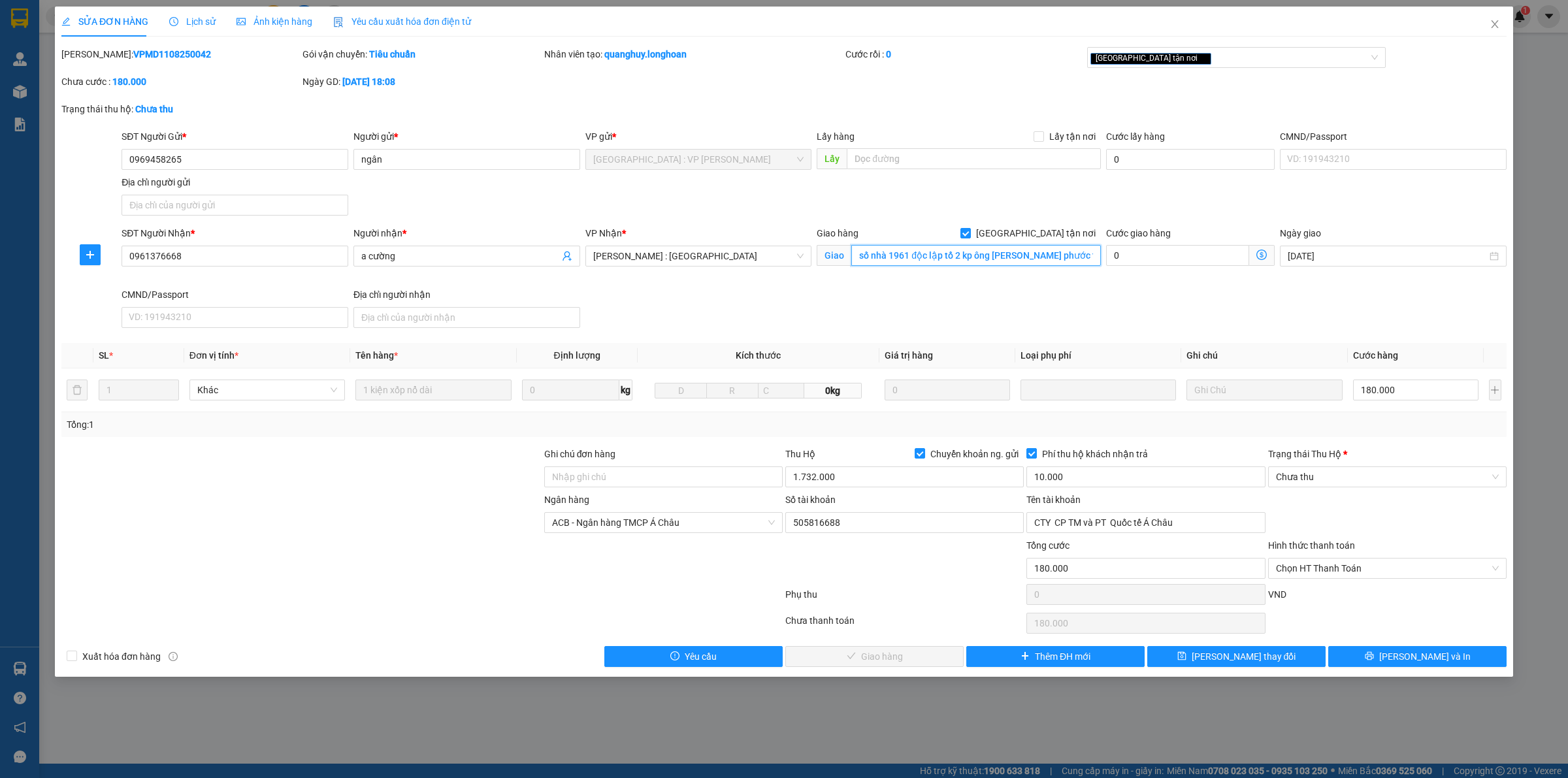
click at [926, 251] on input "số nhà 1961 độc lập tổ 2 kp ông trịnh tân phước tx phú mỹ brvt" at bounding box center [977, 256] width 250 height 21
click at [957, 256] on input "số nhà 1961 độc lập tổ 2 kp ông trịnh tân phước tx phú mỹ brvt" at bounding box center [977, 256] width 250 height 21
click at [148, 57] on b "VPMD1108250042" at bounding box center [172, 55] width 78 height 10
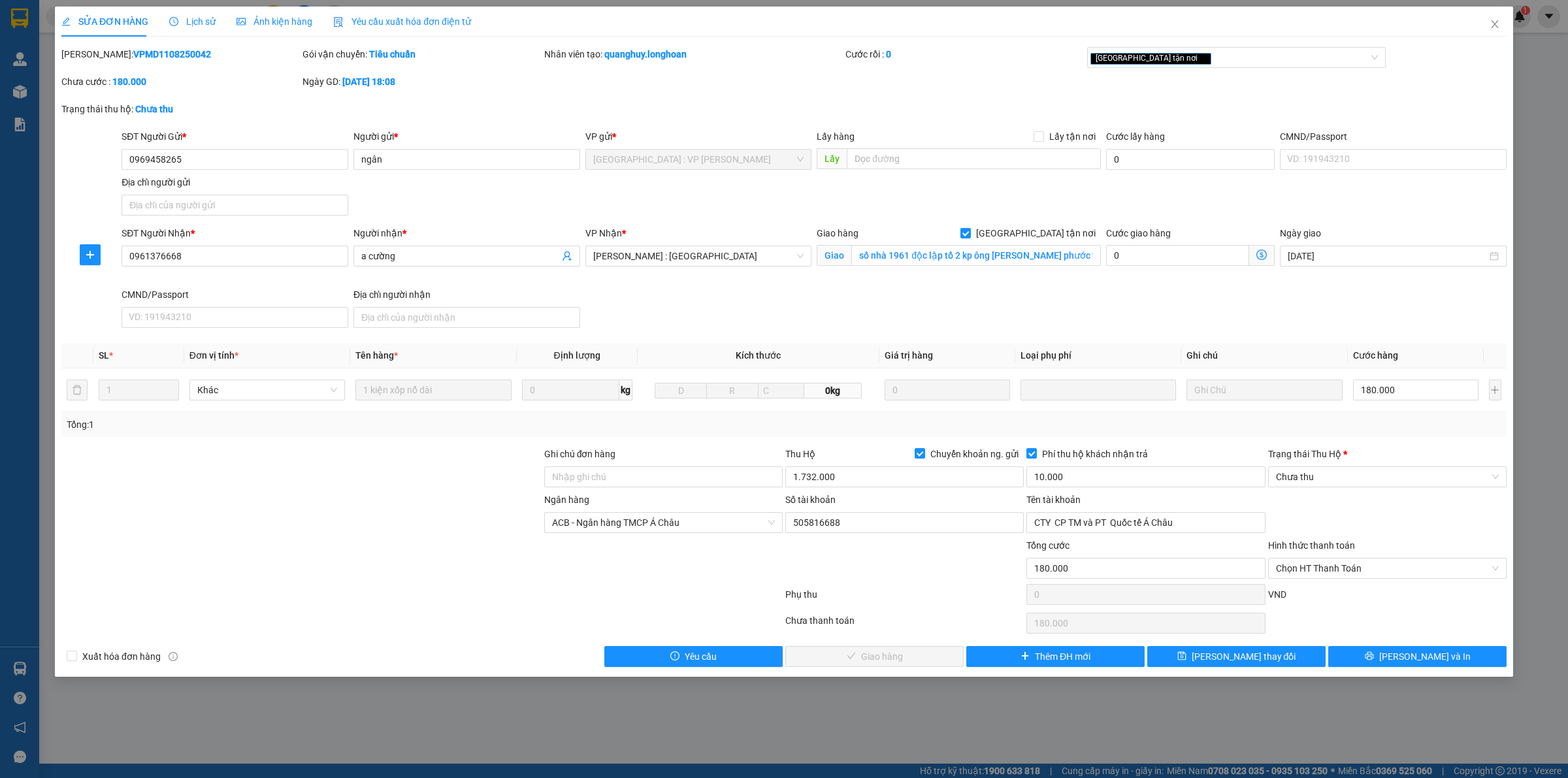
click at [148, 57] on b "VPMD1108250042" at bounding box center [172, 55] width 78 height 10
copy b "VPMD1108250042"
click at [1495, 19] on icon "close" at bounding box center [1495, 24] width 10 height 10
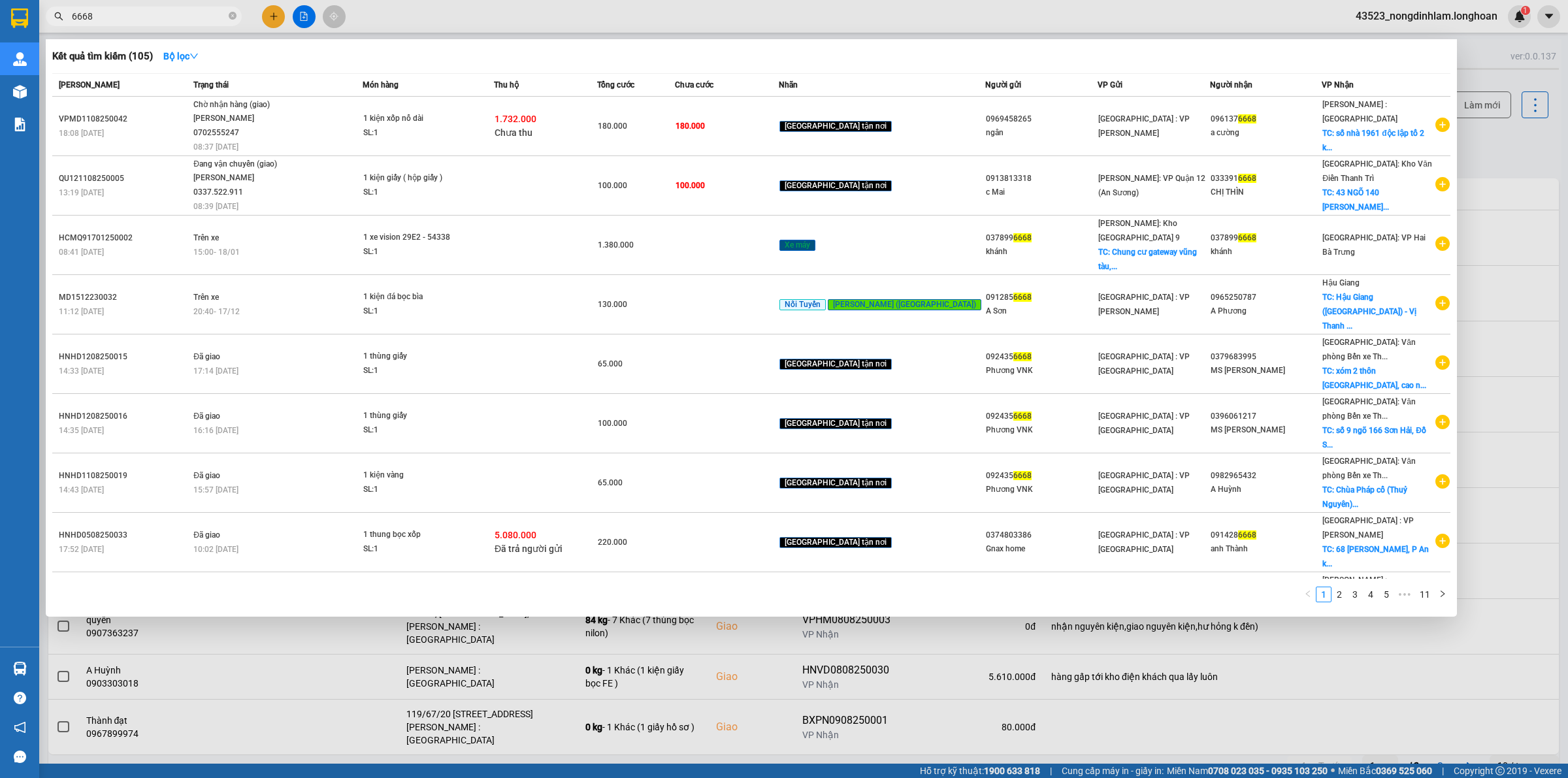
click at [188, 18] on input "6668" at bounding box center [149, 16] width 154 height 14
click at [231, 16] on icon "close-circle" at bounding box center [233, 16] width 7 height 7
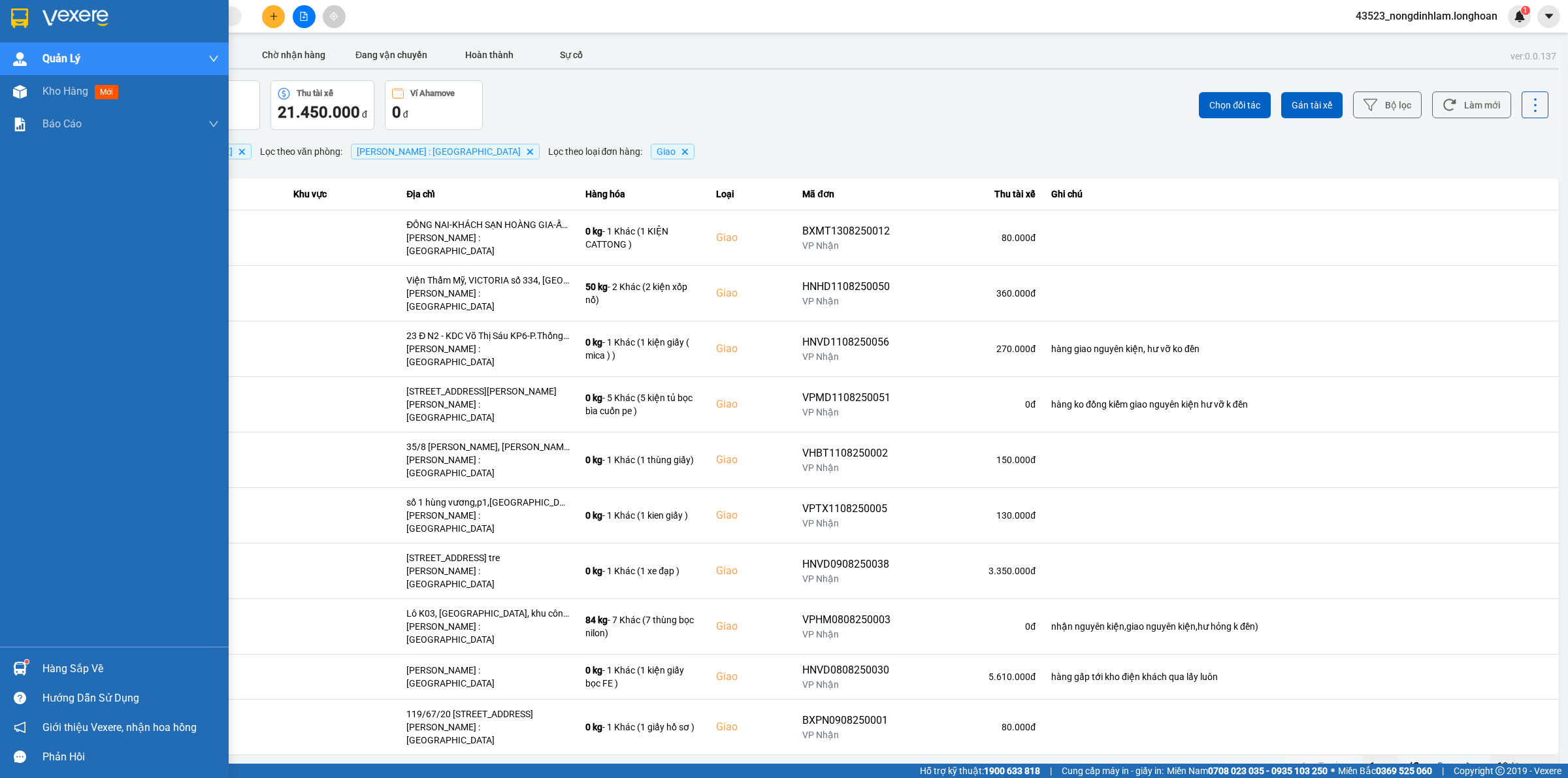
click at [23, 8] on img at bounding box center [19, 18] width 17 height 19
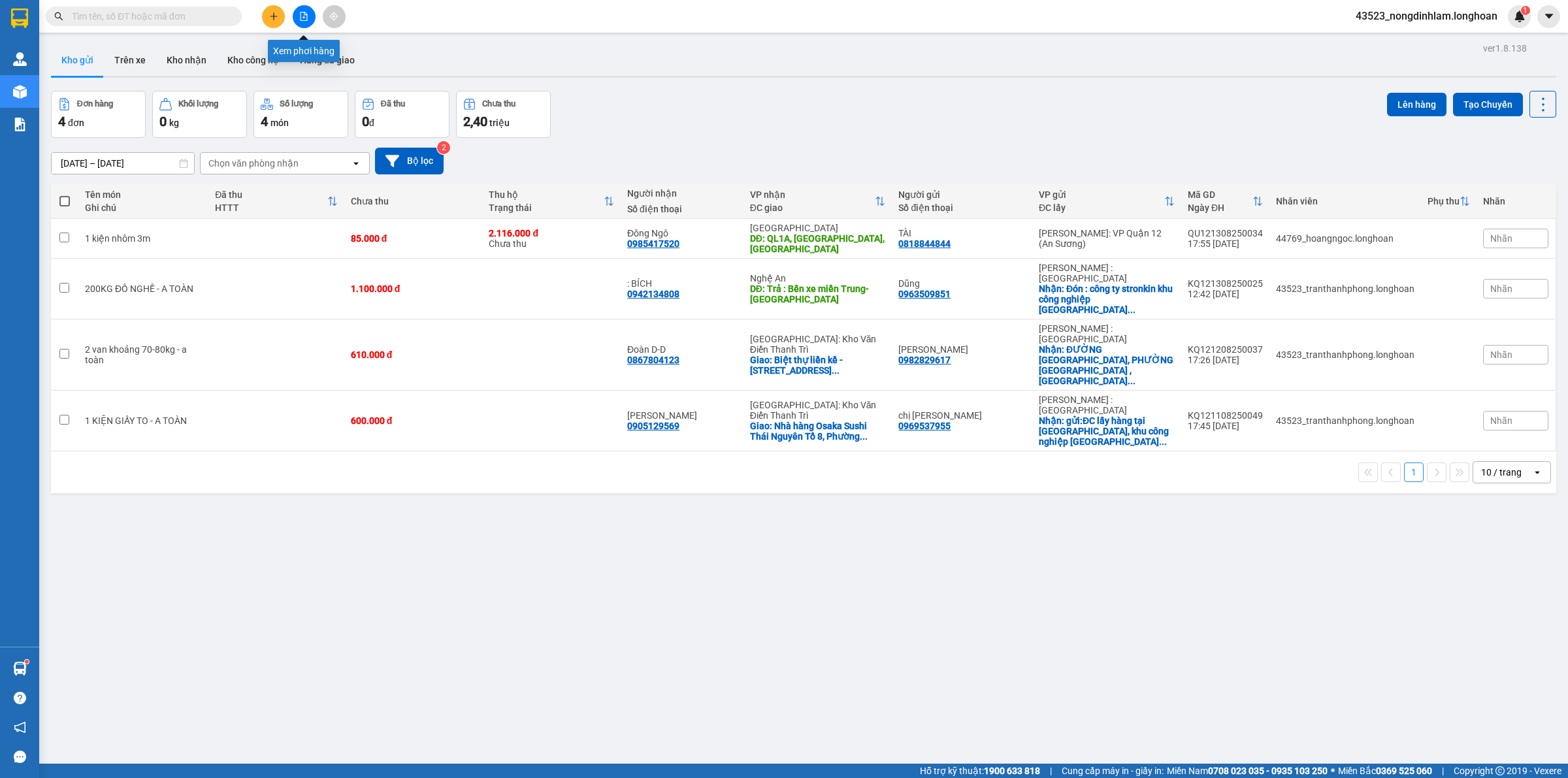
click at [301, 7] on button at bounding box center [304, 16] width 23 height 23
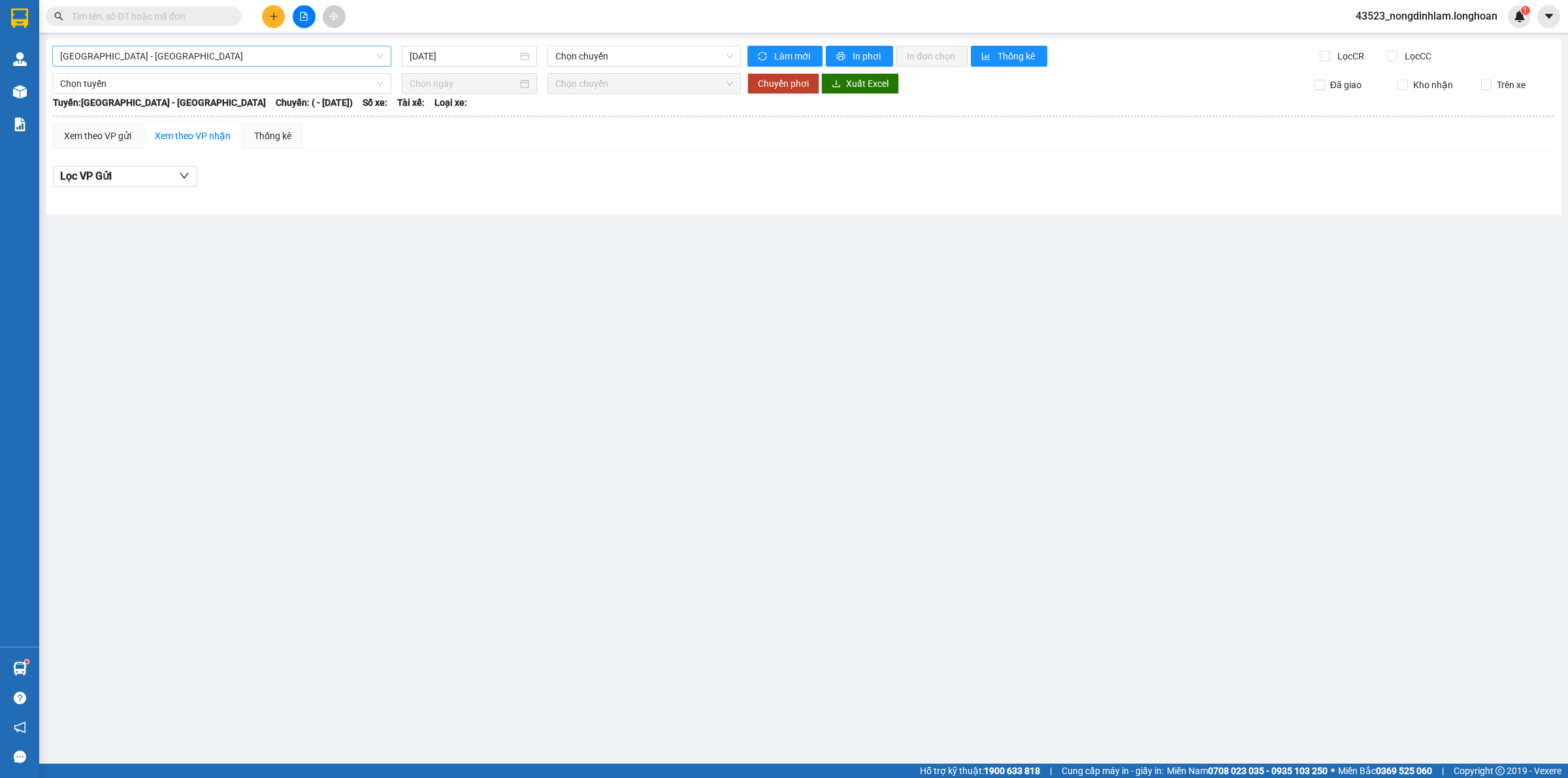
click at [146, 51] on span "[GEOGRAPHIC_DATA] - [GEOGRAPHIC_DATA]" at bounding box center [221, 56] width 324 height 19
click at [289, 21] on div at bounding box center [304, 16] width 98 height 23
click at [307, 18] on icon "file-add" at bounding box center [304, 16] width 7 height 9
click at [296, 15] on button at bounding box center [304, 16] width 23 height 23
click at [241, 64] on span "[GEOGRAPHIC_DATA] - [GEOGRAPHIC_DATA]" at bounding box center [221, 56] width 324 height 19
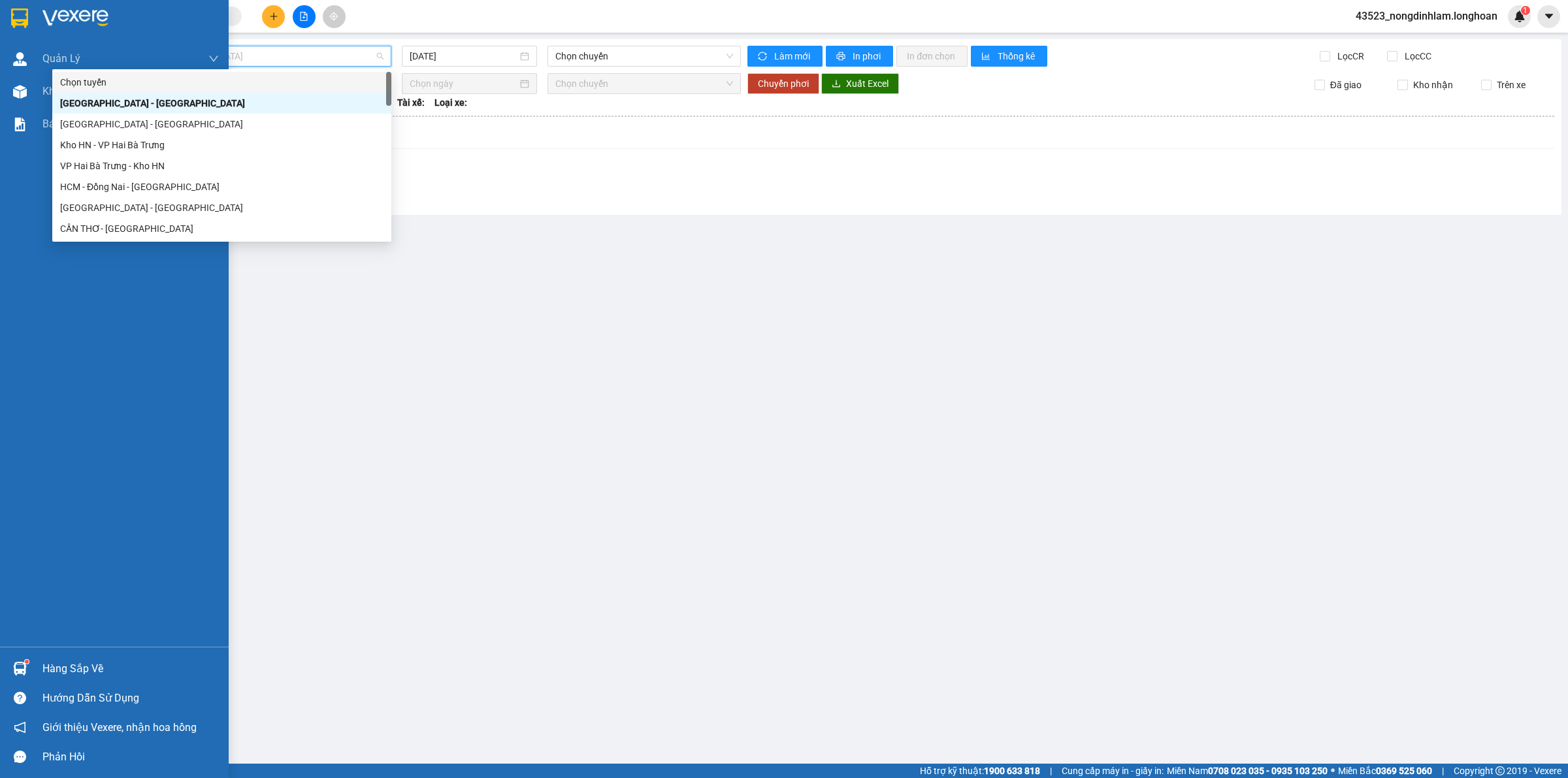
click at [5, 23] on div at bounding box center [114, 21] width 229 height 43
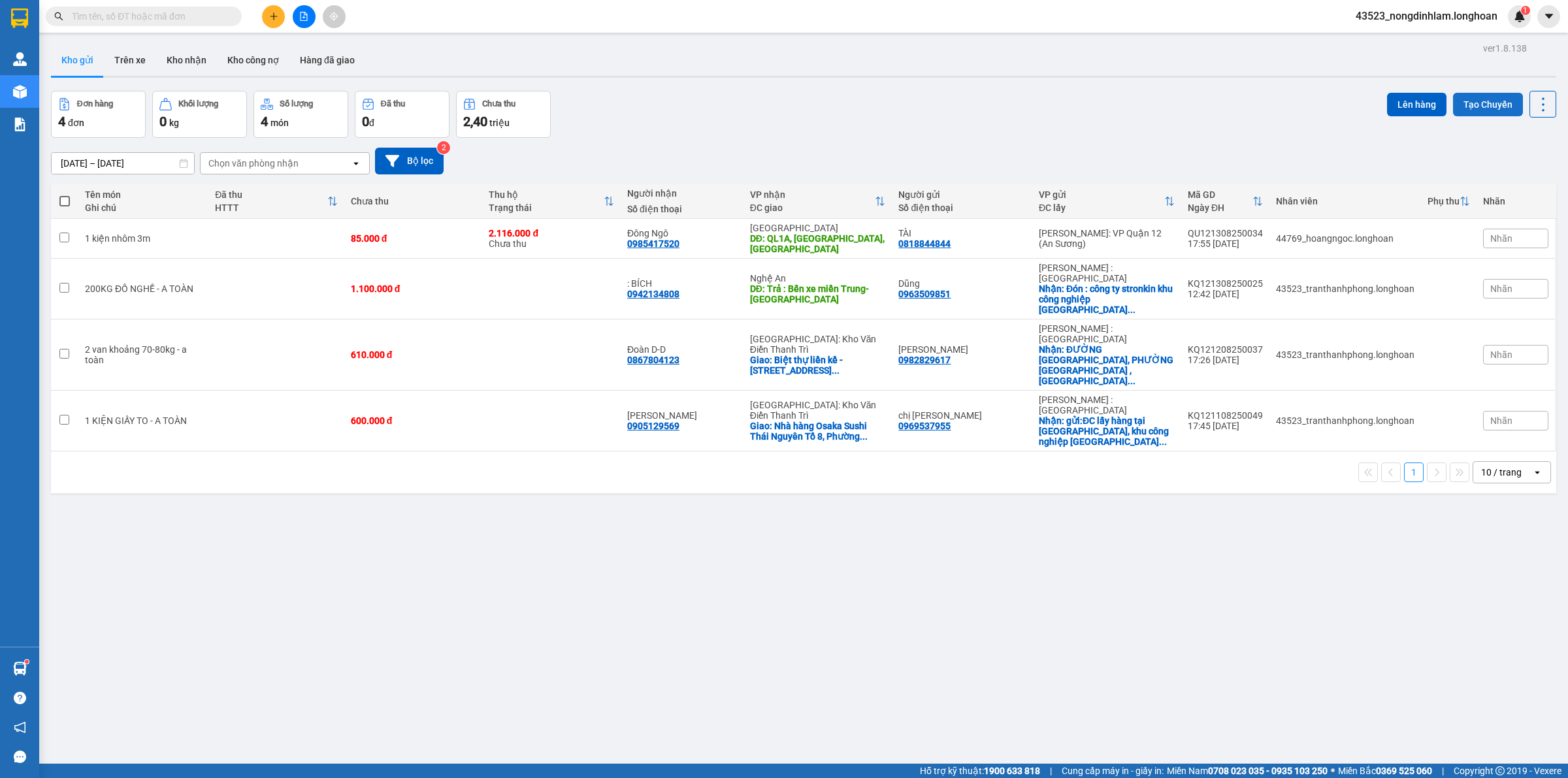
click at [1466, 105] on button "Tạo Chuyến" at bounding box center [1489, 104] width 70 height 23
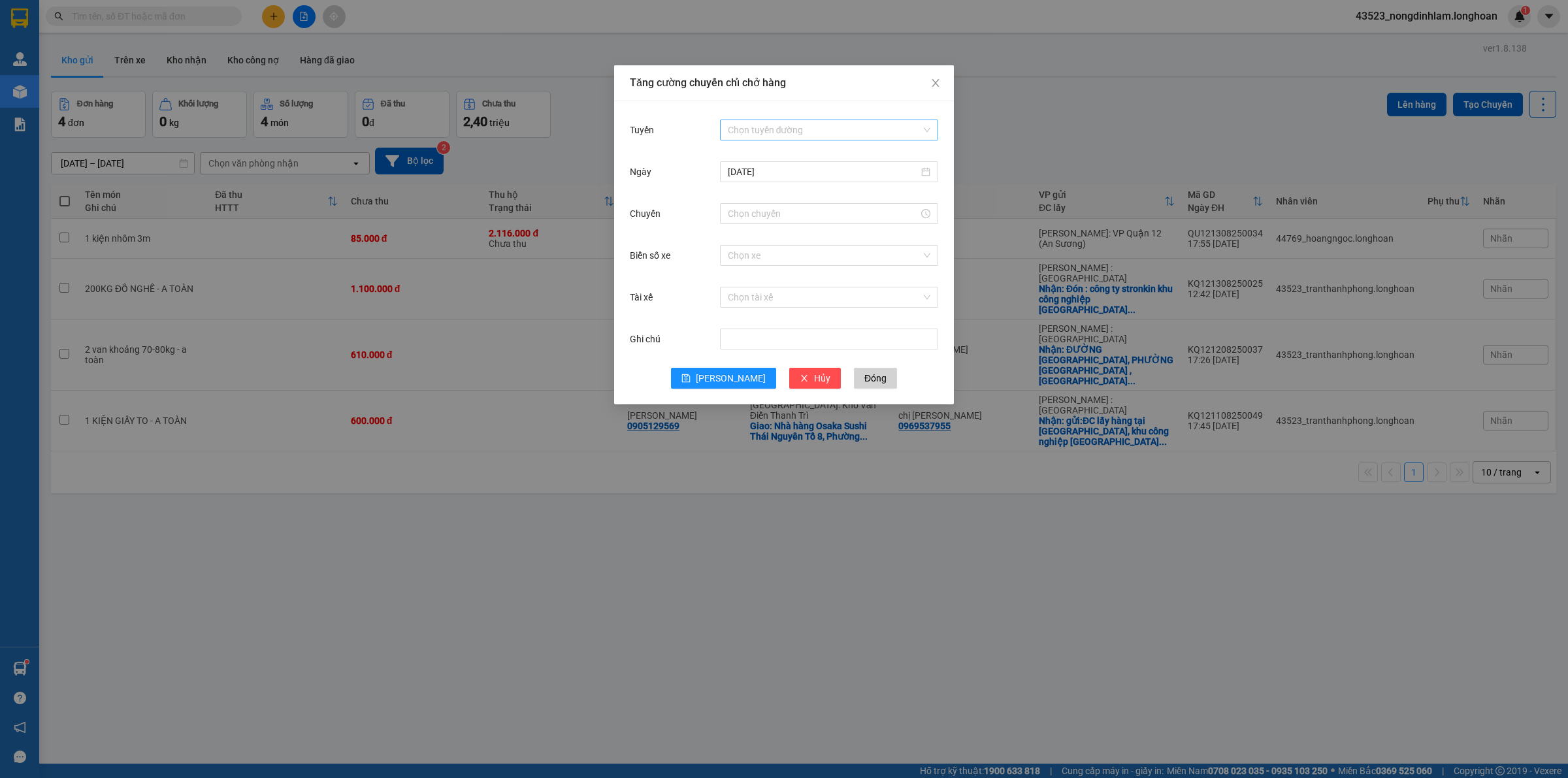
click at [779, 126] on input "Tuyến" at bounding box center [825, 130] width 194 height 19
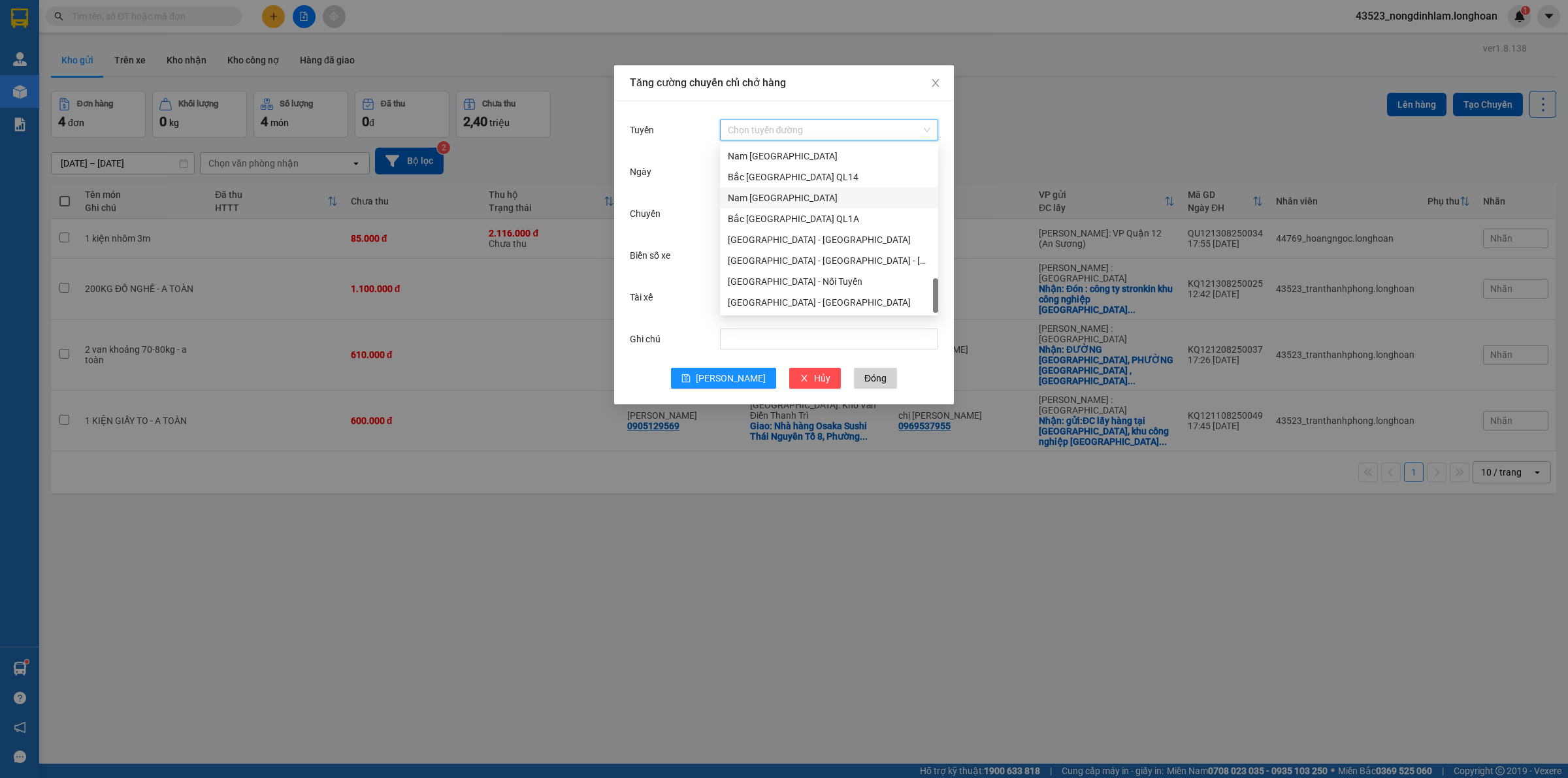
click at [790, 201] on div "Nam [GEOGRAPHIC_DATA]" at bounding box center [829, 197] width 203 height 14
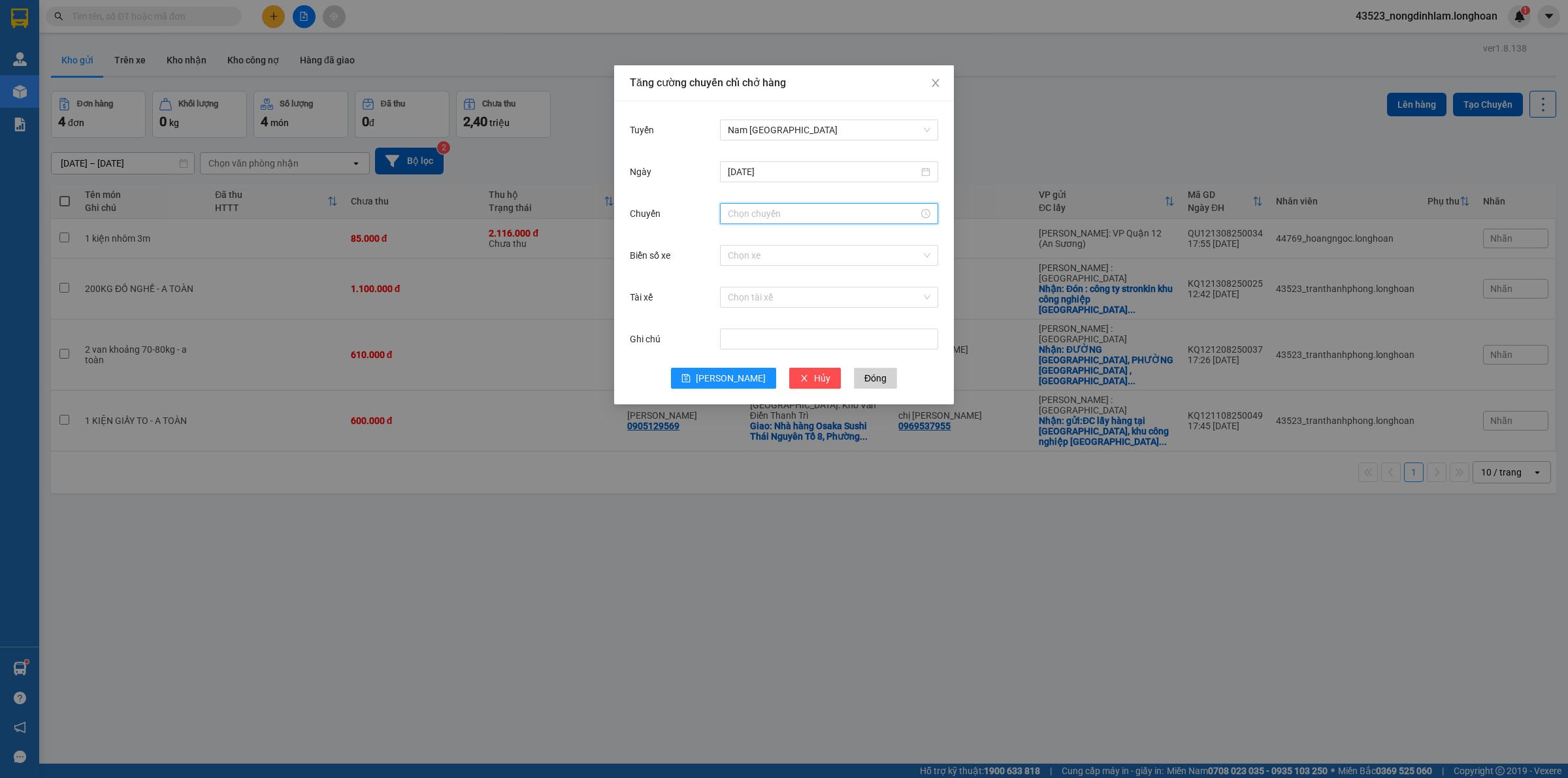
click at [784, 212] on input "Chuyến" at bounding box center [823, 213] width 191 height 14
click at [739, 294] on div "21" at bounding box center [738, 296] width 37 height 18
type input "21:00"
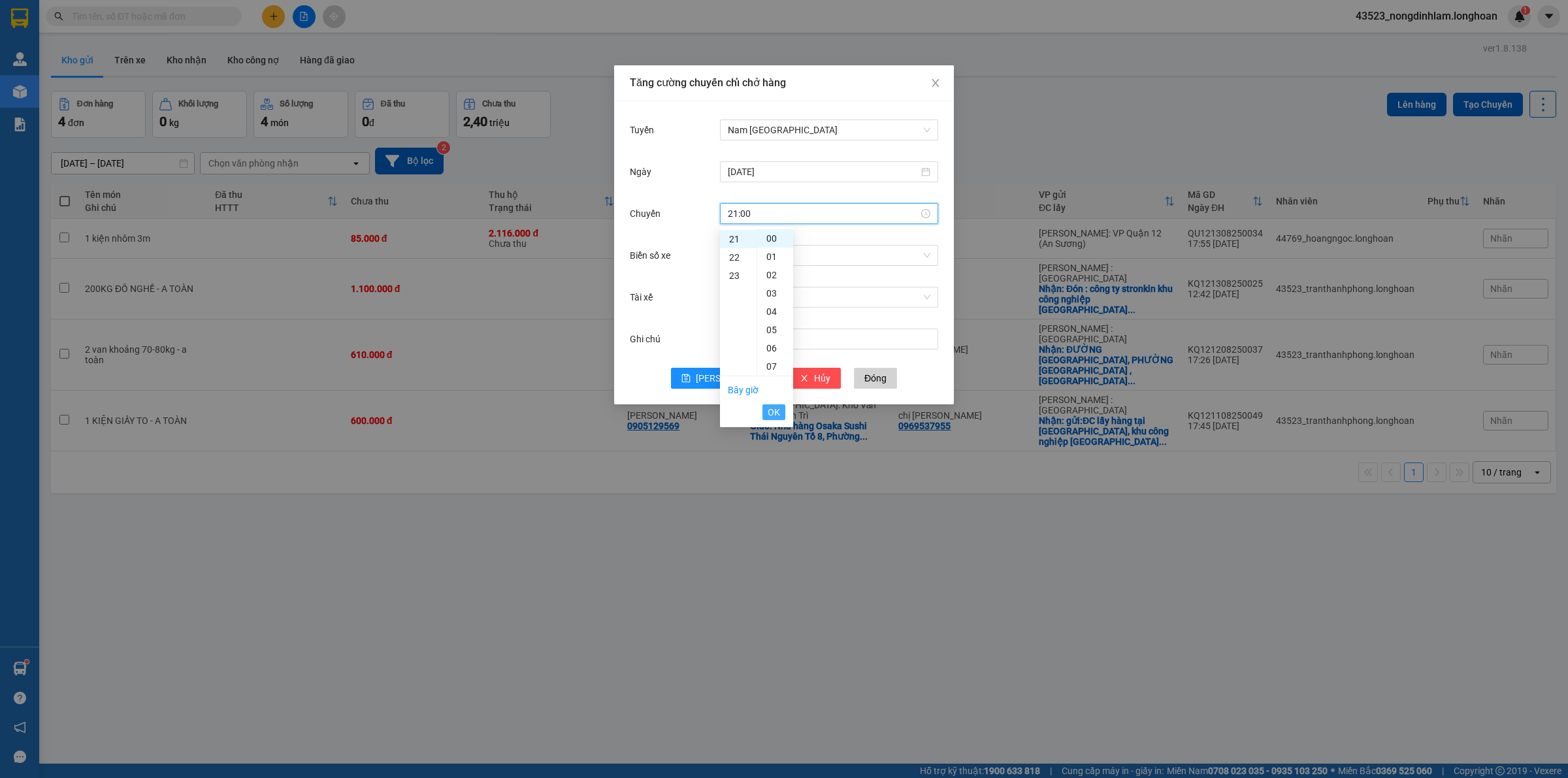
click at [769, 417] on span "OK" at bounding box center [774, 412] width 13 height 14
click at [729, 382] on span "[PERSON_NAME]" at bounding box center [731, 377] width 70 height 14
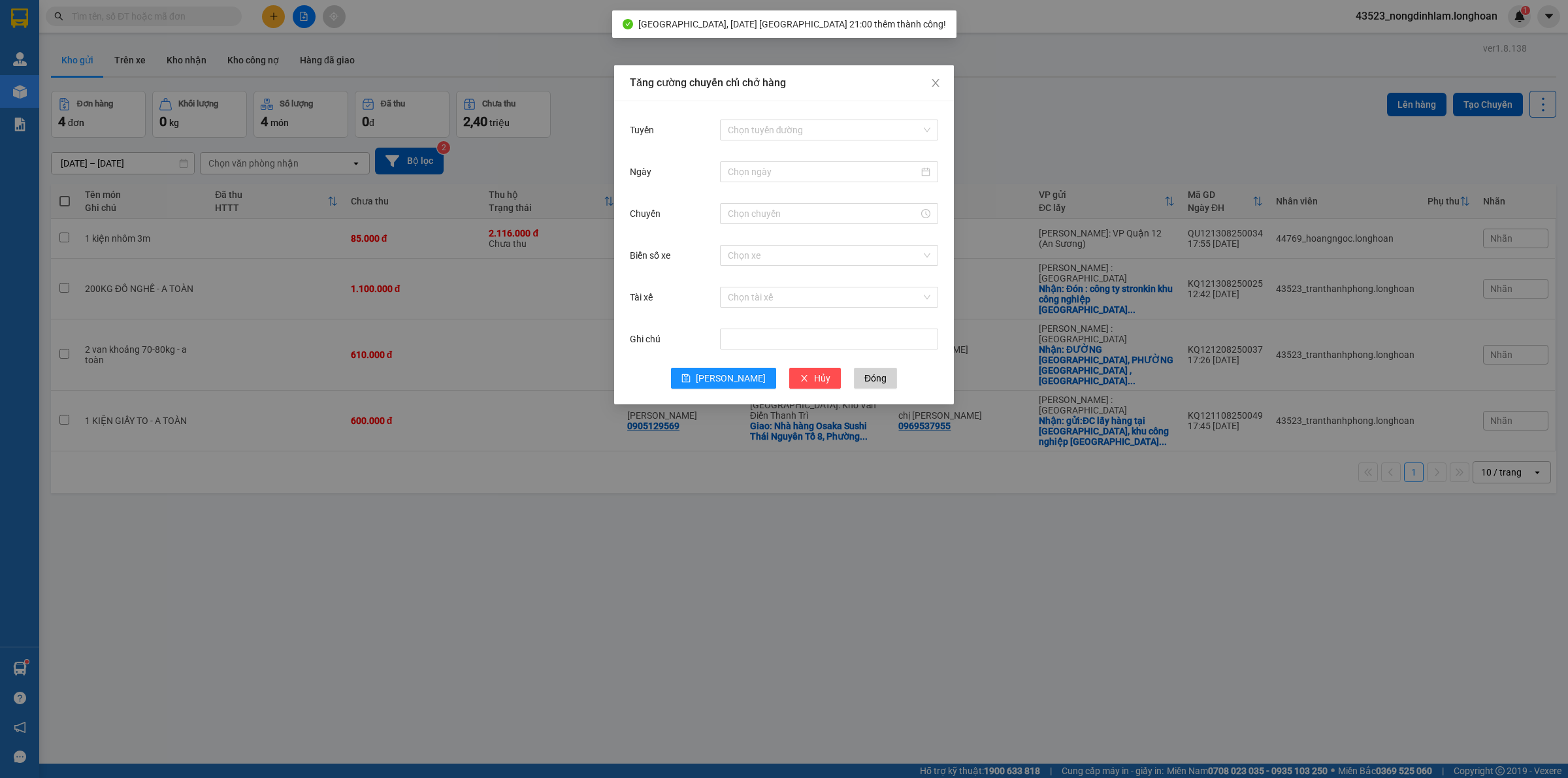
click at [292, 17] on div "Tăng cường chuyến chỉ chở hàng Tuyến Chọn tuyến đường Ngày Chuyến Biển số xe Ch…" at bounding box center [784, 389] width 1568 height 778
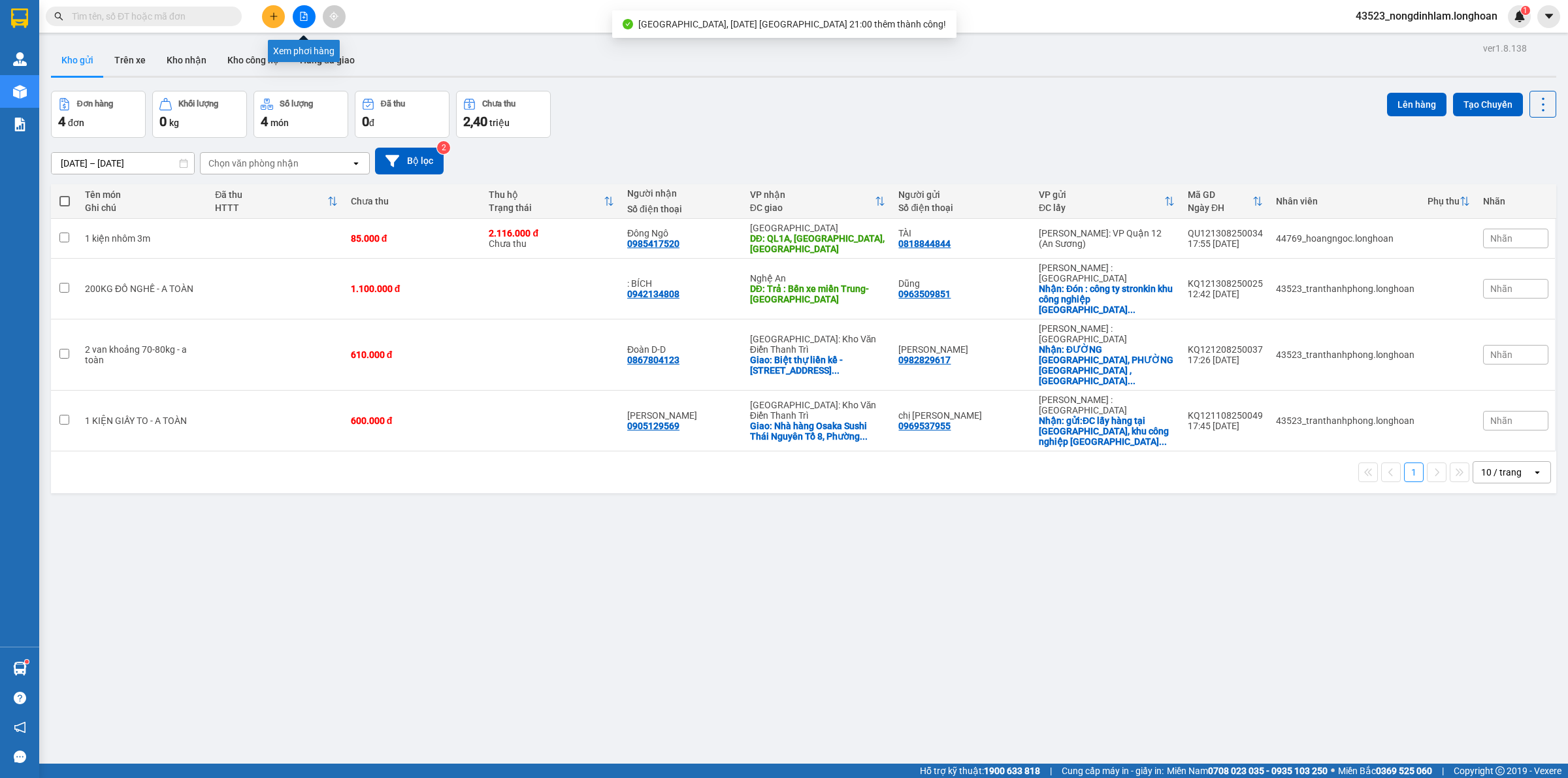
click at [298, 21] on button at bounding box center [304, 16] width 23 height 23
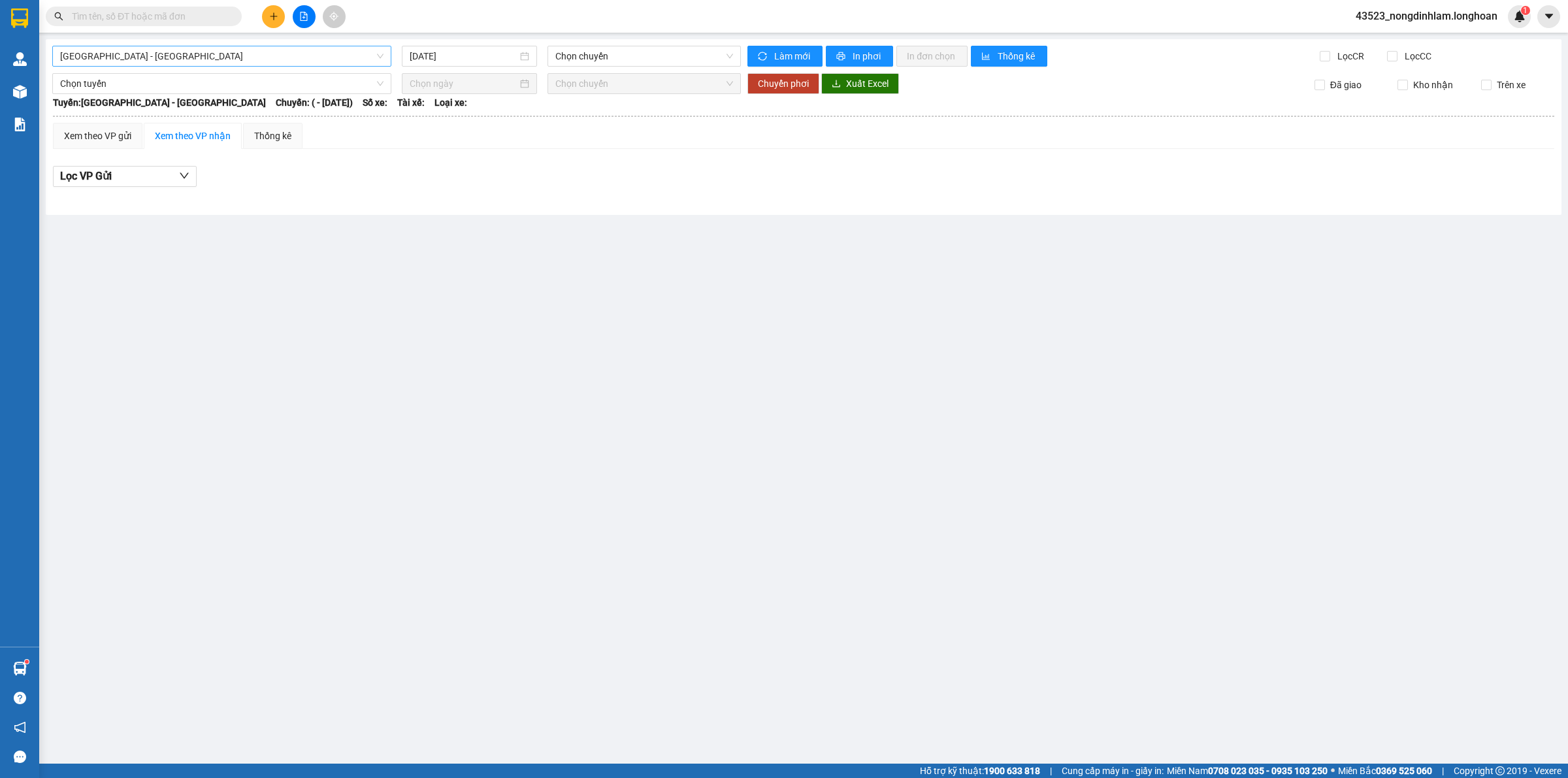
click at [175, 54] on span "[GEOGRAPHIC_DATA] - [GEOGRAPHIC_DATA]" at bounding box center [221, 56] width 324 height 19
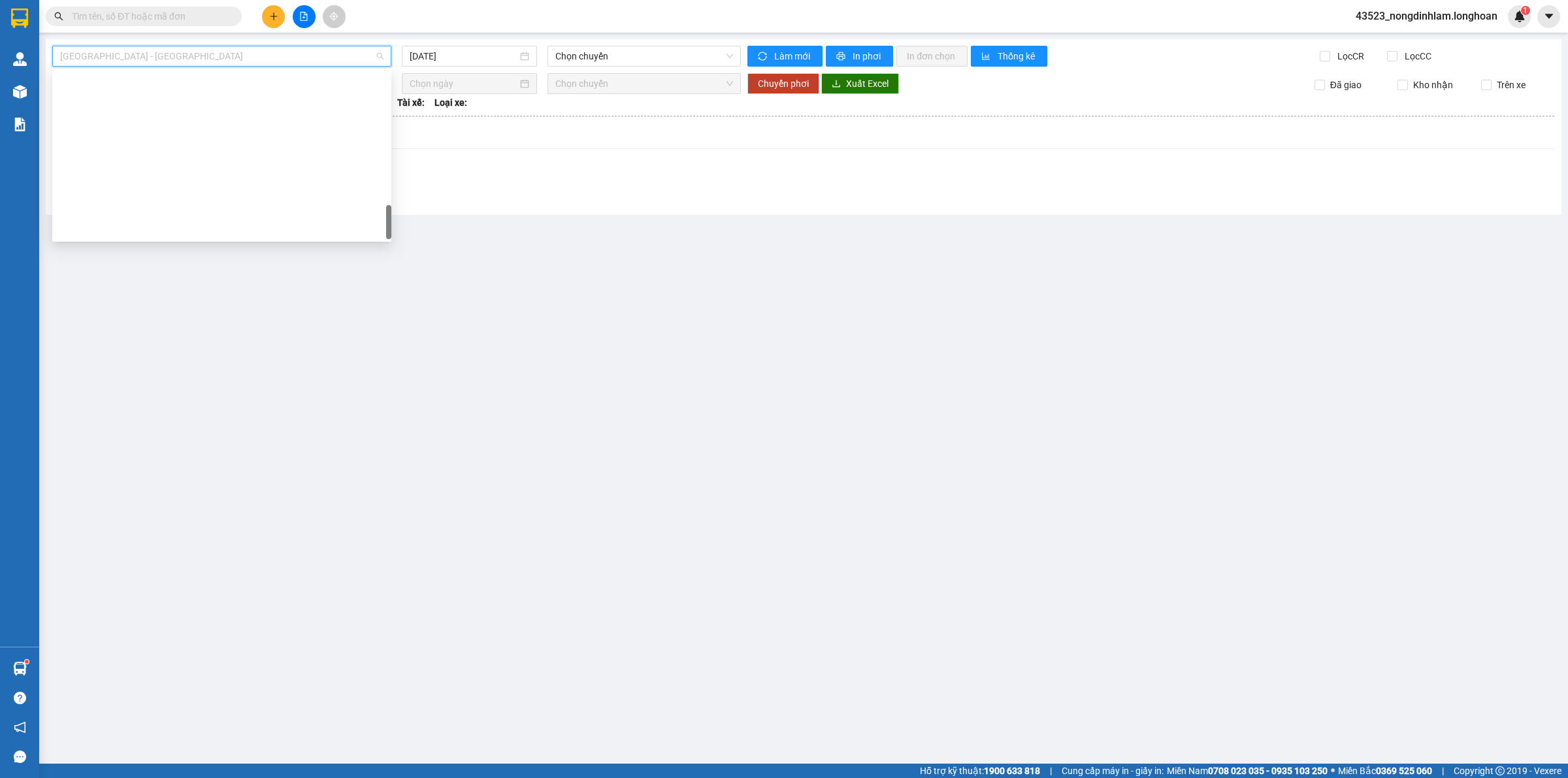
scroll to position [856, 0]
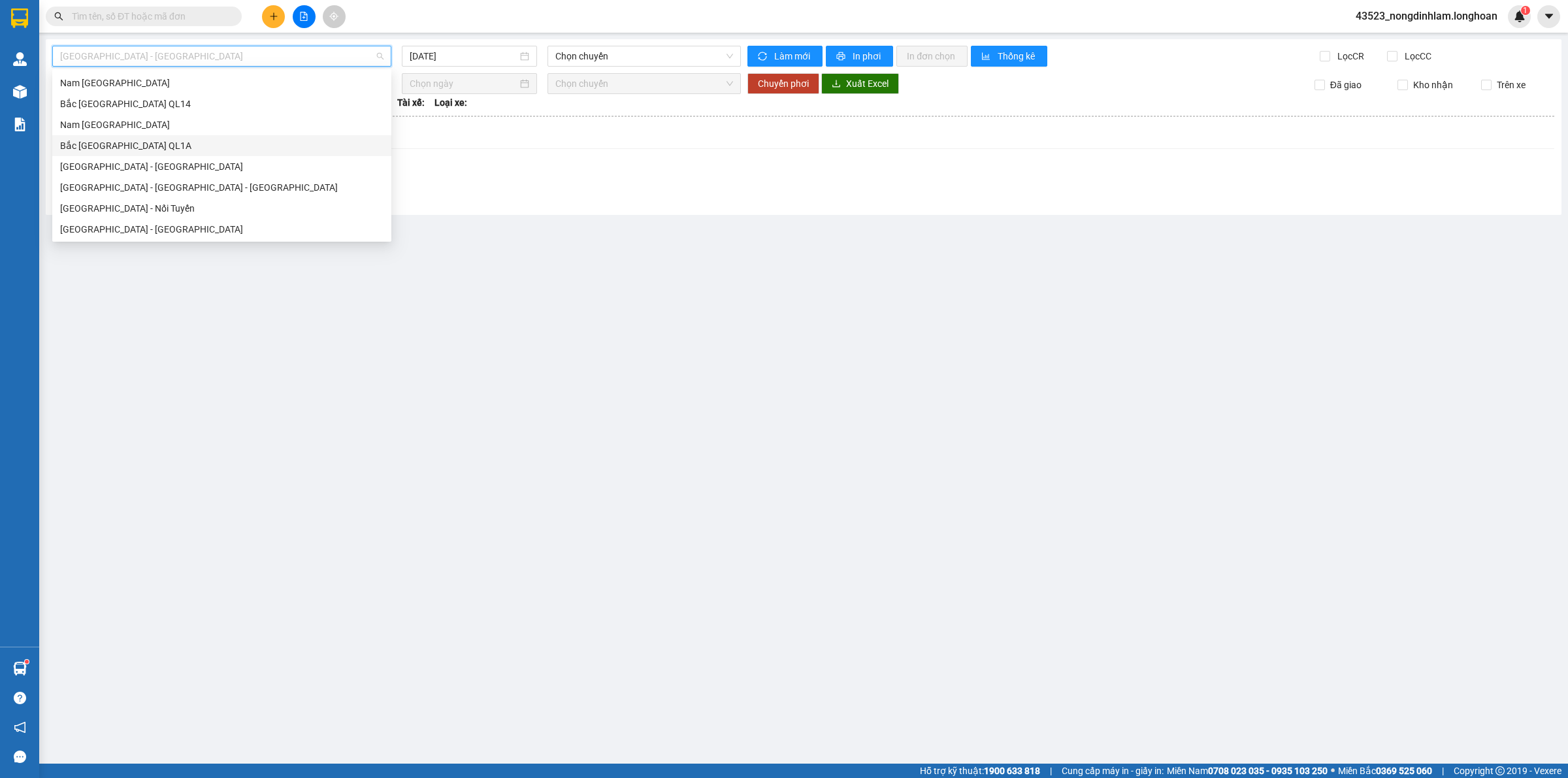
click at [153, 143] on div "Bắc [GEOGRAPHIC_DATA] QL1A" at bounding box center [221, 145] width 324 height 14
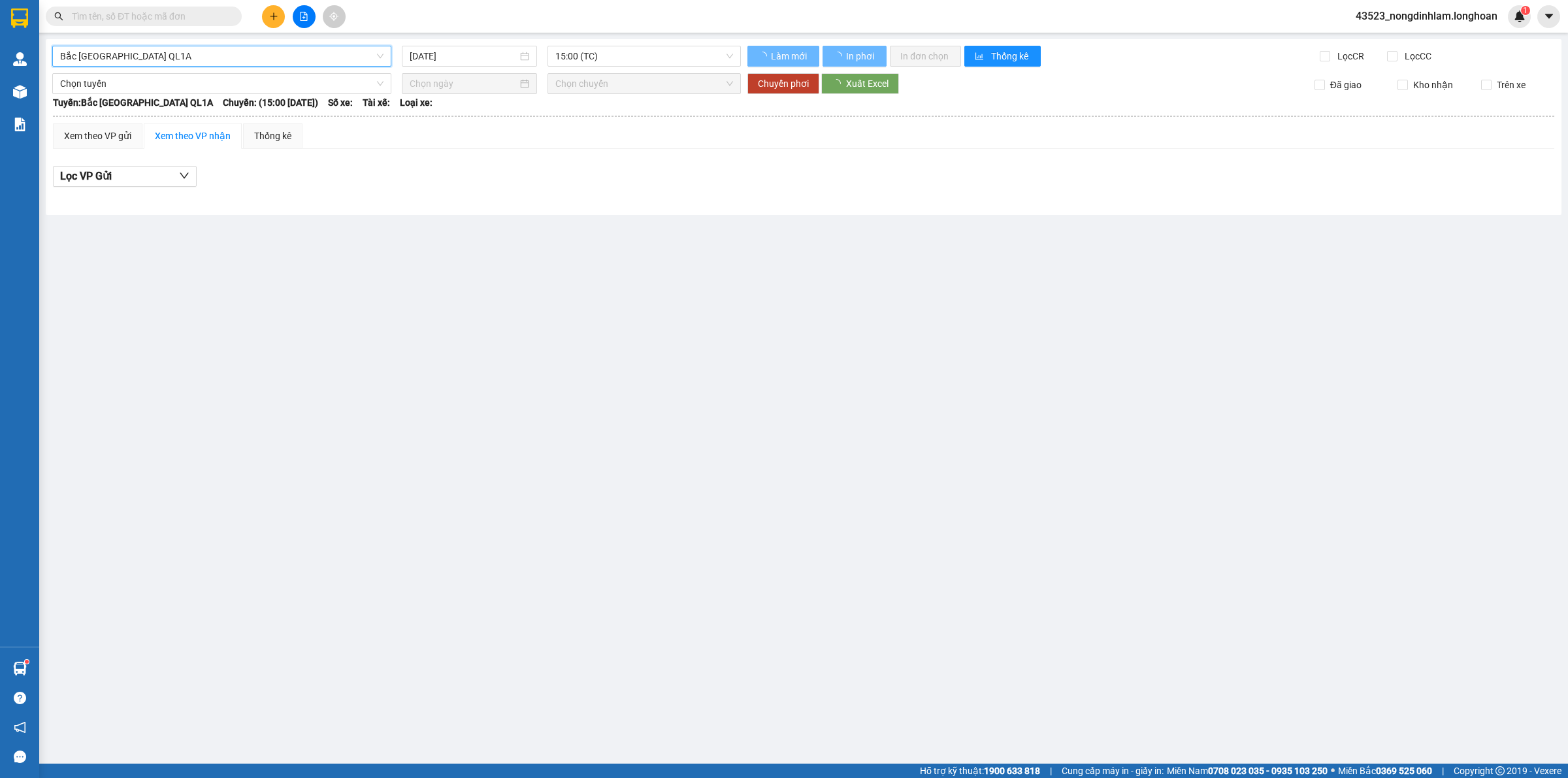
click at [470, 49] on input "[DATE]" at bounding box center [464, 56] width 108 height 14
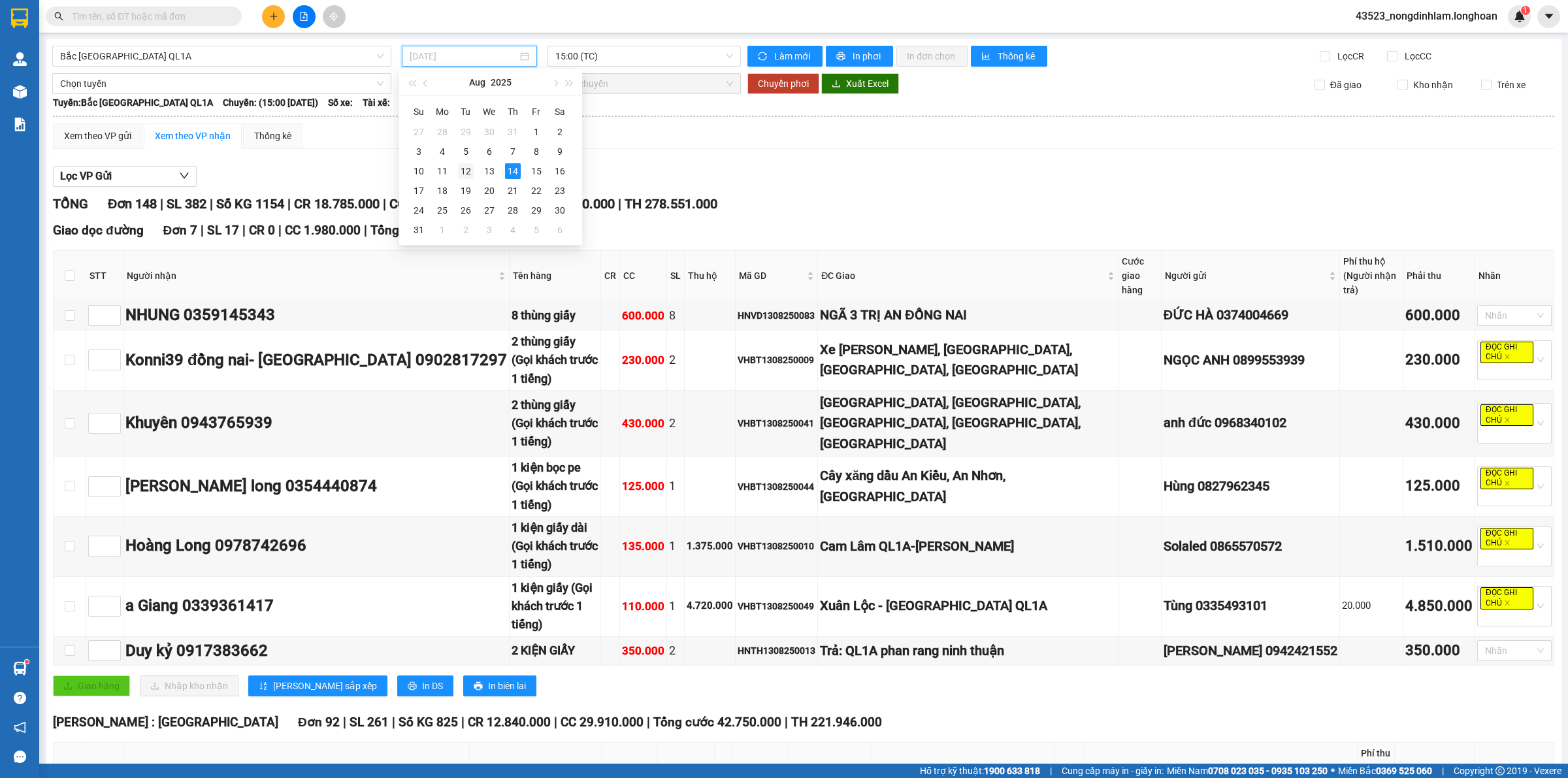
click at [469, 173] on div "12" at bounding box center [466, 170] width 16 height 16
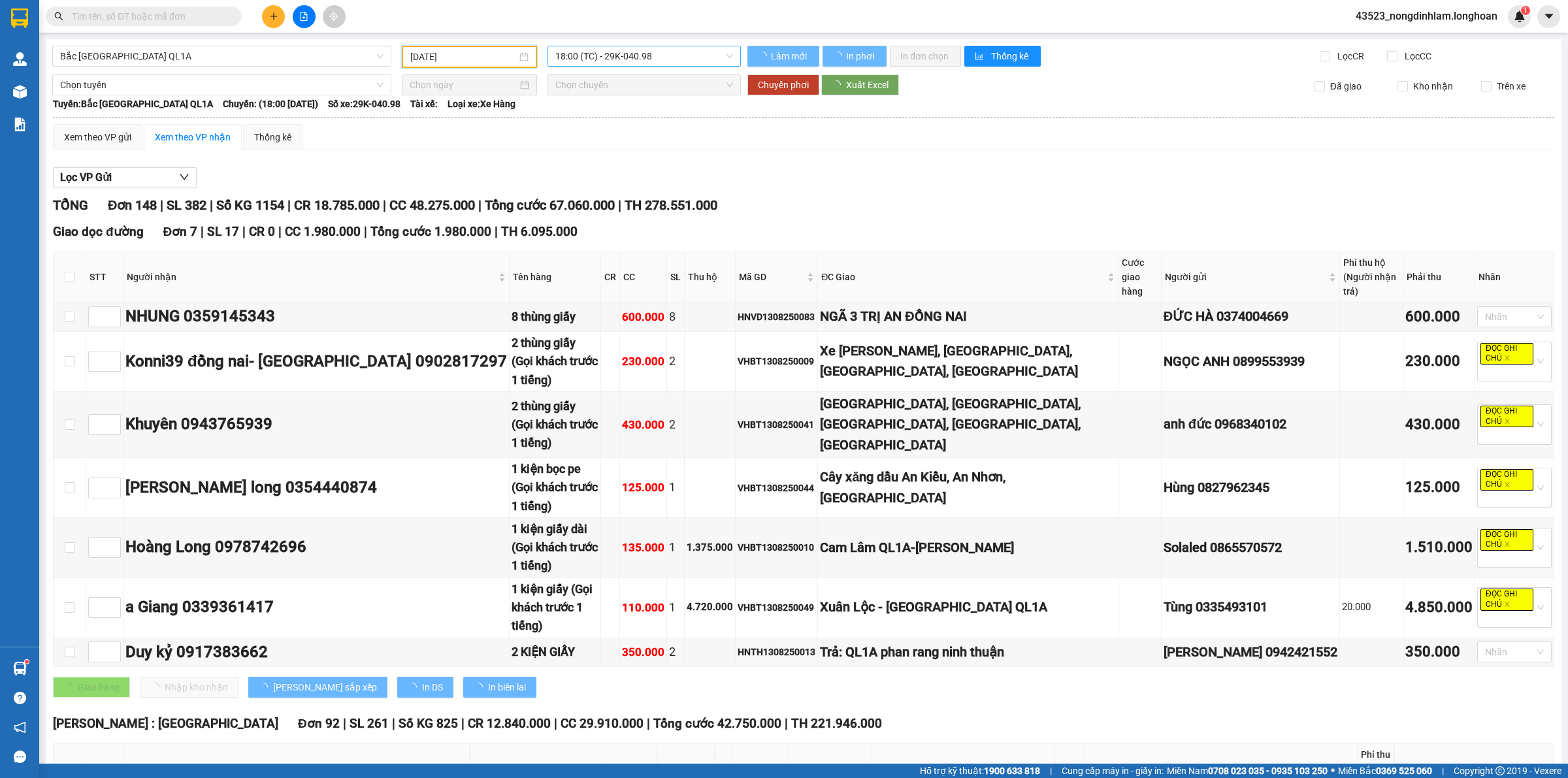
type input "12/08/2025"
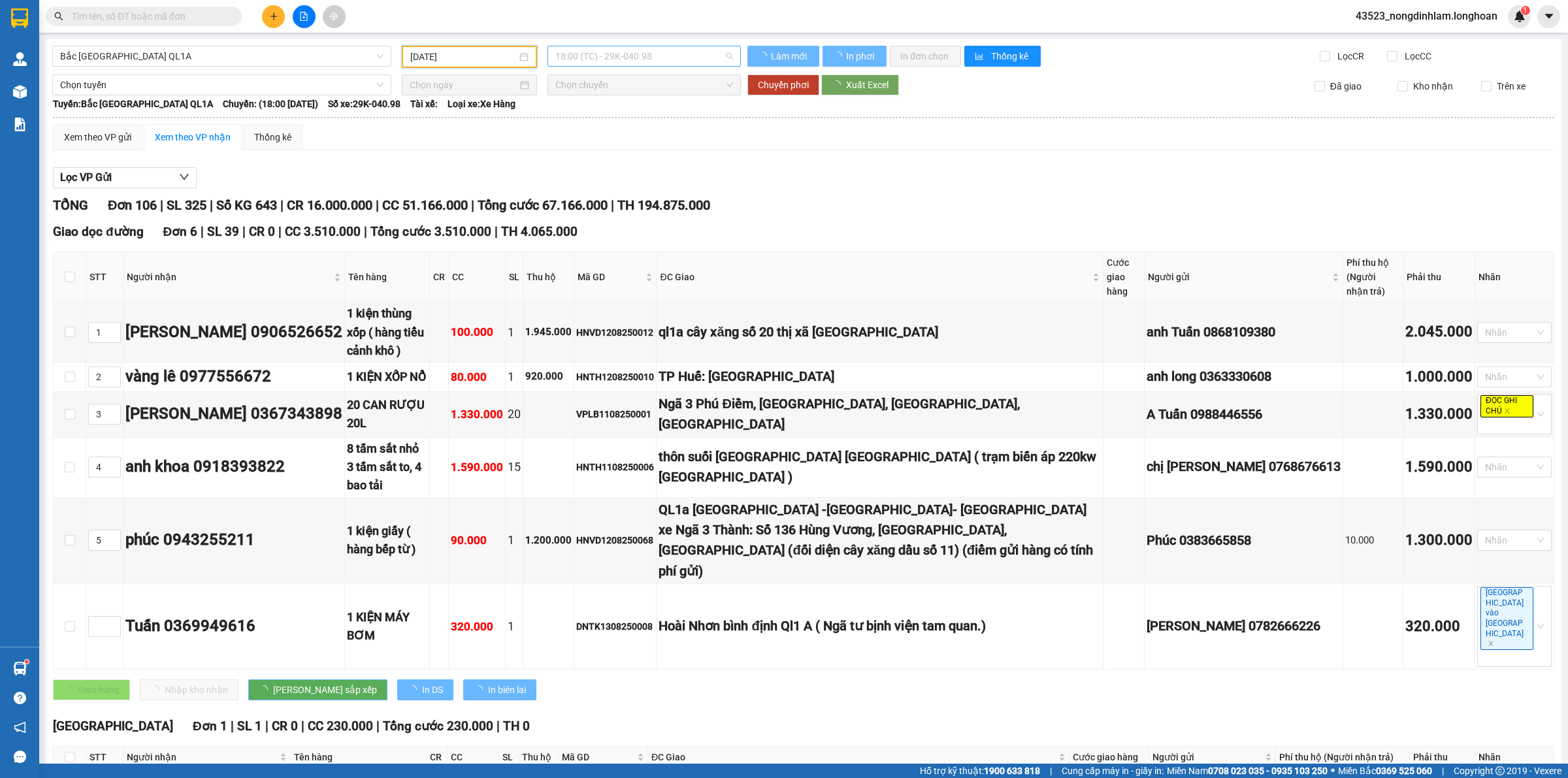
click at [599, 54] on span "18:00 (TC) - 29K-040.98" at bounding box center [645, 56] width 178 height 19
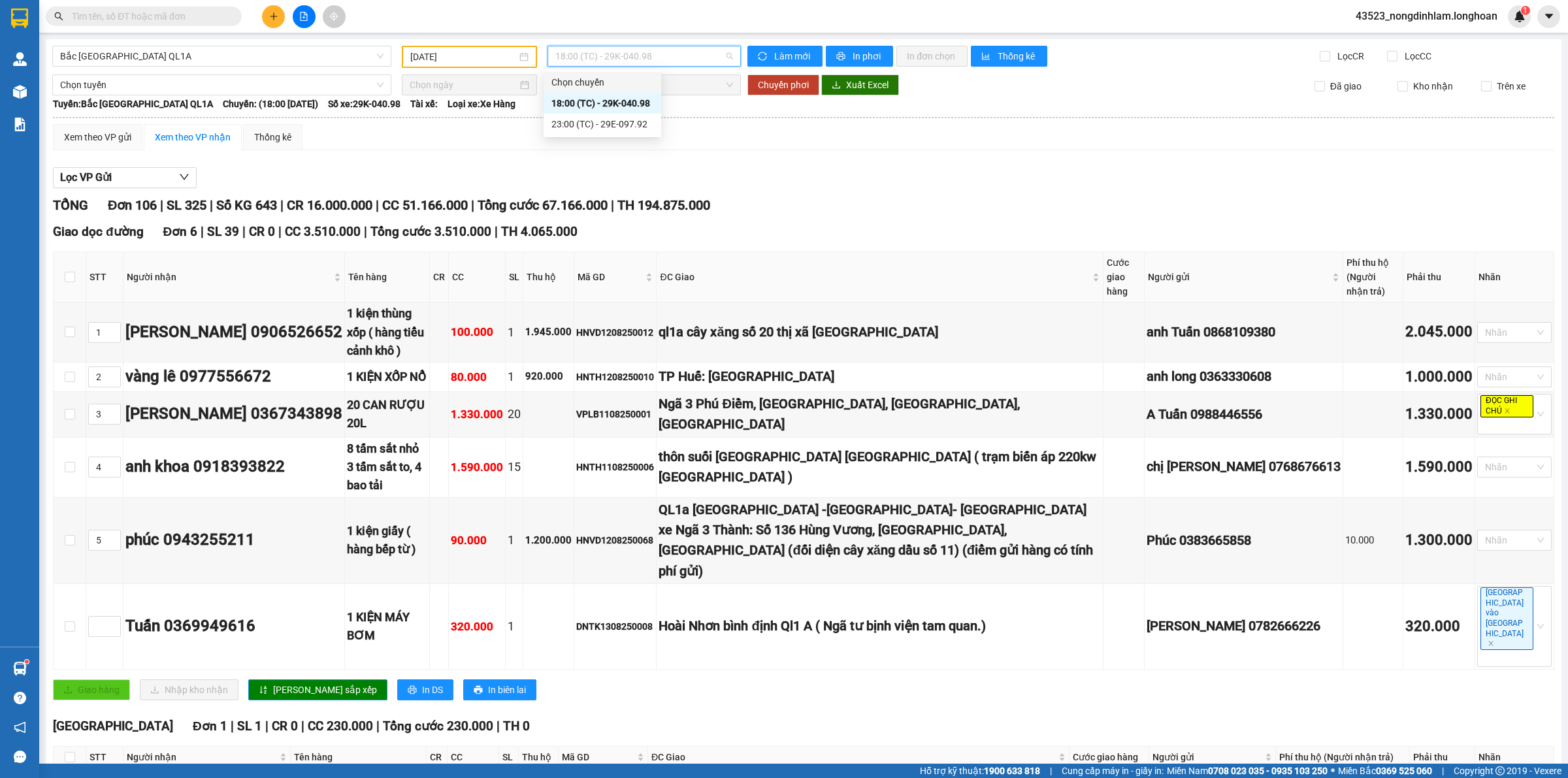
click at [491, 148] on div "Xem theo VP gửi Xem theo VP nhận Thống kê" at bounding box center [804, 137] width 1501 height 26
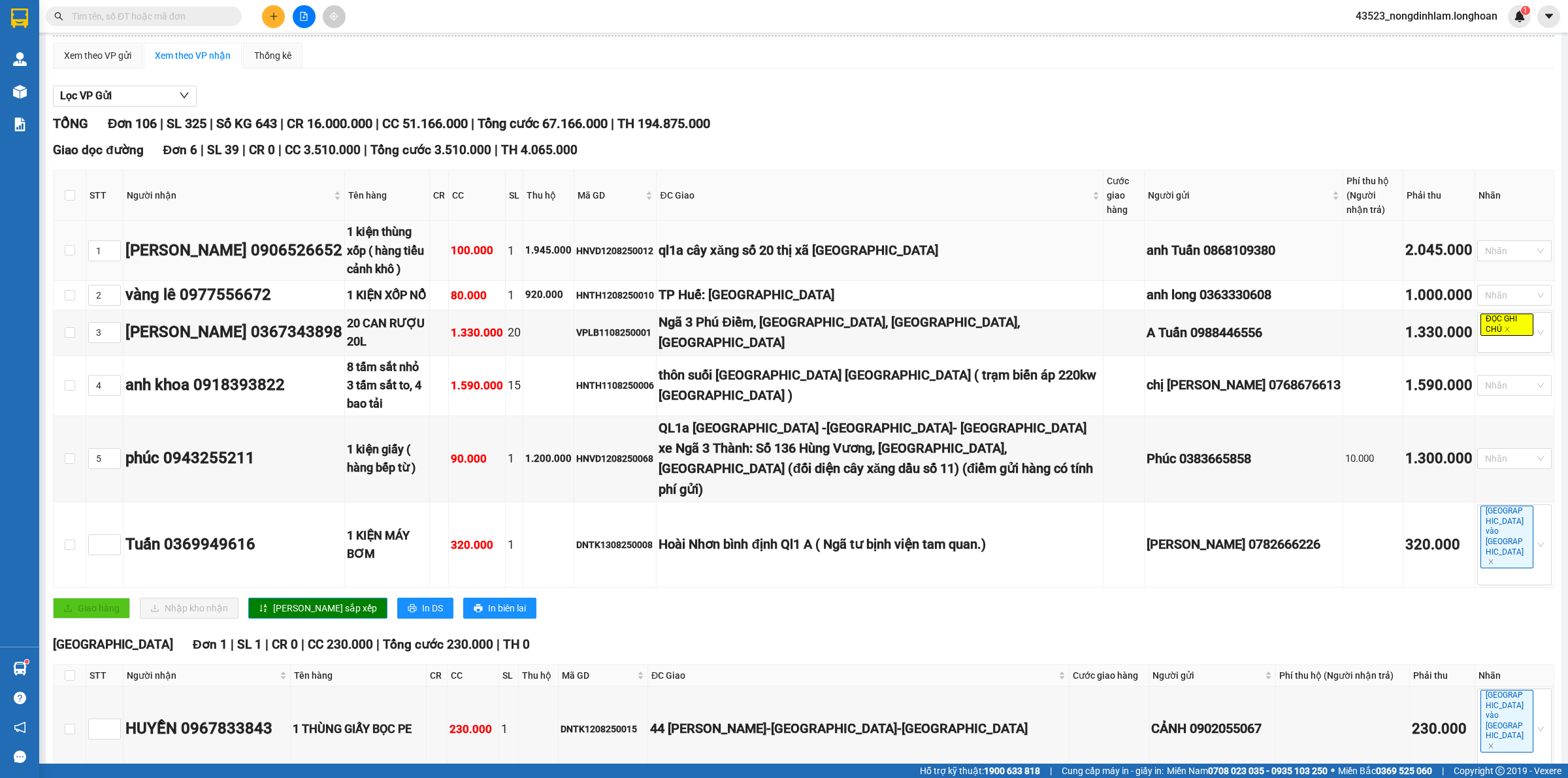
scroll to position [163, 0]
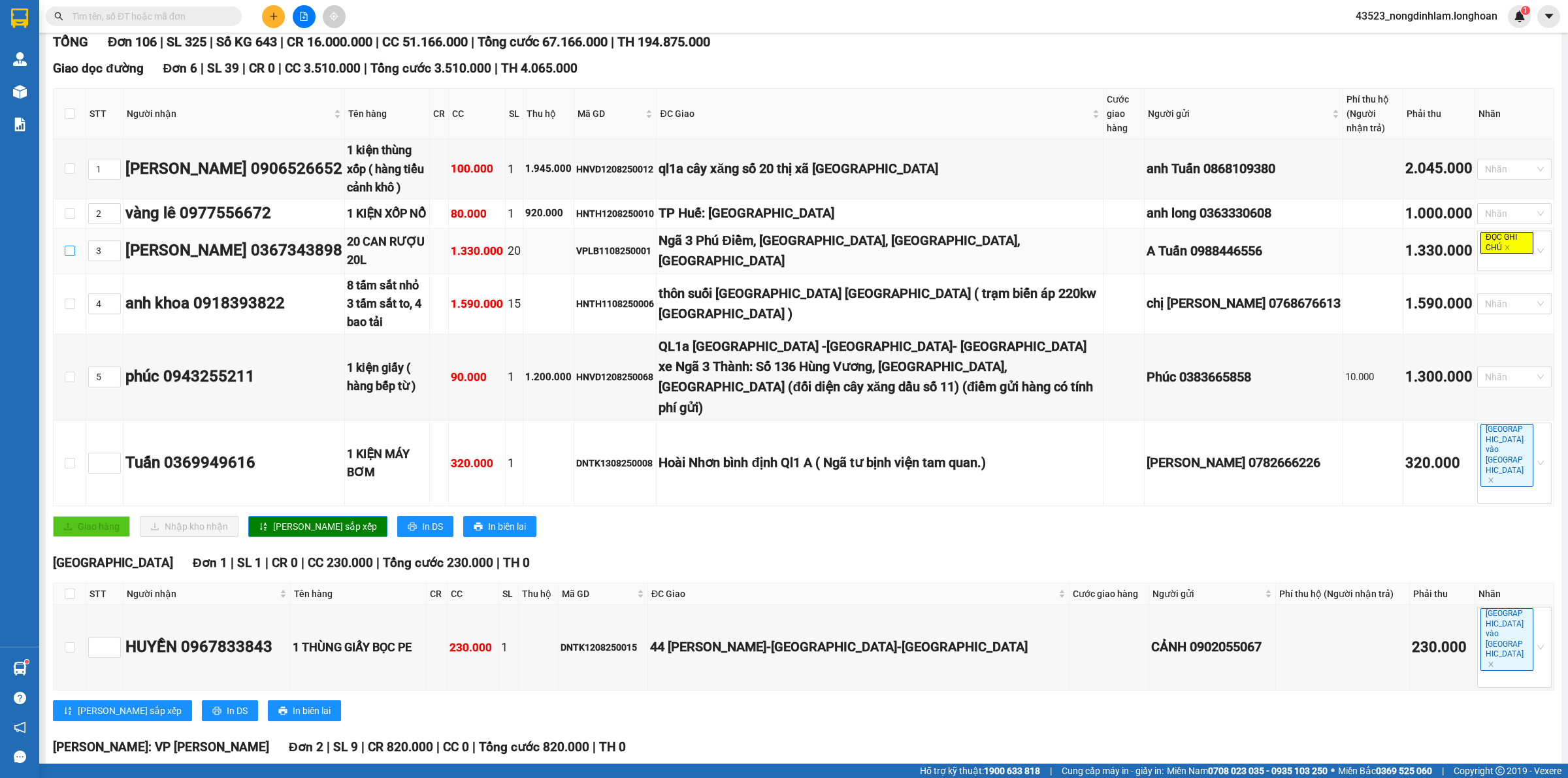
click at [69, 252] on input "checkbox" at bounding box center [70, 251] width 10 height 10
checkbox input "true"
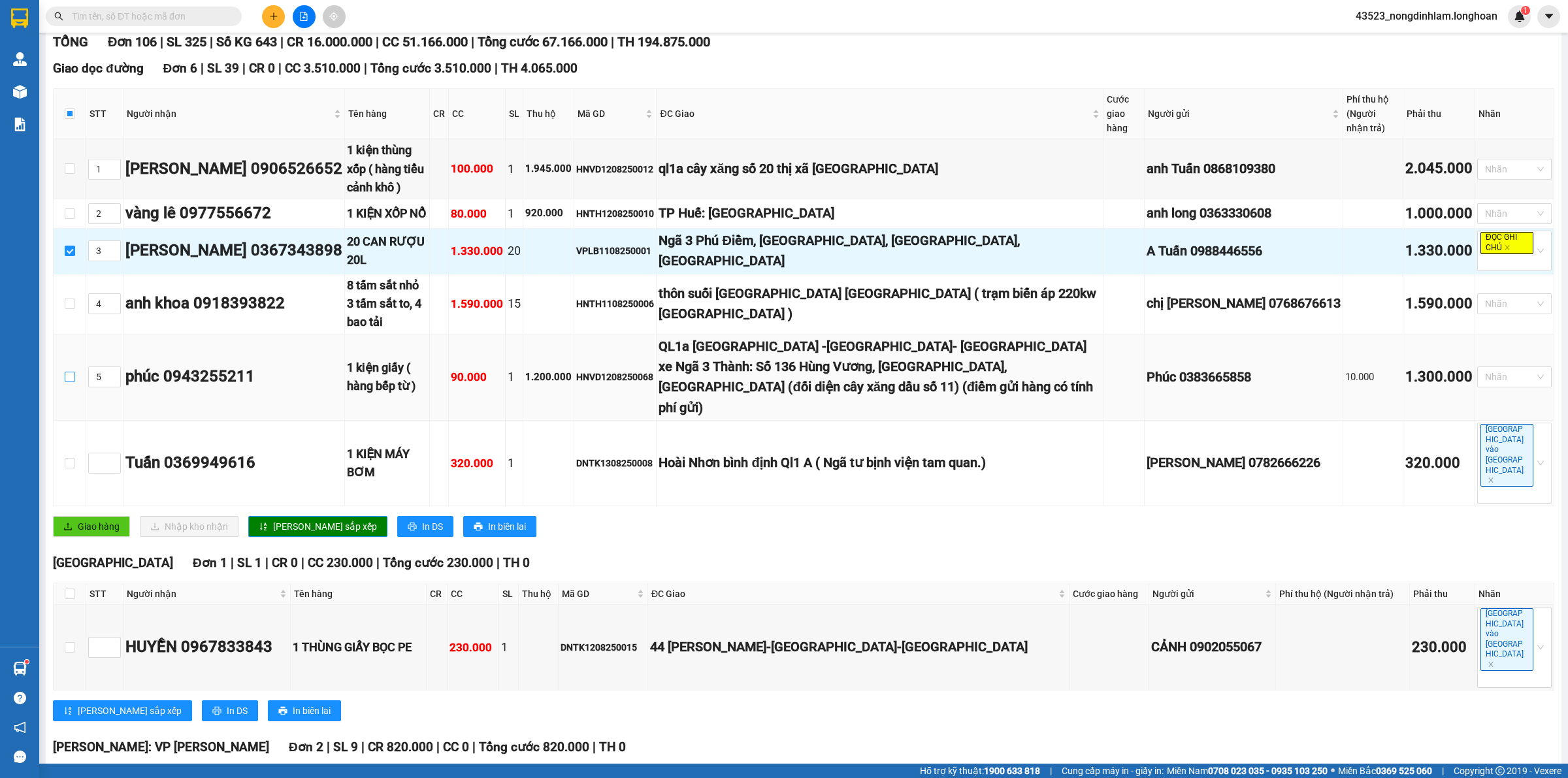
click at [70, 371] on input "checkbox" at bounding box center [70, 377] width 10 height 10
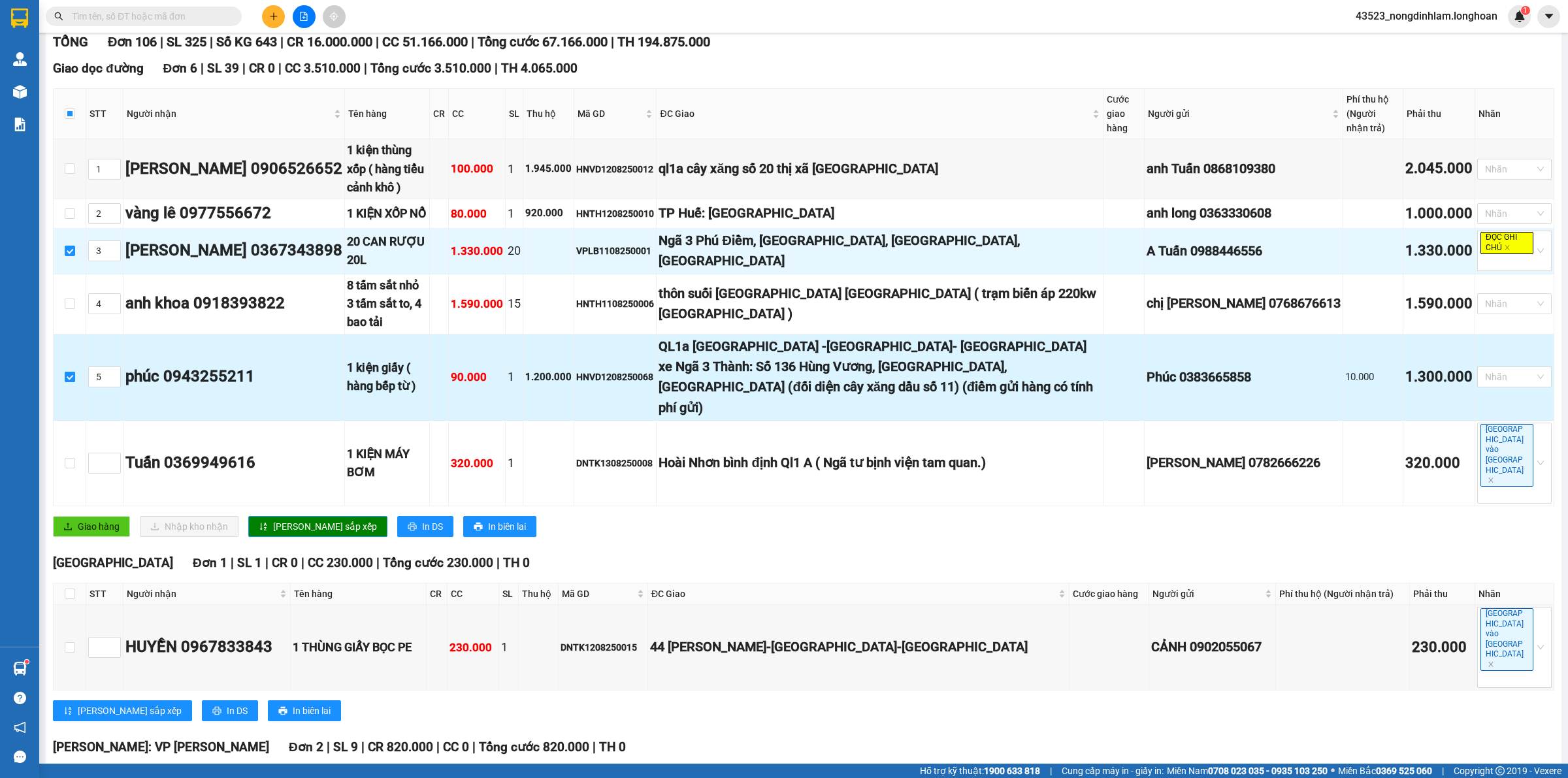
click at [70, 371] on input "checkbox" at bounding box center [70, 377] width 10 height 10
checkbox input "false"
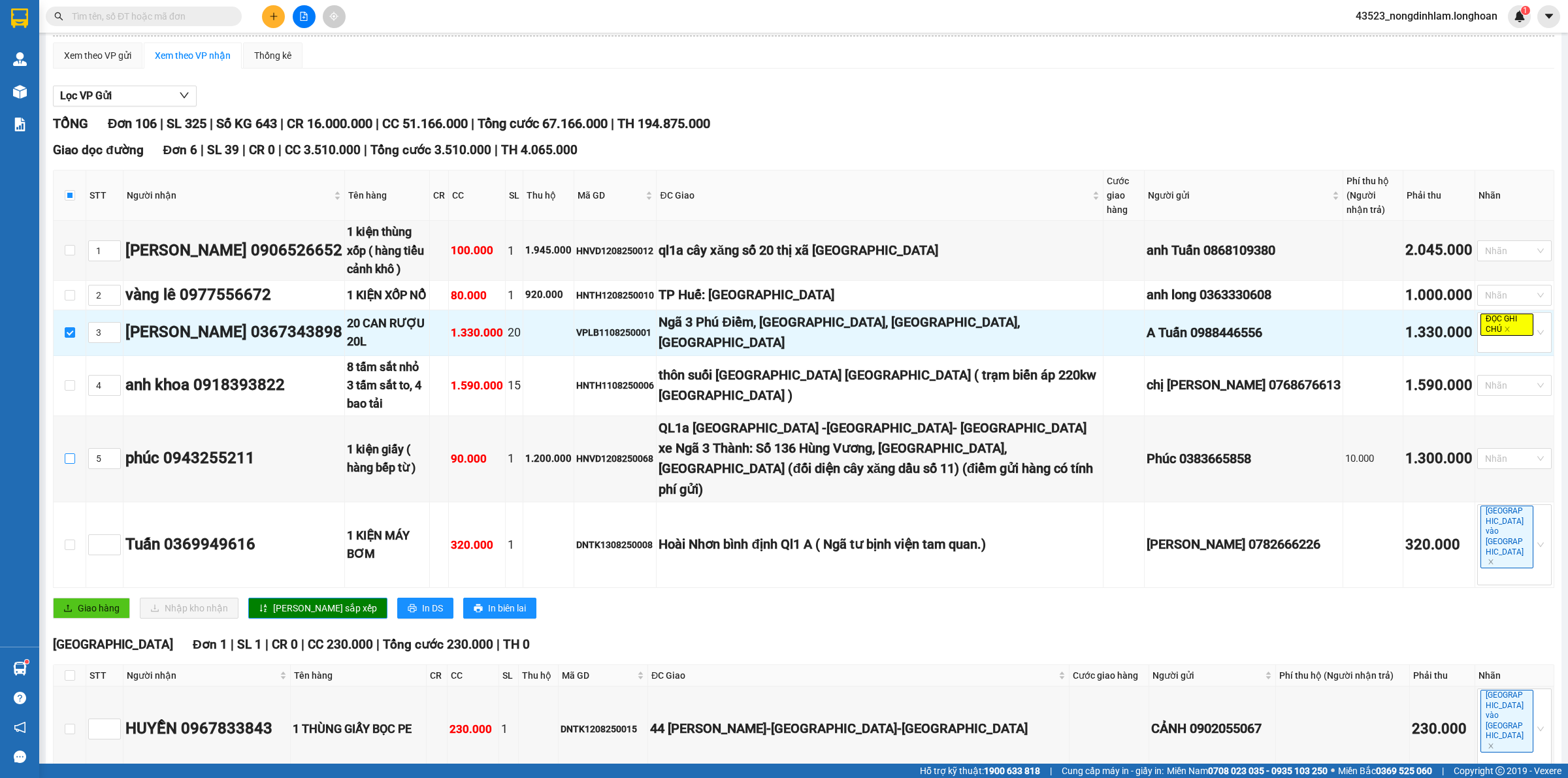
scroll to position [0, 0]
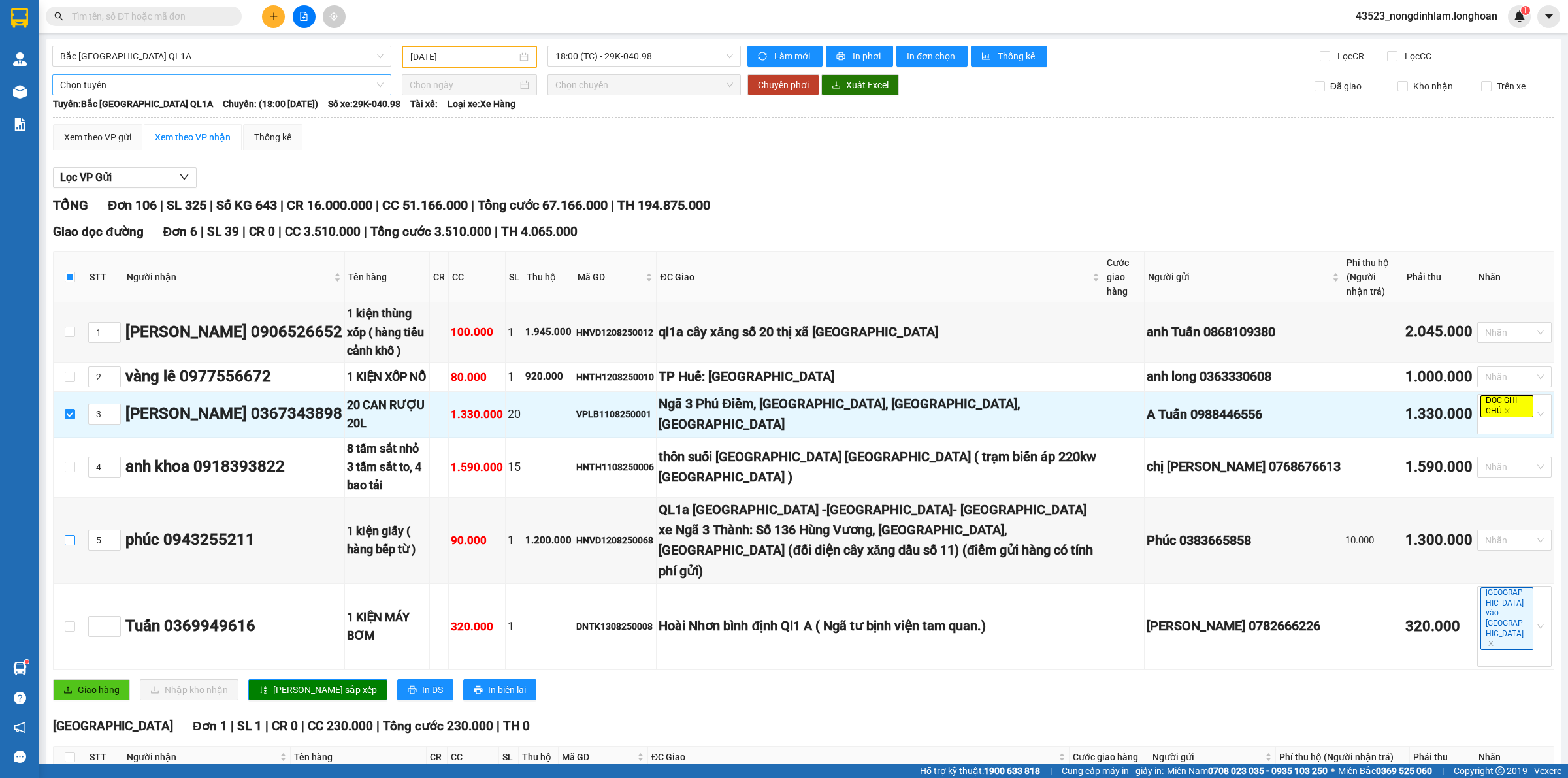
click at [190, 90] on span "Chọn tuyến" at bounding box center [221, 85] width 324 height 19
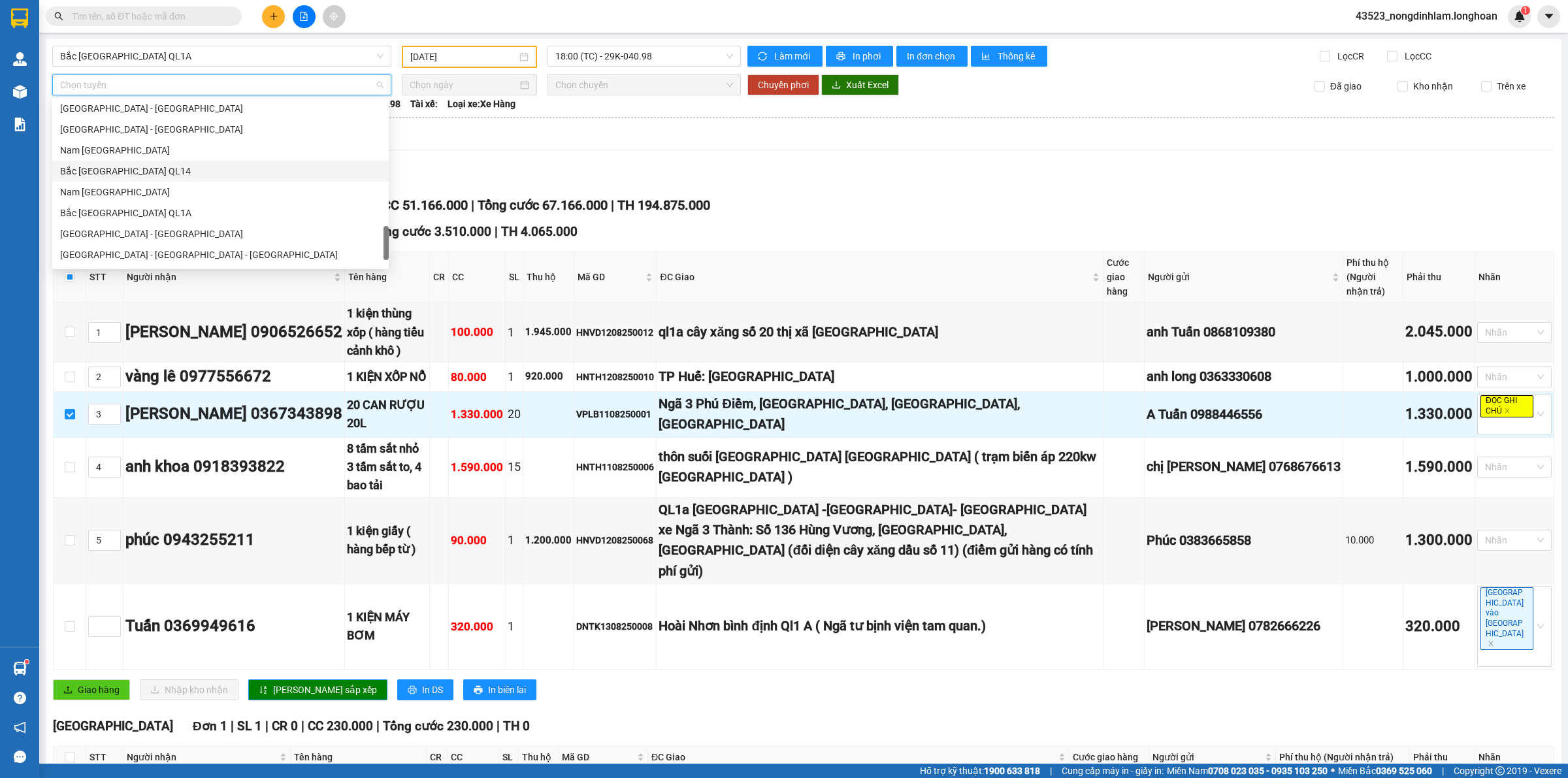
scroll to position [856, 0]
click at [129, 155] on div "Nam Trung Bắc QL1A" at bounding box center [220, 152] width 321 height 14
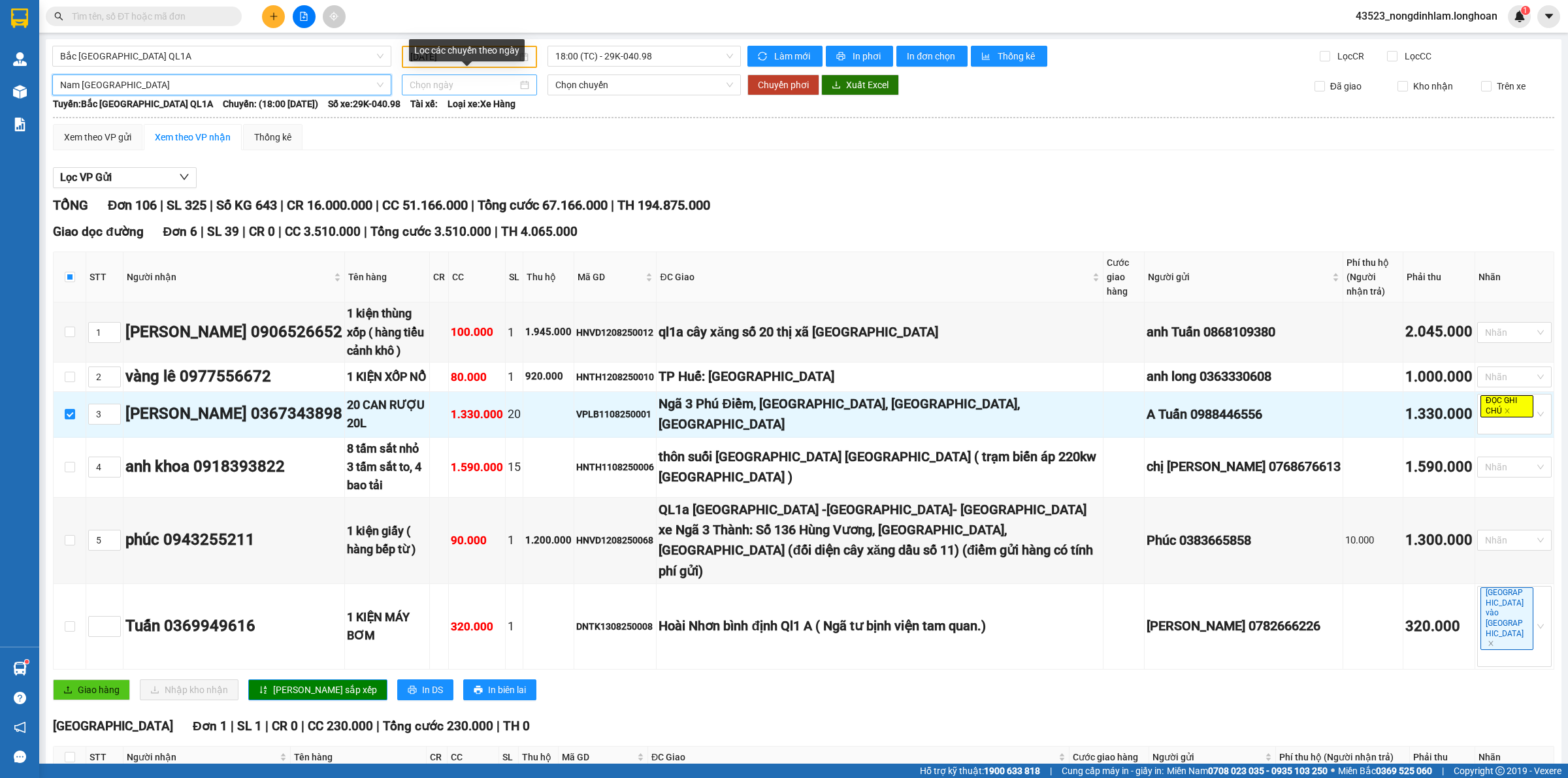
click at [444, 83] on input at bounding box center [464, 84] width 108 height 14
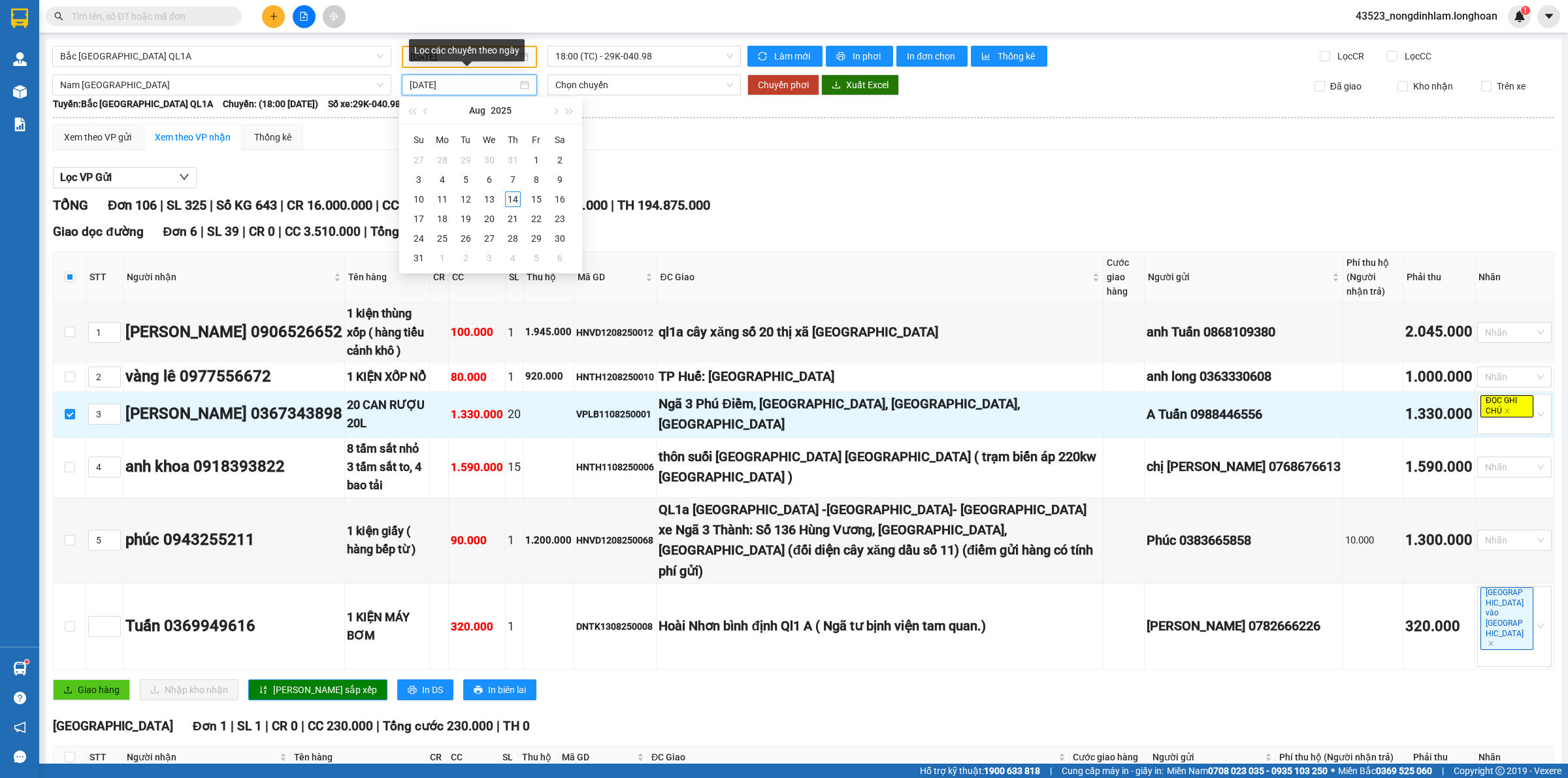
type input "14/08/2025"
click at [517, 200] on div "14" at bounding box center [513, 199] width 16 height 16
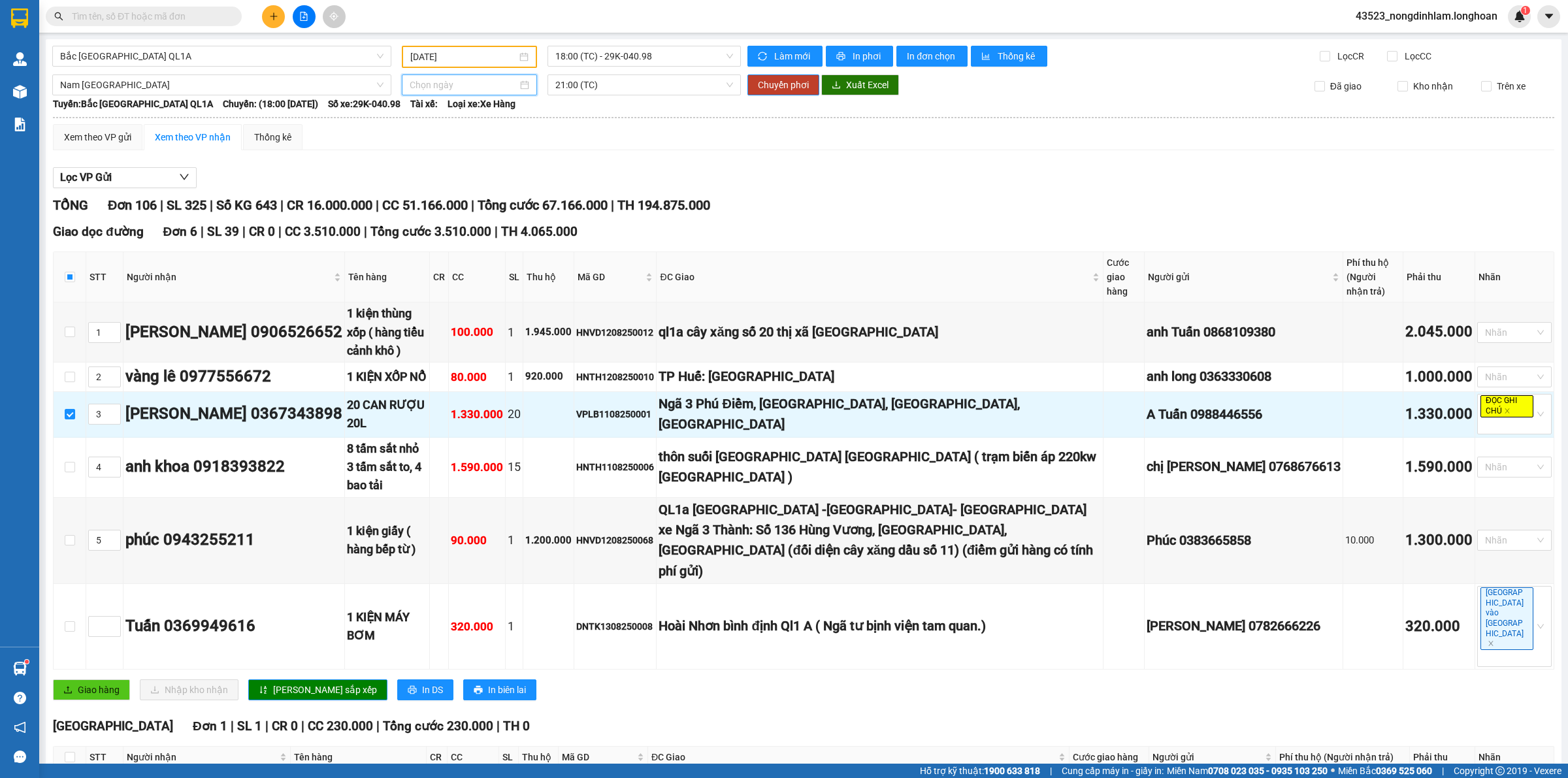
type input "14/08/2025"
click at [567, 89] on span "21:00 (TC)" at bounding box center [645, 85] width 178 height 19
click at [567, 88] on span "21:00 (TC)" at bounding box center [645, 85] width 178 height 19
click at [778, 85] on span "Chuyển phơi" at bounding box center [784, 84] width 51 height 14
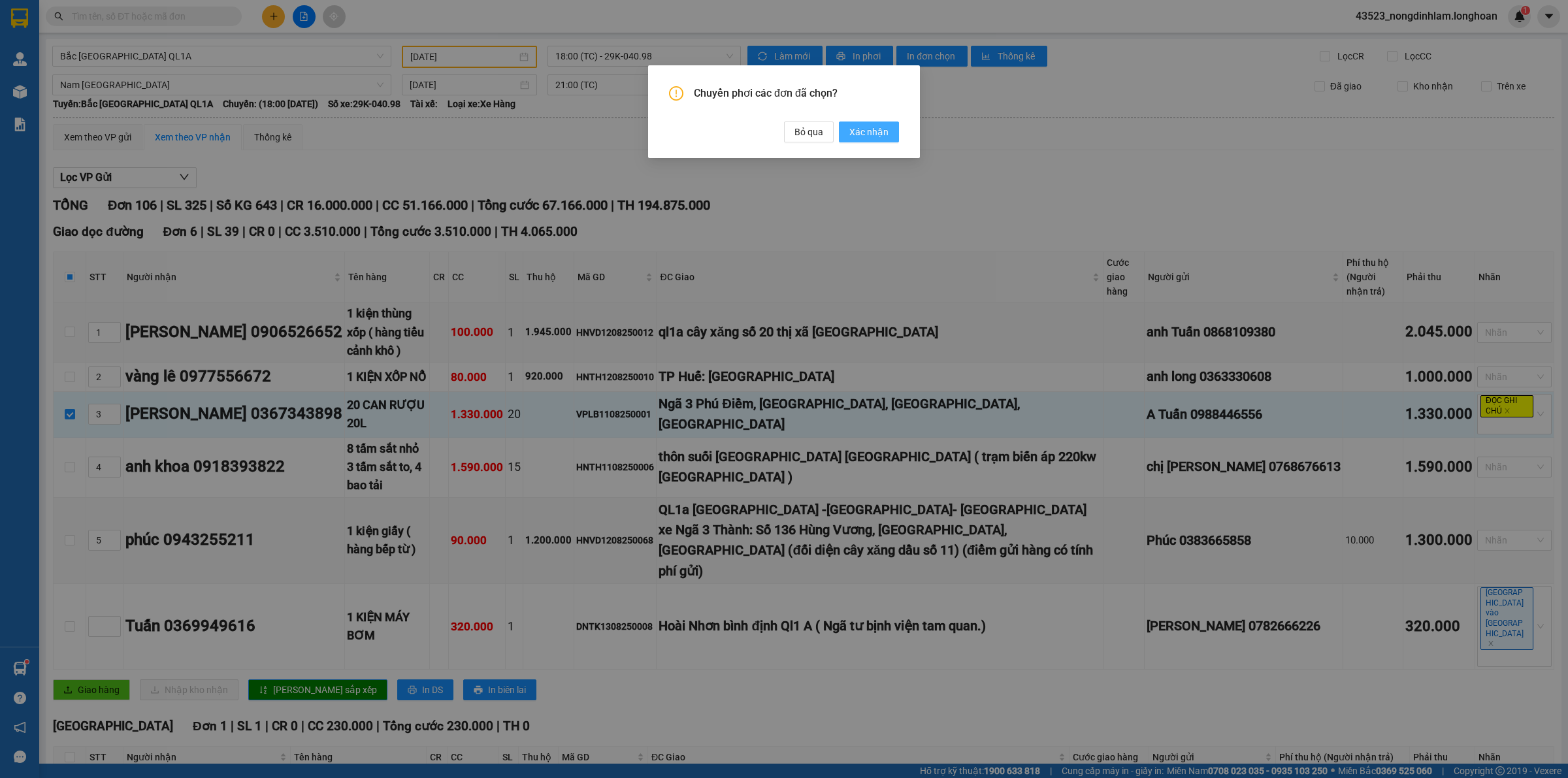
click at [857, 132] on span "Xác nhận" at bounding box center [869, 132] width 39 height 14
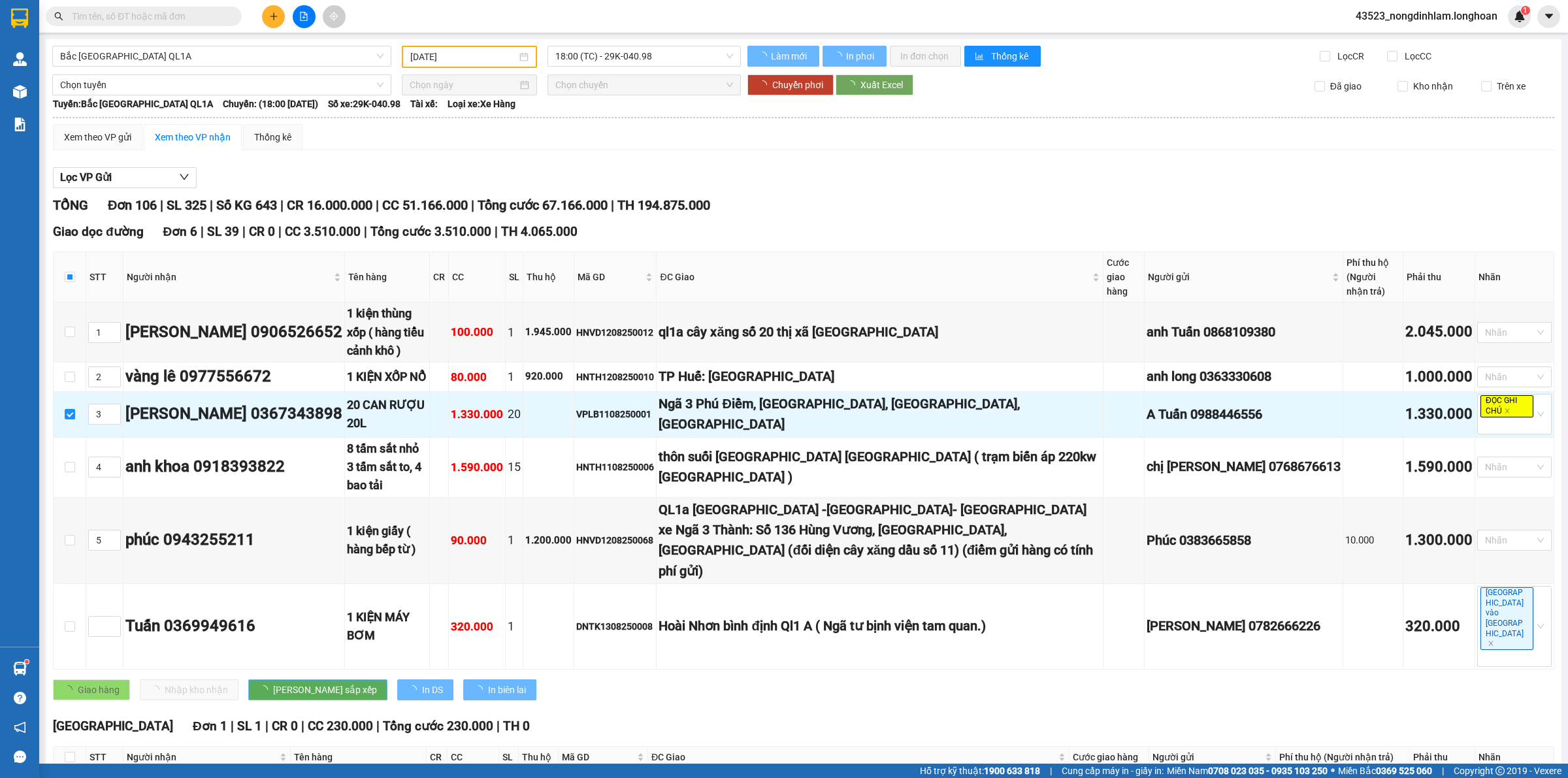
checkbox input "true"
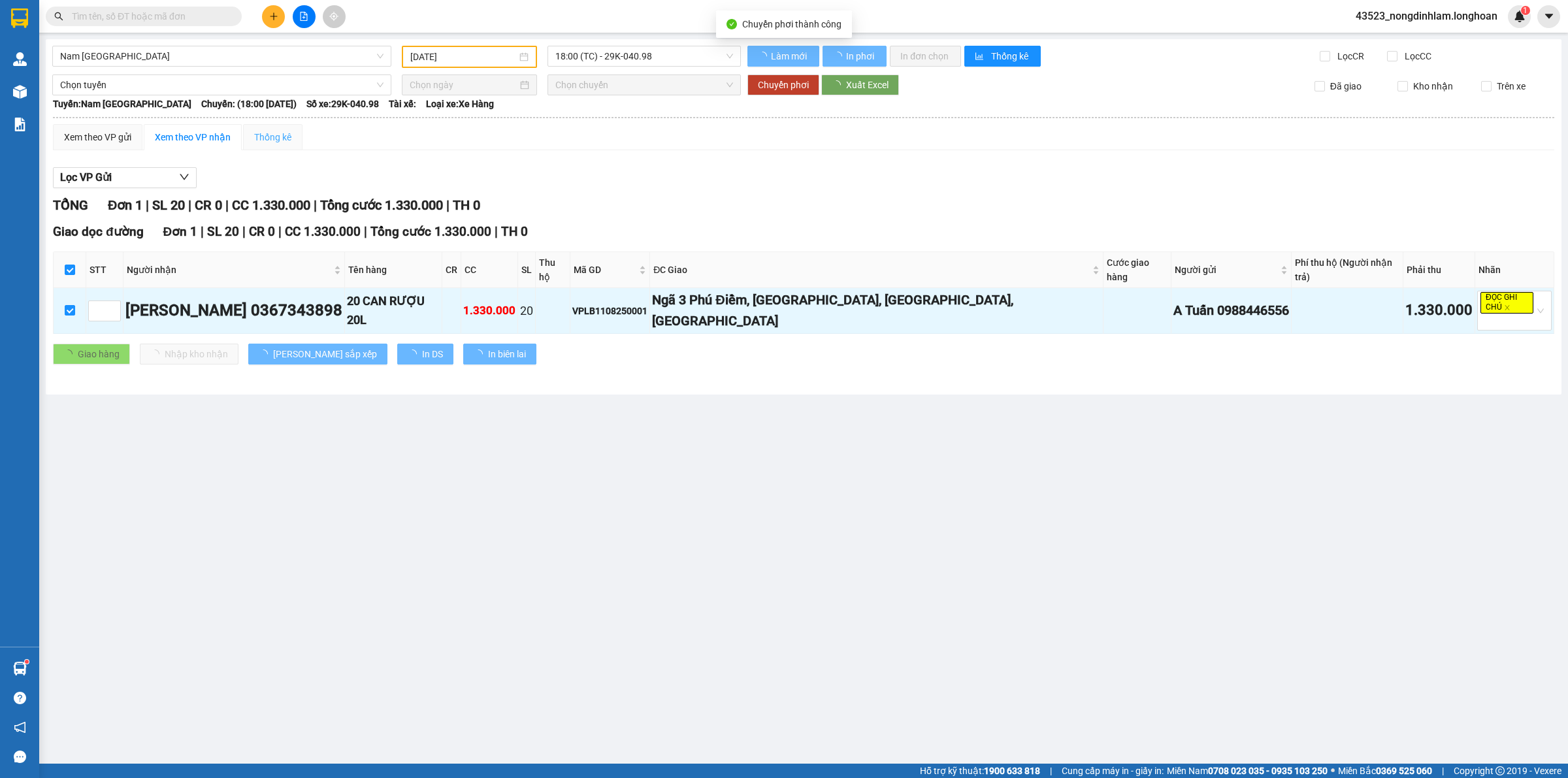
type input "14/08/2025"
checkbox input "false"
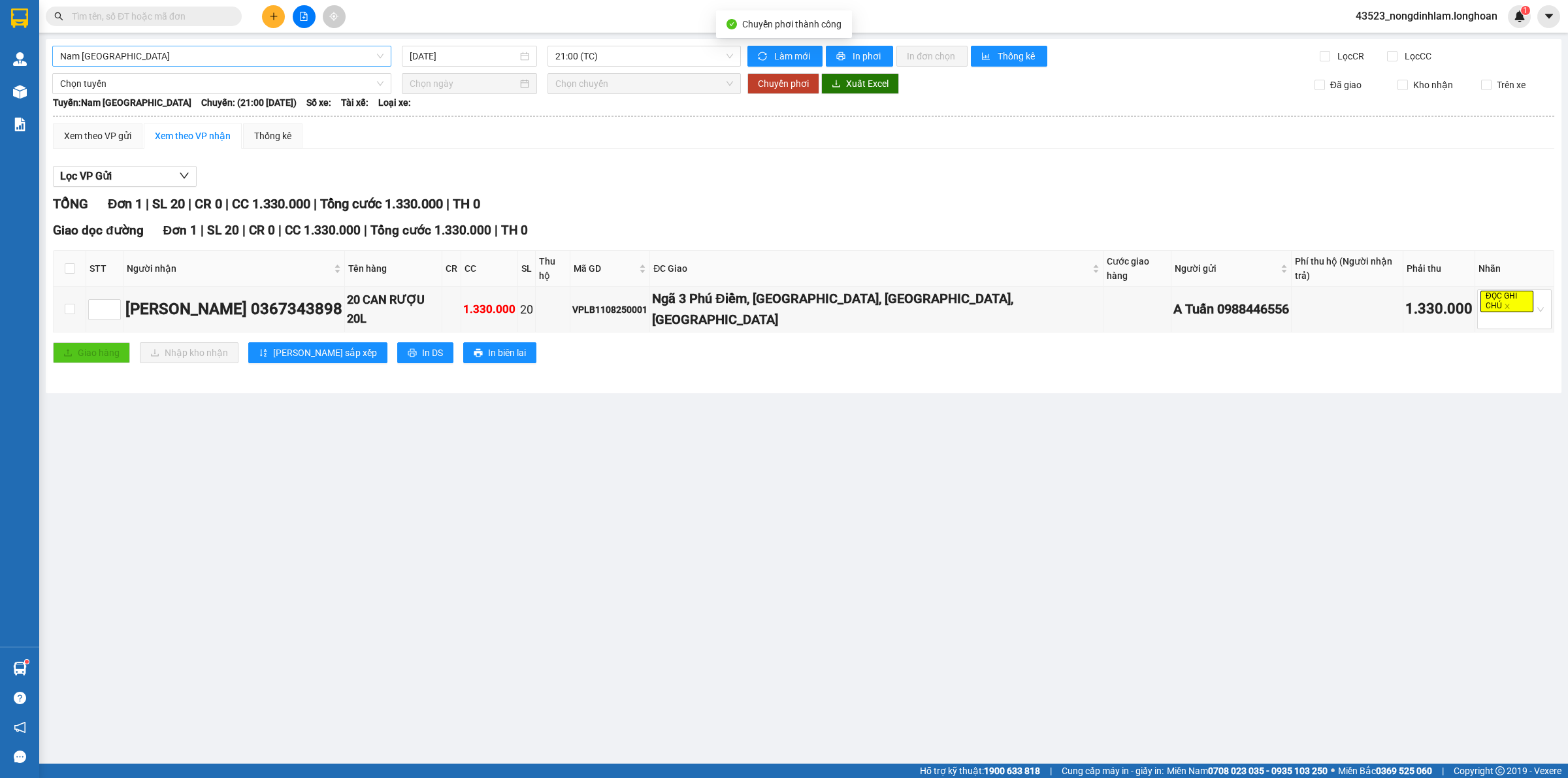
click at [186, 58] on span "Nam Trung Bắc QL1A" at bounding box center [221, 56] width 324 height 19
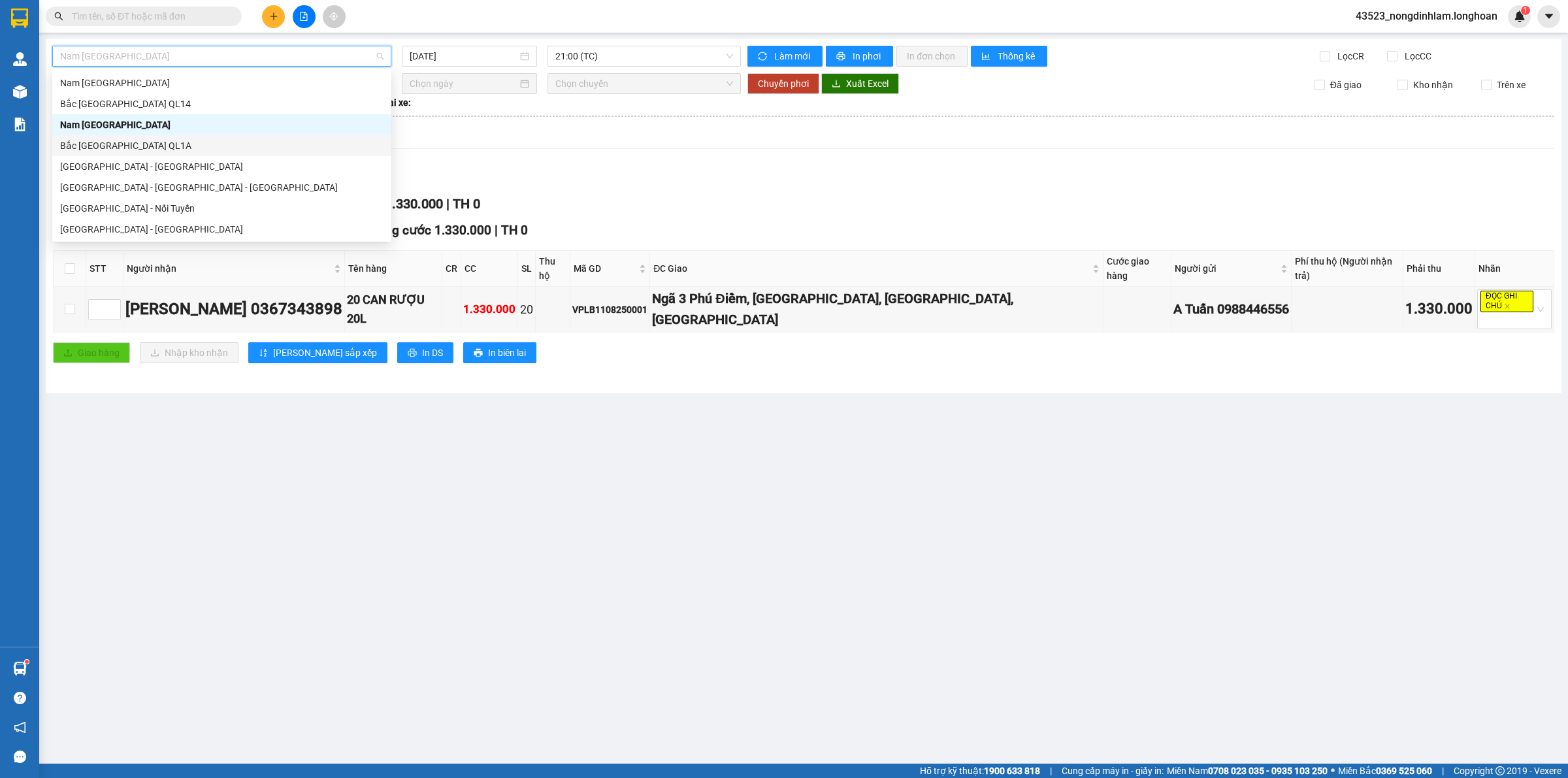
click at [153, 148] on div "Bắc Trung Nam QL1A" at bounding box center [221, 145] width 324 height 14
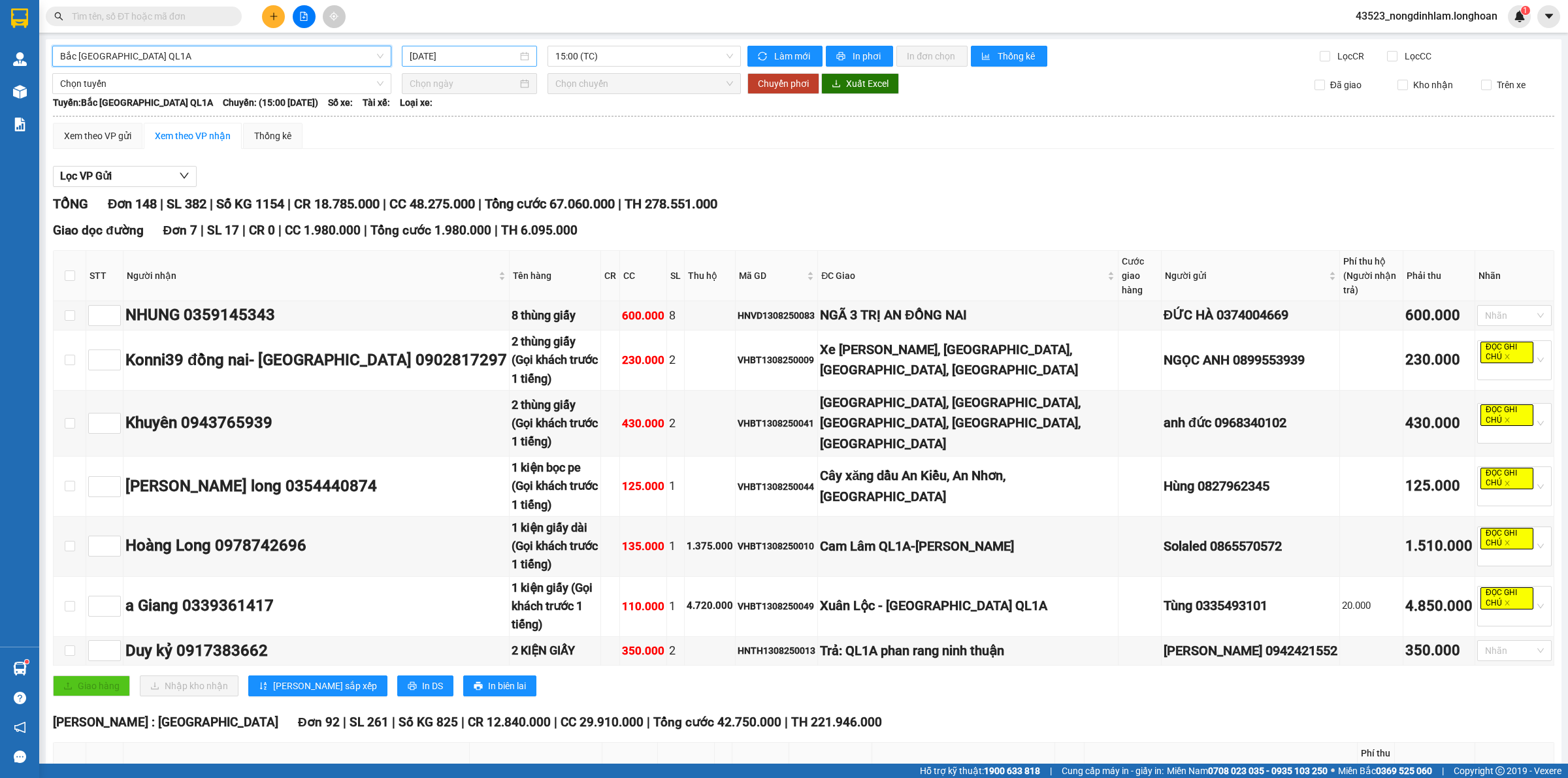
click at [467, 47] on div "14/08/2025" at bounding box center [469, 56] width 135 height 21
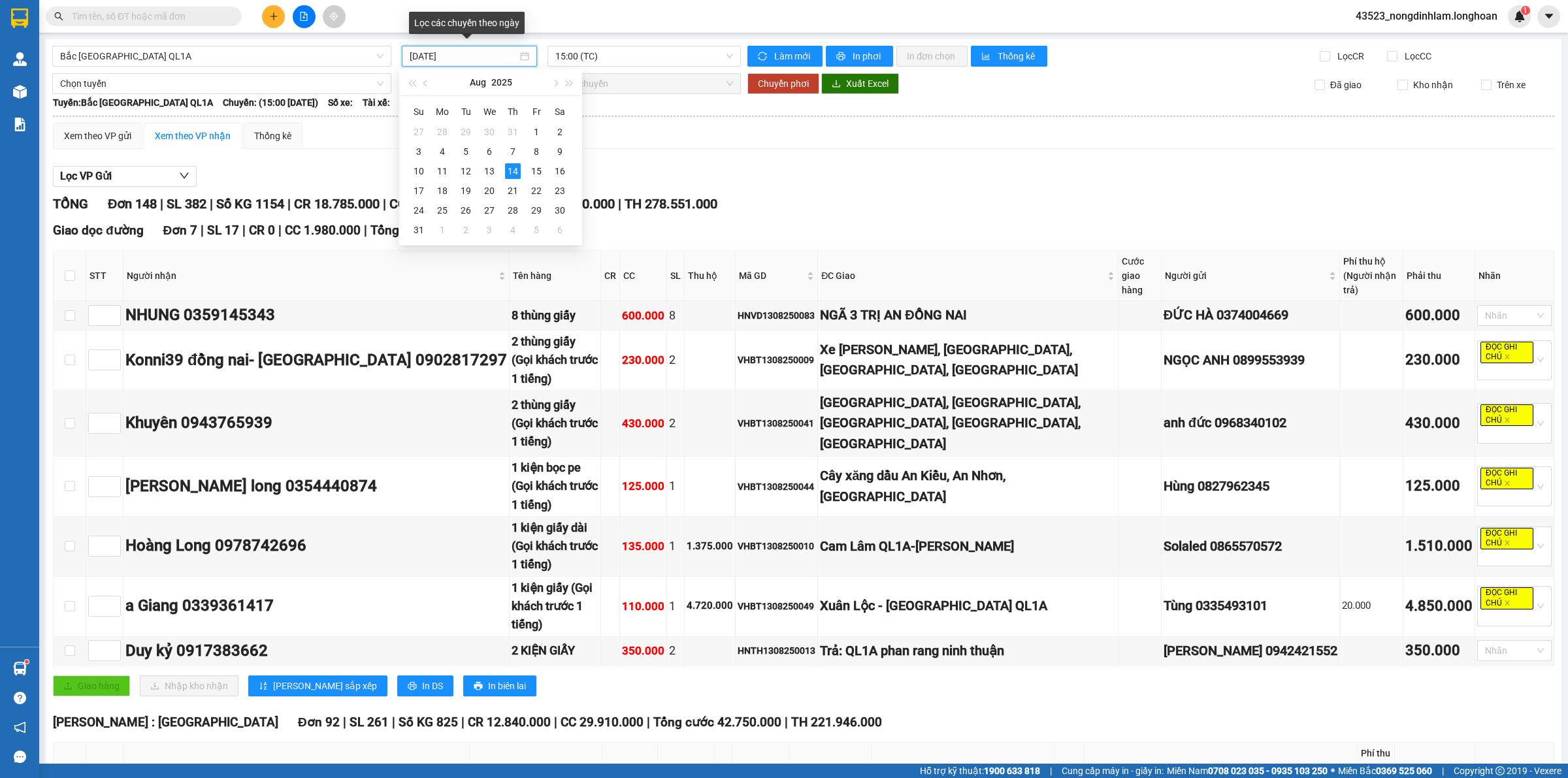
click at [470, 49] on input "14/08/2025" at bounding box center [464, 56] width 108 height 14
click at [469, 167] on div "12" at bounding box center [466, 170] width 16 height 16
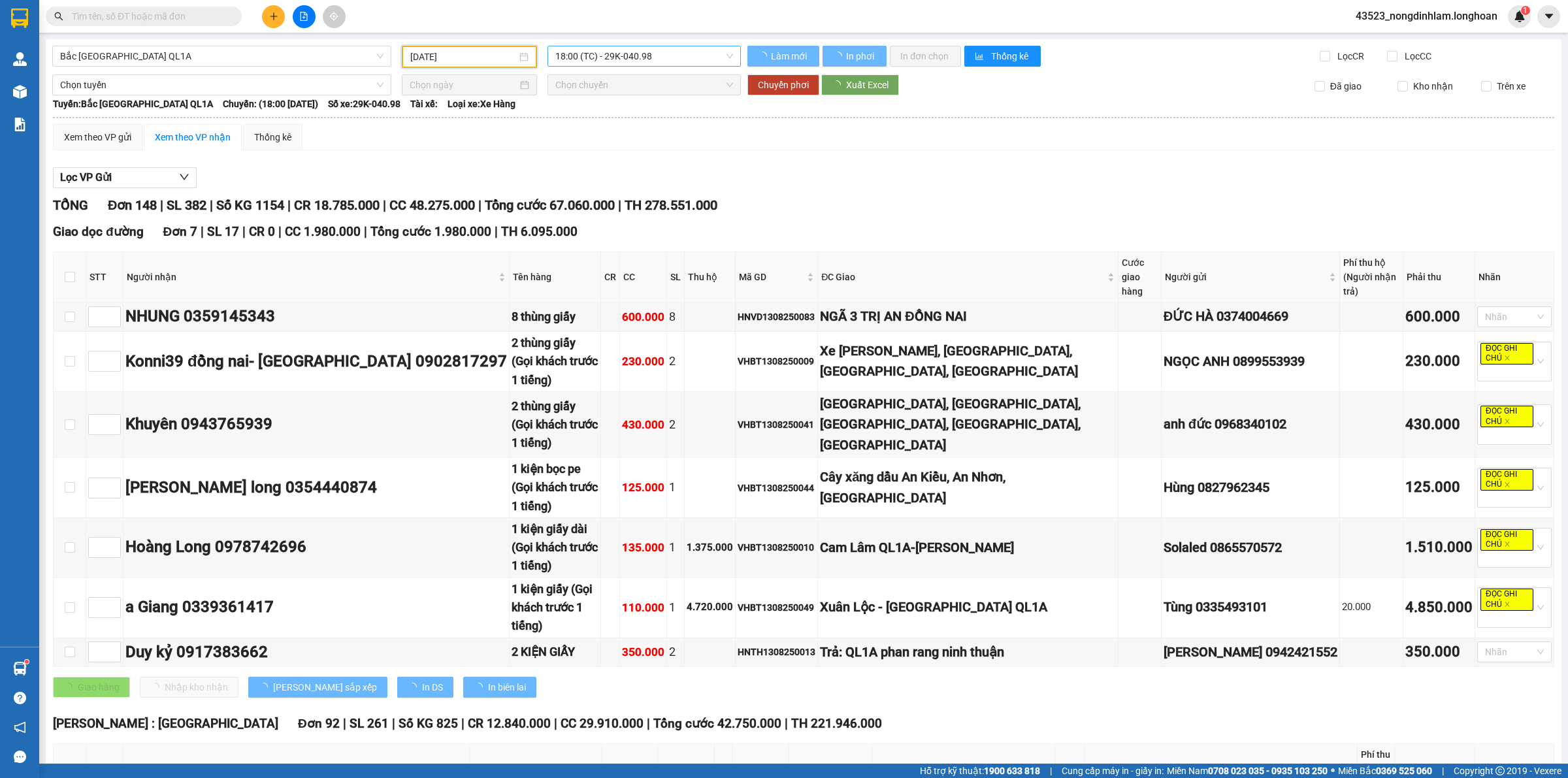
type input "12/08/2025"
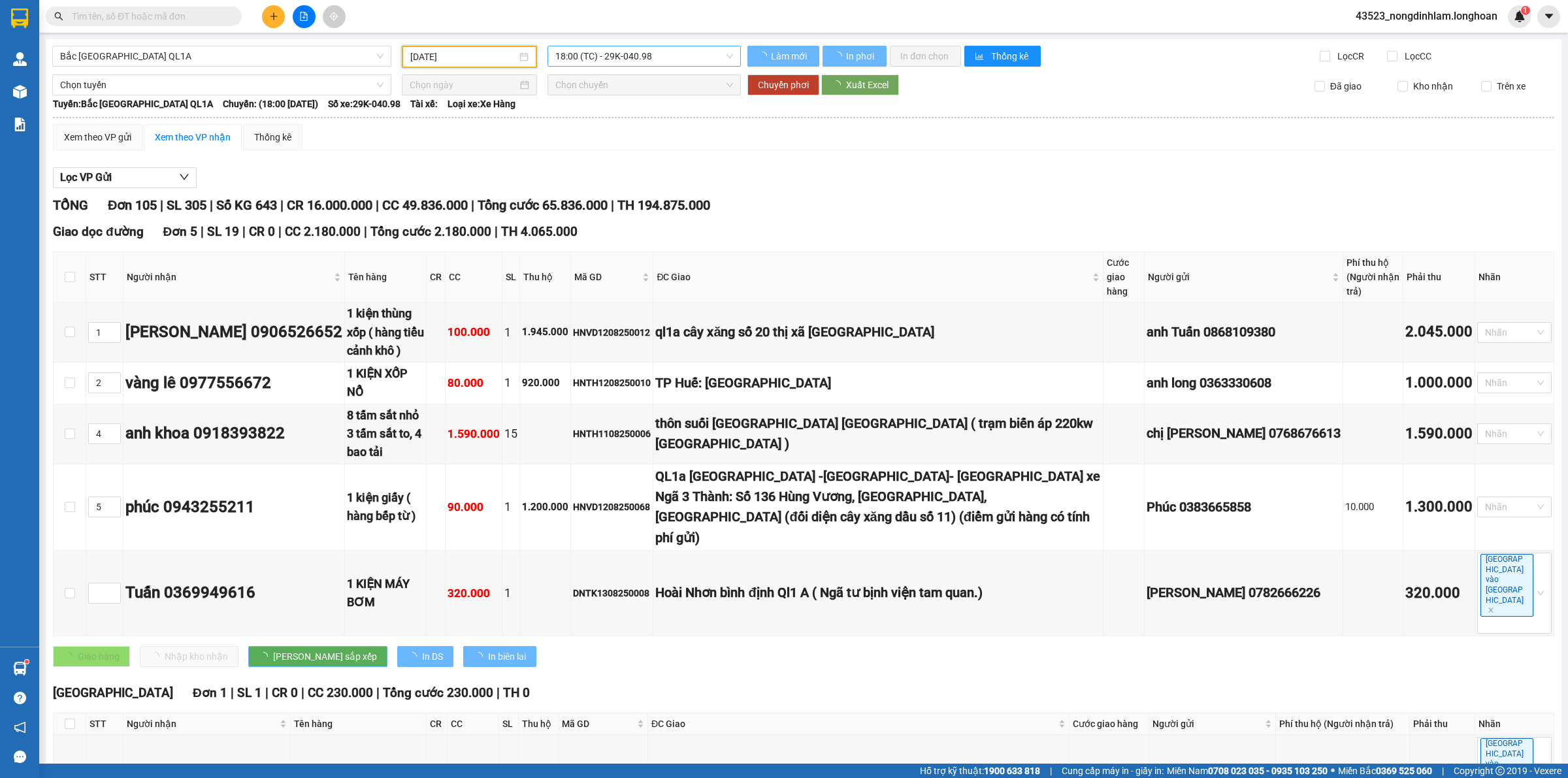
click at [612, 51] on span "18:00 (TC) - 29K-040.98" at bounding box center [645, 56] width 178 height 19
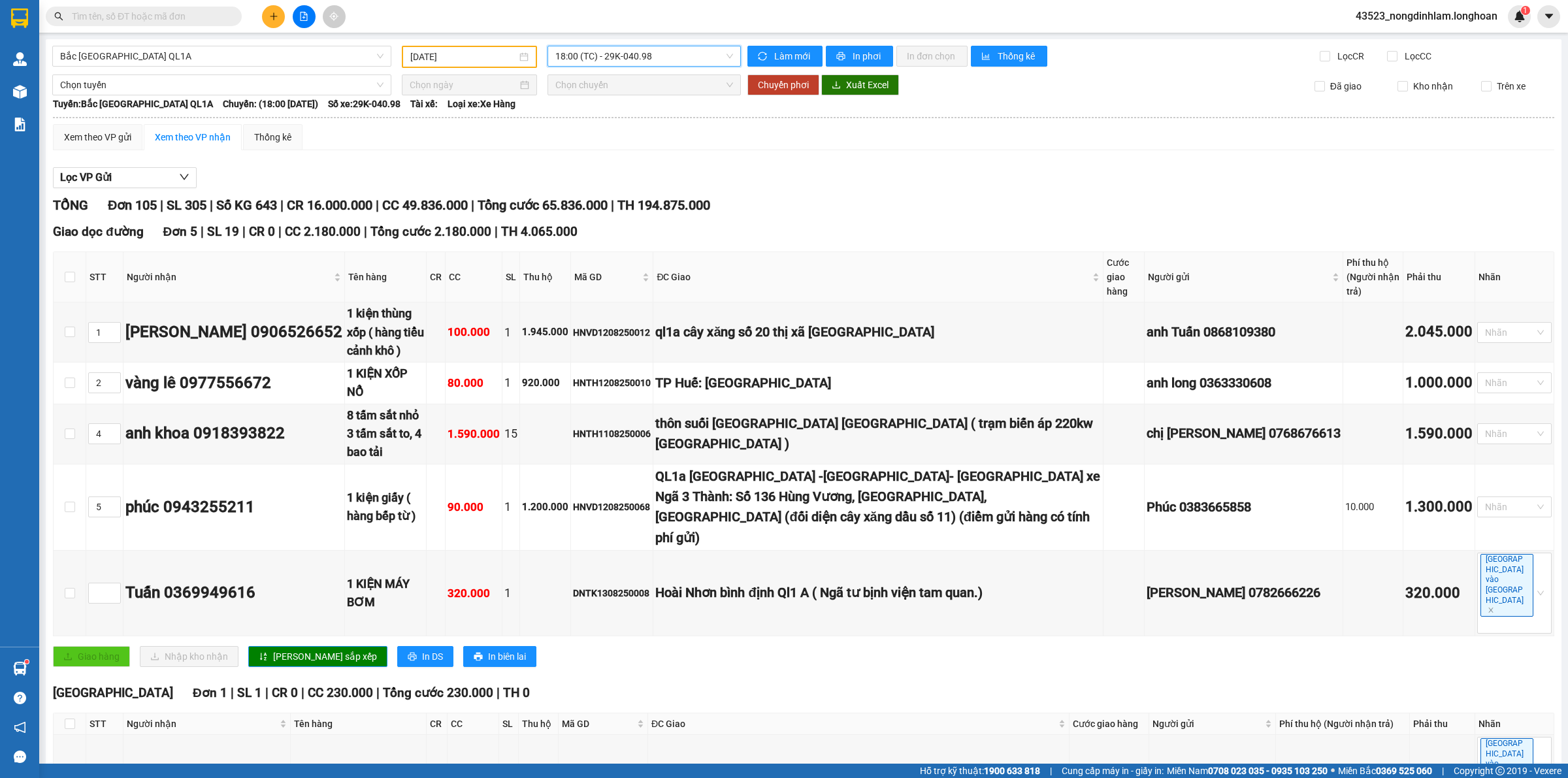
click at [612, 51] on span "18:00 (TC) - 29K-040.98" at bounding box center [645, 56] width 178 height 19
click at [67, 501] on input "checkbox" at bounding box center [70, 507] width 10 height 10
checkbox input "true"
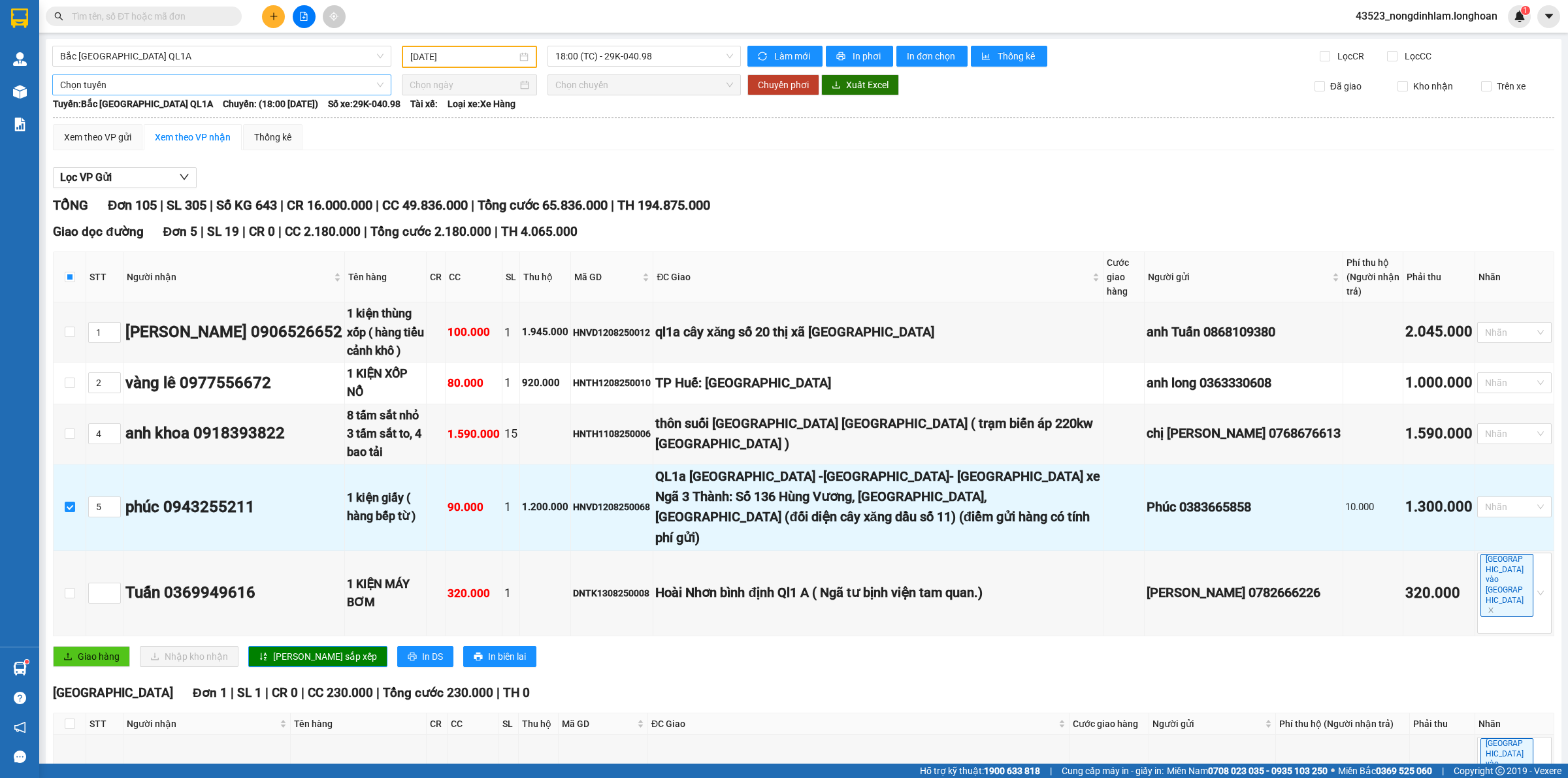
click at [270, 78] on span "Chọn tuyến" at bounding box center [221, 85] width 324 height 19
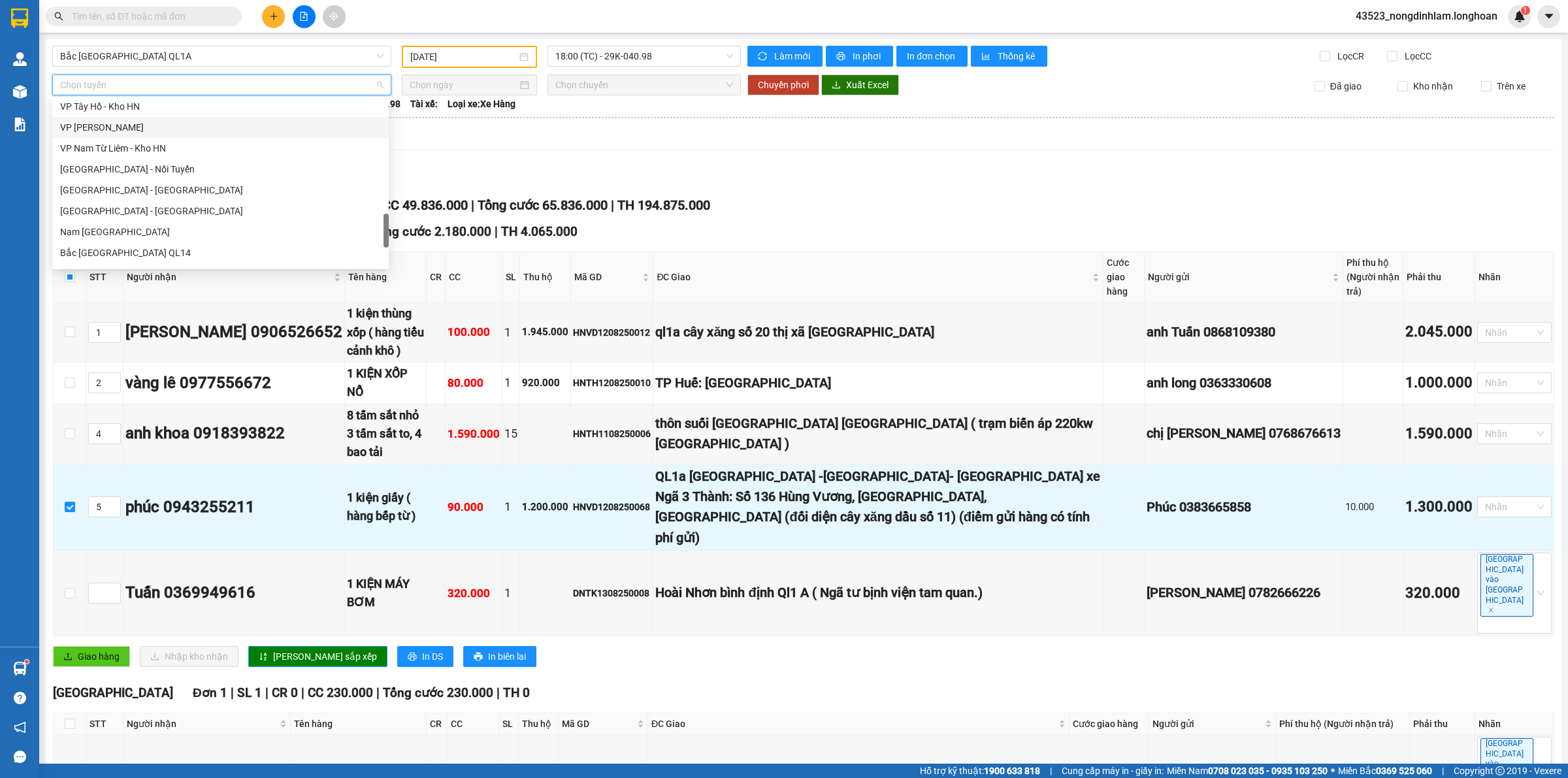
scroll to position [856, 0]
click at [161, 173] on div "Bắc Trung Nam QL1A" at bounding box center [220, 173] width 321 height 14
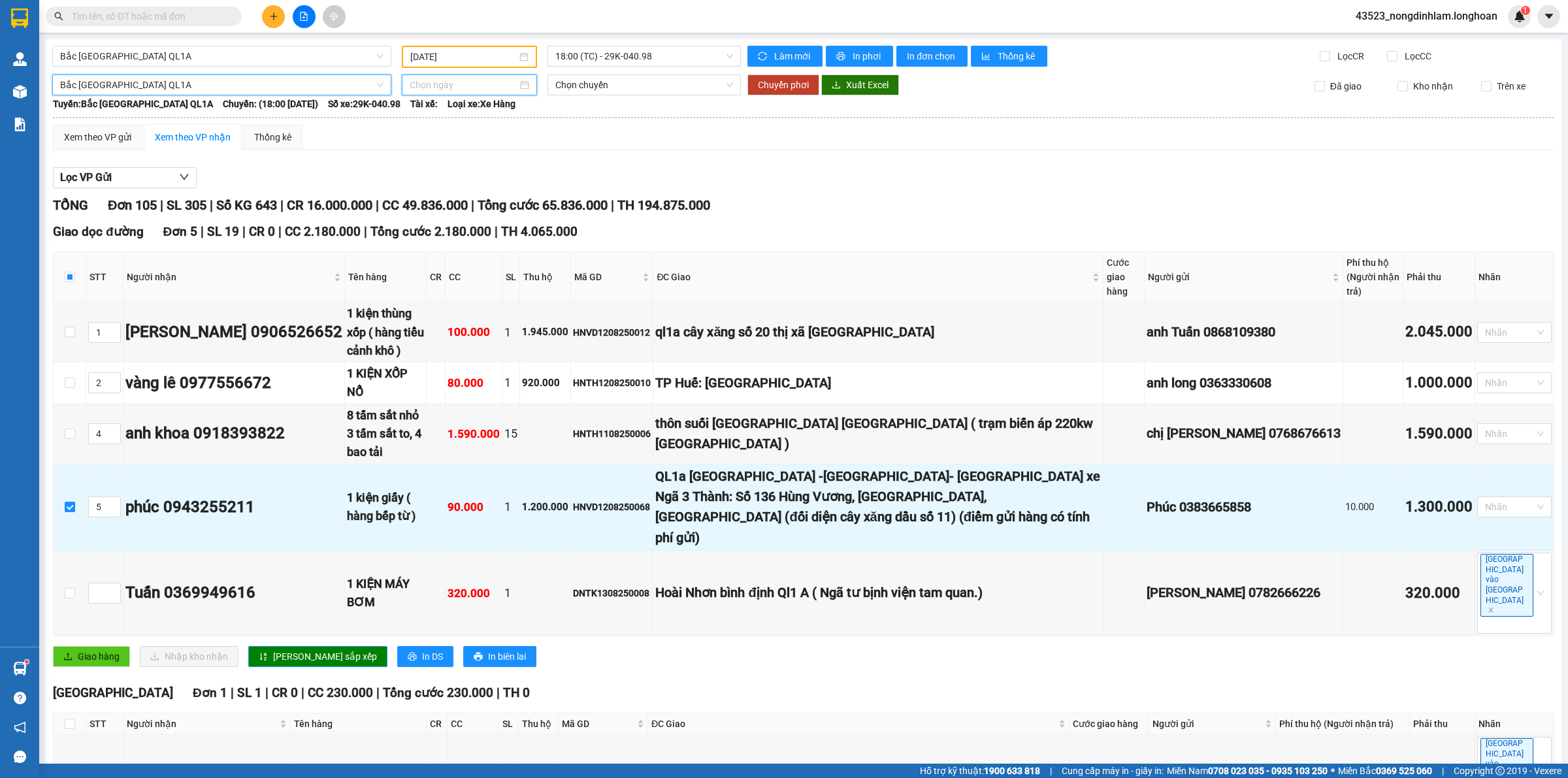
click at [456, 81] on input at bounding box center [464, 84] width 108 height 14
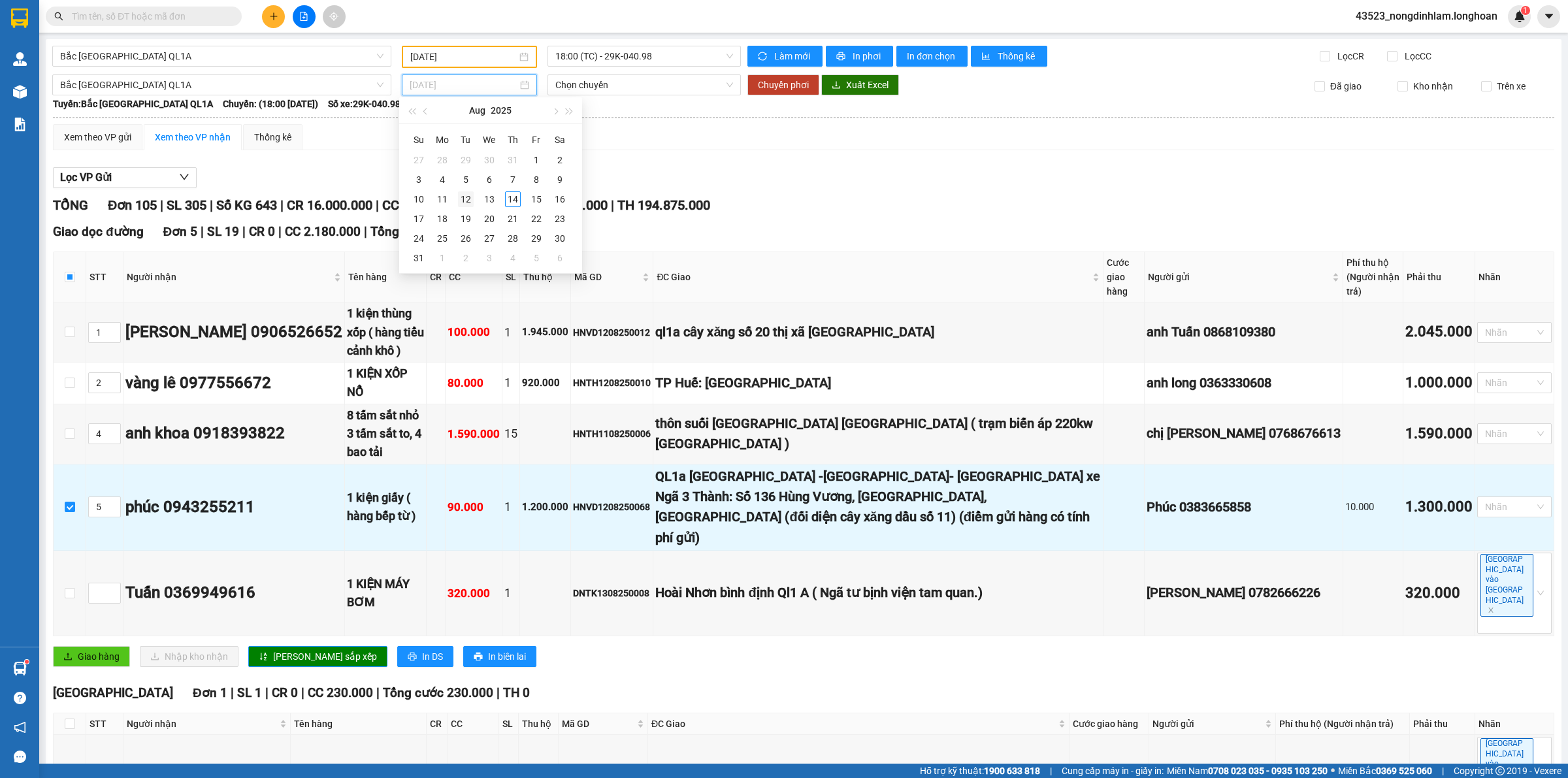
type input "12/08/2025"
click at [464, 200] on div "12" at bounding box center [466, 199] width 16 height 16
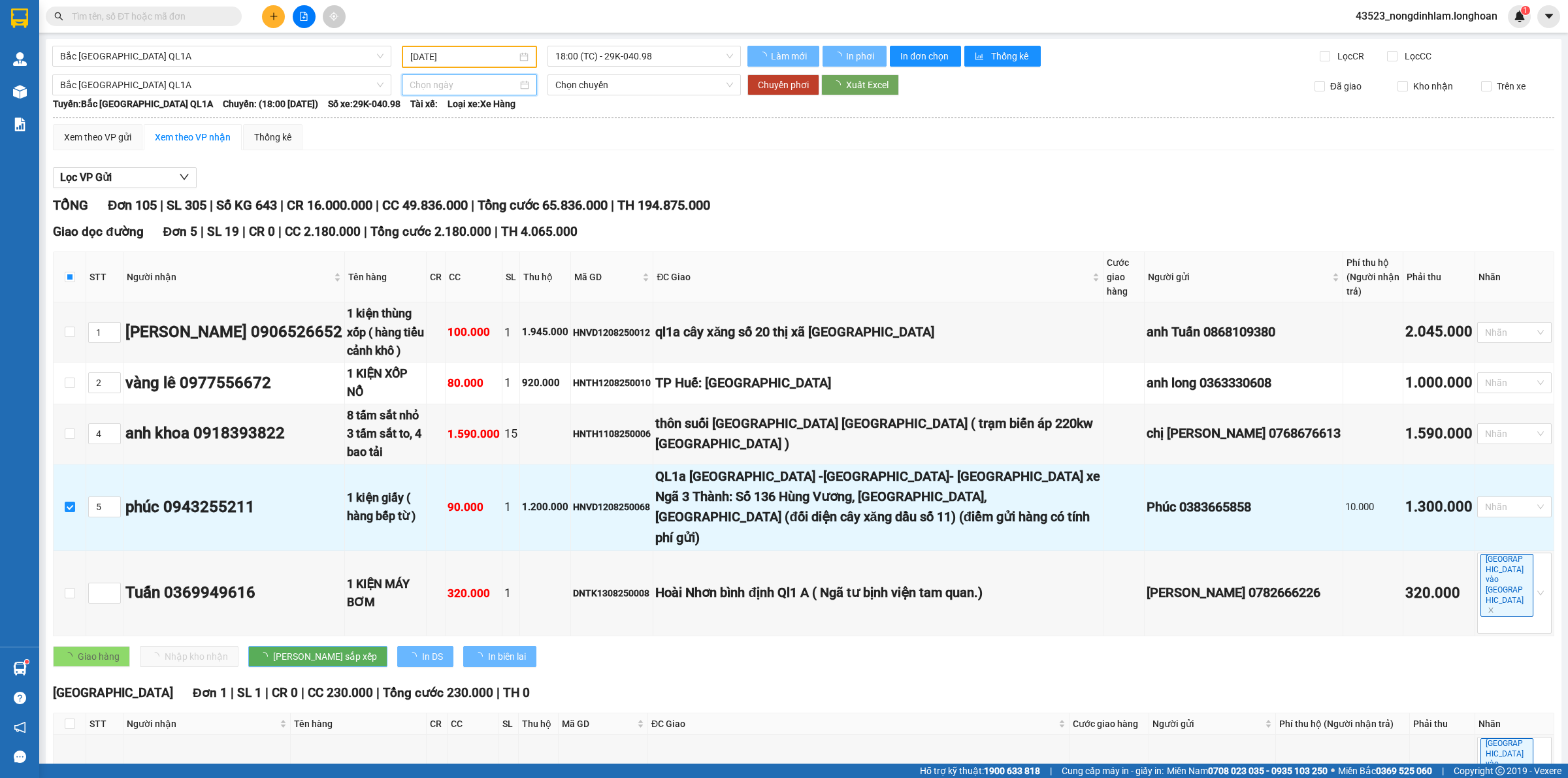
type input "12/08/2025"
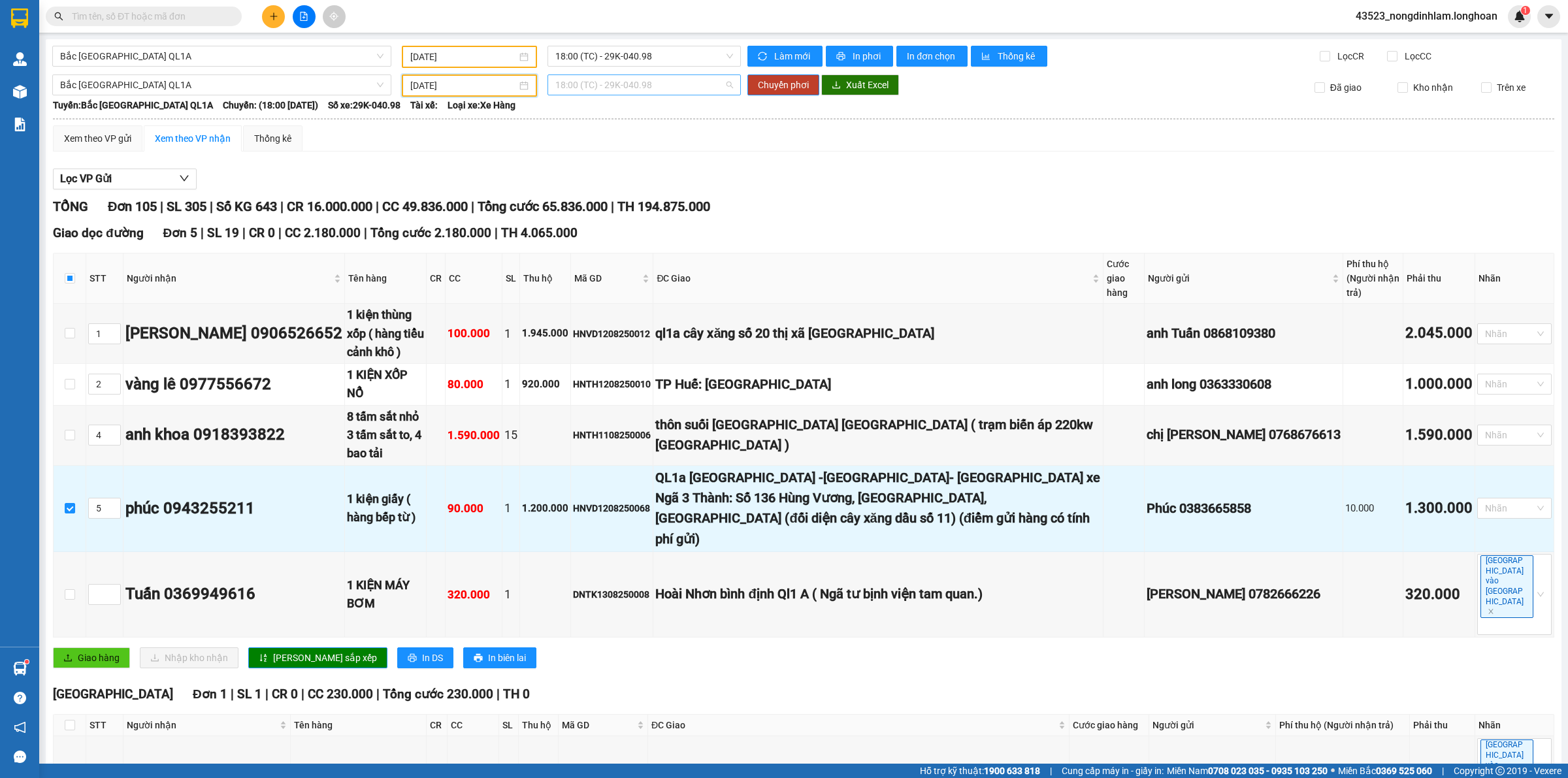
click at [597, 90] on span "18:00 (TC) - 29K-040.98" at bounding box center [645, 85] width 178 height 19
click at [603, 157] on div "23:00 (TC) - 29E-097.92" at bounding box center [603, 151] width 102 height 14
click at [782, 89] on span "Chuyển phơi" at bounding box center [784, 84] width 51 height 14
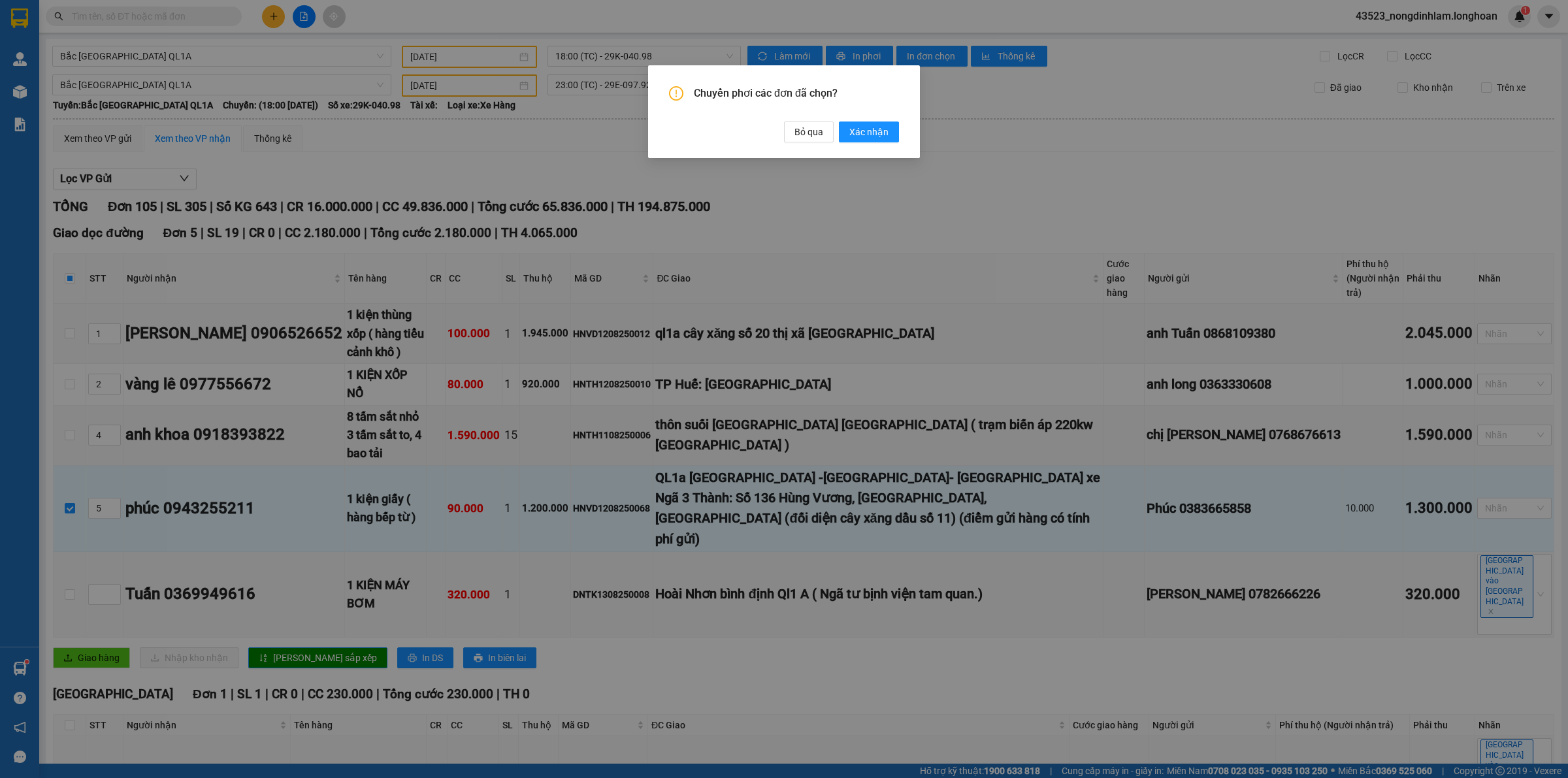
drag, startPoint x: 874, startPoint y: 126, endPoint x: 743, endPoint y: 138, distance: 131.5
click at [874, 125] on span "Xác nhận" at bounding box center [869, 132] width 39 height 14
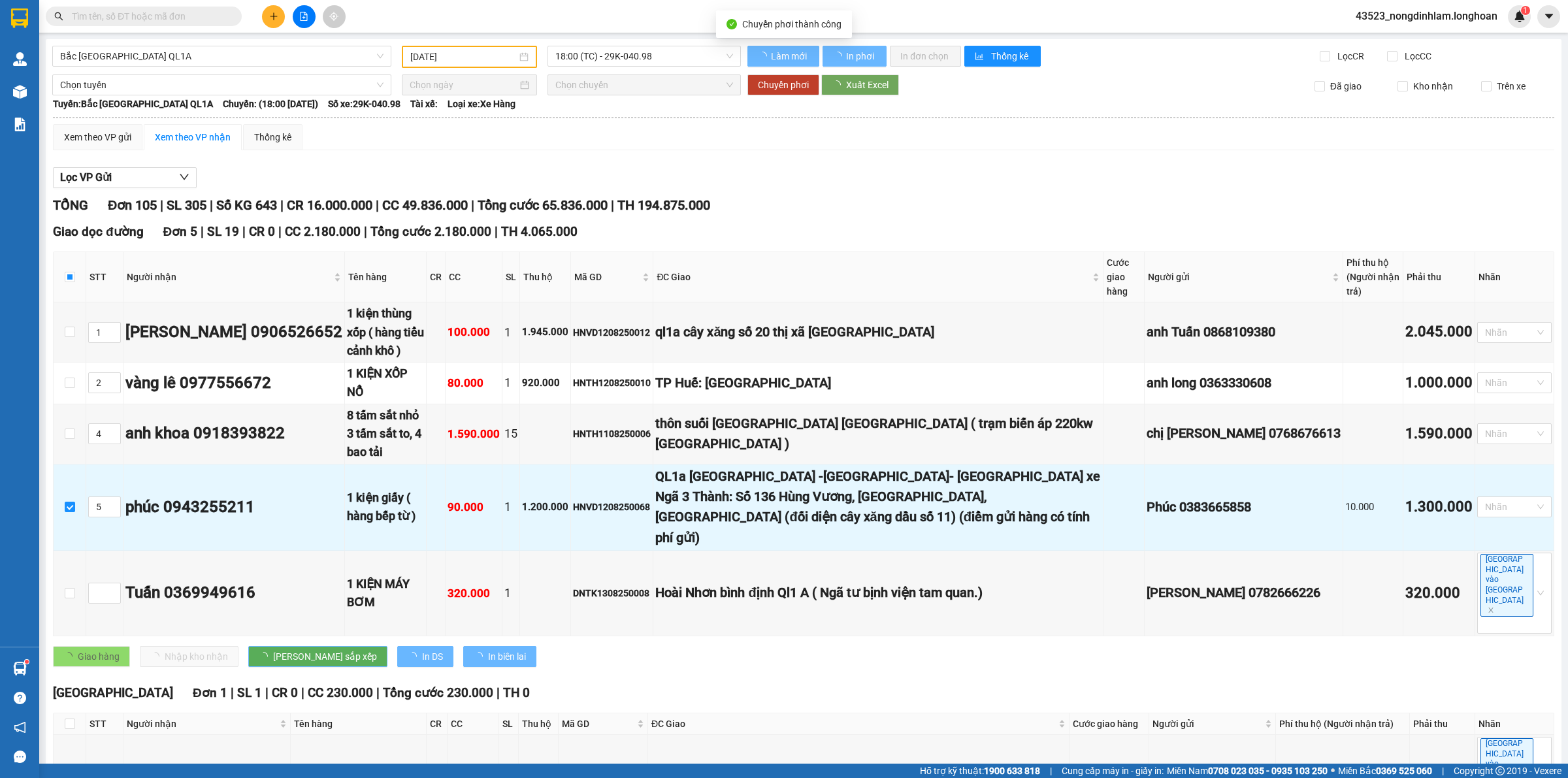
checkbox input "true"
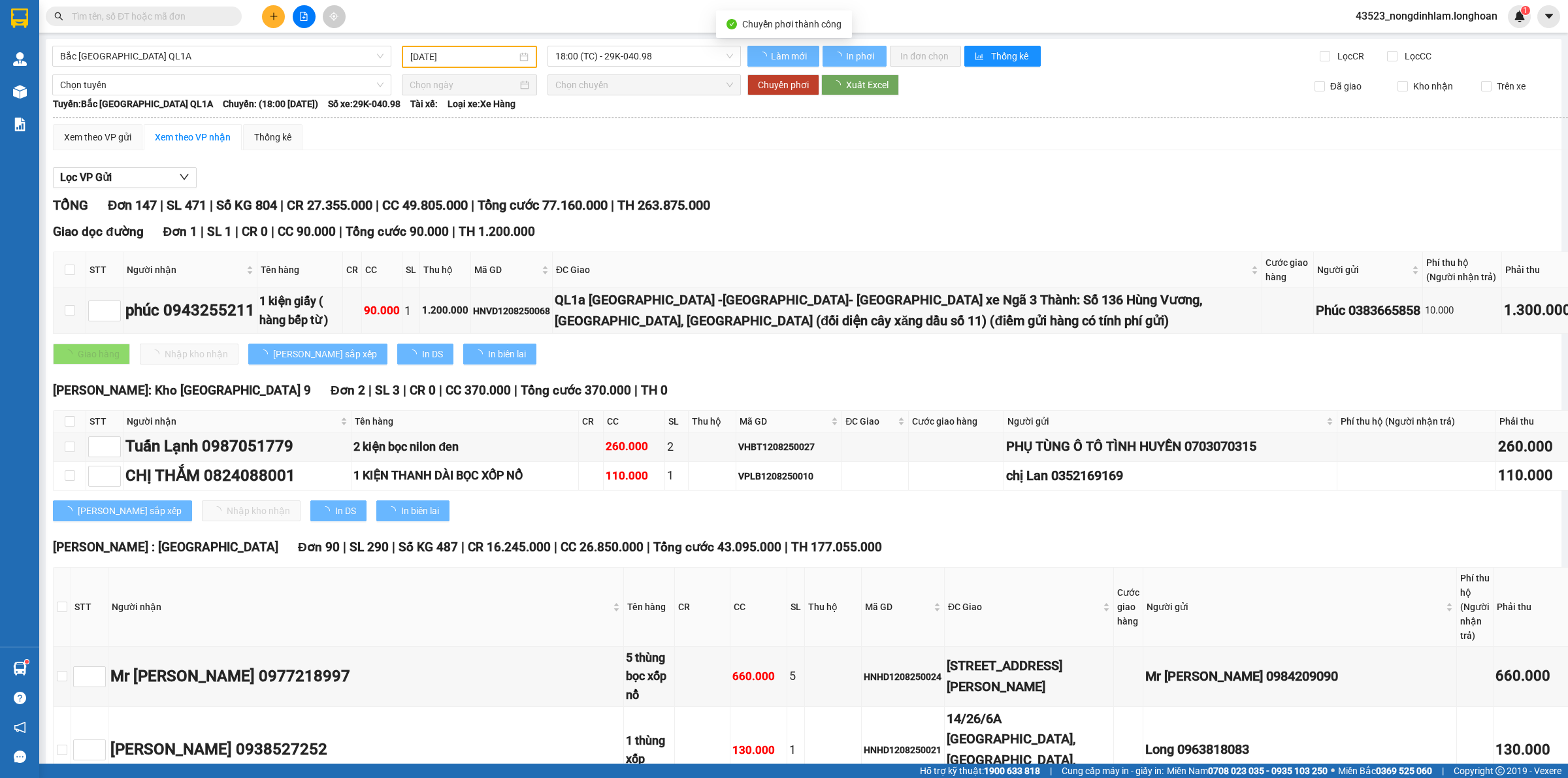
checkbox input "false"
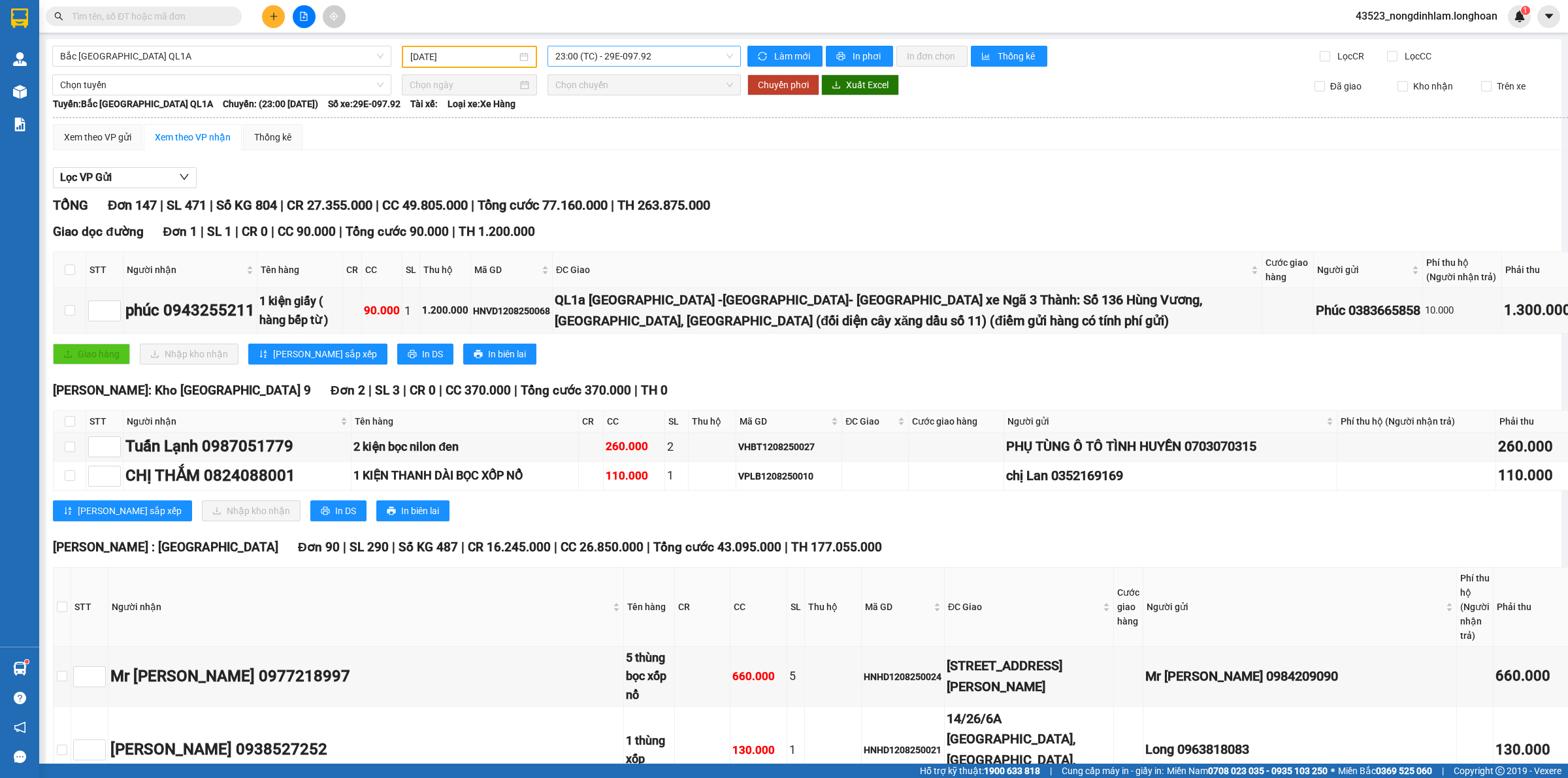
click at [589, 56] on span "23:00 (TC) - 29E-097.92" at bounding box center [645, 56] width 178 height 19
click at [616, 96] on div "18:00 (TC) - 29K-040.98" at bounding box center [603, 102] width 102 height 14
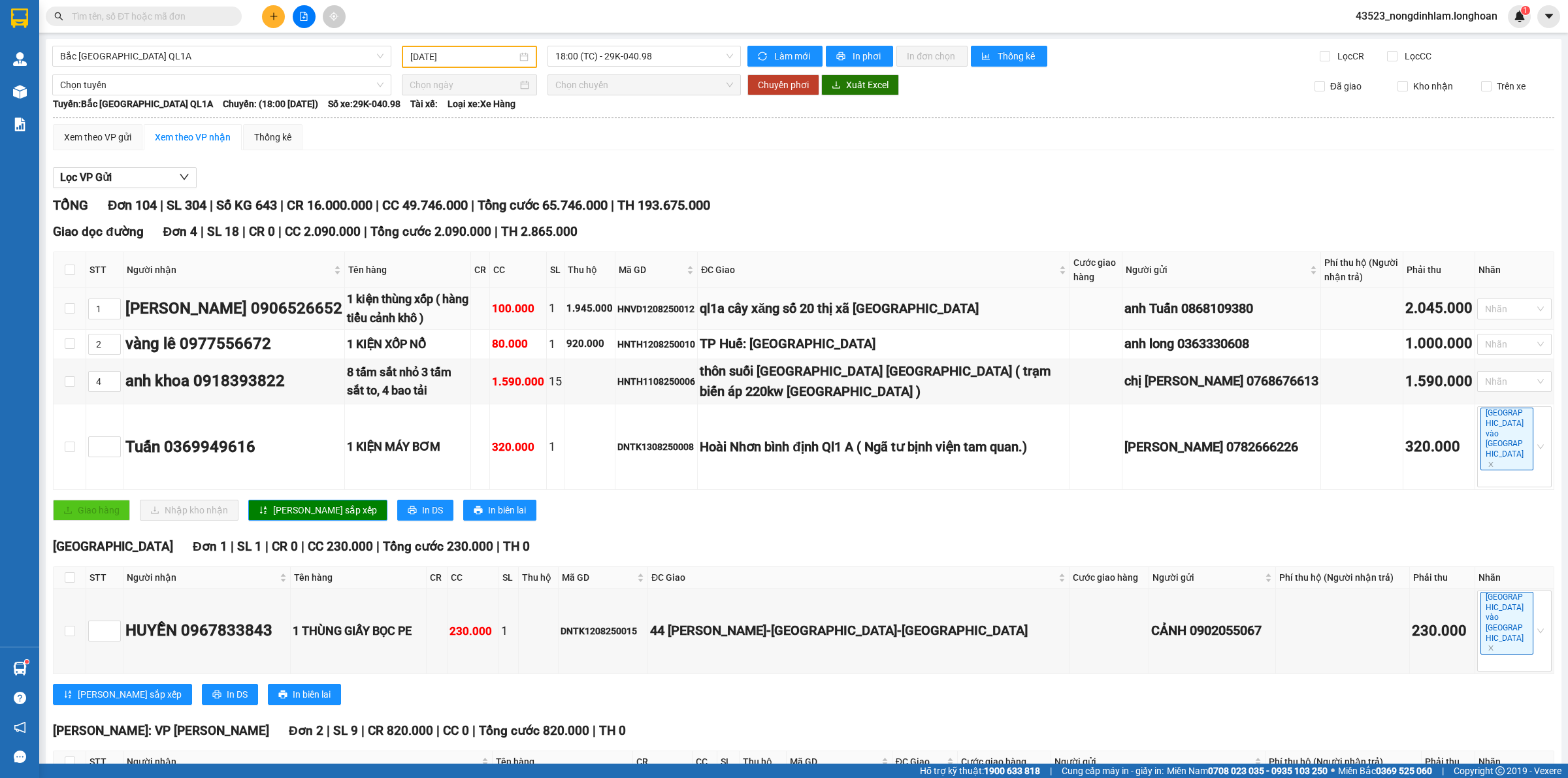
click at [532, 303] on div "100.000" at bounding box center [518, 309] width 52 height 18
click at [1415, 313] on div "2.045.000" at bounding box center [1439, 309] width 67 height 23
click at [1421, 341] on div "1.000.000" at bounding box center [1439, 344] width 67 height 23
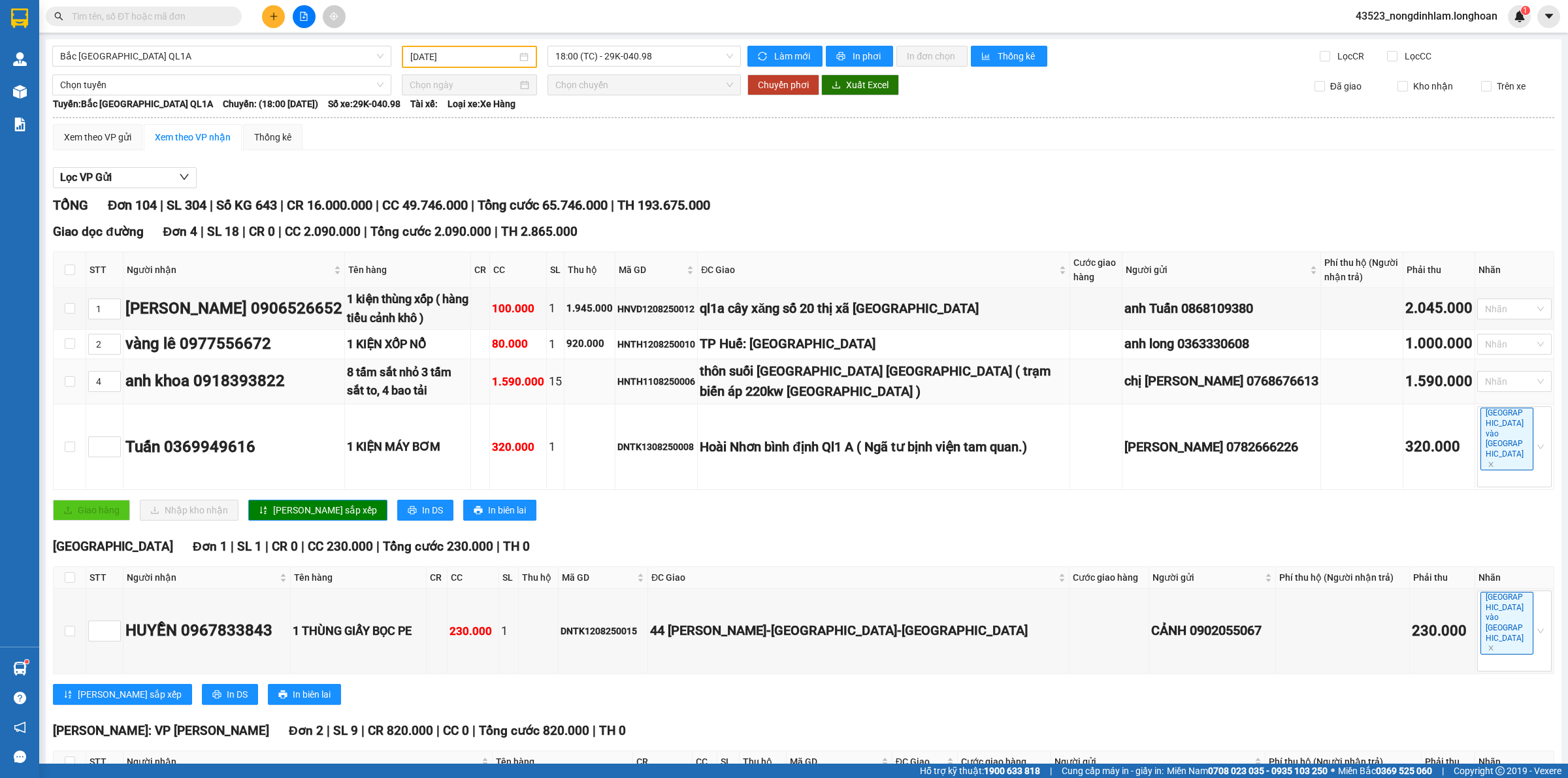
click at [1427, 381] on div "1.590.000" at bounding box center [1439, 382] width 67 height 23
click at [1423, 436] on div "320.000" at bounding box center [1439, 447] width 67 height 23
click at [67, 271] on input "checkbox" at bounding box center [70, 270] width 10 height 10
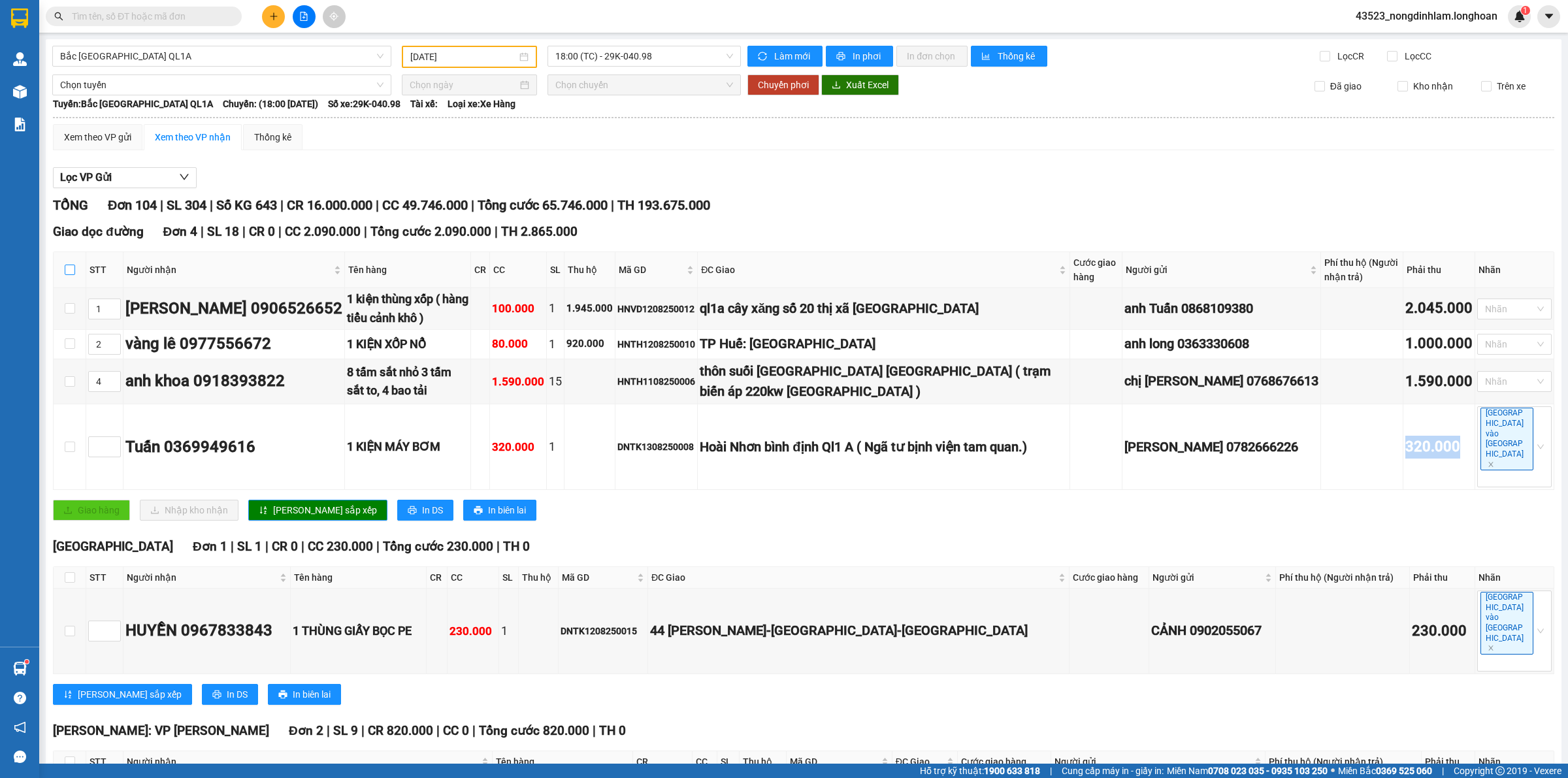
checkbox input "true"
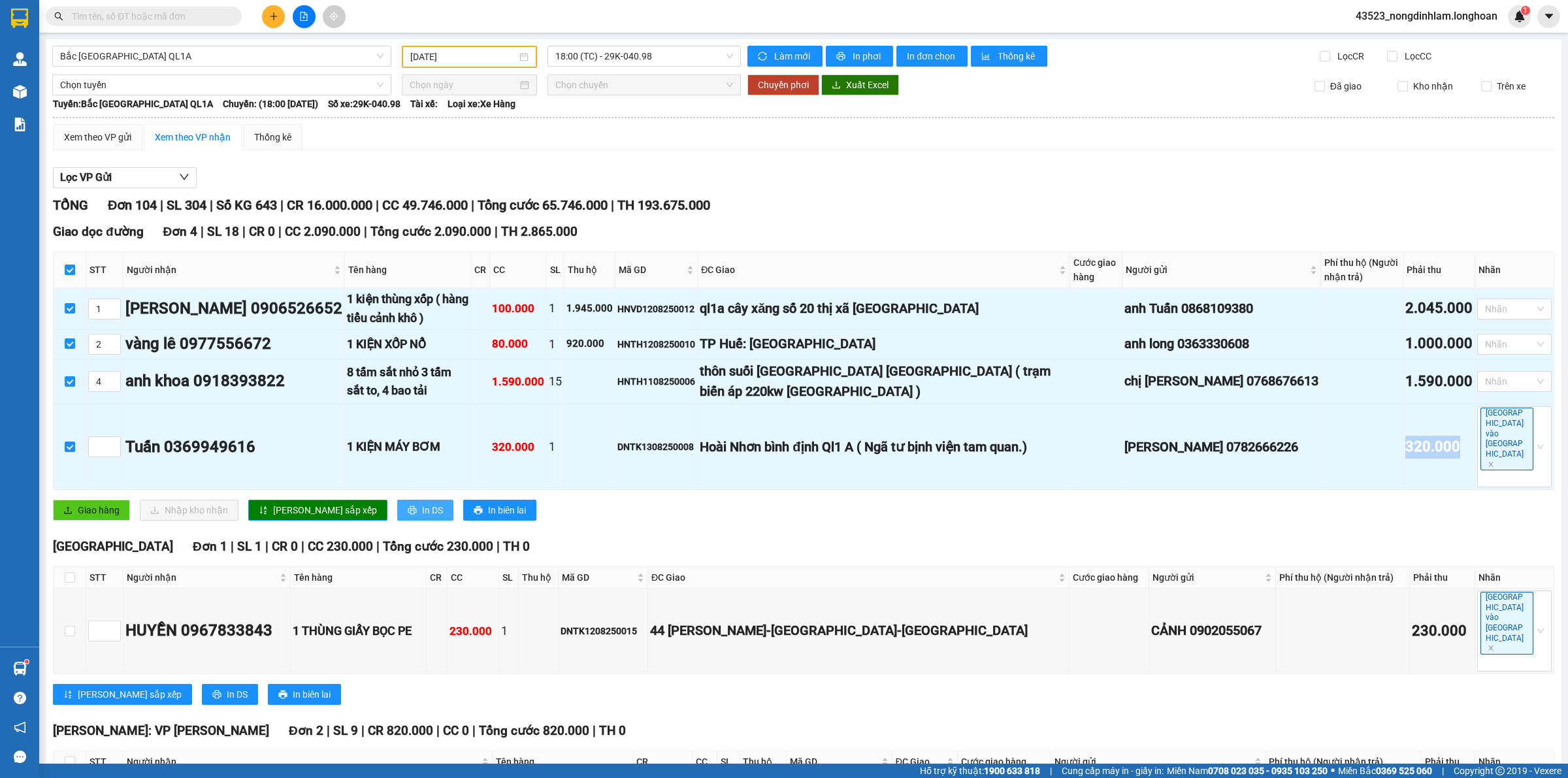
click at [422, 503] on span "In DS" at bounding box center [433, 510] width 21 height 14
click at [99, 503] on span "Giao hàng" at bounding box center [99, 510] width 42 height 14
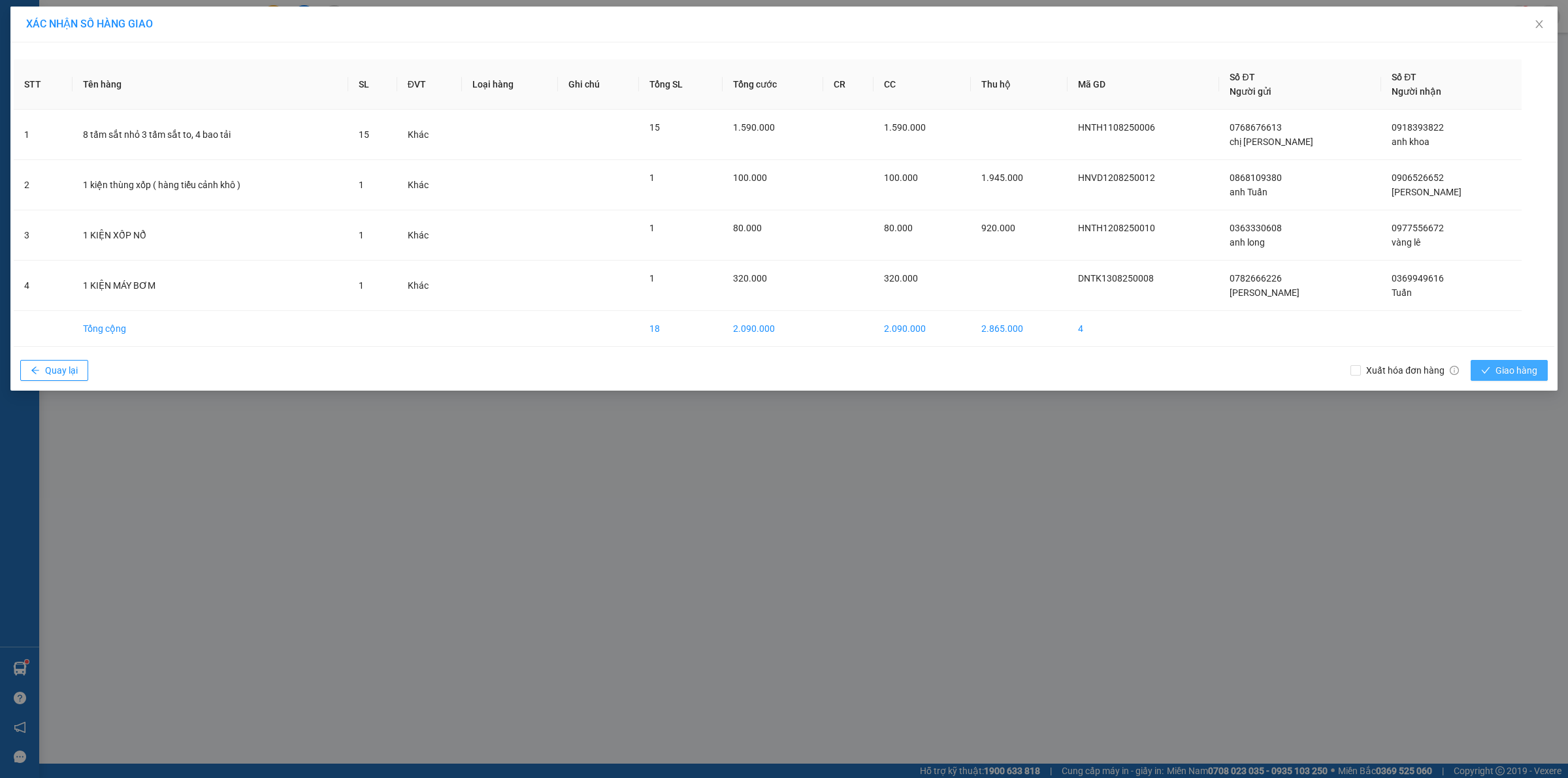
click at [1507, 374] on span "Giao hàng" at bounding box center [1516, 370] width 42 height 14
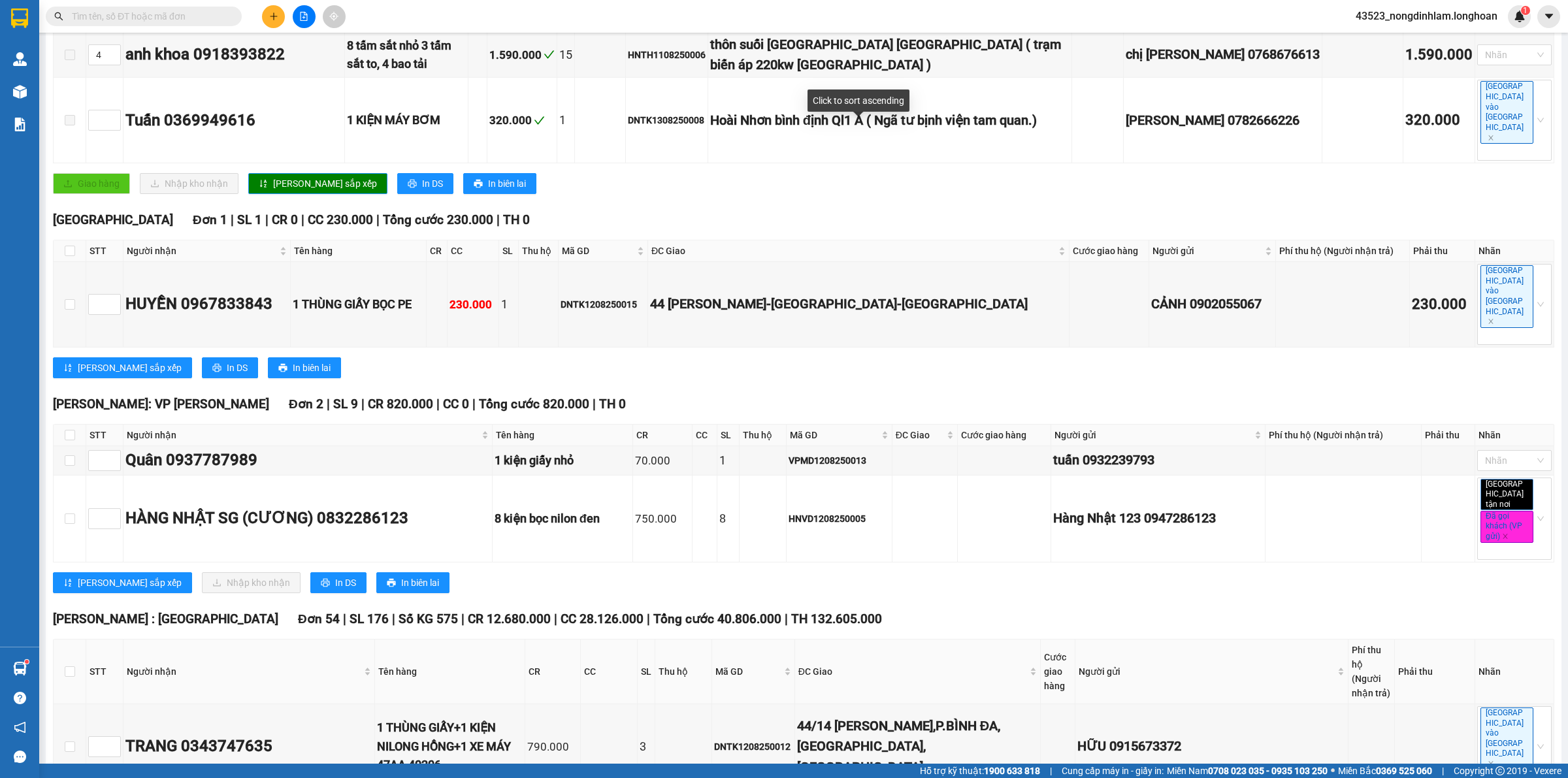
scroll to position [408, 0]
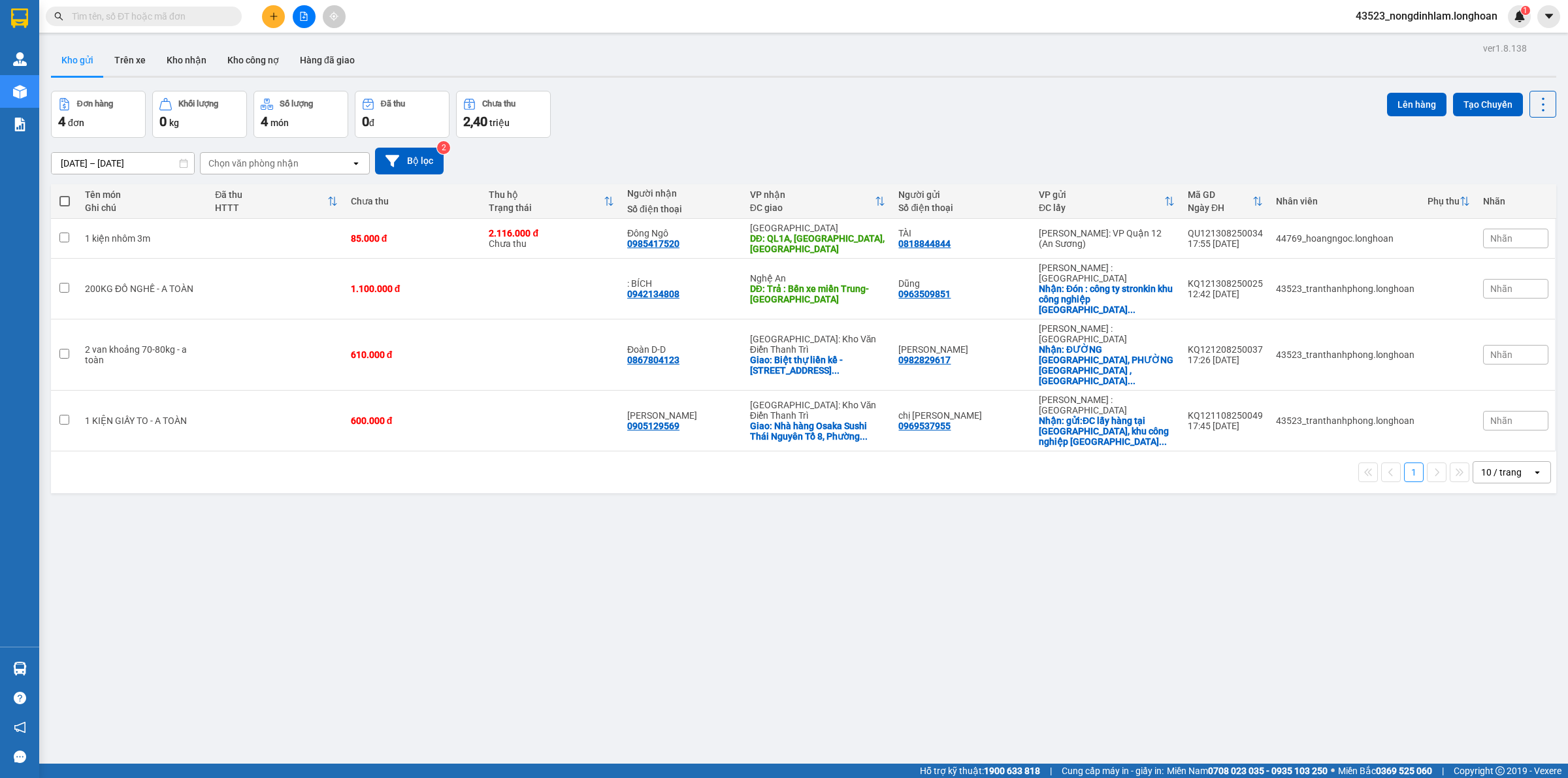
click at [304, 19] on icon "file-add" at bounding box center [304, 16] width 9 height 9
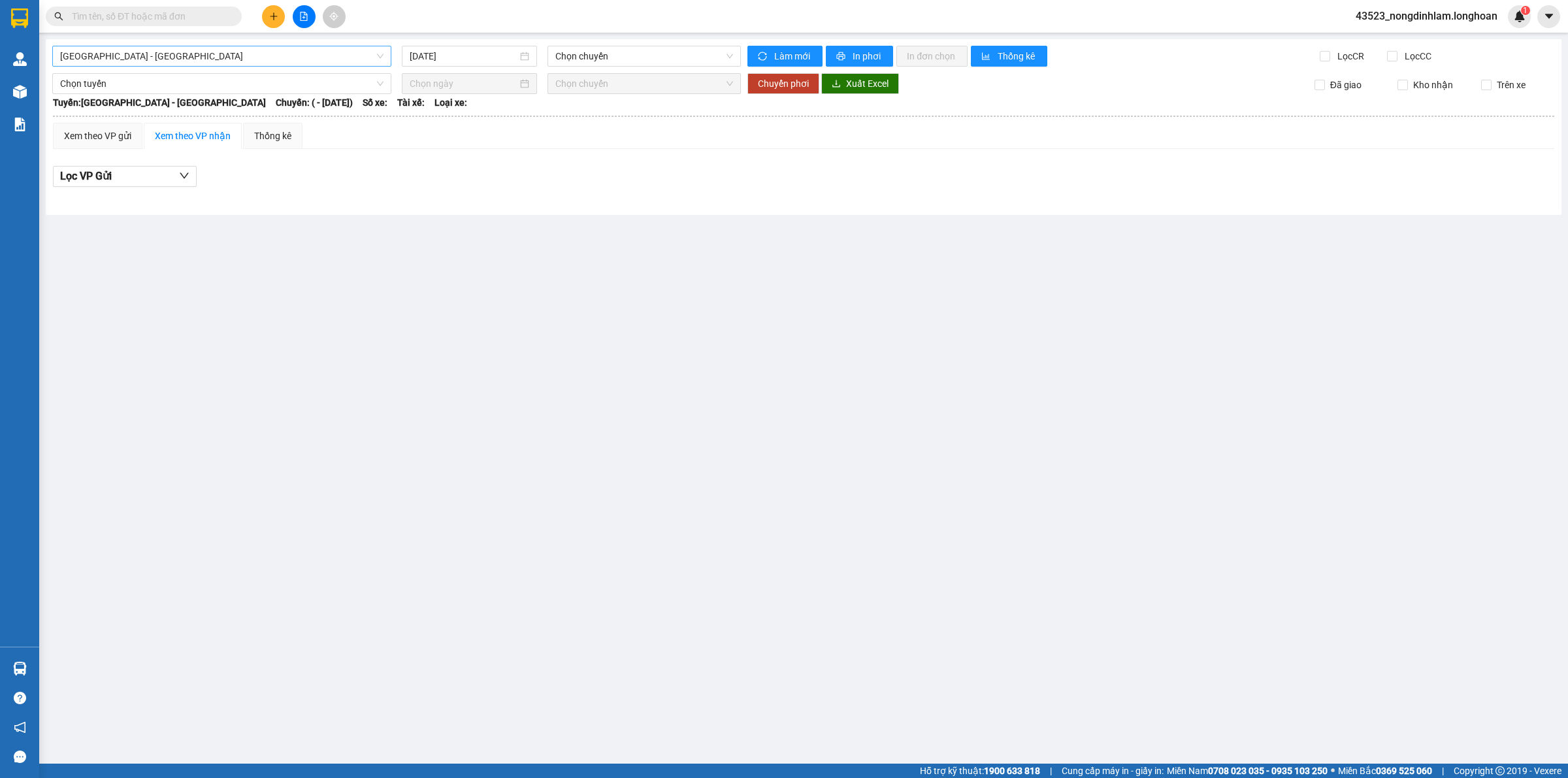
click at [272, 59] on span "[GEOGRAPHIC_DATA] - [GEOGRAPHIC_DATA]" at bounding box center [221, 56] width 324 height 19
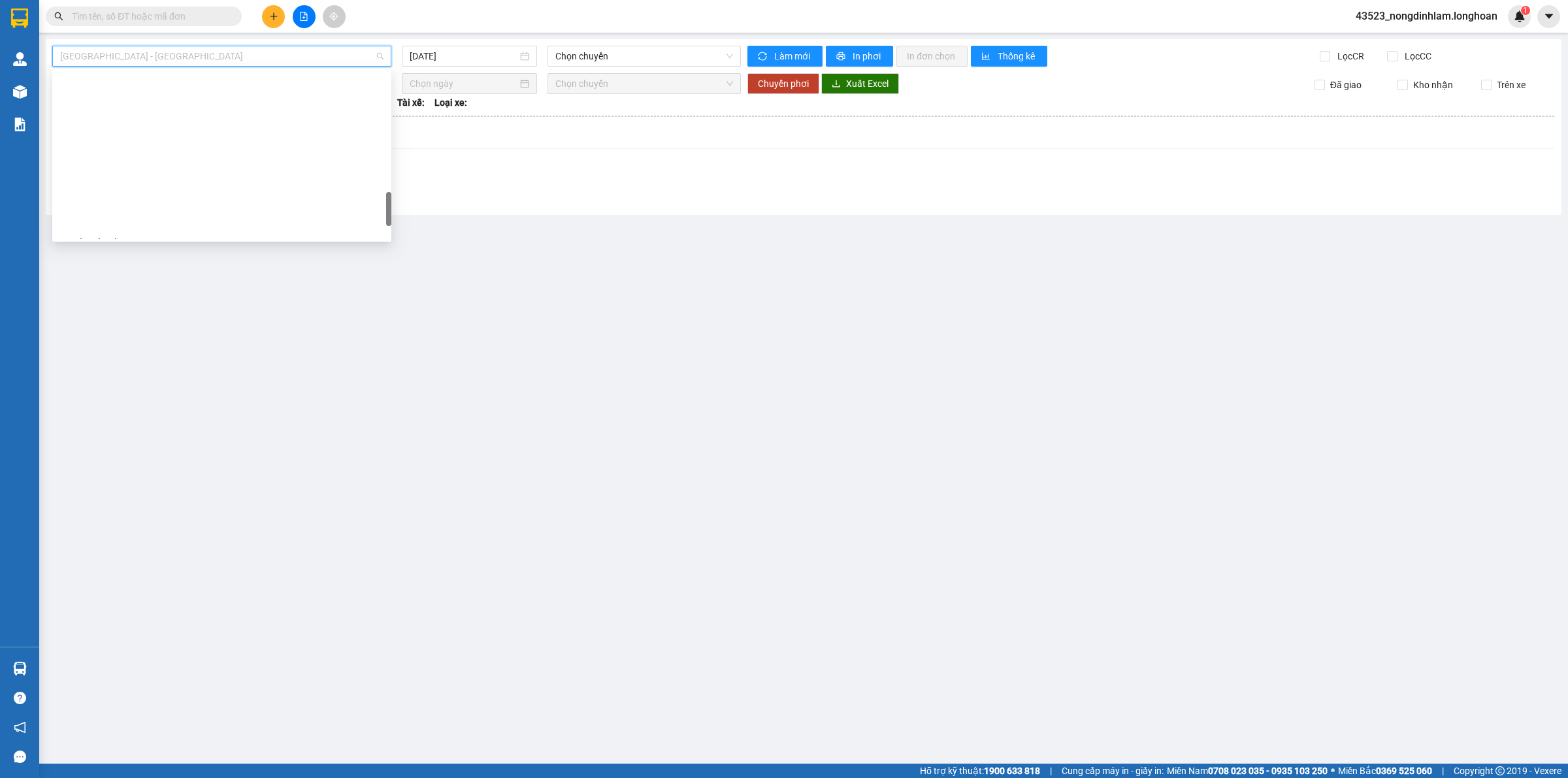
scroll to position [856, 0]
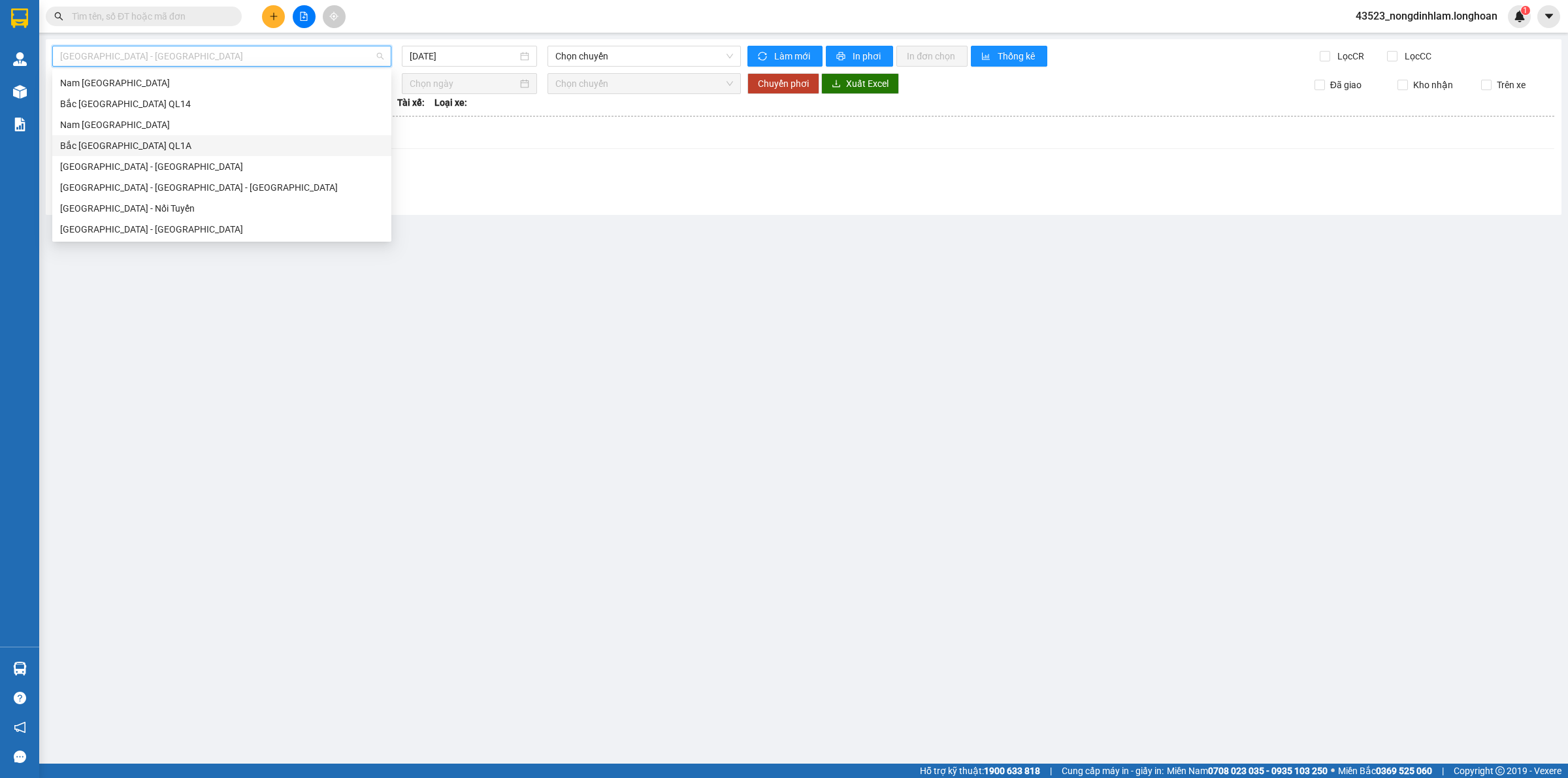
click at [155, 141] on div "Bắc [GEOGRAPHIC_DATA] QL1A" at bounding box center [221, 145] width 324 height 14
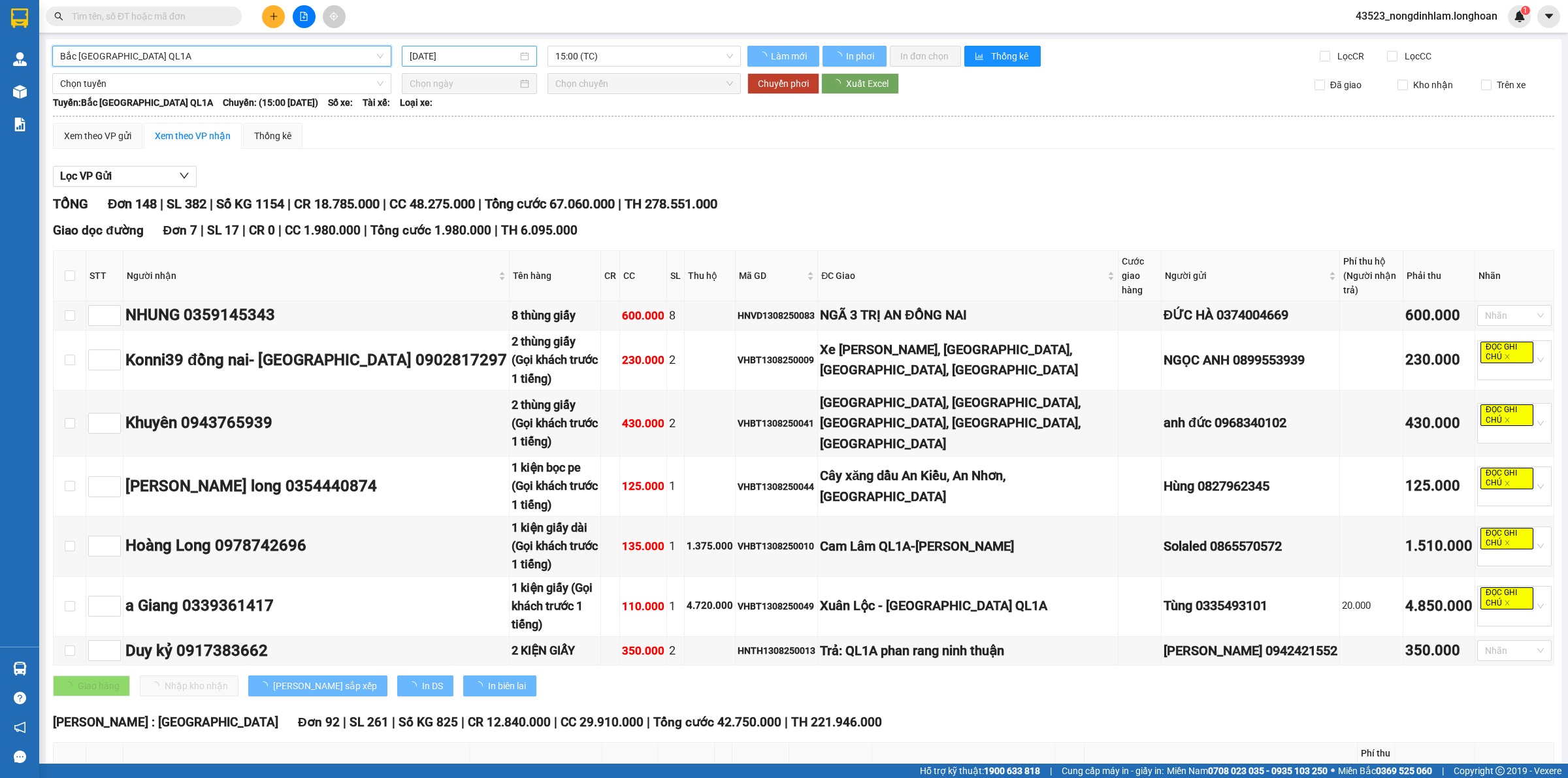
click at [481, 53] on input "[DATE]" at bounding box center [464, 56] width 108 height 14
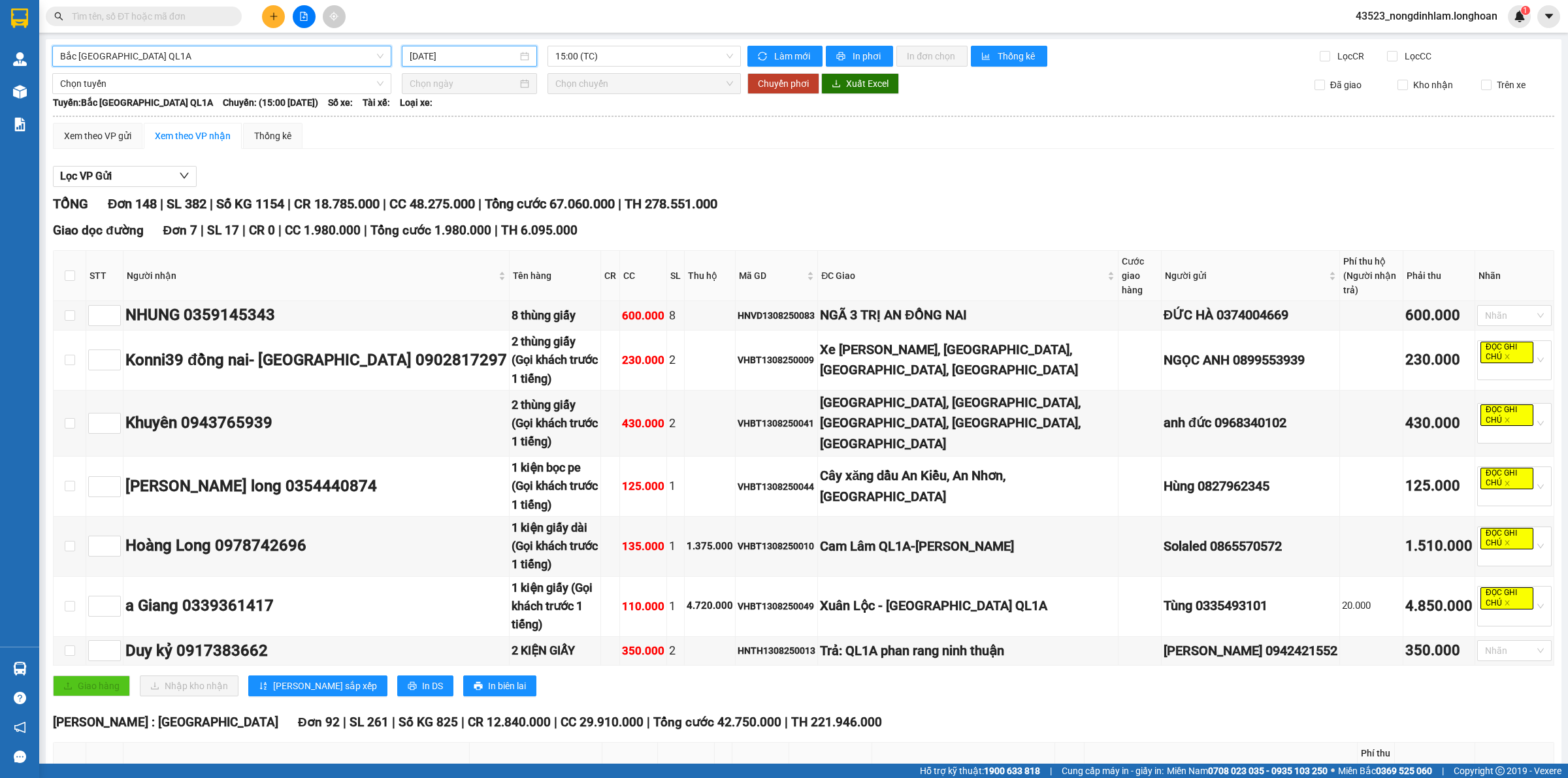
click at [470, 60] on input "14/08/2025" at bounding box center [464, 56] width 108 height 14
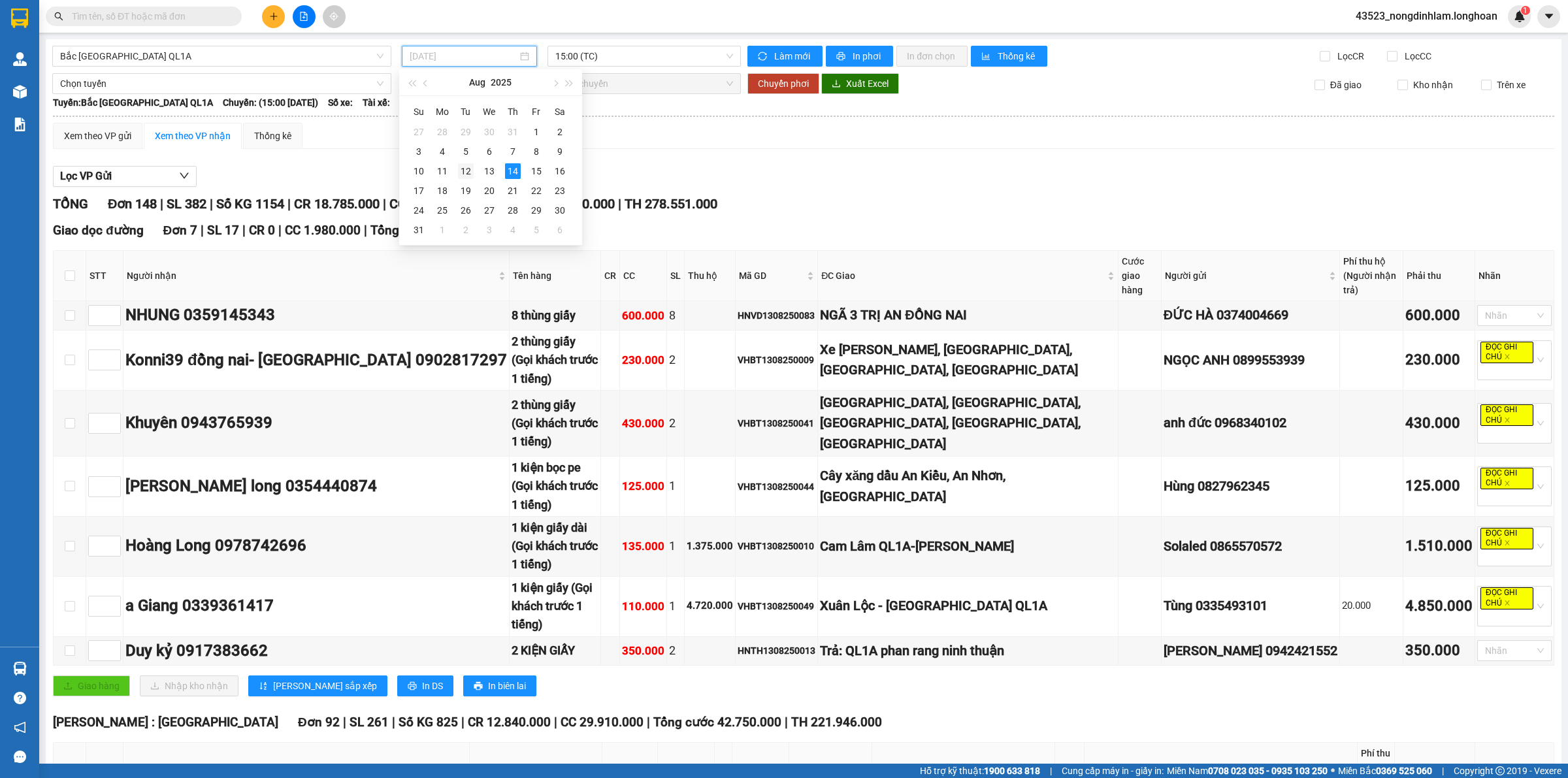
click at [469, 168] on div "12" at bounding box center [466, 170] width 16 height 16
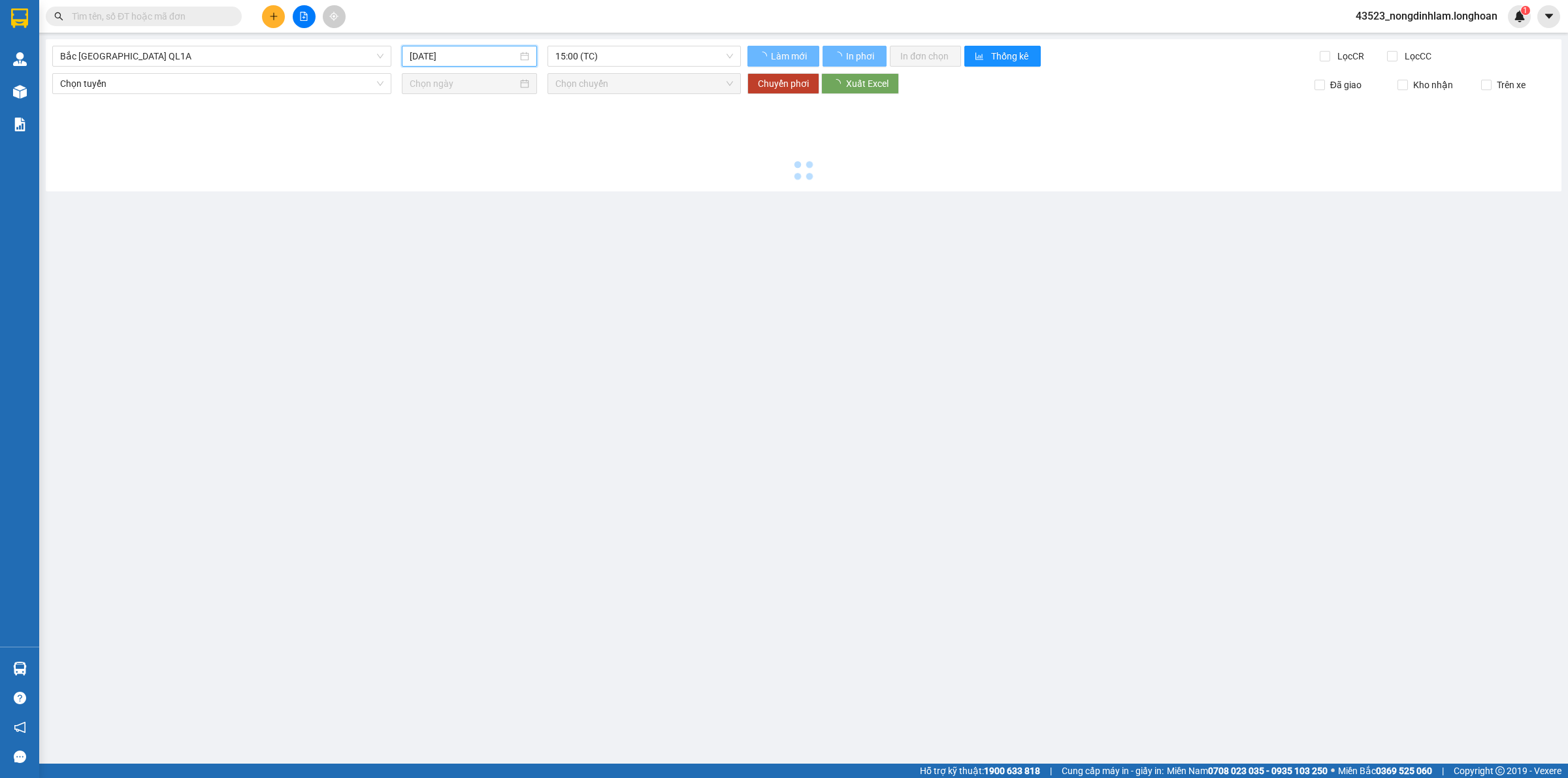
type input "12/08/2025"
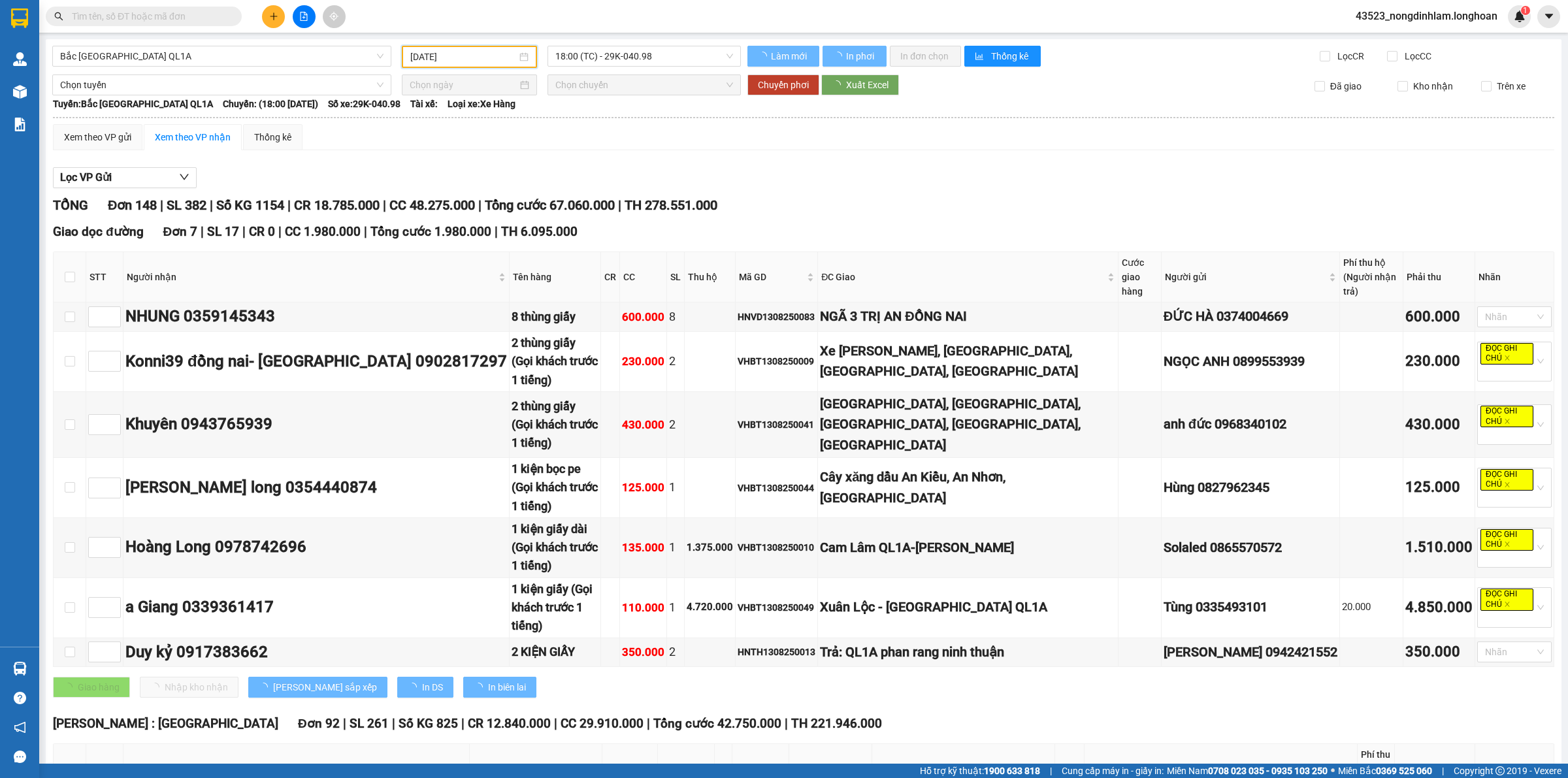
click at [474, 56] on input "12/08/2025" at bounding box center [464, 56] width 106 height 14
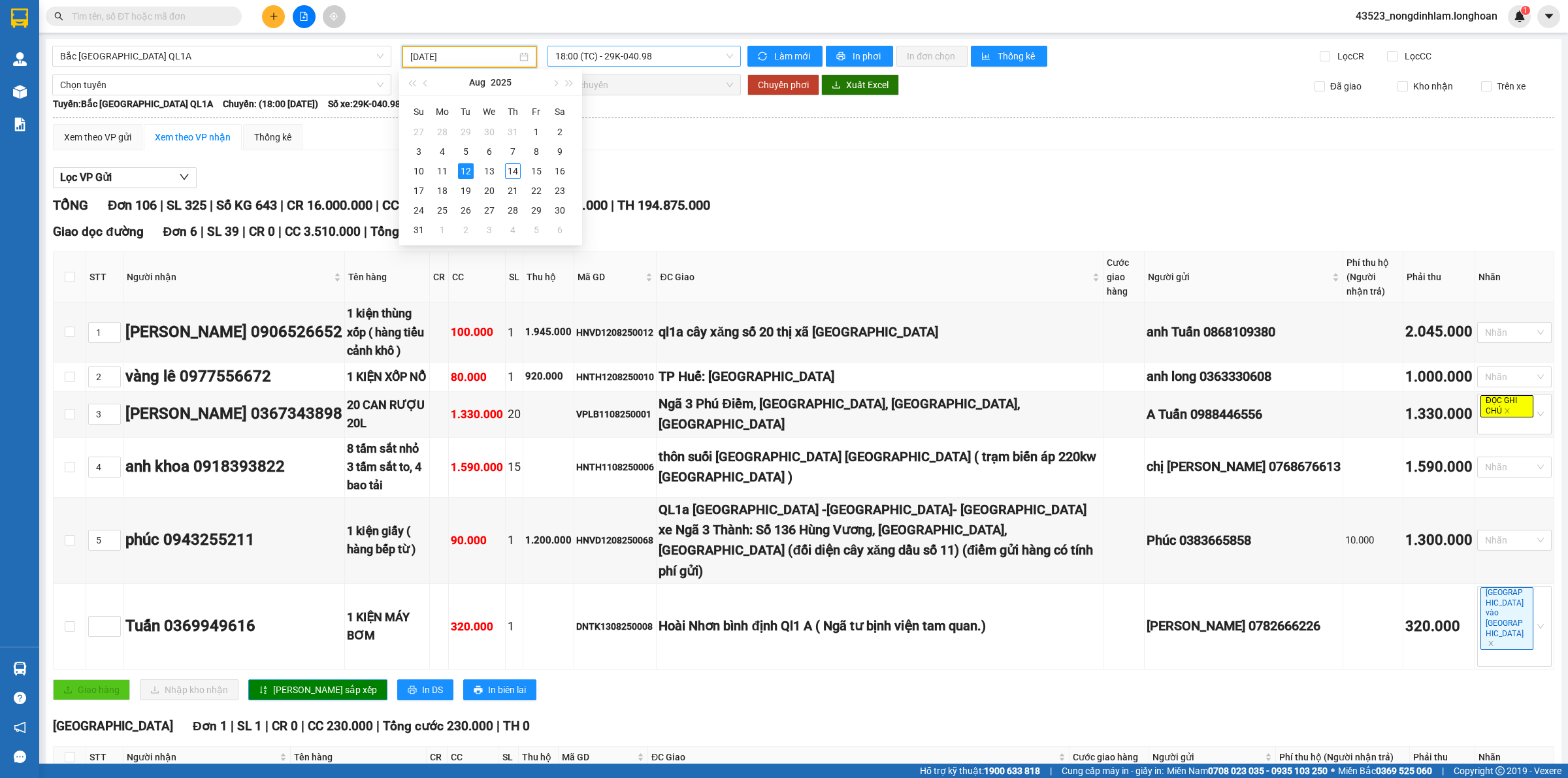
click at [620, 60] on span "18:00 (TC) - 29K-040.98" at bounding box center [645, 56] width 178 height 19
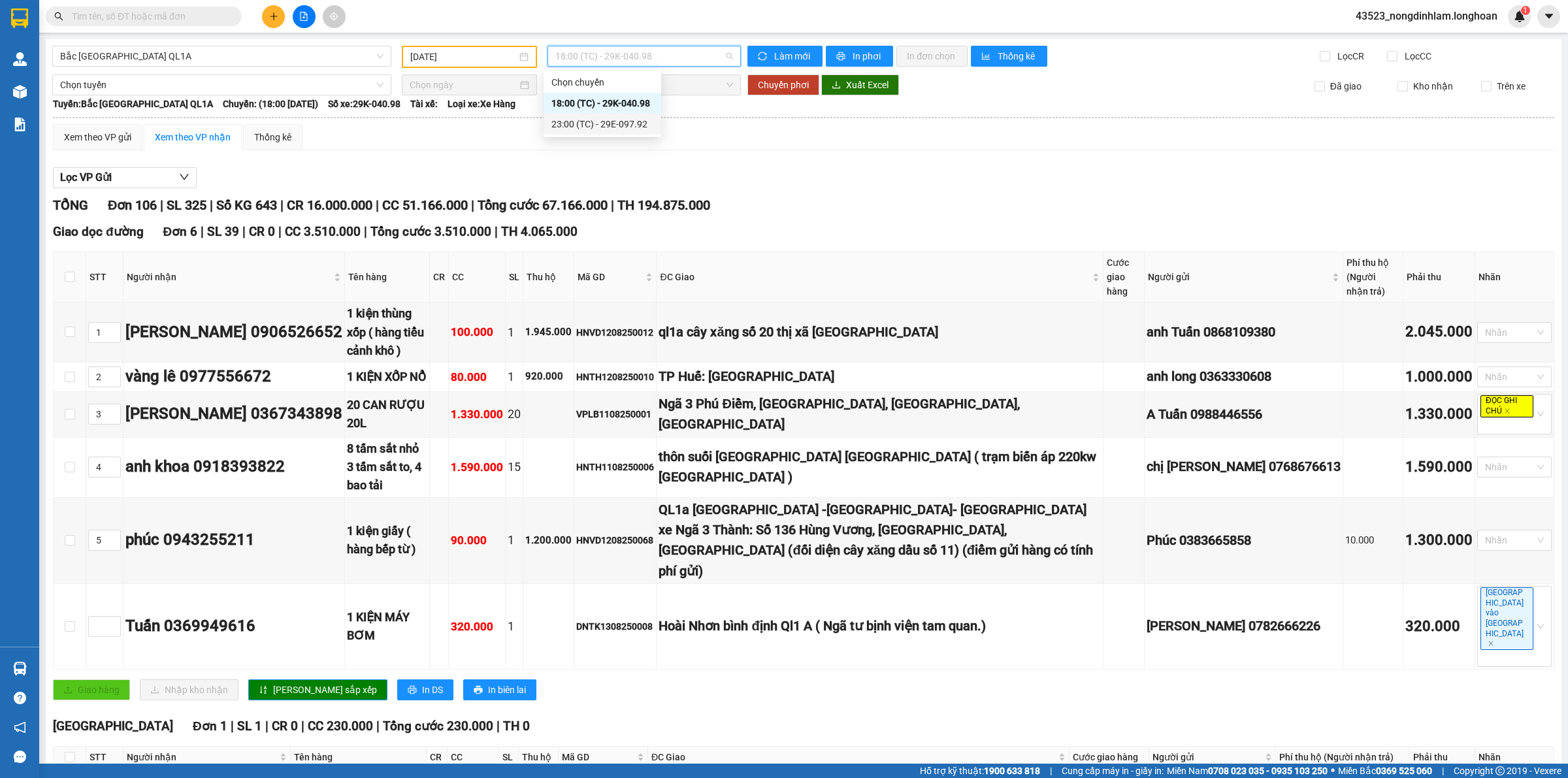
click at [624, 131] on div "23:00 (TC) - 29E-097.92" at bounding box center [603, 123] width 102 height 14
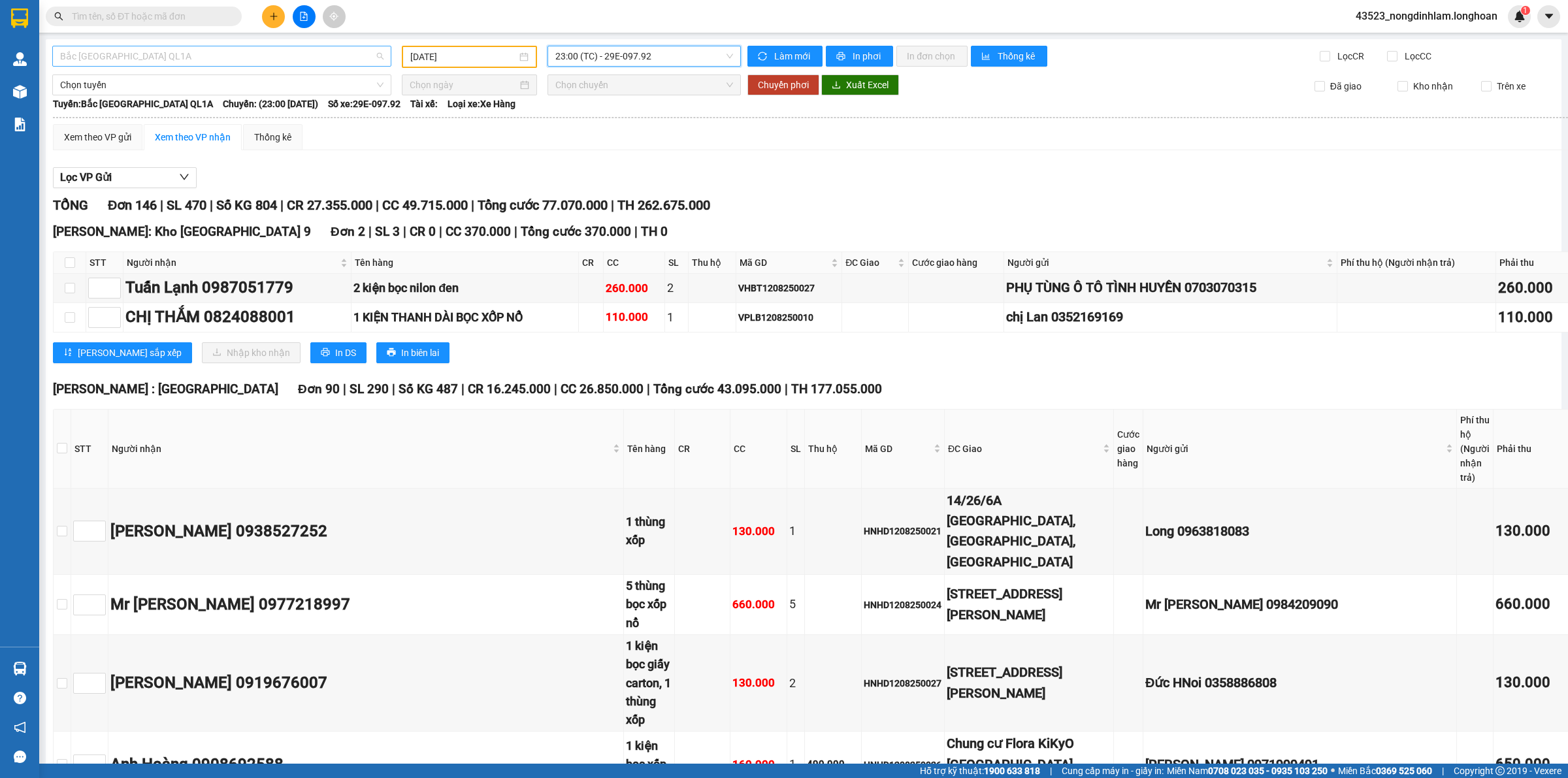
click at [304, 50] on span "Bắc Trung Nam QL1A" at bounding box center [221, 56] width 324 height 19
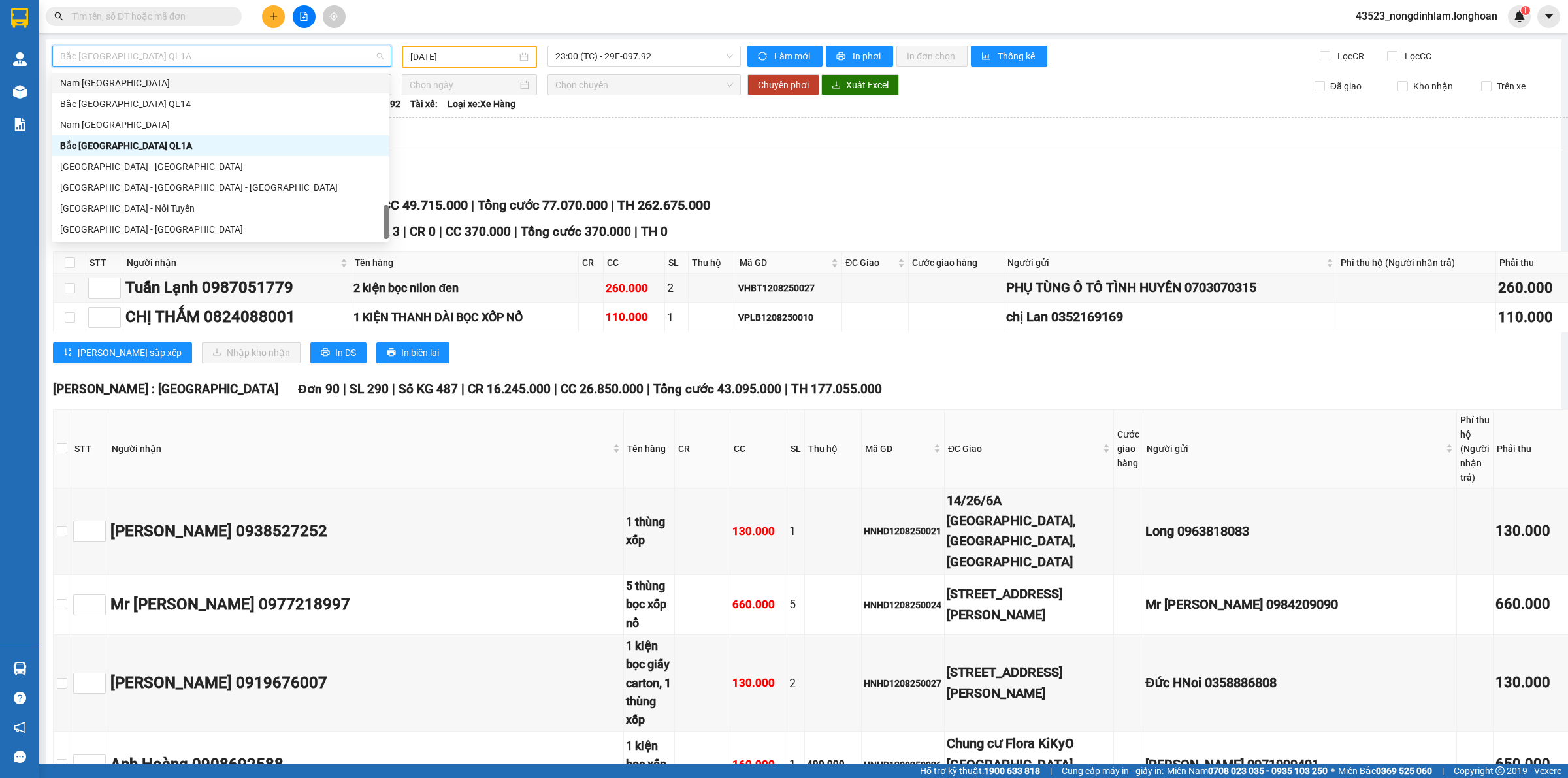
click at [322, 55] on span "Bắc Trung Nam QL1A" at bounding box center [221, 56] width 324 height 19
